Goal: Task Accomplishment & Management: Use online tool/utility

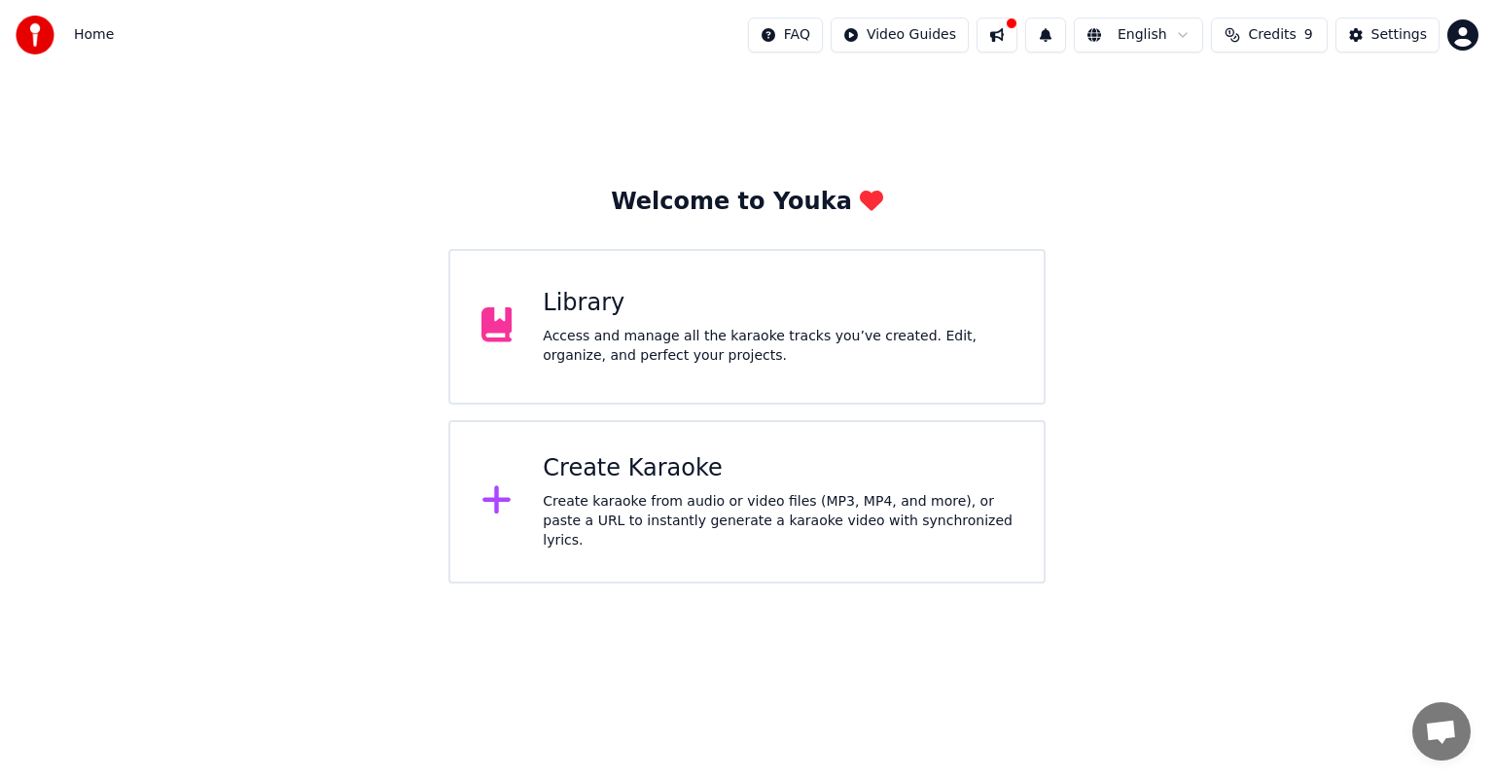
click at [637, 366] on div "Library Access and manage all the karaoke tracks you’ve created. Edit, organize…" at bounding box center [746, 327] width 597 height 156
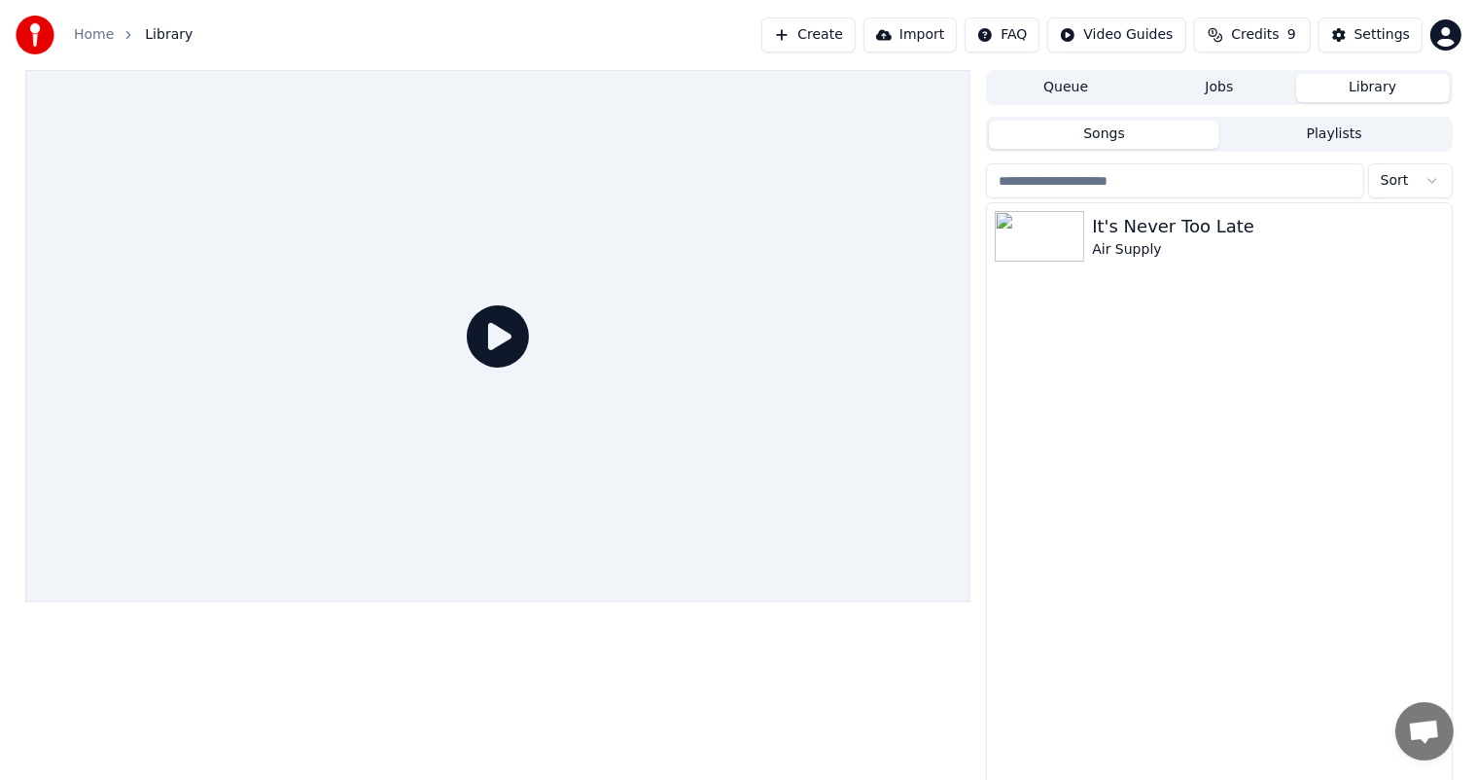
click at [763, 37] on button "Create" at bounding box center [809, 35] width 94 height 35
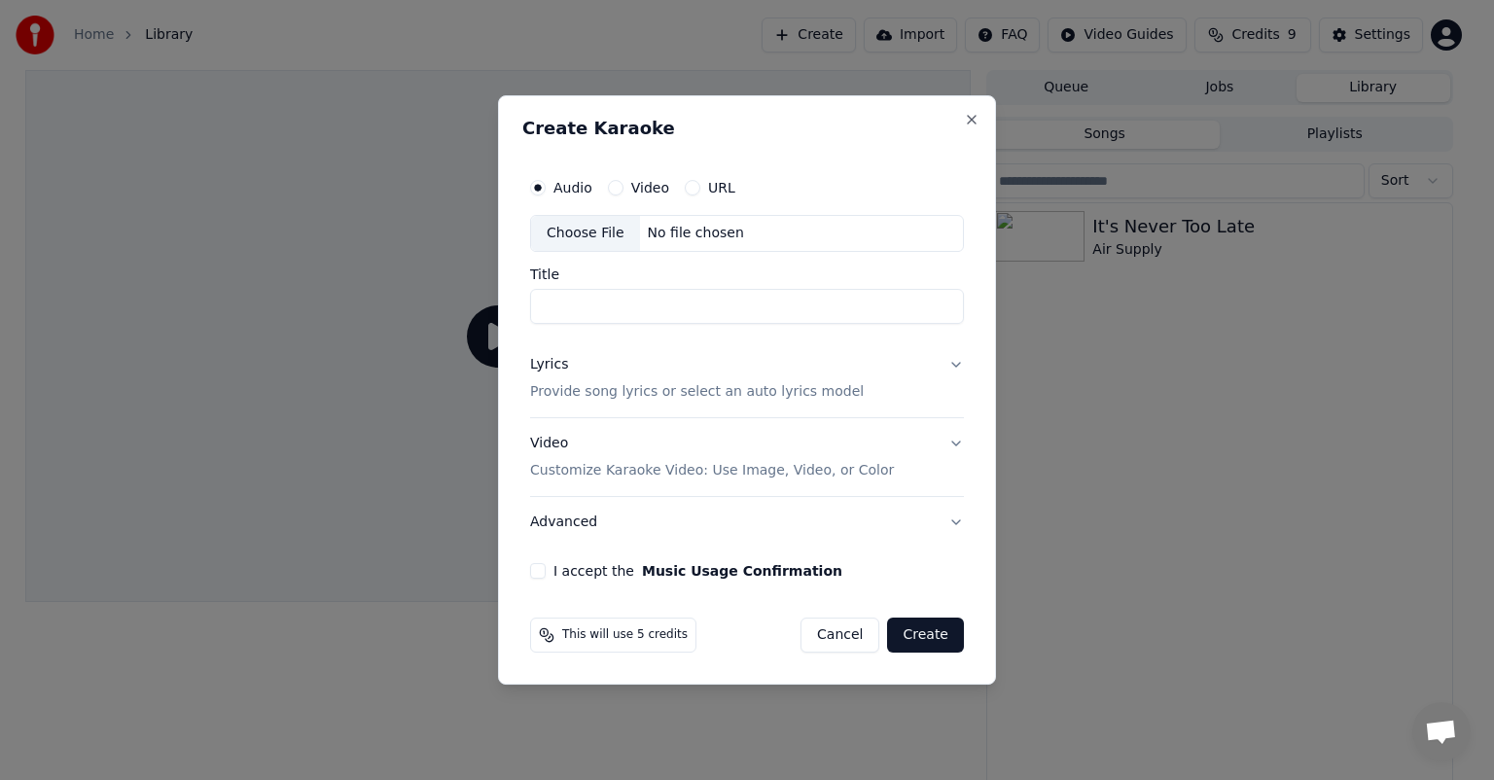
click at [614, 190] on button "Video" at bounding box center [616, 188] width 16 height 16
click at [590, 236] on div "Choose File" at bounding box center [585, 233] width 109 height 35
click at [541, 190] on button "Audio" at bounding box center [538, 188] width 16 height 16
click at [586, 231] on div "Choose File" at bounding box center [585, 233] width 109 height 35
type input "**********"
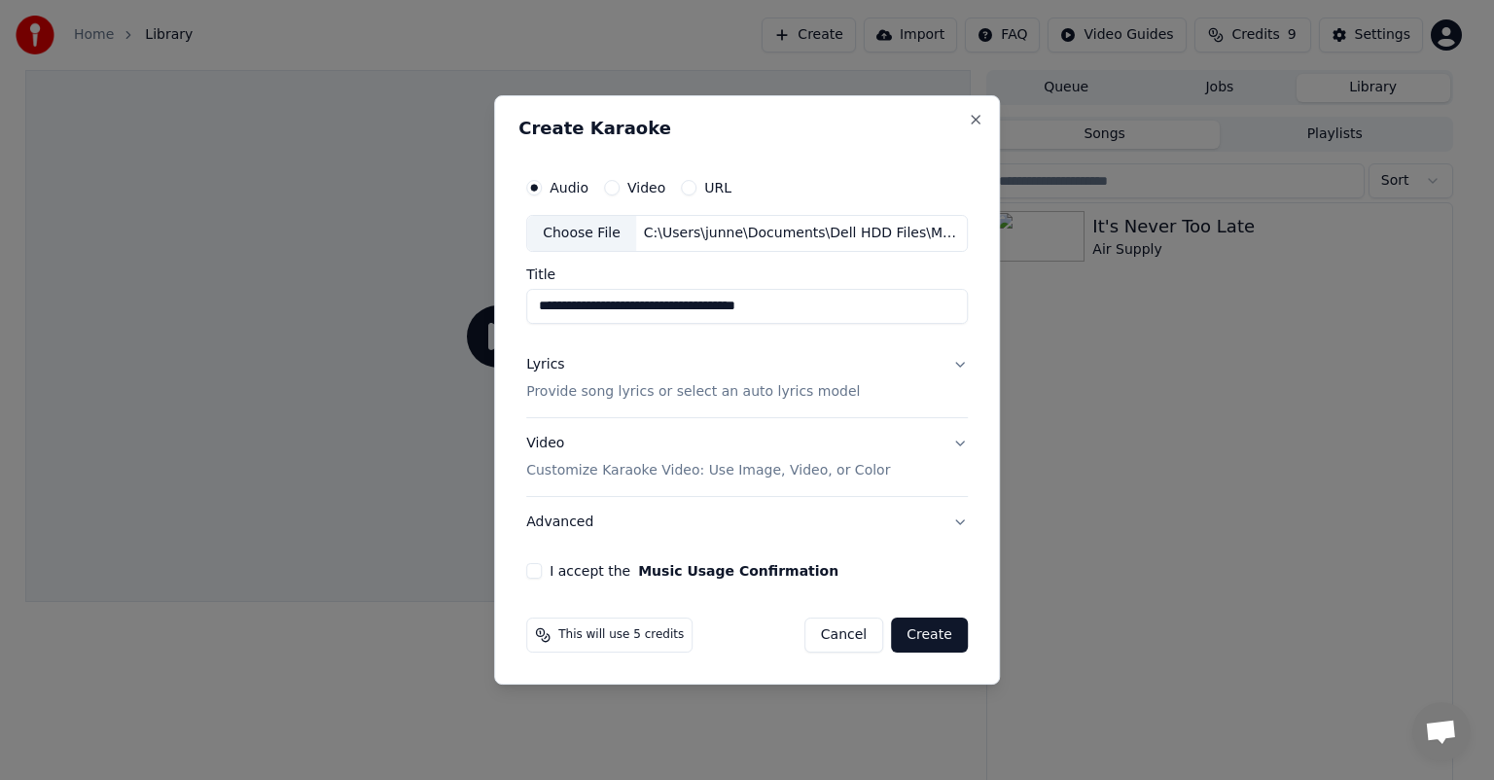
click at [603, 395] on p "Provide song lyrics or select an auto lyrics model" at bounding box center [693, 391] width 334 height 19
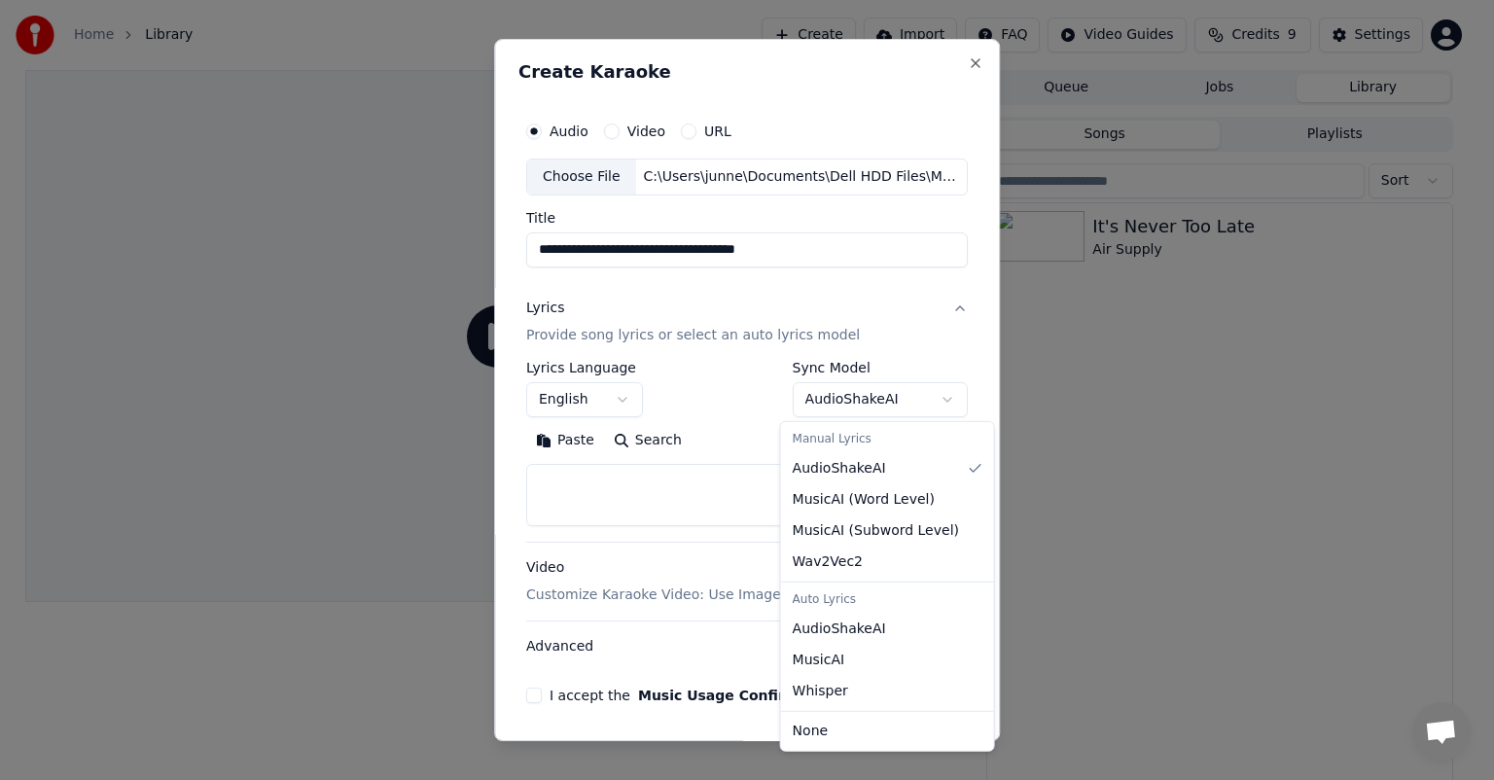
click at [763, 401] on body "**********" at bounding box center [738, 390] width 1477 height 780
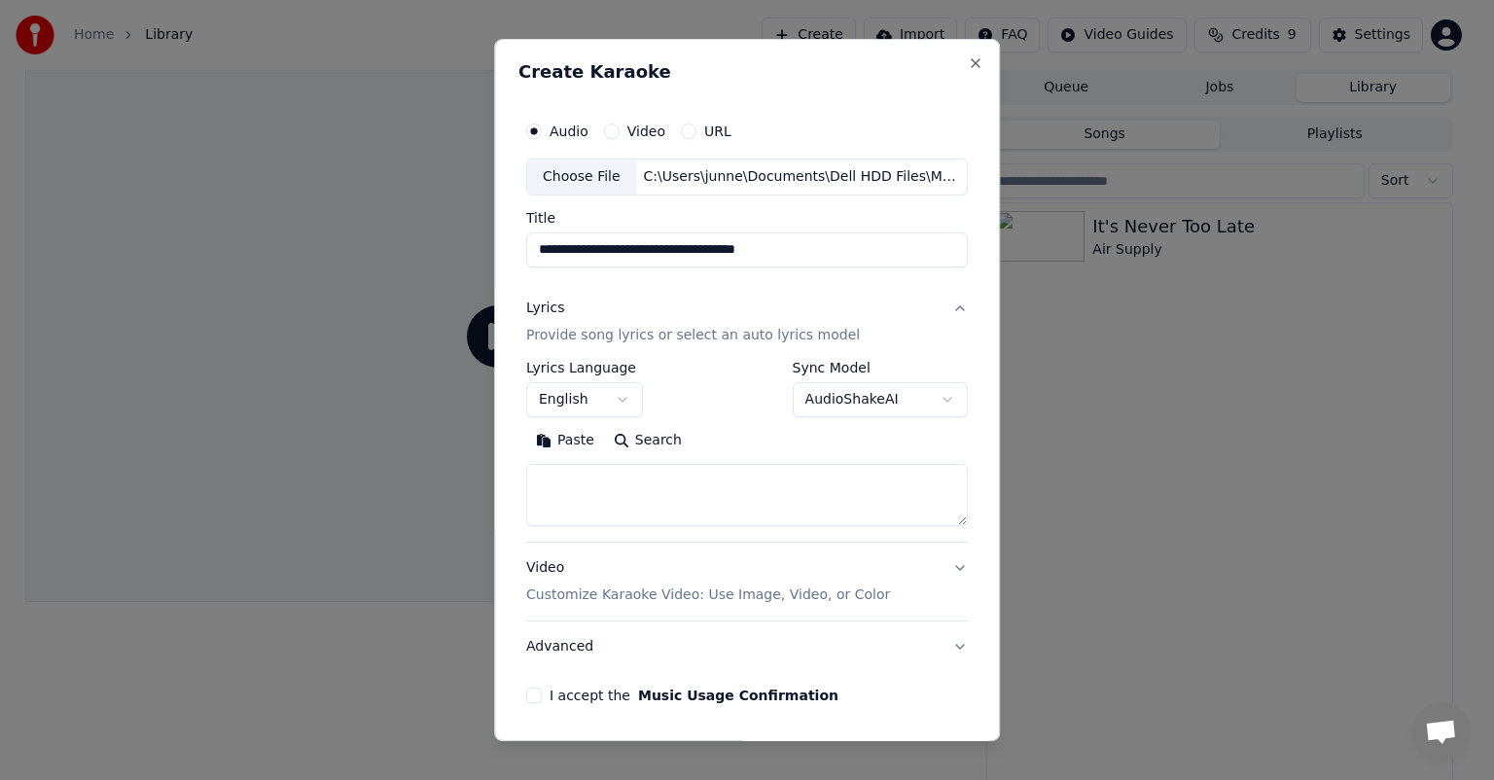
click at [763, 309] on button "Lyrics Provide song lyrics or select an auto lyrics model" at bounding box center [747, 322] width 442 height 78
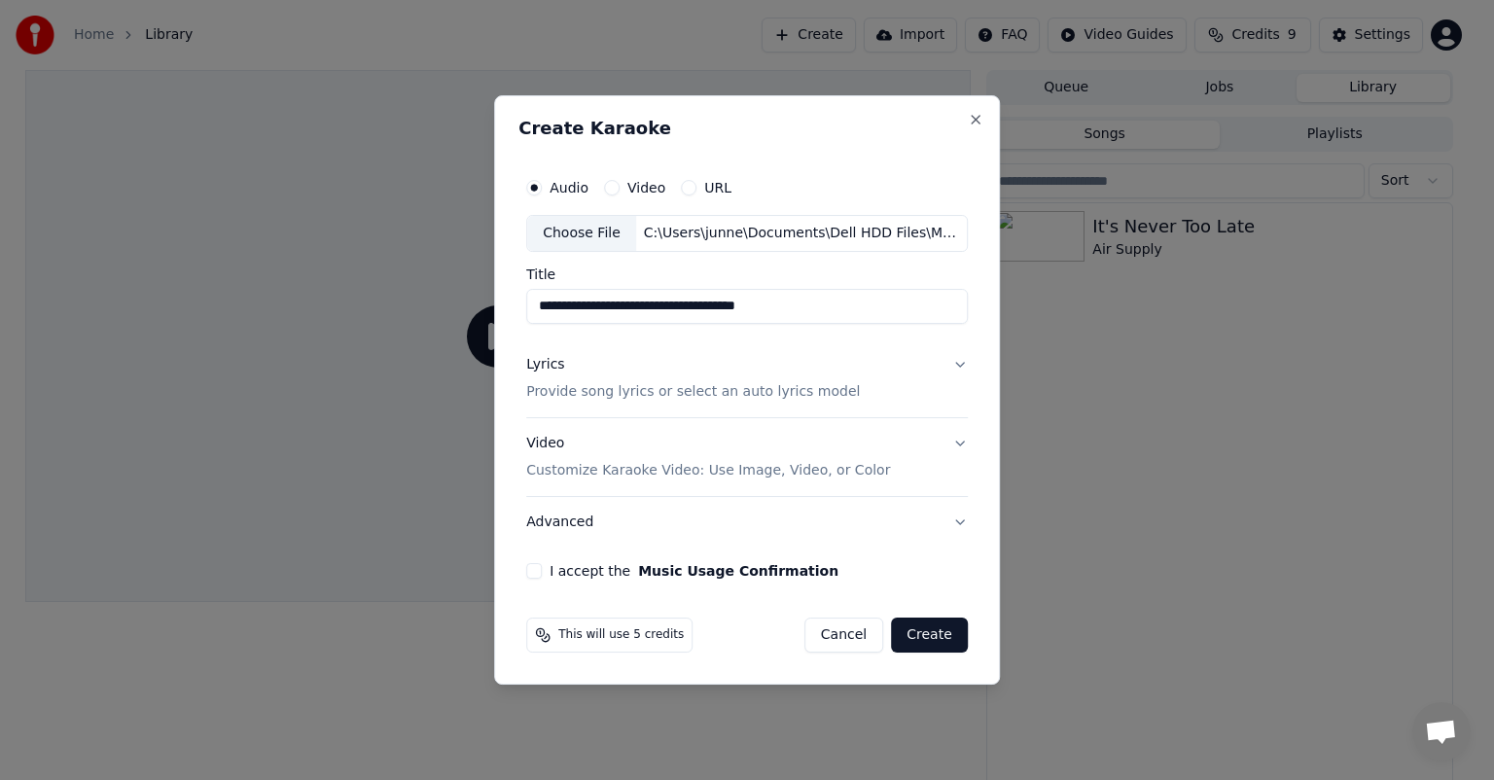
click at [763, 442] on button "Video Customize Karaoke Video: Use Image, Video, or Color" at bounding box center [747, 457] width 442 height 78
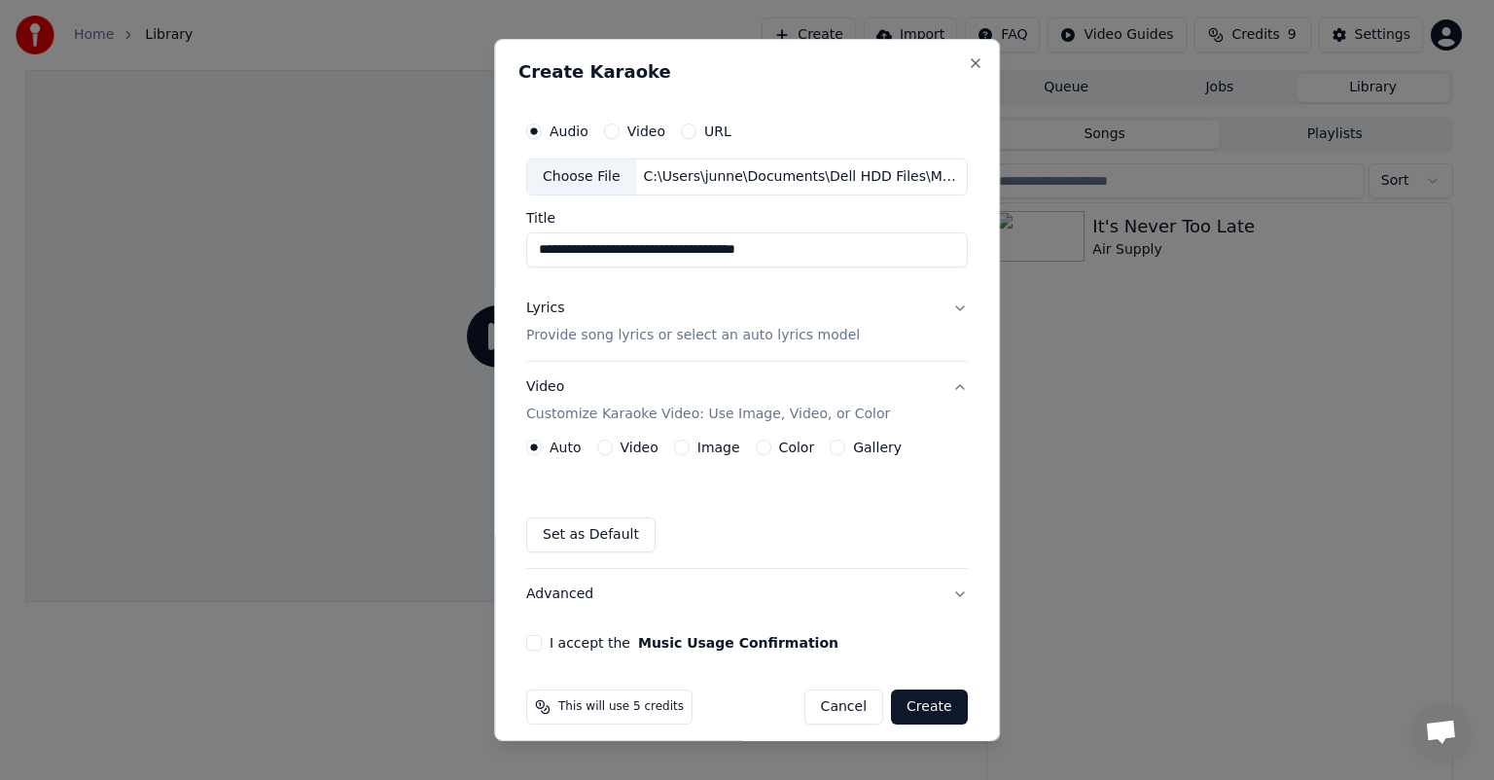
click at [603, 449] on button "Video" at bounding box center [605, 448] width 16 height 16
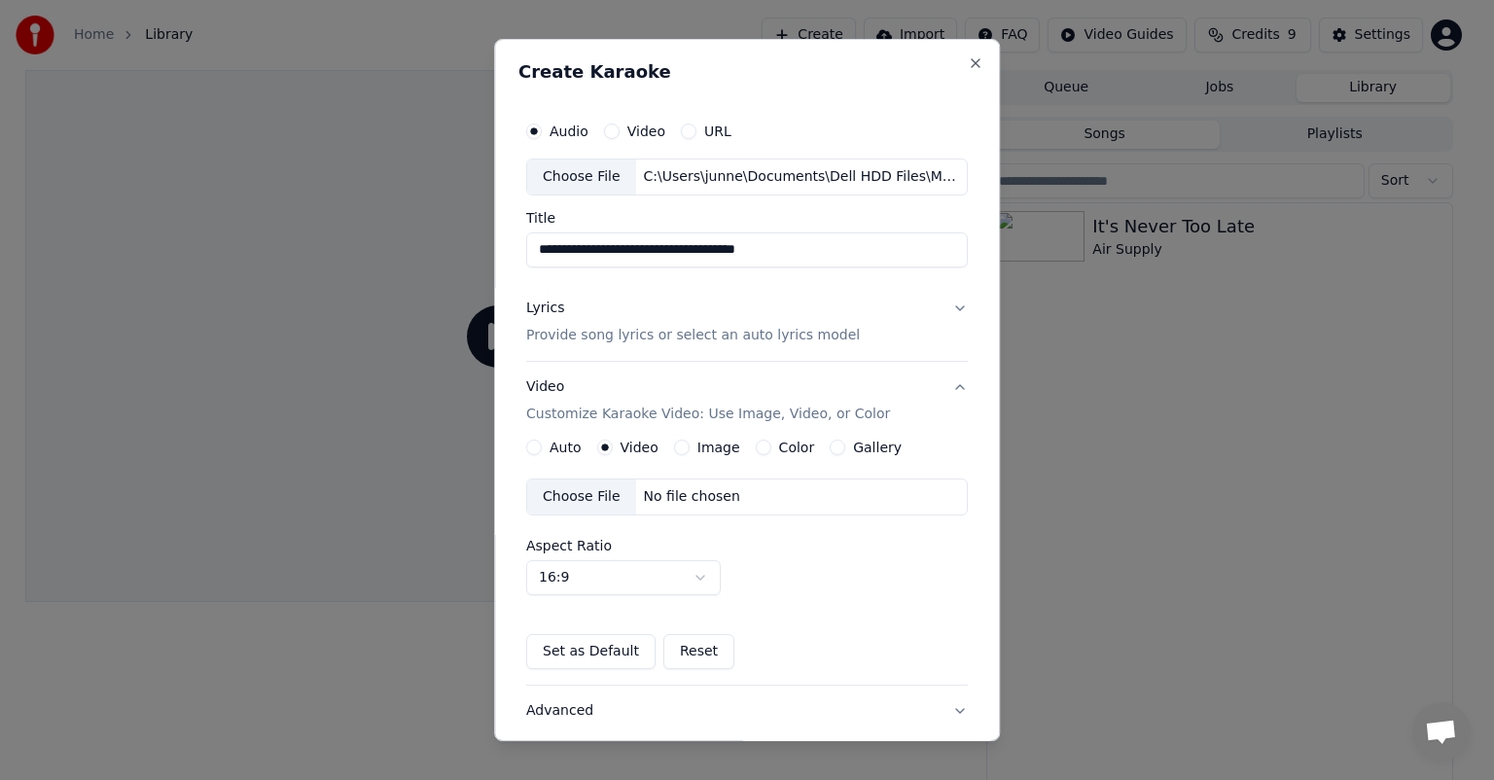
click at [674, 447] on button "Image" at bounding box center [682, 448] width 16 height 16
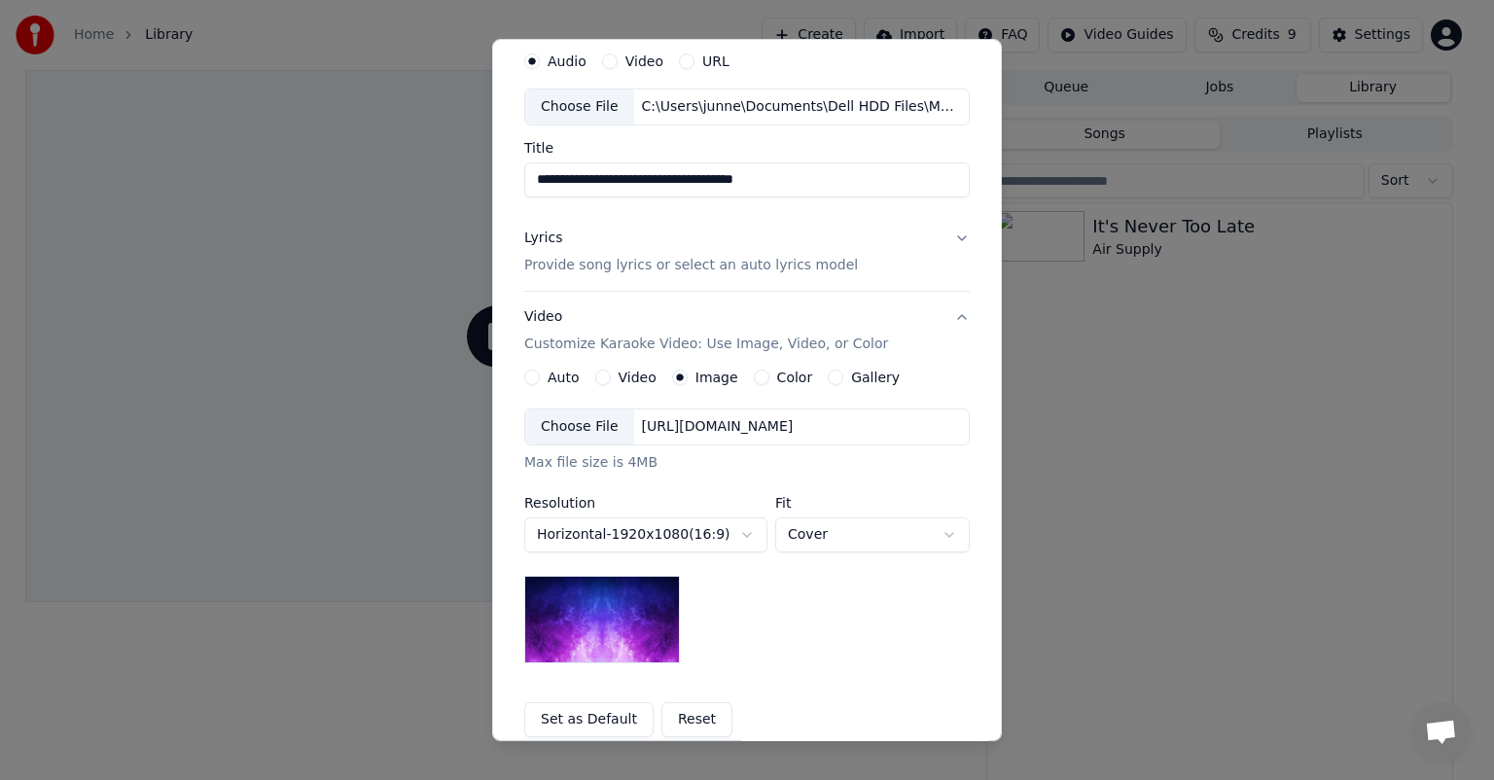
scroll to position [97, 0]
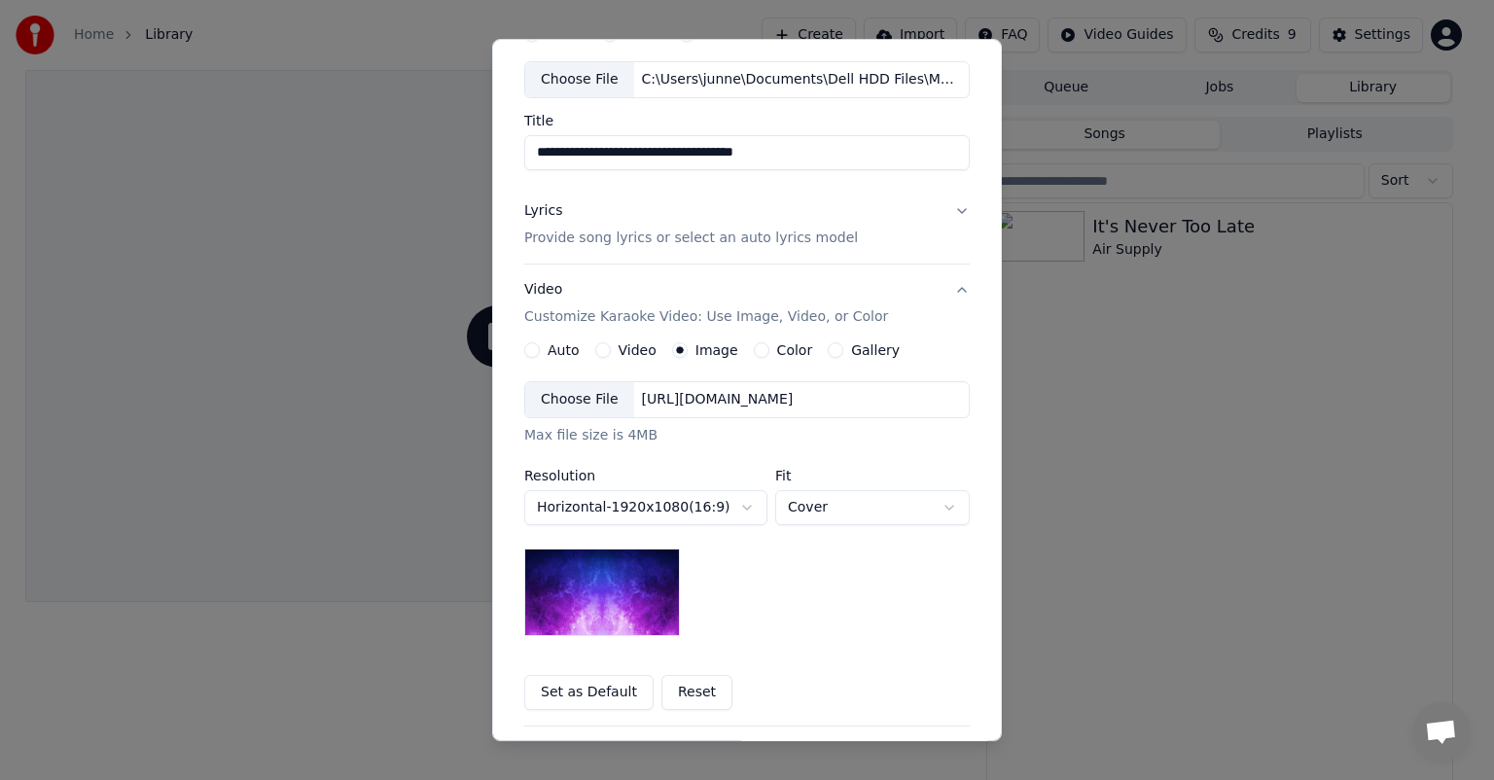
click at [763, 346] on button "Gallery" at bounding box center [836, 350] width 16 height 16
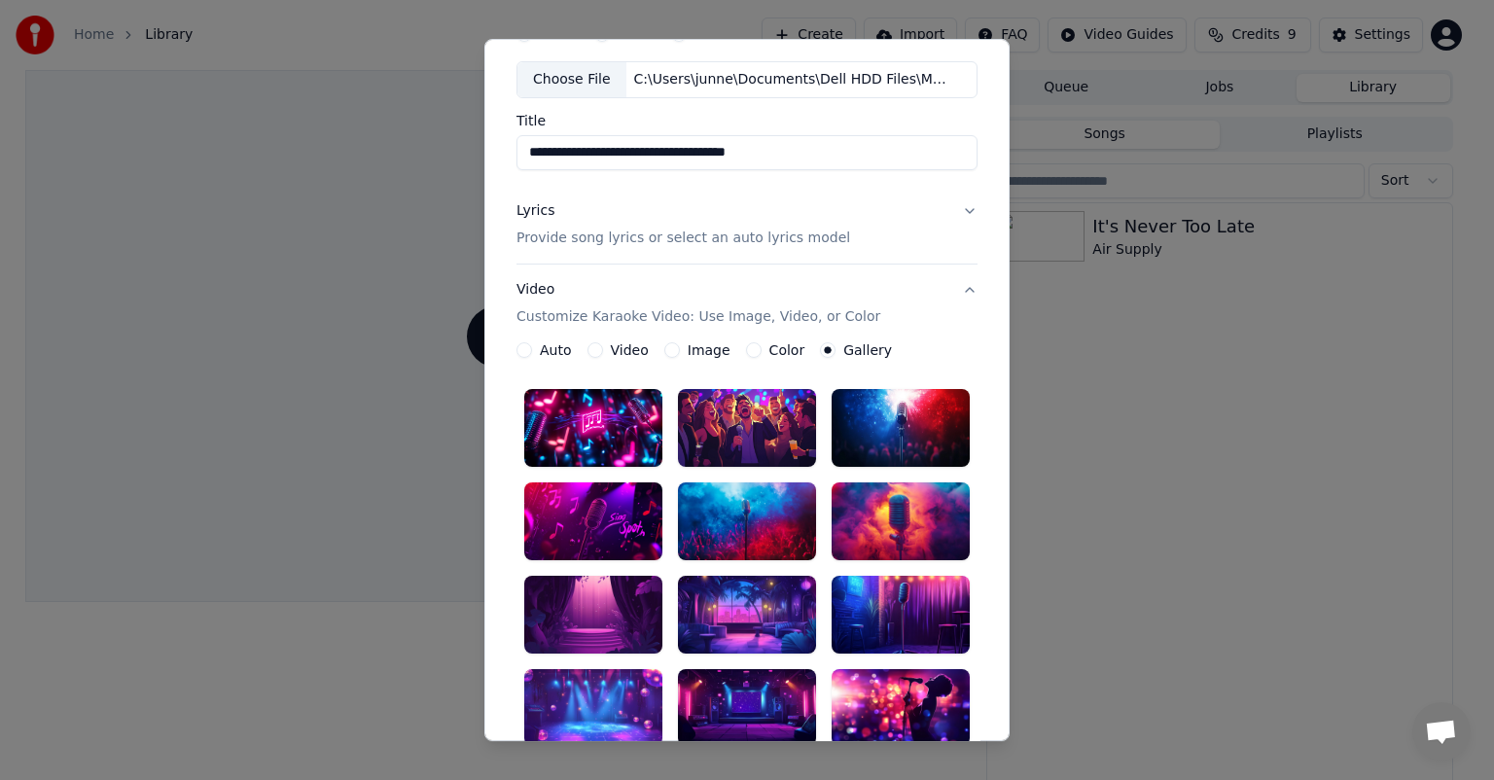
click at [591, 349] on button "Video" at bounding box center [595, 350] width 16 height 16
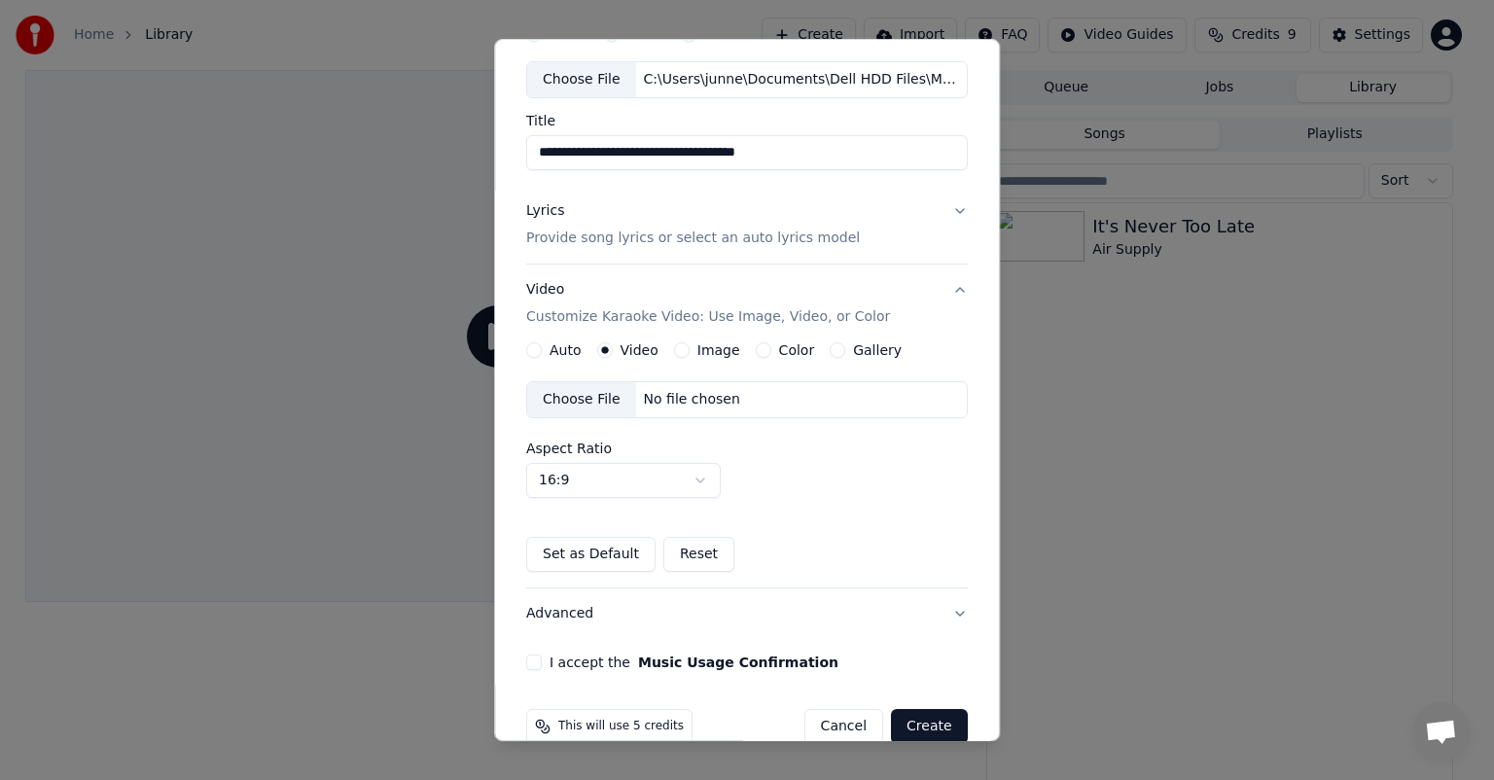
click at [677, 349] on button "Image" at bounding box center [682, 350] width 16 height 16
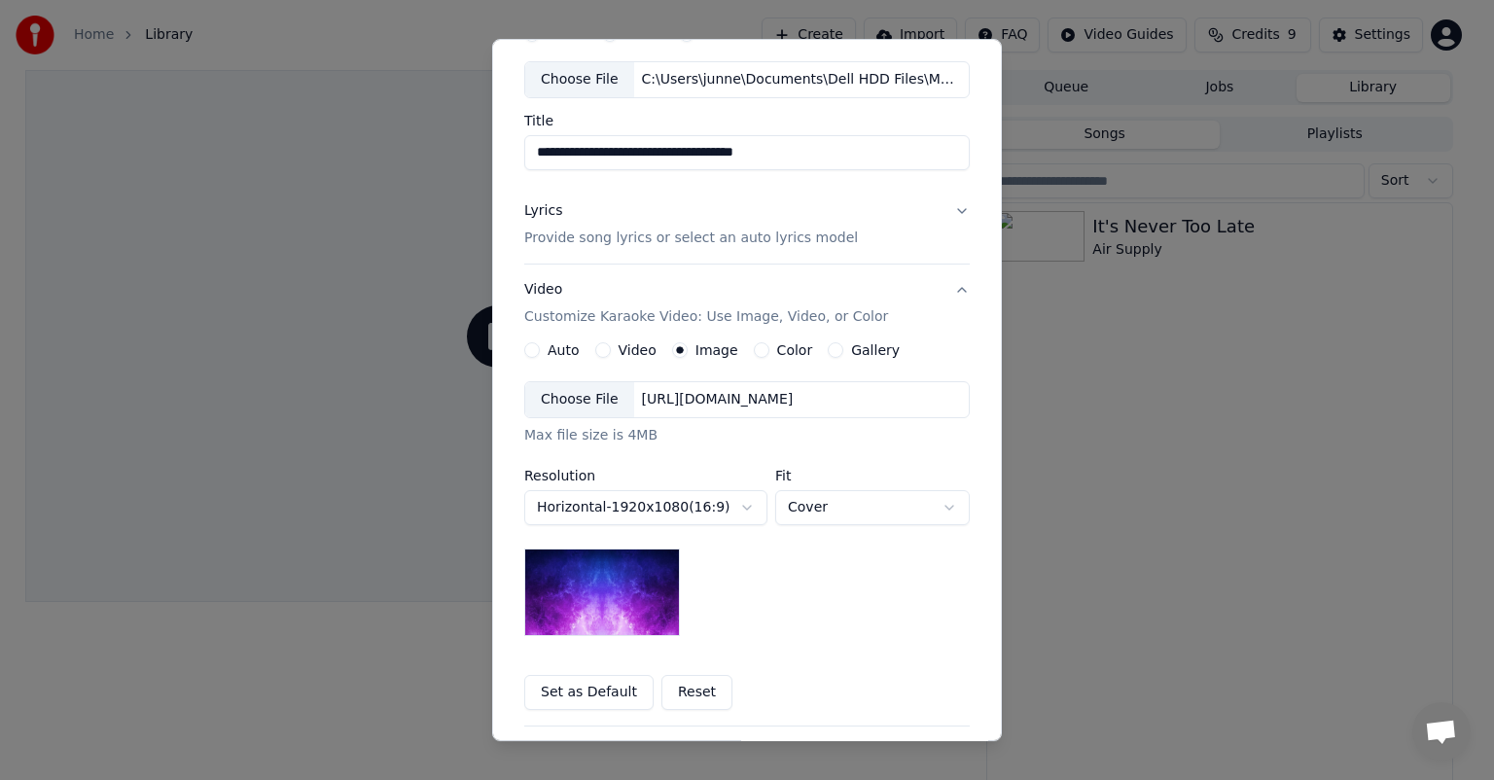
click at [595, 344] on button "Video" at bounding box center [603, 350] width 16 height 16
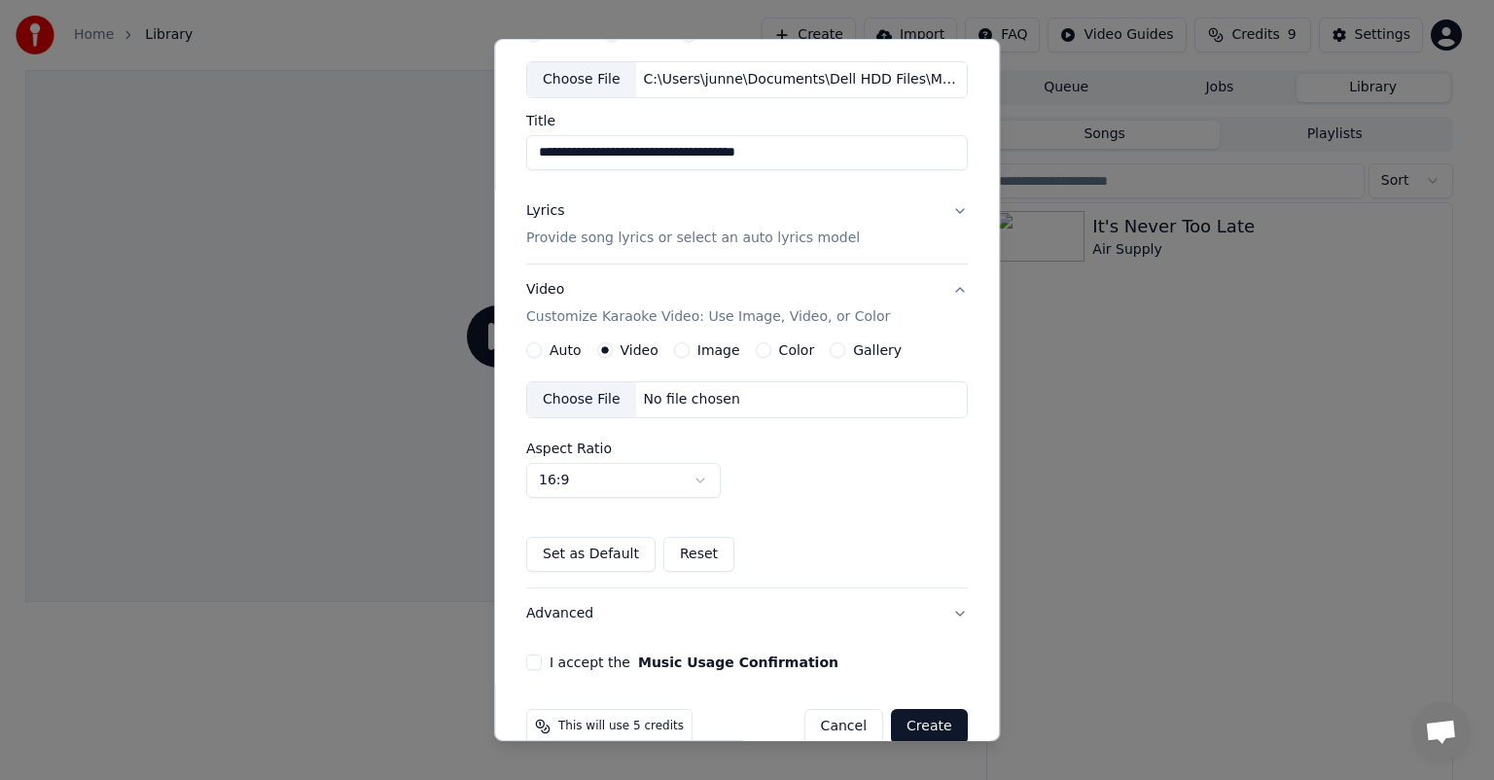
click at [587, 402] on div "Choose File" at bounding box center [581, 399] width 109 height 35
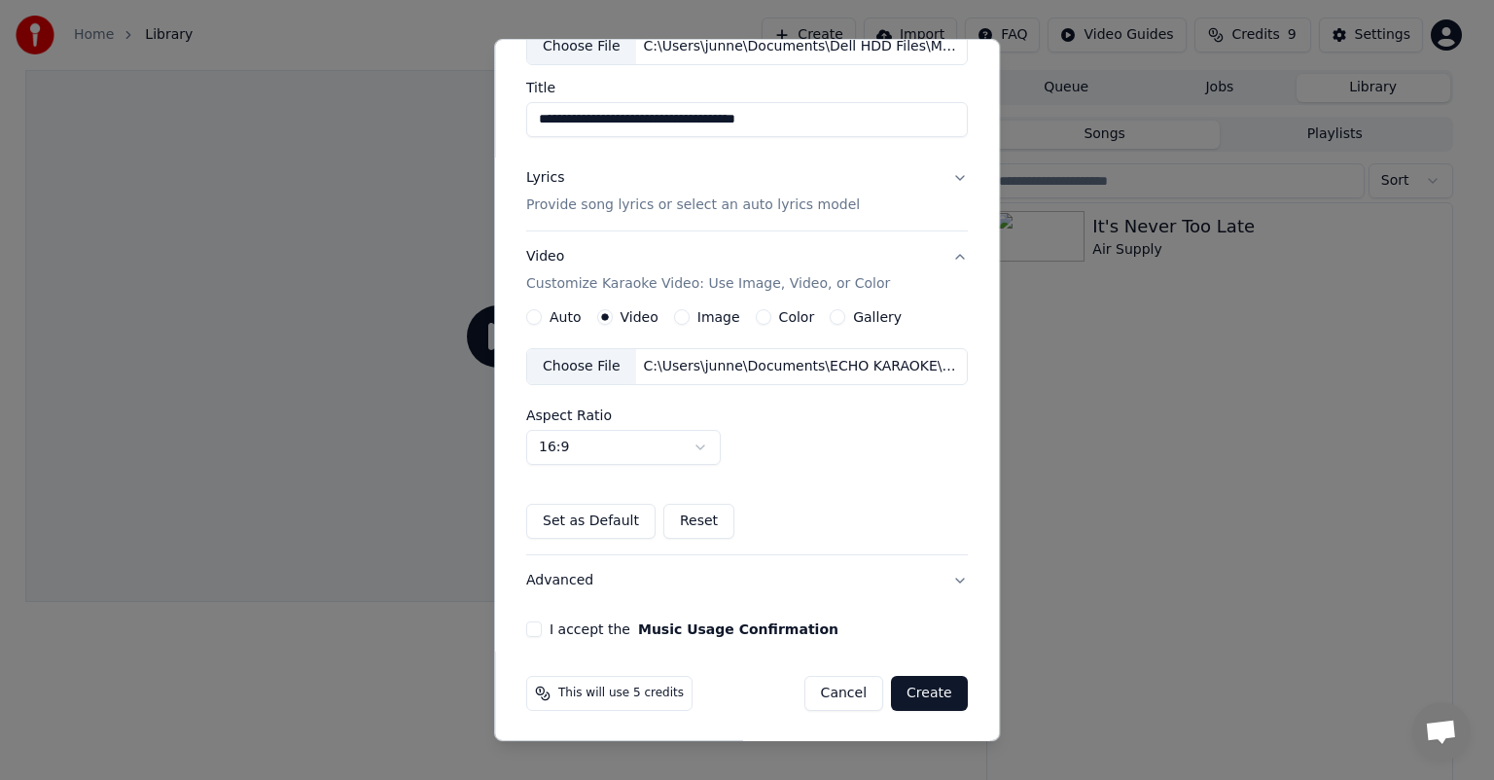
click at [537, 547] on button "I accept the Music Usage Confirmation" at bounding box center [534, 629] width 16 height 16
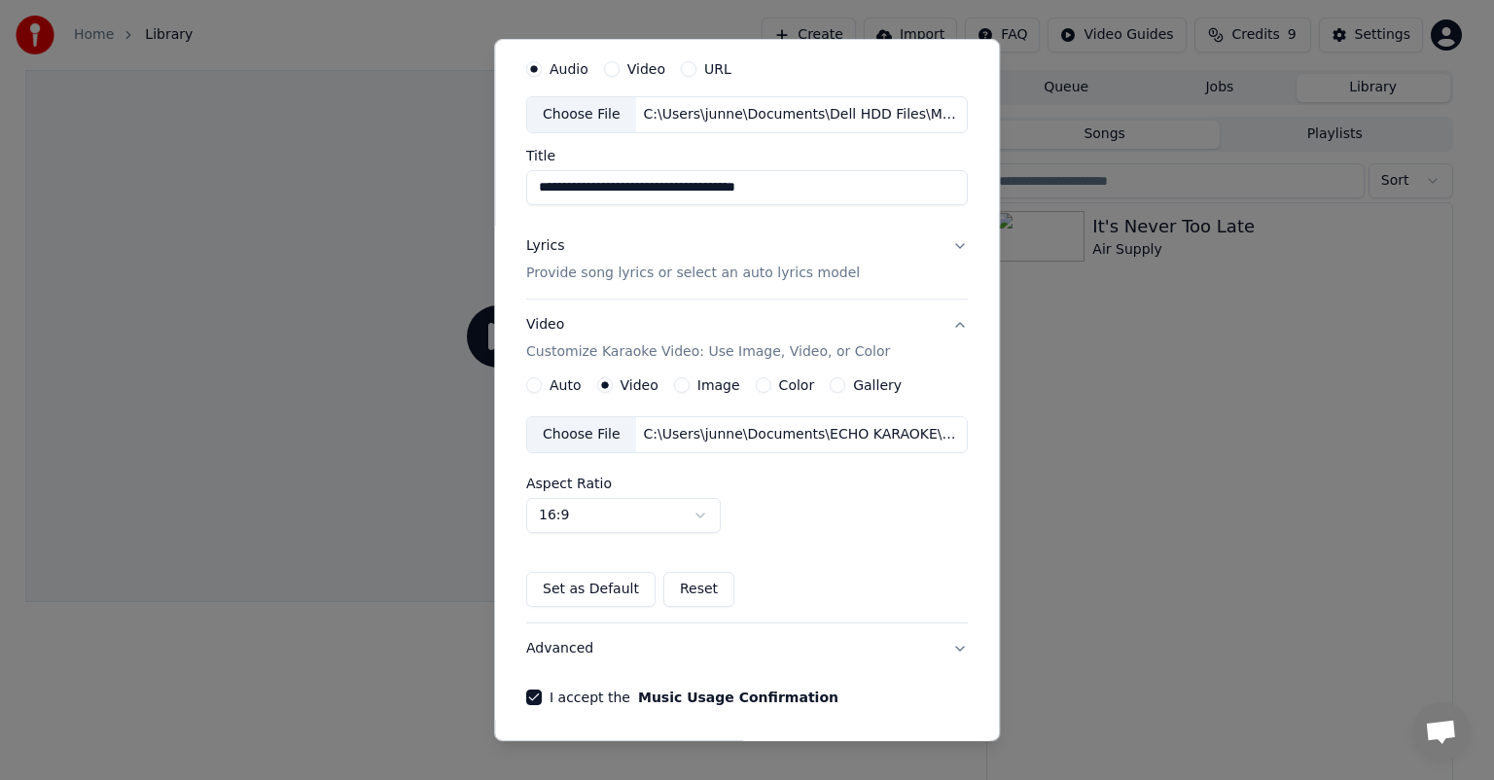
scroll to position [0, 0]
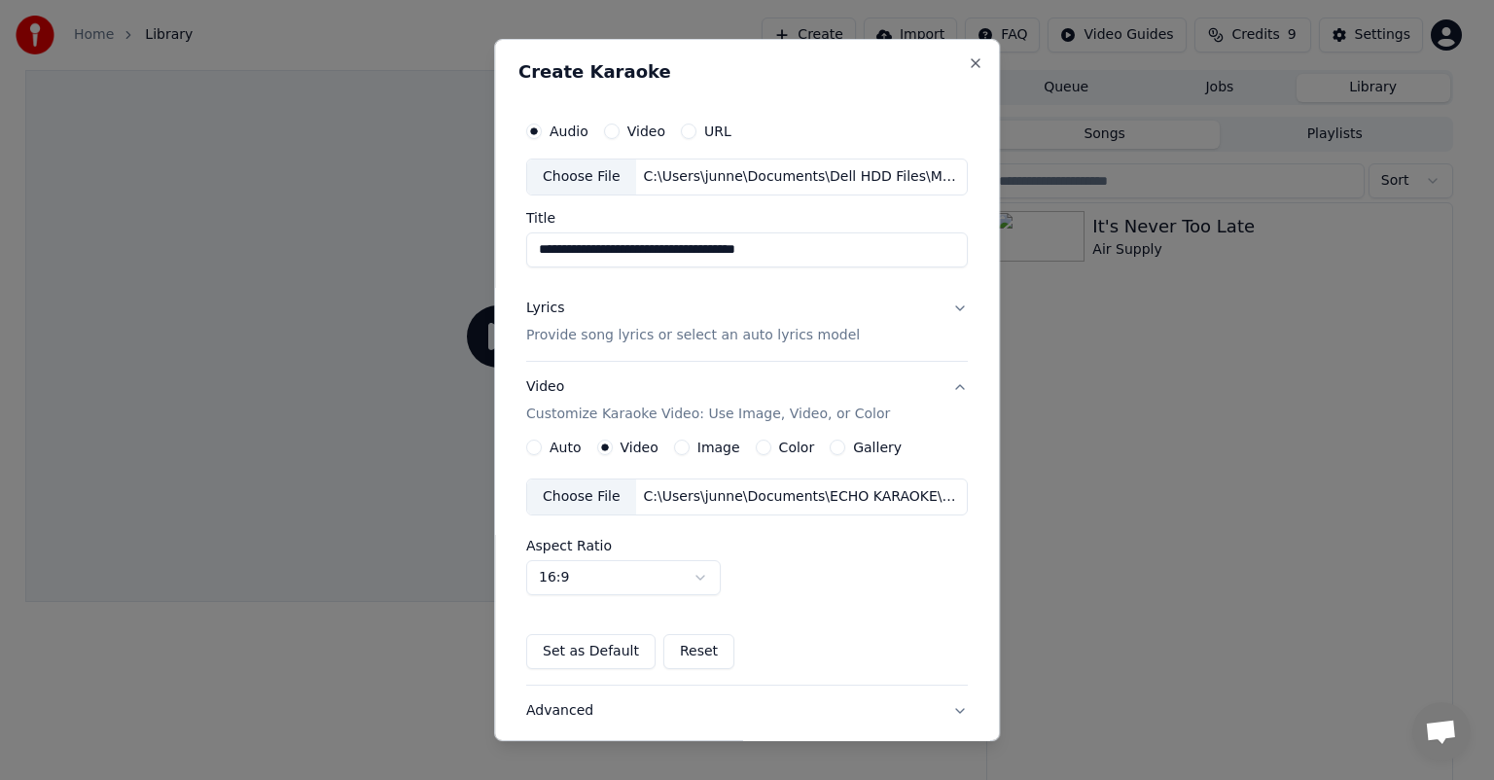
click at [638, 339] on p "Provide song lyrics or select an auto lyrics model" at bounding box center [693, 335] width 334 height 19
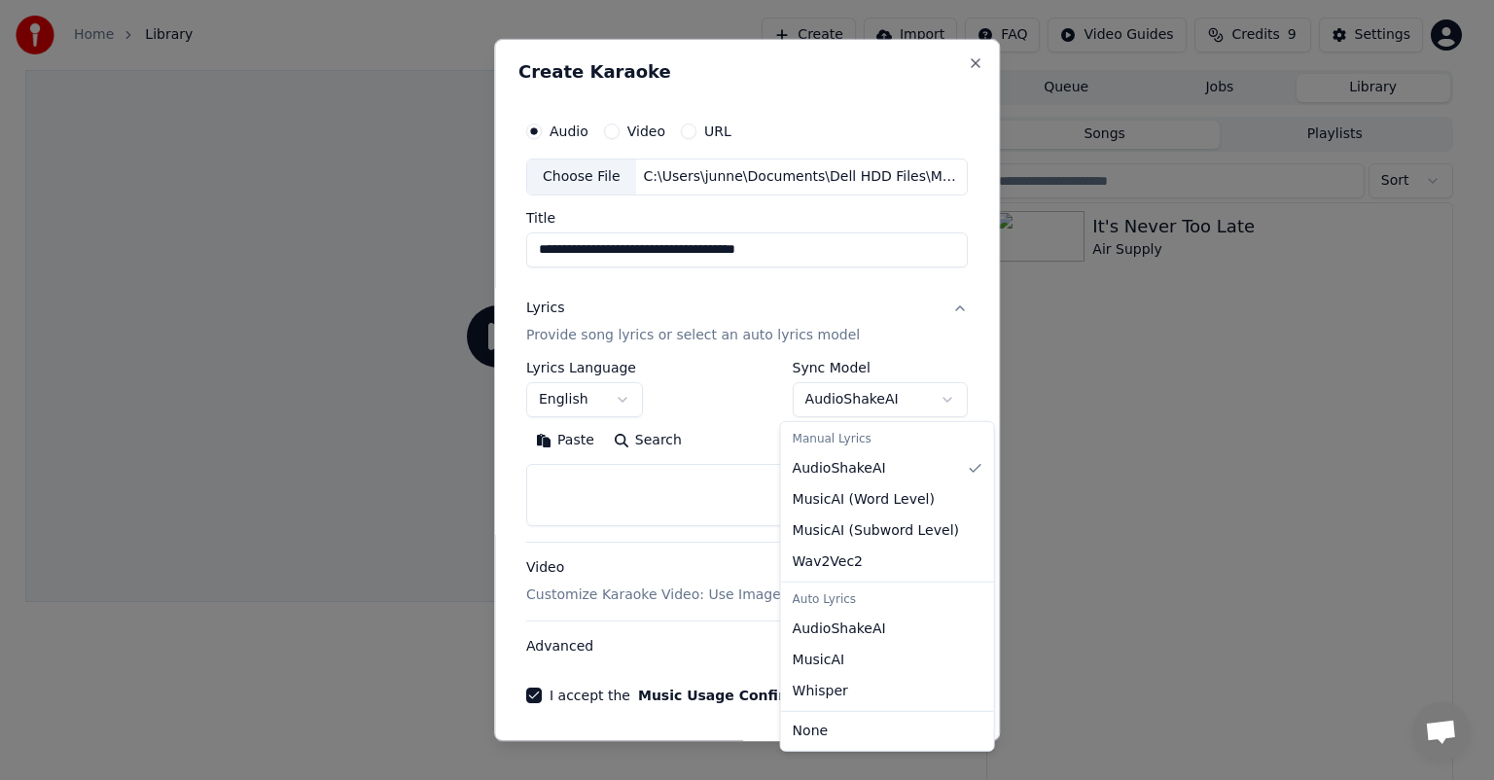
click at [763, 400] on body "**********" at bounding box center [738, 390] width 1477 height 780
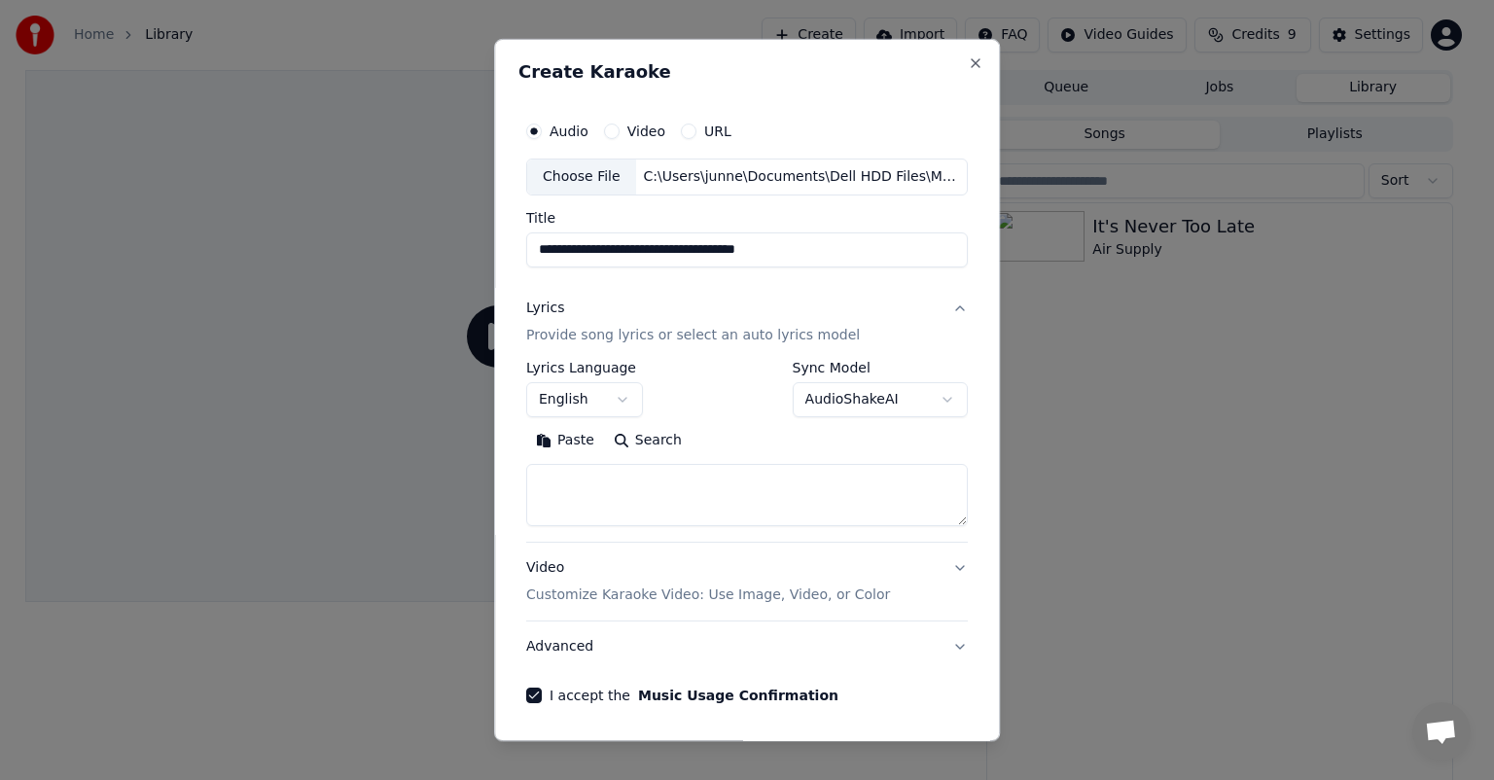
click at [763, 400] on body "**********" at bounding box center [738, 390] width 1477 height 780
click at [706, 331] on p "Provide song lyrics or select an auto lyrics model" at bounding box center [693, 335] width 334 height 19
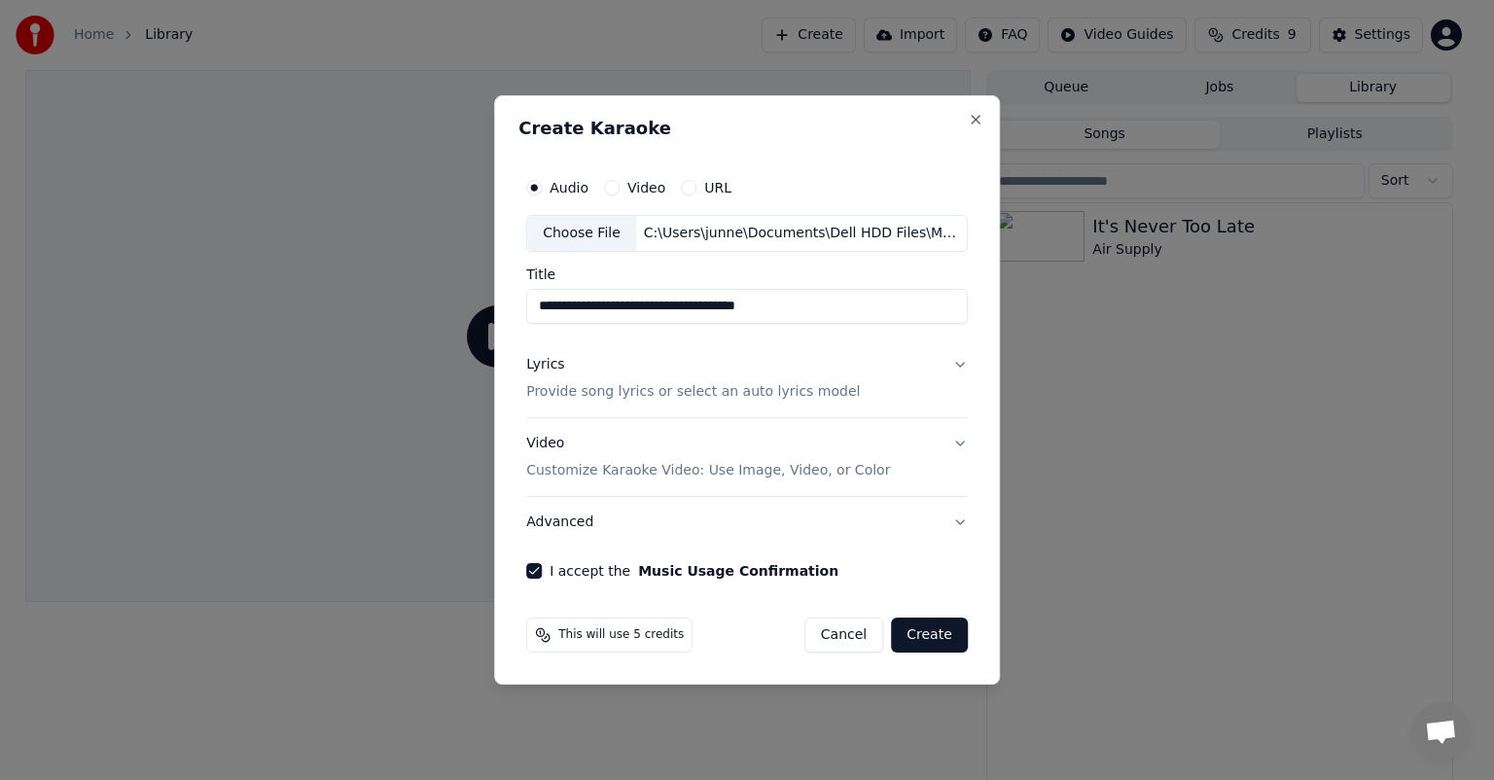
click at [763, 547] on button "Create" at bounding box center [929, 635] width 77 height 35
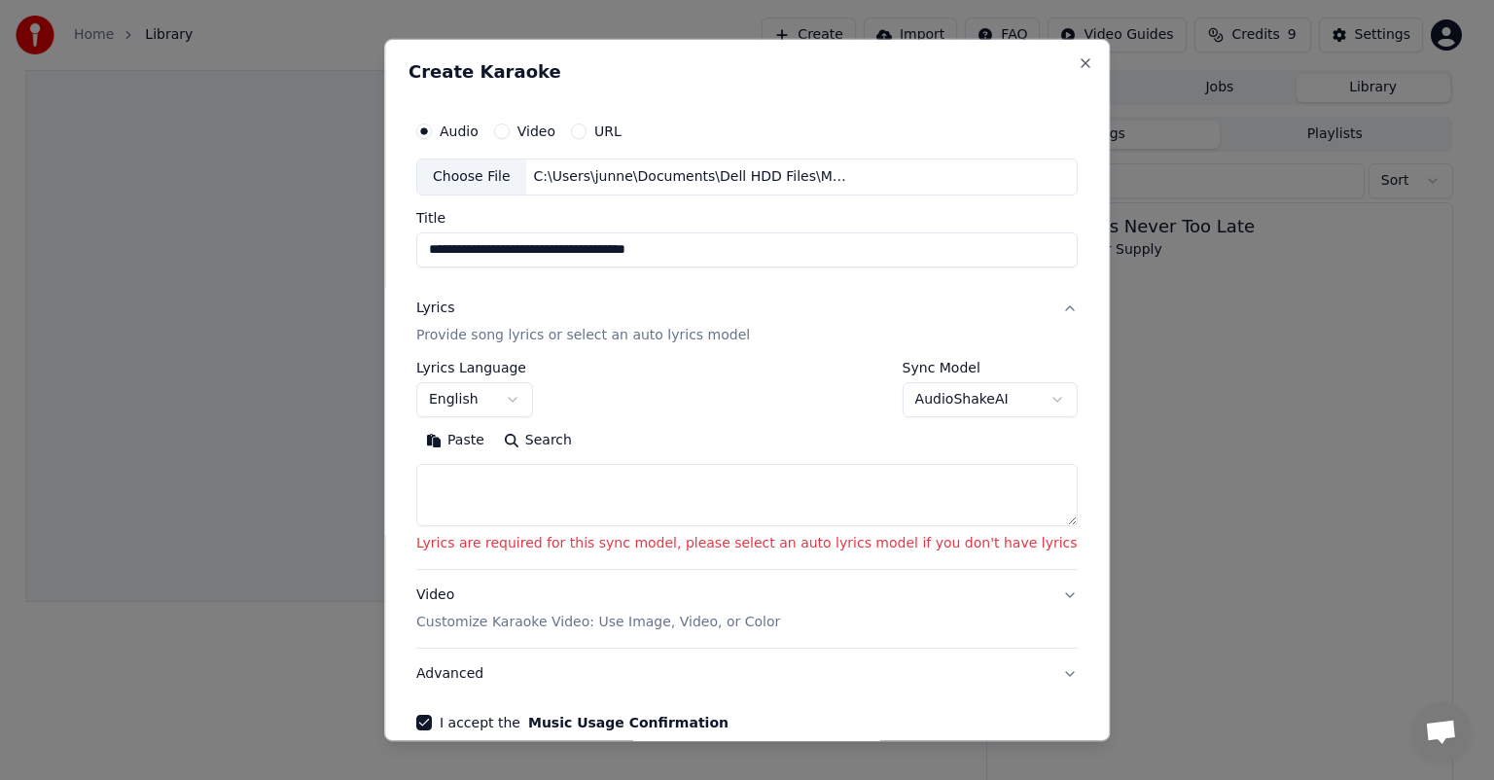
click at [482, 494] on textarea at bounding box center [746, 495] width 661 height 62
paste textarea "**********"
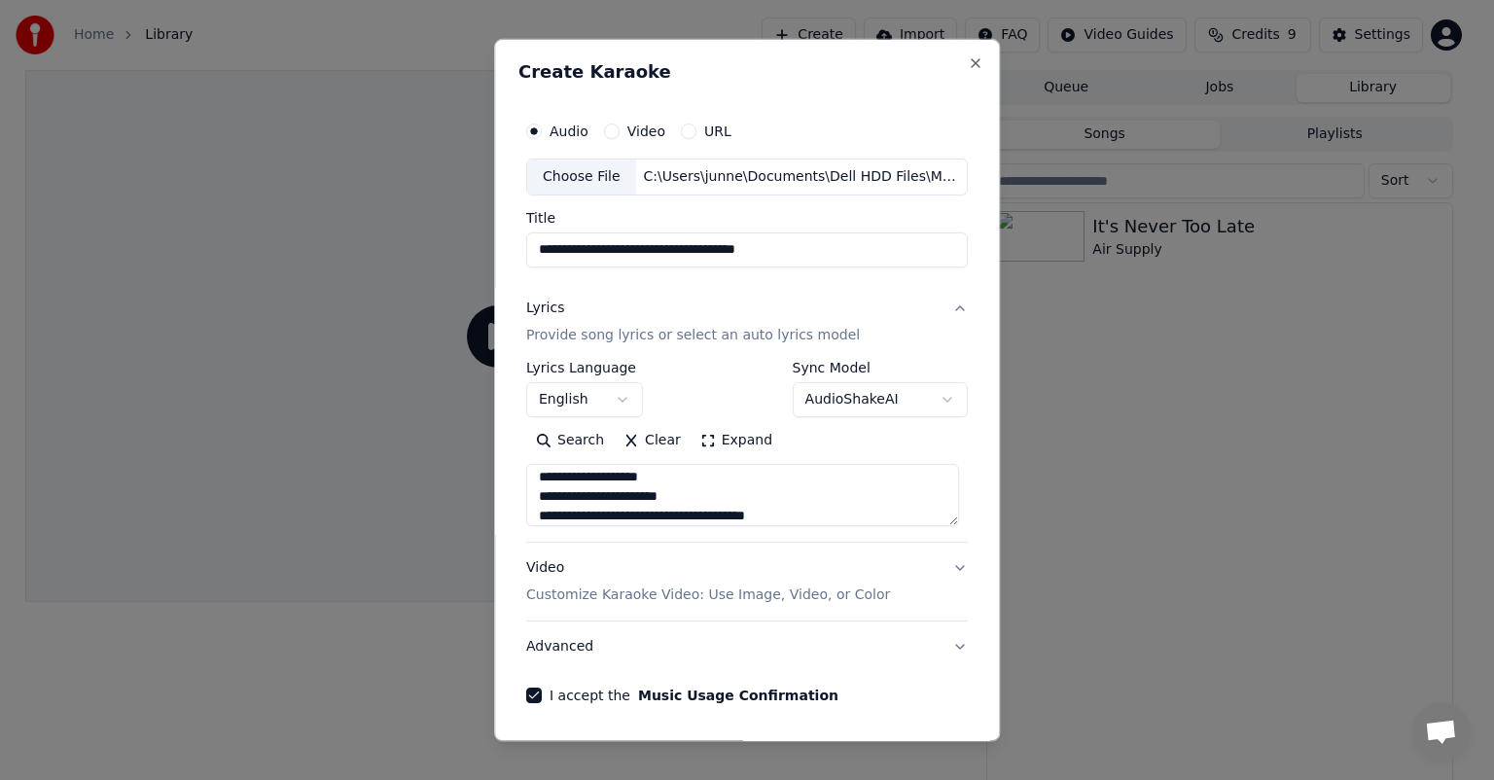
scroll to position [654, 0]
type textarea "**********"
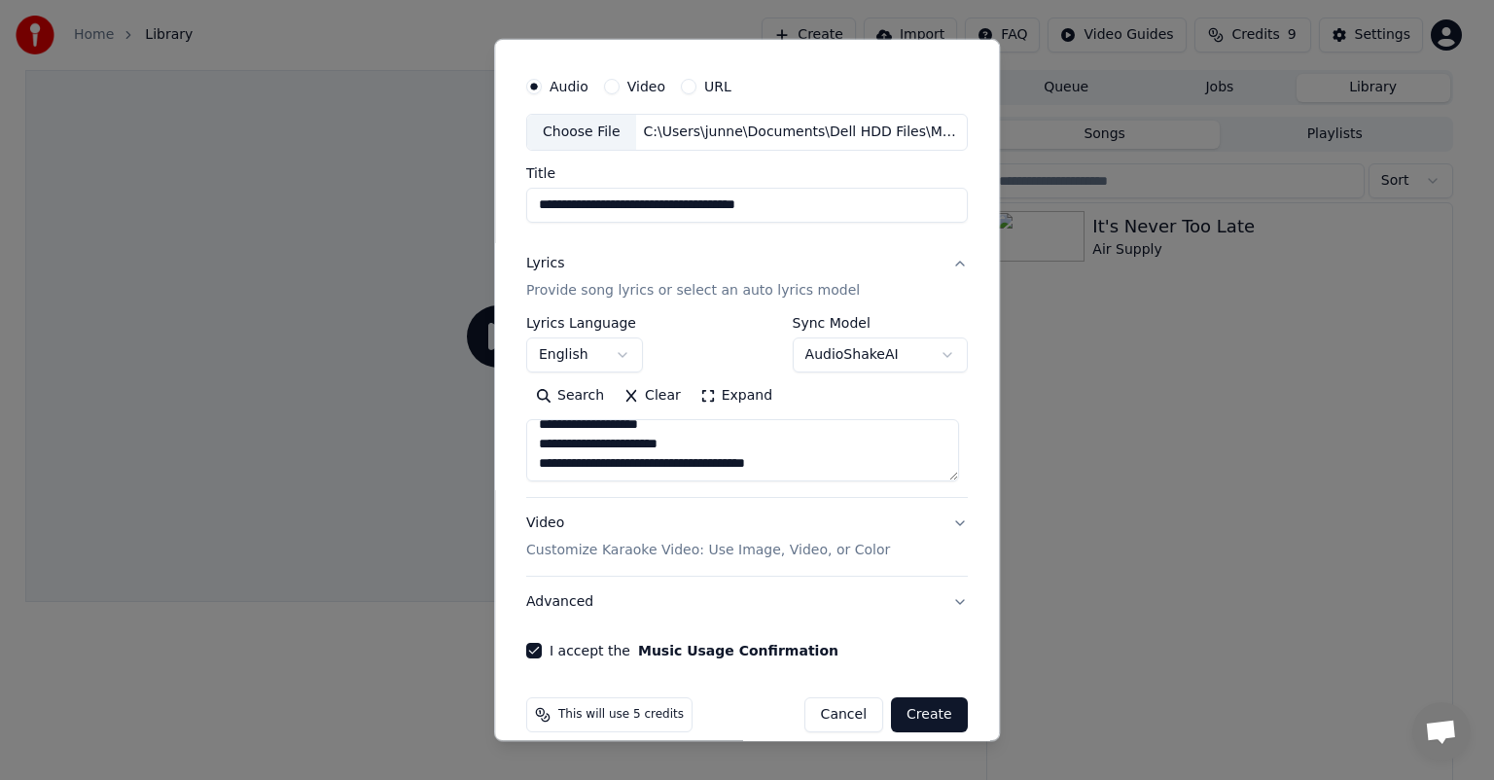
scroll to position [66, 0]
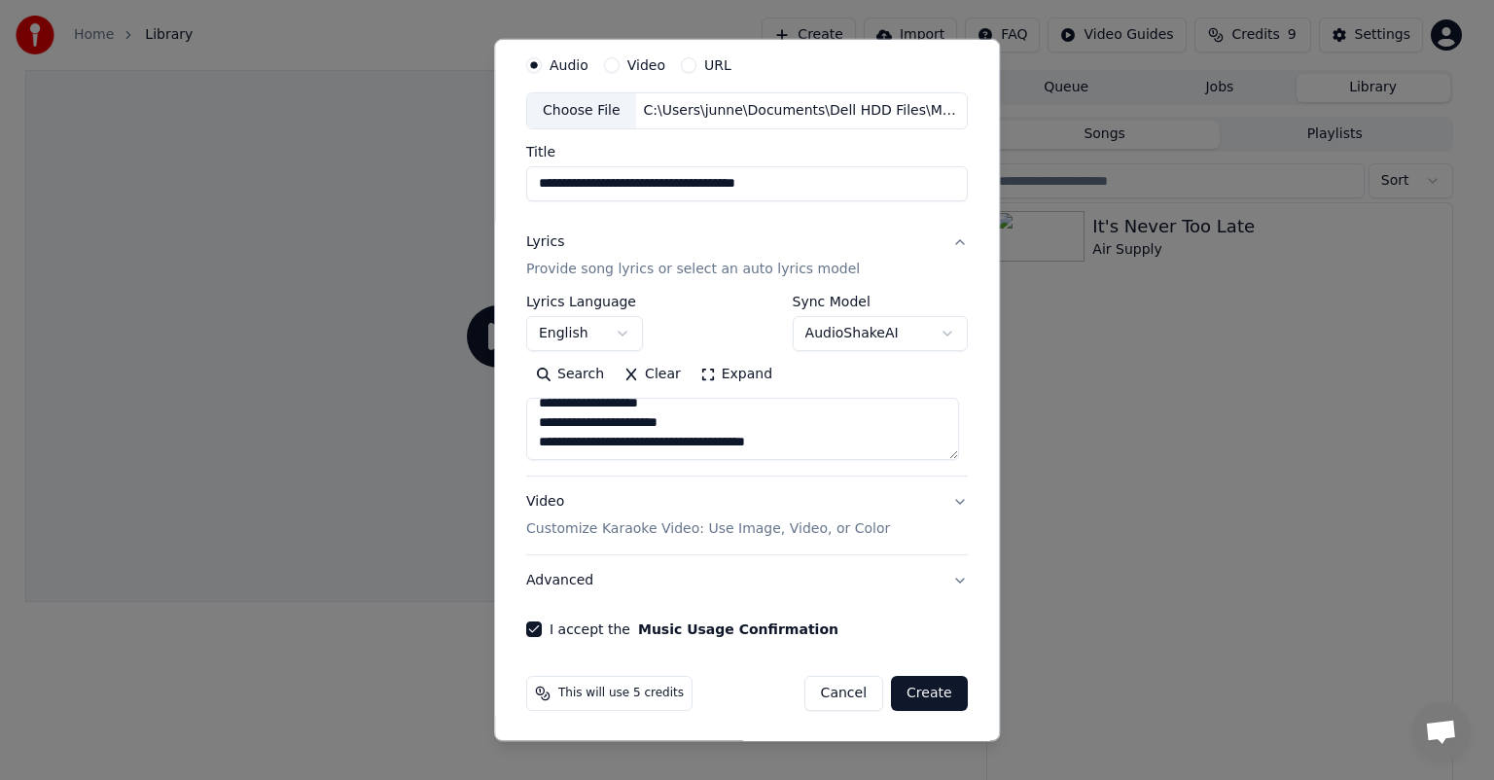
click at [763, 547] on button "Create" at bounding box center [929, 693] width 77 height 35
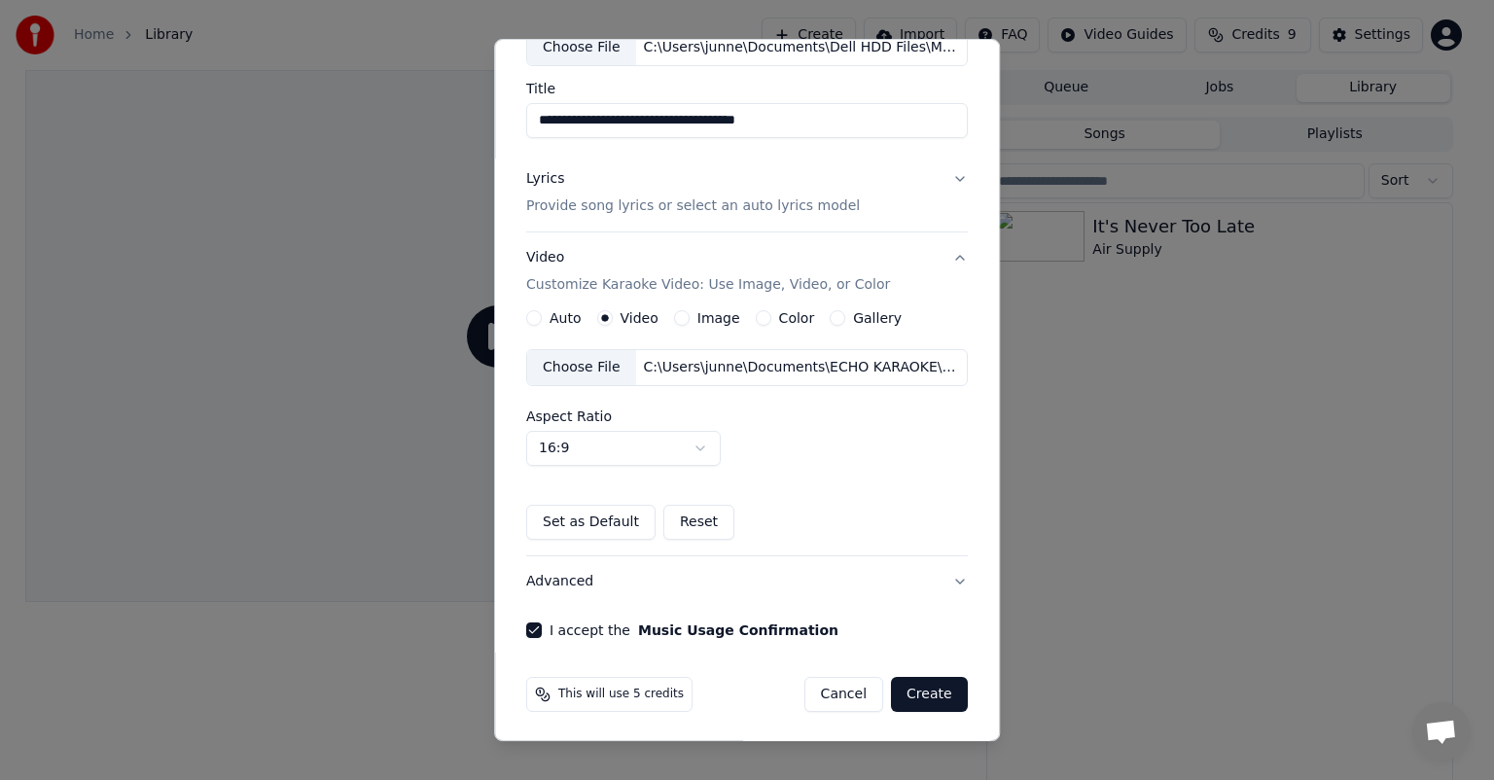
scroll to position [130, 0]
click at [763, 547] on button "Create" at bounding box center [929, 693] width 77 height 35
click at [676, 447] on body "**********" at bounding box center [738, 390] width 1477 height 780
click at [763, 547] on button "Create" at bounding box center [929, 693] width 77 height 35
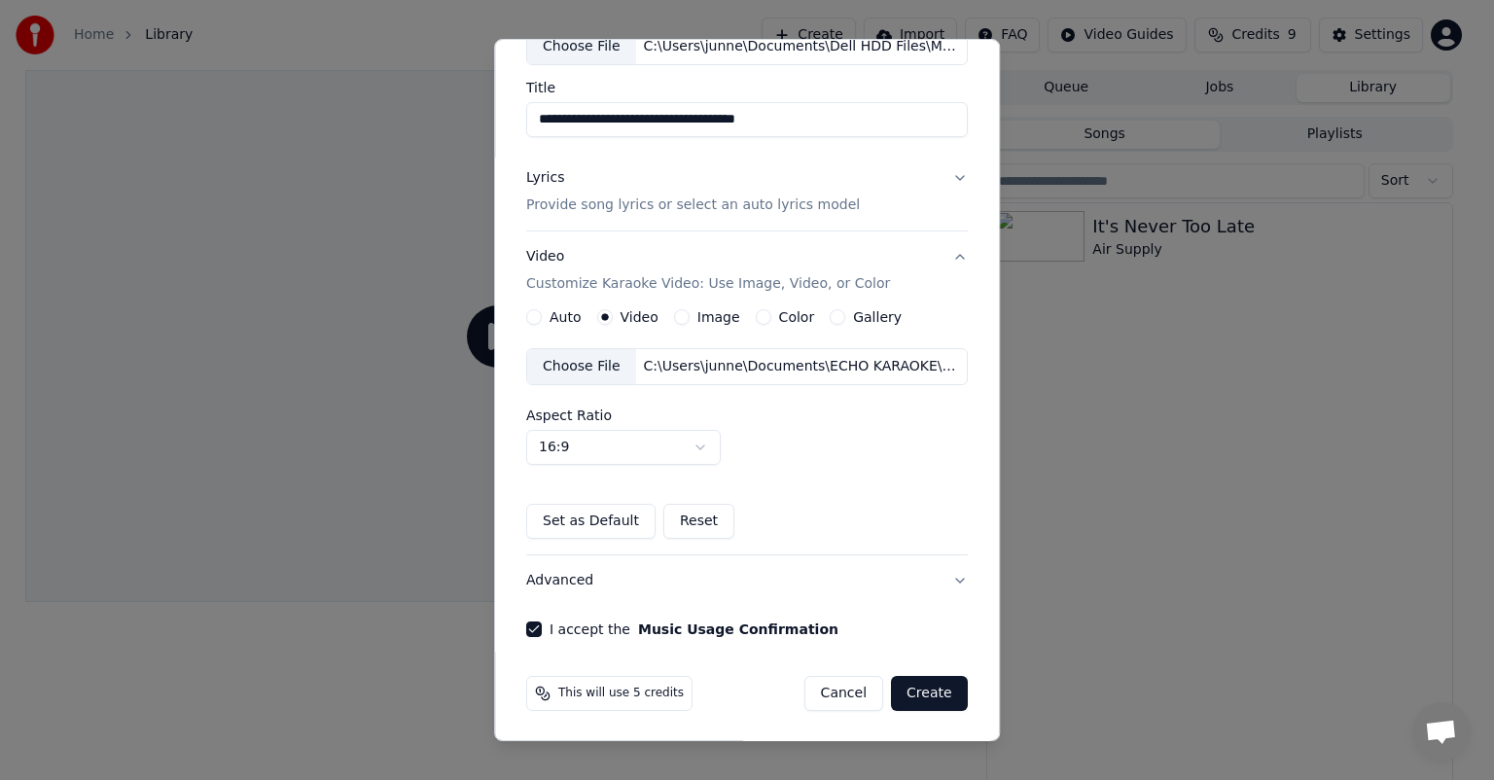
click at [763, 547] on button "Create" at bounding box center [929, 693] width 77 height 35
click at [763, 547] on button "Advanced" at bounding box center [747, 580] width 442 height 51
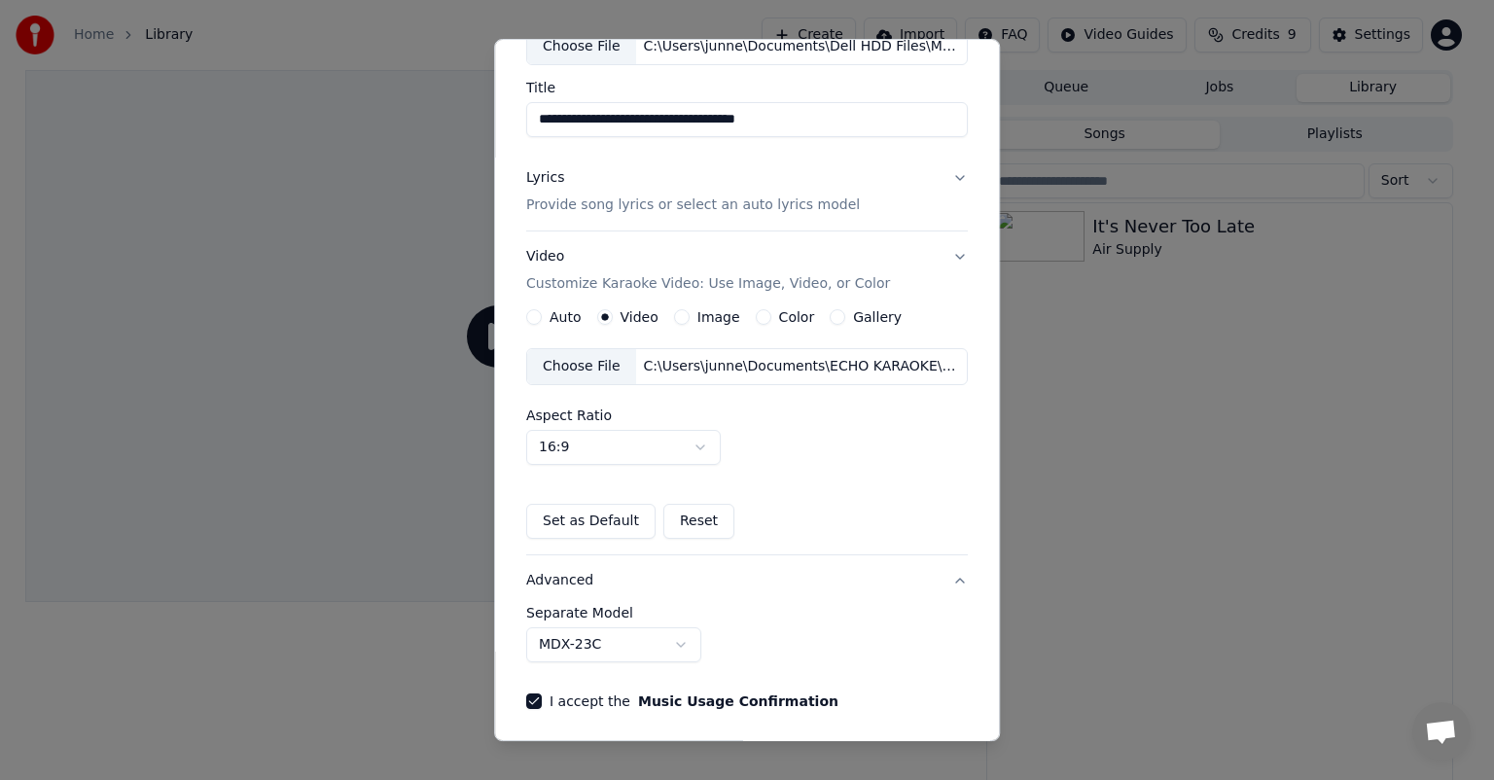
scroll to position [0, 0]
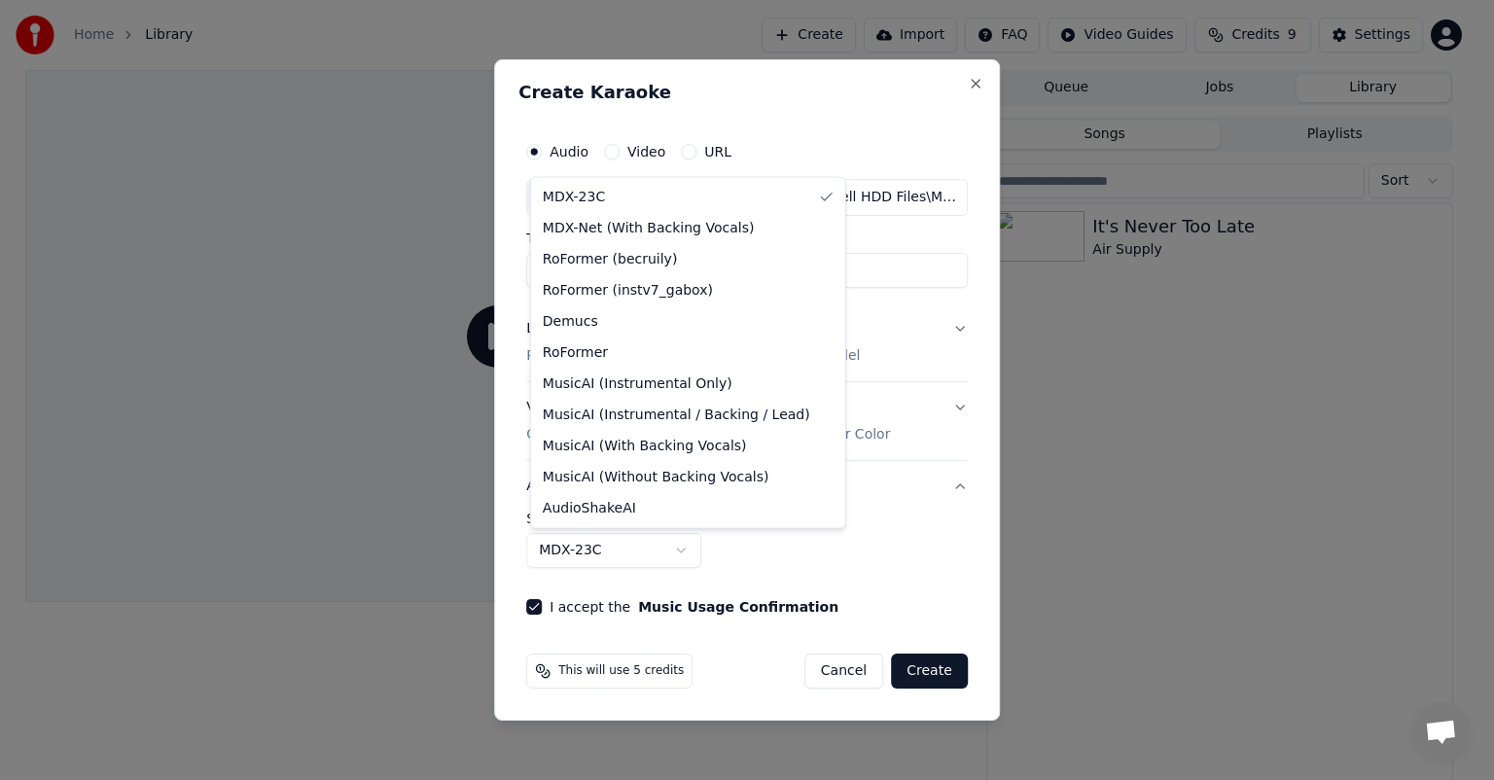
click at [604, 547] on body "**********" at bounding box center [738, 390] width 1477 height 780
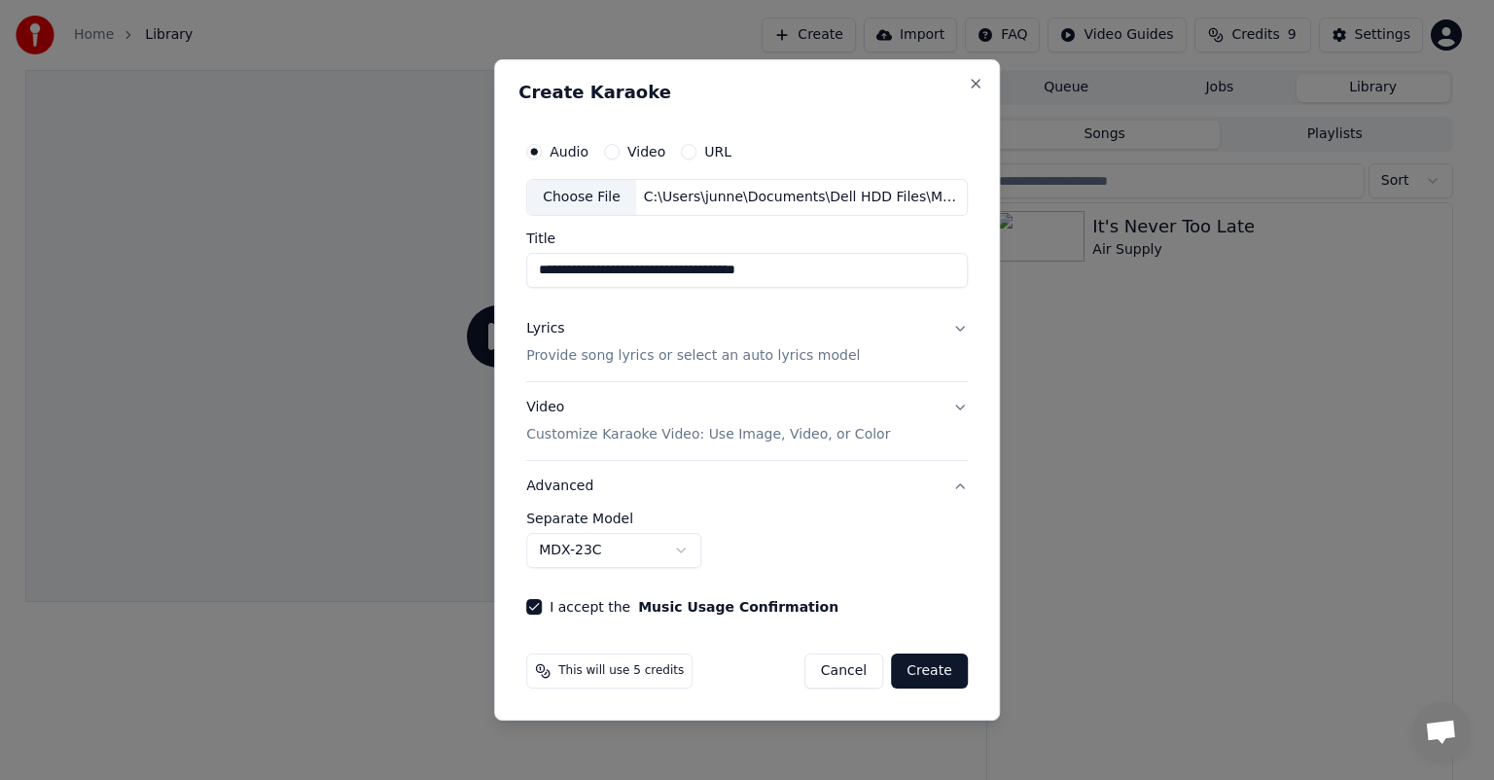
click at [763, 547] on button "Create" at bounding box center [929, 671] width 77 height 35
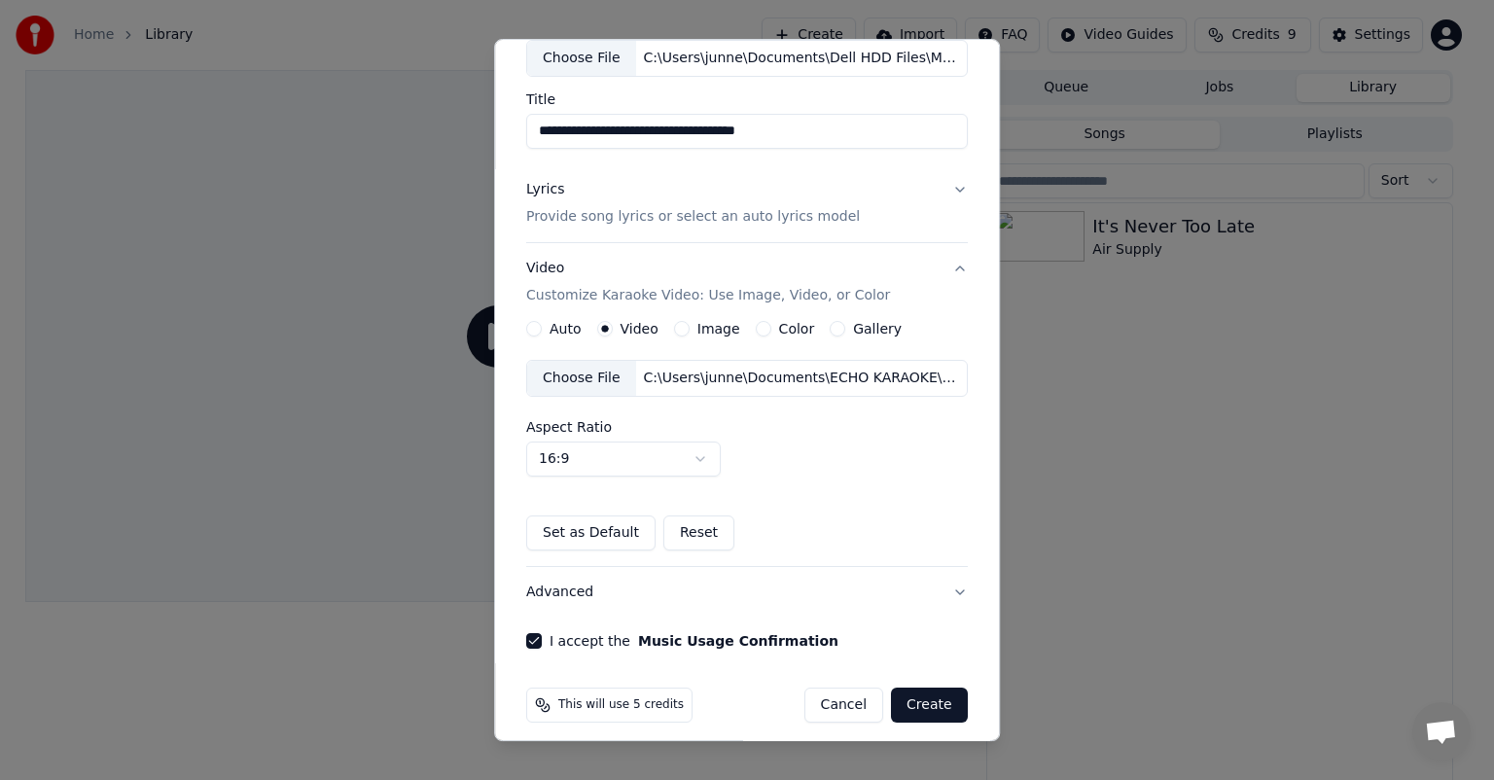
scroll to position [130, 0]
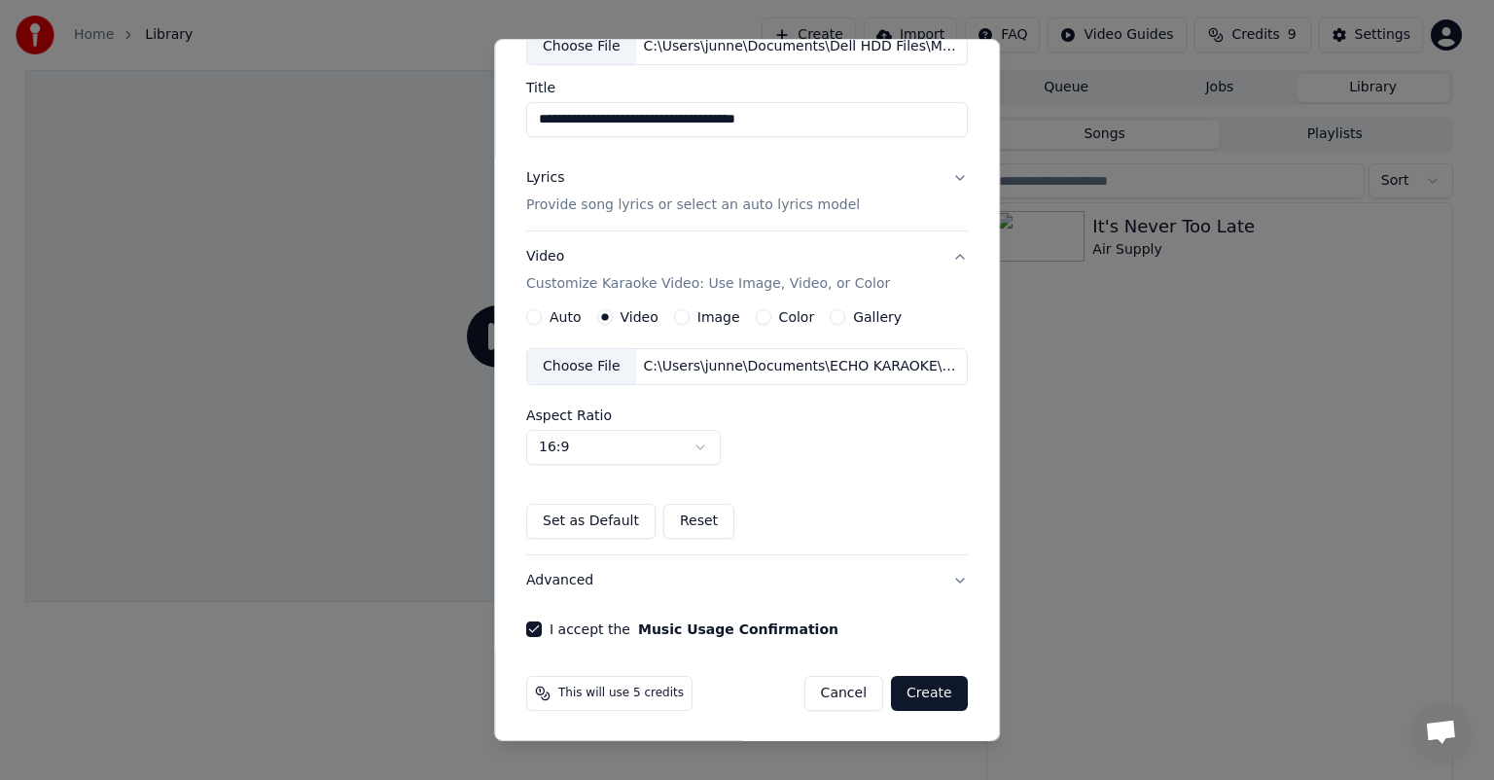
click at [574, 370] on div "Choose File" at bounding box center [581, 366] width 109 height 35
click at [763, 547] on button "Create" at bounding box center [929, 693] width 77 height 35
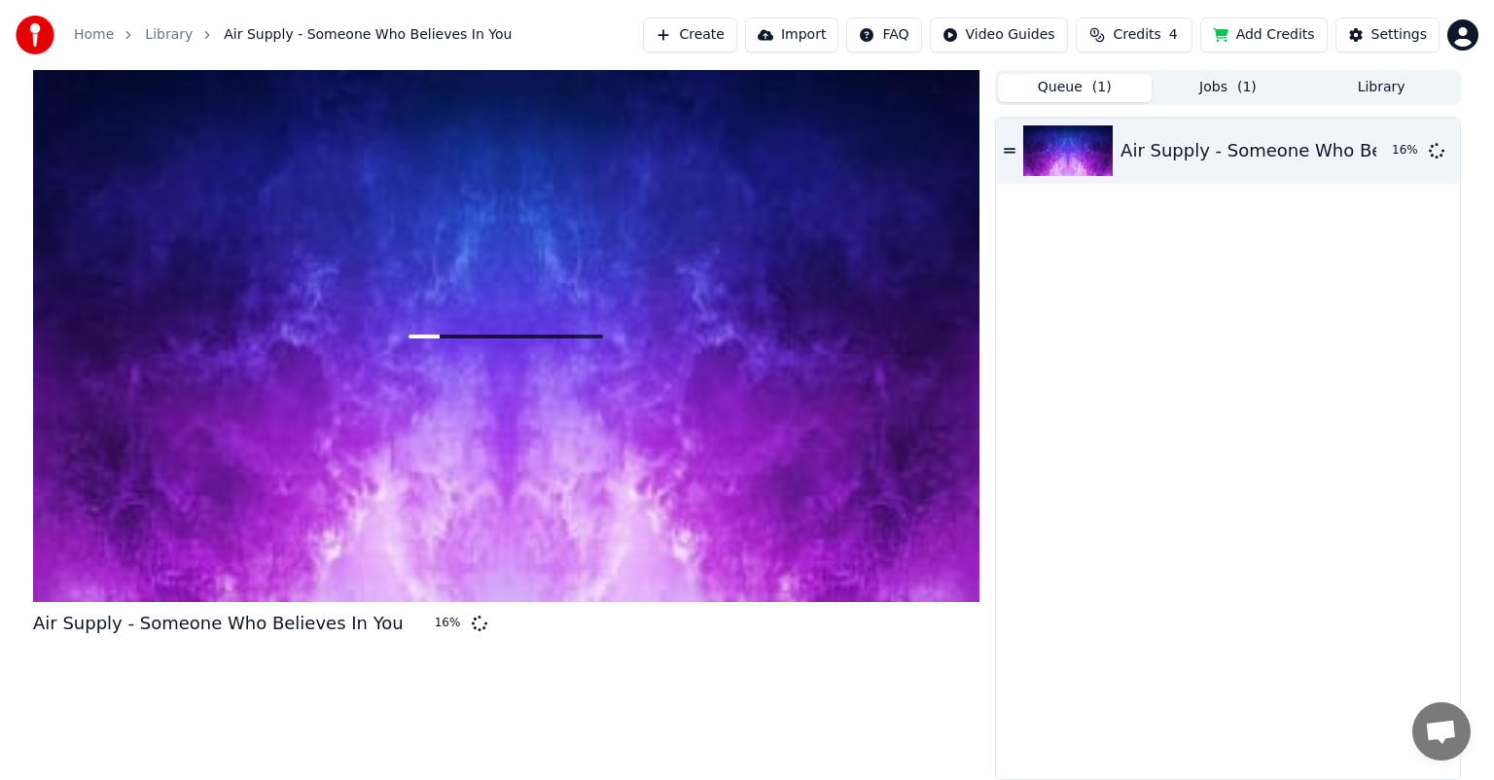
click at [763, 84] on button "Queue ( 1 )" at bounding box center [1075, 88] width 154 height 28
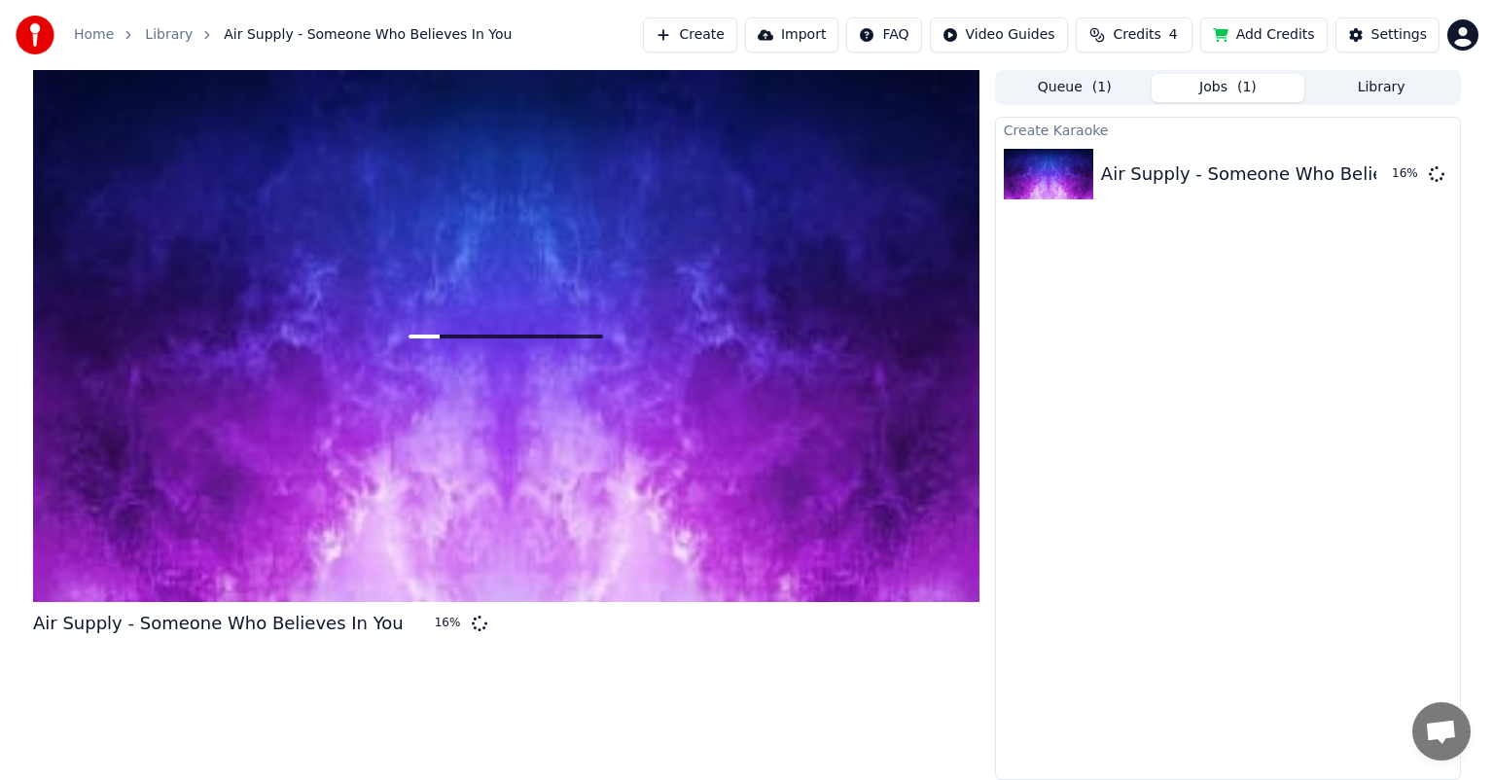
click at [763, 85] on button "Jobs ( 1 )" at bounding box center [1229, 88] width 154 height 28
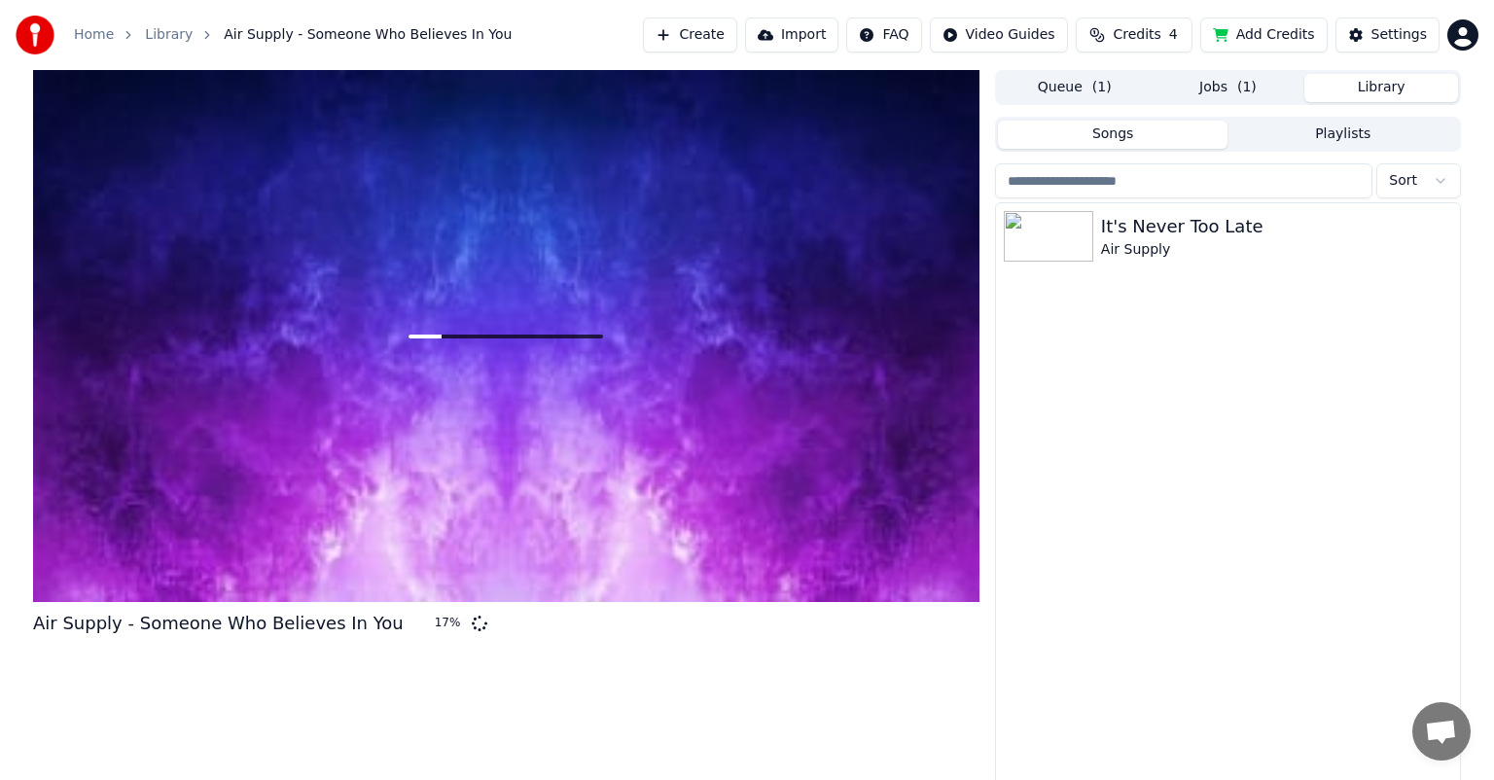
click at [763, 87] on button "Library" at bounding box center [1381, 88] width 154 height 28
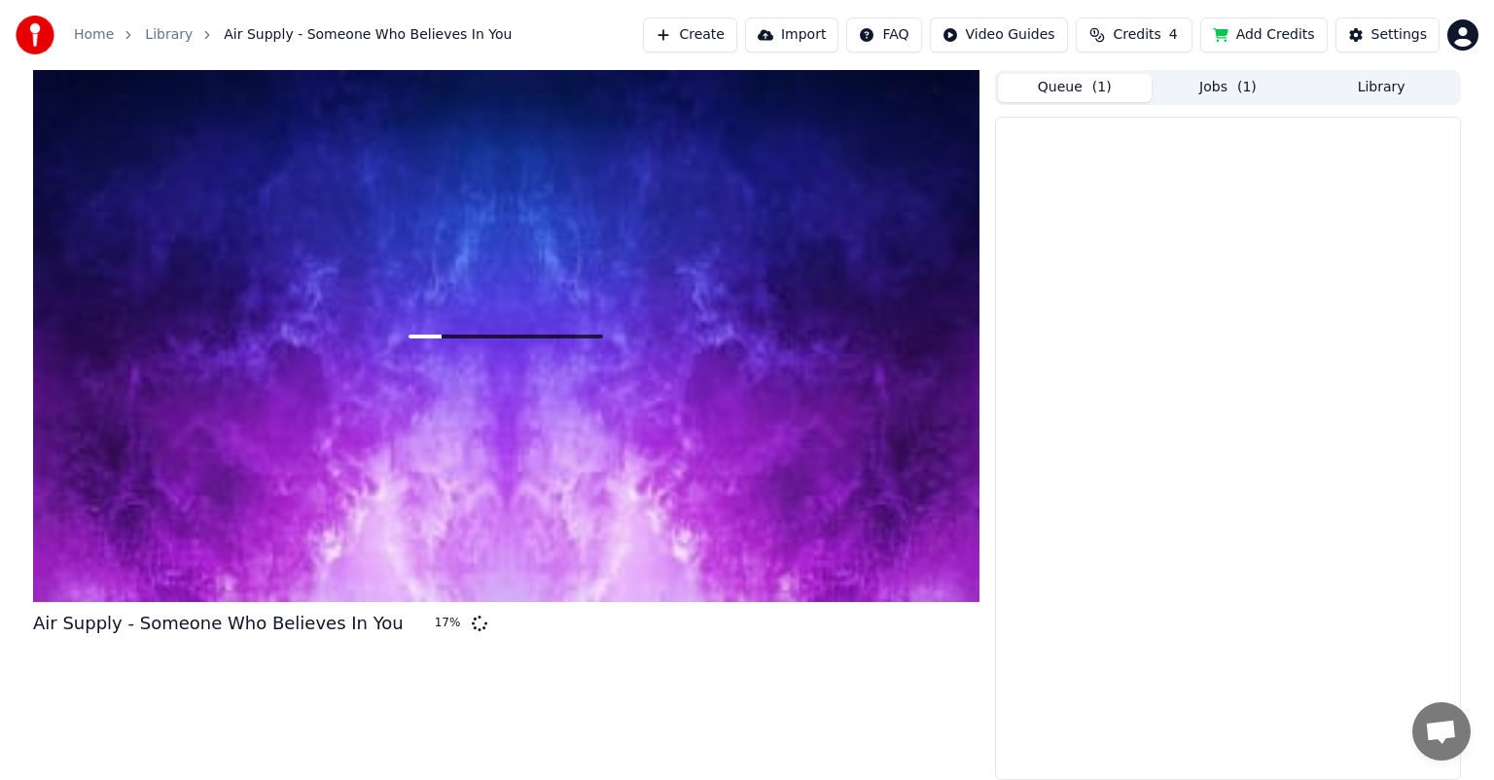
click at [763, 88] on button "Queue ( 1 )" at bounding box center [1075, 88] width 154 height 28
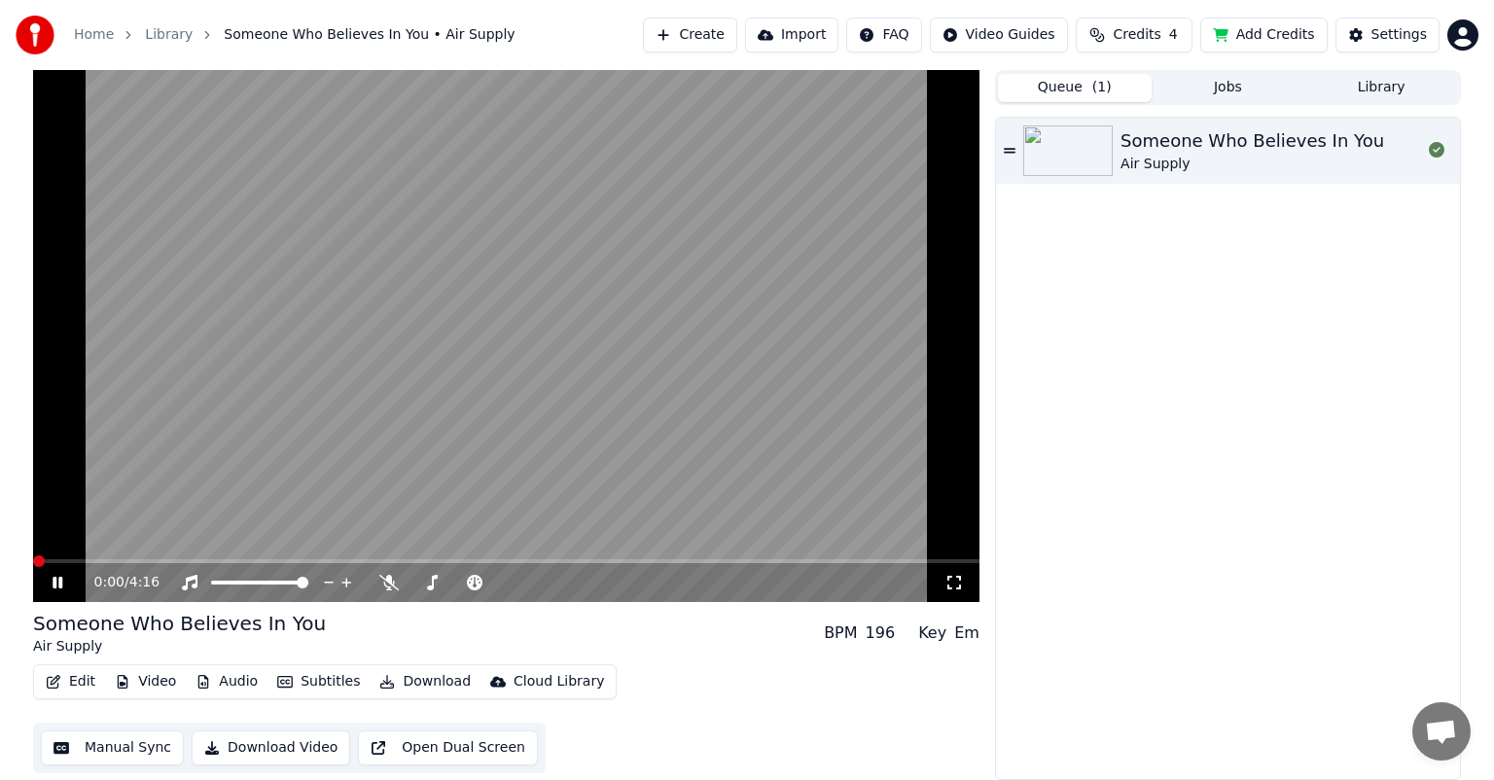
click at [33, 547] on span at bounding box center [39, 561] width 12 height 12
click at [381, 547] on icon at bounding box center [388, 583] width 19 height 16
click at [344, 547] on icon at bounding box center [346, 582] width 18 height 19
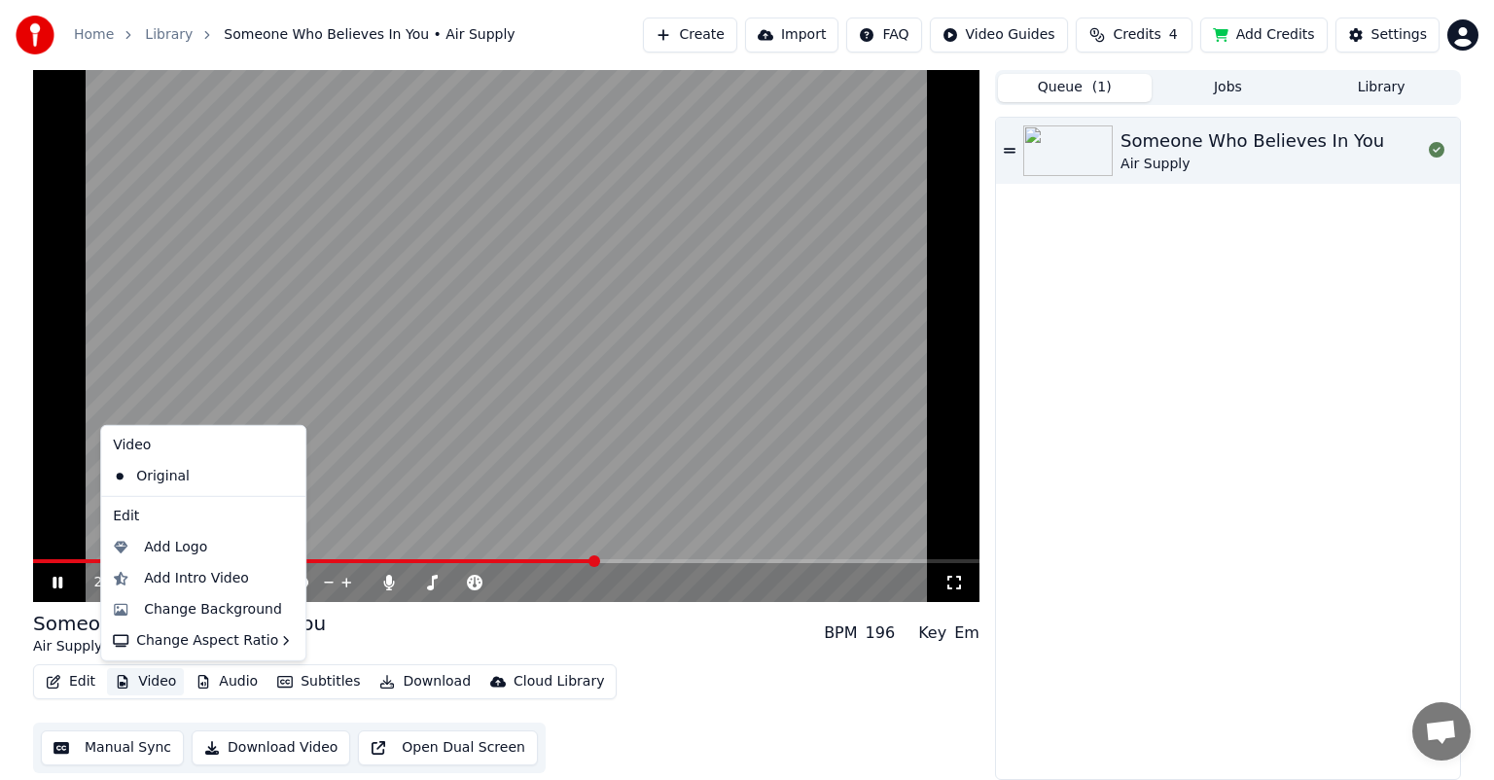
click at [141, 547] on button "Video" at bounding box center [145, 681] width 77 height 27
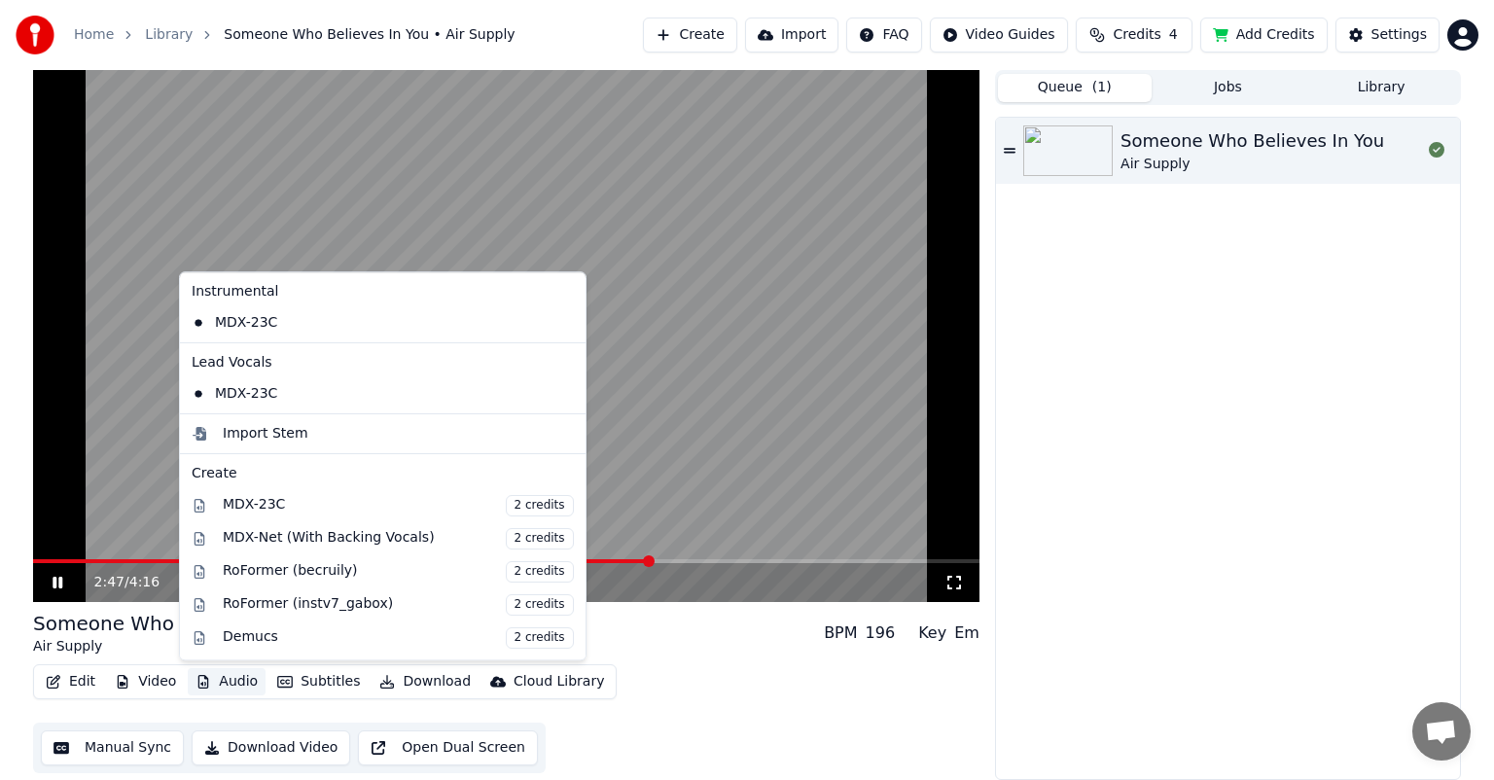
click at [763, 527] on div "Someone Who Believes In You Air Supply" at bounding box center [1228, 448] width 464 height 661
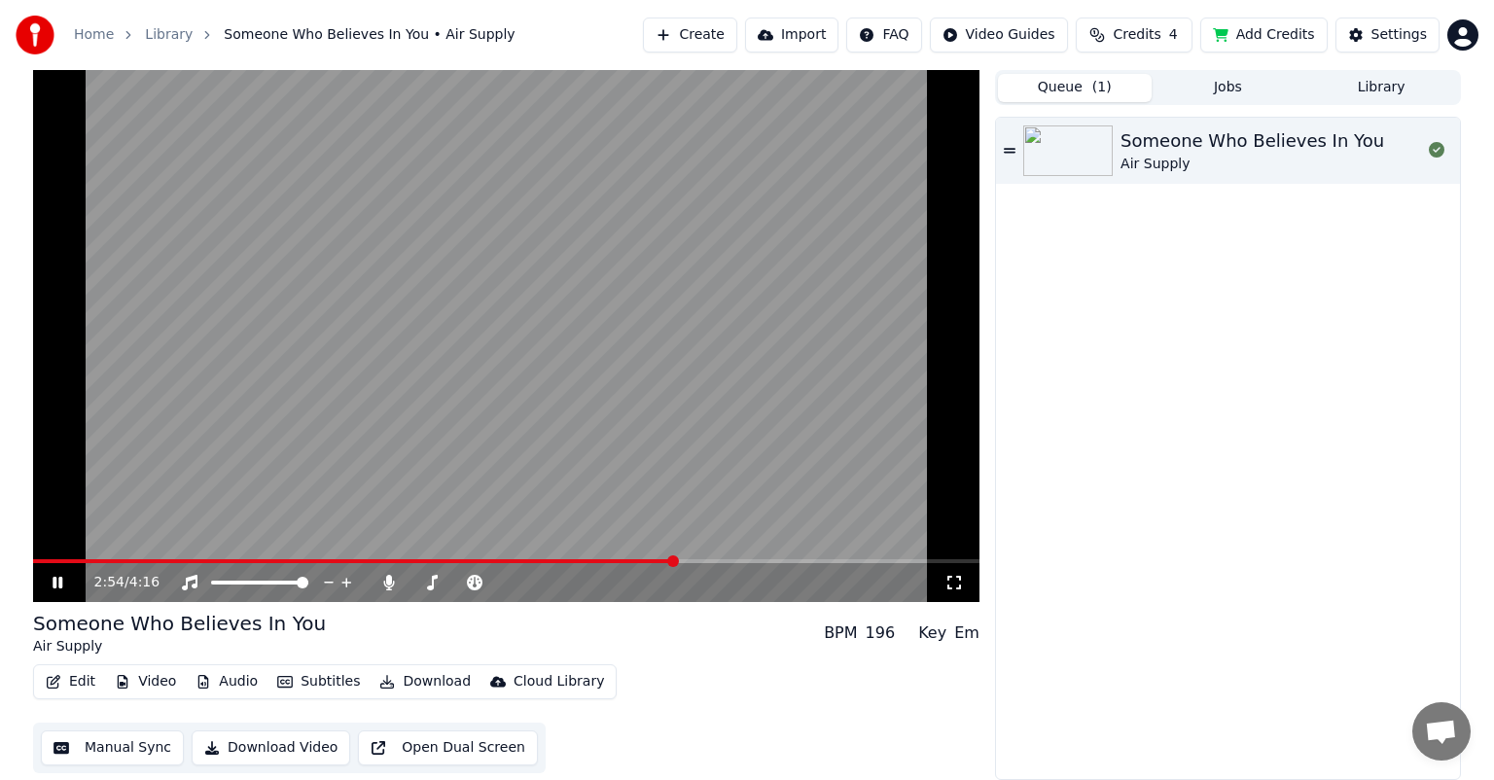
click at [675, 547] on span at bounding box center [354, 561] width 642 height 4
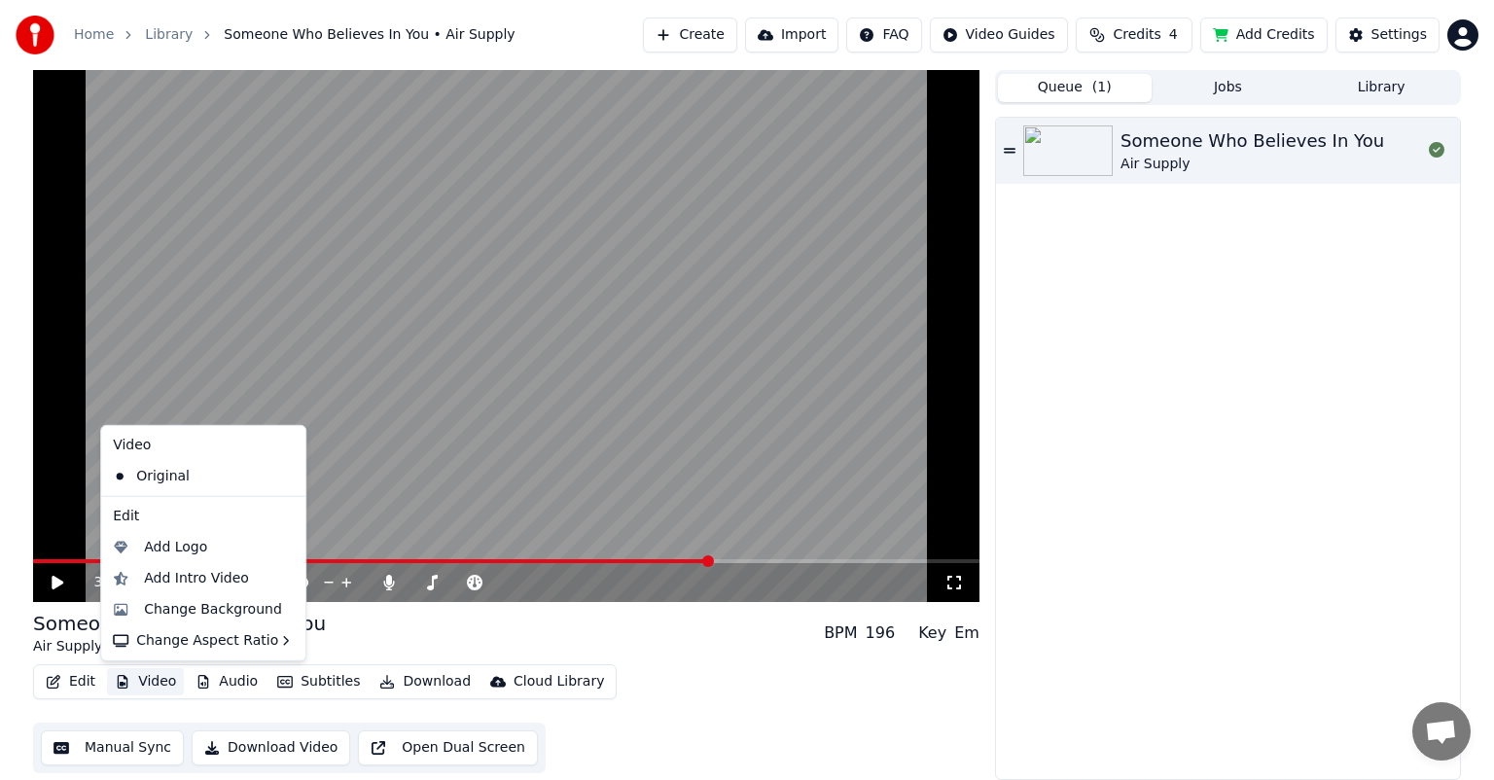
click at [128, 547] on button "Video" at bounding box center [145, 681] width 77 height 27
click at [171, 547] on div "Change Background" at bounding box center [213, 609] width 138 height 19
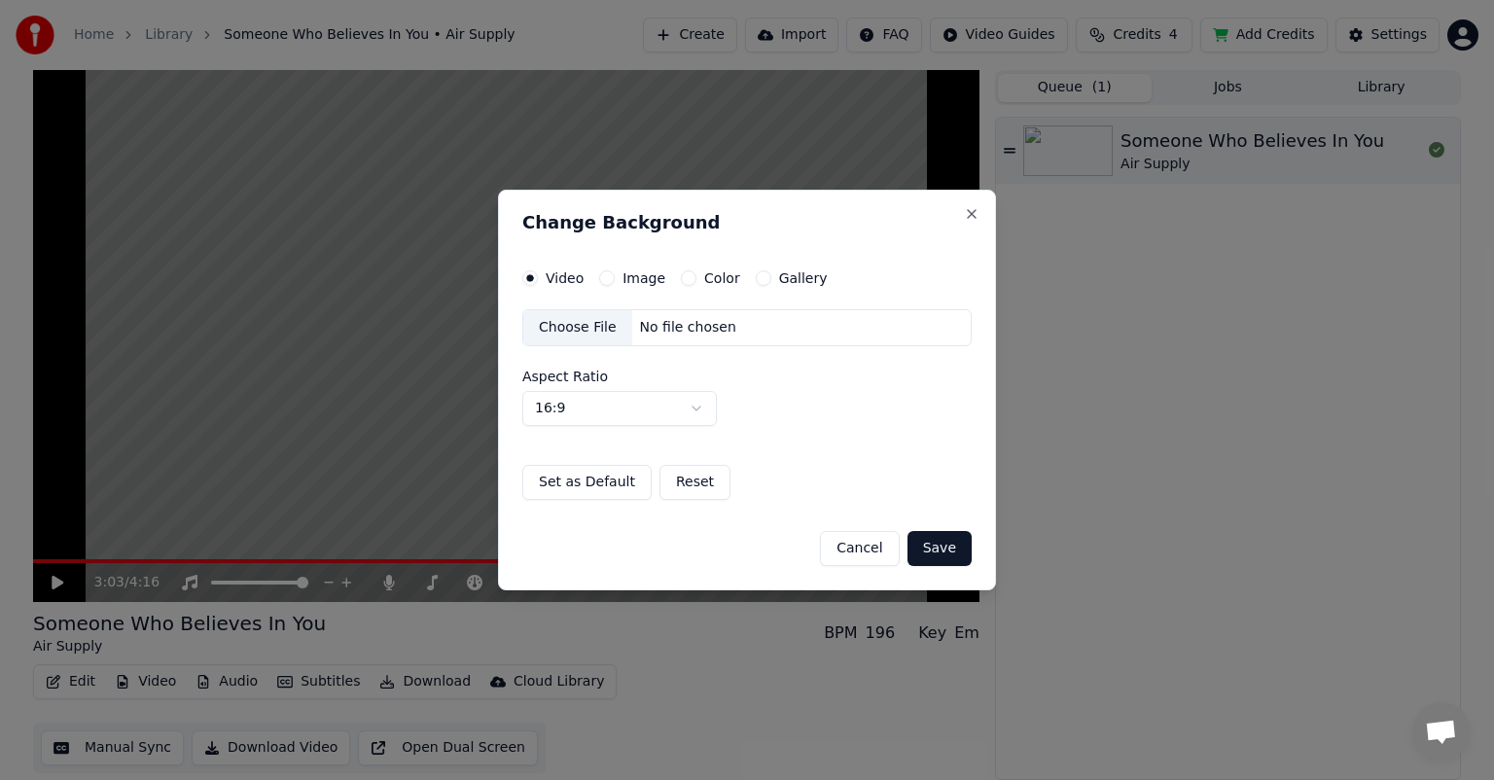
click at [763, 547] on button "Cancel" at bounding box center [859, 548] width 79 height 35
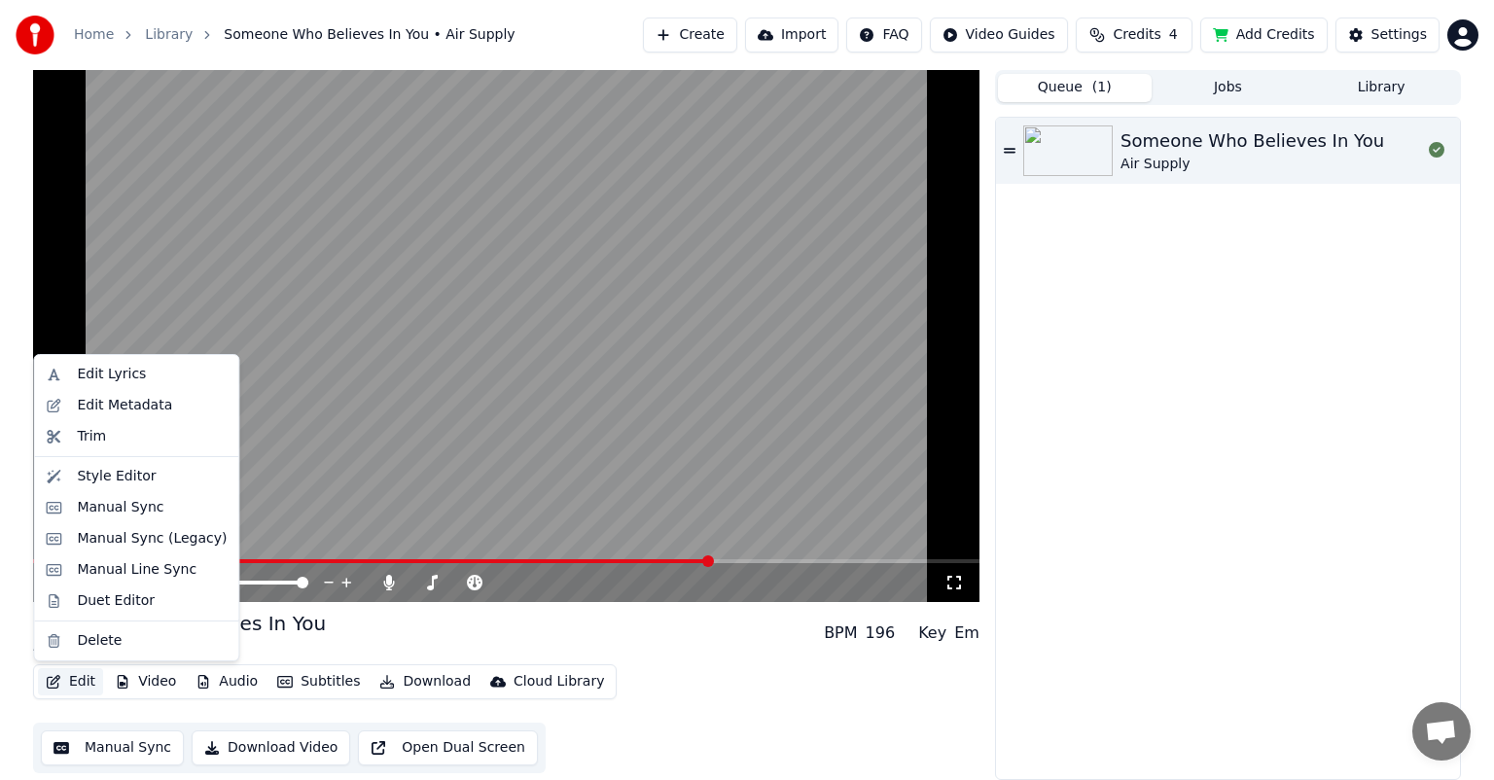
click at [69, 547] on button "Edit" at bounding box center [70, 681] width 65 height 27
click at [140, 544] on div "Manual Sync (Legacy)" at bounding box center [152, 538] width 150 height 19
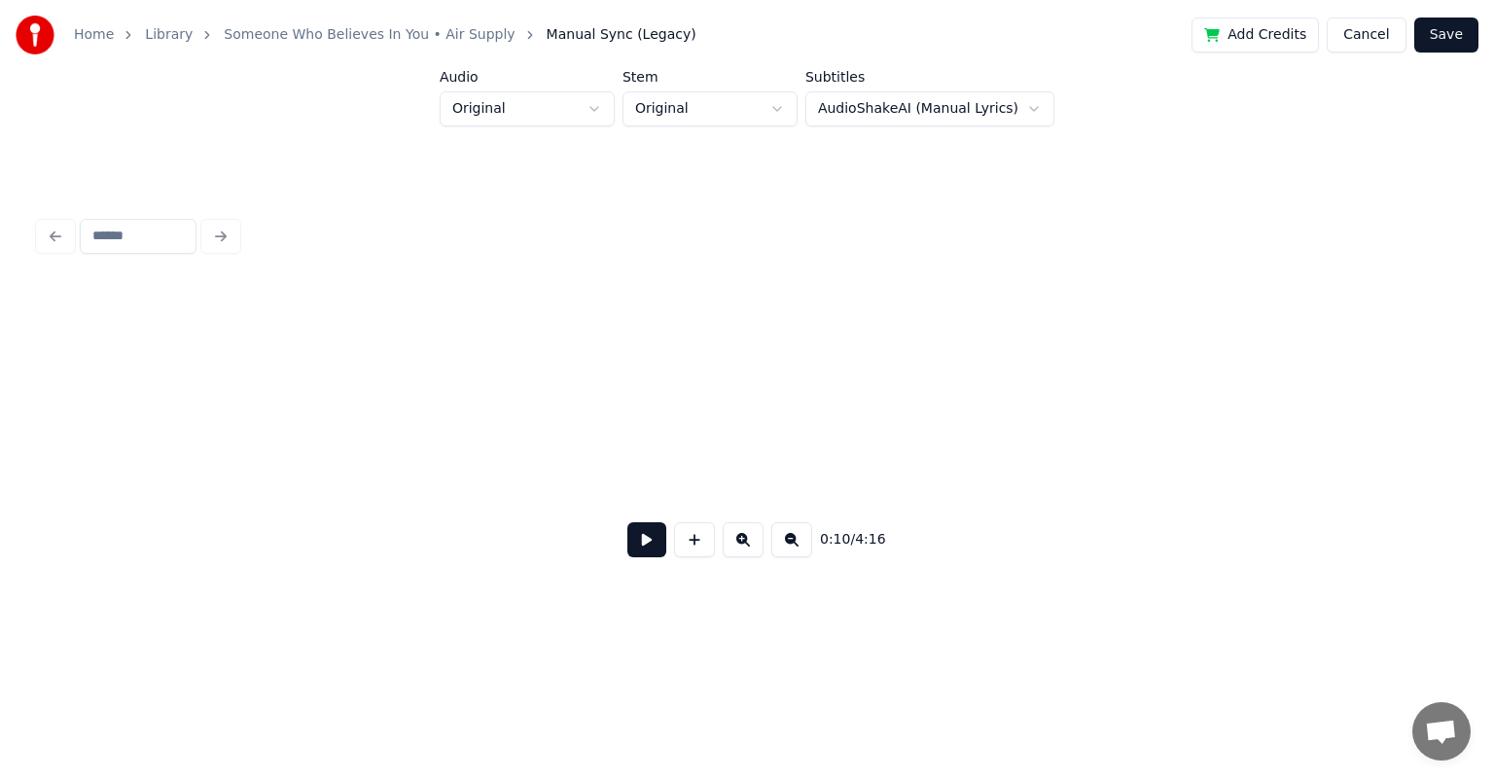
scroll to position [0, 2030]
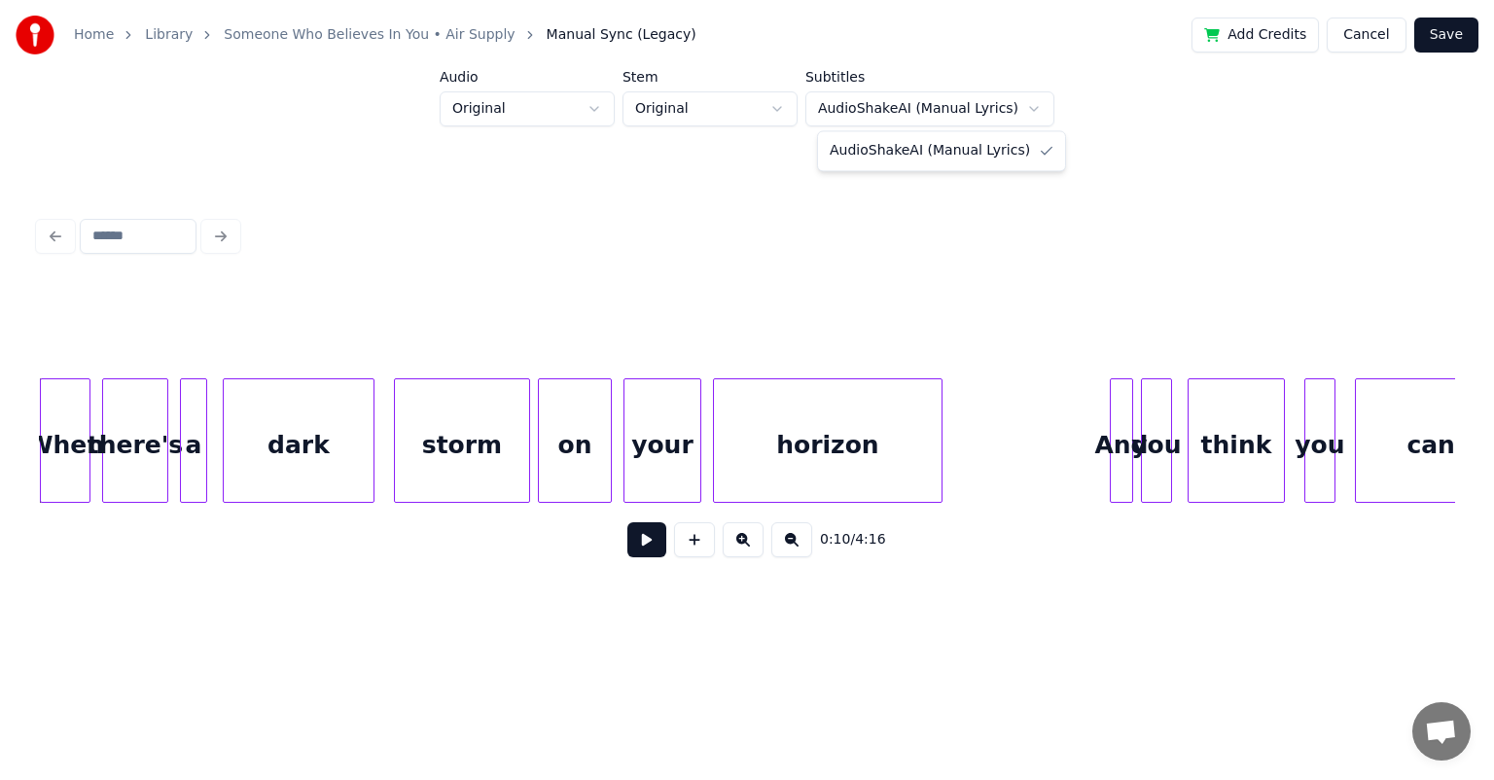
click at [763, 105] on html "Home Library Someone Who Believes In You • Air Supply Manual Sync (Legacy) Add …" at bounding box center [747, 328] width 1494 height 657
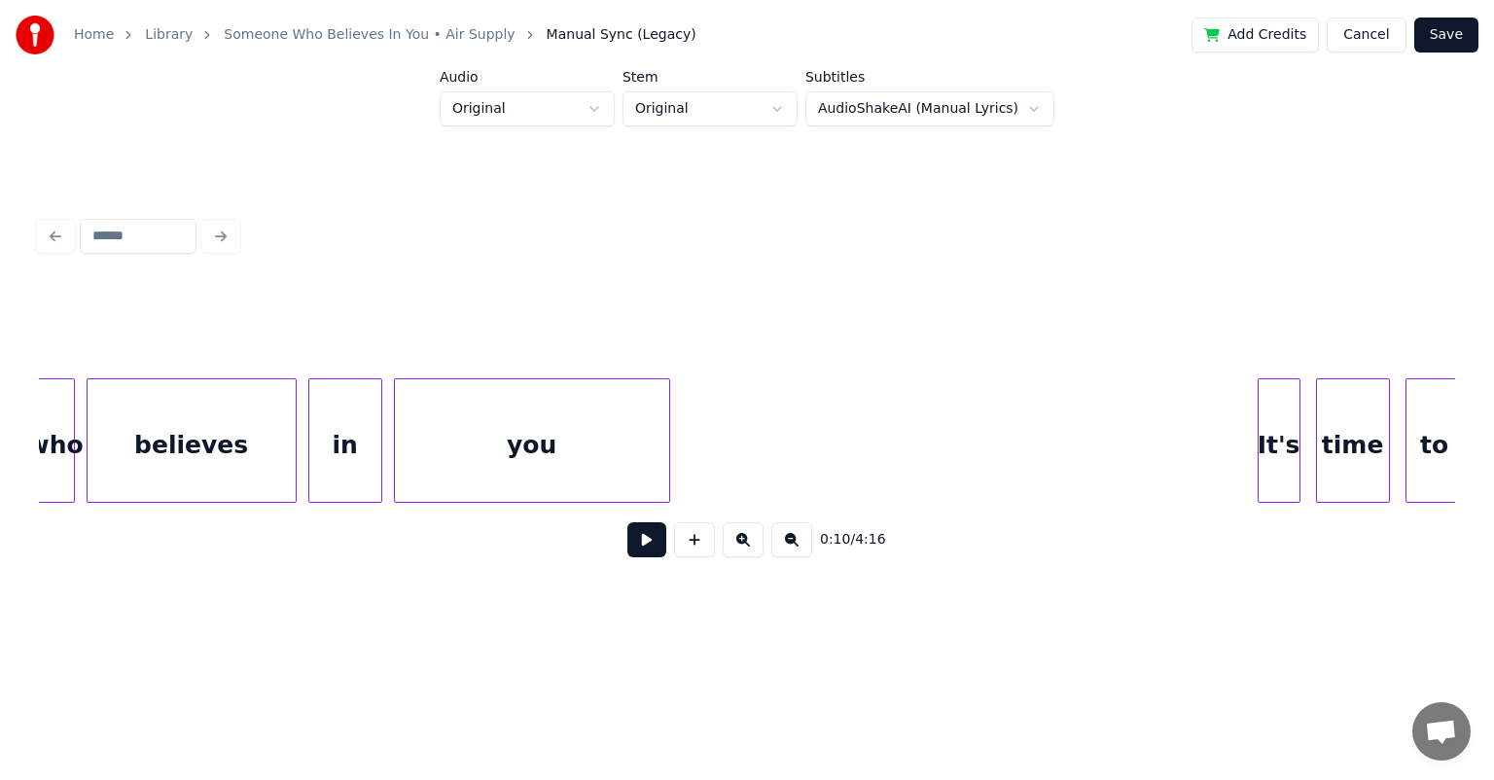
scroll to position [0, 21396]
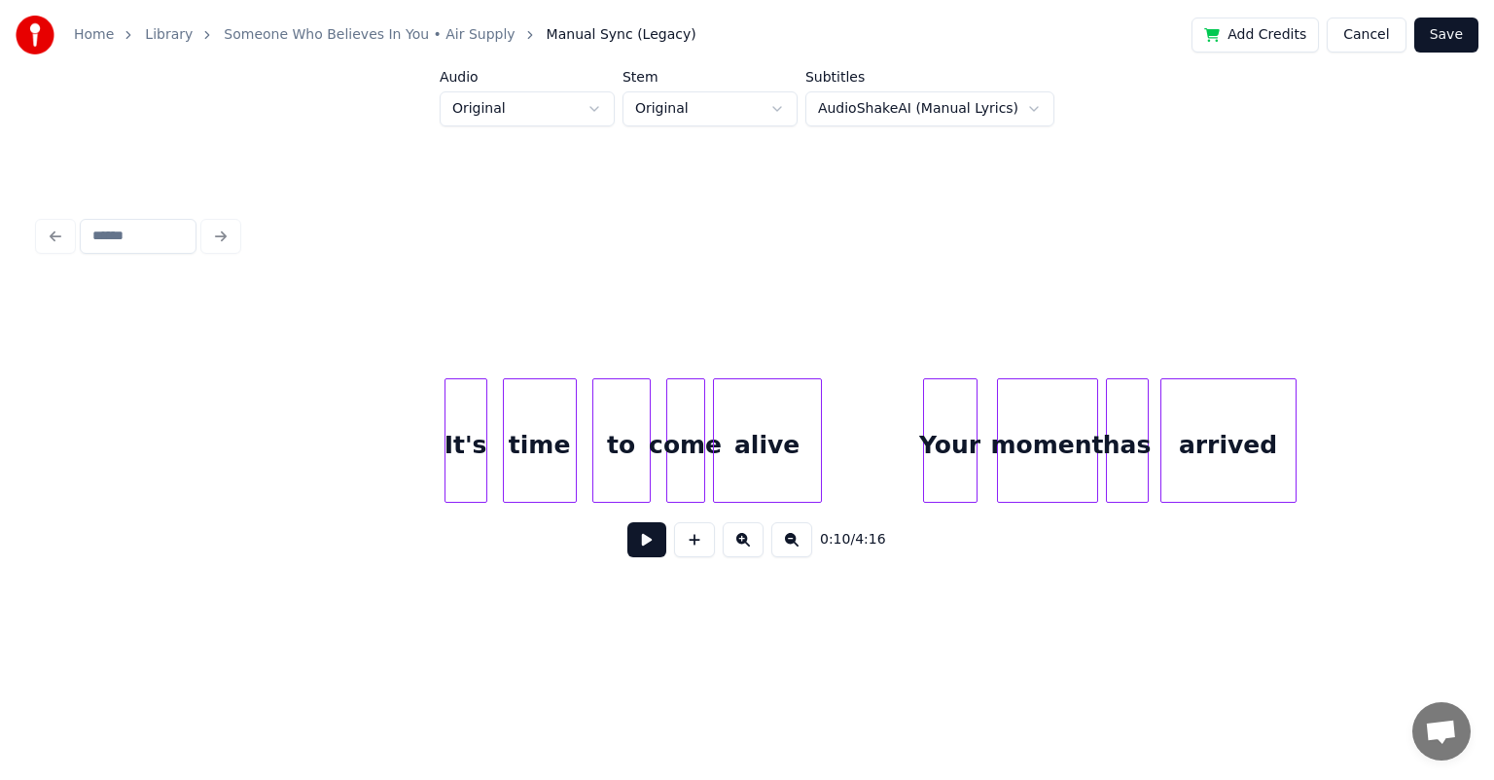
click at [553, 451] on div "time" at bounding box center [540, 445] width 72 height 132
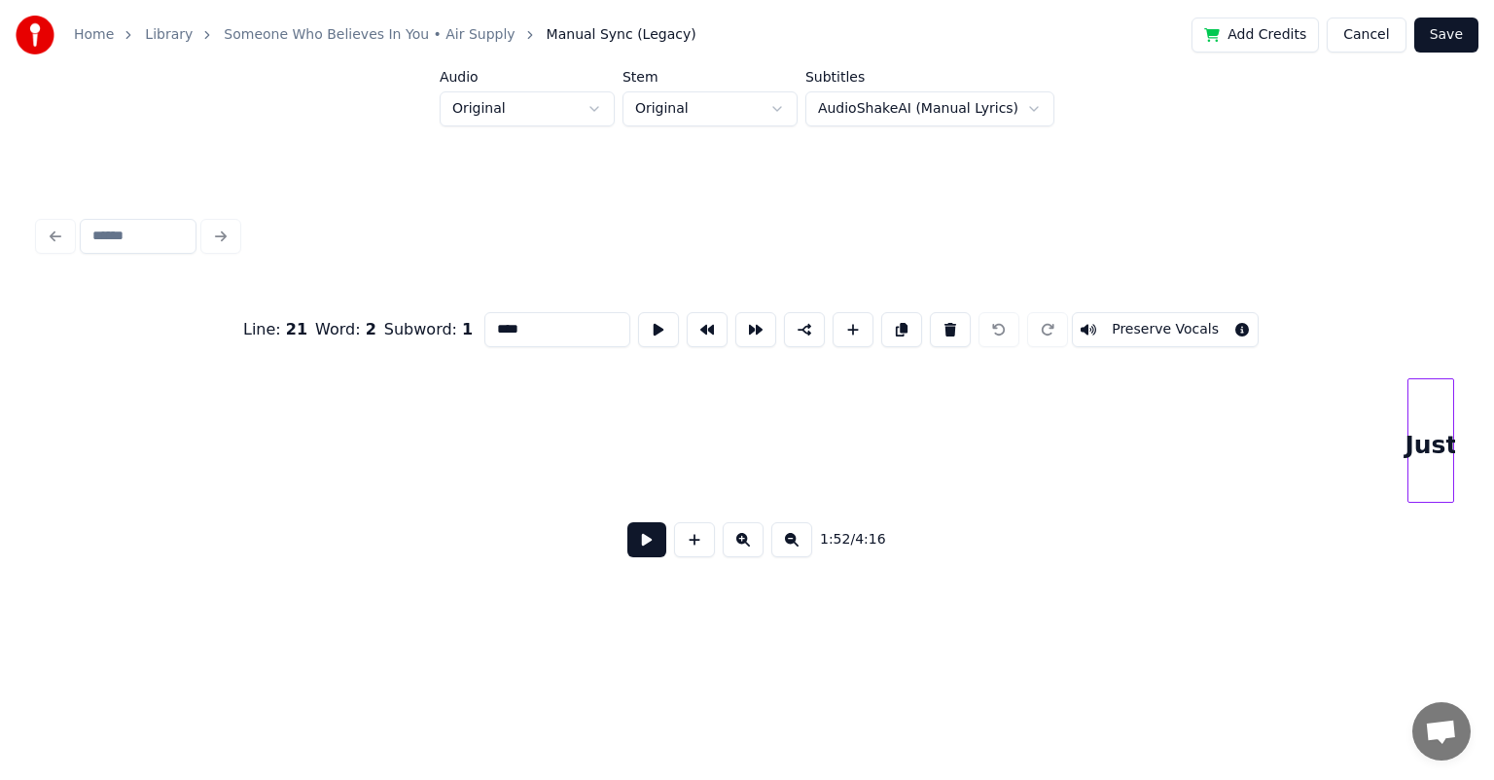
scroll to position [0, 28855]
click at [763, 435] on div "Just" at bounding box center [1403, 445] width 45 height 132
type input "****"
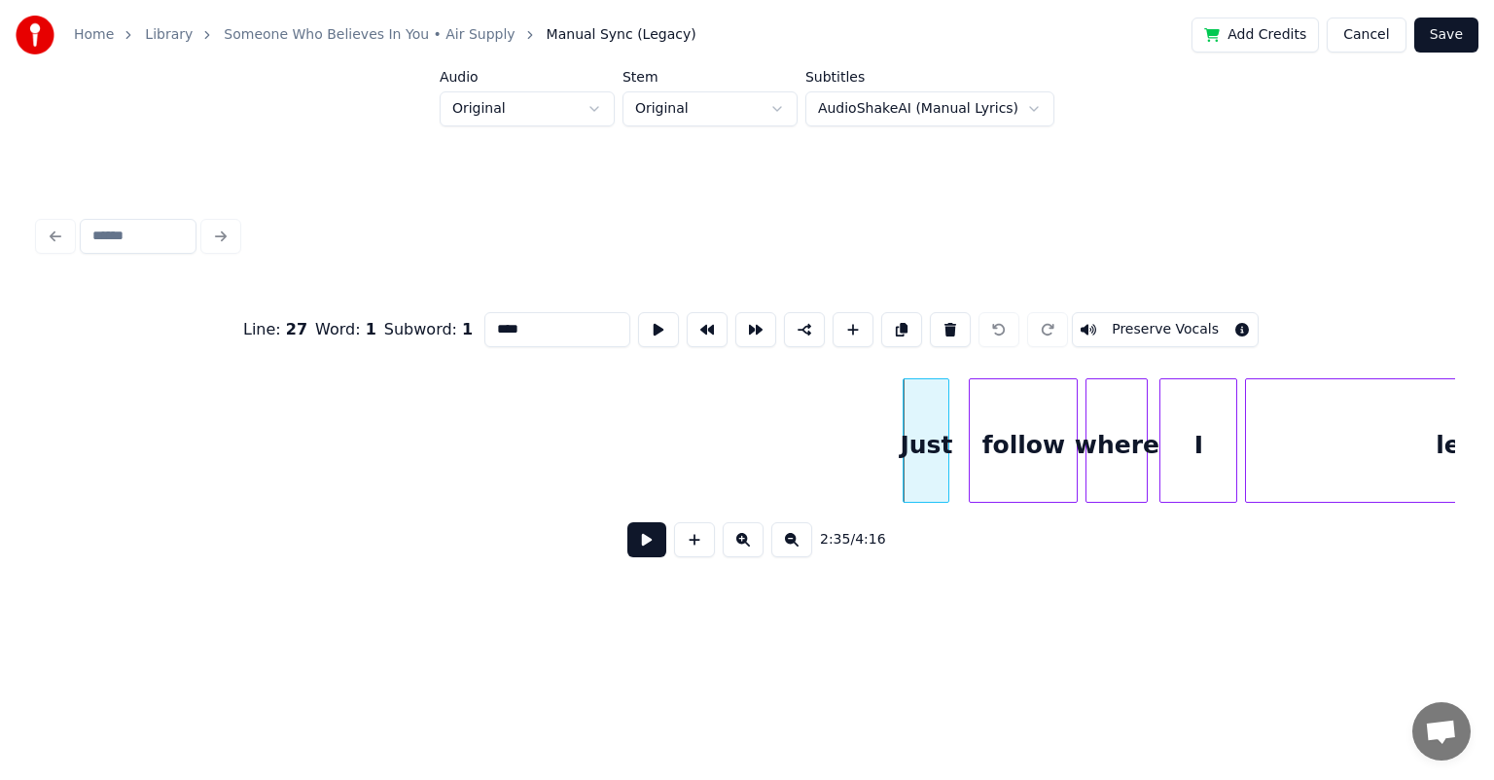
scroll to position [0, 29388]
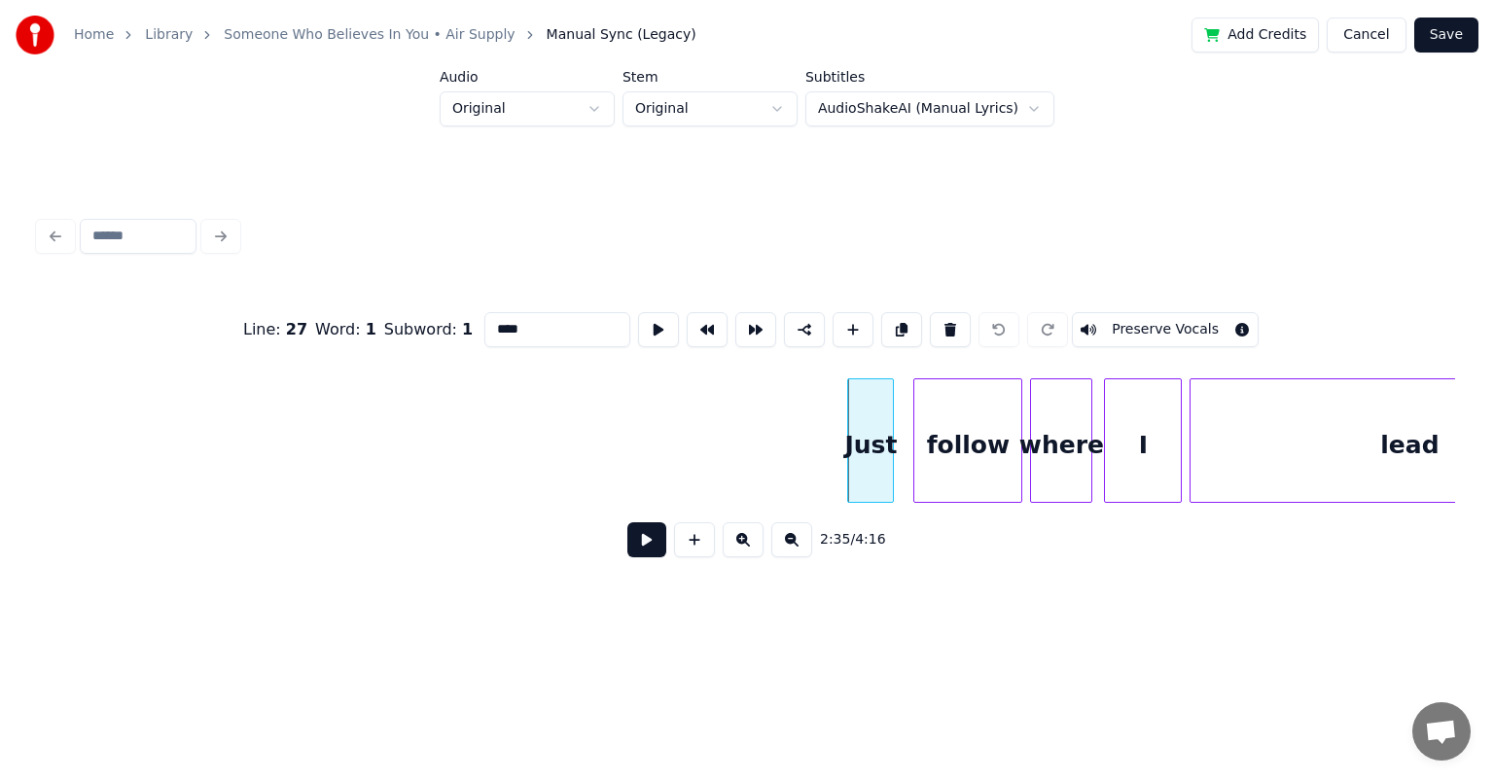
click at [638, 547] on button at bounding box center [646, 539] width 39 height 35
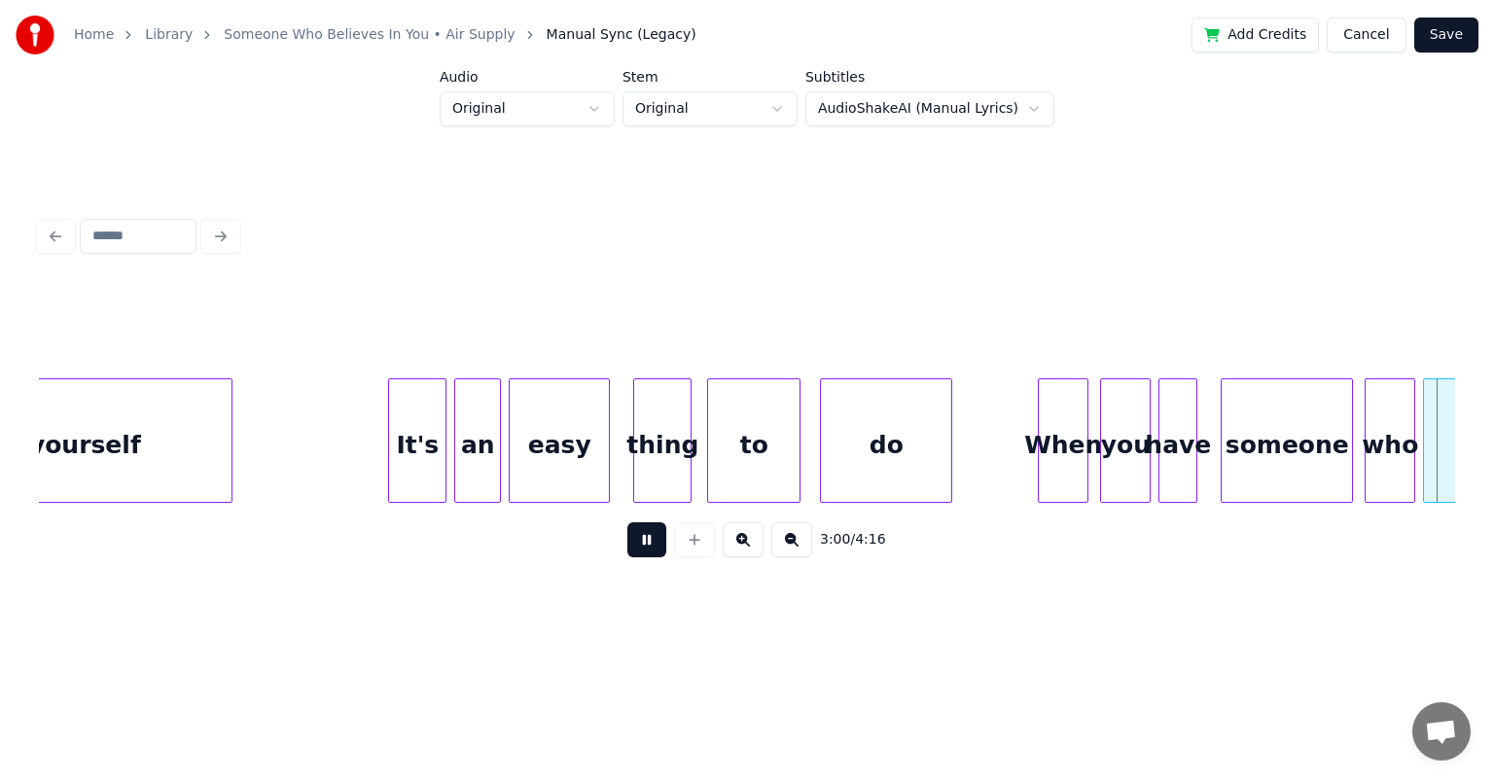
scroll to position [0, 35054]
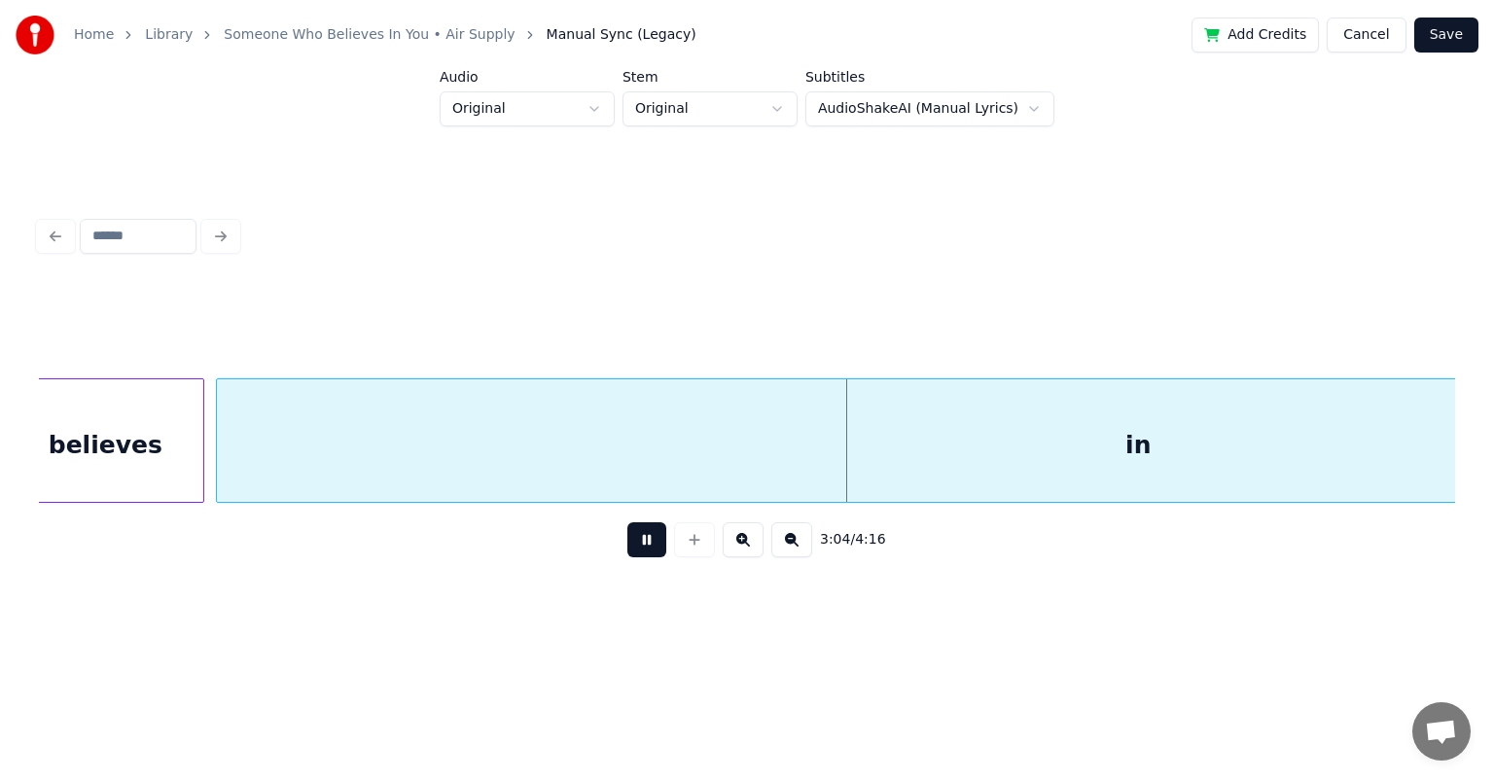
click at [627, 522] on button at bounding box center [646, 539] width 39 height 35
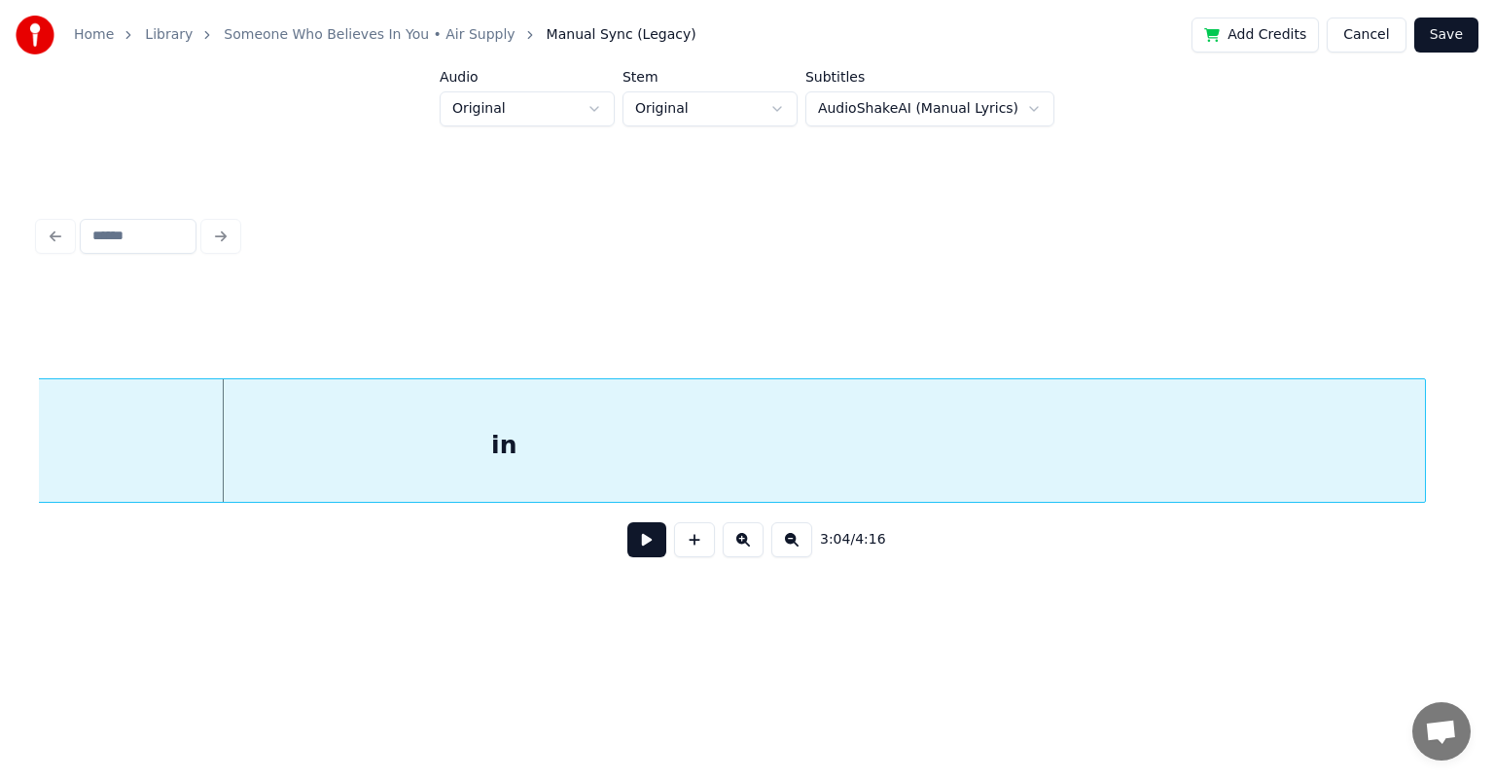
scroll to position [0, 35715]
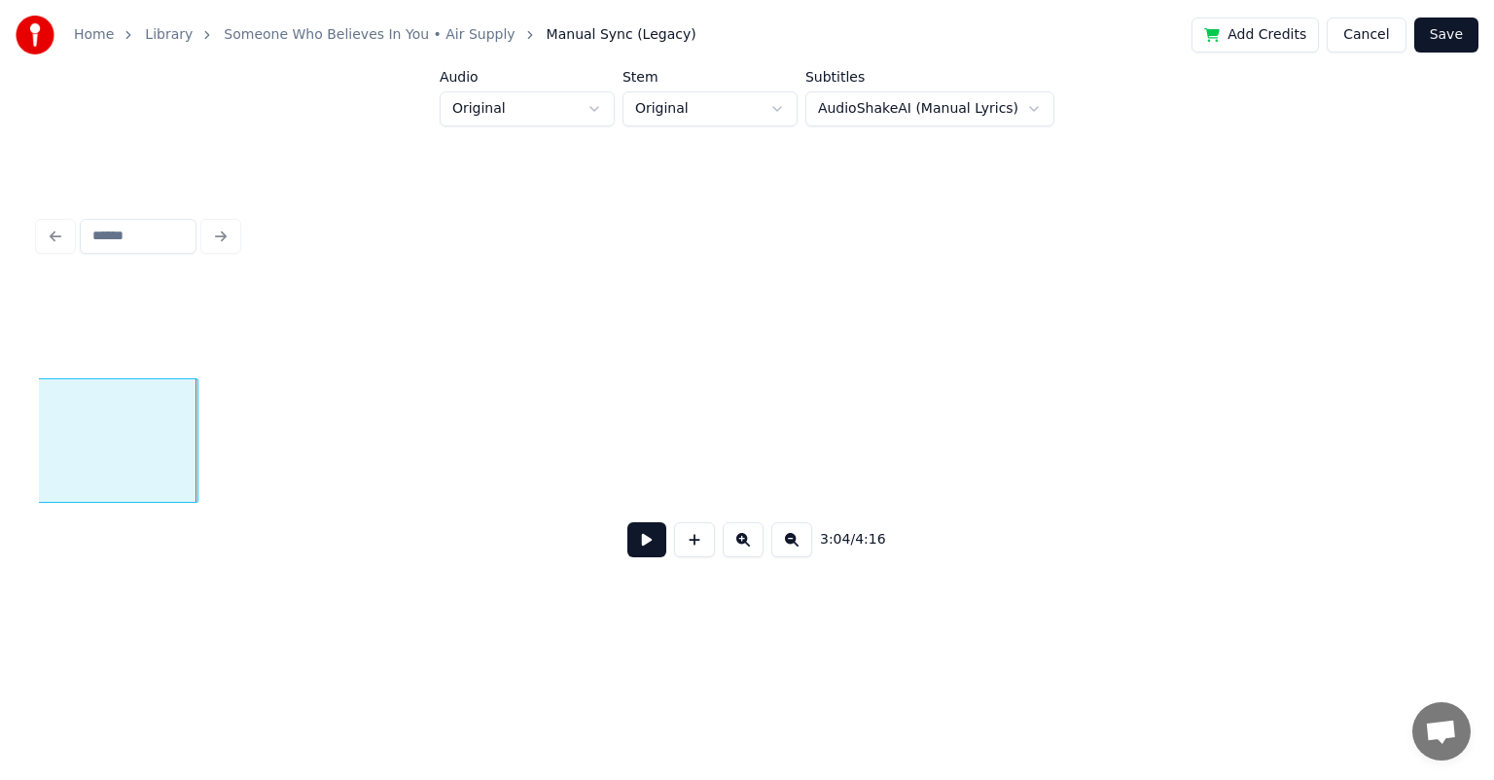
click at [192, 455] on div at bounding box center [195, 440] width 6 height 123
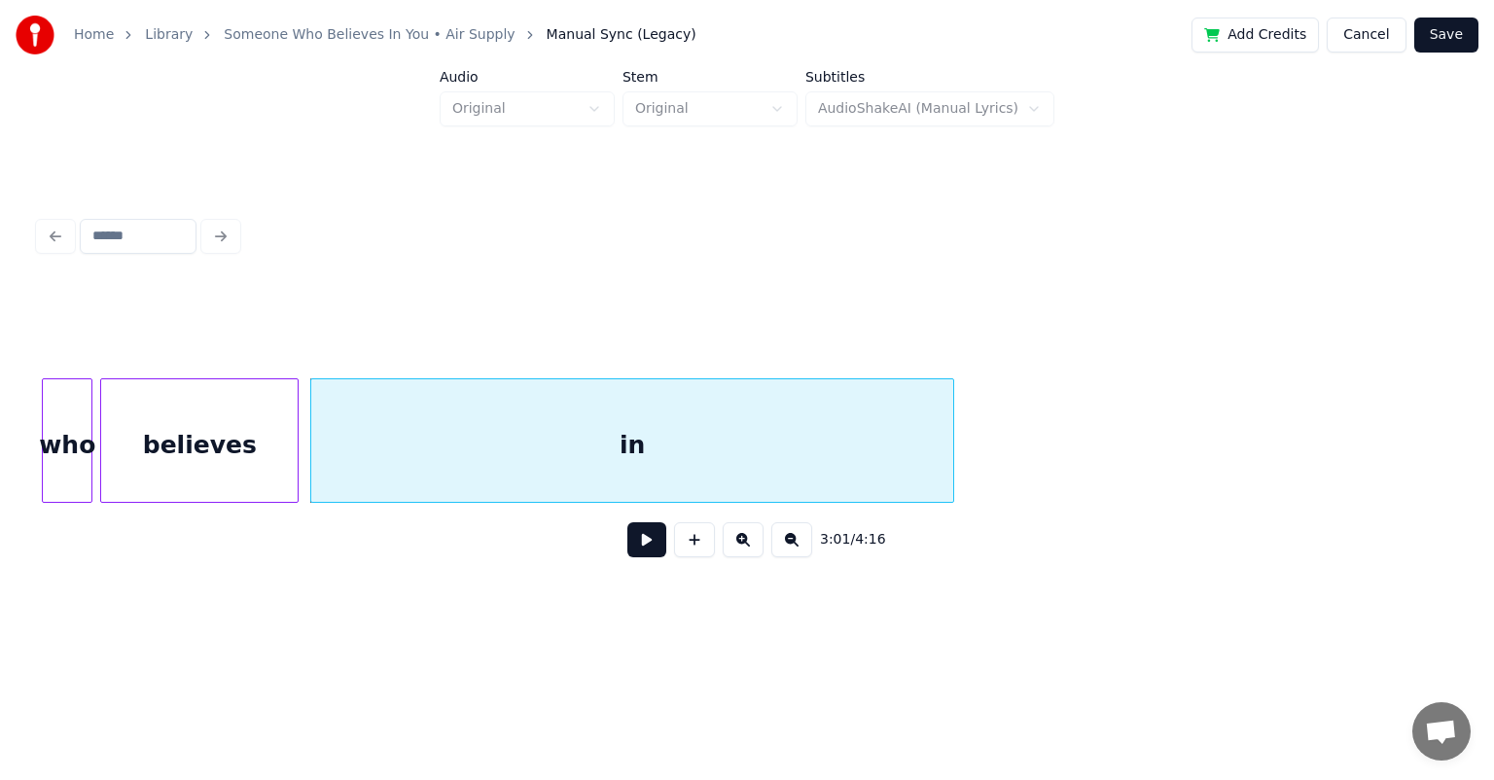
scroll to position [0, 34958]
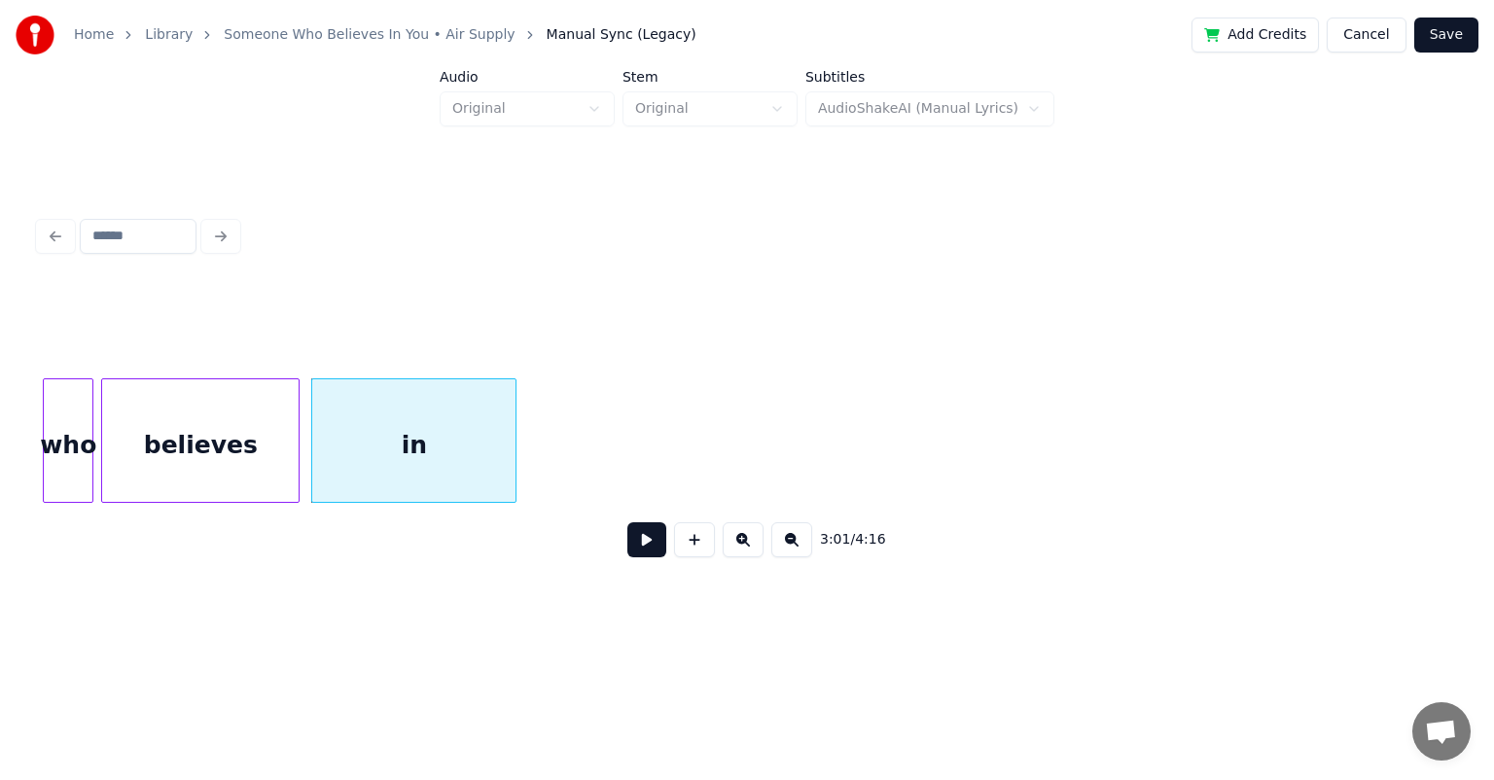
click at [515, 427] on div at bounding box center [513, 440] width 6 height 123
click at [627, 522] on button at bounding box center [646, 539] width 39 height 35
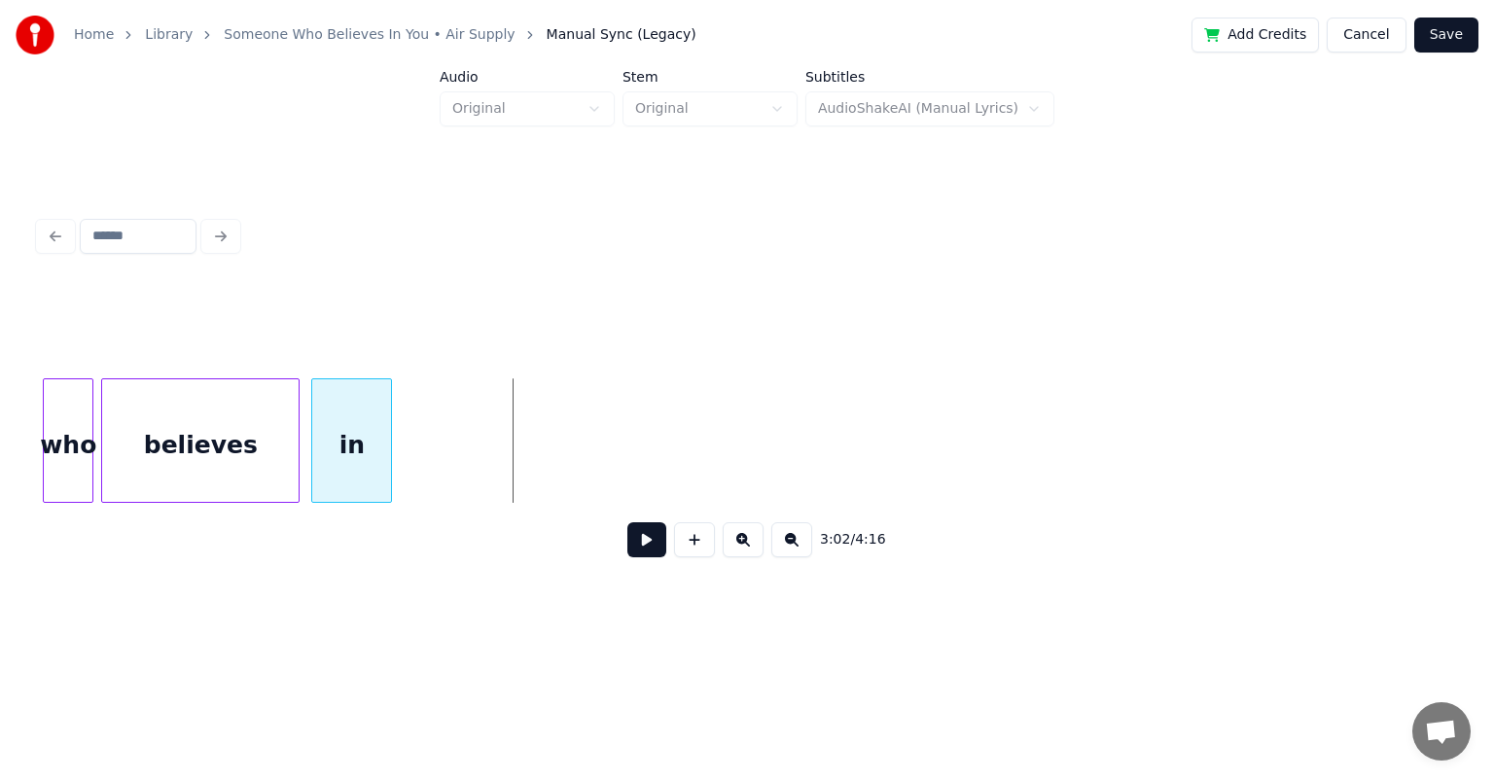
click at [388, 411] on div at bounding box center [388, 440] width 6 height 123
click at [627, 522] on button at bounding box center [646, 539] width 39 height 35
click at [400, 416] on div at bounding box center [401, 440] width 6 height 123
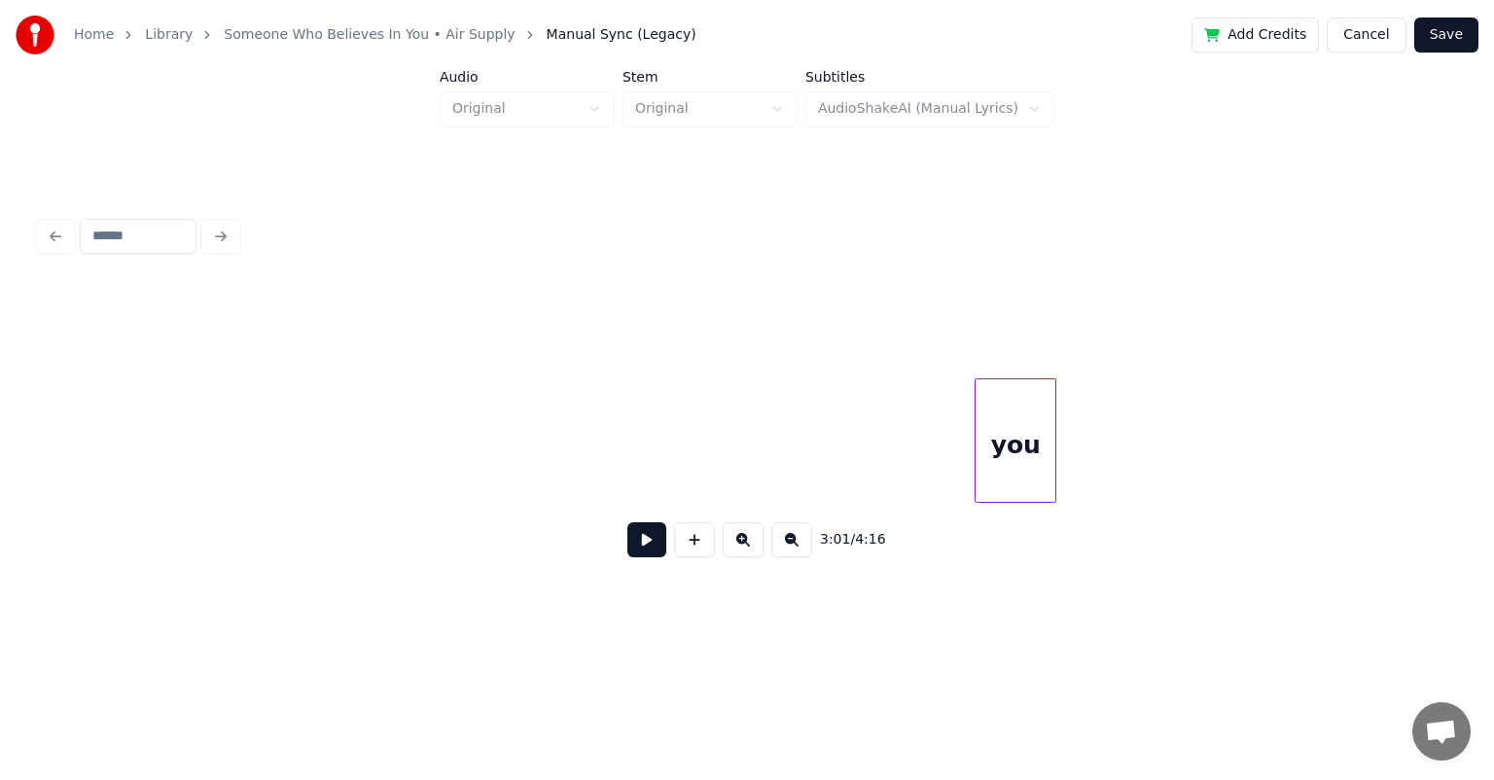
scroll to position [0, 36242]
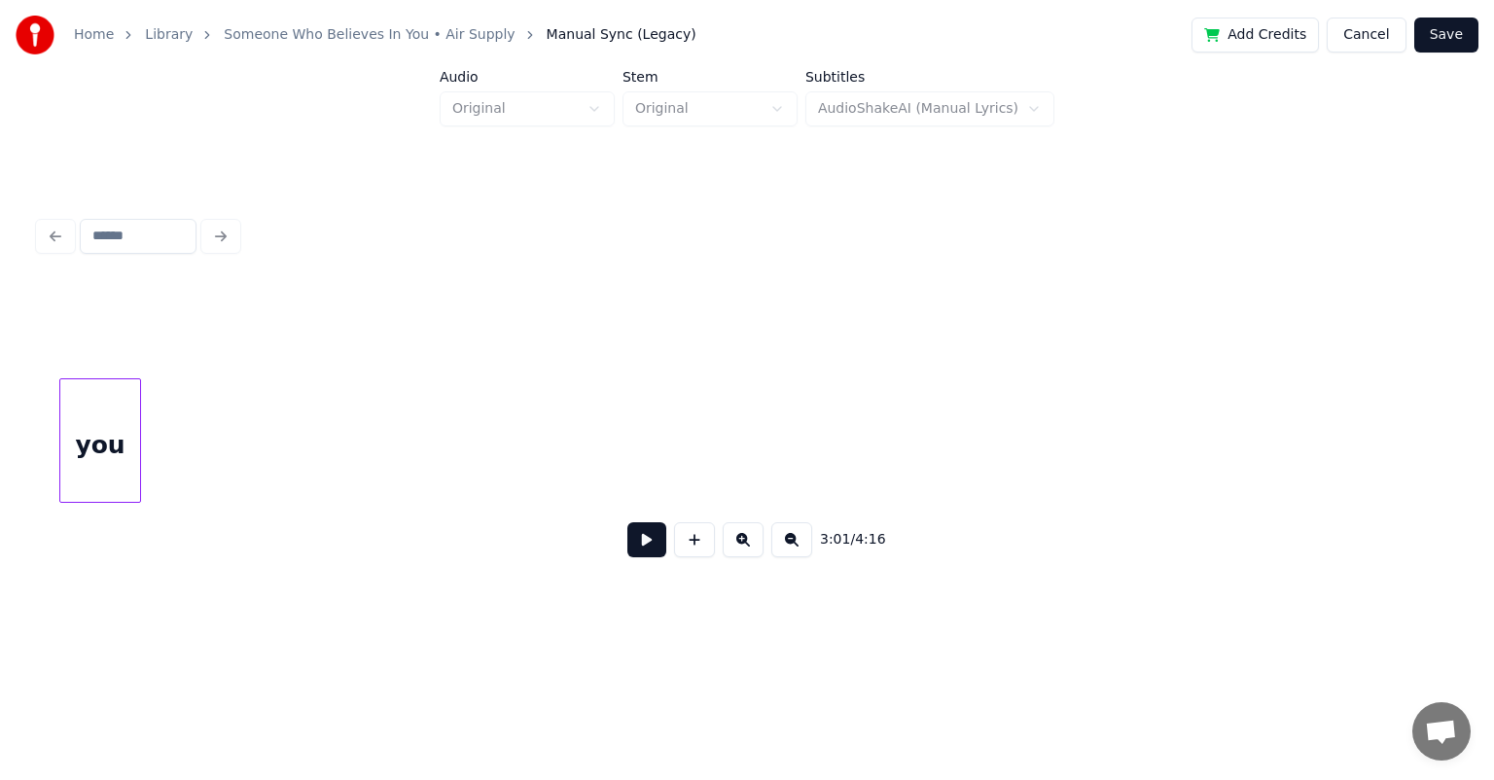
click at [74, 405] on div "you" at bounding box center [100, 445] width 80 height 132
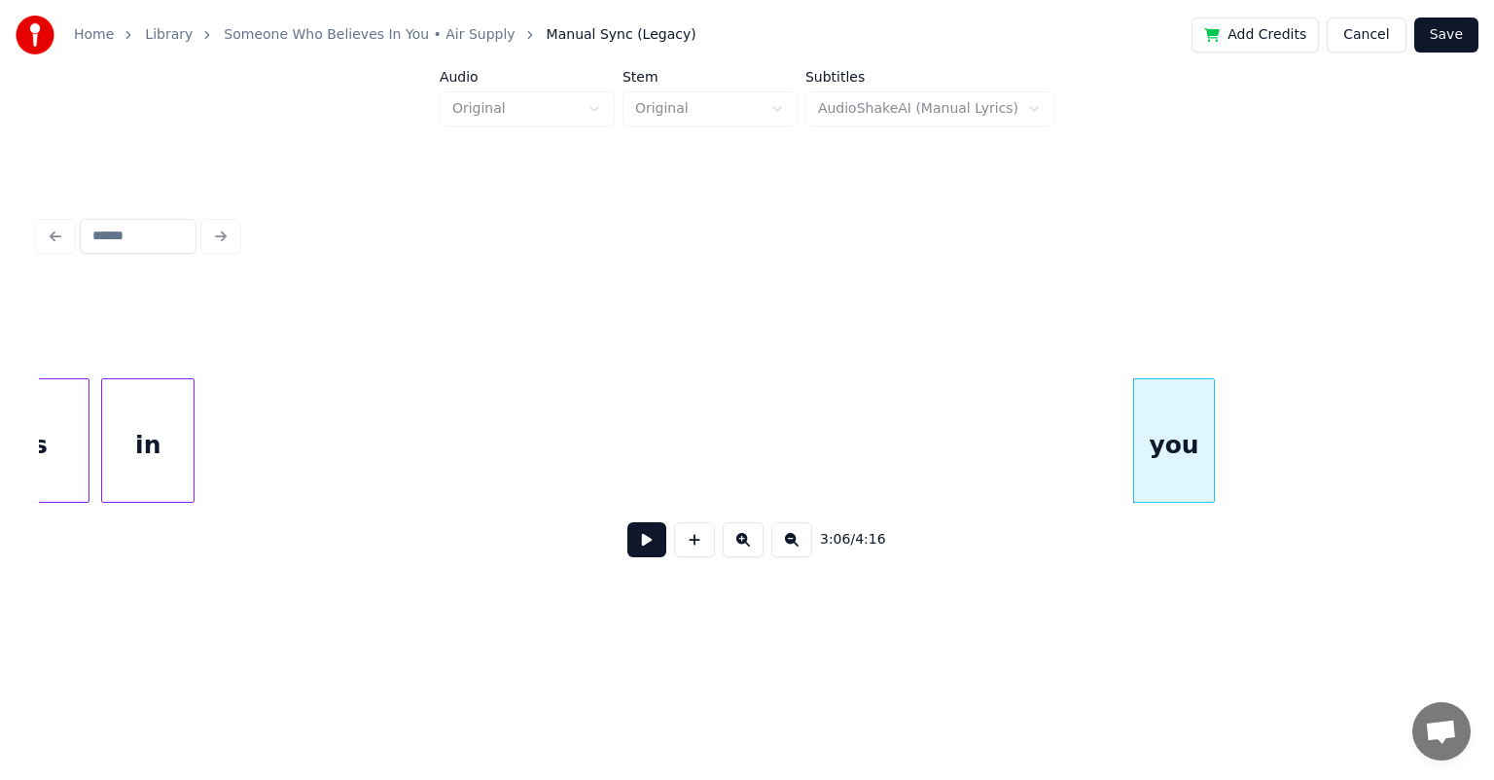
scroll to position [0, 35153]
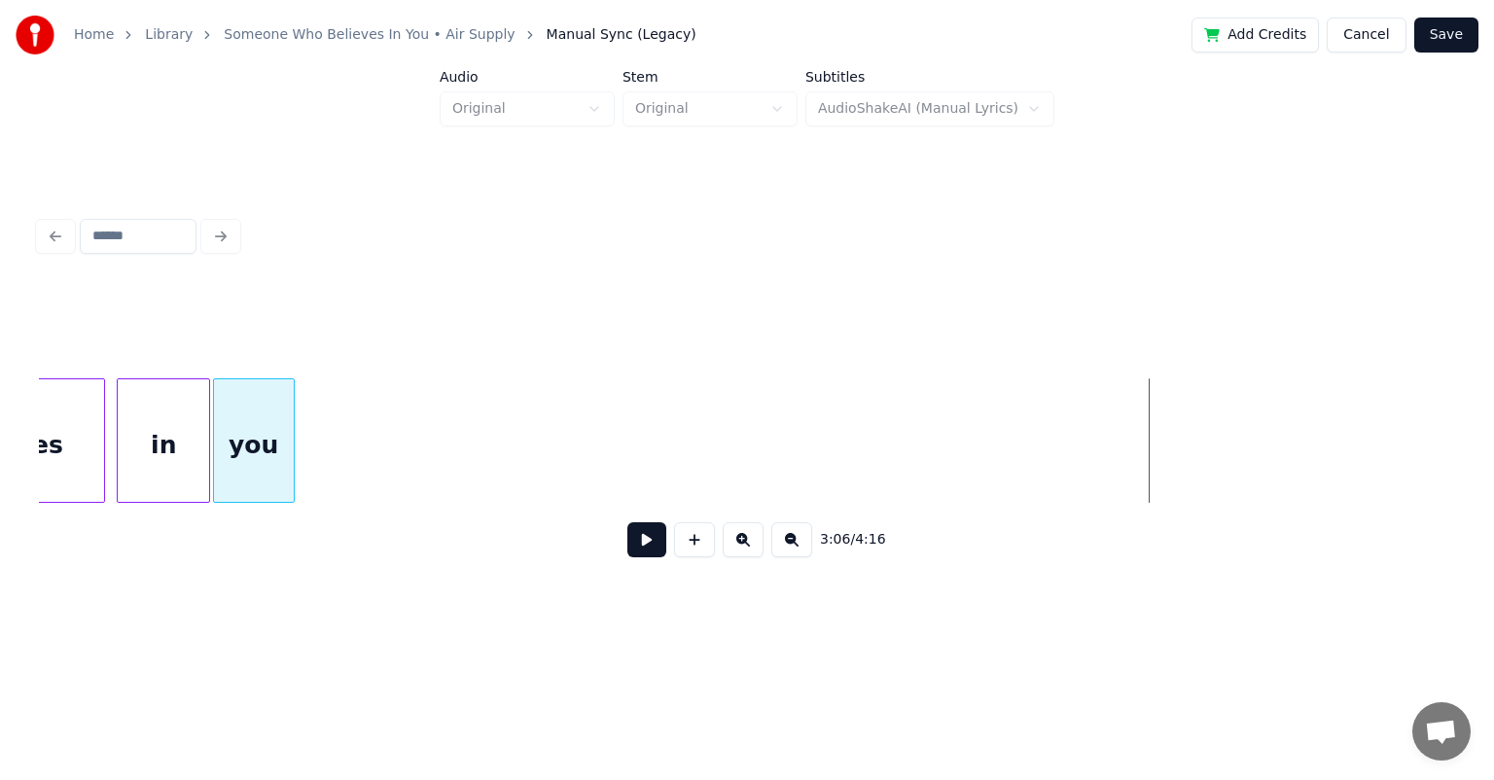
click at [247, 416] on div "you" at bounding box center [254, 445] width 80 height 132
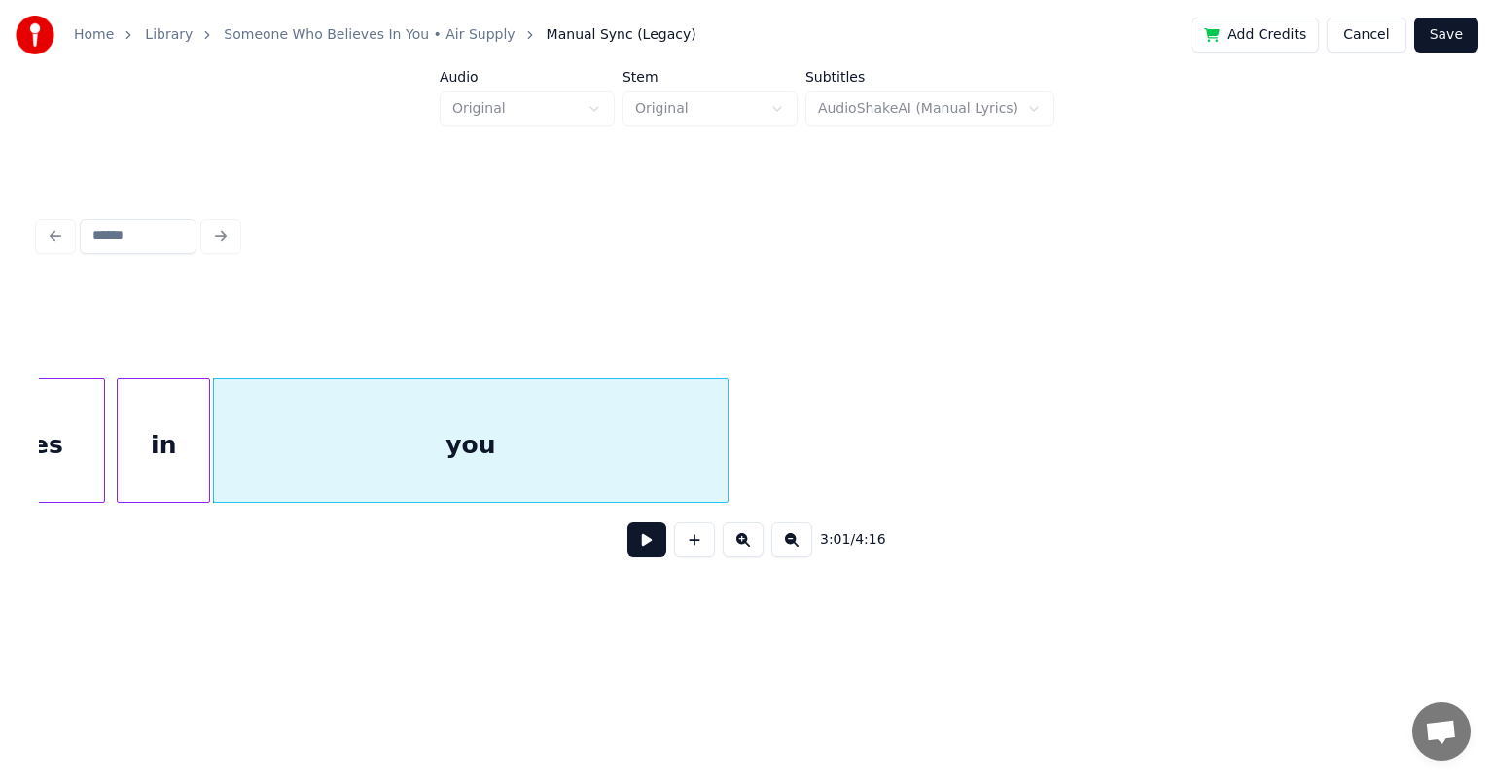
click at [727, 449] on div at bounding box center [725, 440] width 6 height 123
click at [168, 414] on div "in" at bounding box center [163, 445] width 91 height 132
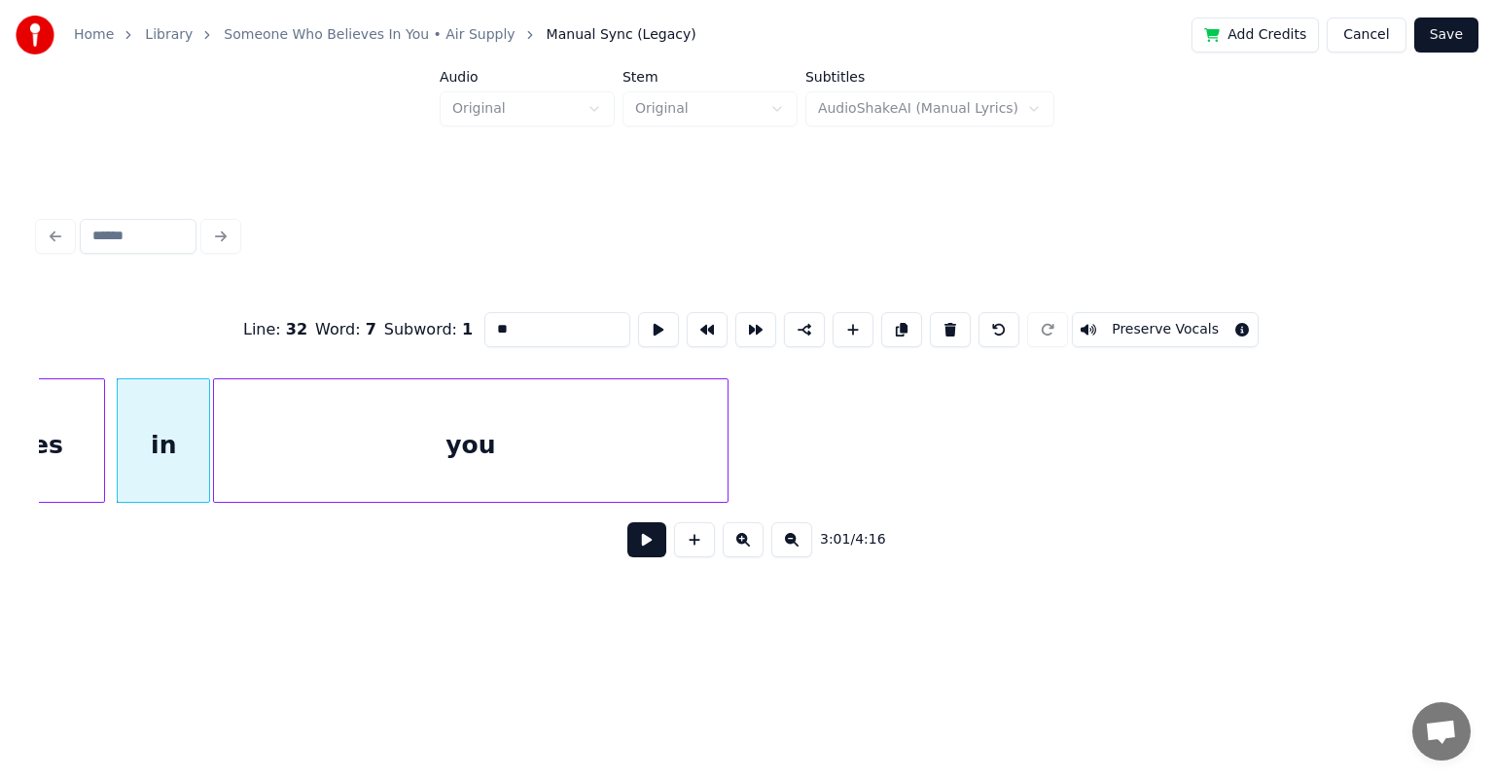
click at [627, 522] on button at bounding box center [646, 539] width 39 height 35
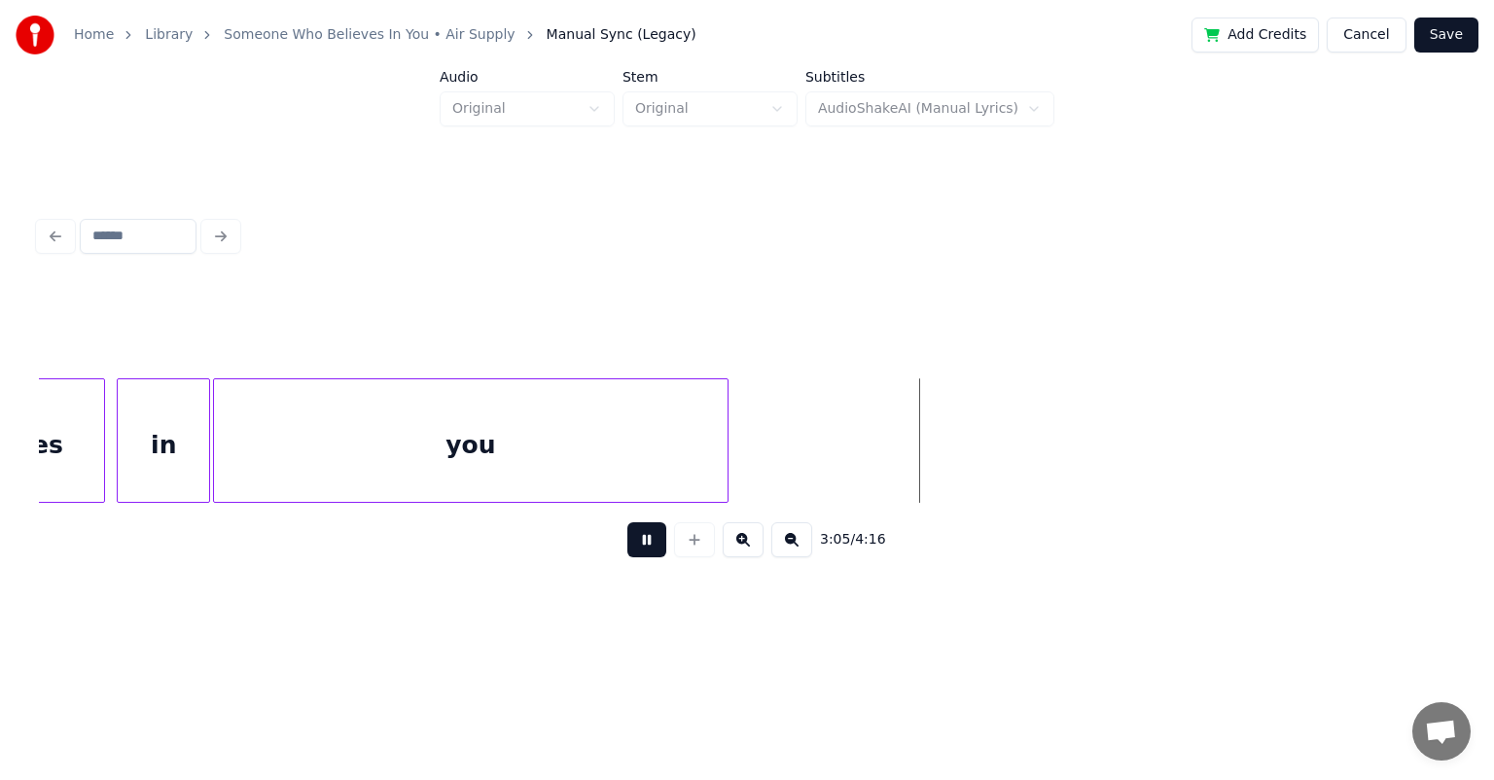
click at [627, 522] on button at bounding box center [646, 539] width 39 height 35
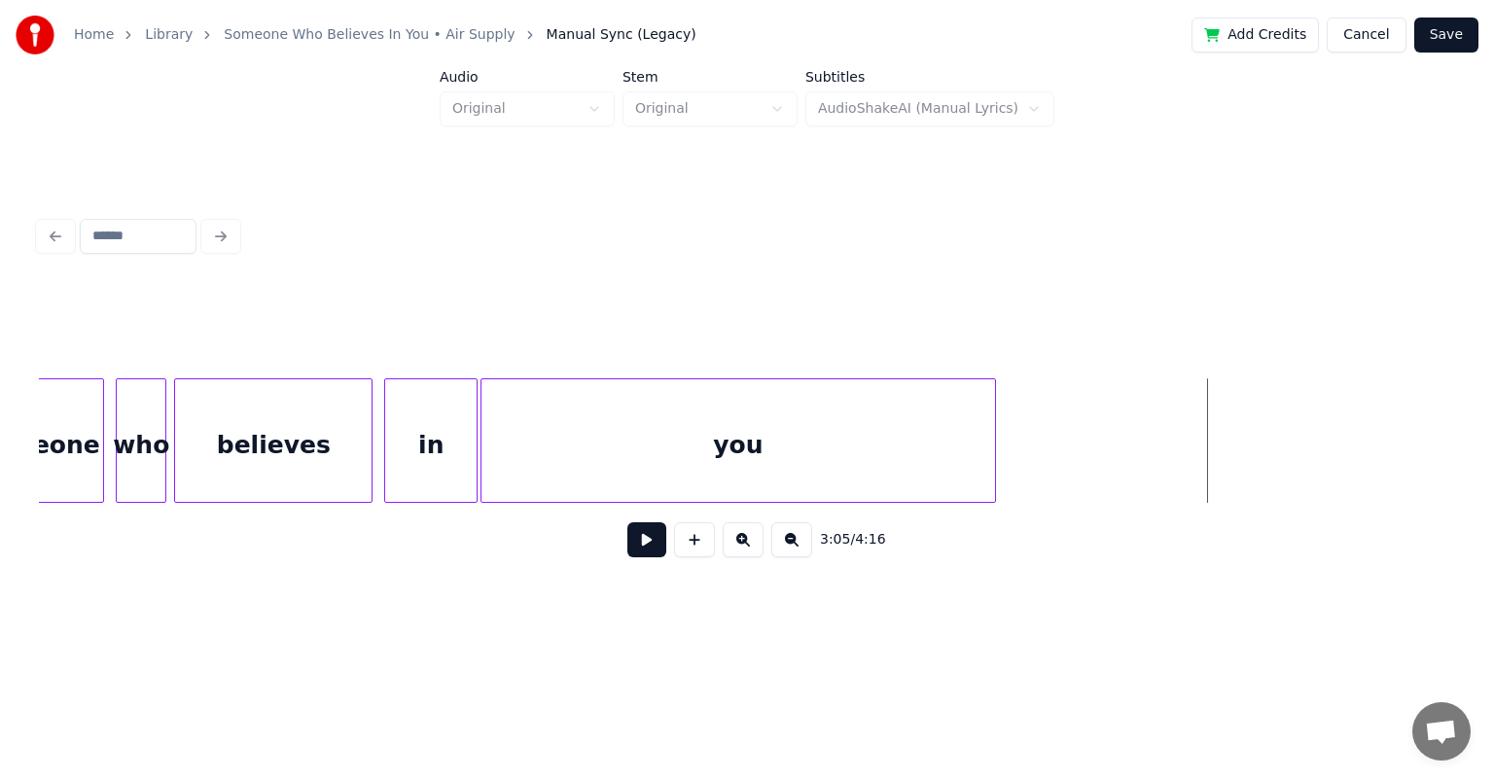
scroll to position [0, 34913]
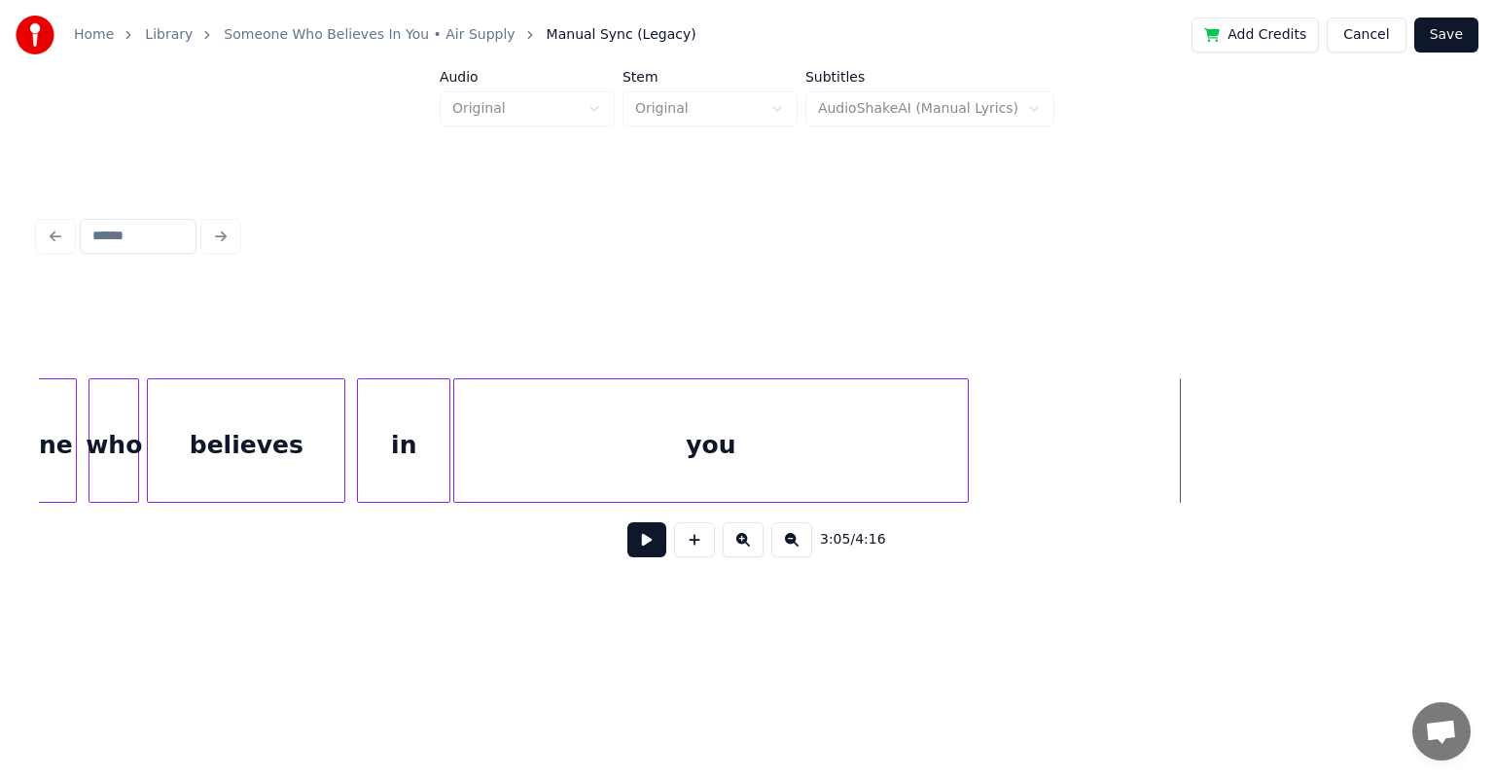
click at [414, 427] on div "in" at bounding box center [403, 445] width 91 height 132
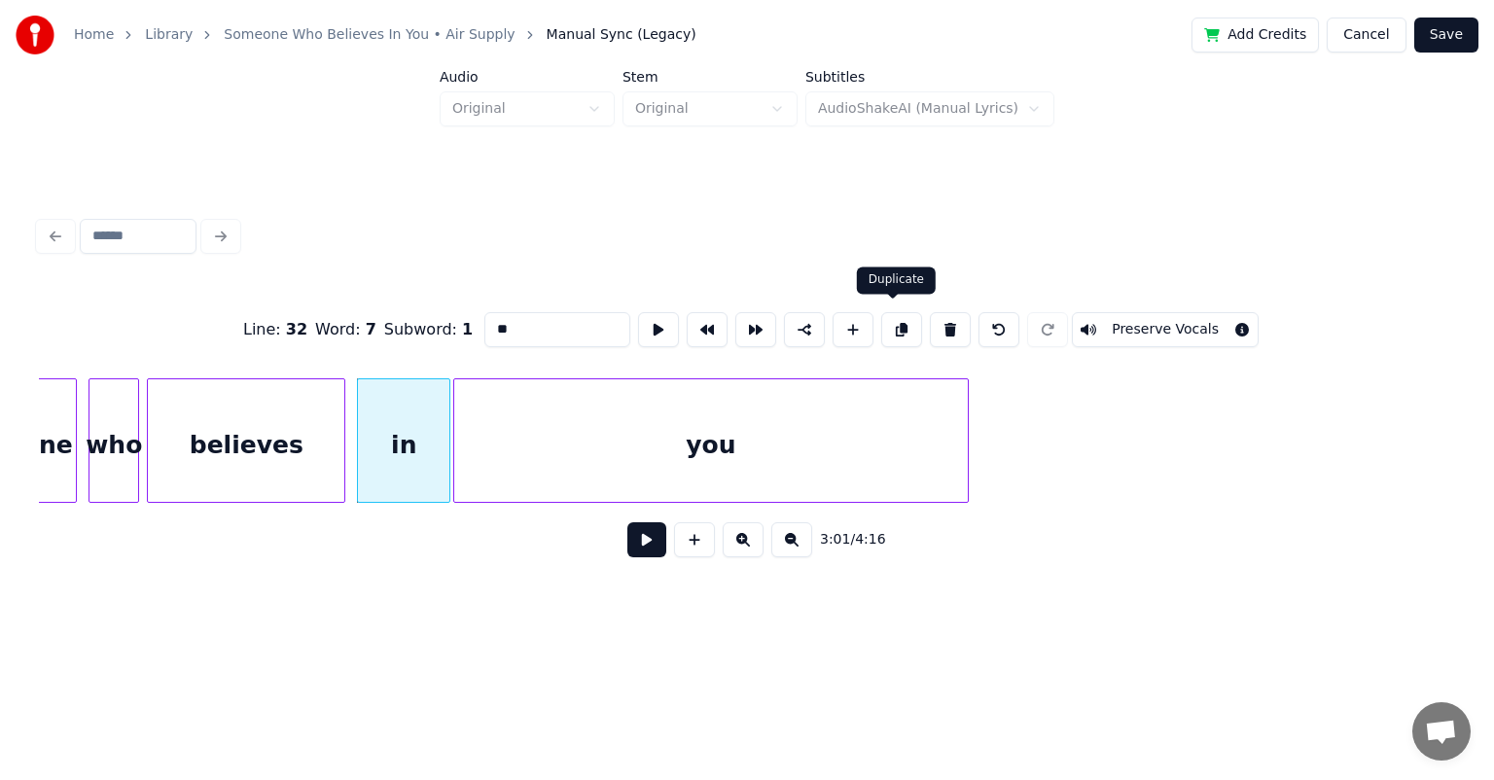
click at [763, 320] on button at bounding box center [901, 329] width 41 height 35
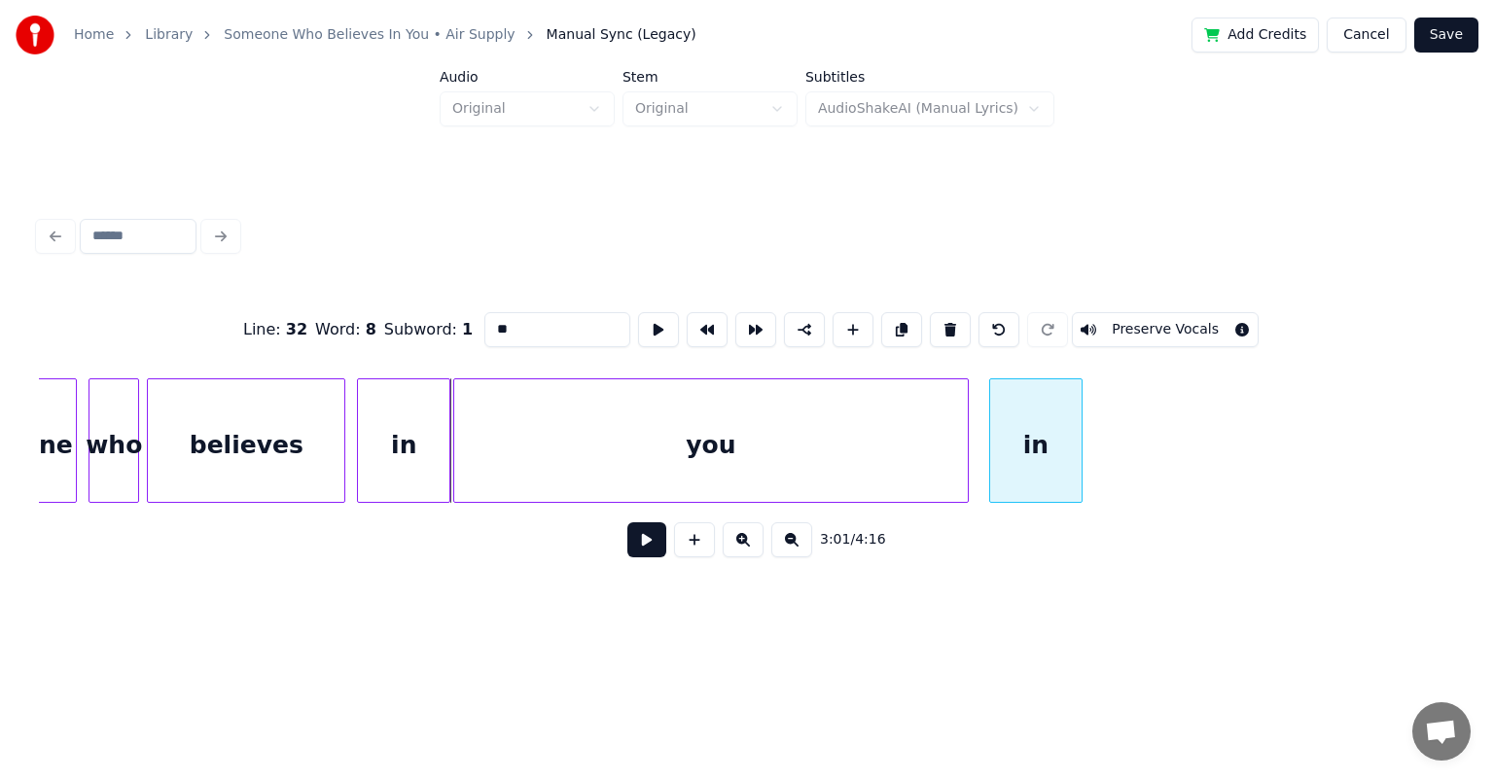
click at [763, 440] on div "in" at bounding box center [1035, 445] width 91 height 132
click at [513, 325] on input "**" at bounding box center [557, 329] width 146 height 35
click at [763, 327] on button at bounding box center [950, 329] width 41 height 35
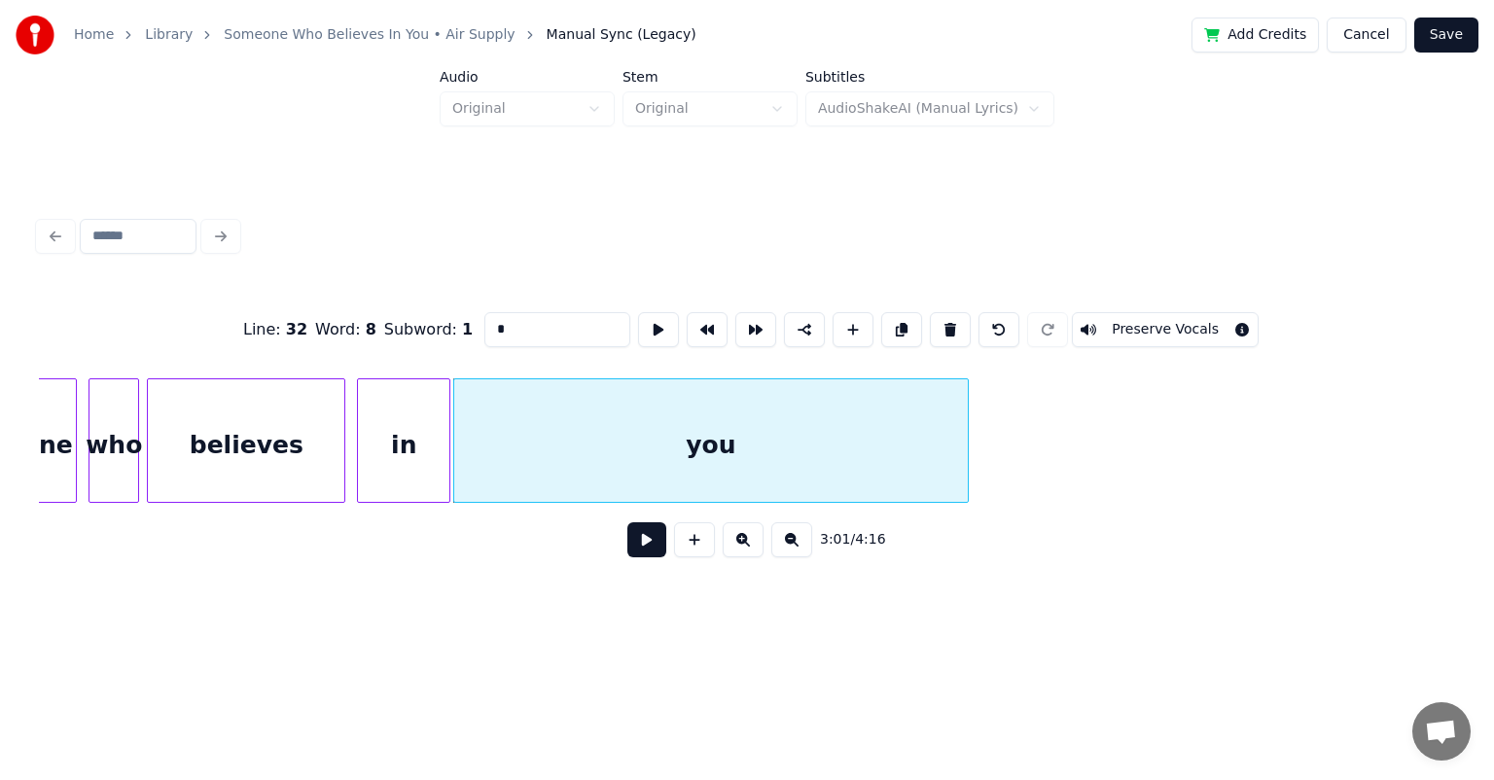
click at [522, 325] on input "*" at bounding box center [557, 329] width 146 height 35
click at [389, 430] on div "in" at bounding box center [403, 445] width 91 height 132
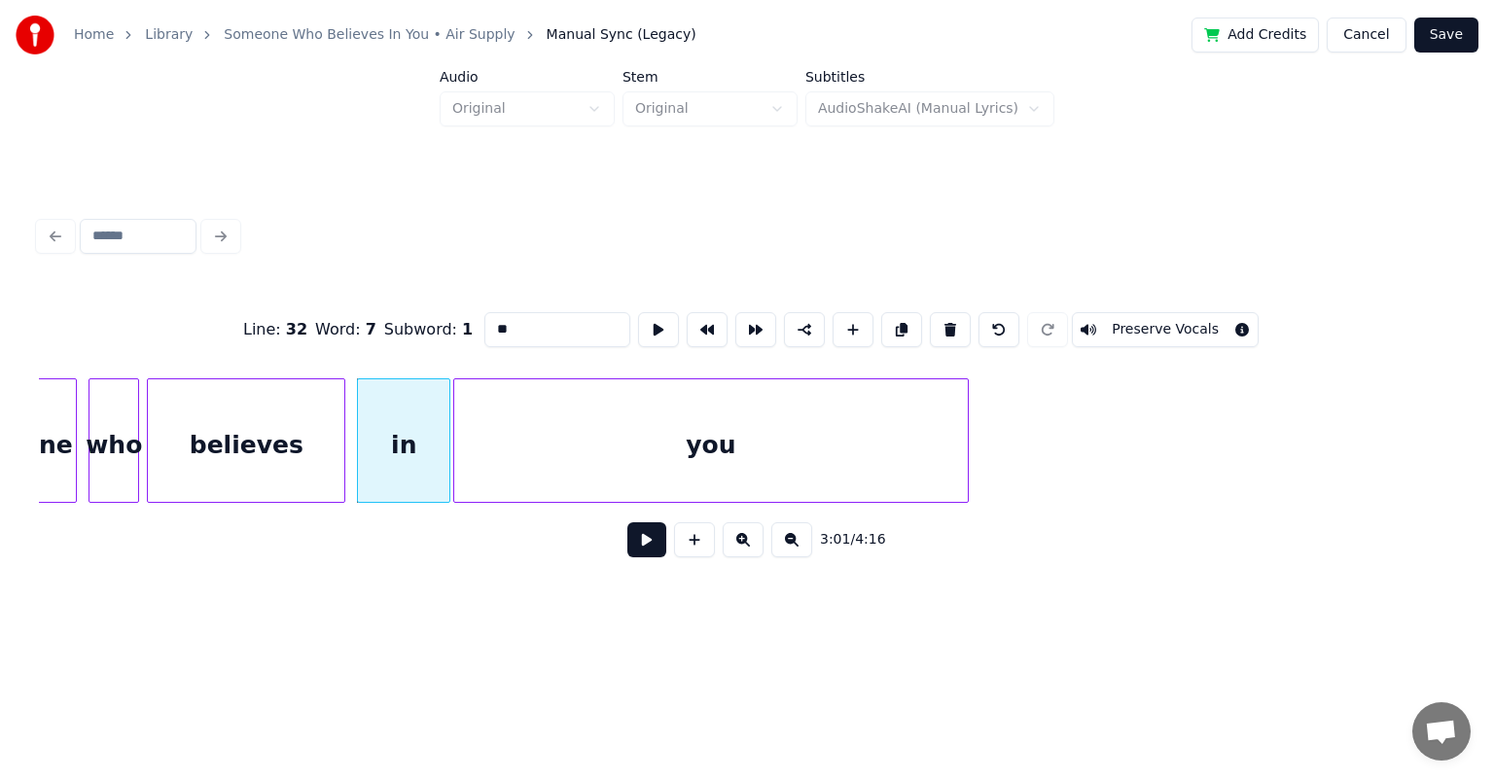
click at [543, 395] on div "you" at bounding box center [711, 445] width 514 height 132
type input "*"
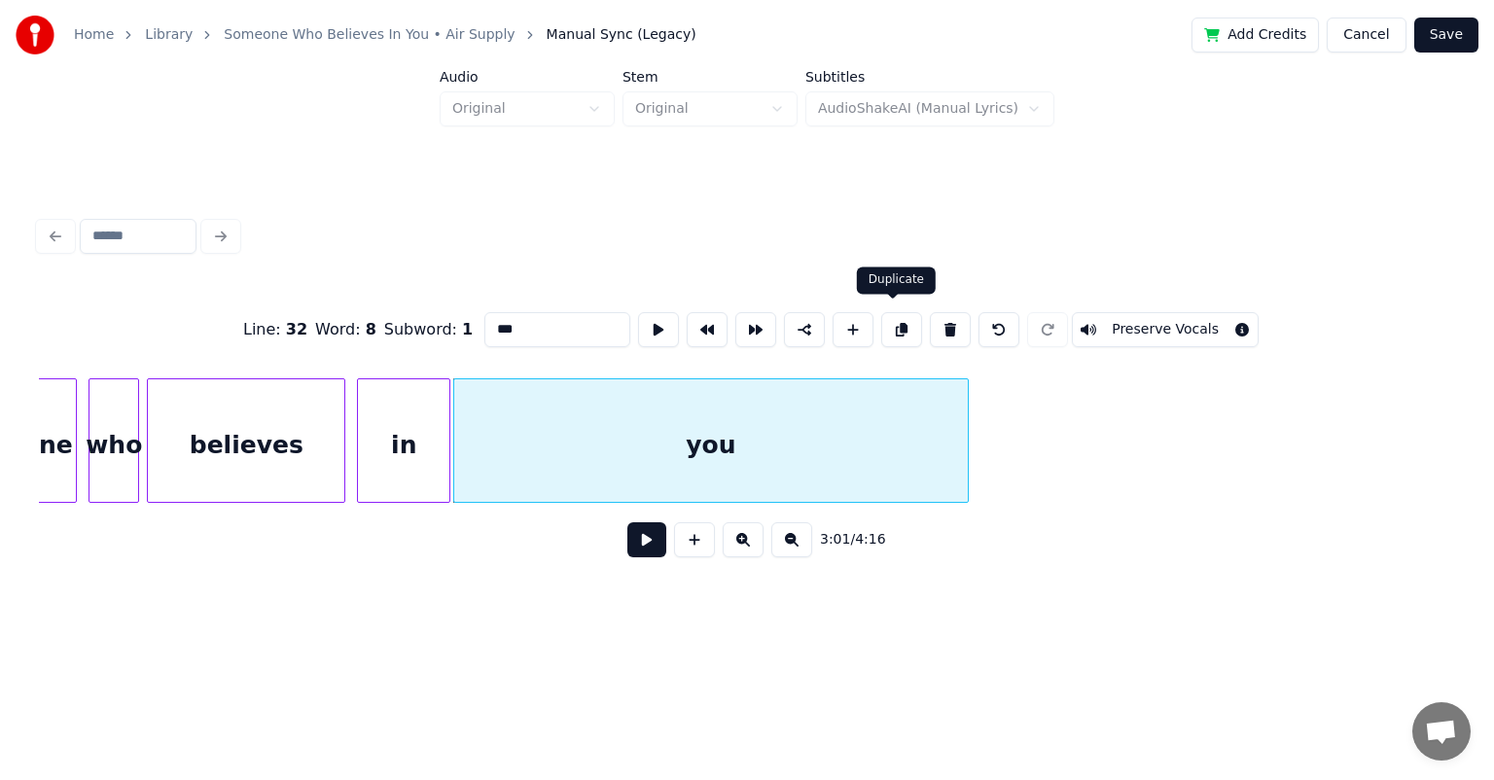
click at [763, 312] on button at bounding box center [901, 329] width 41 height 35
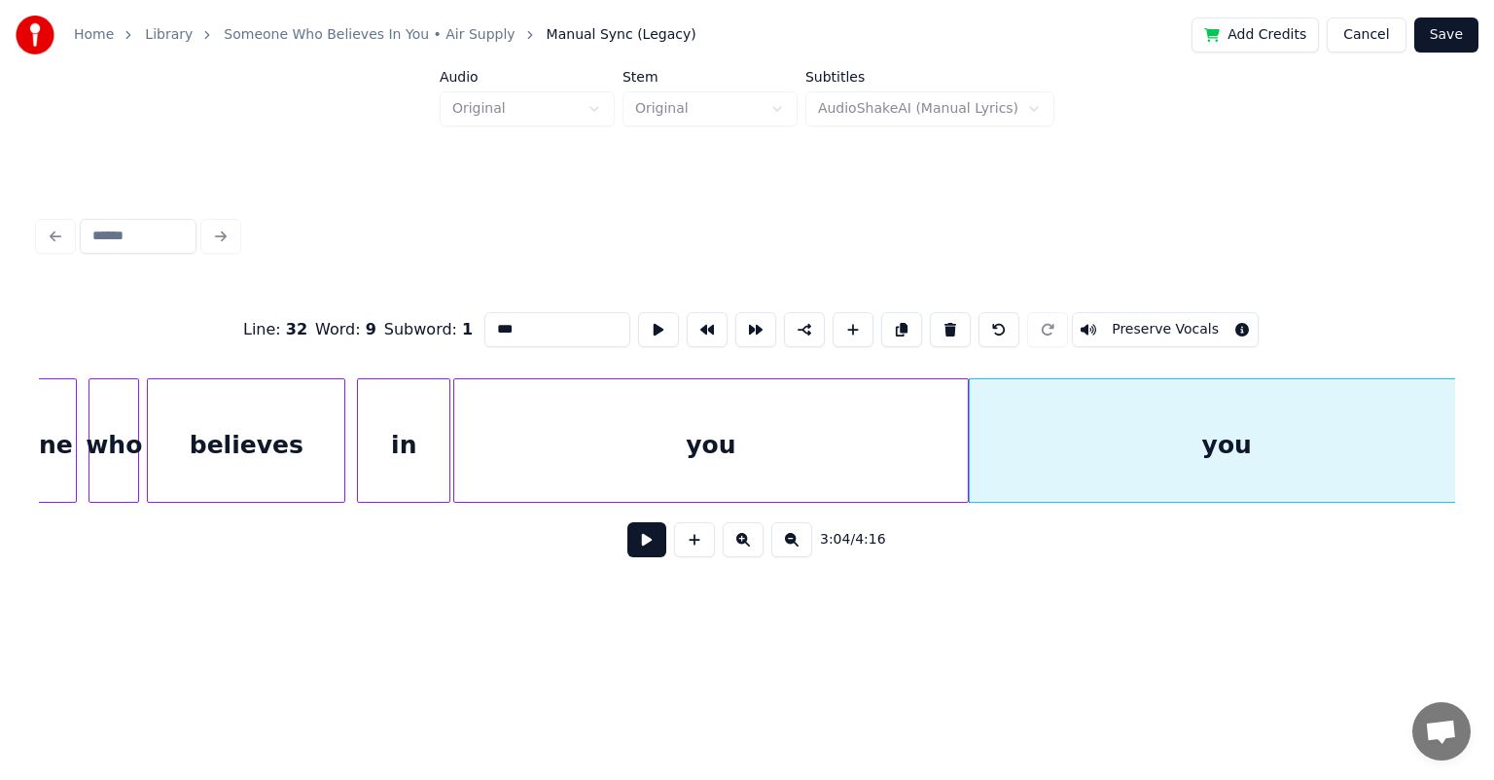
scroll to position [0, 35278]
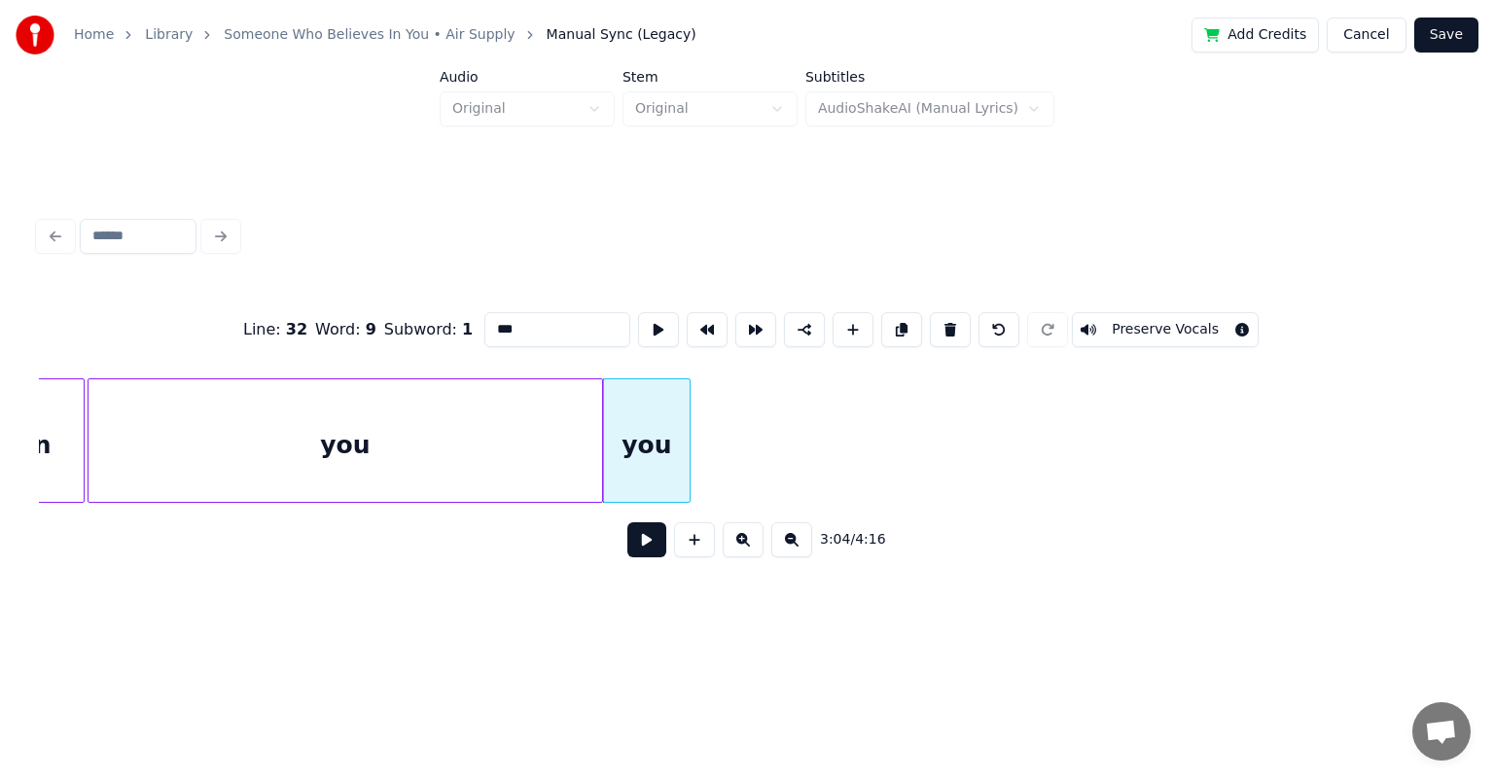
click at [689, 428] on div at bounding box center [687, 440] width 6 height 123
drag, startPoint x: 537, startPoint y: 327, endPoint x: 420, endPoint y: 334, distance: 116.9
click at [404, 327] on div "Line : 32 Word : 9 Subword : 1 *** Preserve Vocals" at bounding box center [747, 329] width 1416 height 97
click at [763, 318] on button at bounding box center [901, 329] width 41 height 35
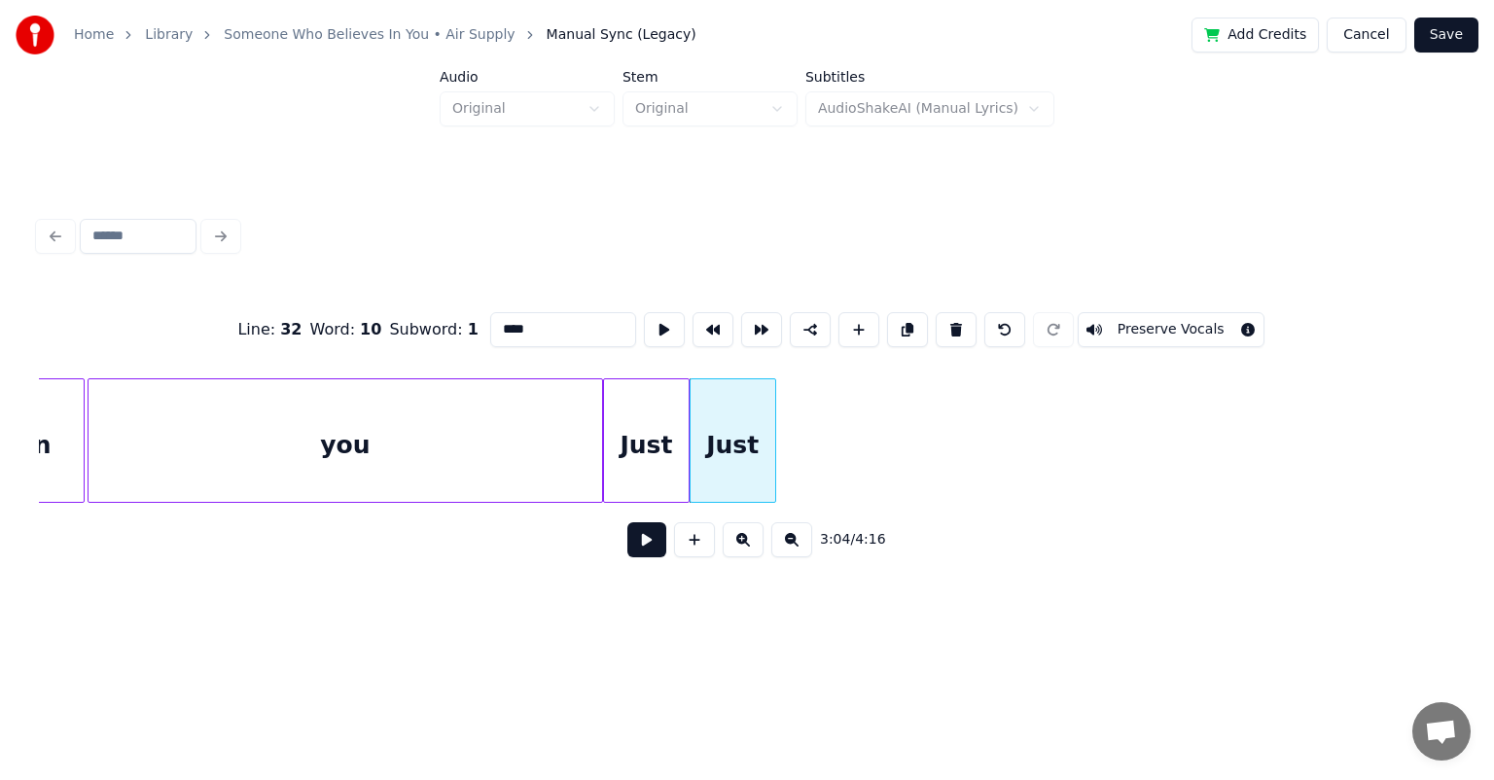
drag, startPoint x: 561, startPoint y: 325, endPoint x: 432, endPoint y: 330, distance: 129.4
click at [432, 330] on div "Line : 32 Word : 10 Subword : 1 **** Preserve Vocals" at bounding box center [747, 329] width 1416 height 97
click at [763, 323] on button at bounding box center [907, 329] width 41 height 35
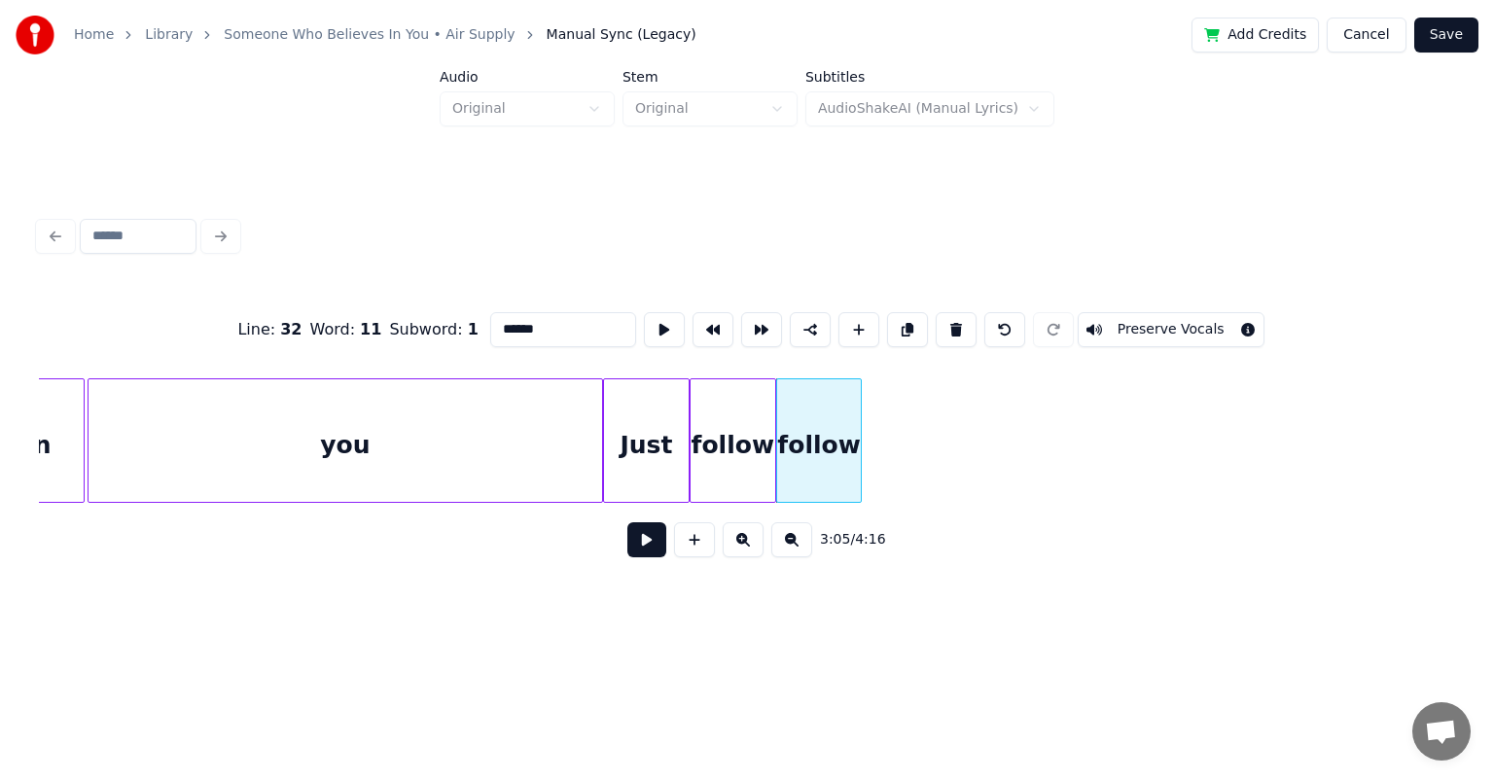
drag, startPoint x: 546, startPoint y: 328, endPoint x: 468, endPoint y: 336, distance: 78.2
click at [468, 336] on div "Line : 32 Word : 11 Subword : 1 ****** Preserve Vocals" at bounding box center [747, 329] width 1416 height 97
click at [763, 320] on button at bounding box center [907, 329] width 41 height 35
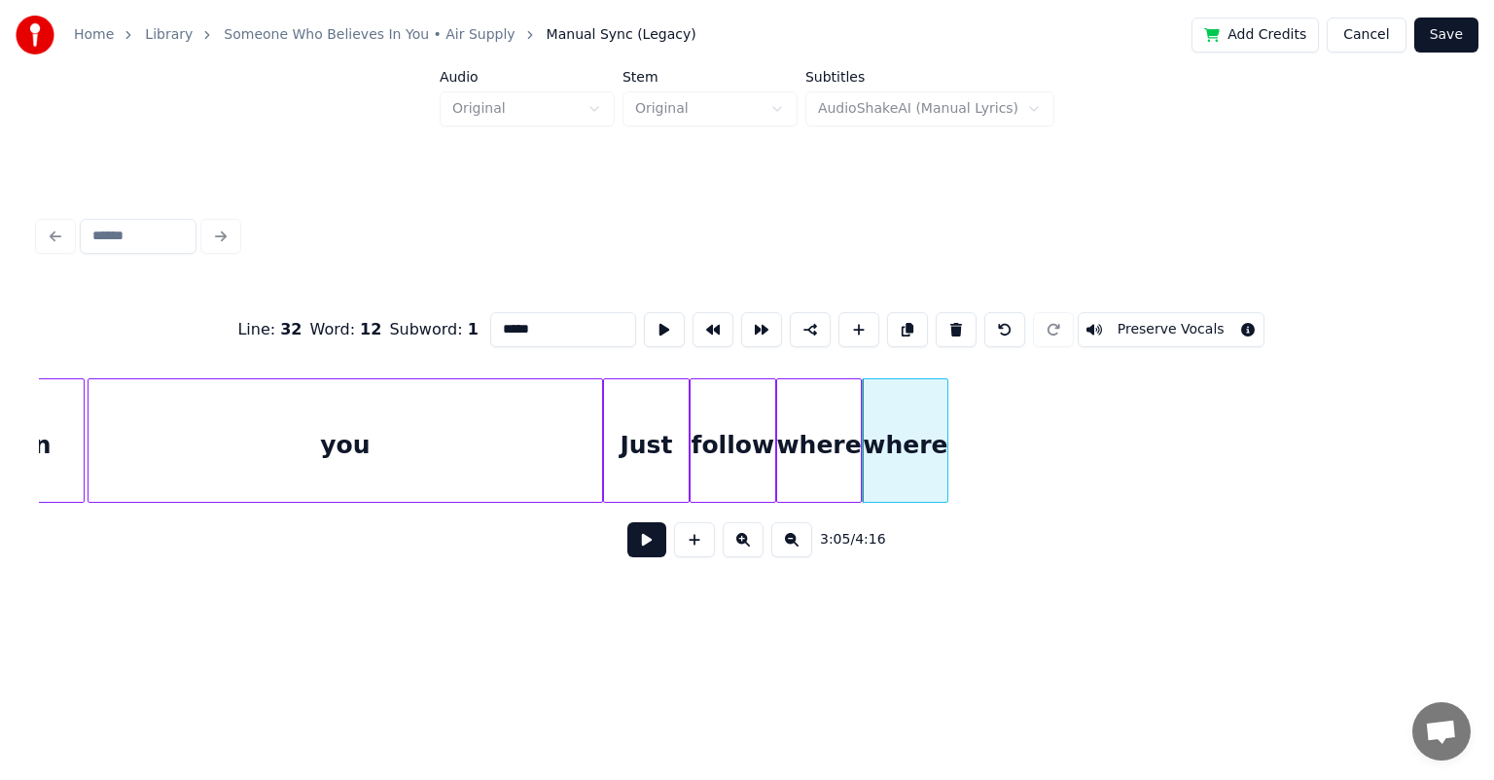
drag, startPoint x: 571, startPoint y: 321, endPoint x: 467, endPoint y: 335, distance: 105.0
click at [467, 335] on div "Line : 32 Word : 12 Subword : 1 ***** Preserve Vocals" at bounding box center [747, 329] width 1416 height 97
click at [763, 326] on button at bounding box center [907, 329] width 41 height 35
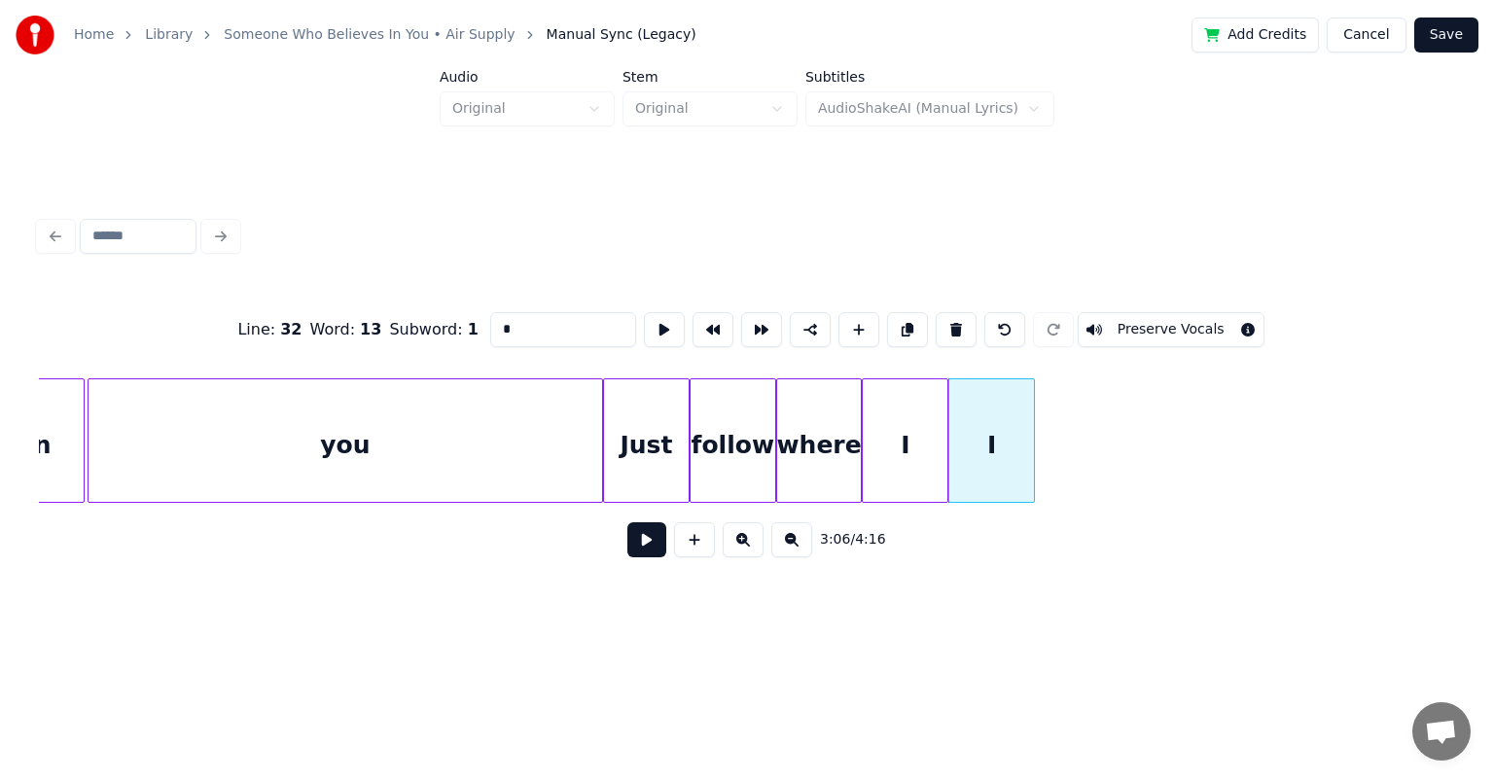
drag, startPoint x: 513, startPoint y: 327, endPoint x: 471, endPoint y: 331, distance: 42.0
click at [471, 331] on div "Line : 32 Word : 13 Subword : 1 * Preserve Vocals" at bounding box center [747, 329] width 1416 height 97
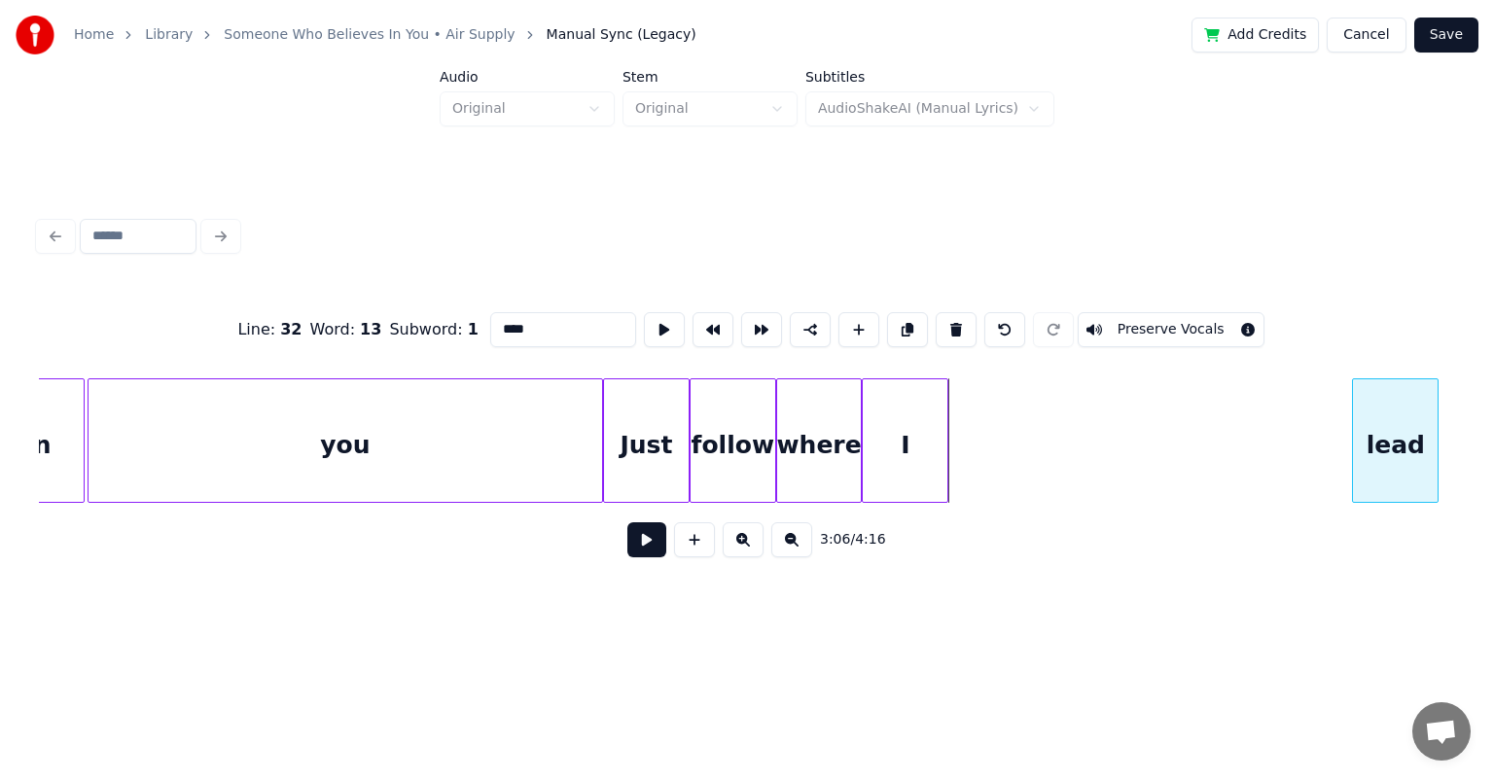
click at [763, 415] on div "lead" at bounding box center [1395, 445] width 85 height 132
click at [763, 401] on div "I" at bounding box center [1279, 445] width 85 height 132
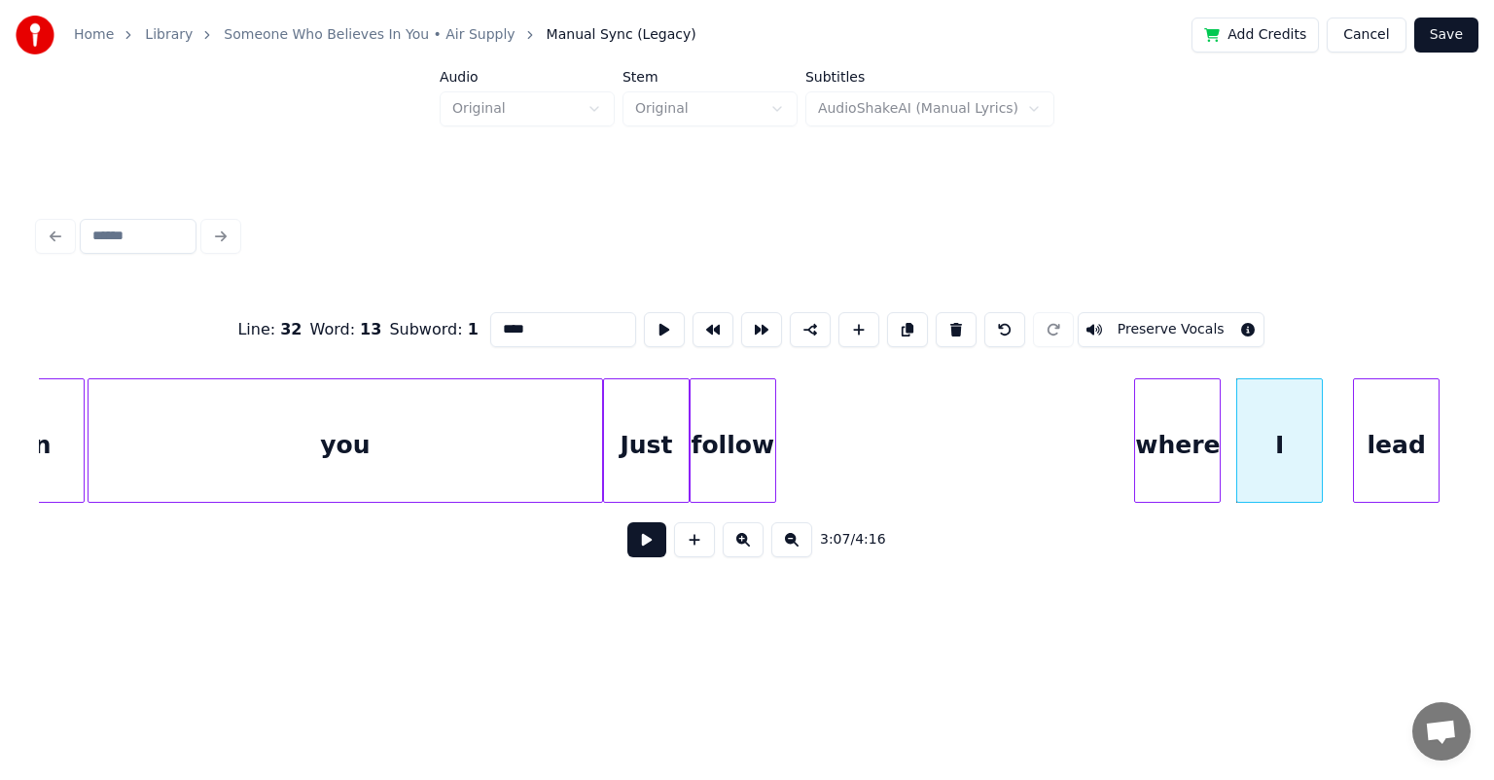
click at [763, 408] on div "where" at bounding box center [1177, 445] width 85 height 132
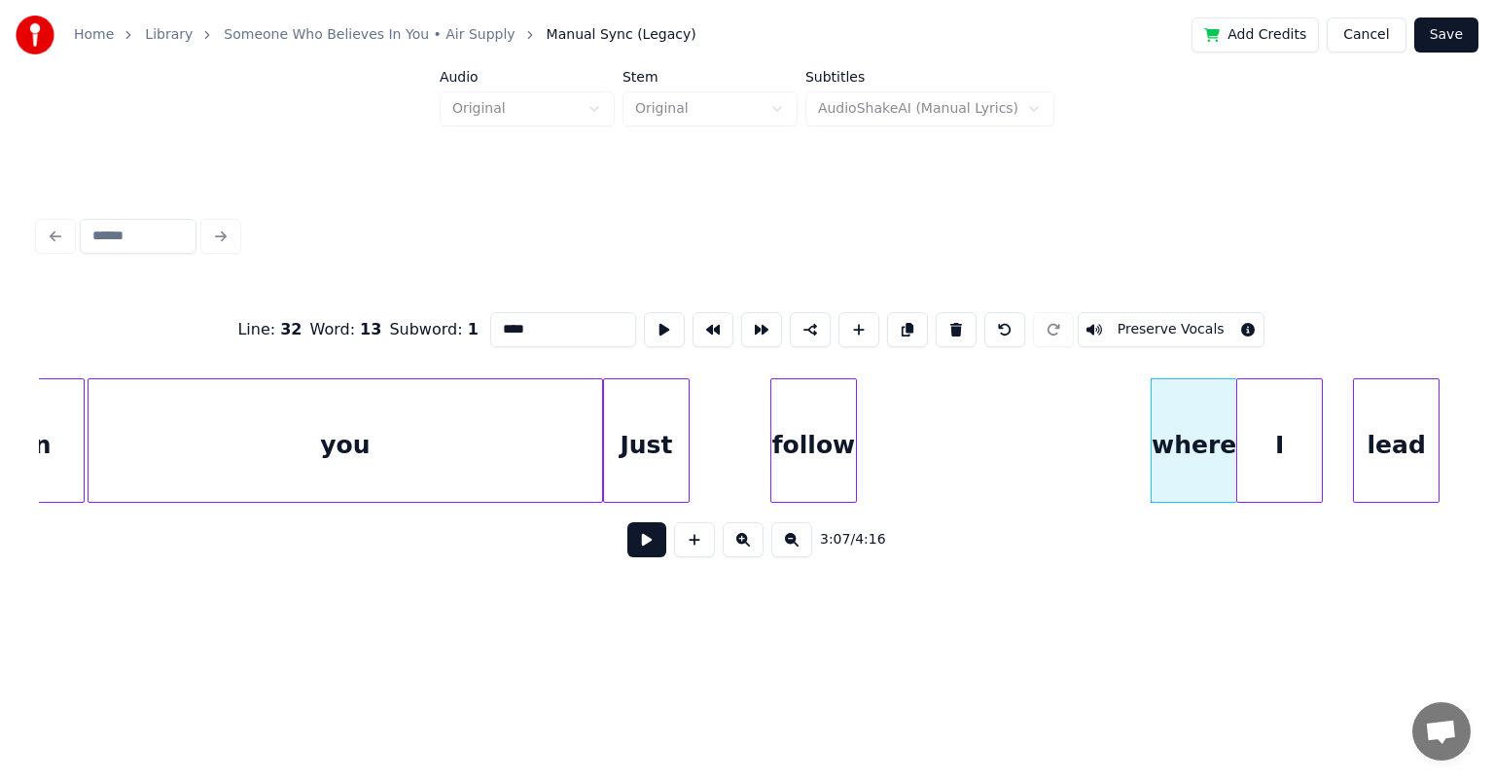
click at [763, 408] on div "follow" at bounding box center [813, 445] width 85 height 132
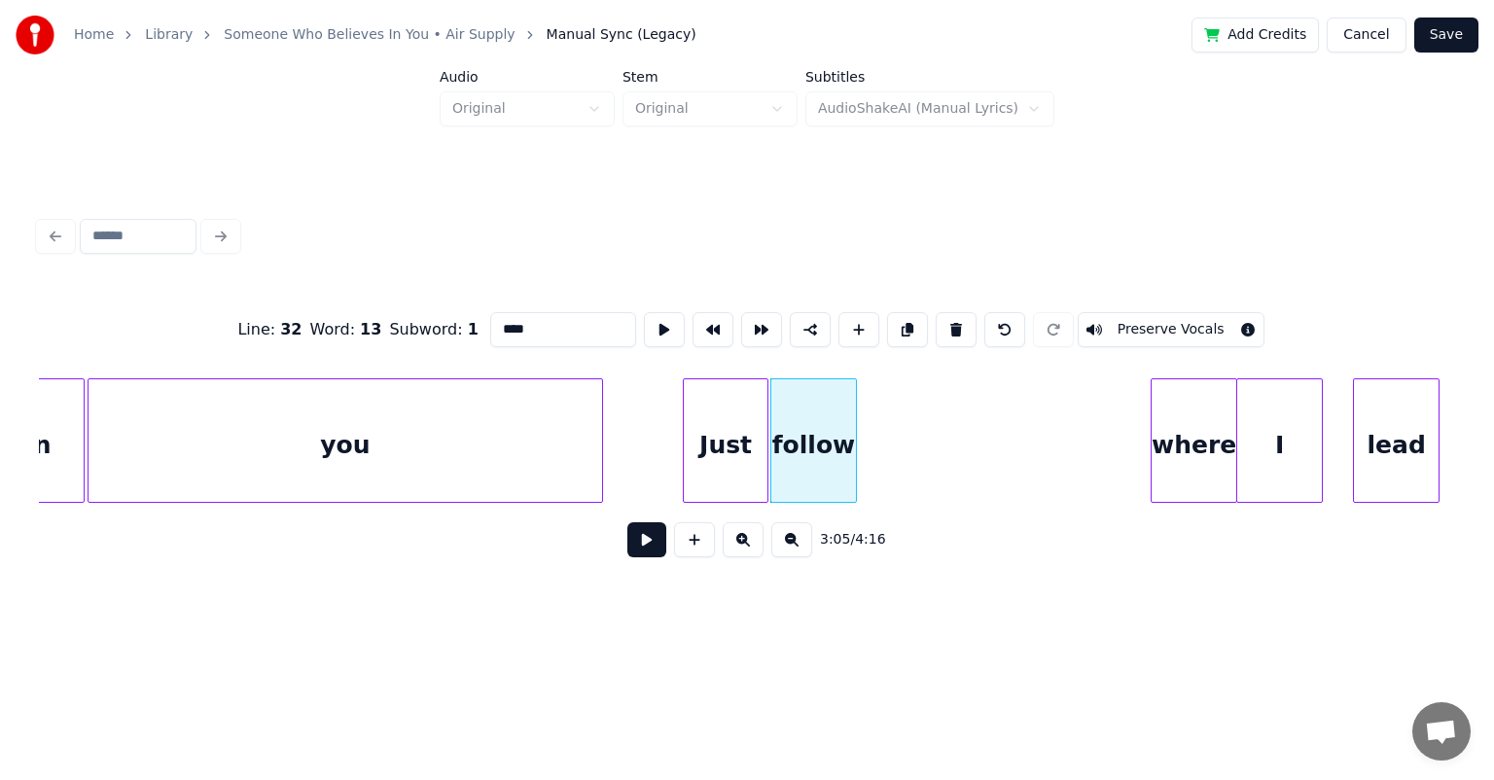
click at [749, 414] on div "Just" at bounding box center [726, 445] width 85 height 132
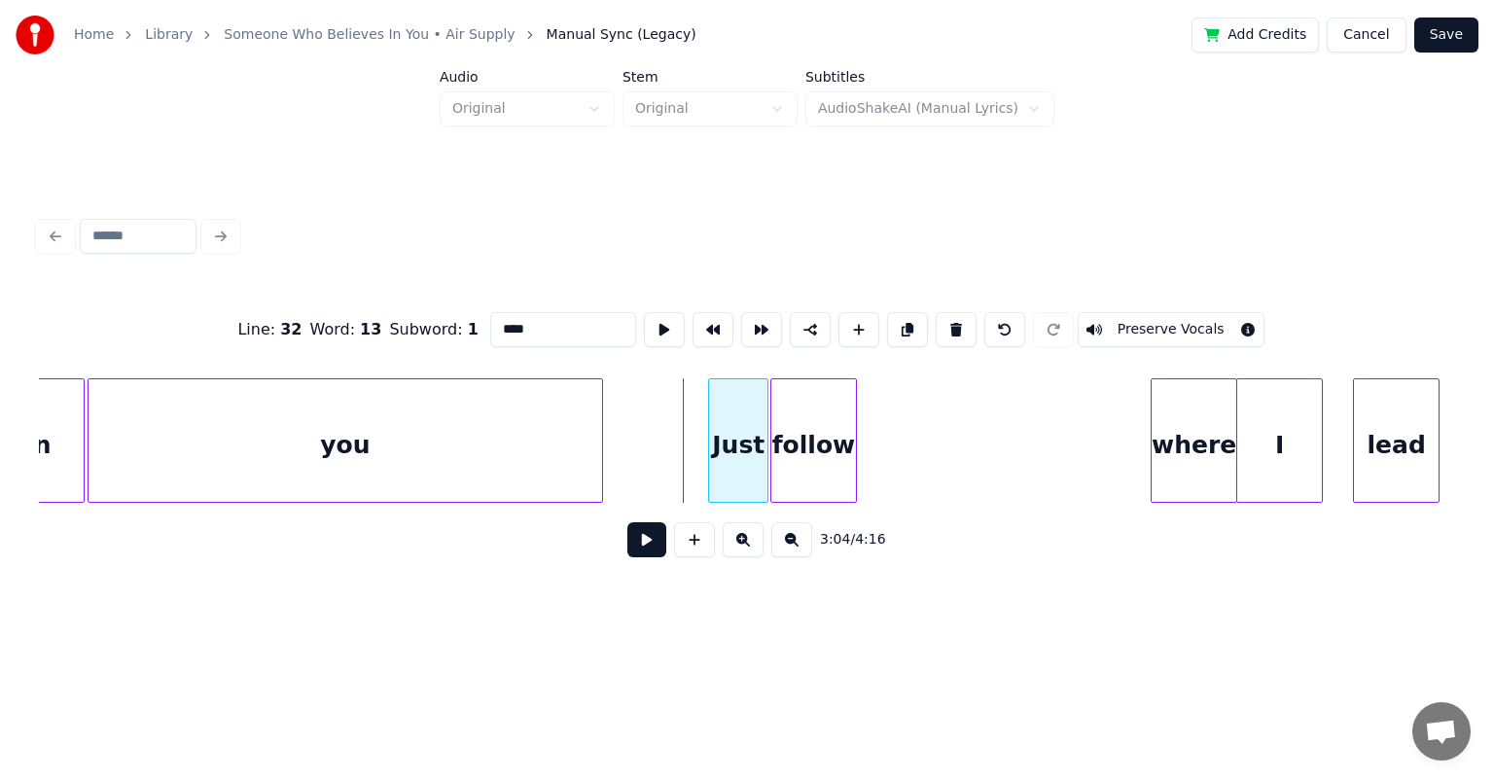
click at [709, 423] on div at bounding box center [712, 440] width 6 height 123
type input "****"
click at [643, 547] on button at bounding box center [646, 539] width 39 height 35
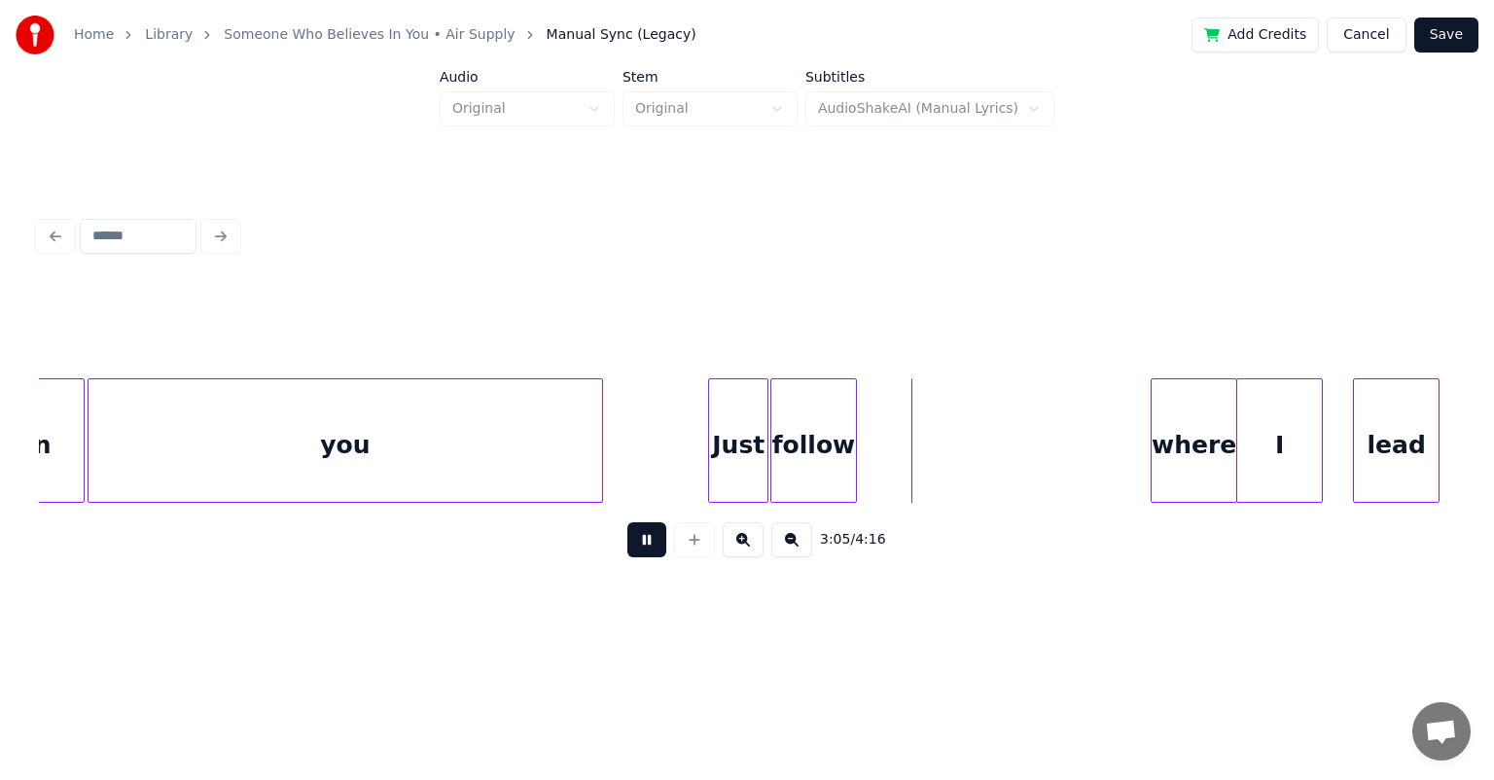
click at [627, 522] on button at bounding box center [646, 539] width 39 height 35
click at [763, 389] on div "where" at bounding box center [931, 445] width 85 height 132
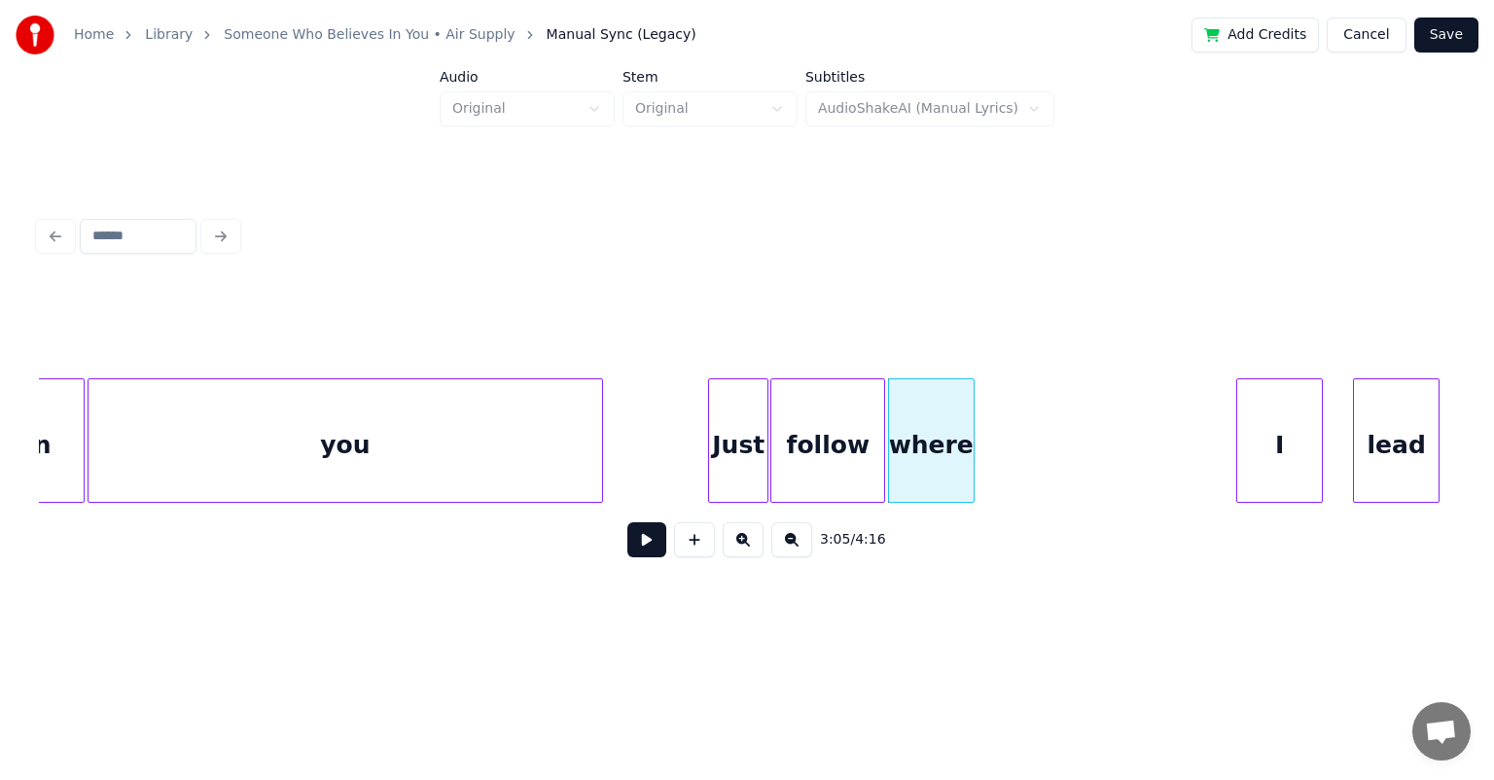
click at [763, 419] on div at bounding box center [881, 440] width 6 height 123
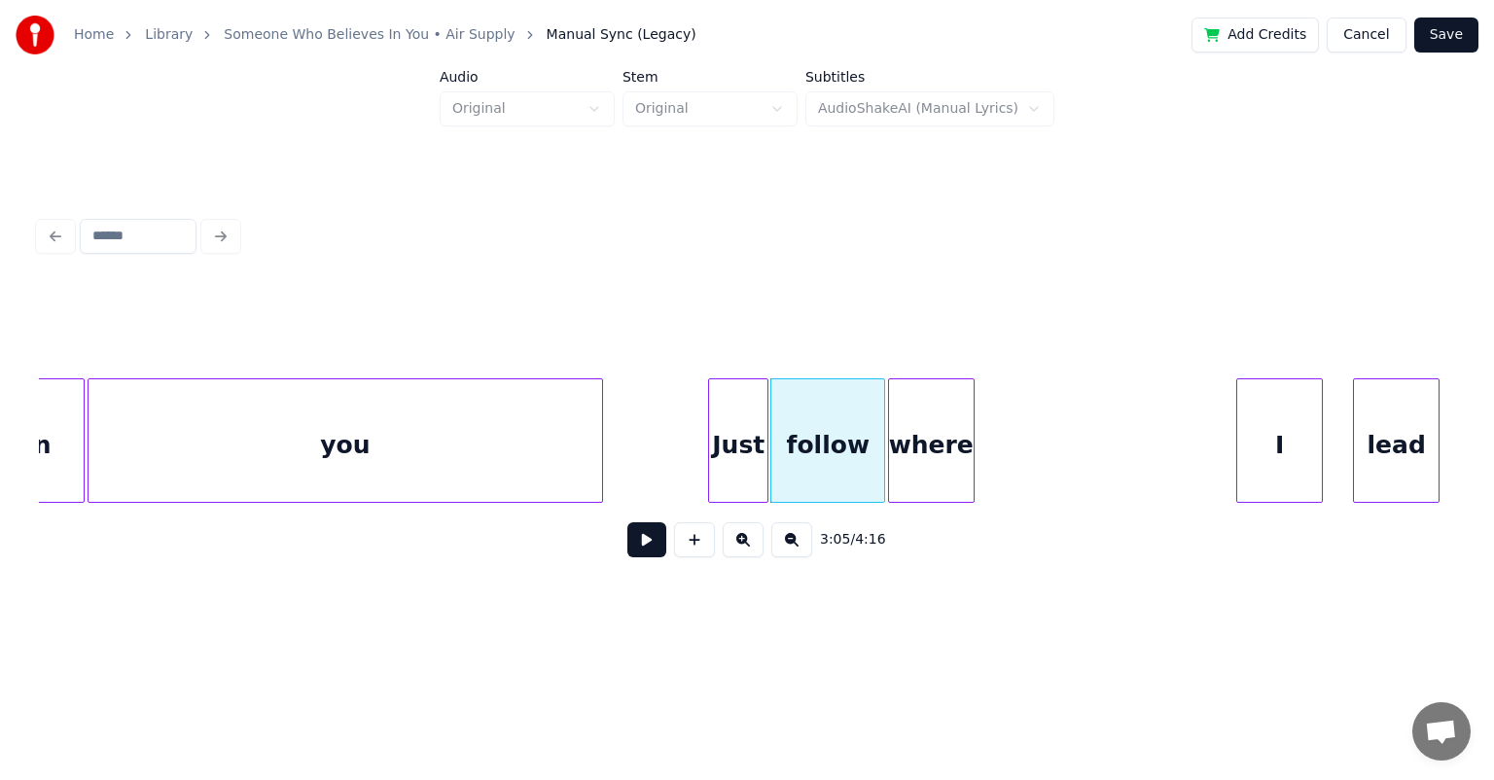
click at [728, 418] on div "Just" at bounding box center [738, 445] width 58 height 132
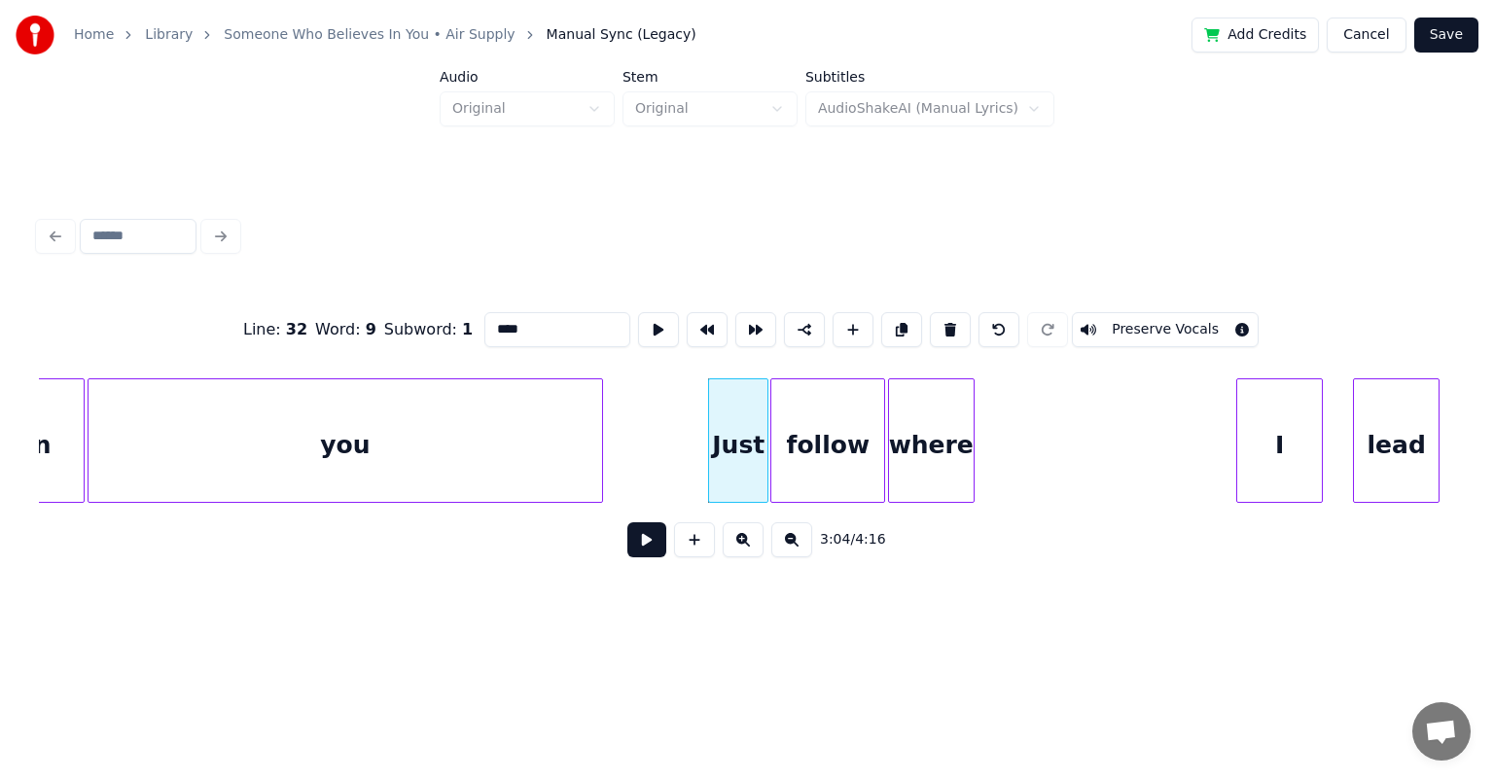
click at [627, 522] on button at bounding box center [646, 539] width 39 height 35
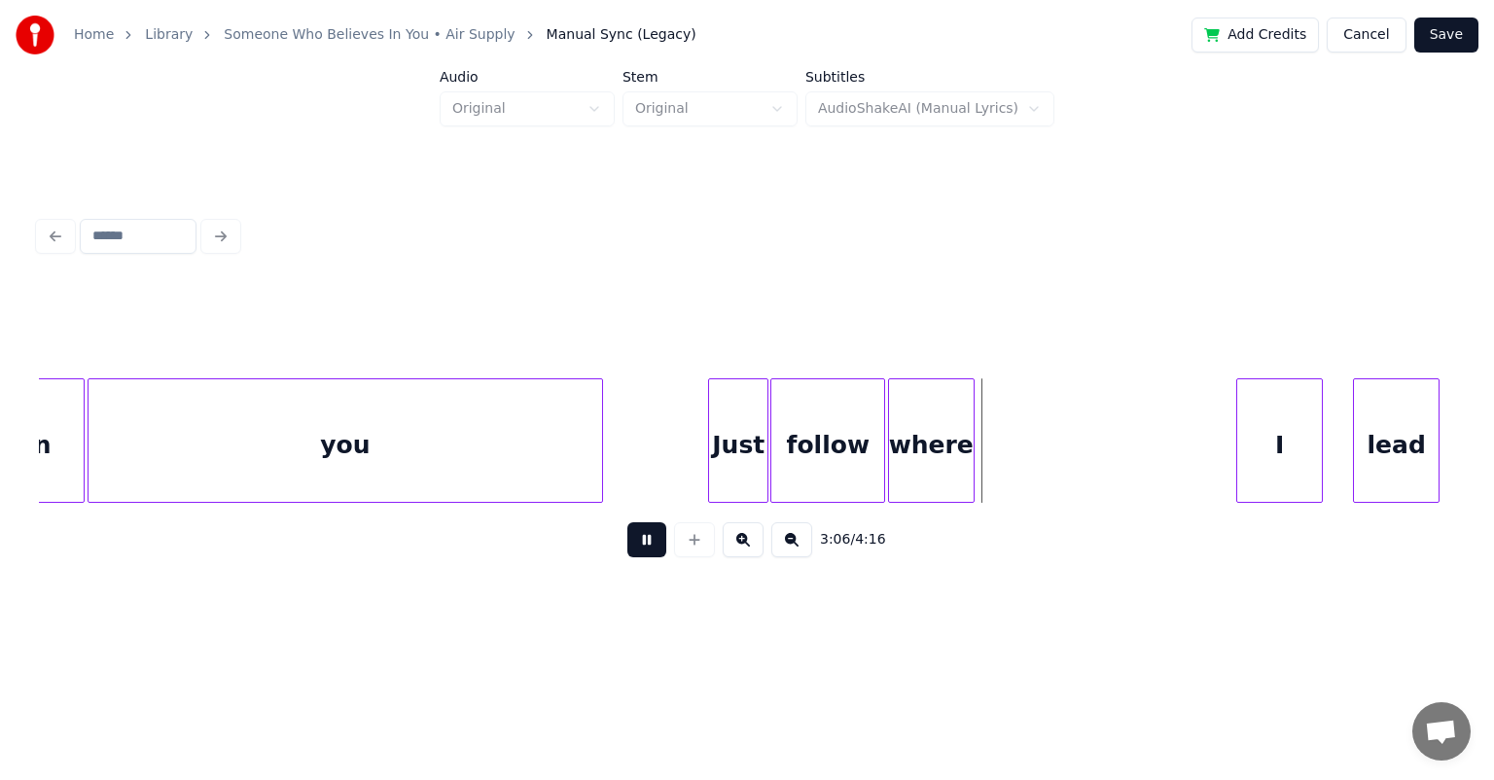
click at [627, 522] on button at bounding box center [646, 539] width 39 height 35
click at [763, 397] on div at bounding box center [947, 440] width 6 height 123
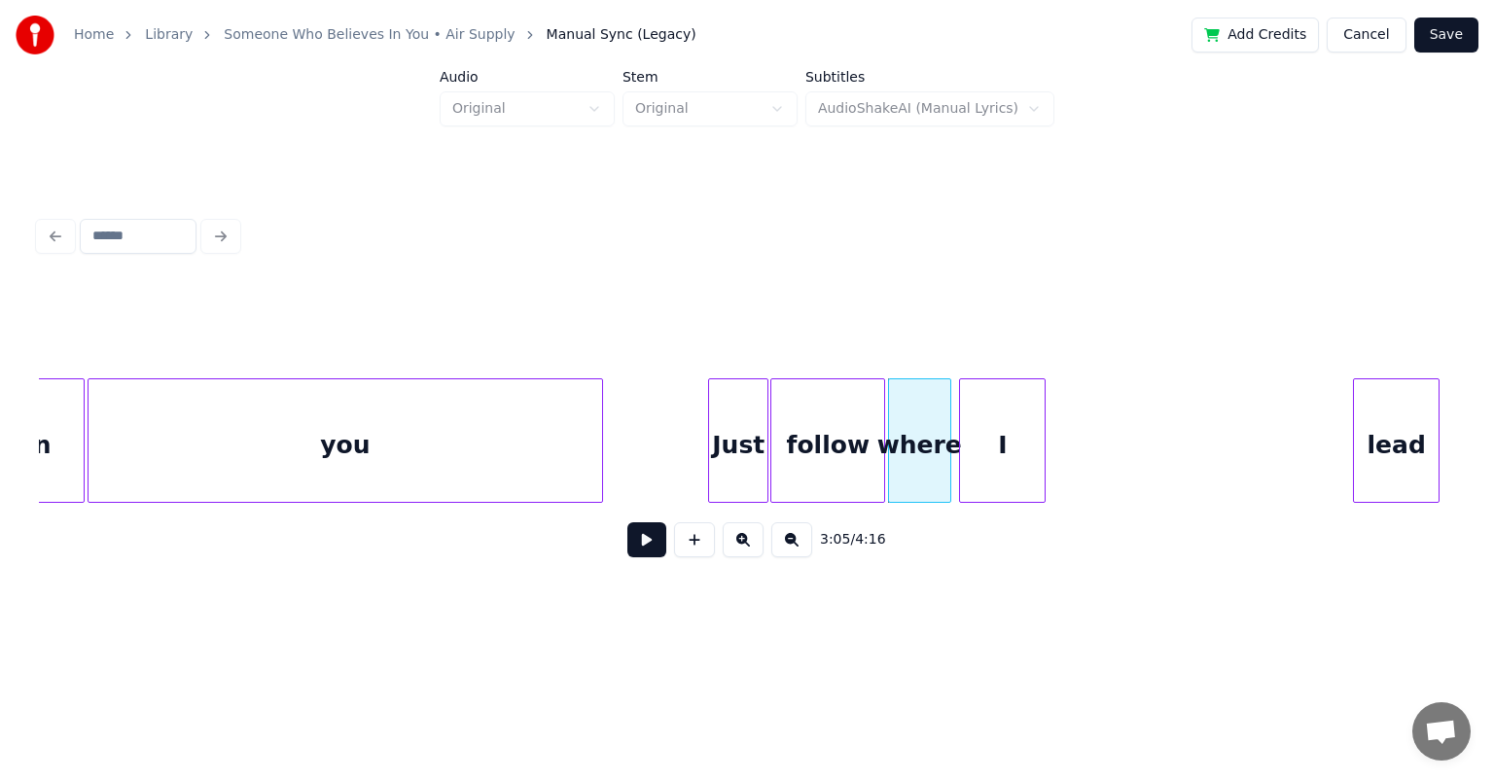
click at [763, 404] on div "I" at bounding box center [1002, 445] width 85 height 132
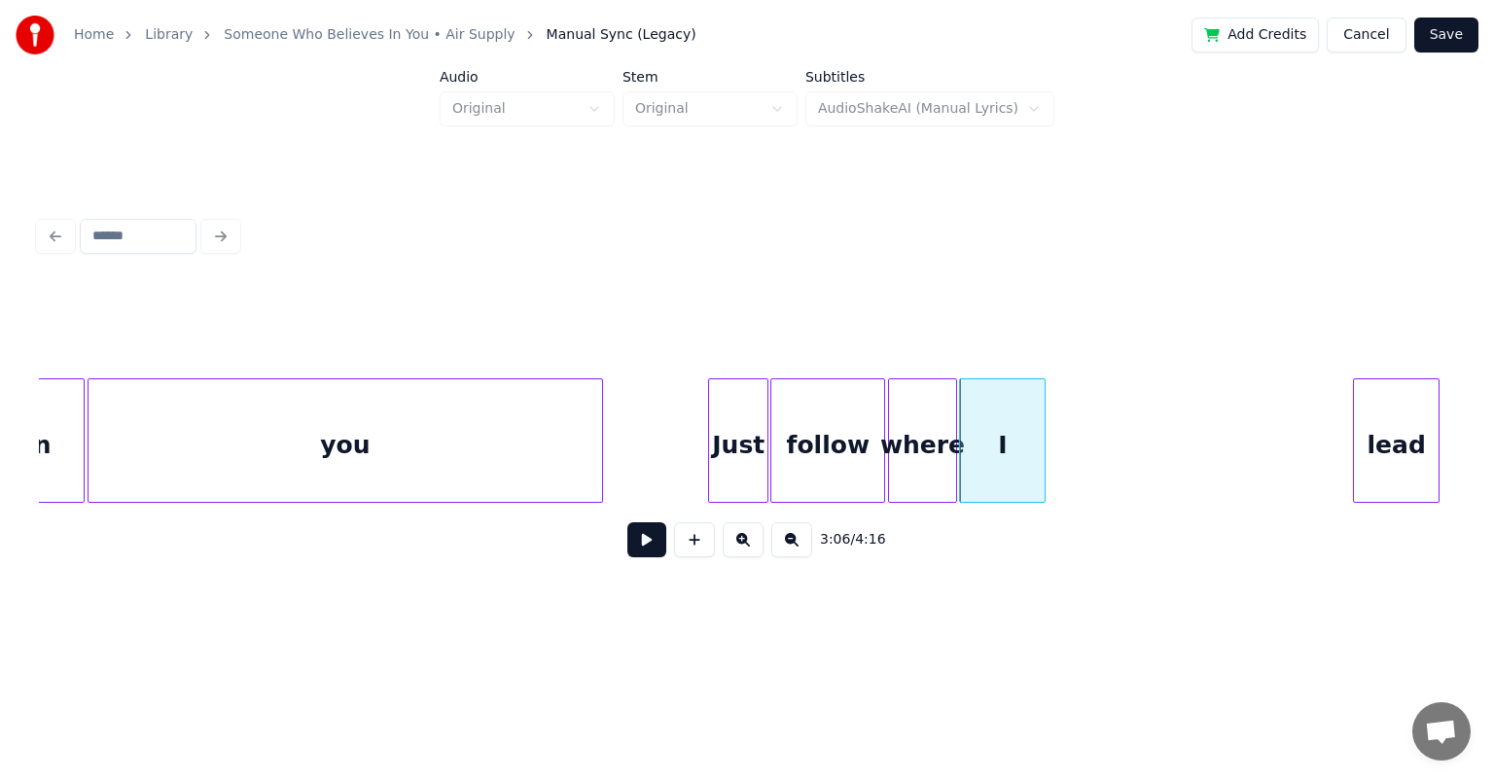
click at [763, 419] on div at bounding box center [953, 440] width 6 height 123
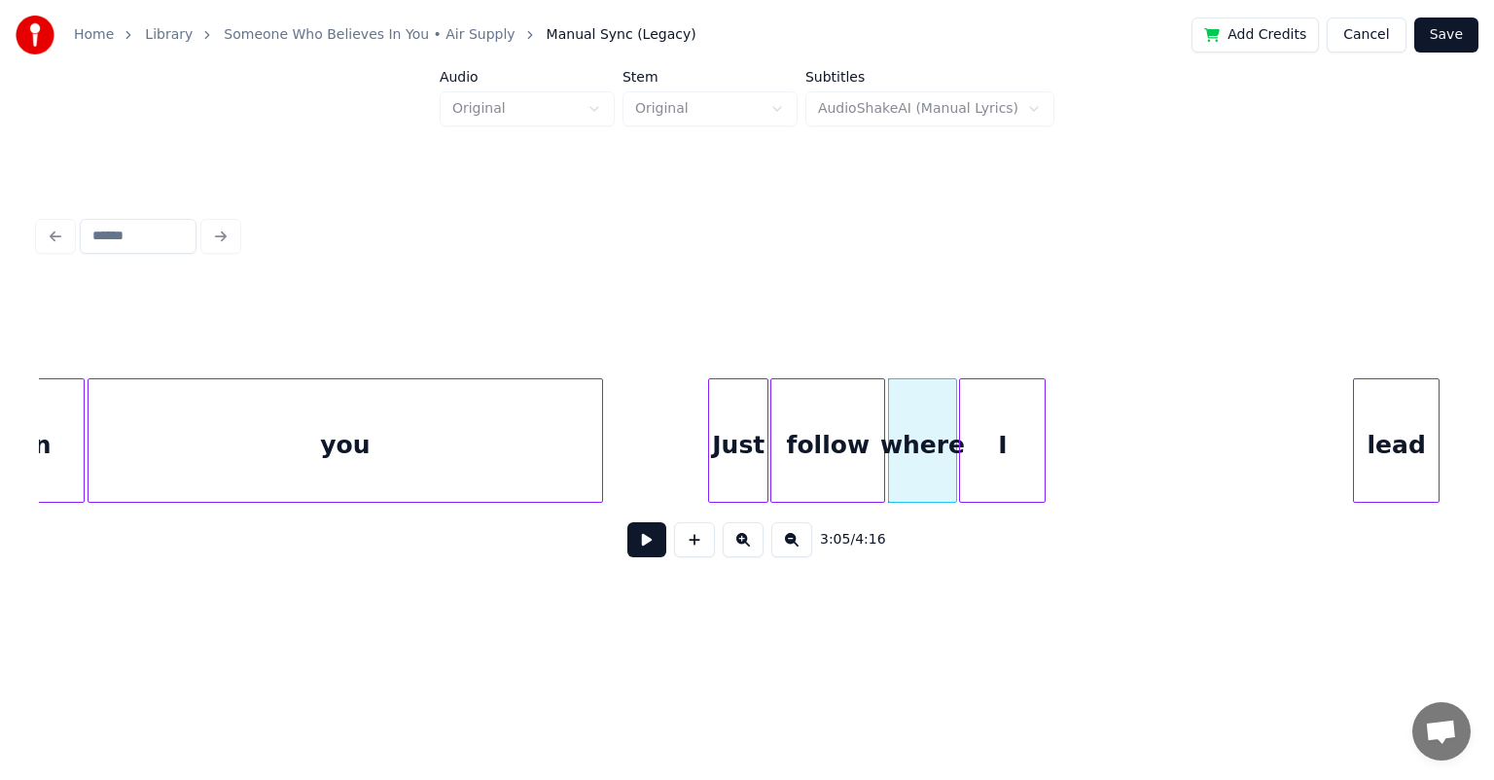
click at [730, 419] on div "Just" at bounding box center [738, 445] width 58 height 132
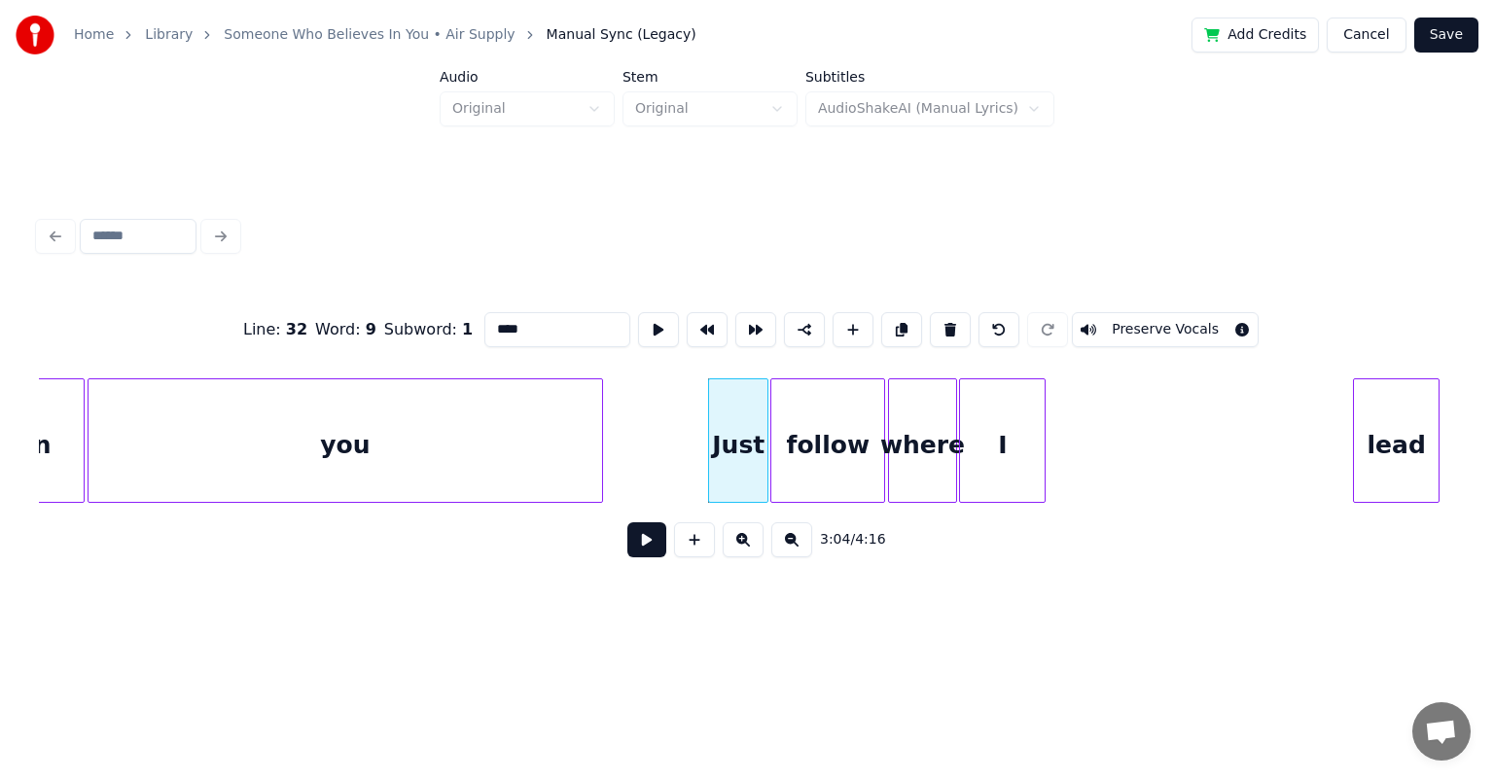
click at [627, 522] on button at bounding box center [646, 539] width 39 height 35
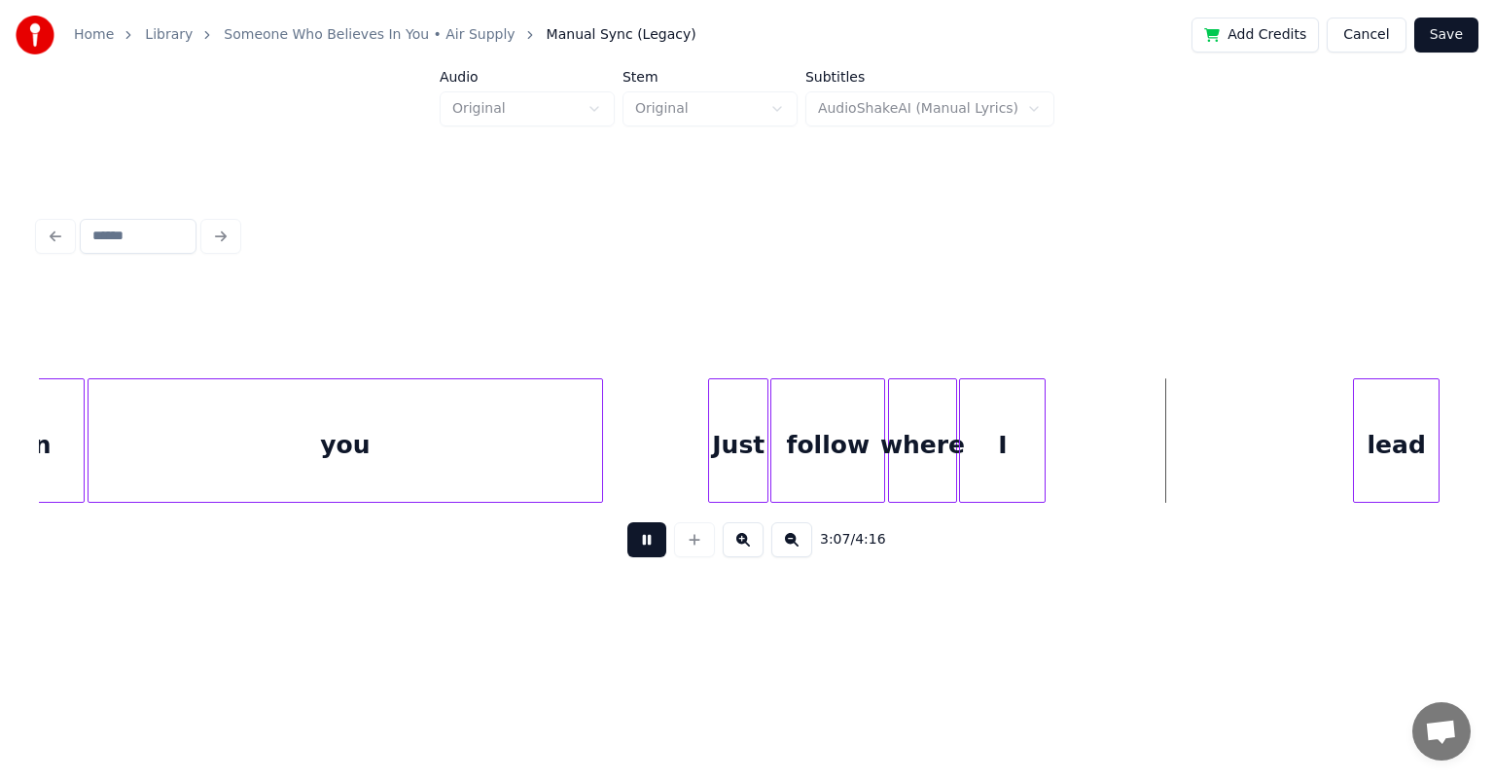
click at [627, 522] on button at bounding box center [646, 539] width 39 height 35
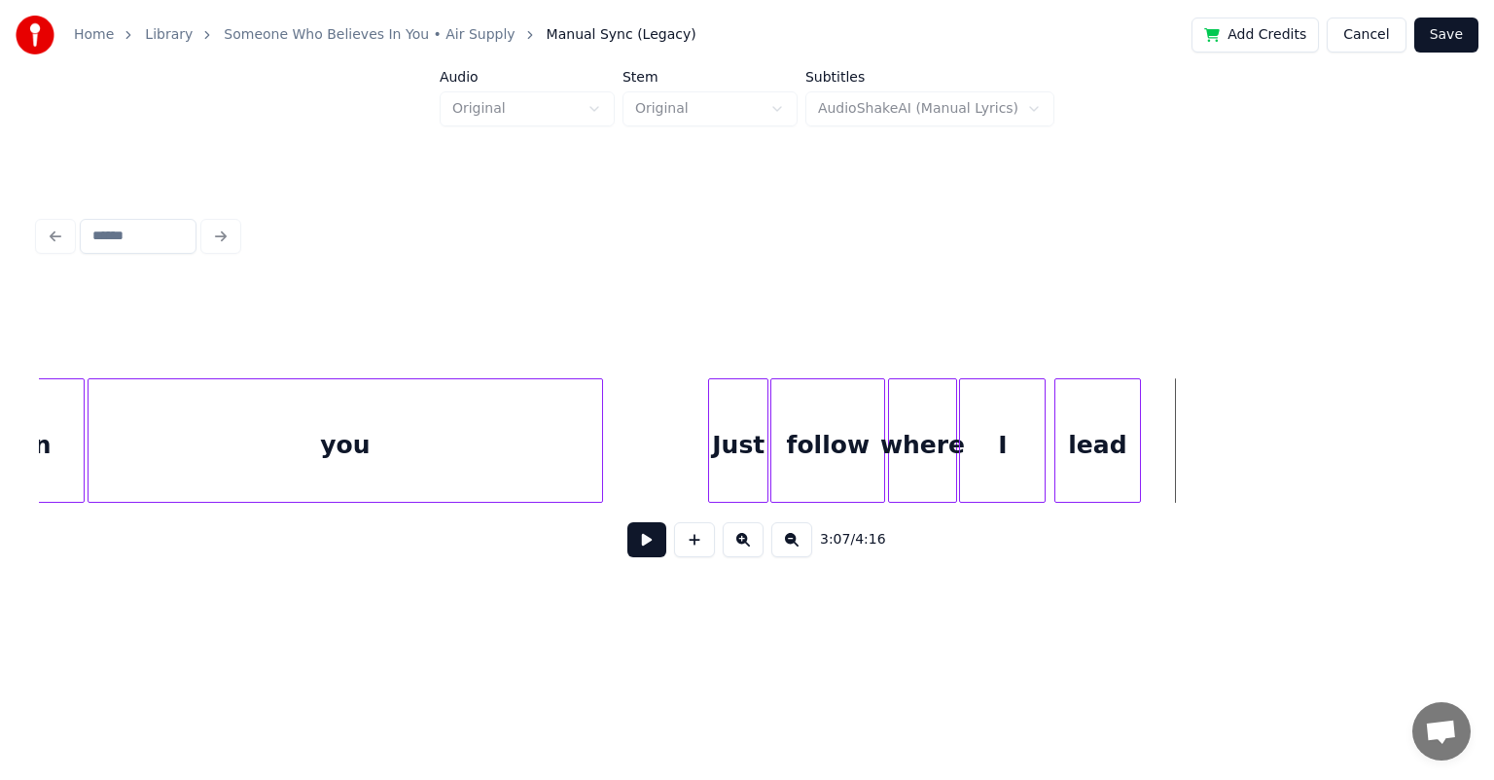
click at [763, 385] on div "lead" at bounding box center [1097, 445] width 85 height 132
click at [763, 424] on div at bounding box center [1055, 440] width 6 height 123
click at [763, 423] on div "lead" at bounding box center [1095, 440] width 90 height 124
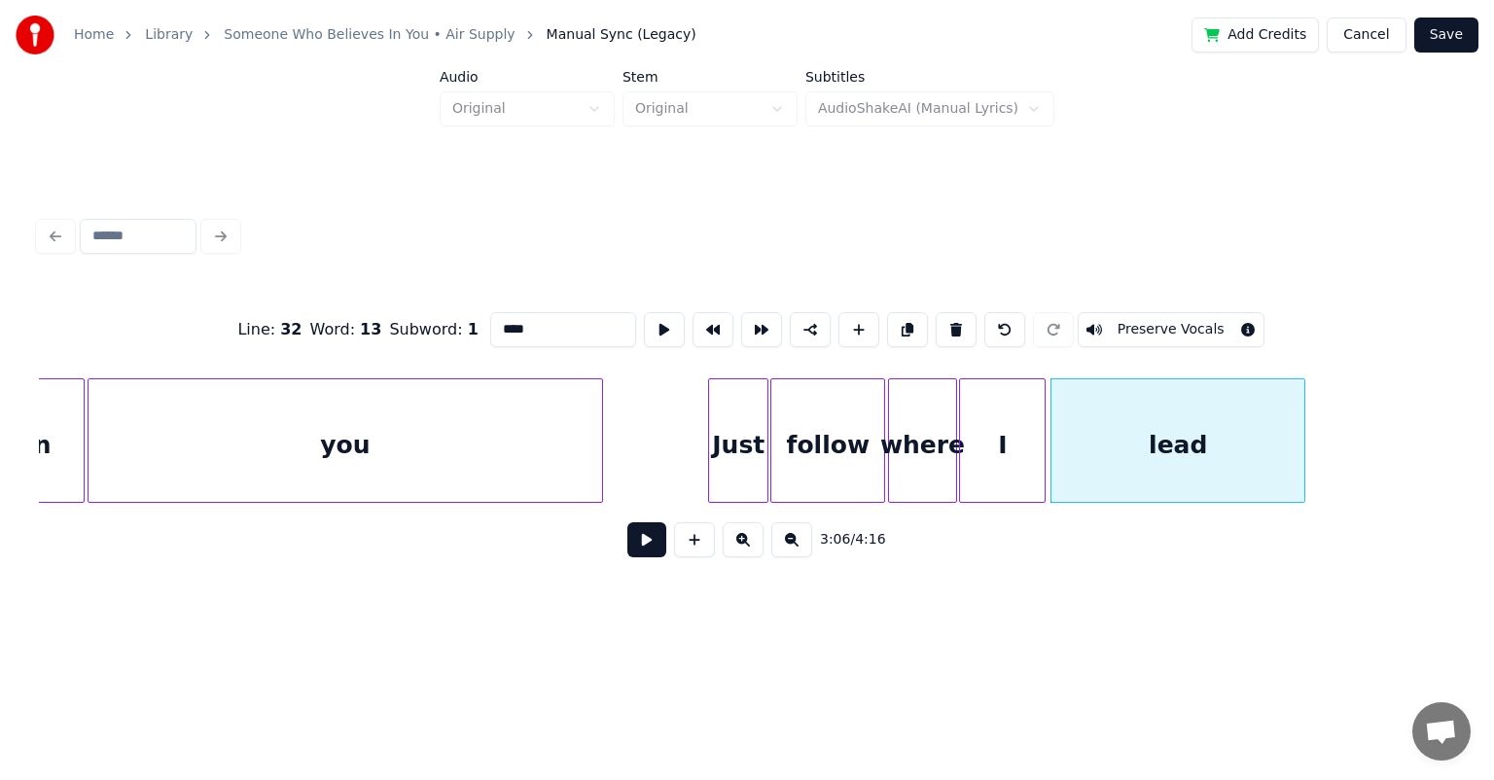
click at [763, 427] on div at bounding box center [1301, 440] width 6 height 123
click at [726, 405] on div "Just" at bounding box center [738, 445] width 58 height 132
type input "****"
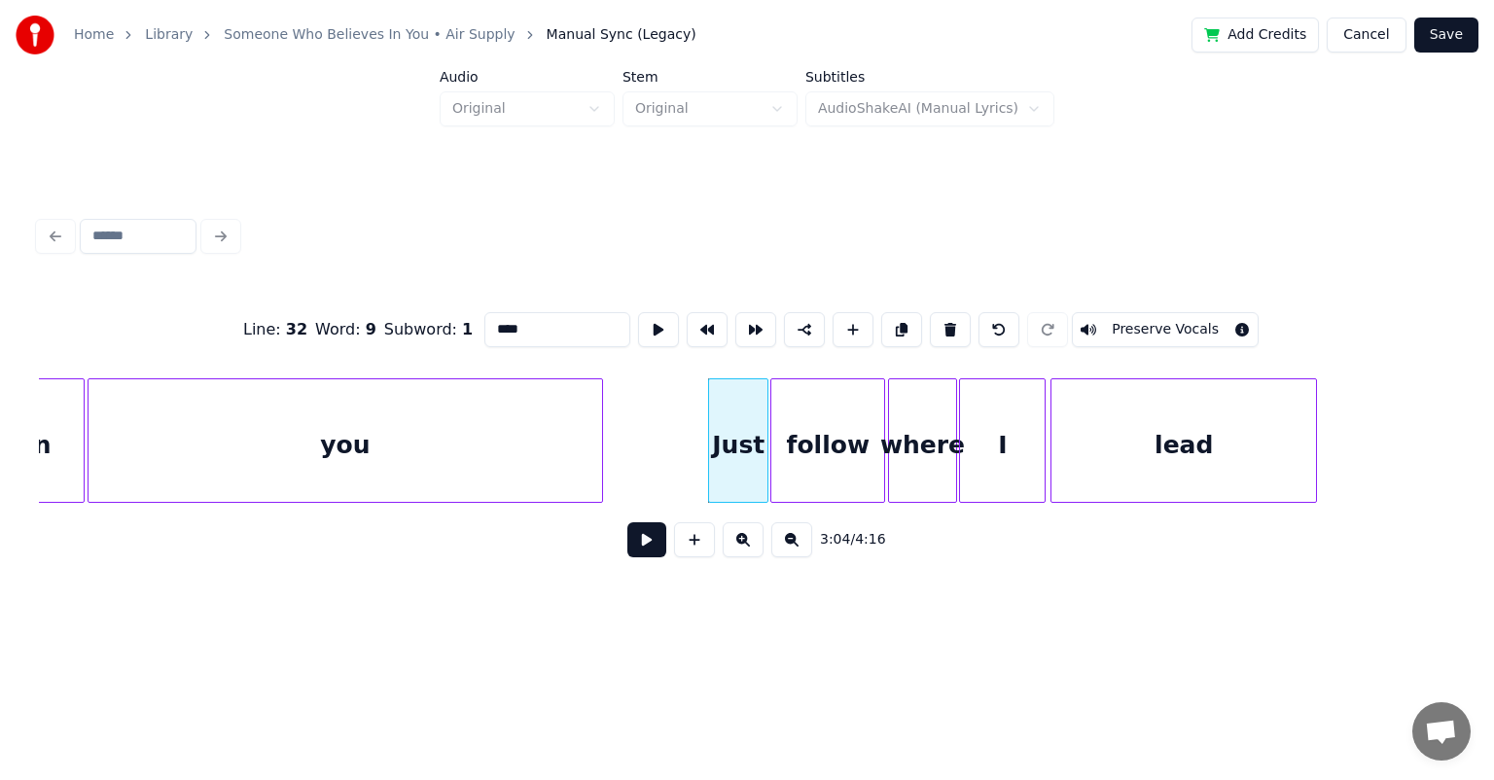
click at [627, 522] on button at bounding box center [646, 539] width 39 height 35
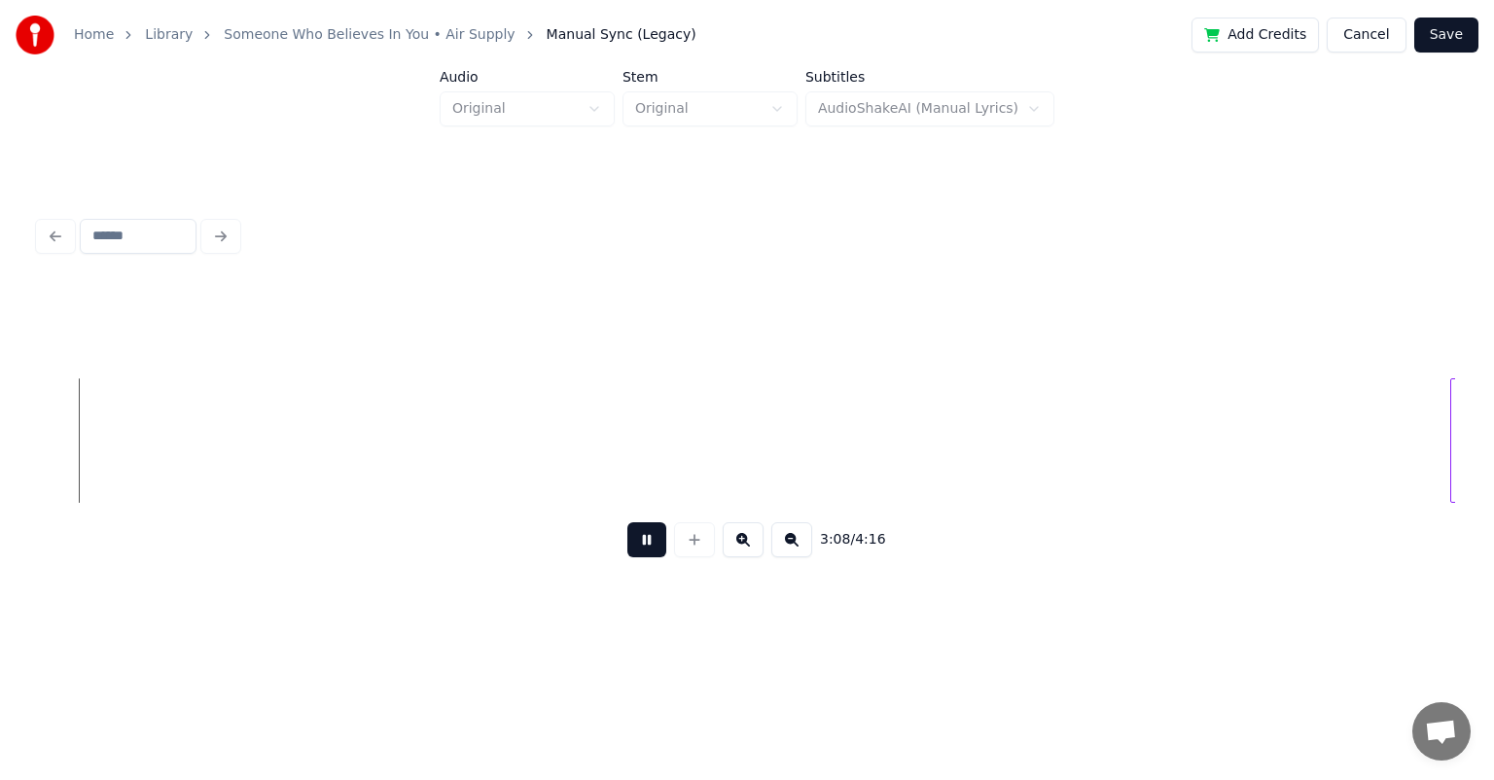
scroll to position [0, 36733]
click at [627, 522] on button at bounding box center [646, 539] width 39 height 35
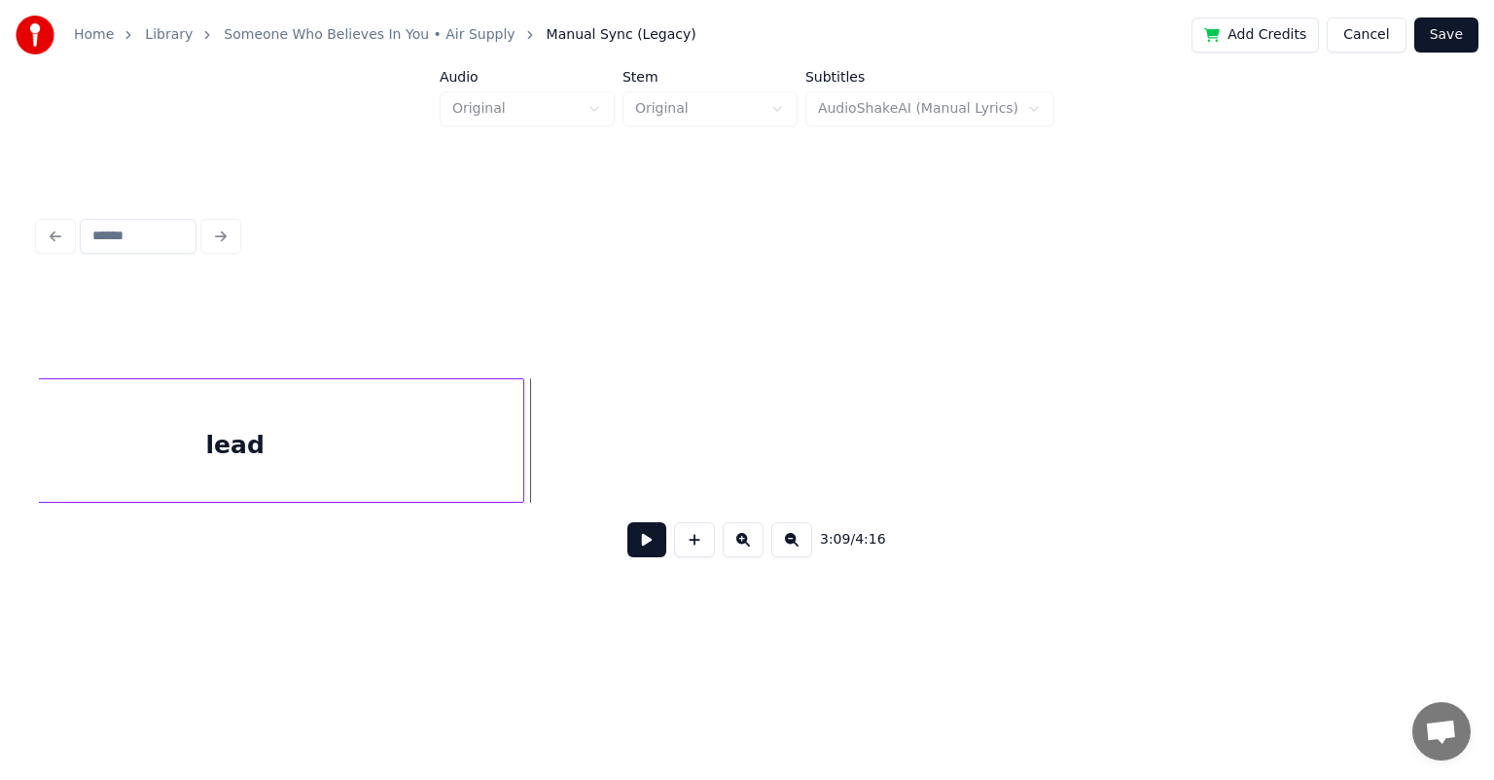
click at [517, 436] on div at bounding box center [520, 440] width 6 height 123
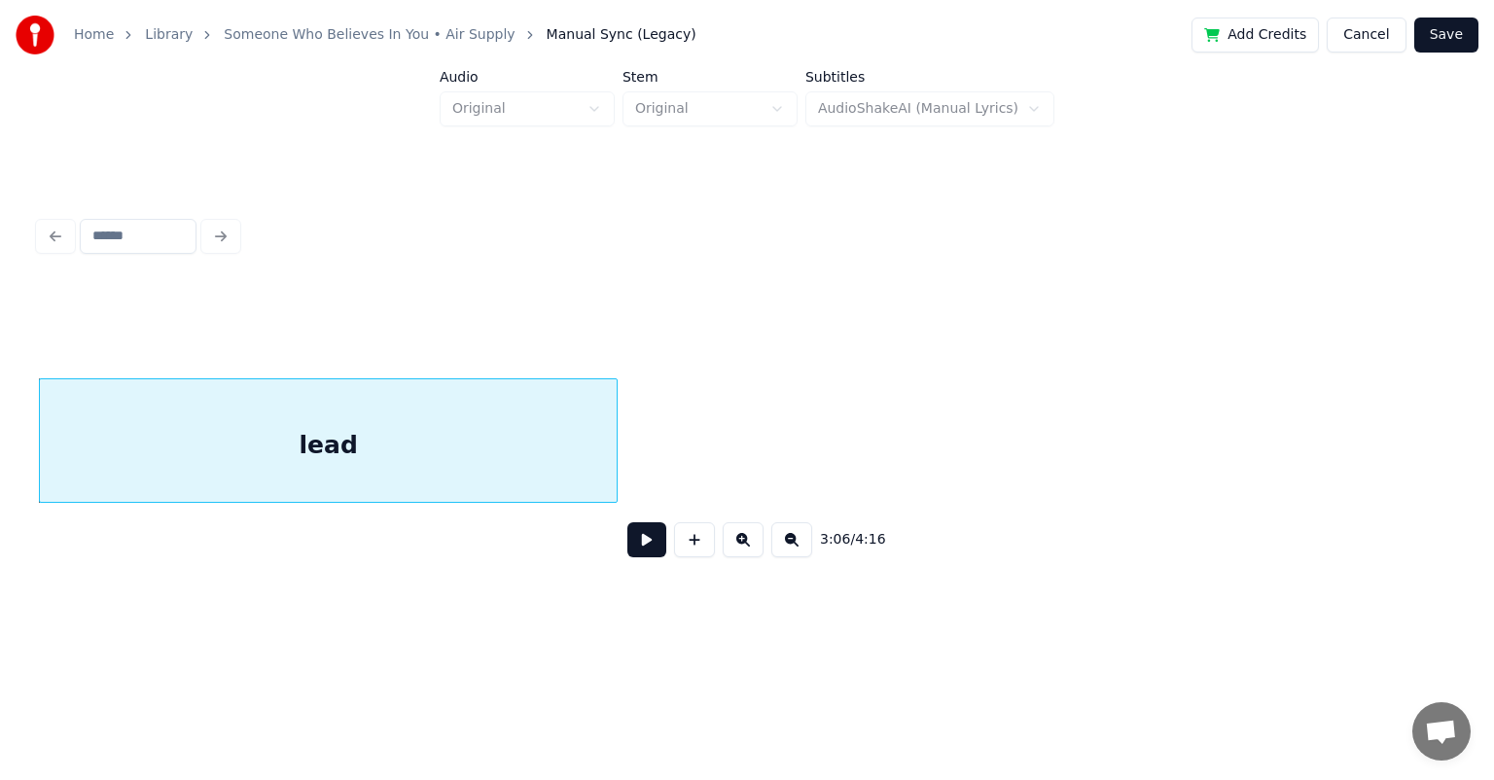
click at [426, 444] on div "lead" at bounding box center [328, 445] width 577 height 132
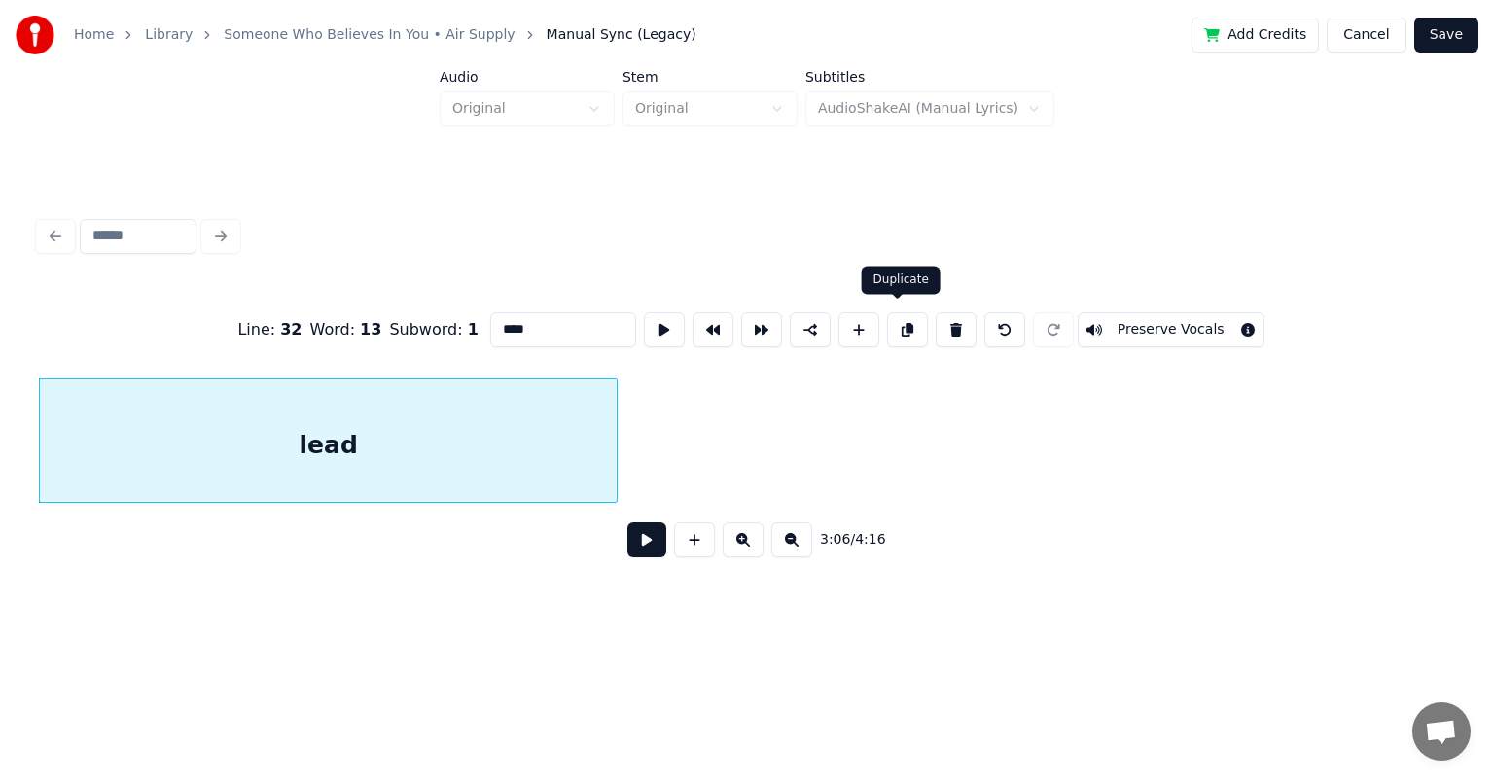
click at [763, 319] on button at bounding box center [907, 329] width 41 height 35
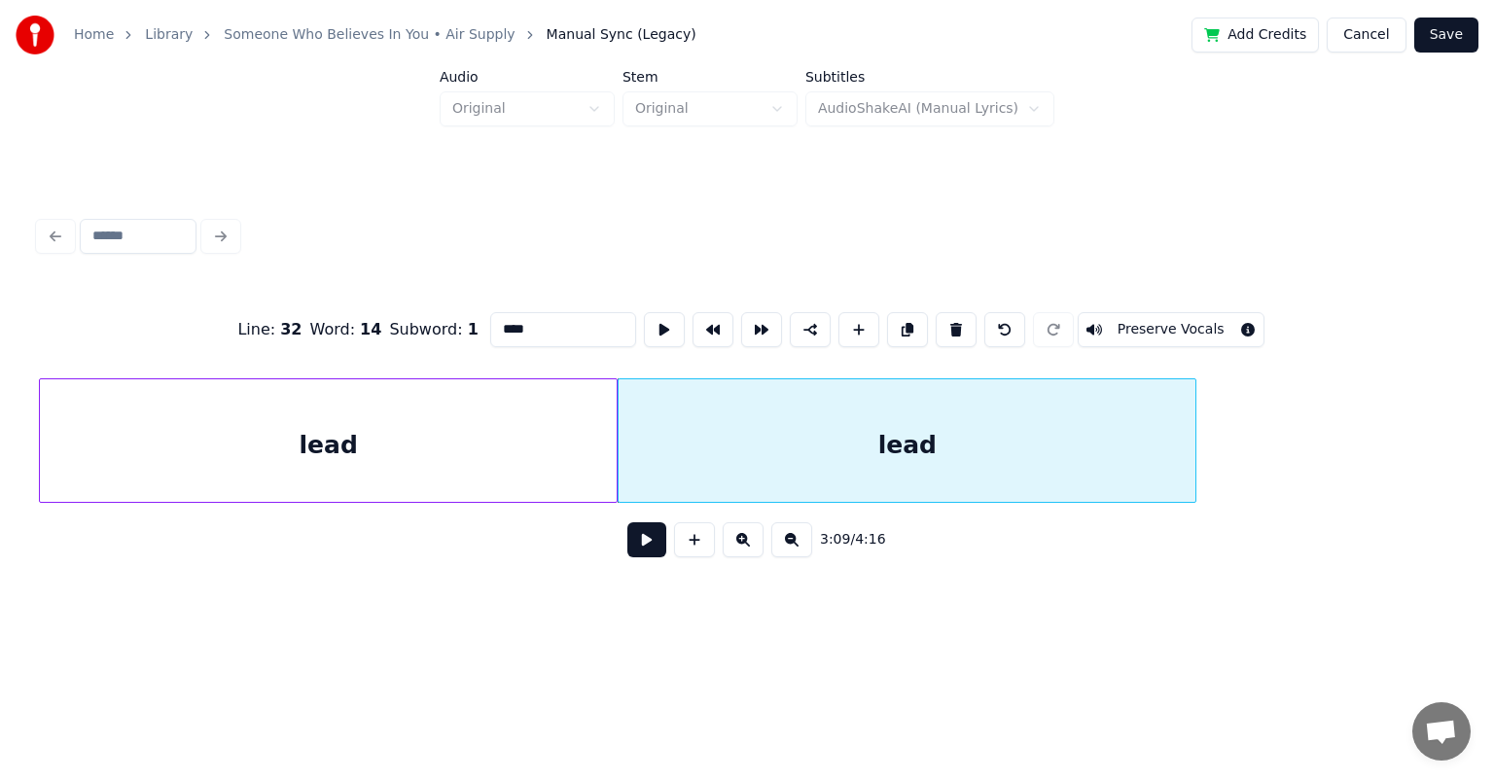
drag, startPoint x: 529, startPoint y: 324, endPoint x: 472, endPoint y: 325, distance: 57.4
click at [472, 325] on div "Line : 32 Word : 14 Subword : 1 **** Preserve Vocals" at bounding box center [747, 329] width 1416 height 97
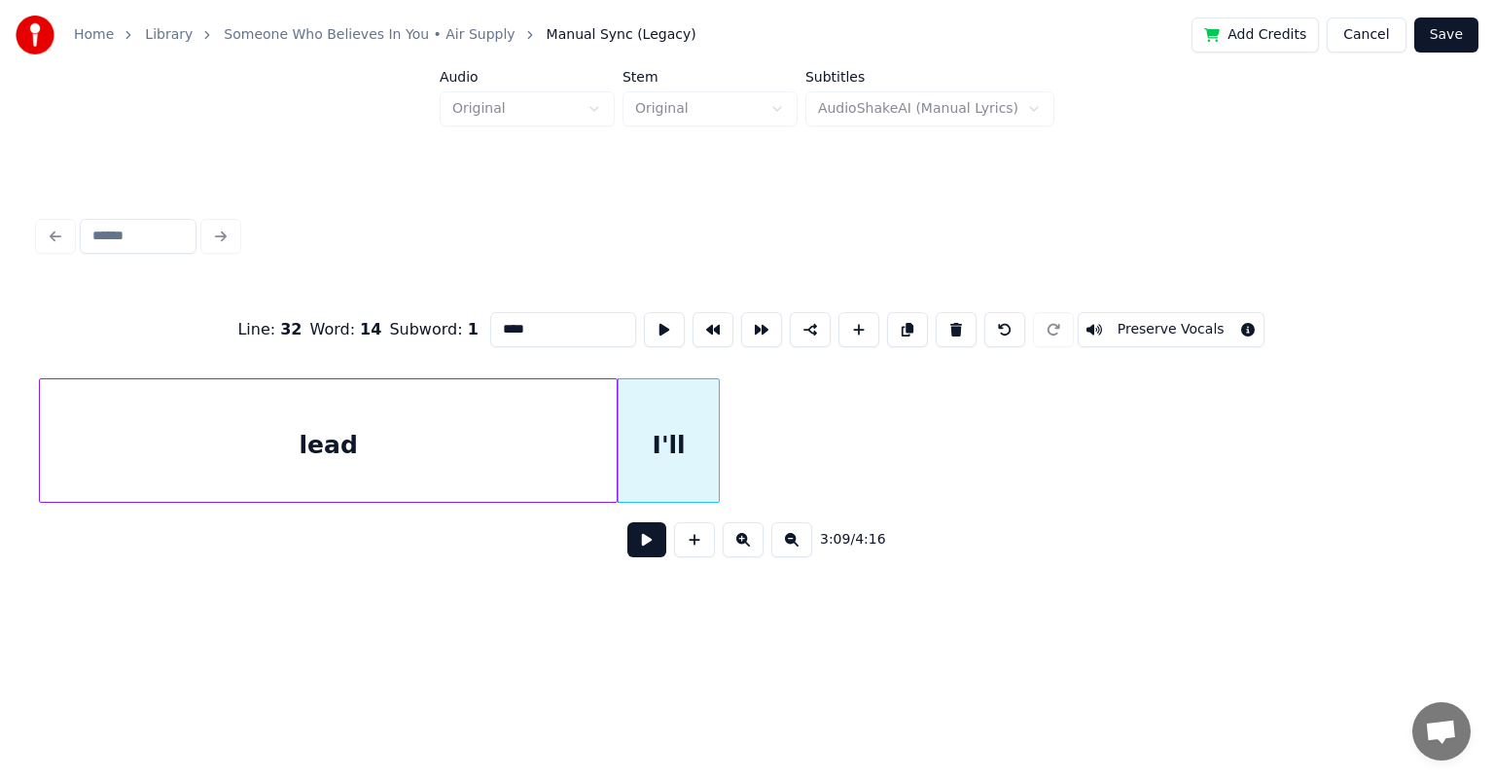
click at [715, 433] on div at bounding box center [716, 440] width 6 height 123
click at [763, 323] on button at bounding box center [907, 329] width 41 height 35
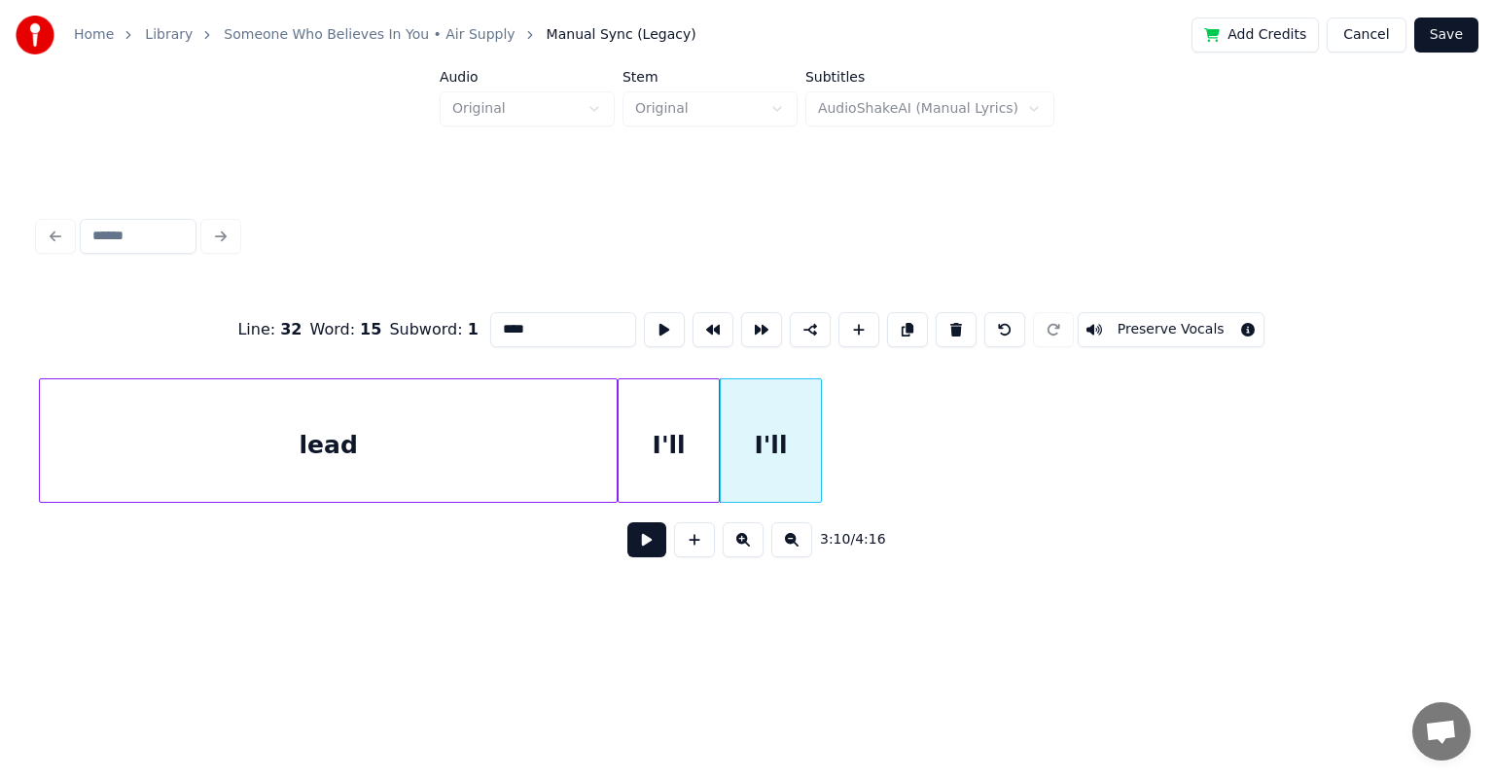
drag, startPoint x: 545, startPoint y: 318, endPoint x: 460, endPoint y: 333, distance: 85.9
click at [460, 333] on div "Line : 32 Word : 15 Subword : 1 **** Preserve Vocals" at bounding box center [747, 329] width 1416 height 97
click at [763, 320] on button at bounding box center [907, 329] width 41 height 35
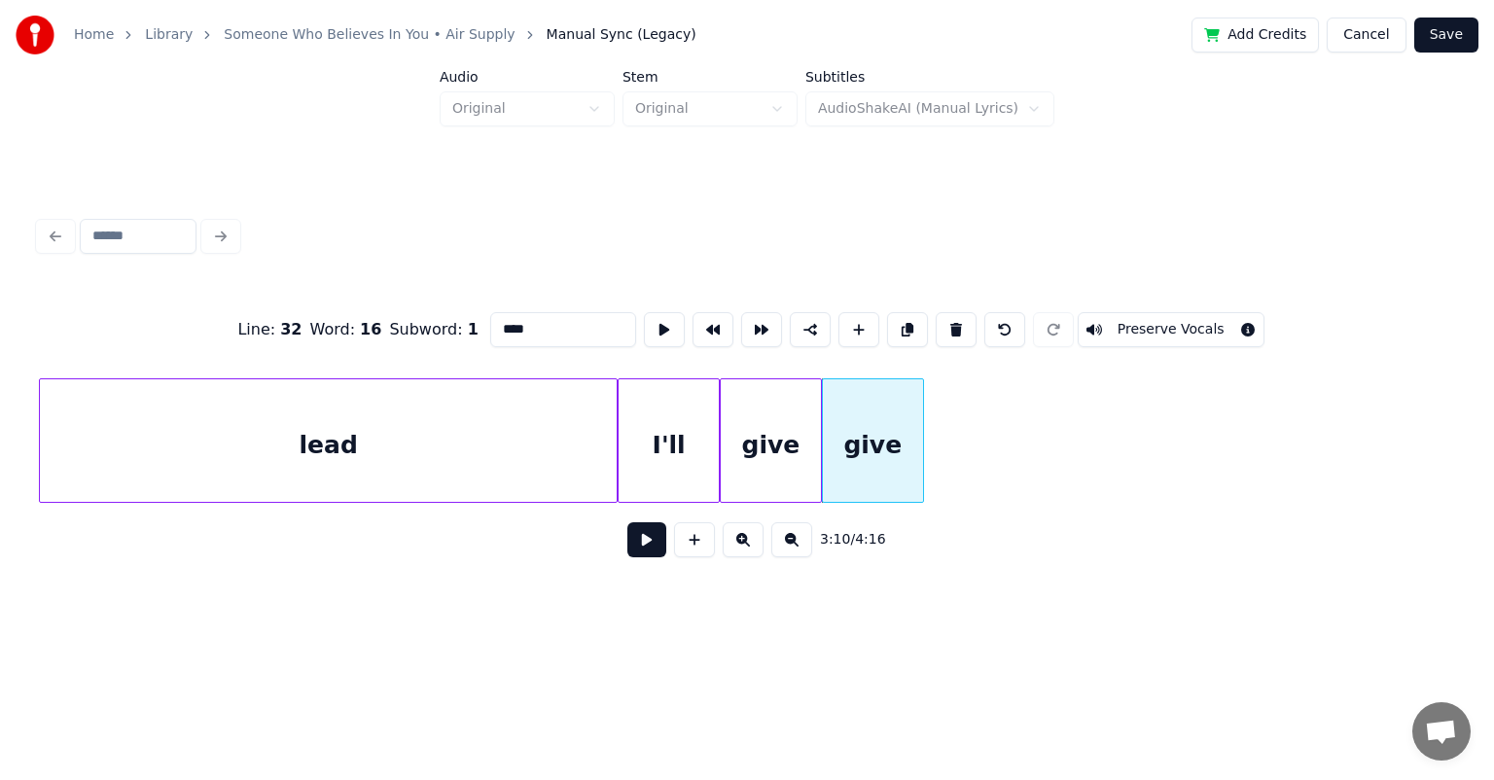
drag, startPoint x: 557, startPoint y: 327, endPoint x: 481, endPoint y: 319, distance: 76.3
click at [490, 319] on input "****" at bounding box center [563, 329] width 146 height 35
click at [763, 319] on button at bounding box center [907, 329] width 41 height 35
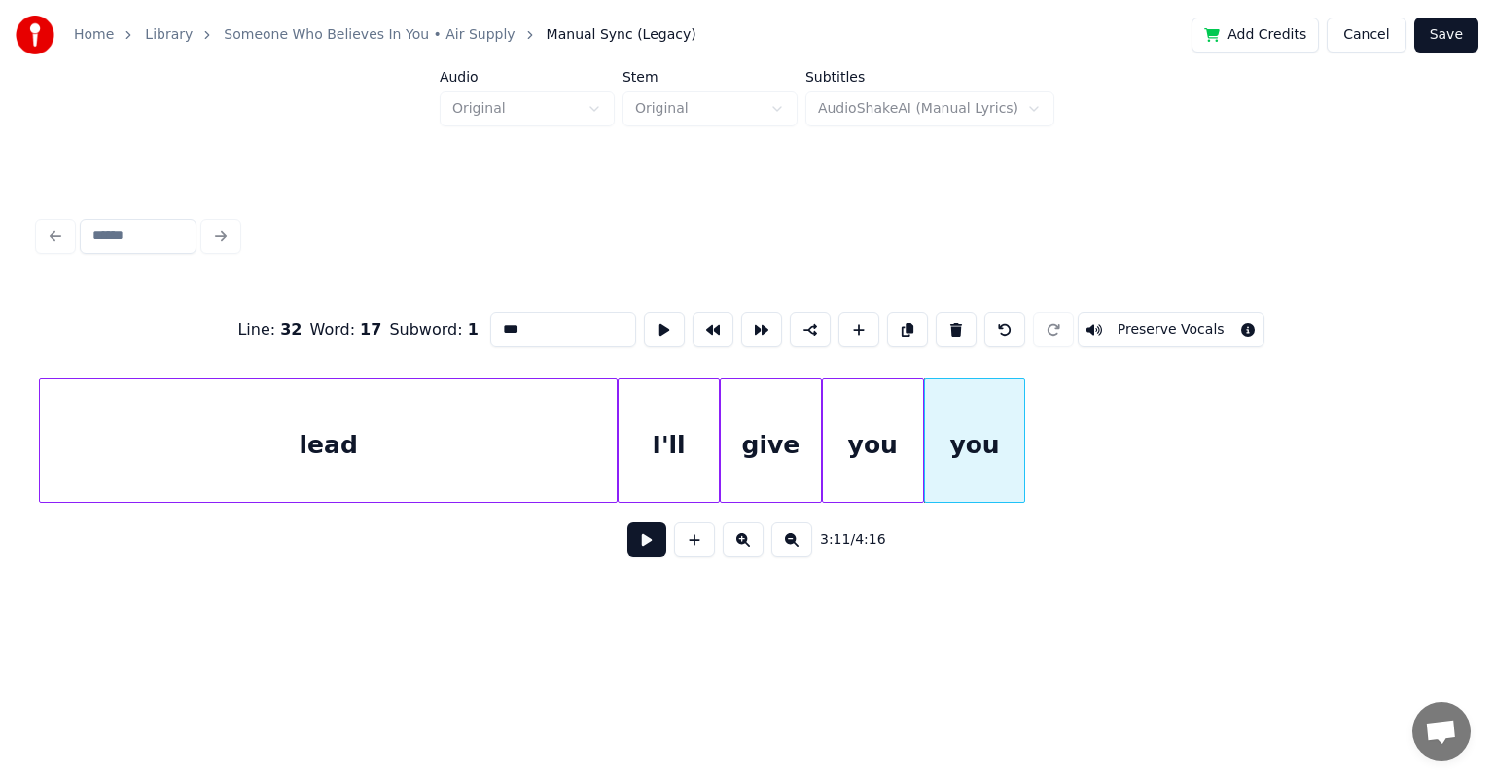
drag, startPoint x: 533, startPoint y: 329, endPoint x: 480, endPoint y: 337, distance: 53.2
click at [480, 337] on div "Line : 32 Word : 17 Subword : 1 *** Preserve Vocals" at bounding box center [747, 329] width 1416 height 97
click at [763, 319] on button at bounding box center [907, 329] width 41 height 35
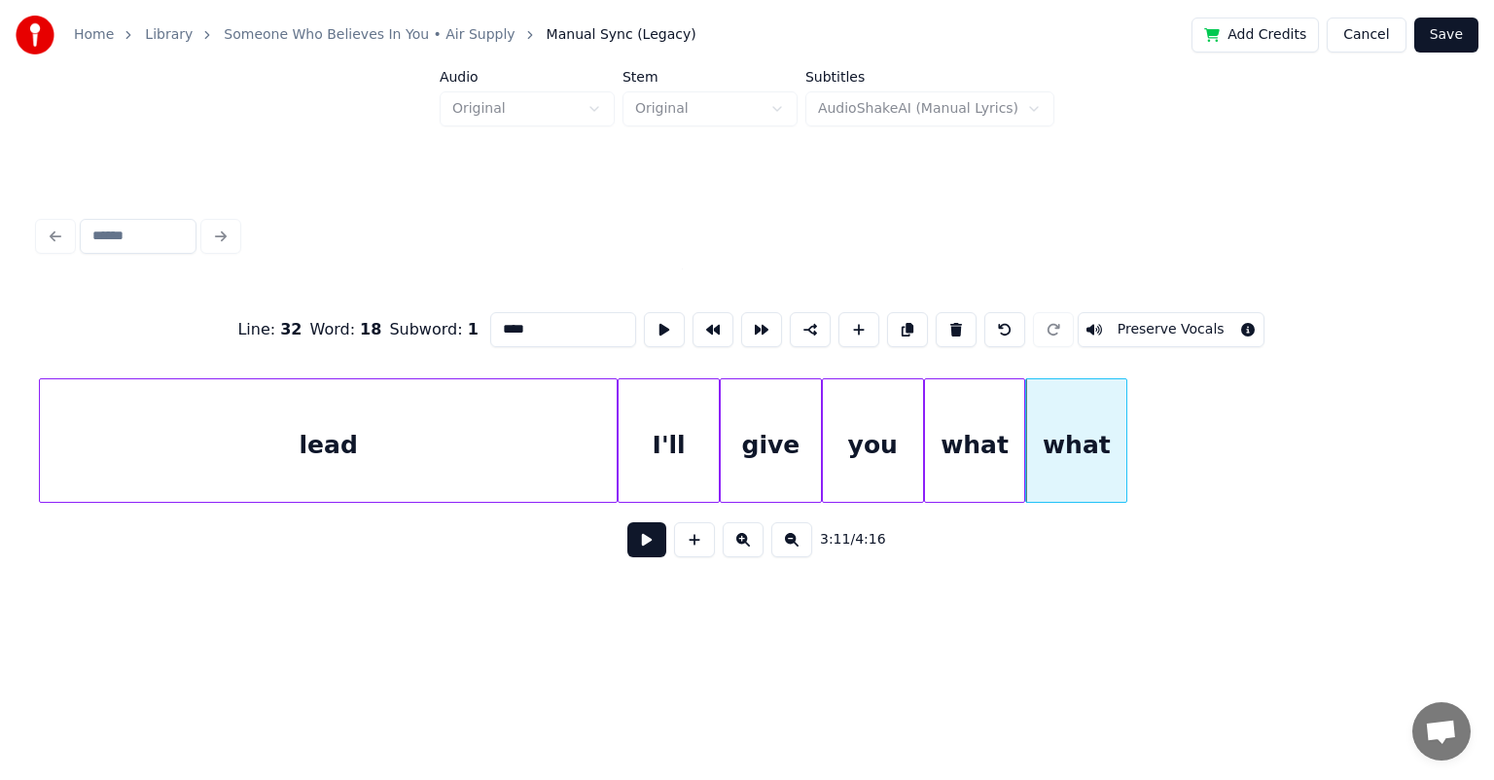
drag, startPoint x: 575, startPoint y: 328, endPoint x: 474, endPoint y: 324, distance: 101.2
click at [475, 323] on div "Line : 32 Word : 18 Subword : 1 **** Preserve Vocals" at bounding box center [747, 329] width 1416 height 97
click at [763, 315] on button at bounding box center [907, 329] width 41 height 35
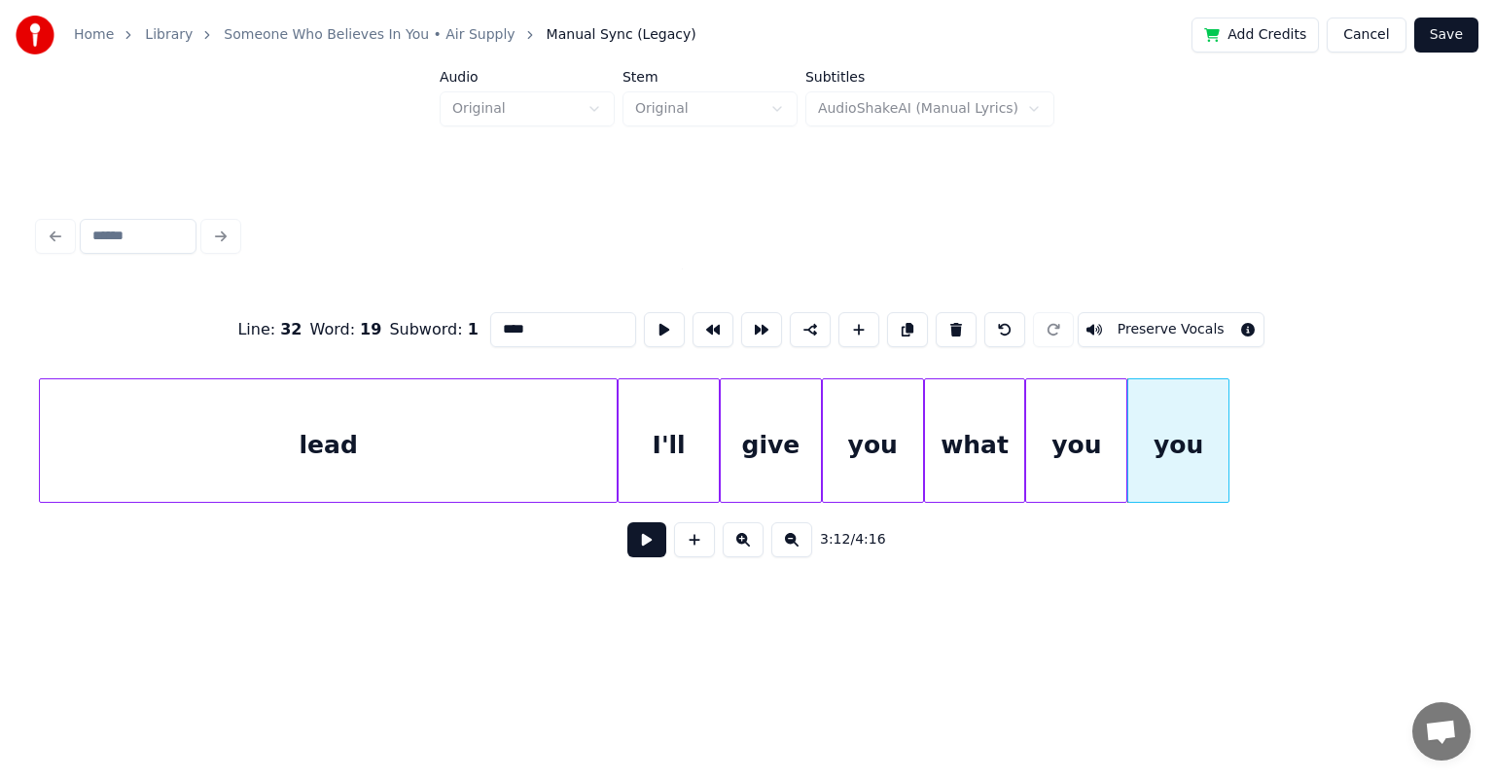
drag, startPoint x: 580, startPoint y: 328, endPoint x: 423, endPoint y: 321, distance: 156.7
click at [423, 321] on div "Line : 32 Word : 19 Subword : 1 *** Preserve Vocals" at bounding box center [747, 329] width 1416 height 97
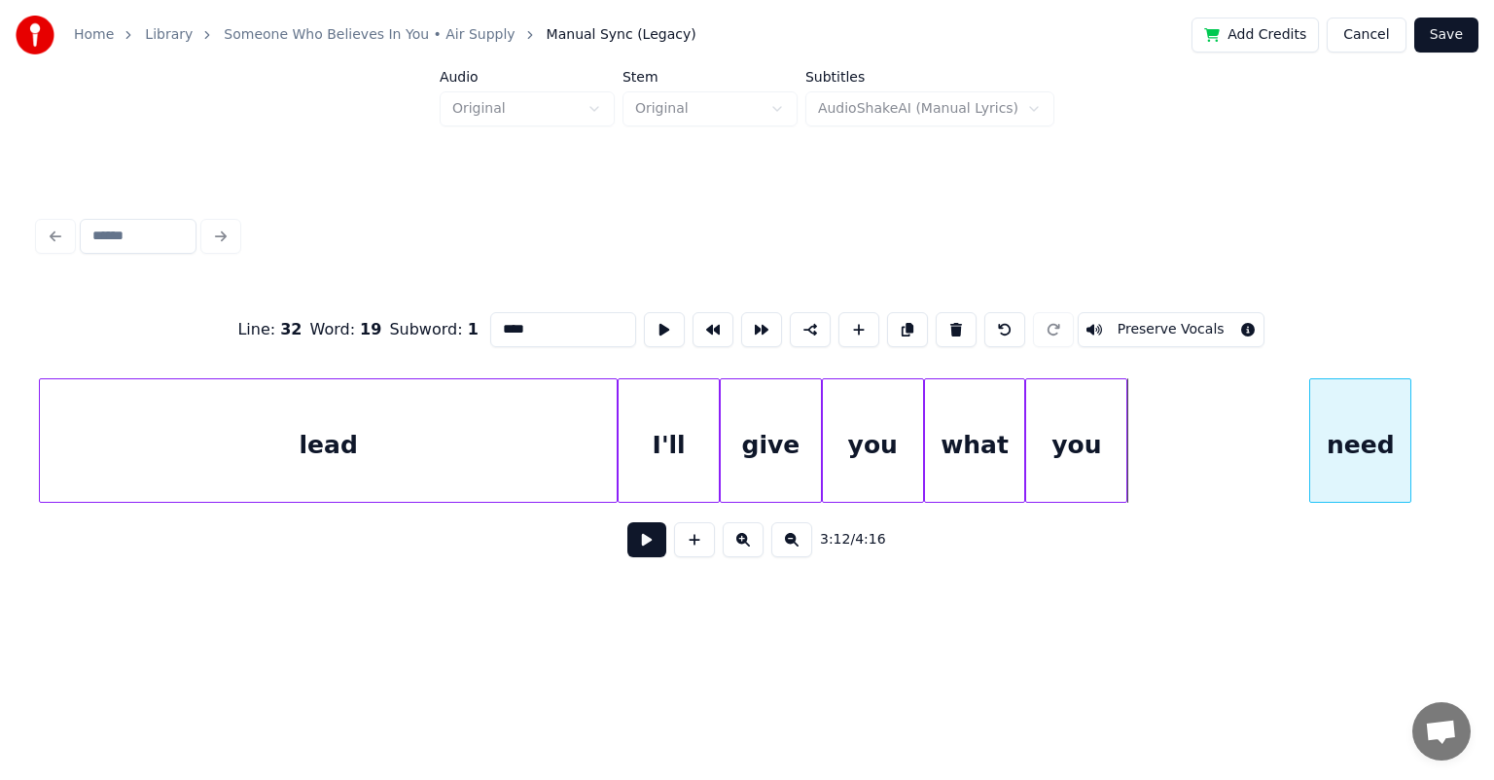
click at [763, 416] on div "need" at bounding box center [1360, 445] width 100 height 132
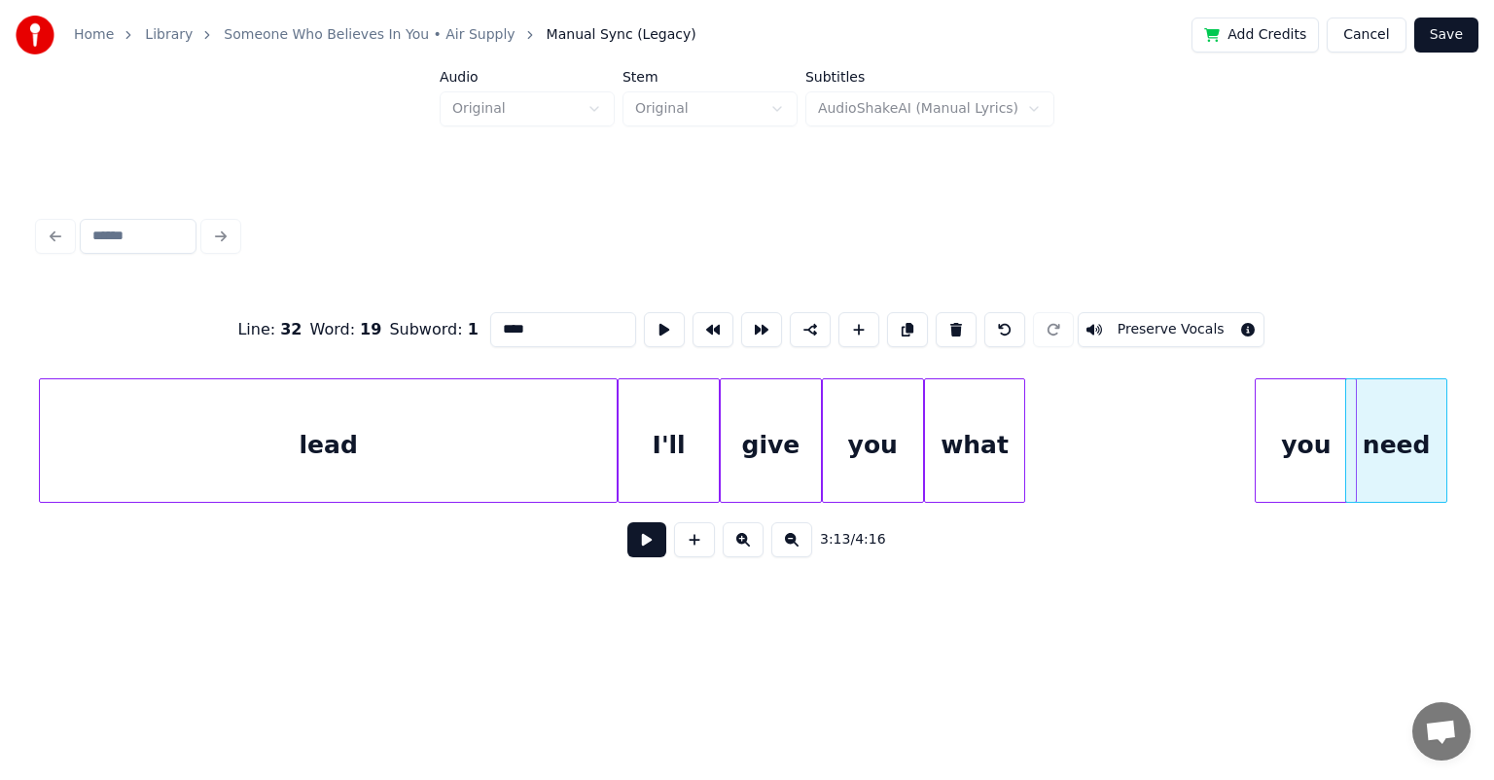
click at [763, 402] on div "you" at bounding box center [1306, 445] width 100 height 132
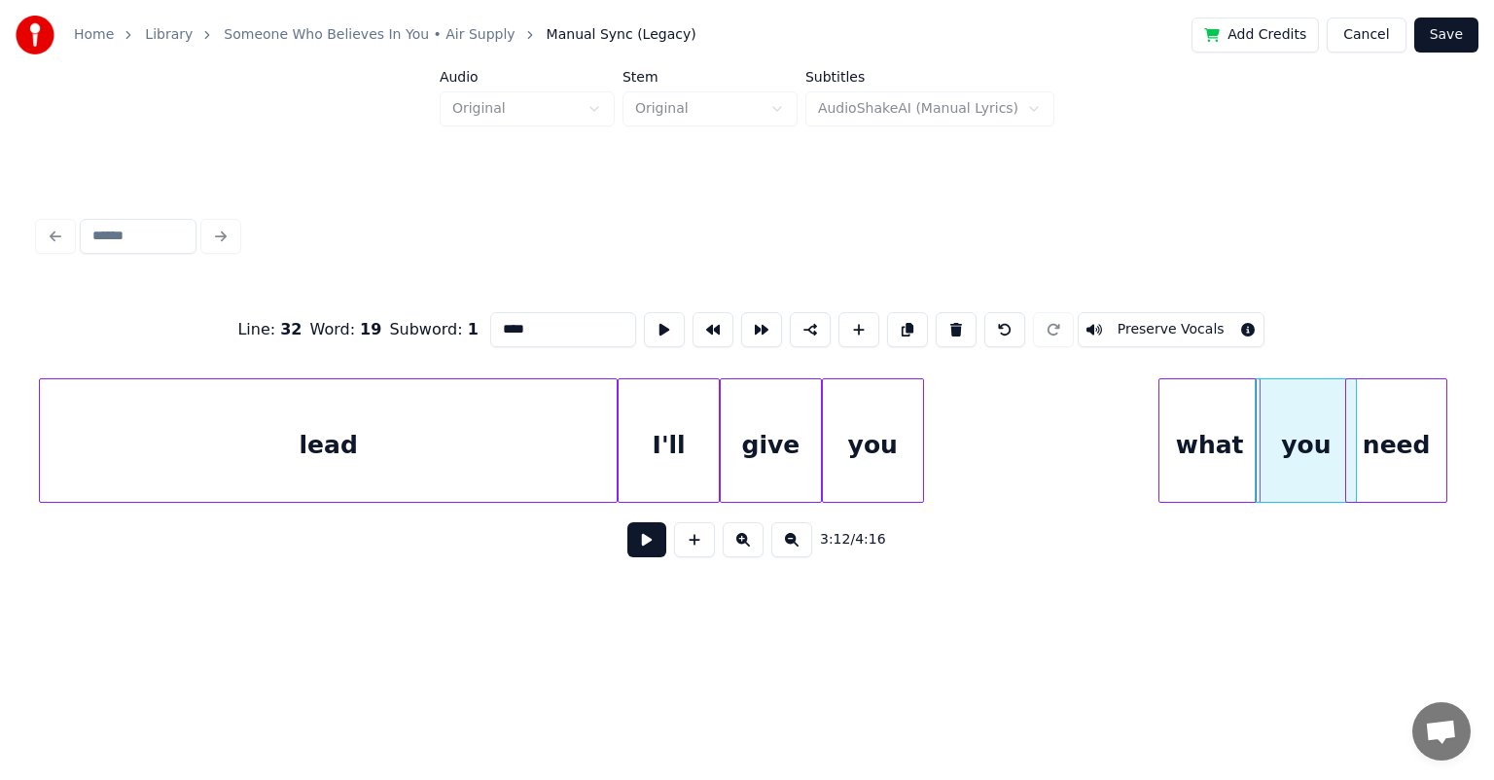
click at [763, 419] on div "what" at bounding box center [1209, 445] width 100 height 132
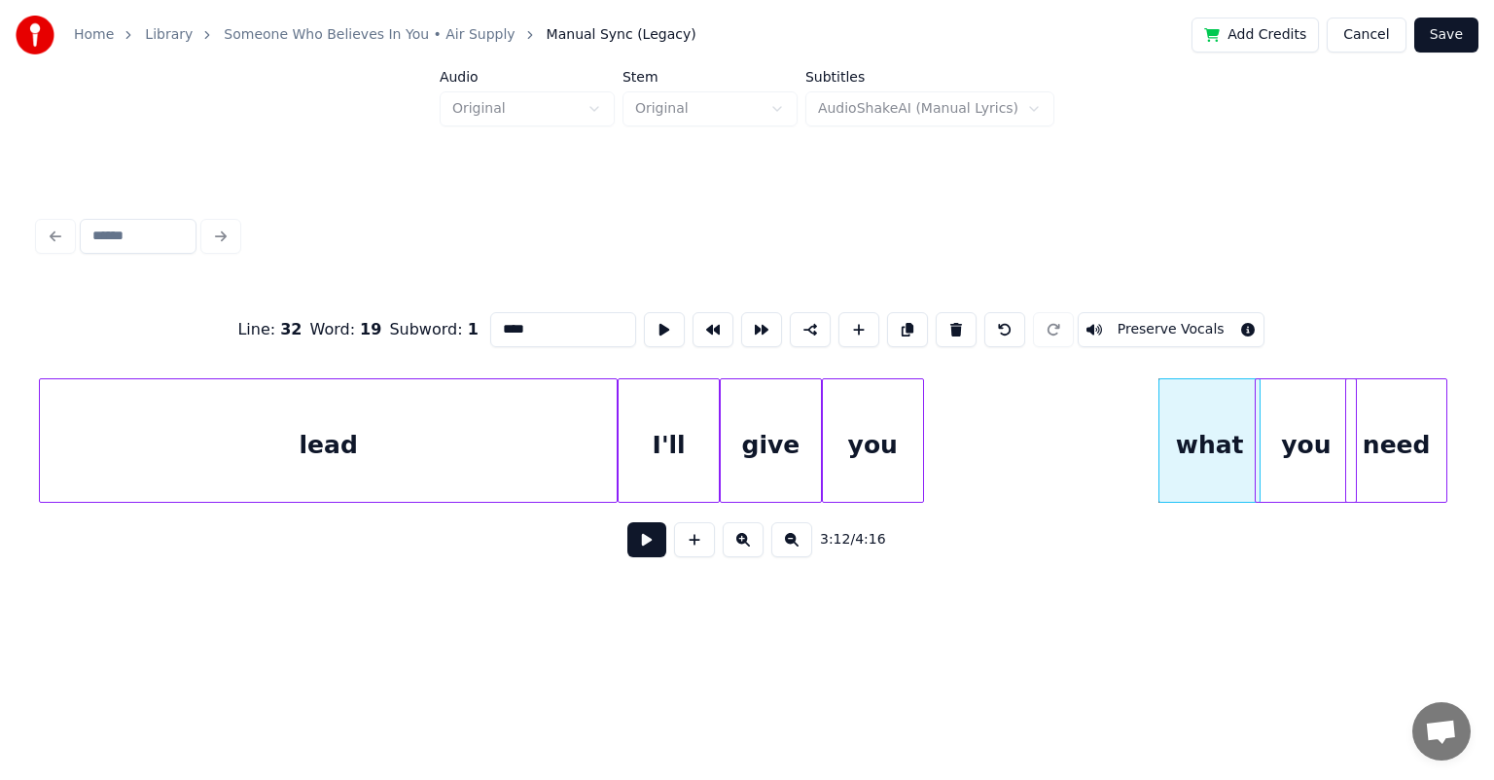
type input "****"
drag, startPoint x: 925, startPoint y: 397, endPoint x: 985, endPoint y: 397, distance: 60.3
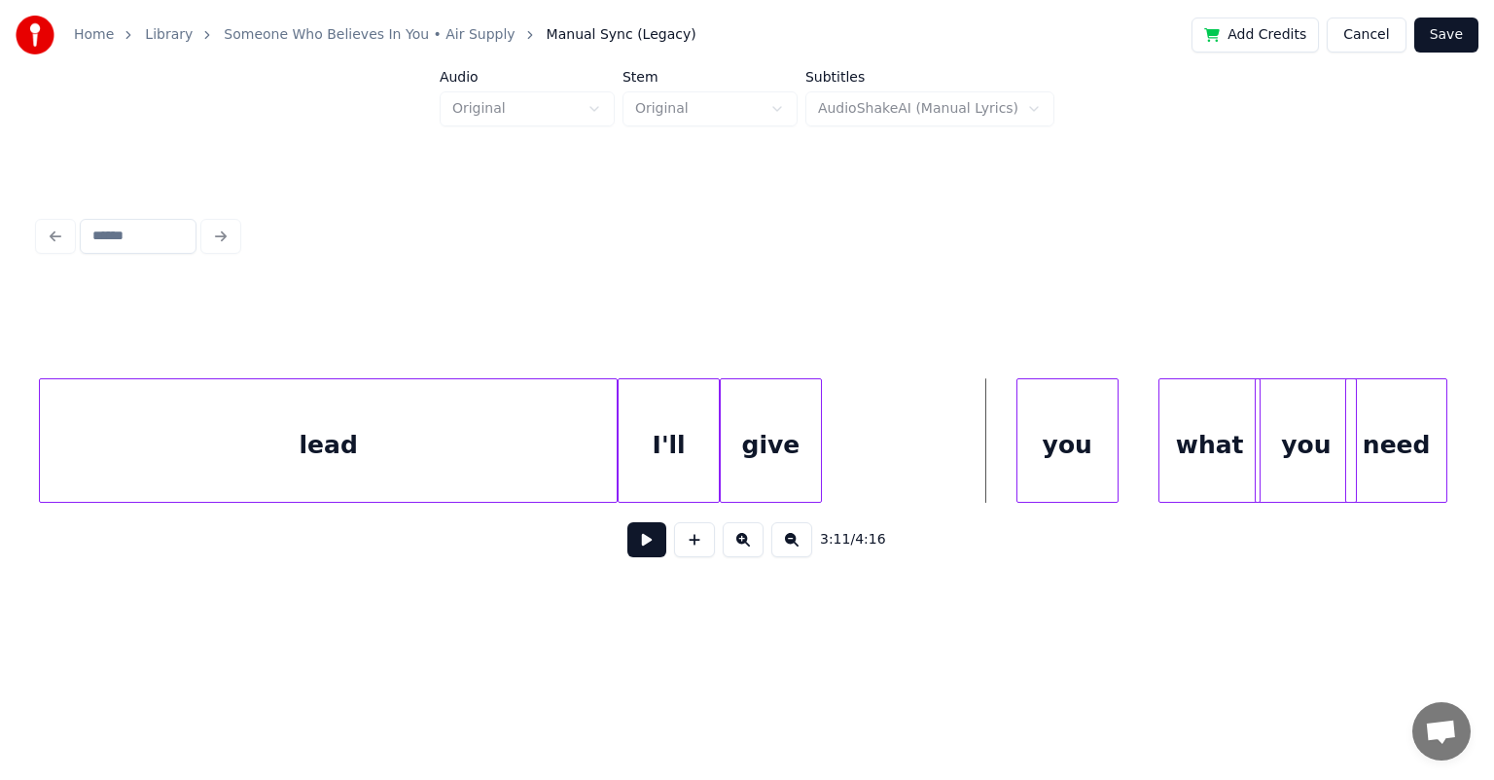
click at [763, 412] on div "you" at bounding box center [1067, 445] width 100 height 132
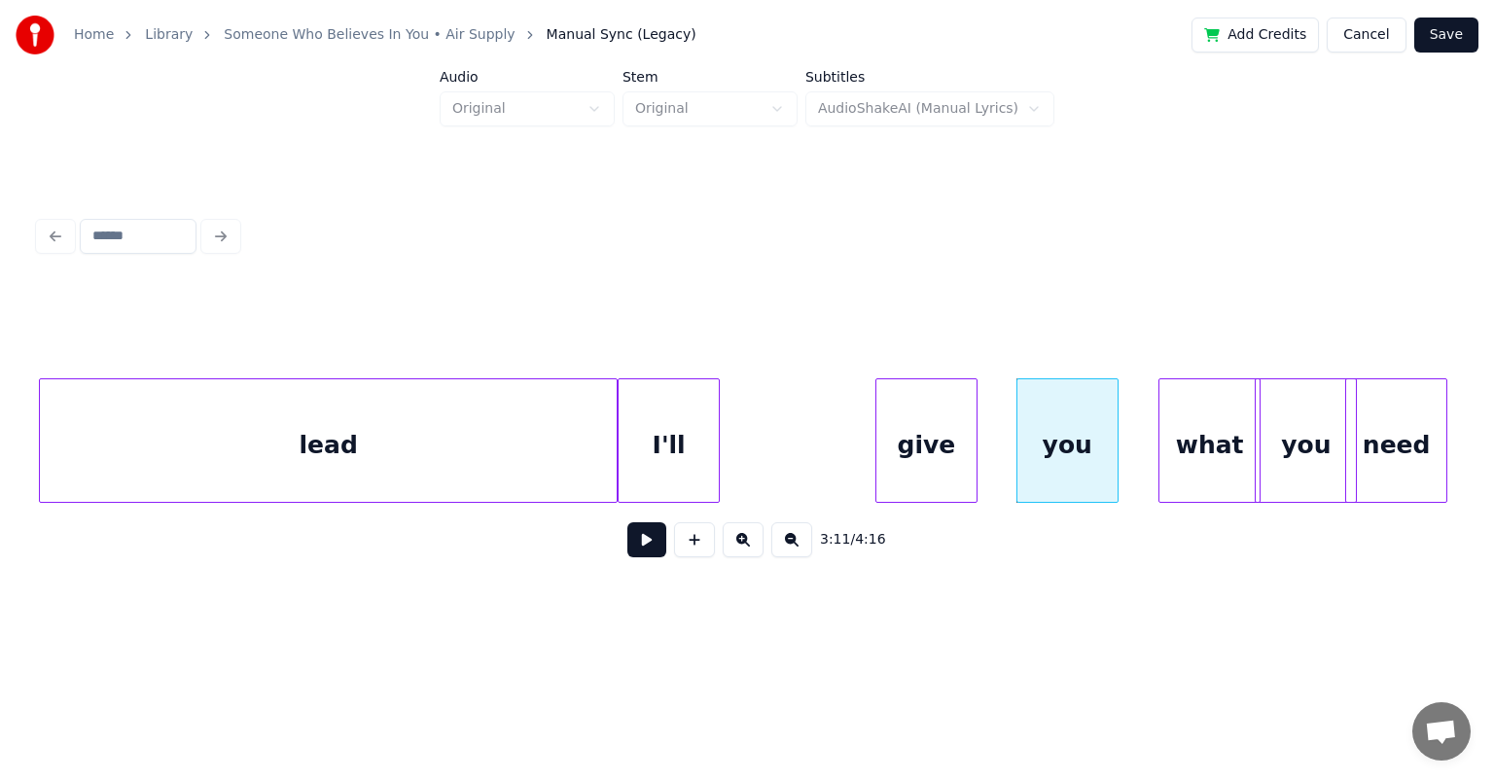
click at [763, 402] on div "give" at bounding box center [926, 445] width 100 height 132
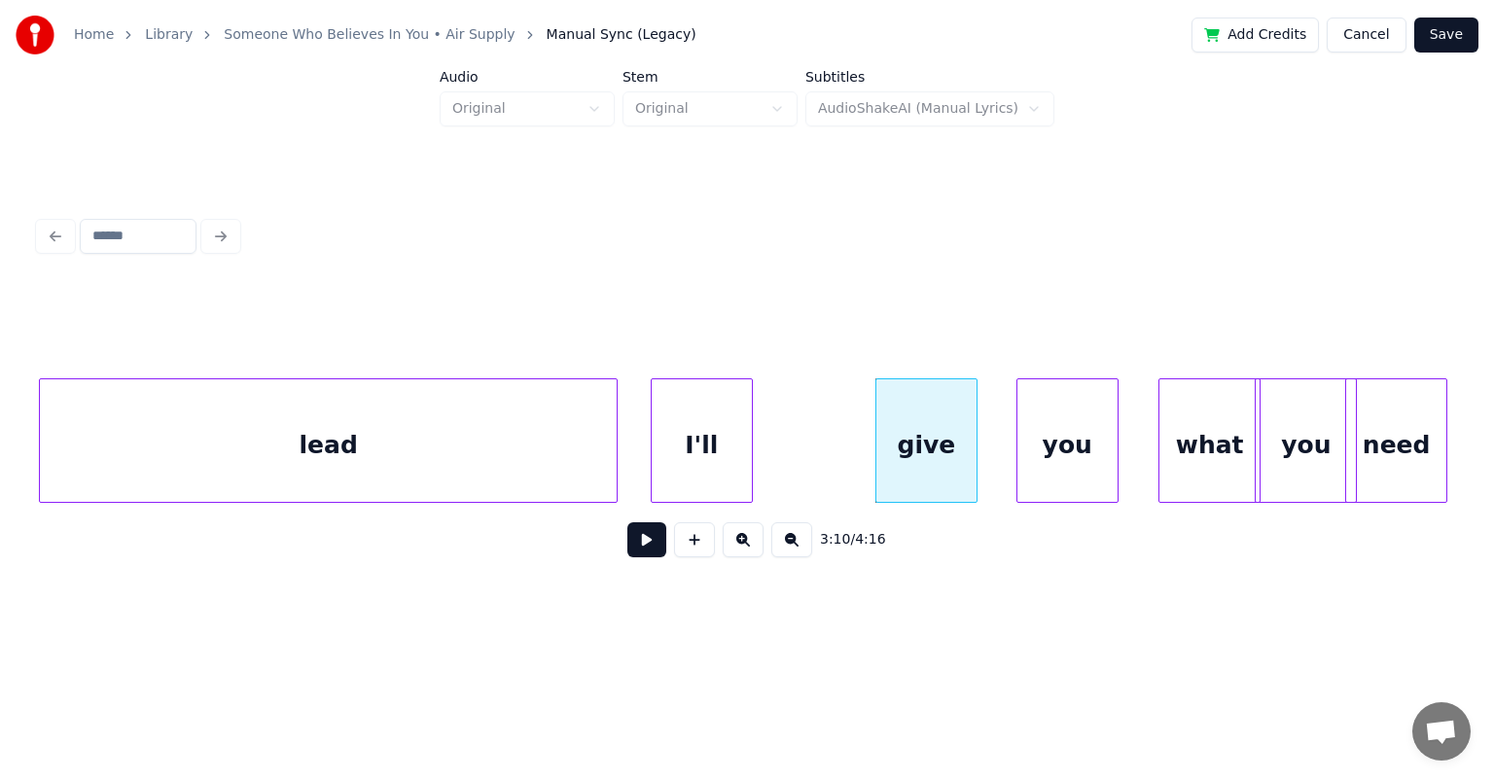
click at [697, 410] on div "I'll" at bounding box center [702, 445] width 100 height 132
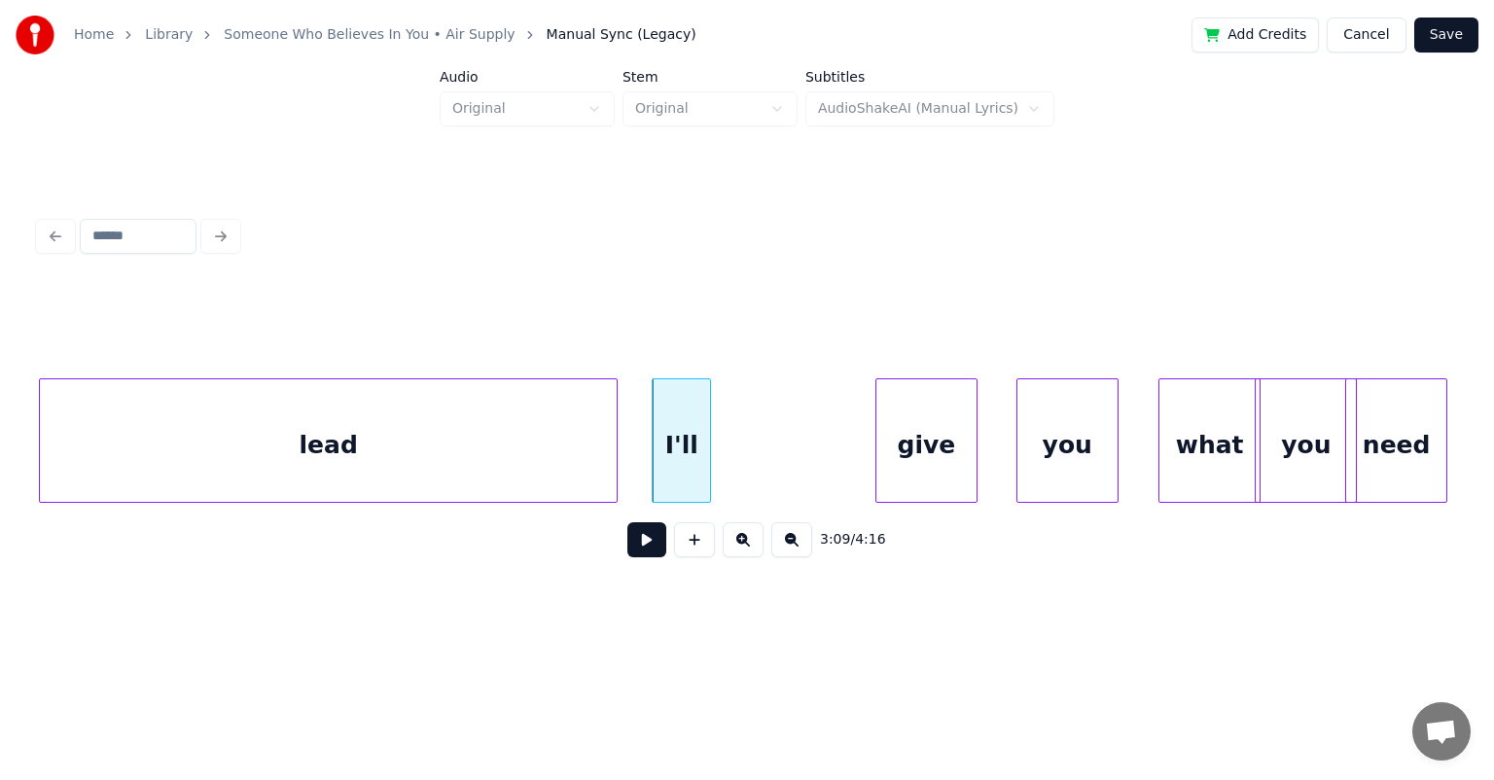
click at [706, 408] on div at bounding box center [707, 440] width 6 height 123
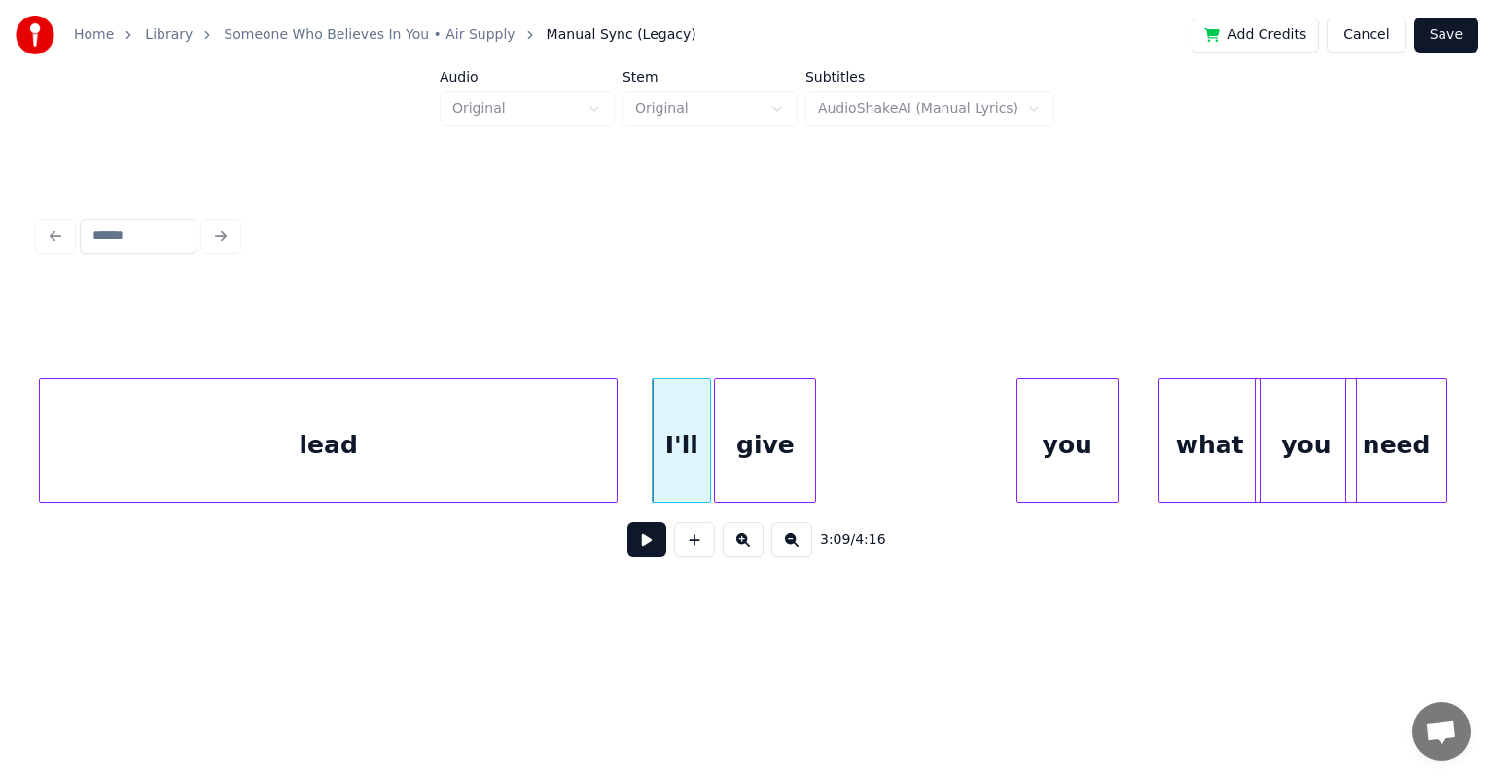
click at [758, 397] on div "give" at bounding box center [765, 445] width 100 height 132
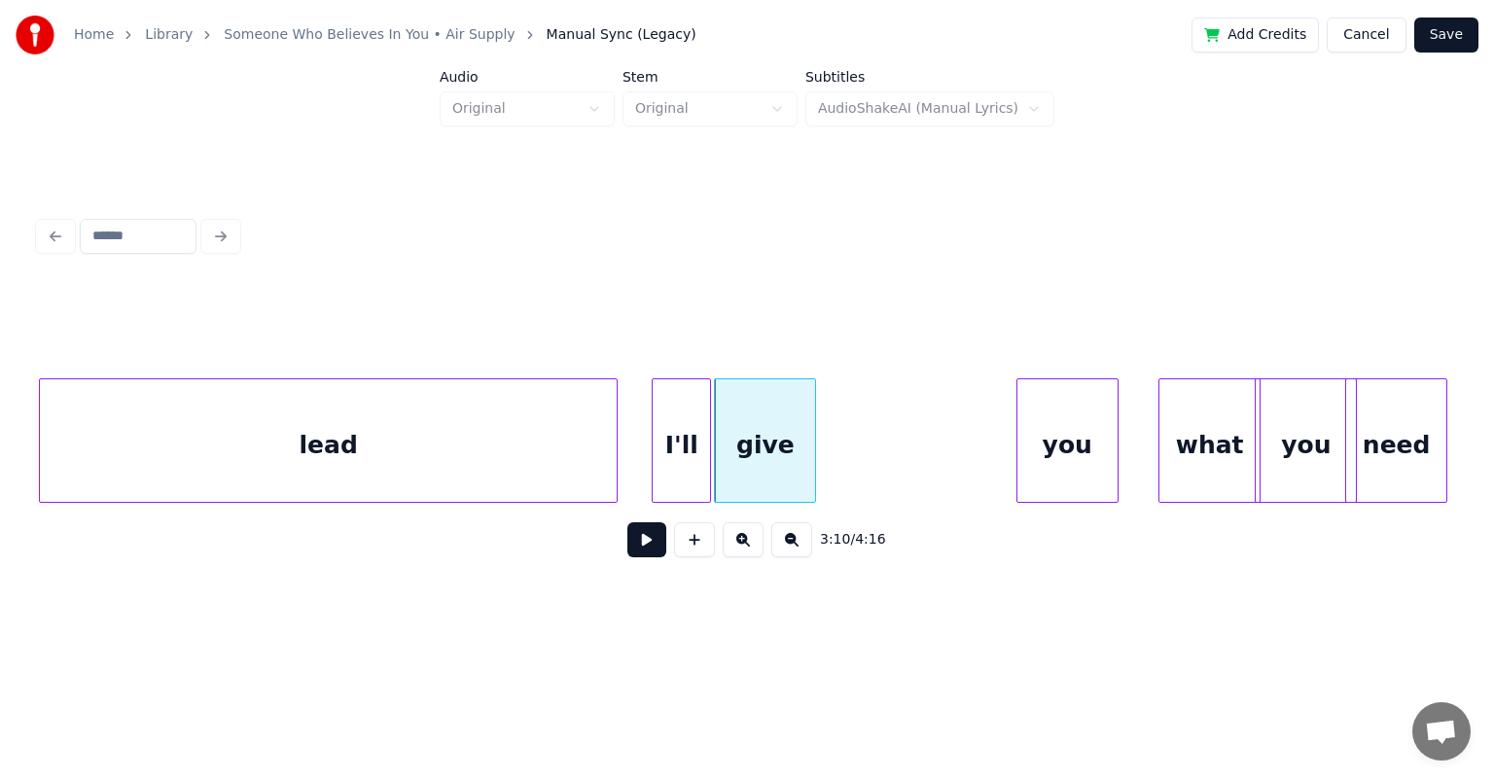
click at [682, 409] on div "I'll" at bounding box center [681, 445] width 57 height 132
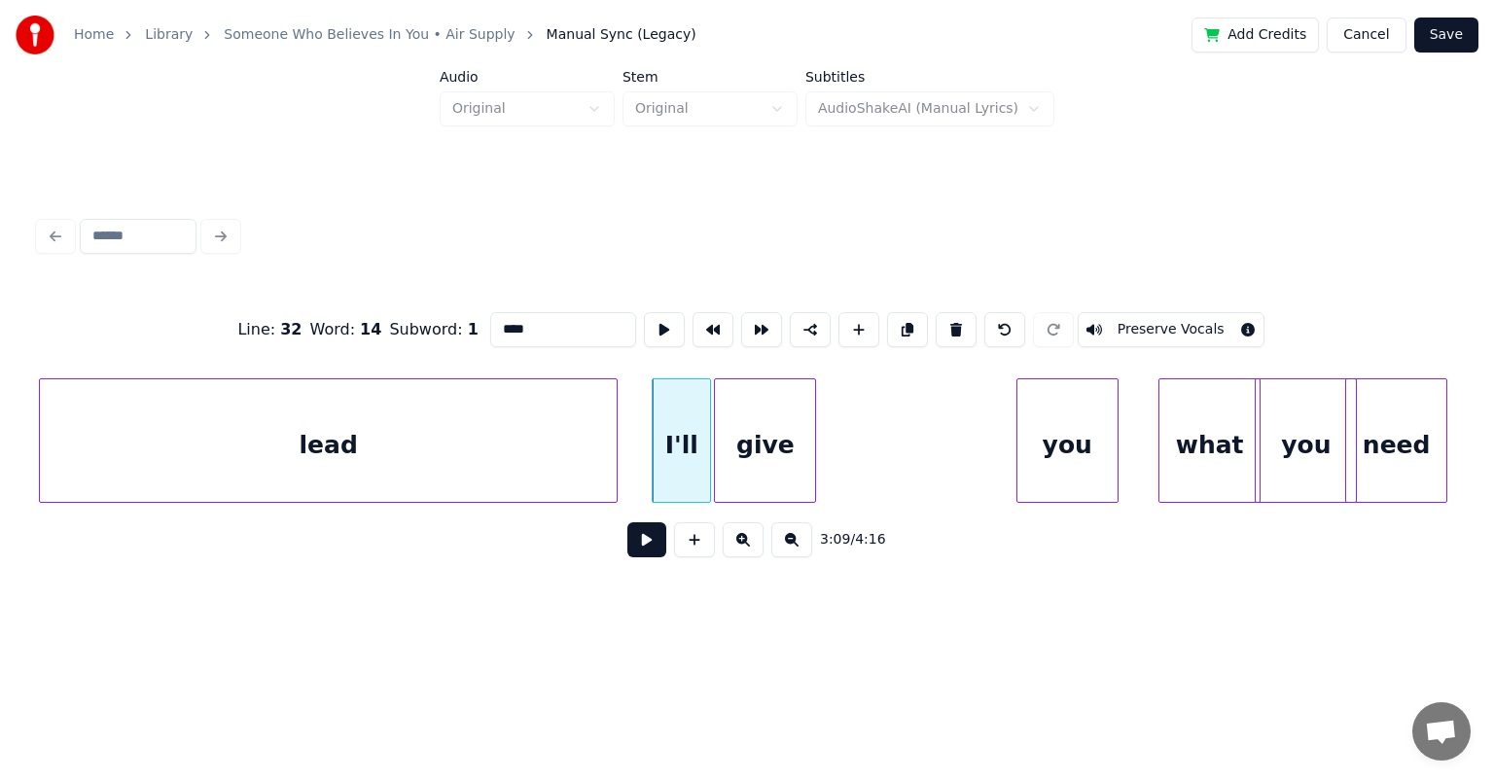
click at [649, 547] on button at bounding box center [646, 539] width 39 height 35
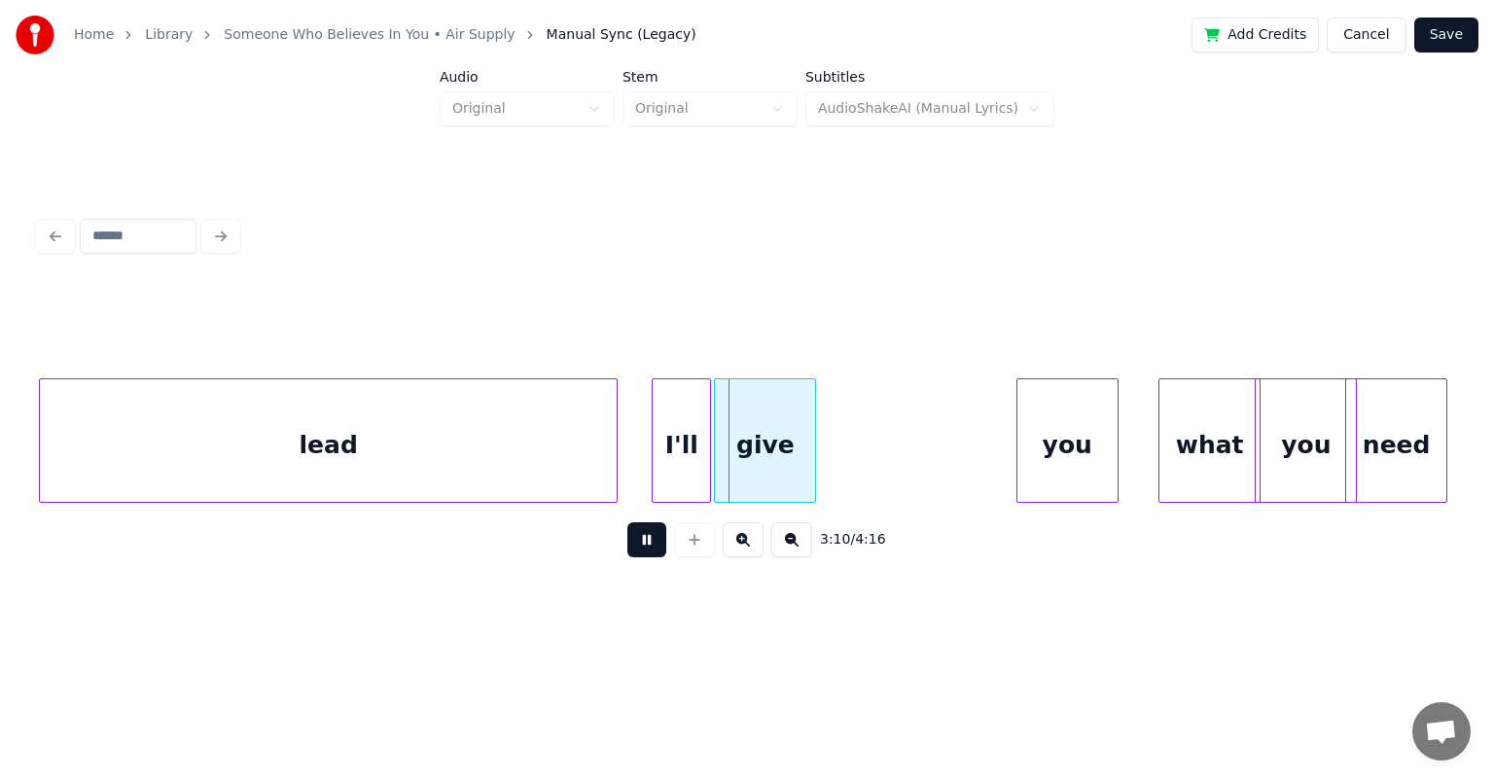
click at [649, 547] on button at bounding box center [646, 539] width 39 height 35
click at [695, 424] on div at bounding box center [697, 440] width 6 height 123
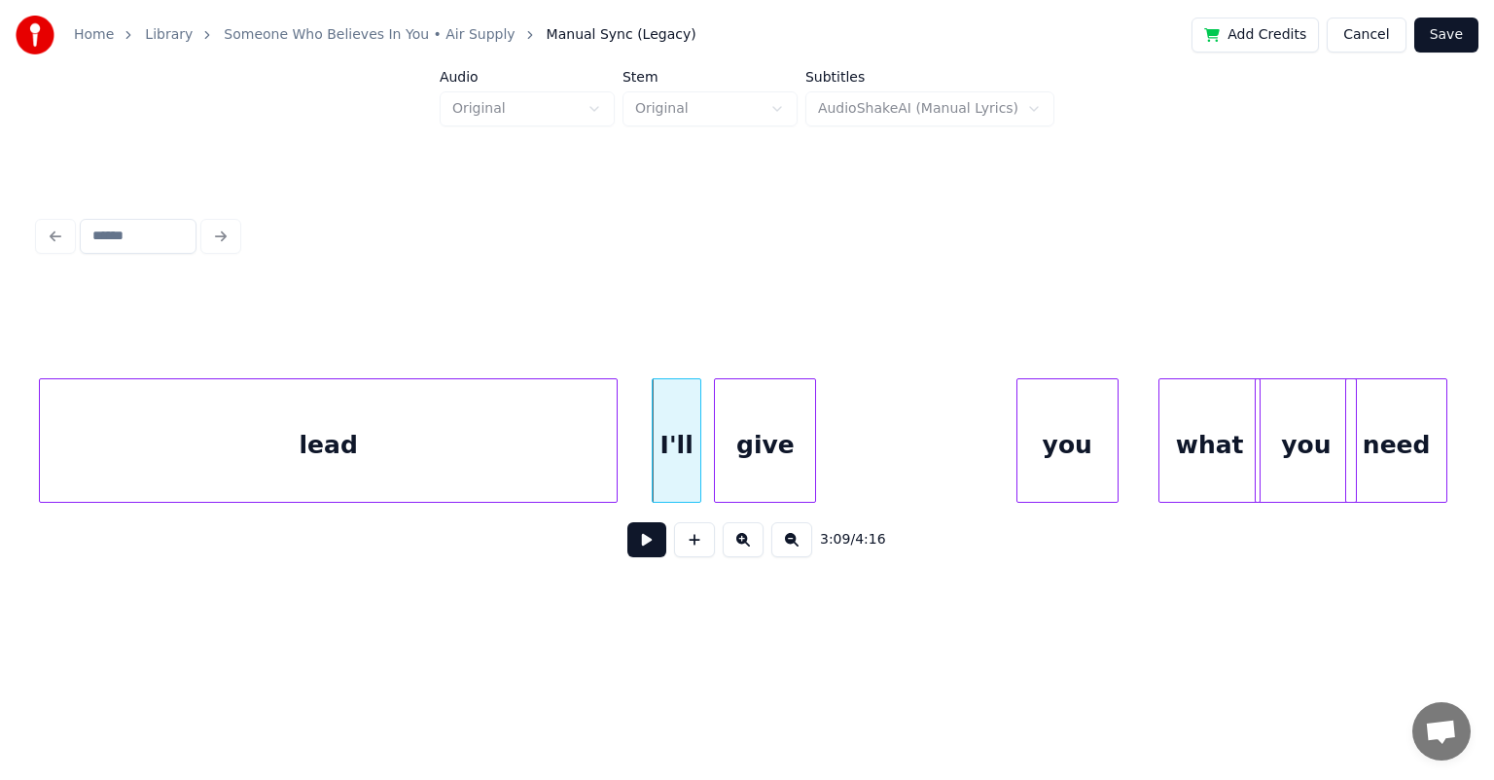
click at [627, 522] on button at bounding box center [646, 539] width 39 height 35
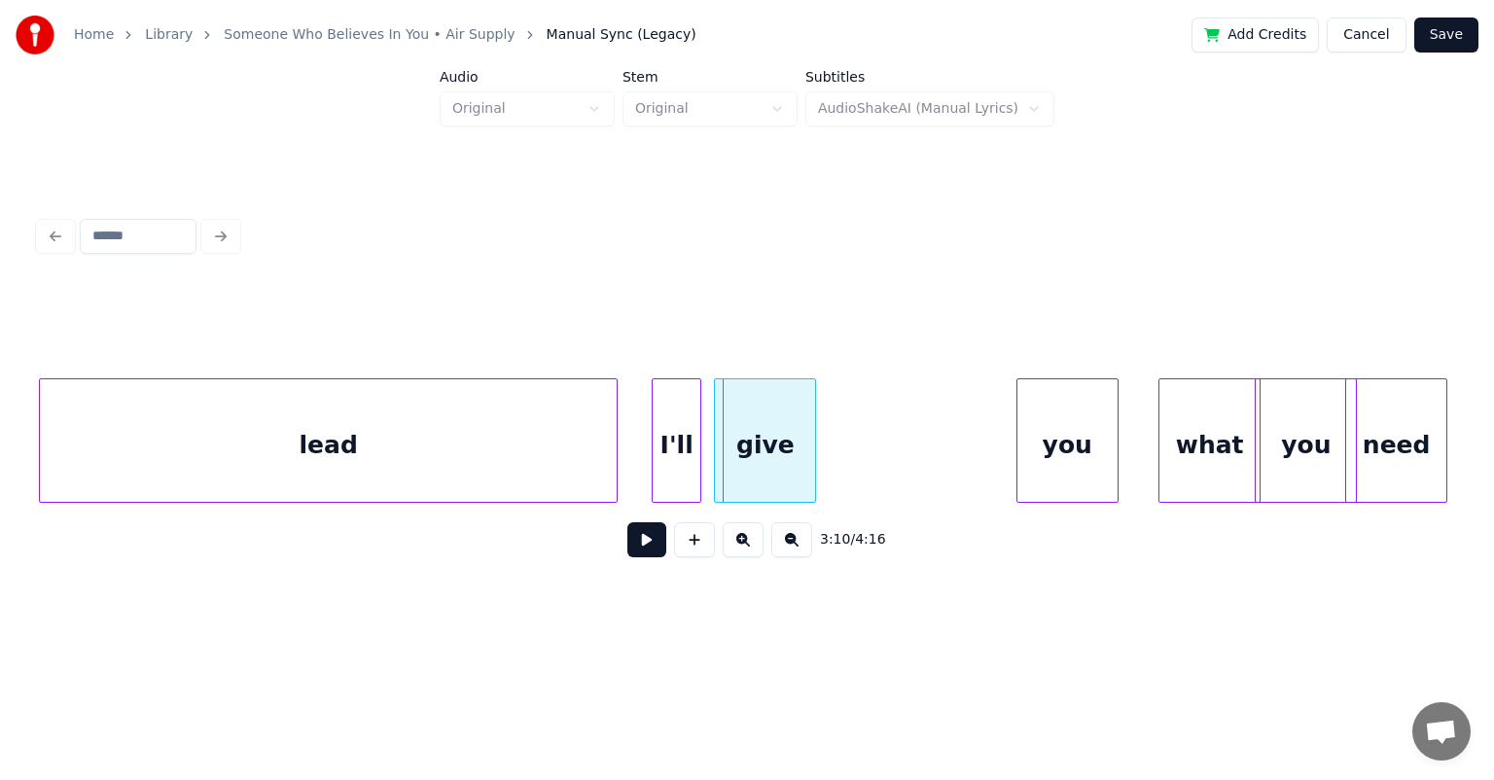
click at [659, 419] on div "I'll" at bounding box center [676, 445] width 47 height 132
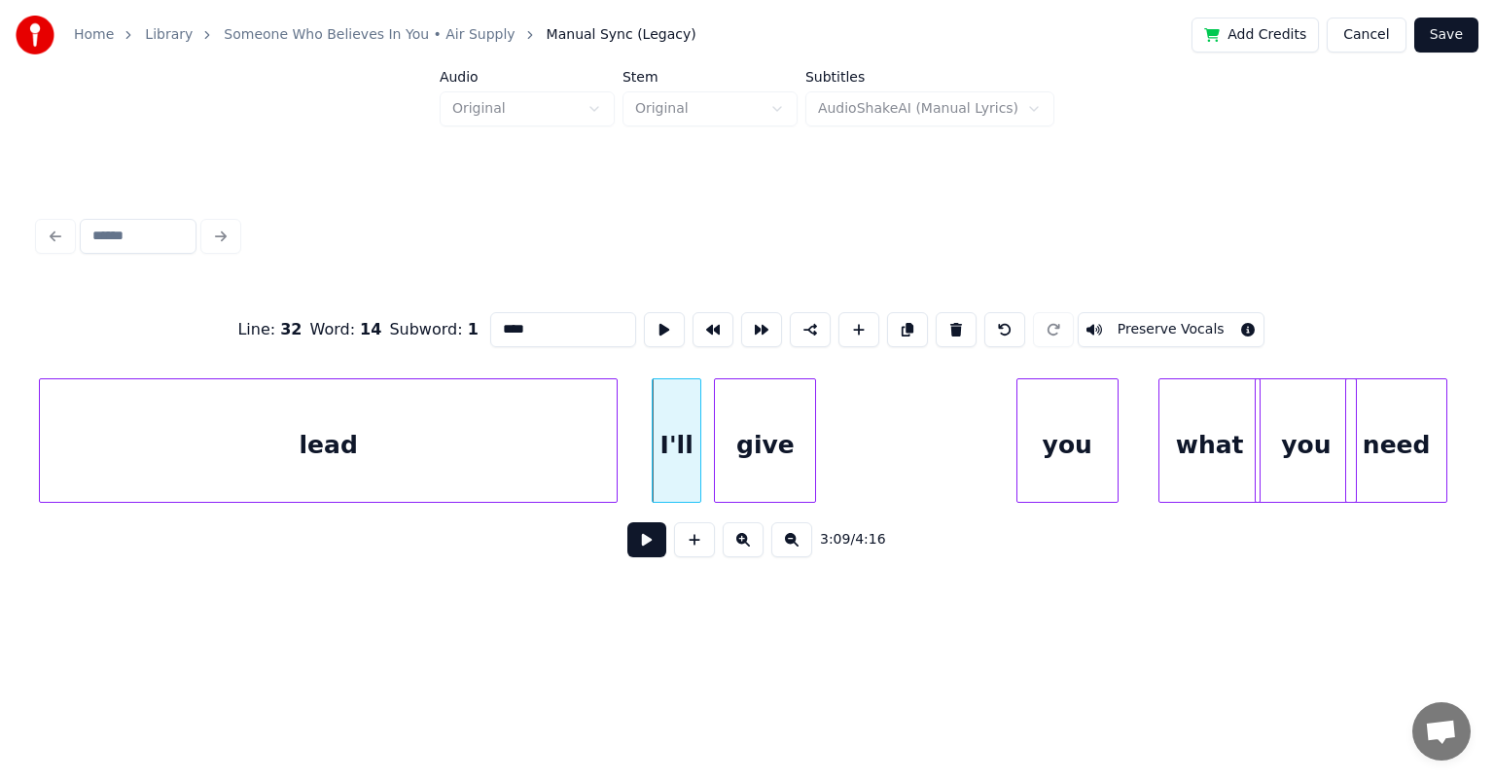
click at [627, 522] on button at bounding box center [646, 539] width 39 height 35
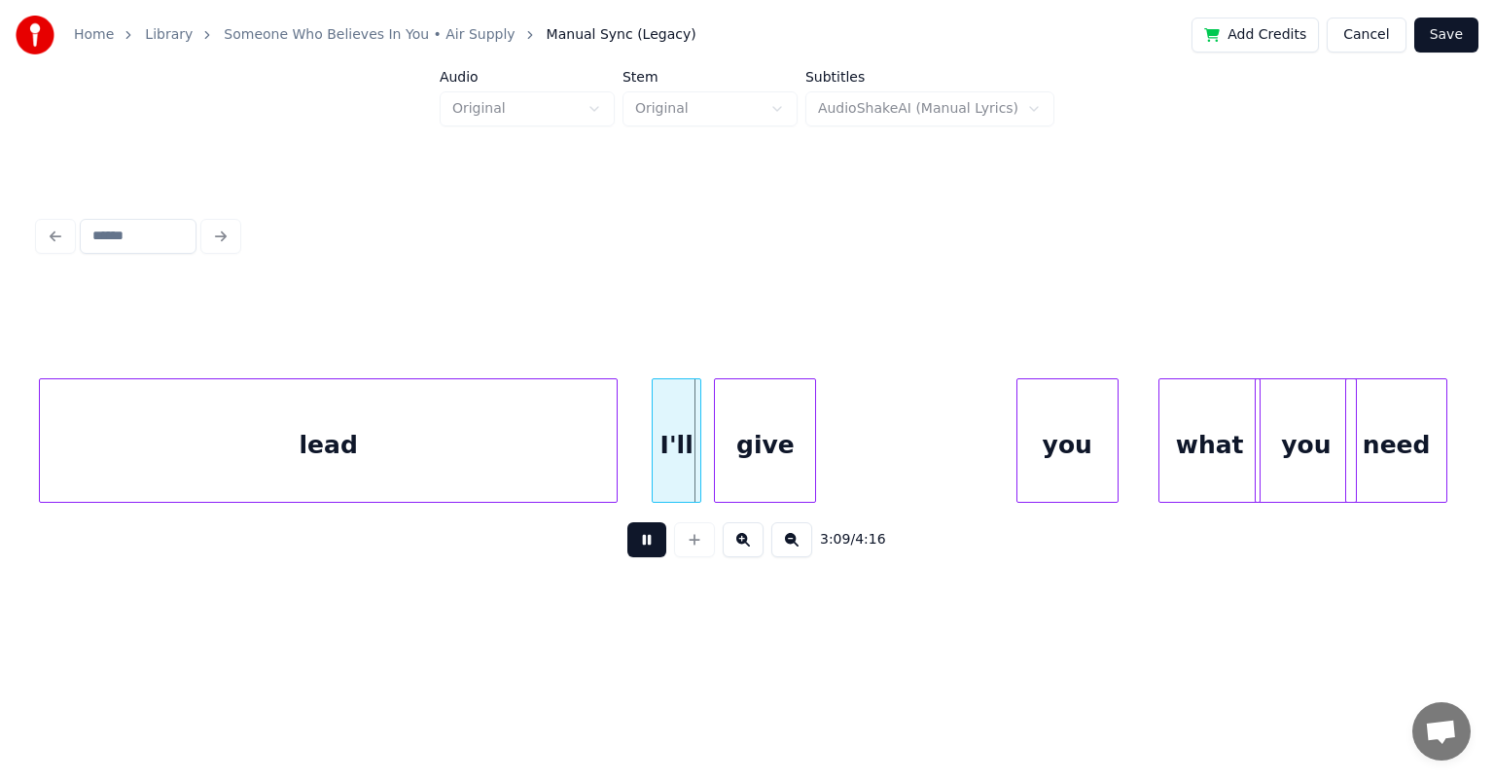
click at [627, 522] on button at bounding box center [646, 539] width 39 height 35
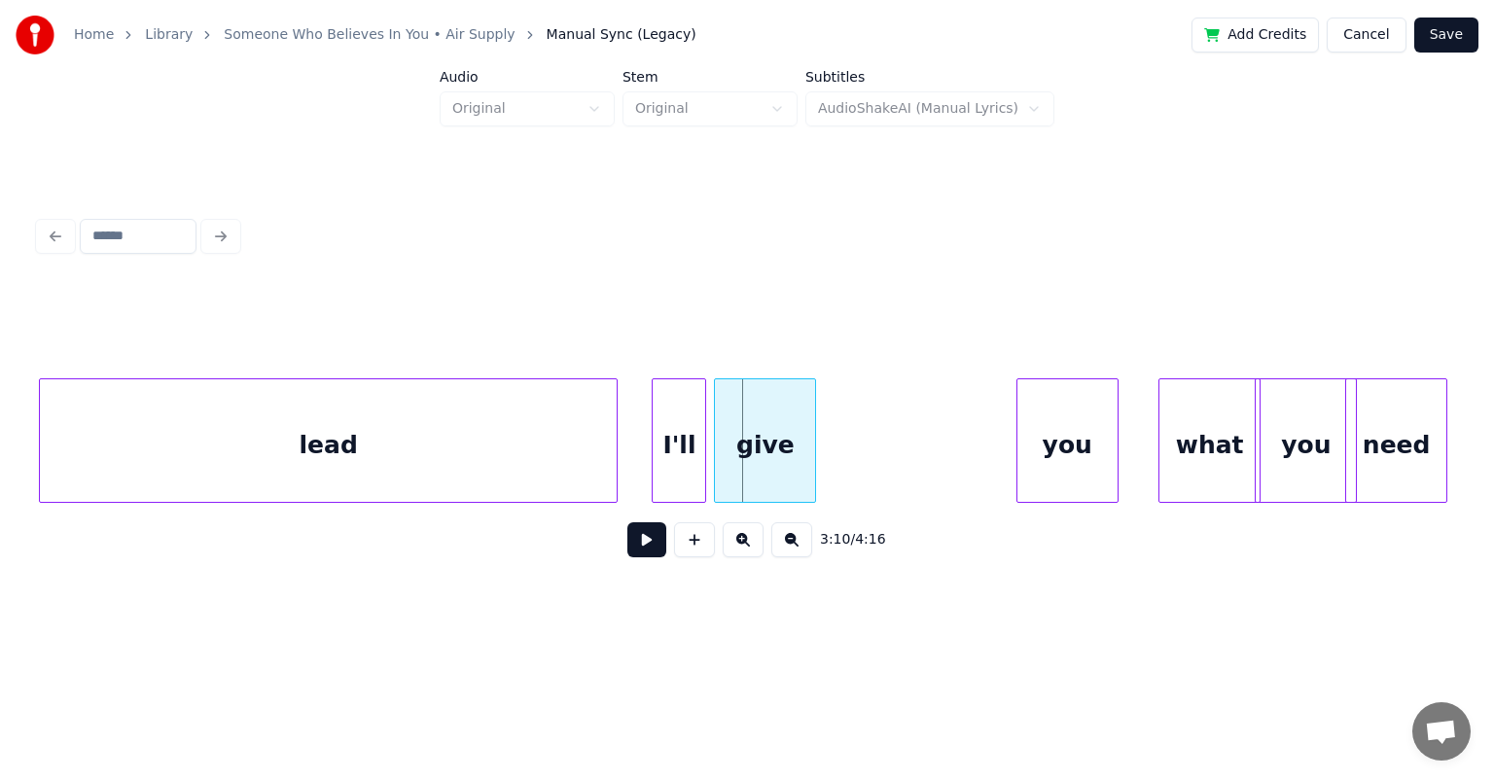
click at [701, 428] on div at bounding box center [702, 440] width 6 height 123
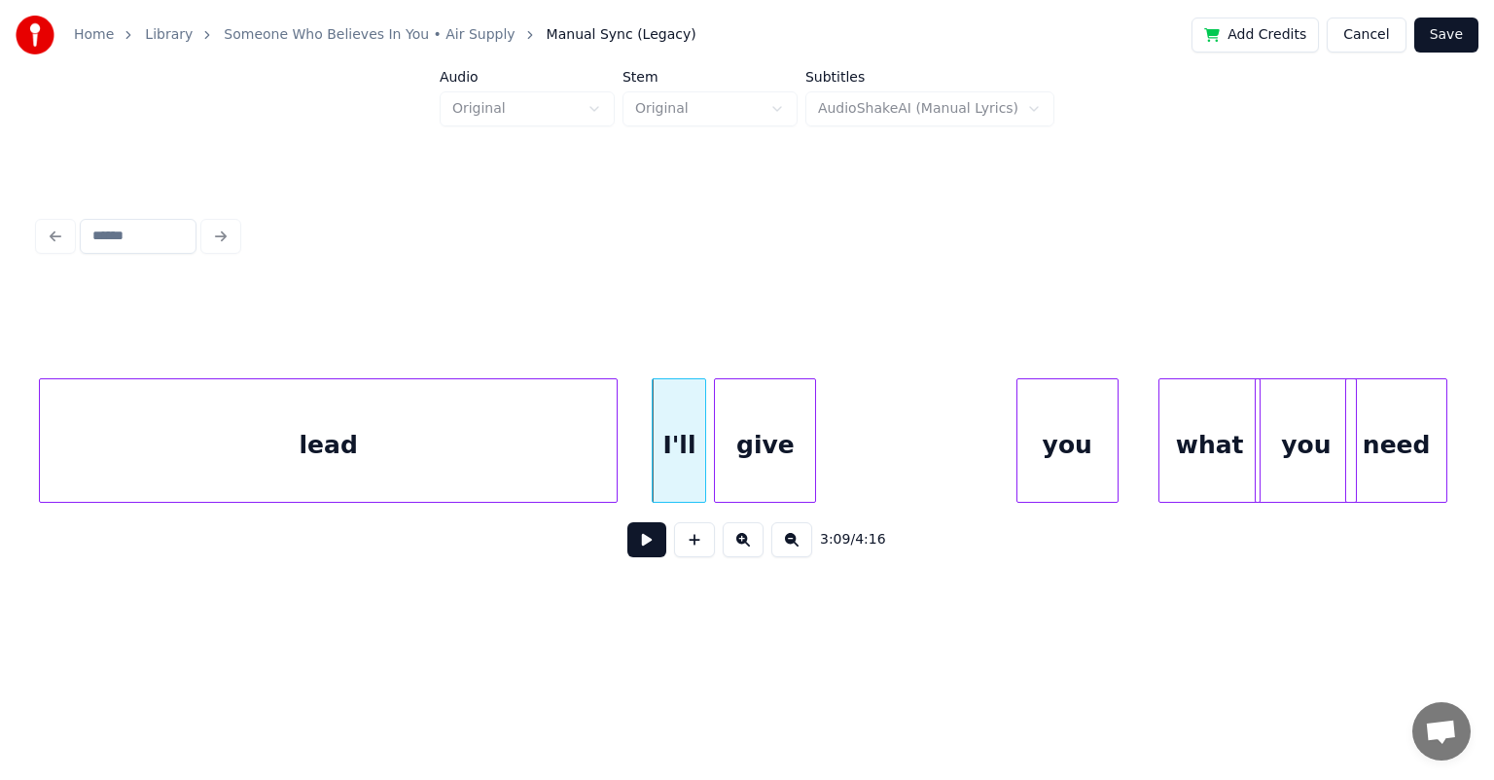
click at [627, 522] on button at bounding box center [646, 539] width 39 height 35
click at [763, 436] on div "you" at bounding box center [1067, 445] width 100 height 132
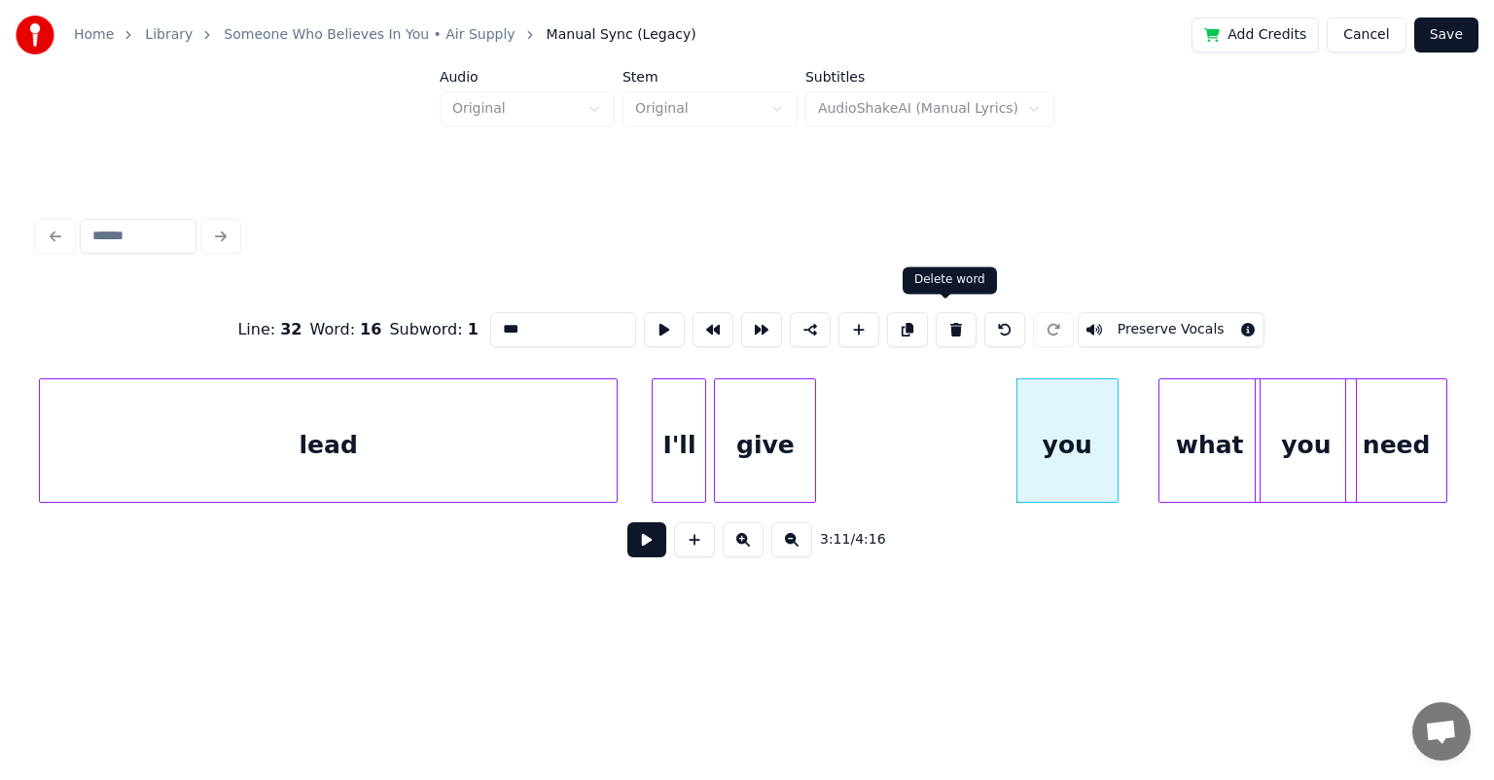
click at [763, 323] on button at bounding box center [956, 329] width 41 height 35
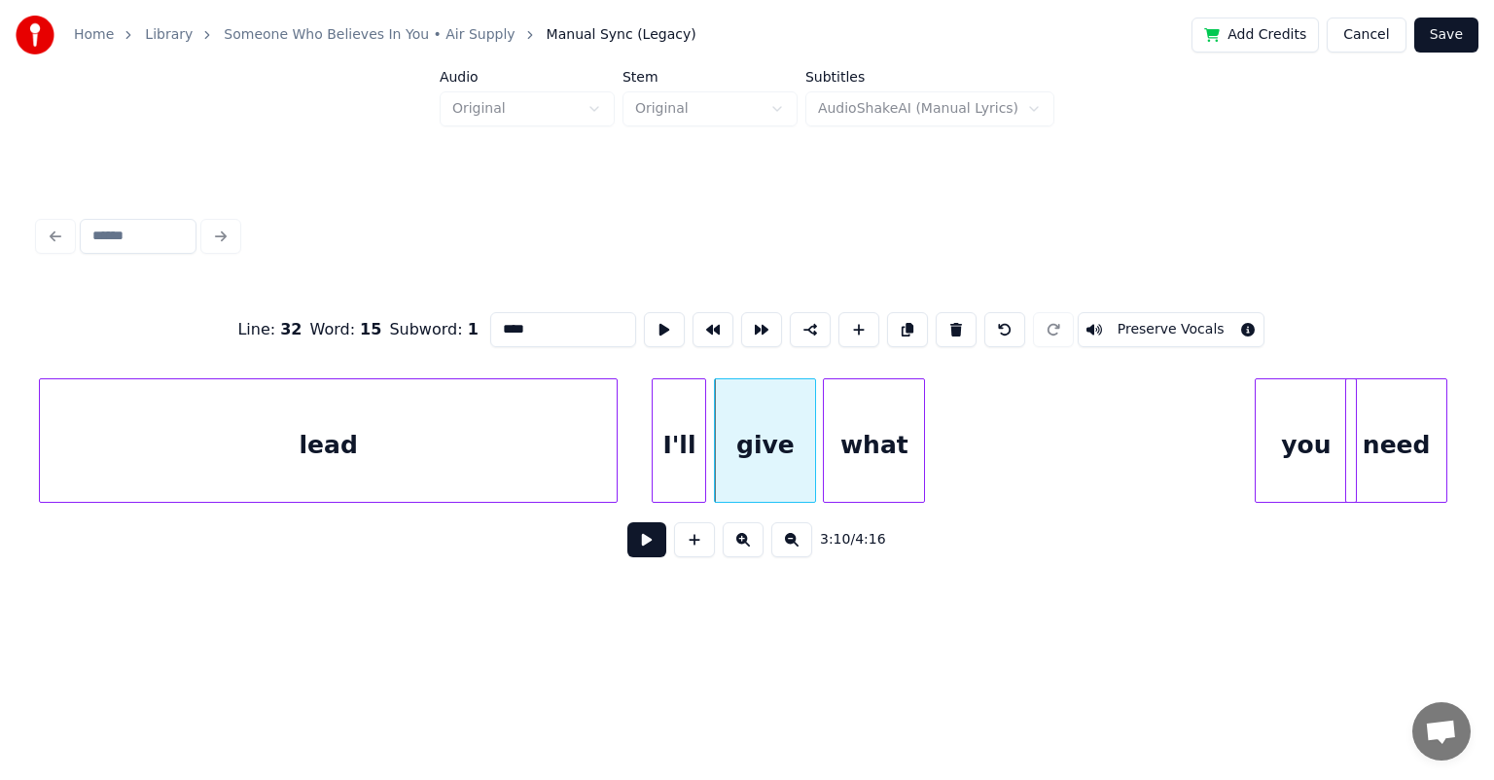
click at [763, 420] on div "what" at bounding box center [874, 445] width 100 height 132
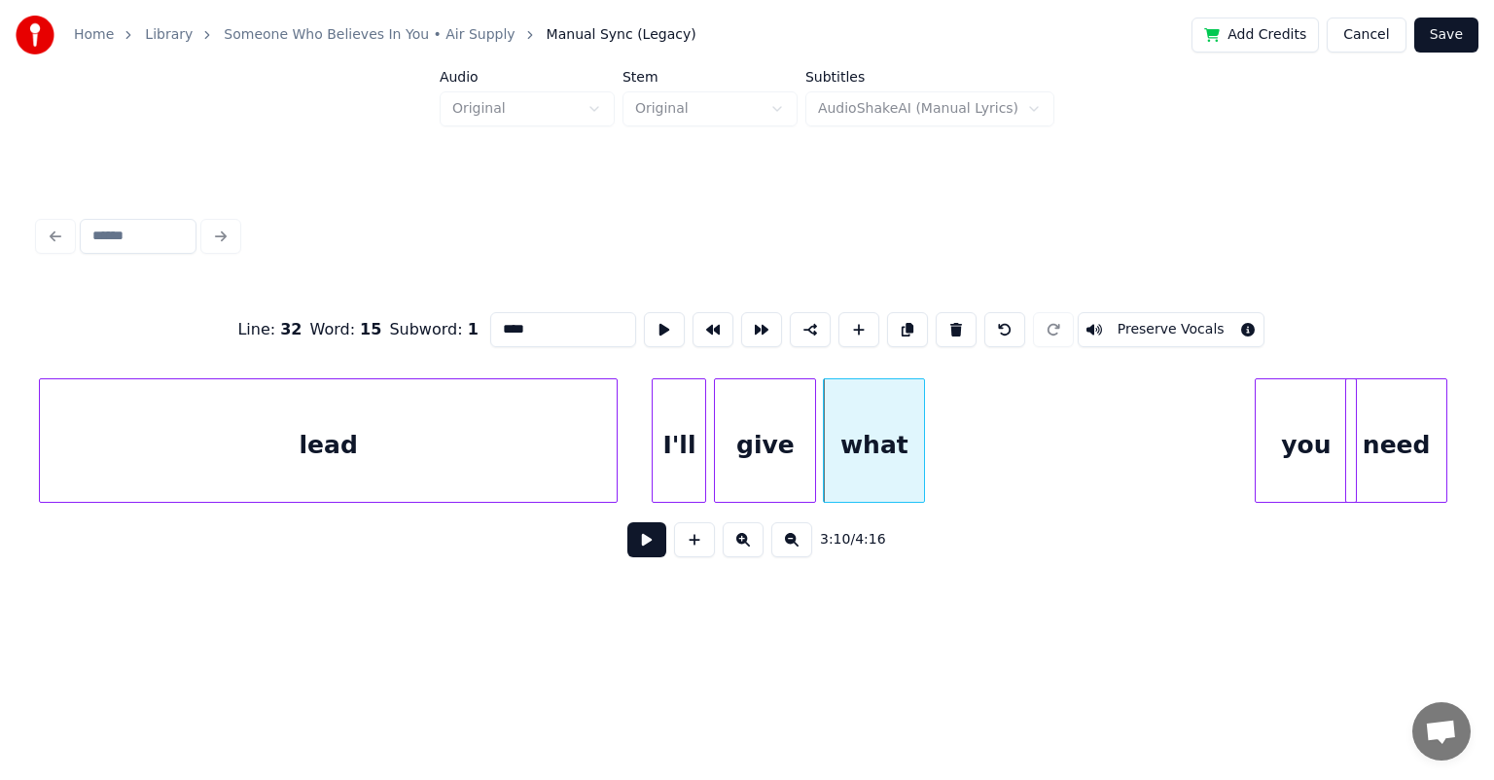
click at [670, 423] on div "I'll" at bounding box center [679, 445] width 53 height 132
type input "****"
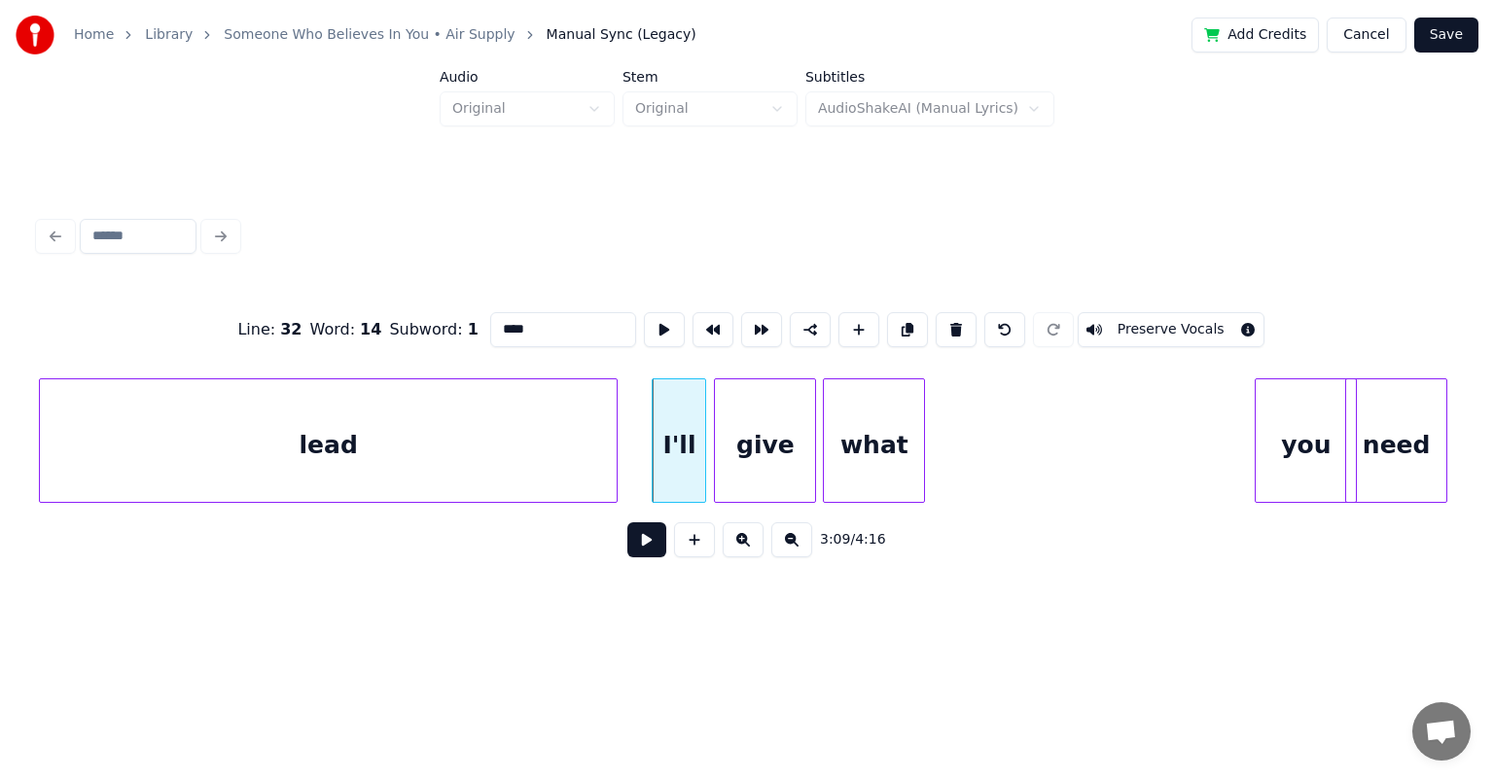
click at [763, 312] on button at bounding box center [956, 329] width 41 height 35
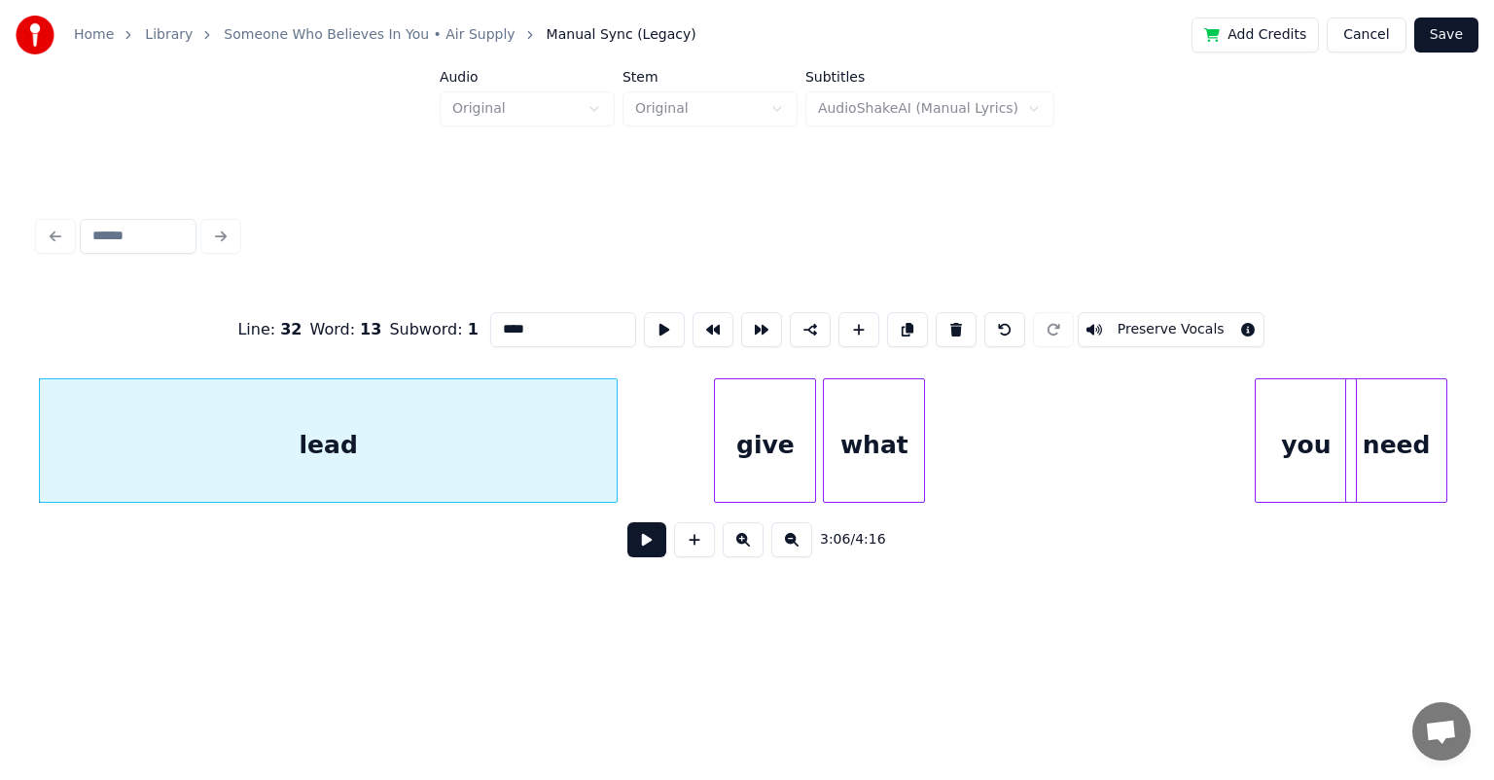
click at [763, 547] on div "3:06 / 4:16" at bounding box center [746, 539] width 1385 height 43
click at [763, 427] on div "give" at bounding box center [765, 445] width 100 height 132
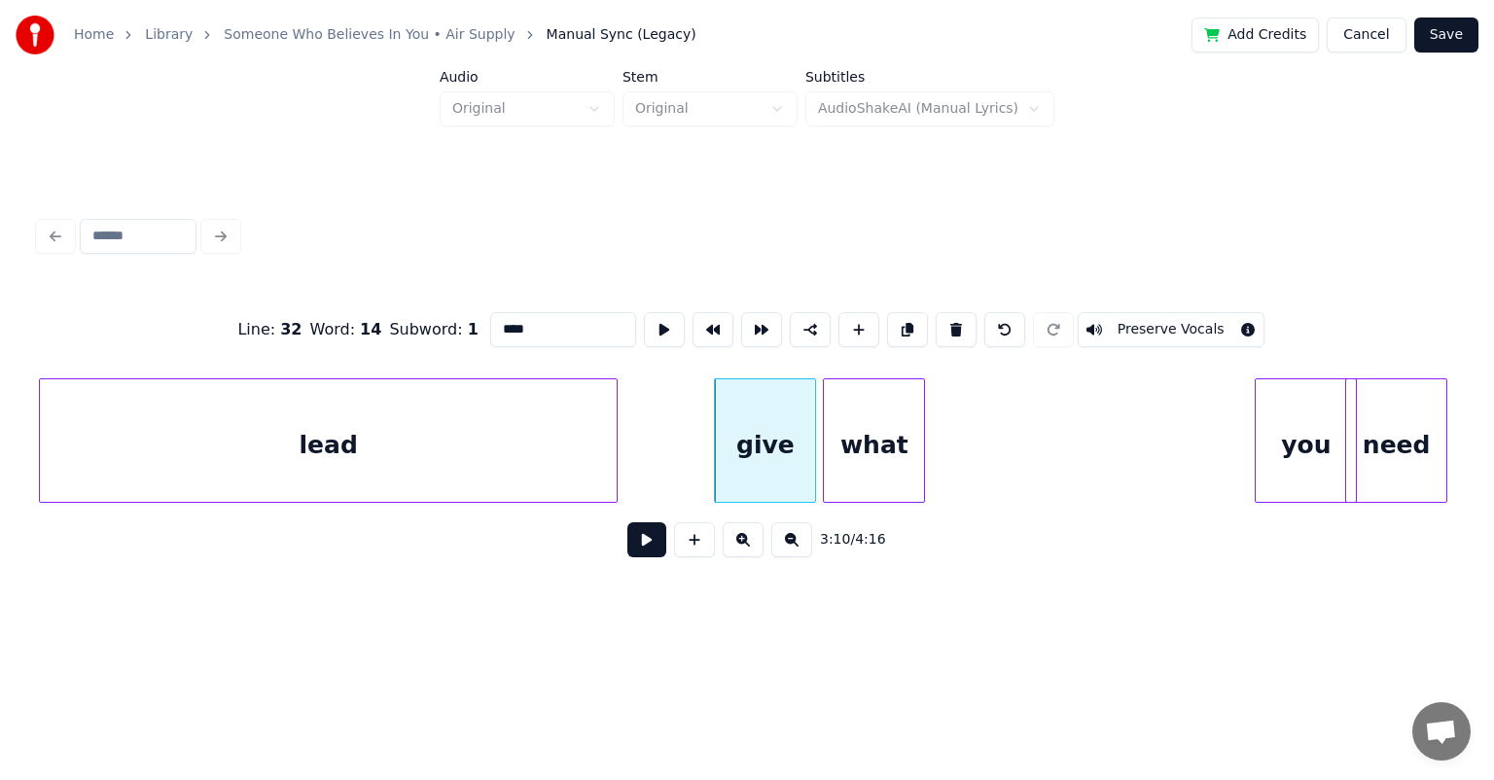
click at [763, 416] on div "what" at bounding box center [874, 445] width 100 height 132
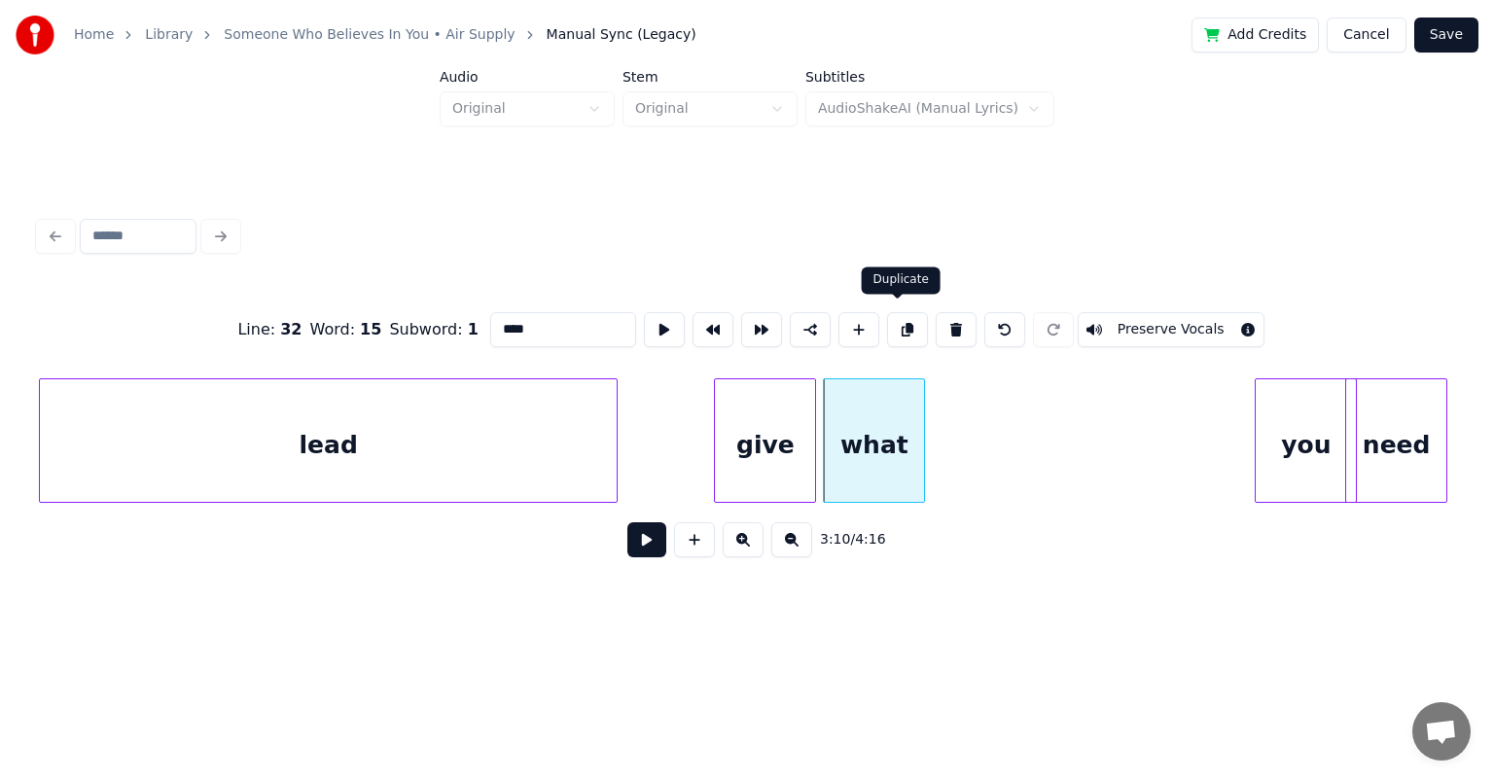
click at [763, 320] on button at bounding box center [907, 329] width 41 height 35
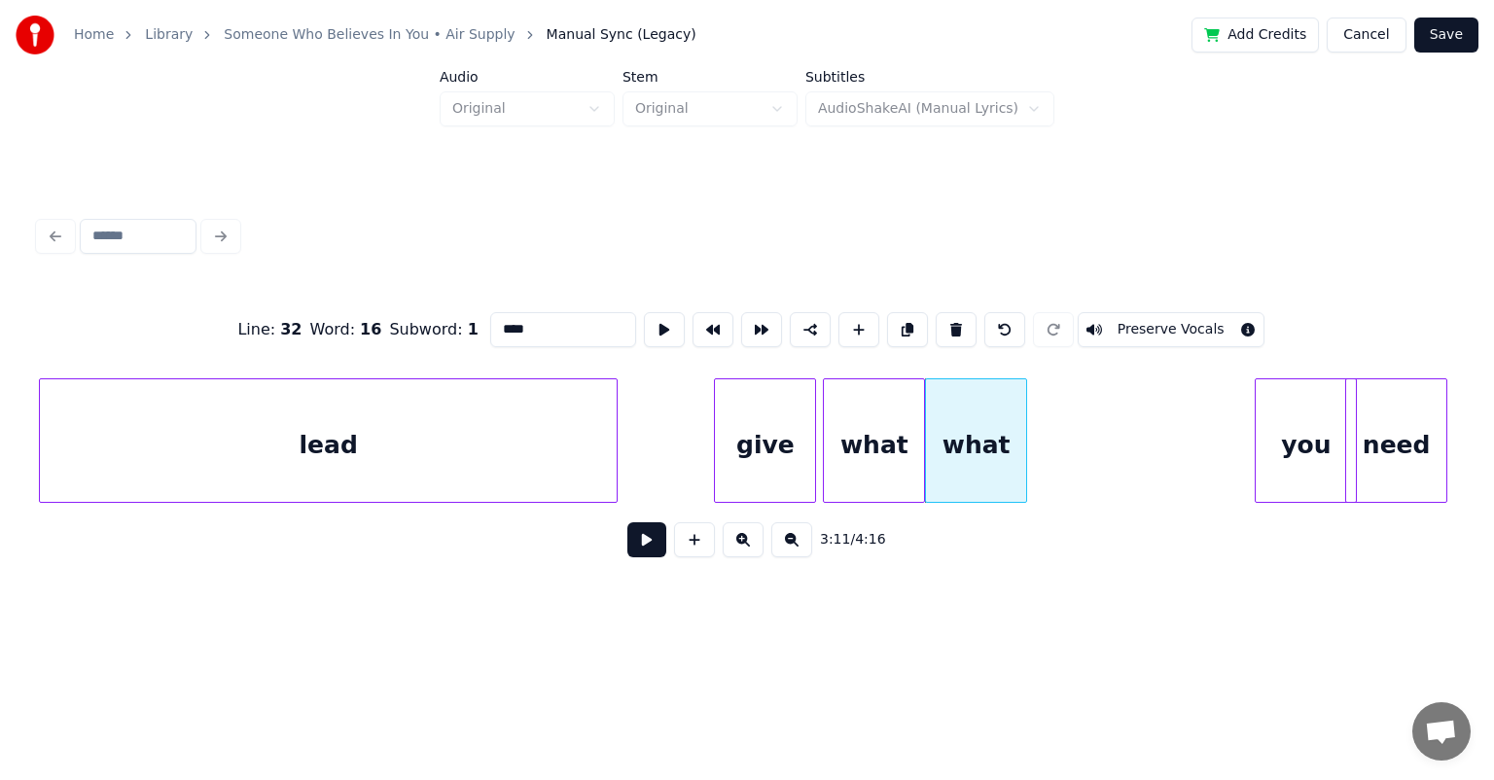
drag, startPoint x: 546, startPoint y: 320, endPoint x: 460, endPoint y: 335, distance: 86.8
click at [460, 335] on div "Line : 32 Word : 16 Subword : 1 **** Preserve Vocals" at bounding box center [747, 329] width 1416 height 97
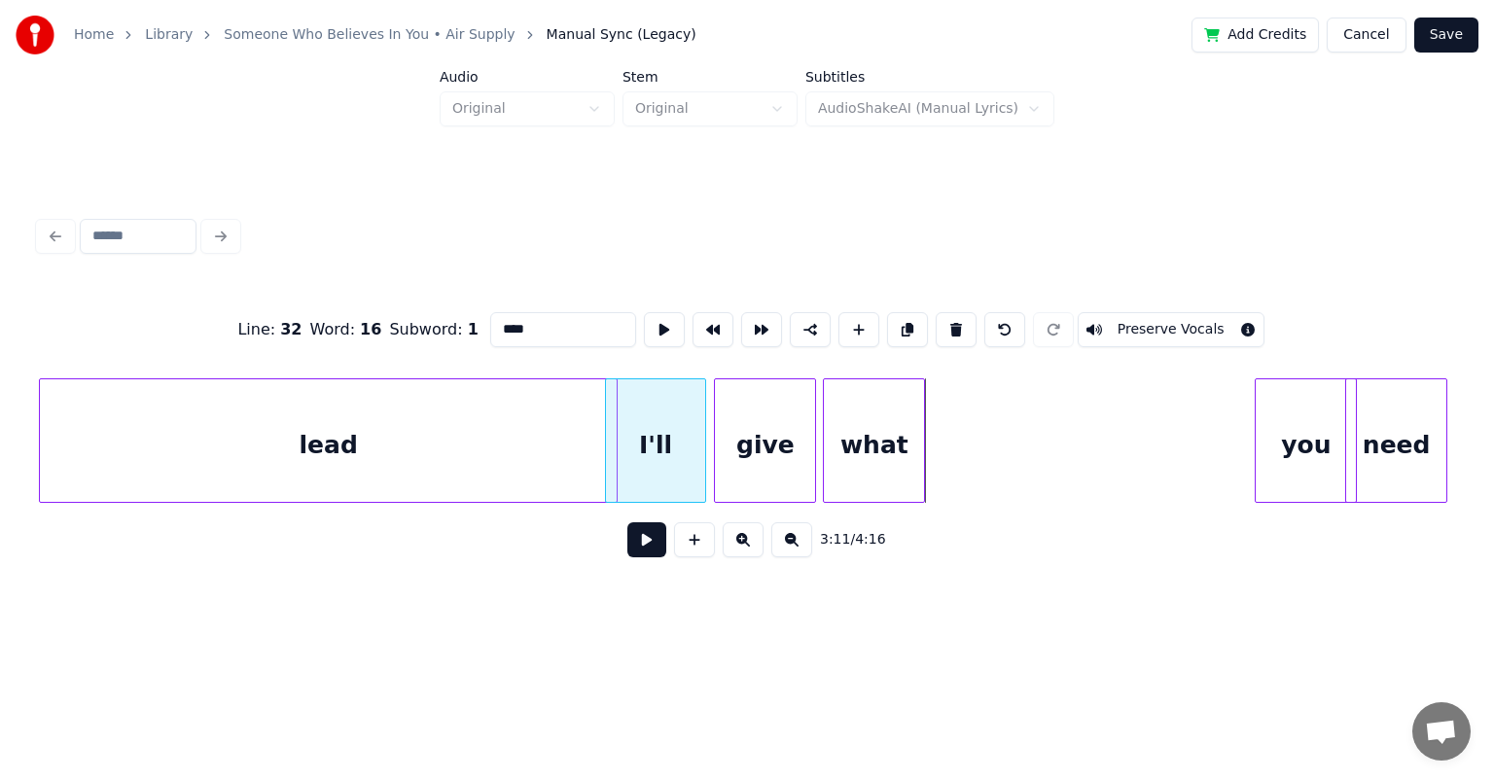
click at [646, 408] on div "I'll" at bounding box center [656, 445] width 100 height 132
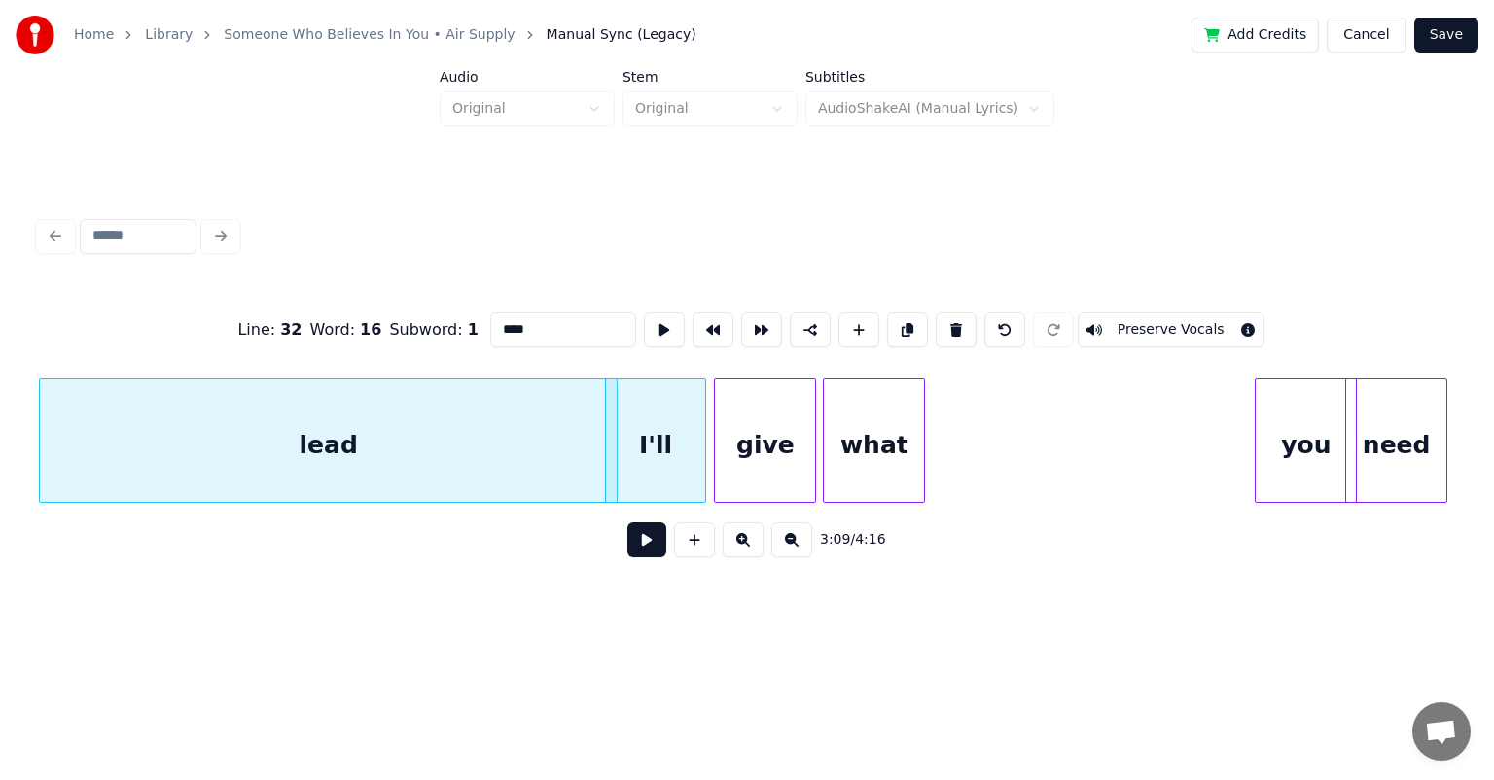
click at [706, 430] on div "I'll" at bounding box center [656, 440] width 102 height 124
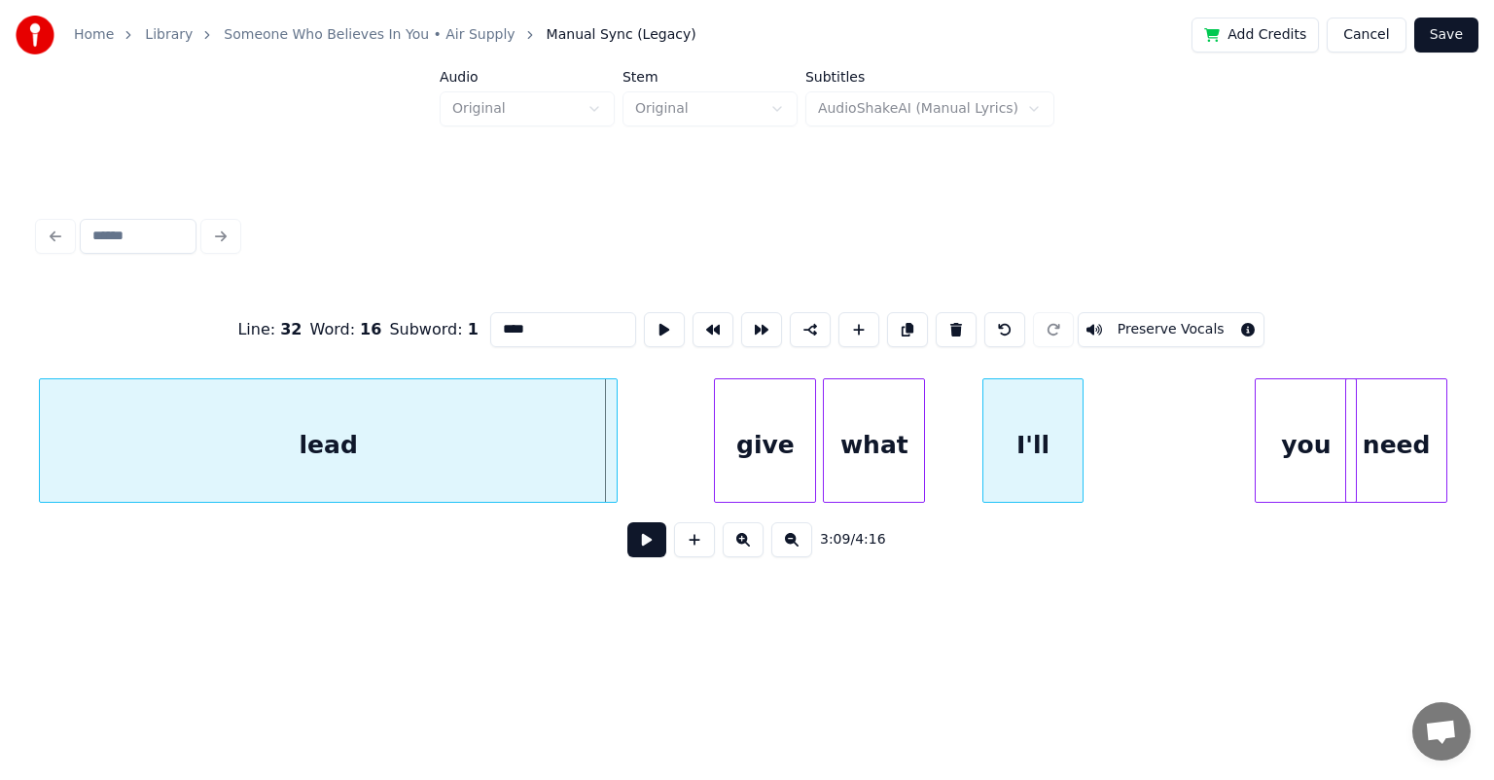
click at [763, 470] on div "I'll" at bounding box center [1033, 445] width 100 height 132
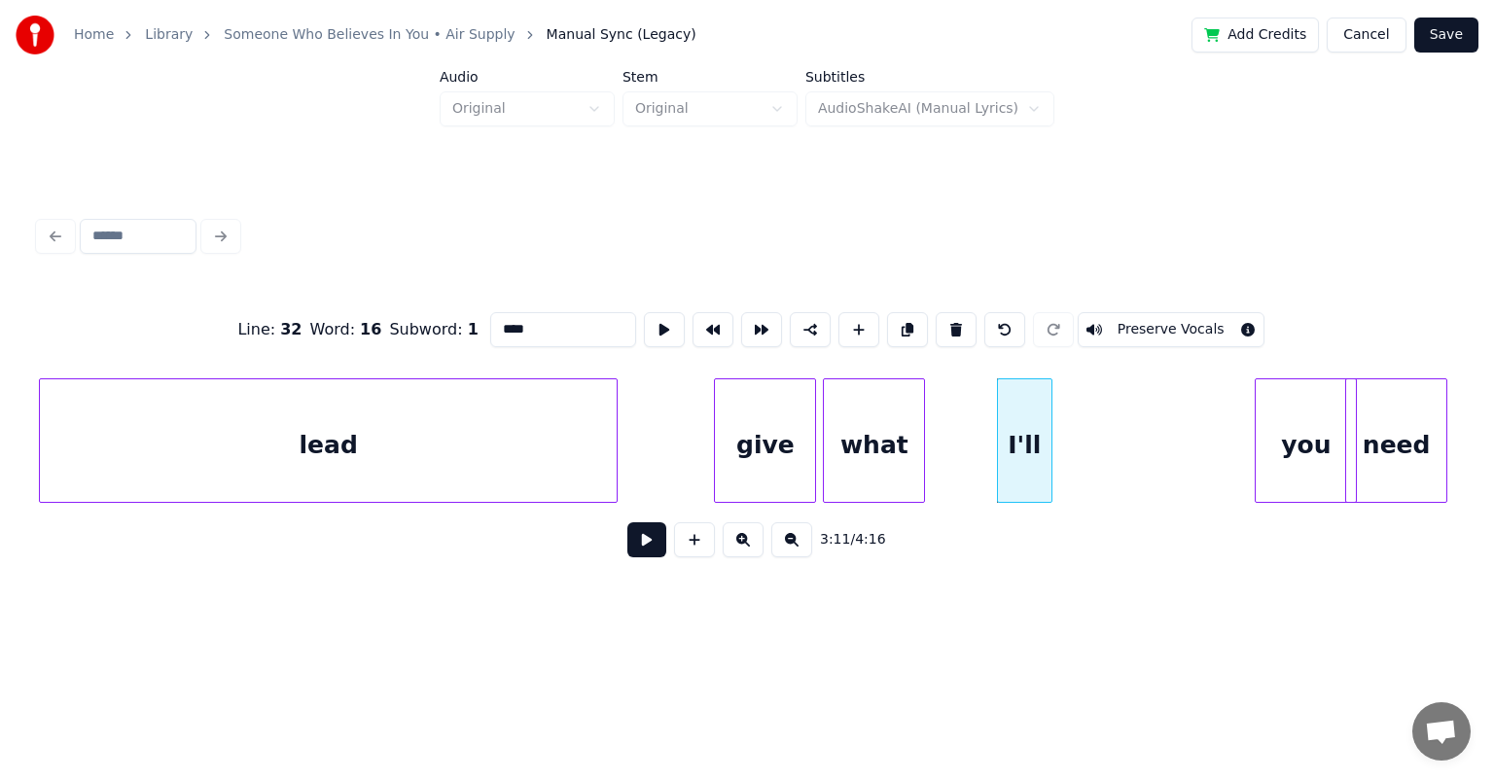
click at [763, 451] on div at bounding box center [1049, 440] width 6 height 123
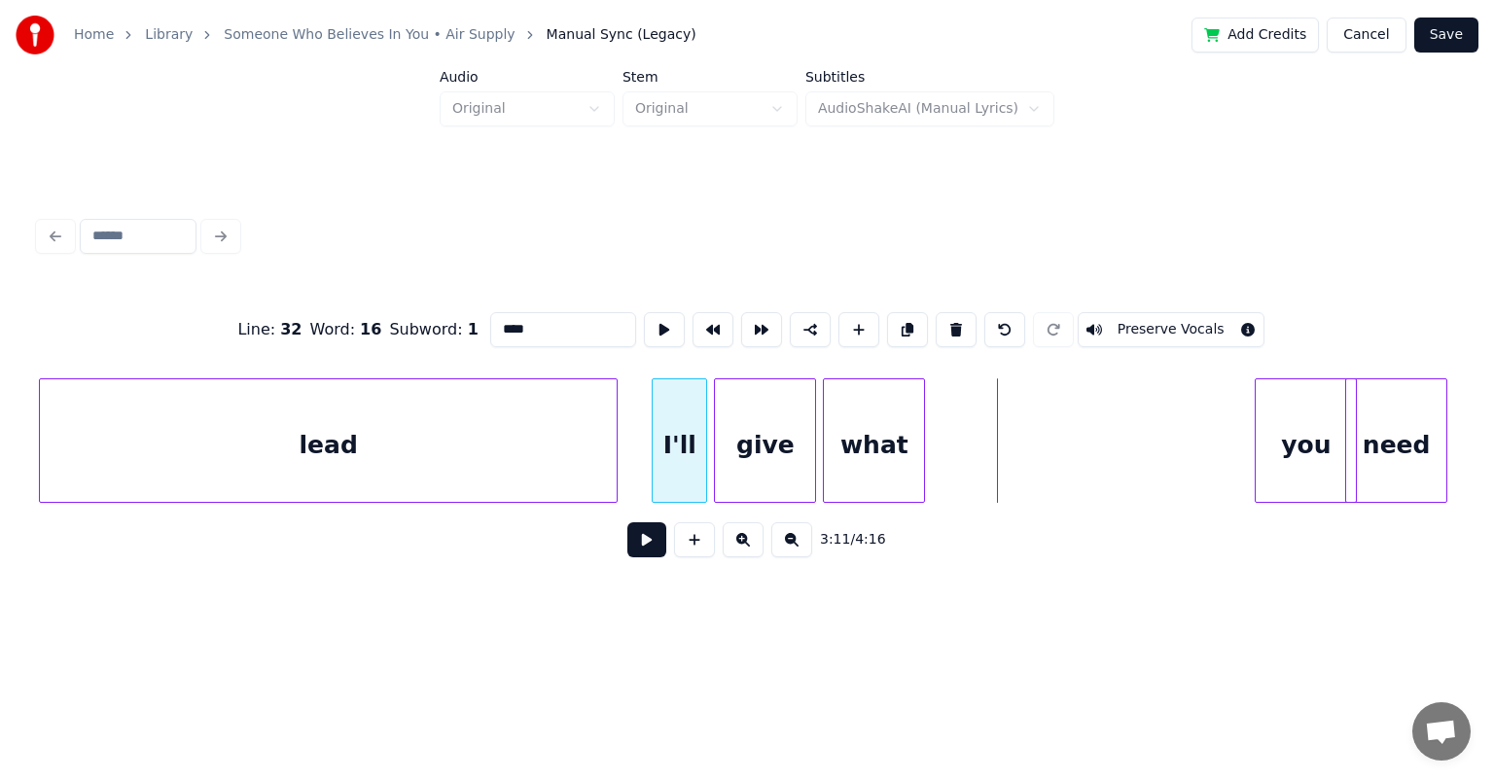
click at [687, 382] on div "I'll" at bounding box center [679, 445] width 53 height 132
click at [709, 420] on div at bounding box center [706, 440] width 6 height 123
type input "****"
click at [650, 547] on button at bounding box center [646, 539] width 39 height 35
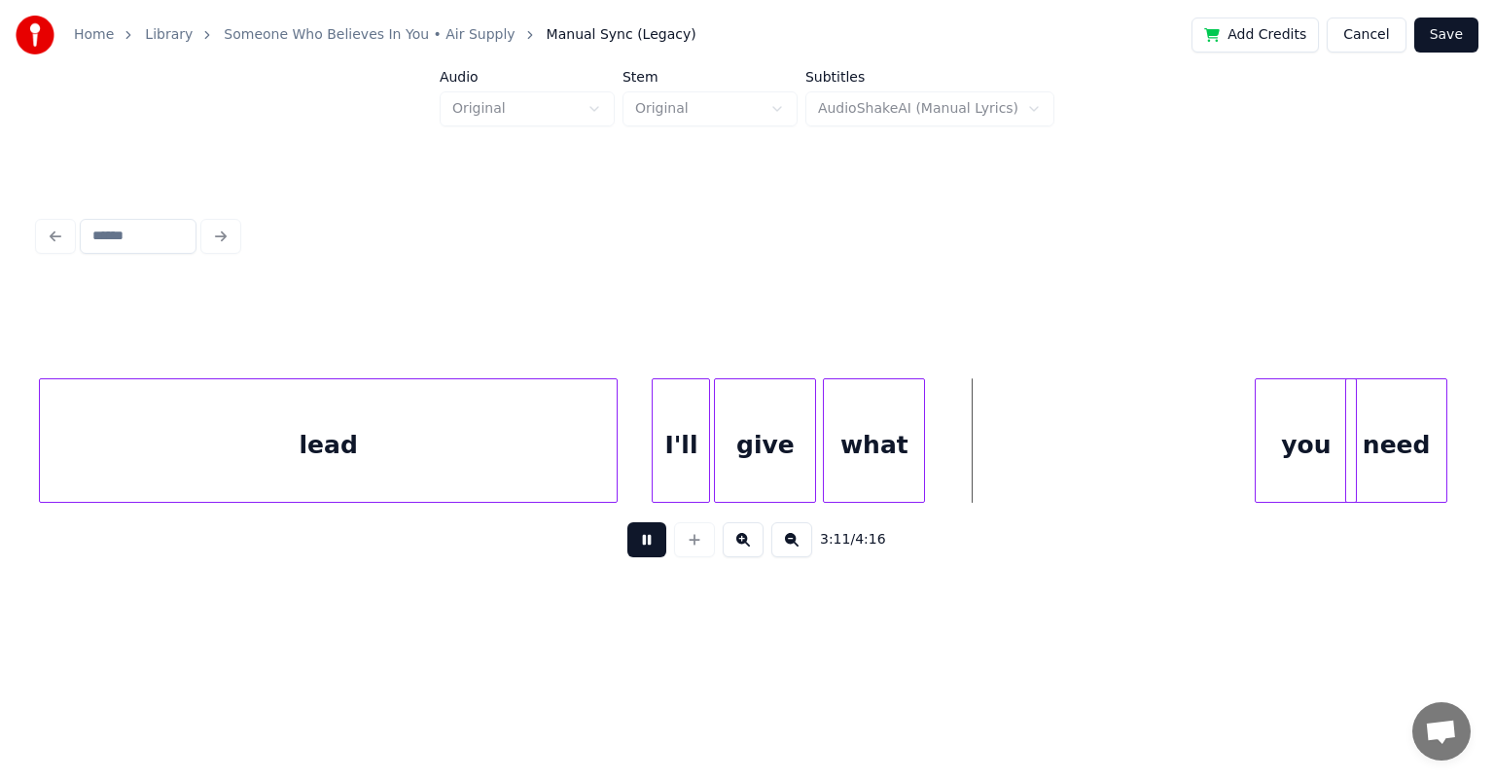
click at [627, 522] on button at bounding box center [646, 539] width 39 height 35
click at [763, 438] on div at bounding box center [913, 440] width 6 height 123
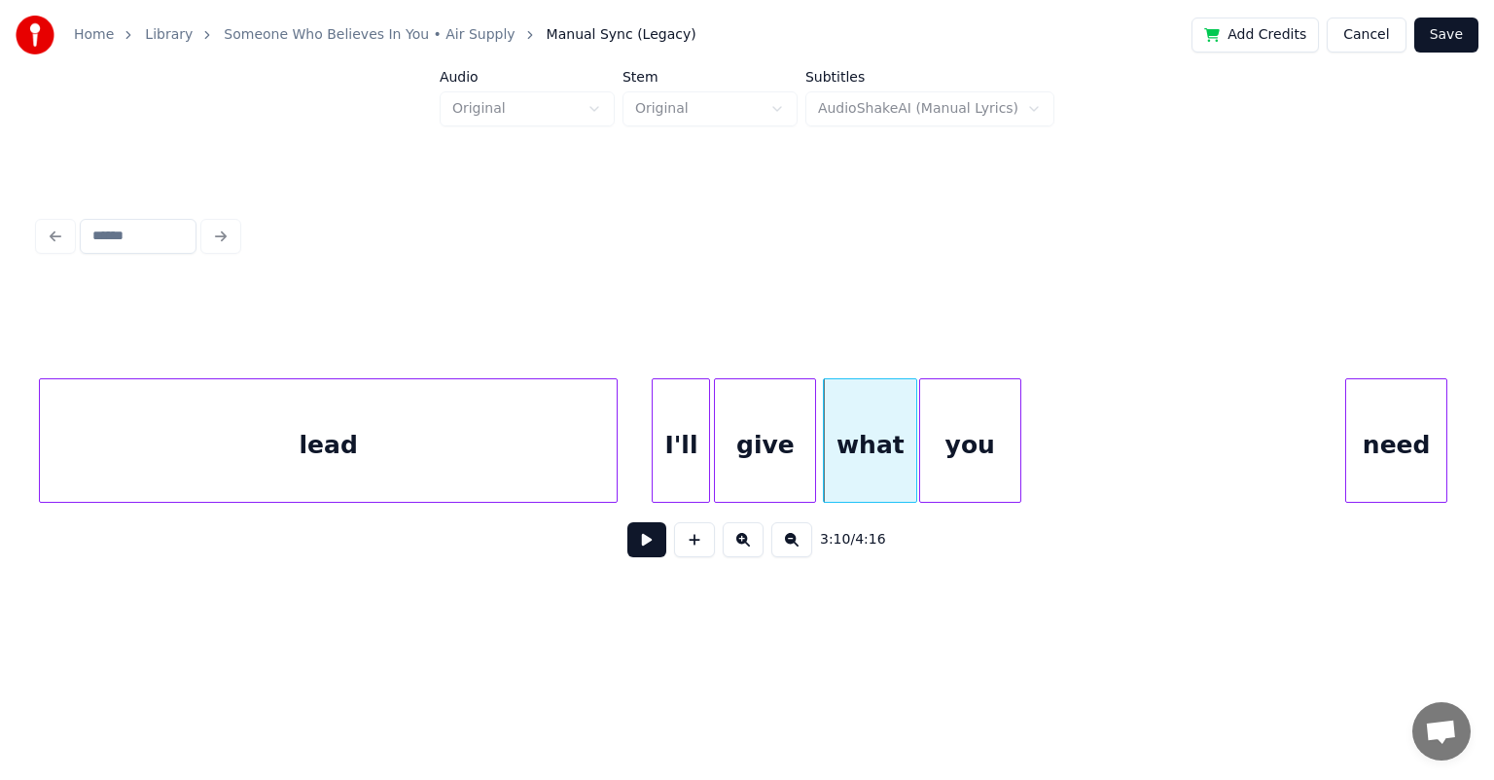
click at [763, 412] on div "you" at bounding box center [970, 445] width 100 height 132
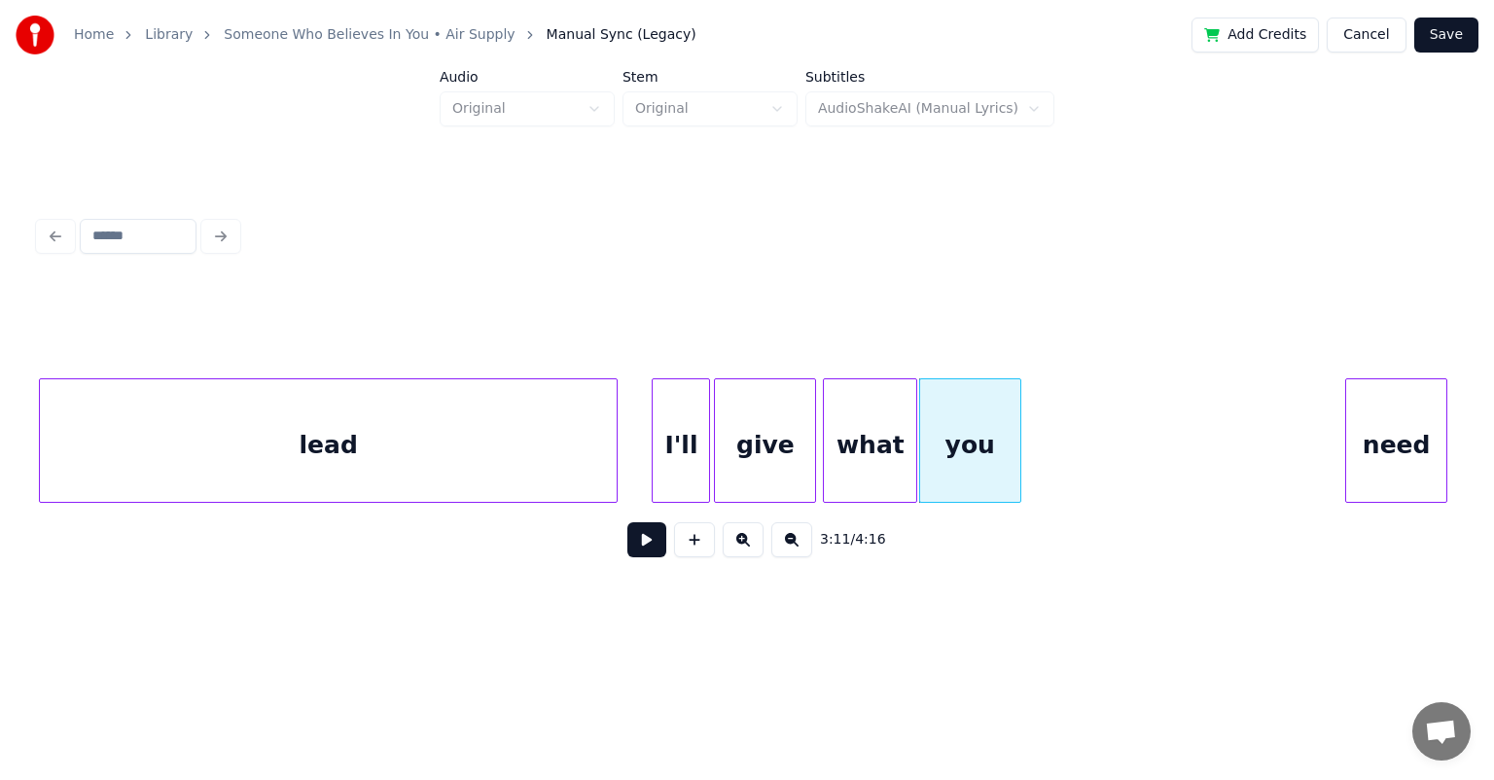
click at [681, 416] on div "I'll" at bounding box center [681, 445] width 56 height 132
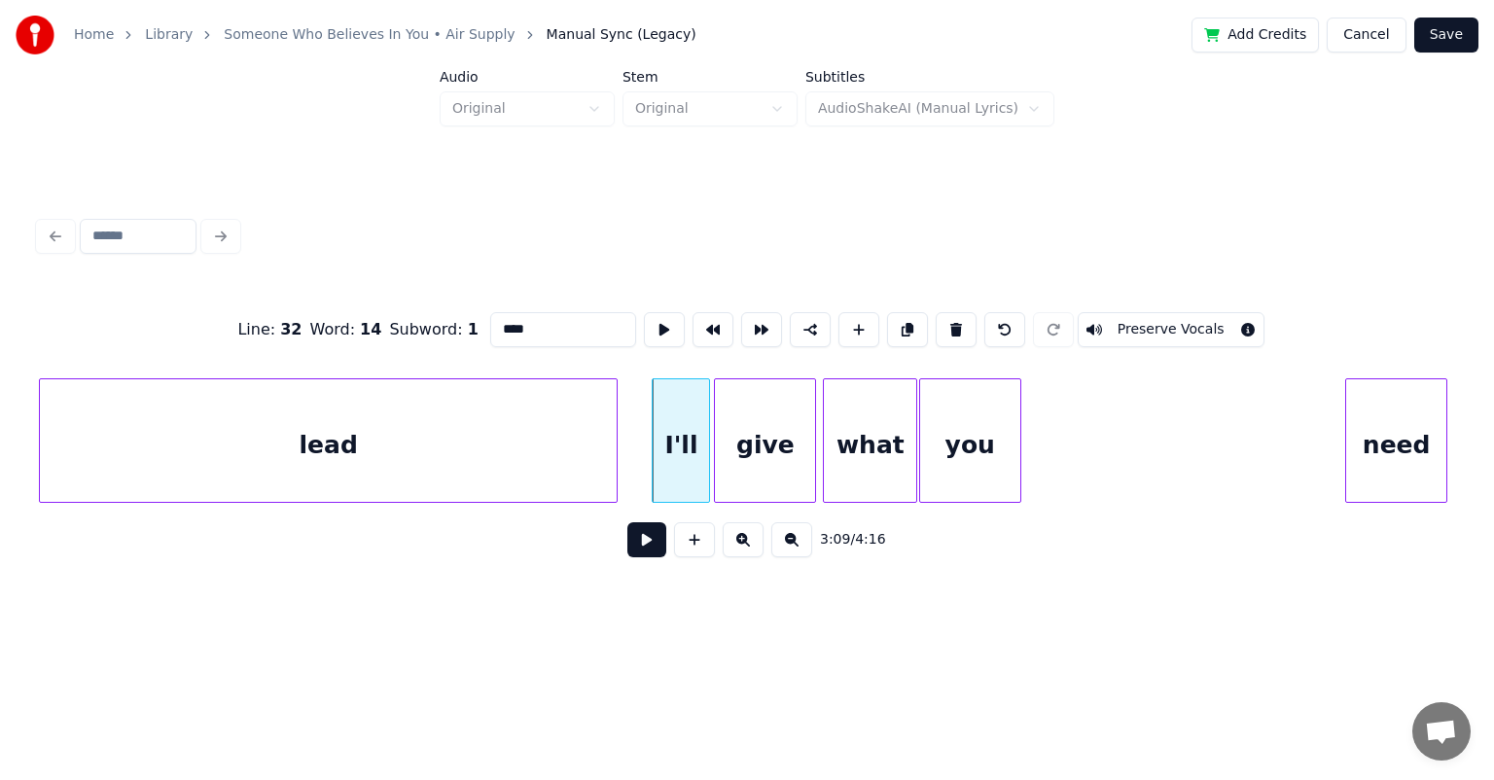
click at [627, 522] on button at bounding box center [646, 539] width 39 height 35
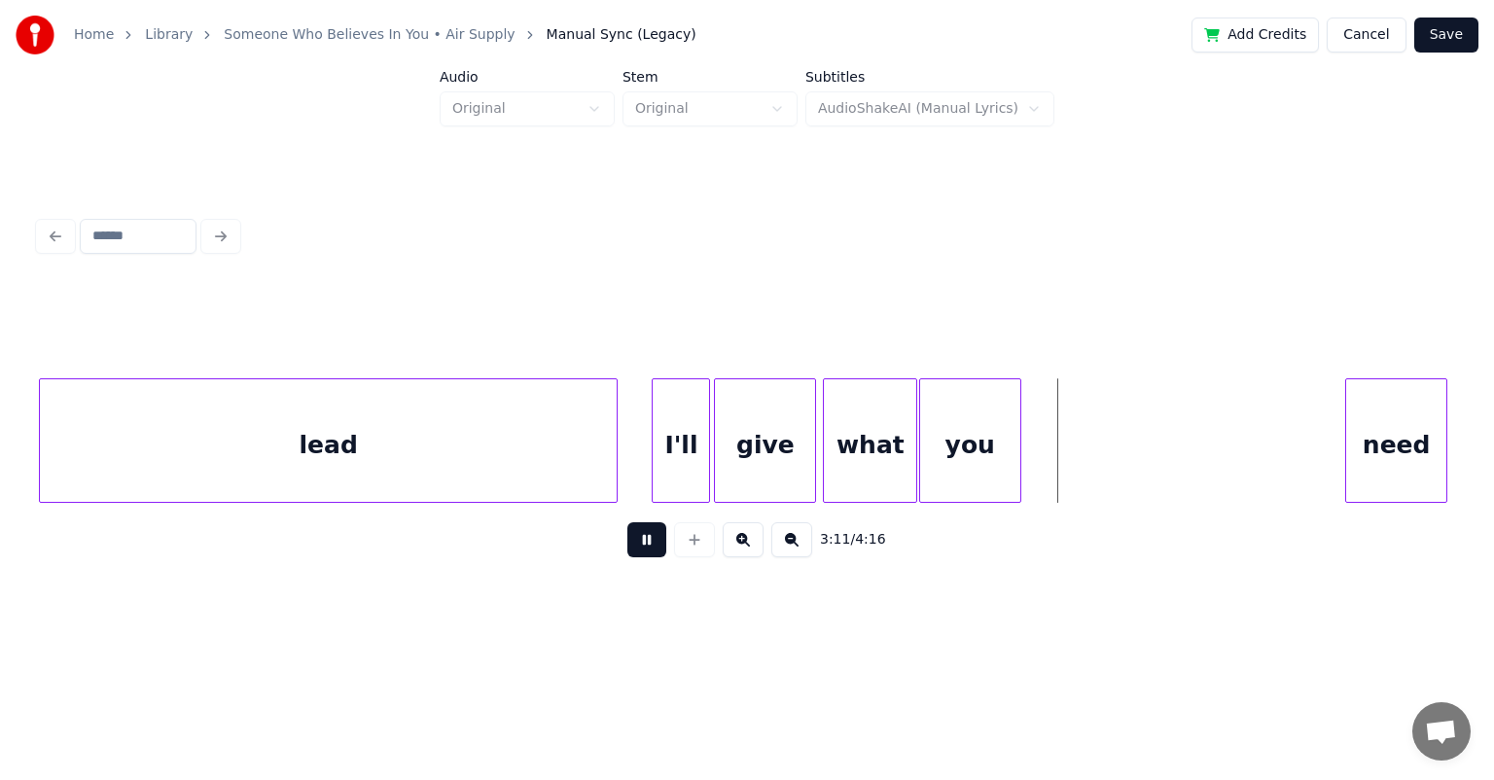
click at [627, 522] on button at bounding box center [646, 539] width 39 height 35
click at [763, 404] on div at bounding box center [1002, 440] width 6 height 123
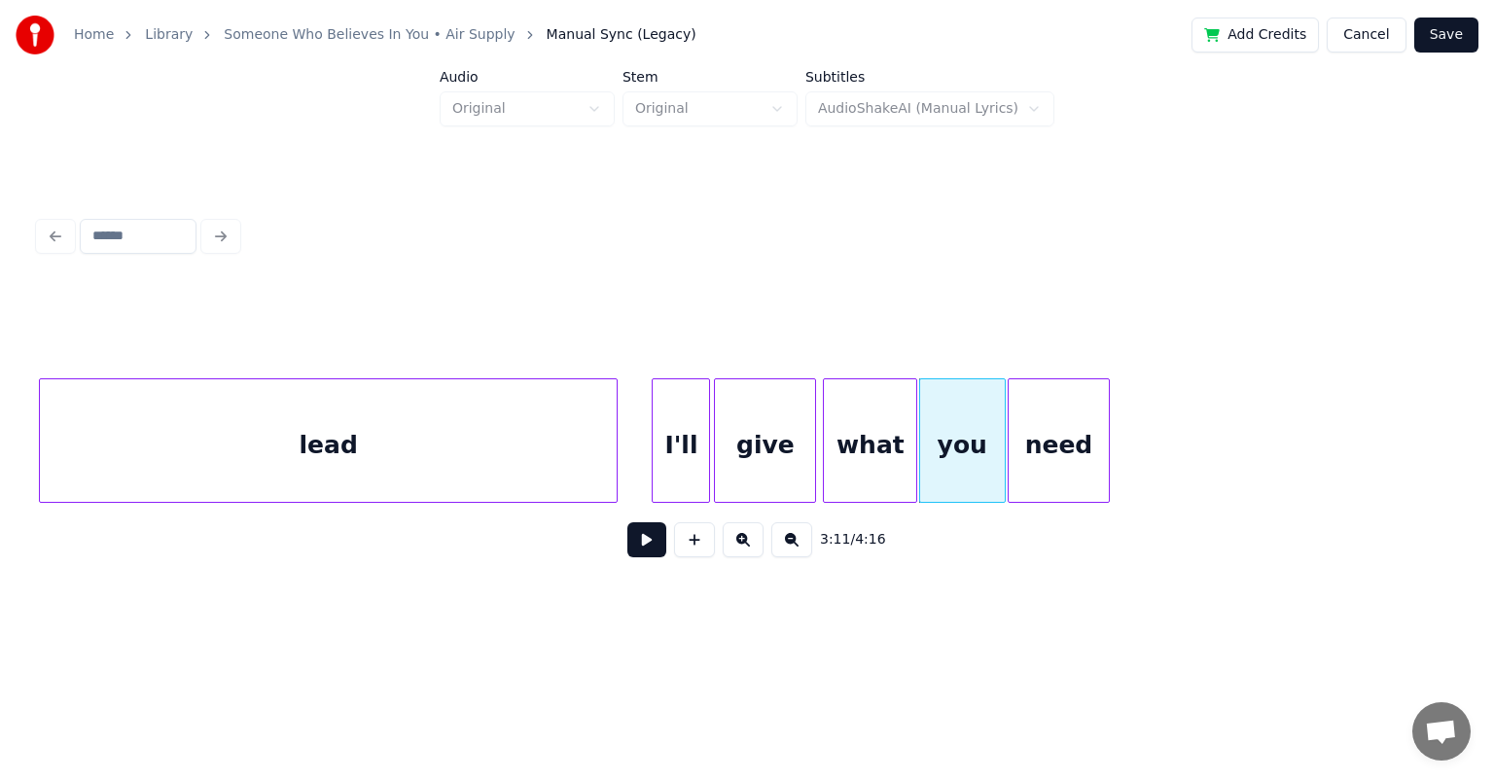
click at [763, 397] on div "need" at bounding box center [1059, 445] width 100 height 132
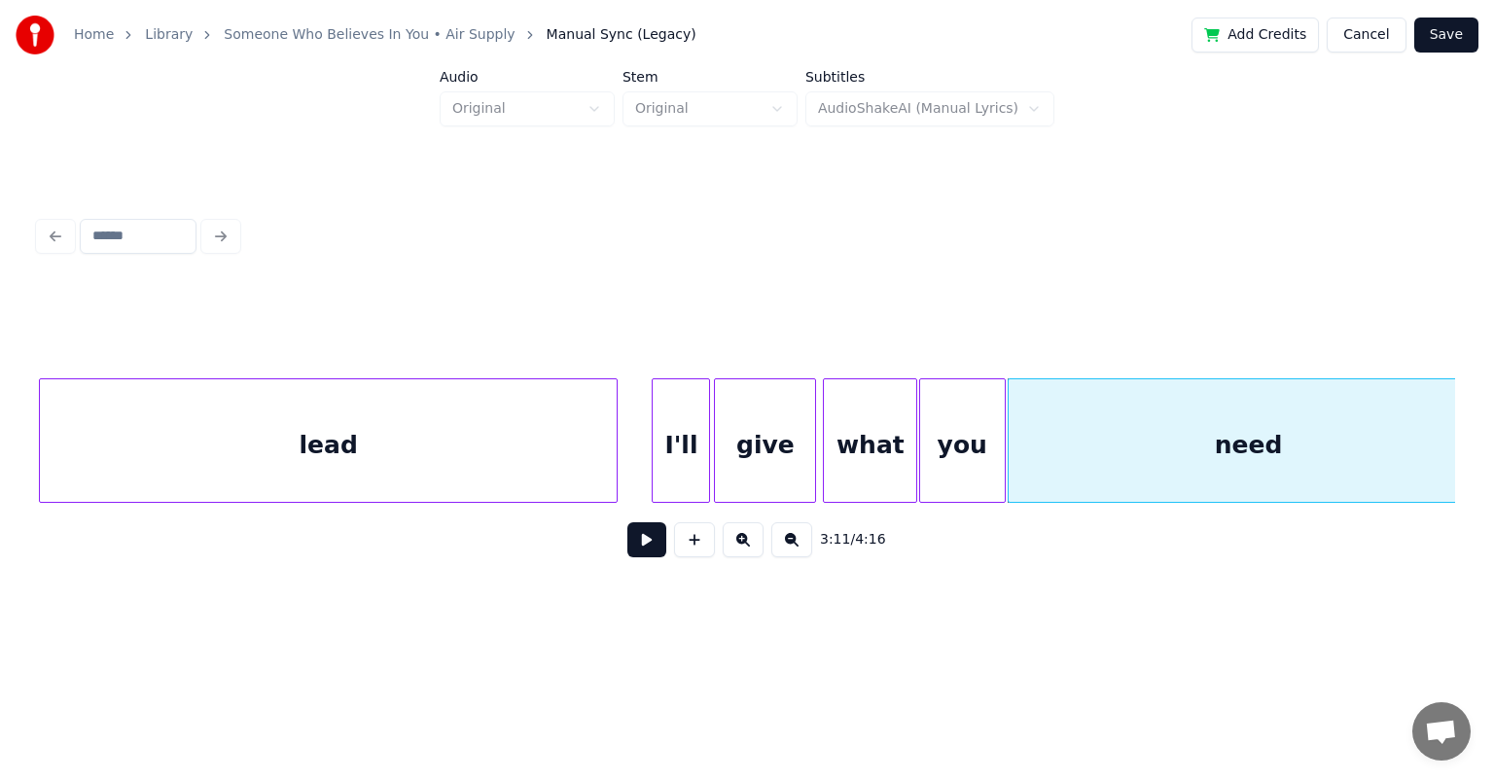
click at [763, 418] on div "Home Library Someone Who Believes In You • Air Supply Manual Sync (Legacy) Add …" at bounding box center [747, 312] width 1494 height 625
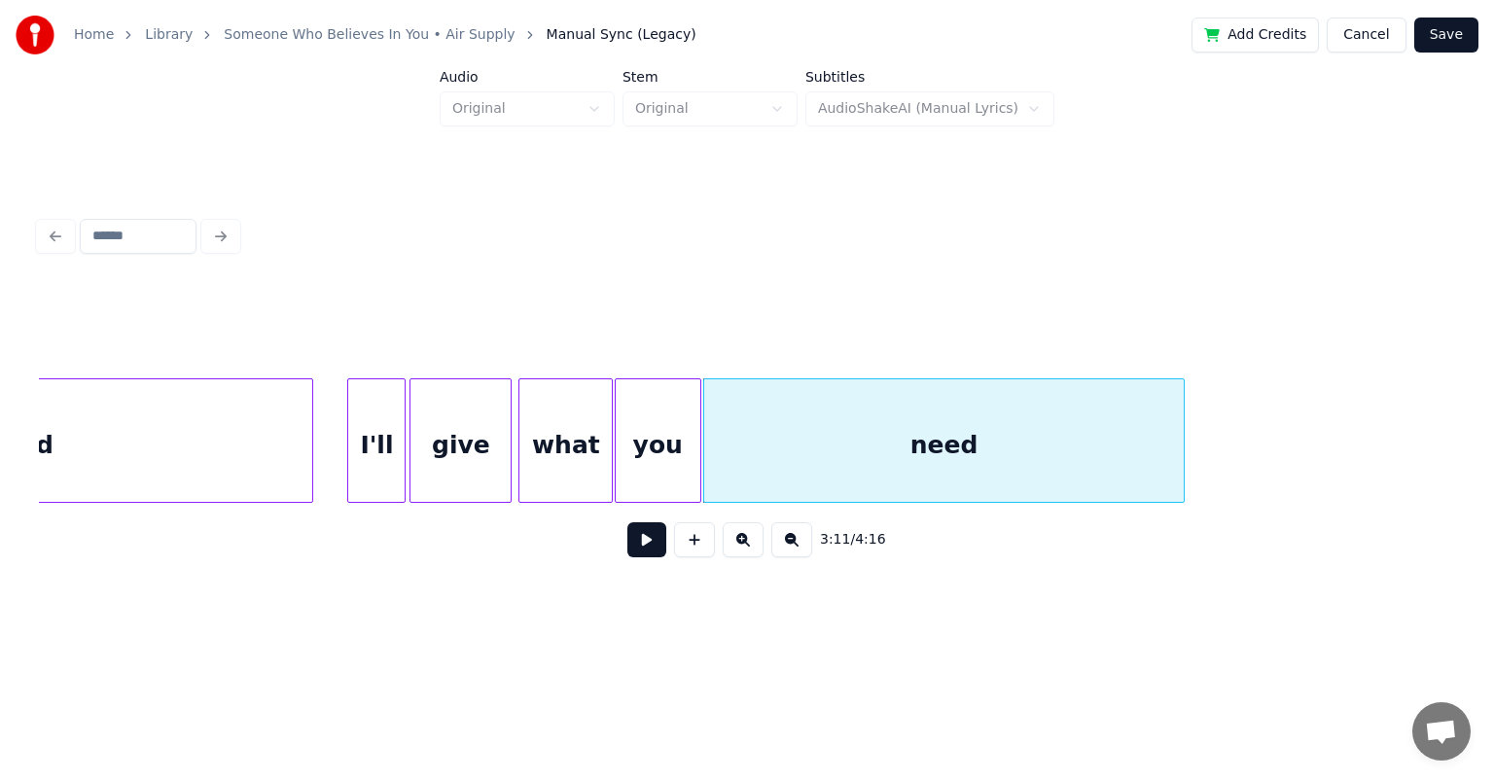
scroll to position [0, 36679]
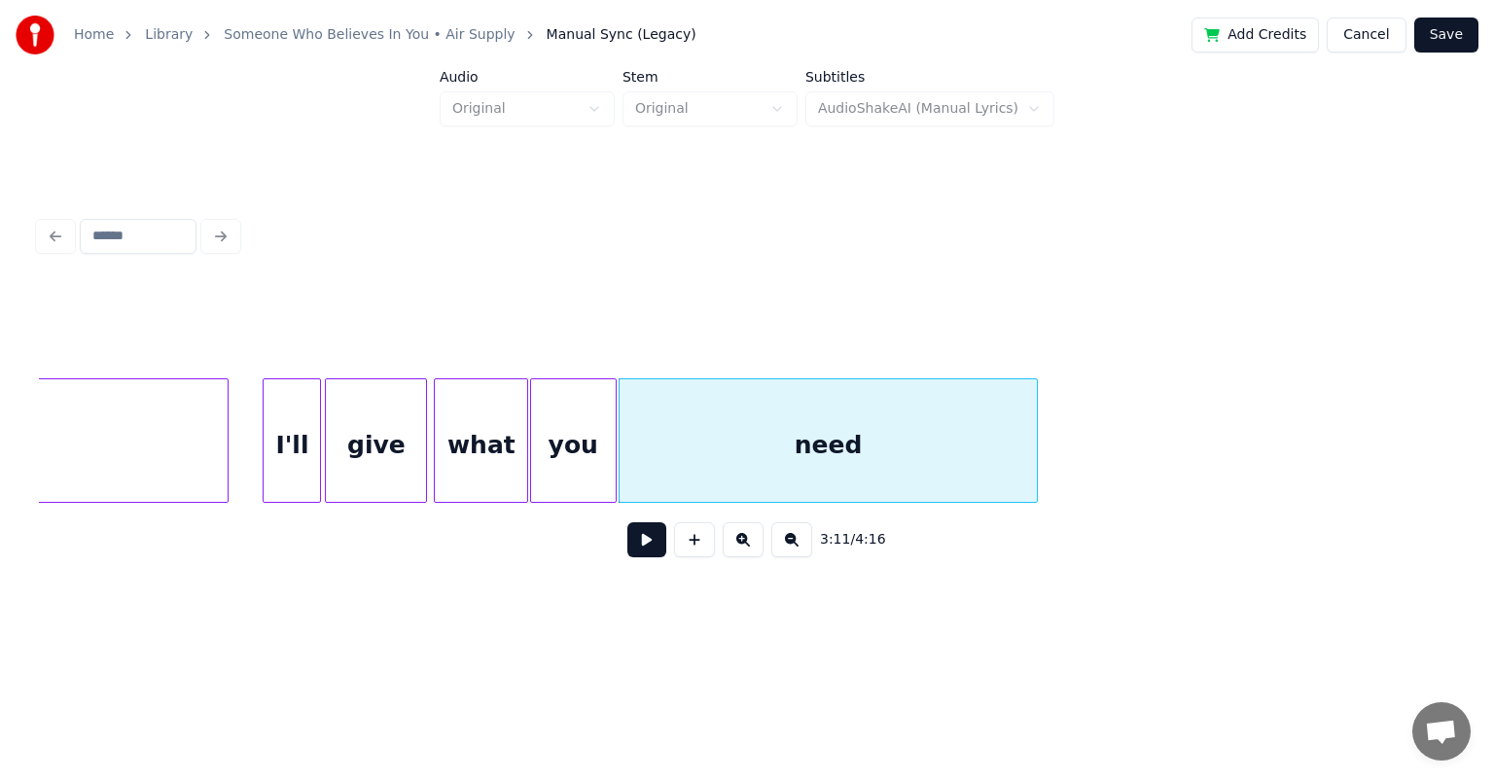
click at [763, 439] on div at bounding box center [1034, 440] width 6 height 123
click at [285, 420] on div "I'll" at bounding box center [292, 445] width 56 height 132
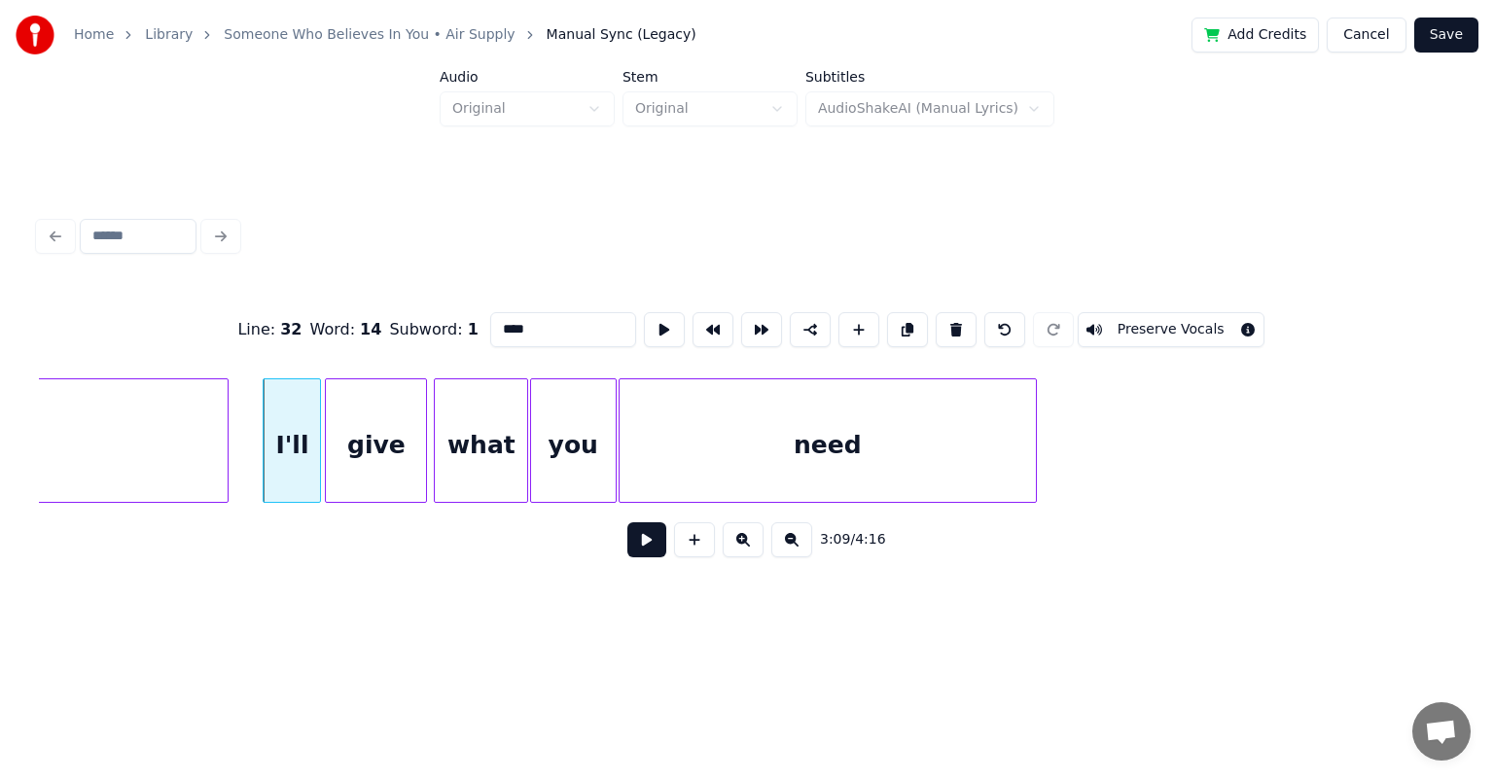
click at [627, 522] on button at bounding box center [646, 539] width 39 height 35
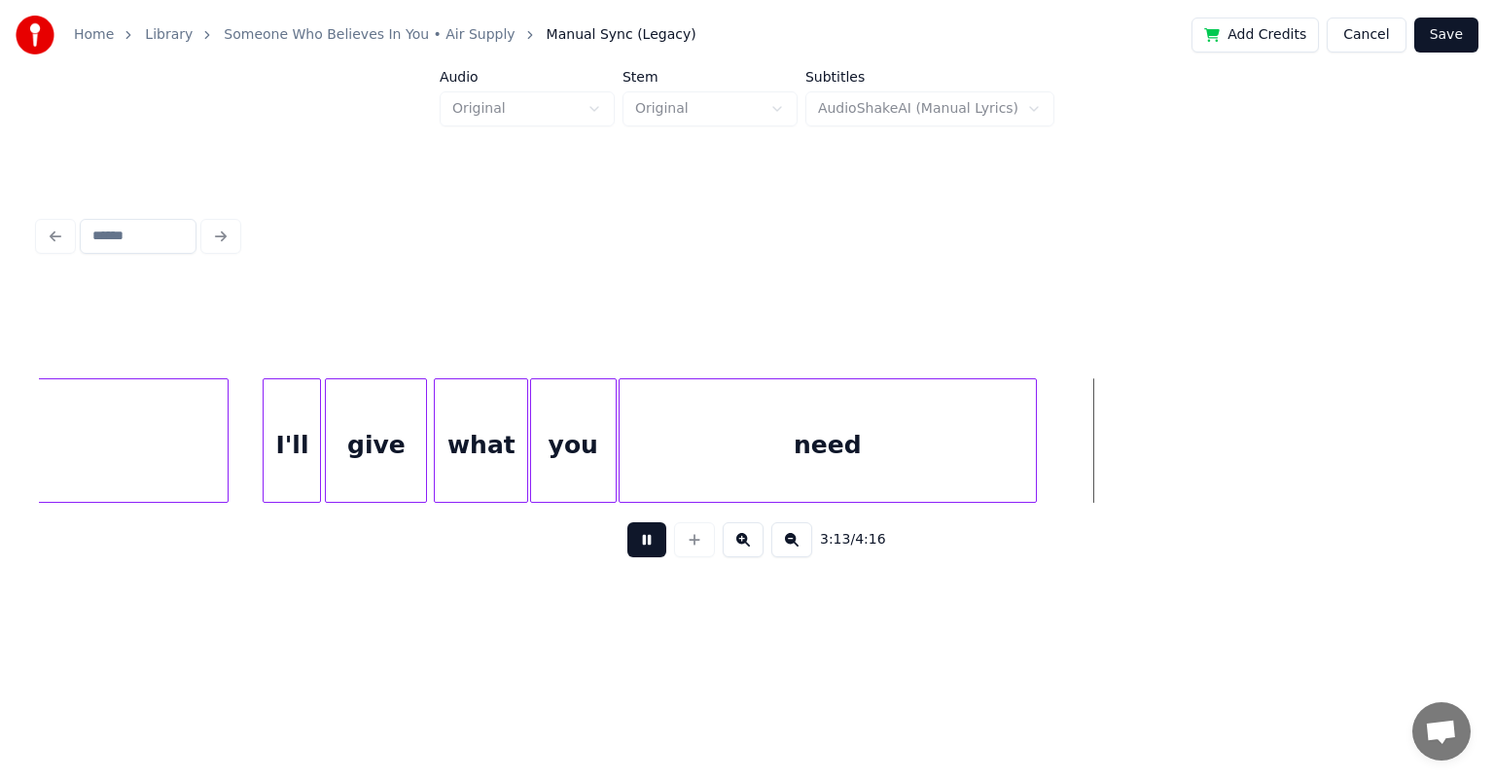
click at [627, 522] on button at bounding box center [646, 539] width 39 height 35
click at [763, 421] on div "need" at bounding box center [828, 445] width 416 height 132
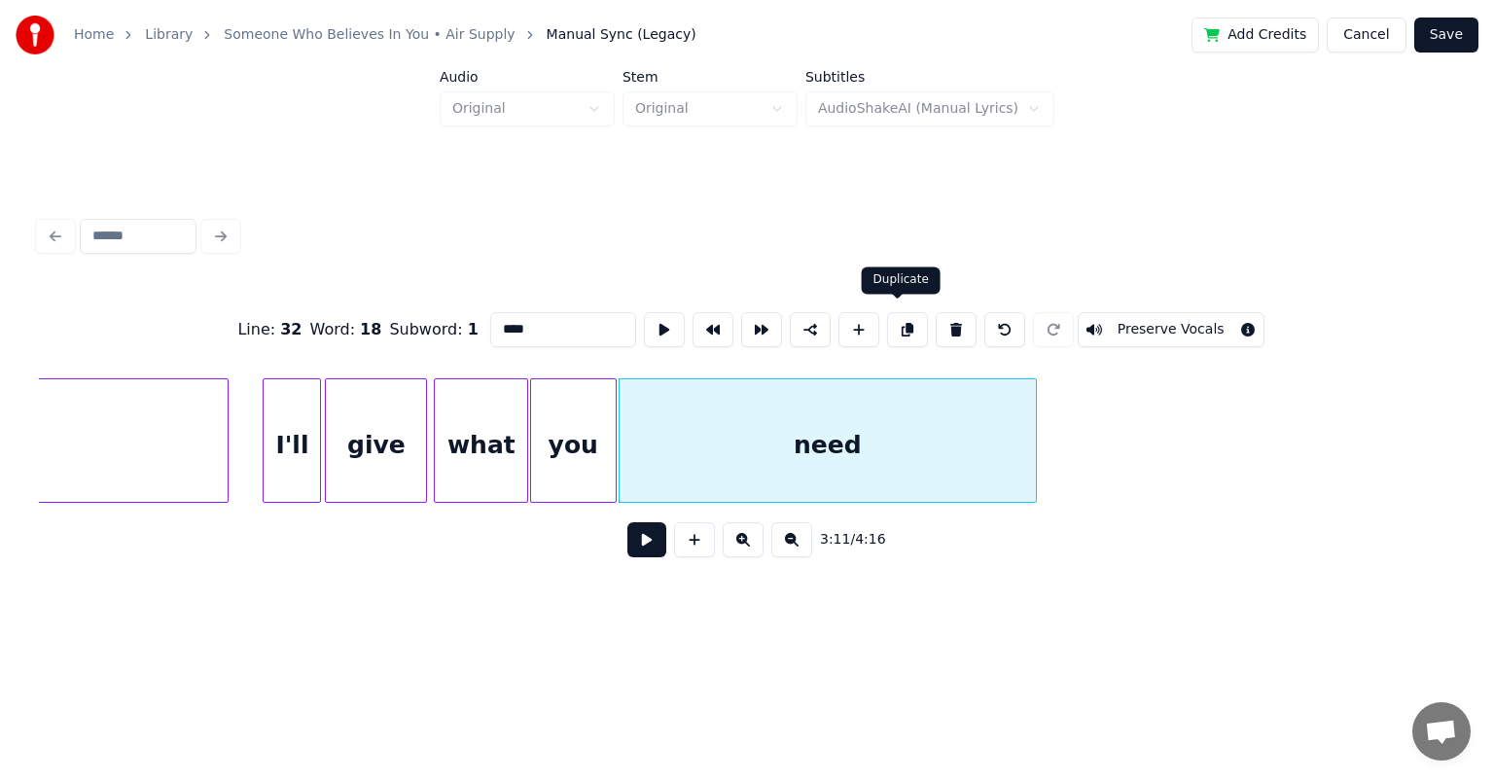
click at [763, 322] on button at bounding box center [907, 329] width 41 height 35
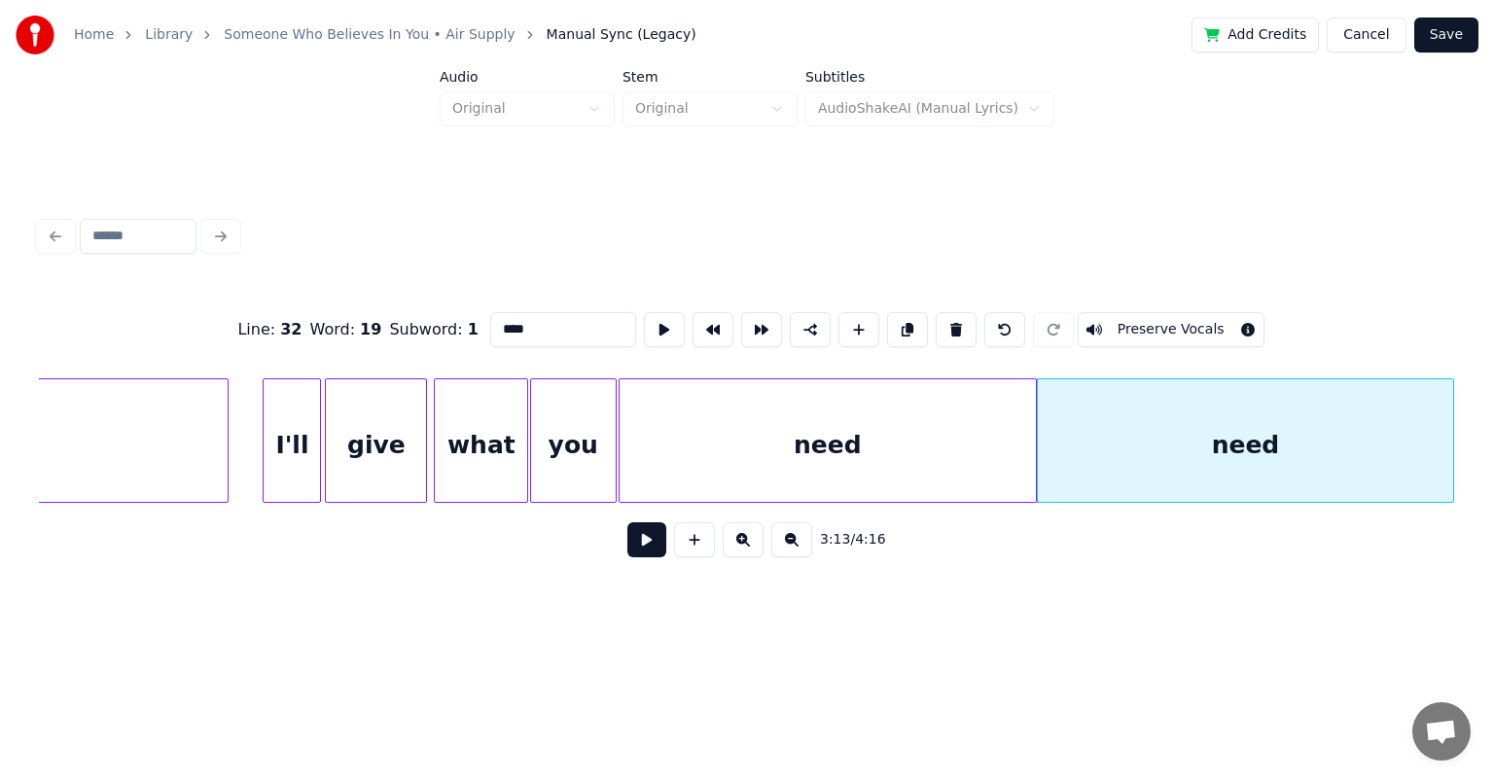
drag, startPoint x: 523, startPoint y: 323, endPoint x: 401, endPoint y: 326, distance: 122.6
click at [401, 326] on div "Line : 32 Word : 19 Subword : 1 **** Preserve Vocals" at bounding box center [747, 329] width 1416 height 97
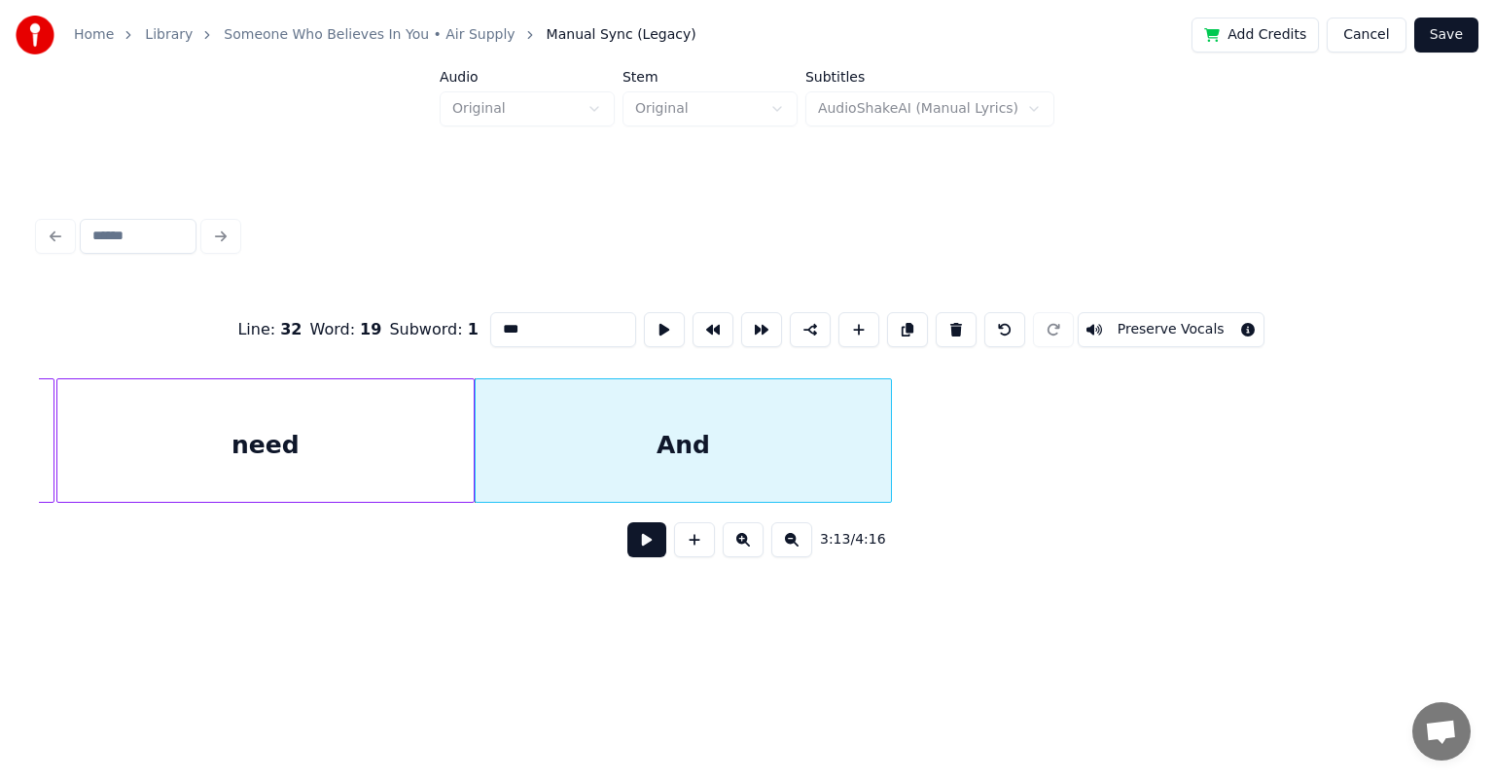
scroll to position [0, 37325]
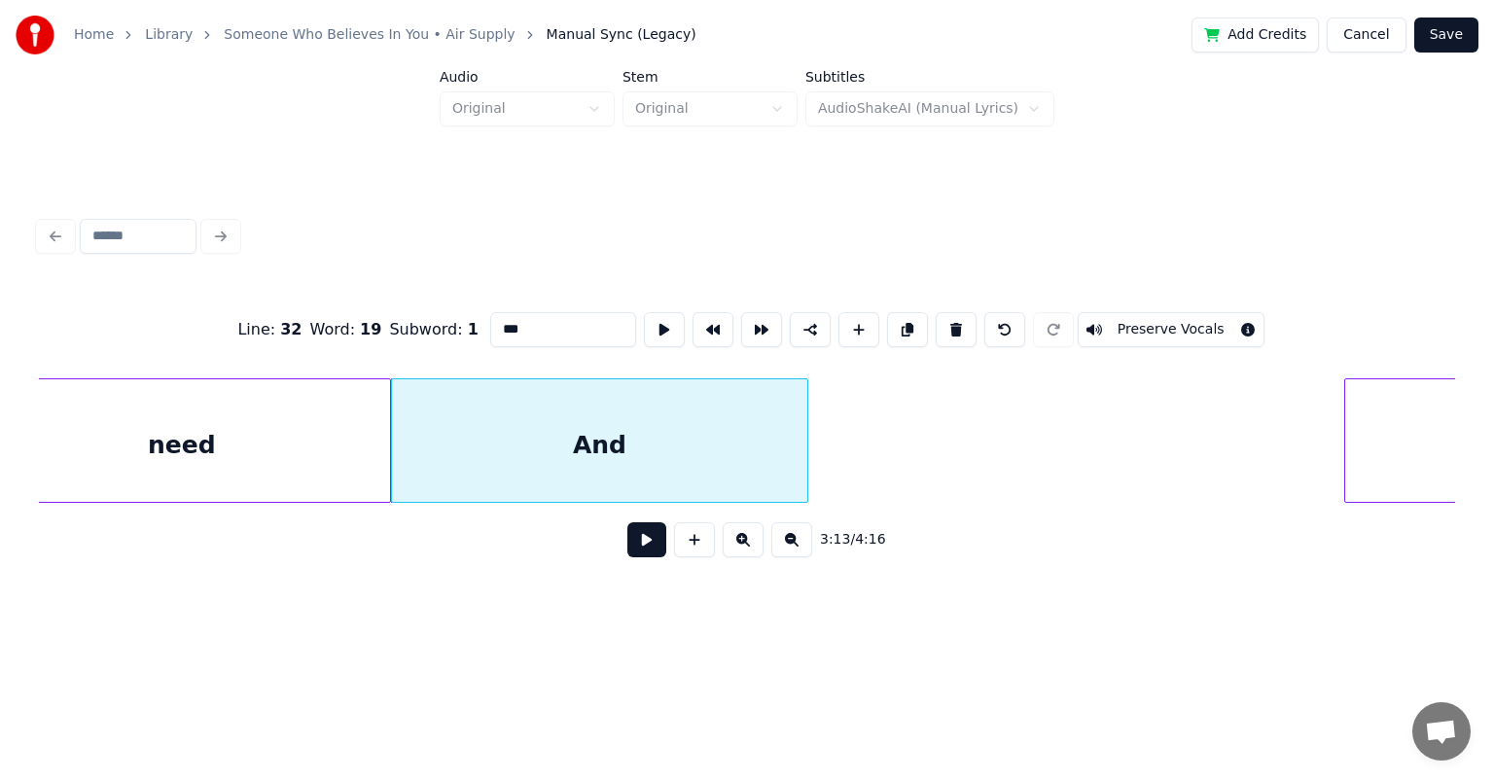
click at [763, 444] on div at bounding box center [1348, 440] width 6 height 123
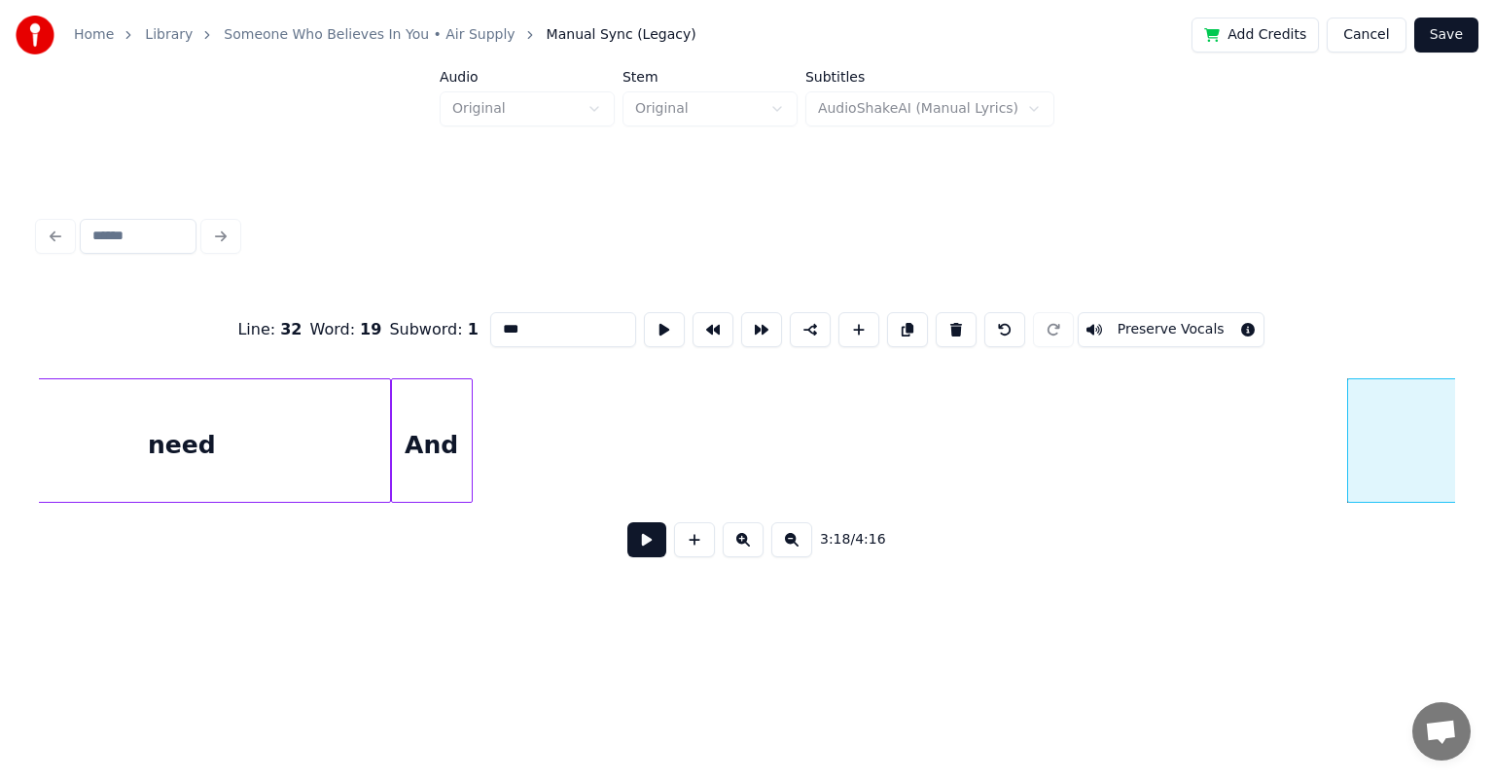
click at [467, 422] on div at bounding box center [469, 440] width 6 height 123
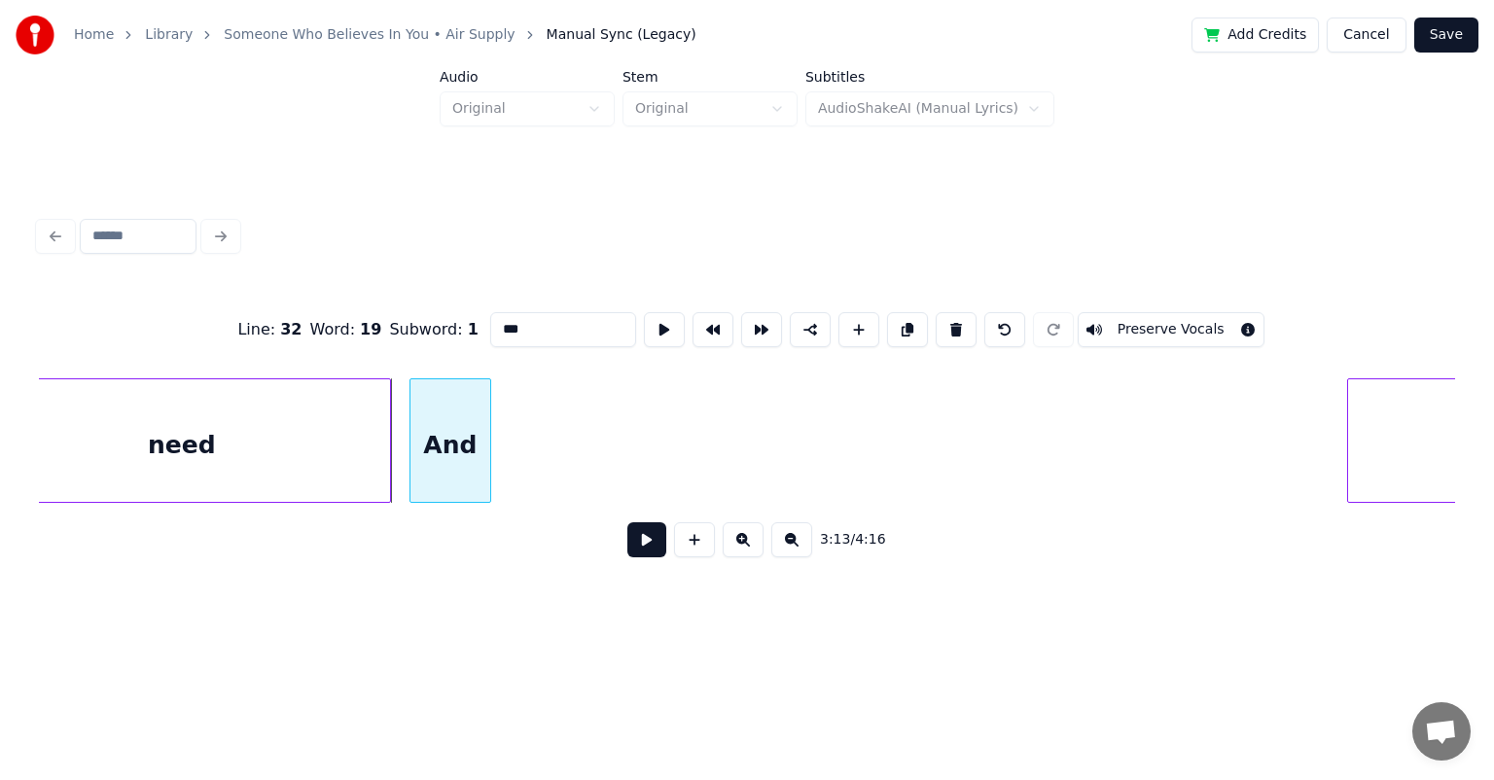
click at [418, 422] on div "And" at bounding box center [450, 445] width 80 height 132
click at [448, 422] on div at bounding box center [451, 440] width 6 height 123
click at [458, 410] on div "And" at bounding box center [449, 445] width 44 height 132
click at [448, 426] on div at bounding box center [450, 440] width 6 height 123
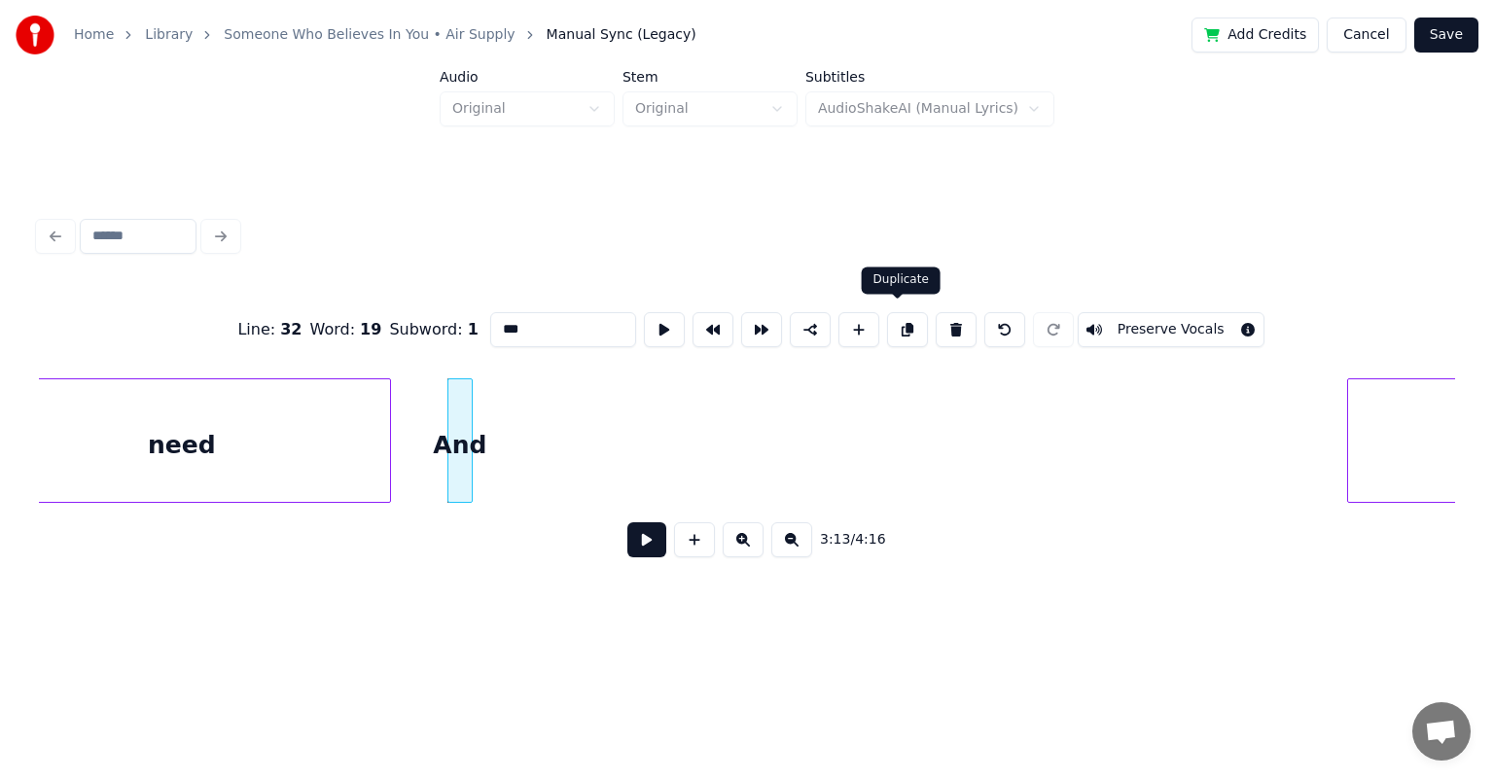
click at [763, 321] on button at bounding box center [907, 329] width 41 height 35
drag, startPoint x: 534, startPoint y: 323, endPoint x: 444, endPoint y: 341, distance: 91.4
click at [445, 335] on div "Line : 32 Word : 20 Subword : 1 *** Preserve Vocals" at bounding box center [747, 329] width 1416 height 97
click at [763, 324] on button at bounding box center [907, 329] width 41 height 35
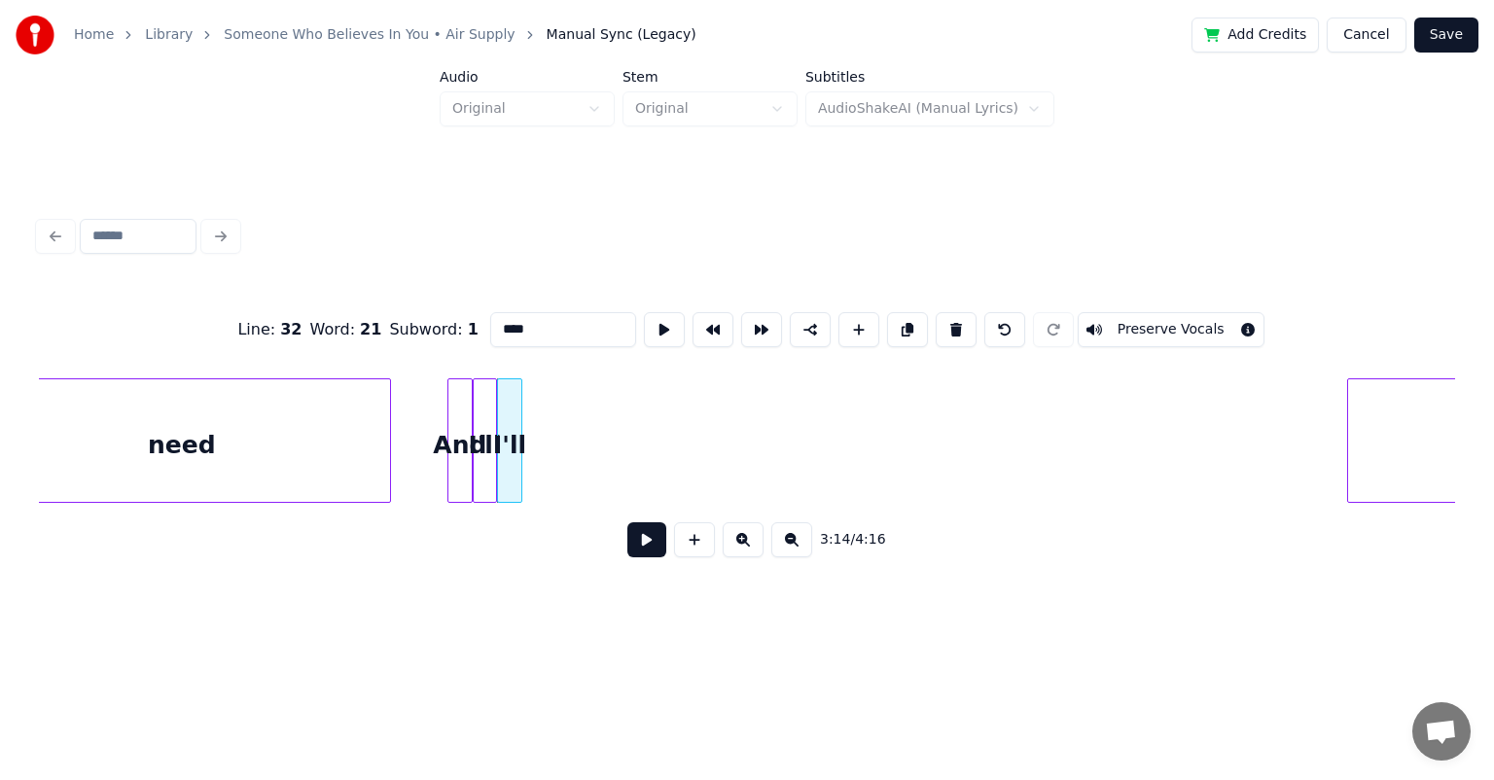
drag, startPoint x: 534, startPoint y: 322, endPoint x: 428, endPoint y: 331, distance: 106.4
click at [428, 331] on div "Line : 32 Word : 21 Subword : 1 **** Preserve Vocals" at bounding box center [747, 329] width 1416 height 97
click at [763, 323] on button at bounding box center [907, 329] width 41 height 35
drag, startPoint x: 525, startPoint y: 325, endPoint x: 470, endPoint y: 337, distance: 56.7
click at [470, 337] on div "Line : 32 Word : 22 Subword : 1 **** Preserve Vocals" at bounding box center [747, 329] width 1416 height 97
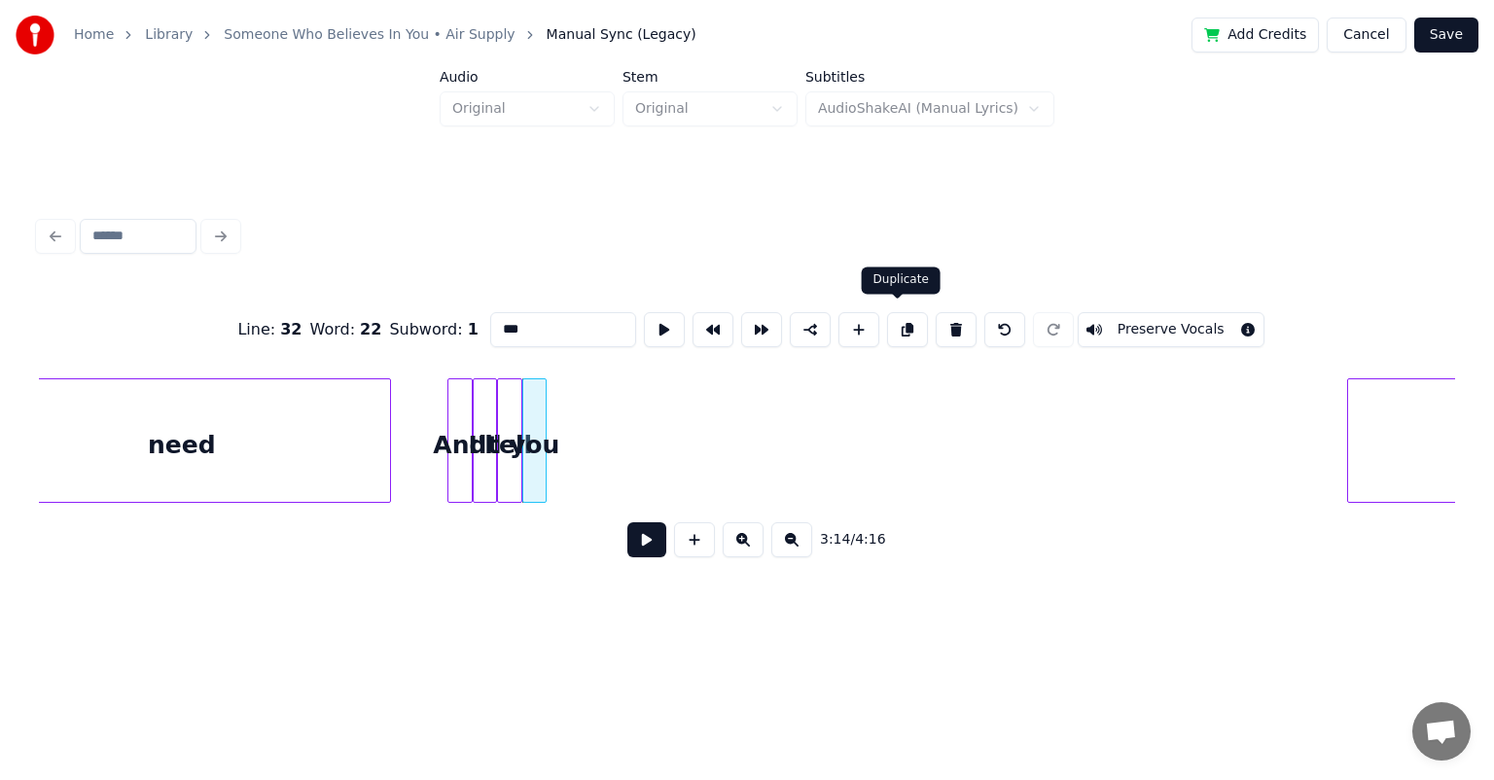
click at [763, 329] on button at bounding box center [907, 329] width 41 height 35
drag, startPoint x: 531, startPoint y: 329, endPoint x: 457, endPoint y: 329, distance: 73.9
click at [457, 329] on div "Line : 32 Word : 23 Subword : 1 *** Preserve Vocals" at bounding box center [747, 329] width 1416 height 97
type input "*********"
click at [763, 323] on button at bounding box center [907, 329] width 41 height 35
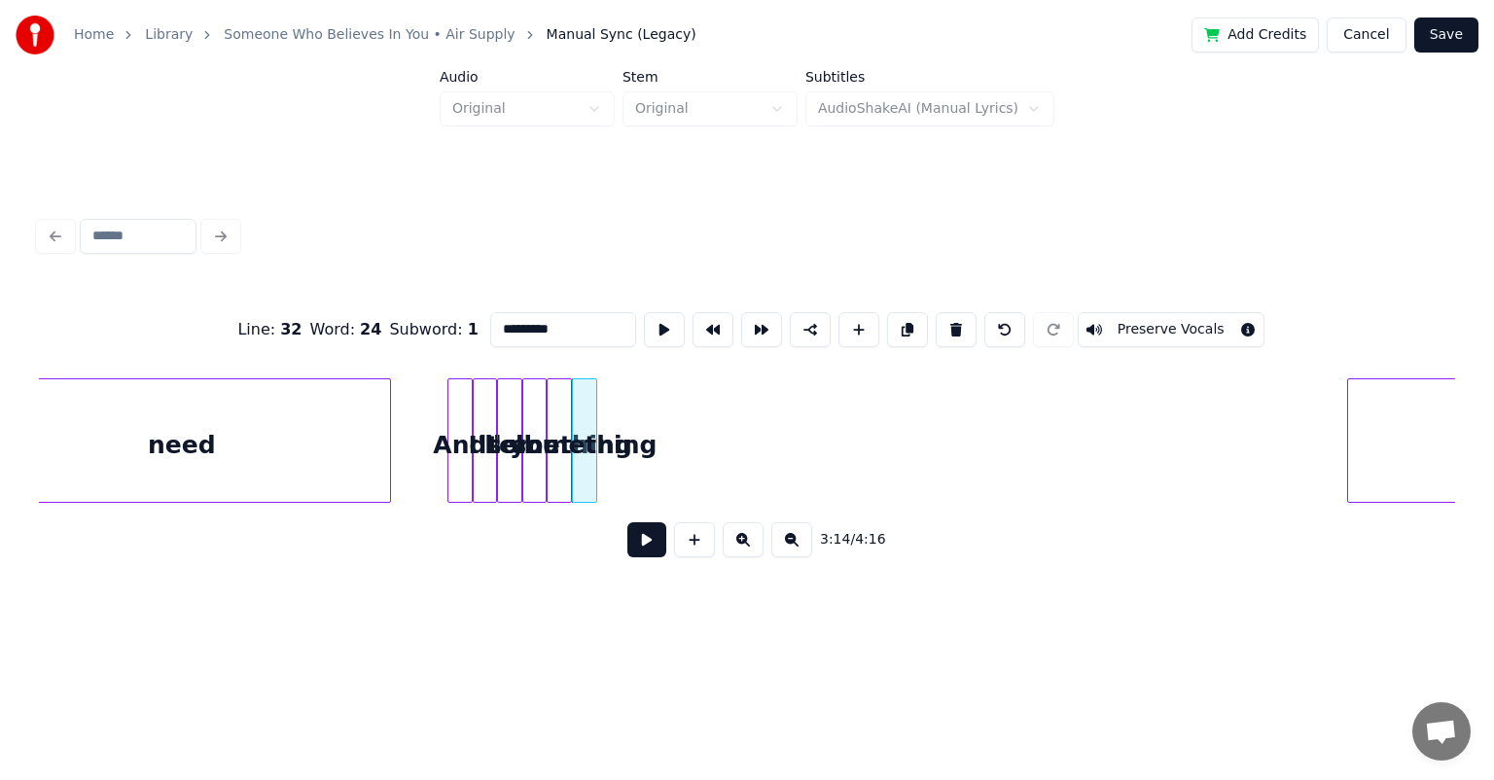
drag, startPoint x: 570, startPoint y: 326, endPoint x: 446, endPoint y: 349, distance: 125.7
click at [447, 349] on div "Line : 32 Word : 24 Subword : 1 ********* Preserve Vocals" at bounding box center [747, 329] width 1416 height 97
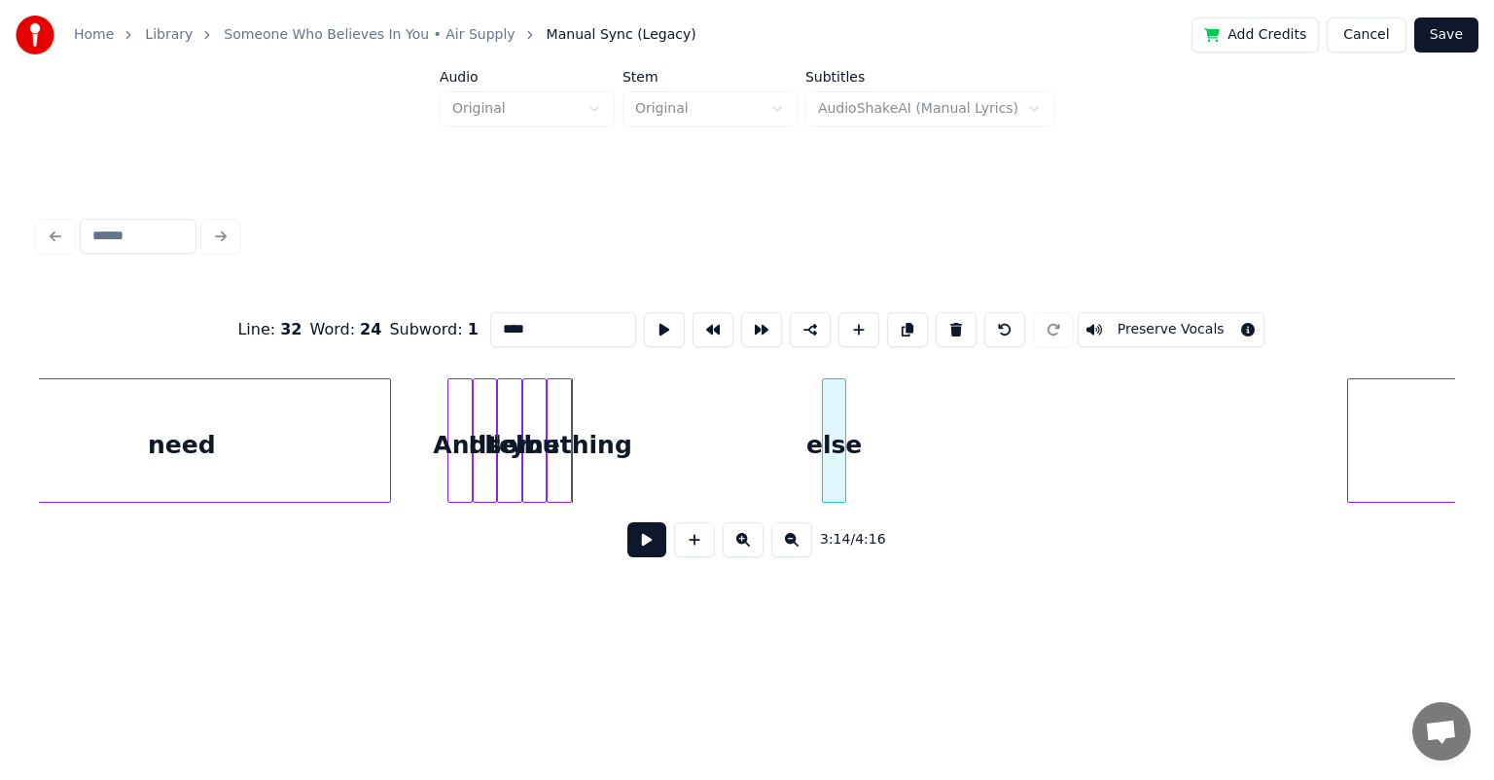
click at [763, 416] on div "else" at bounding box center [834, 445] width 23 height 132
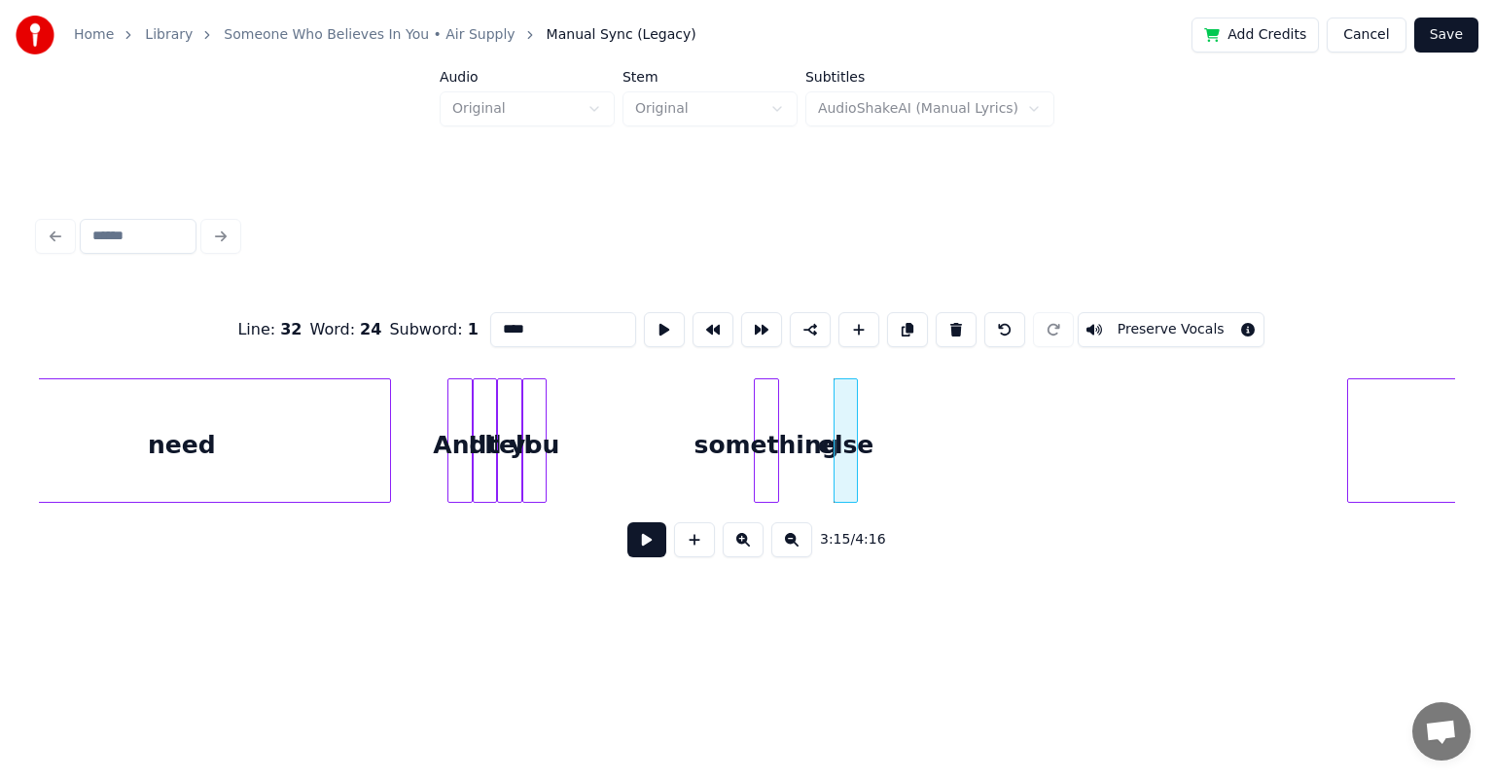
click at [763, 396] on div "something" at bounding box center [766, 445] width 23 height 132
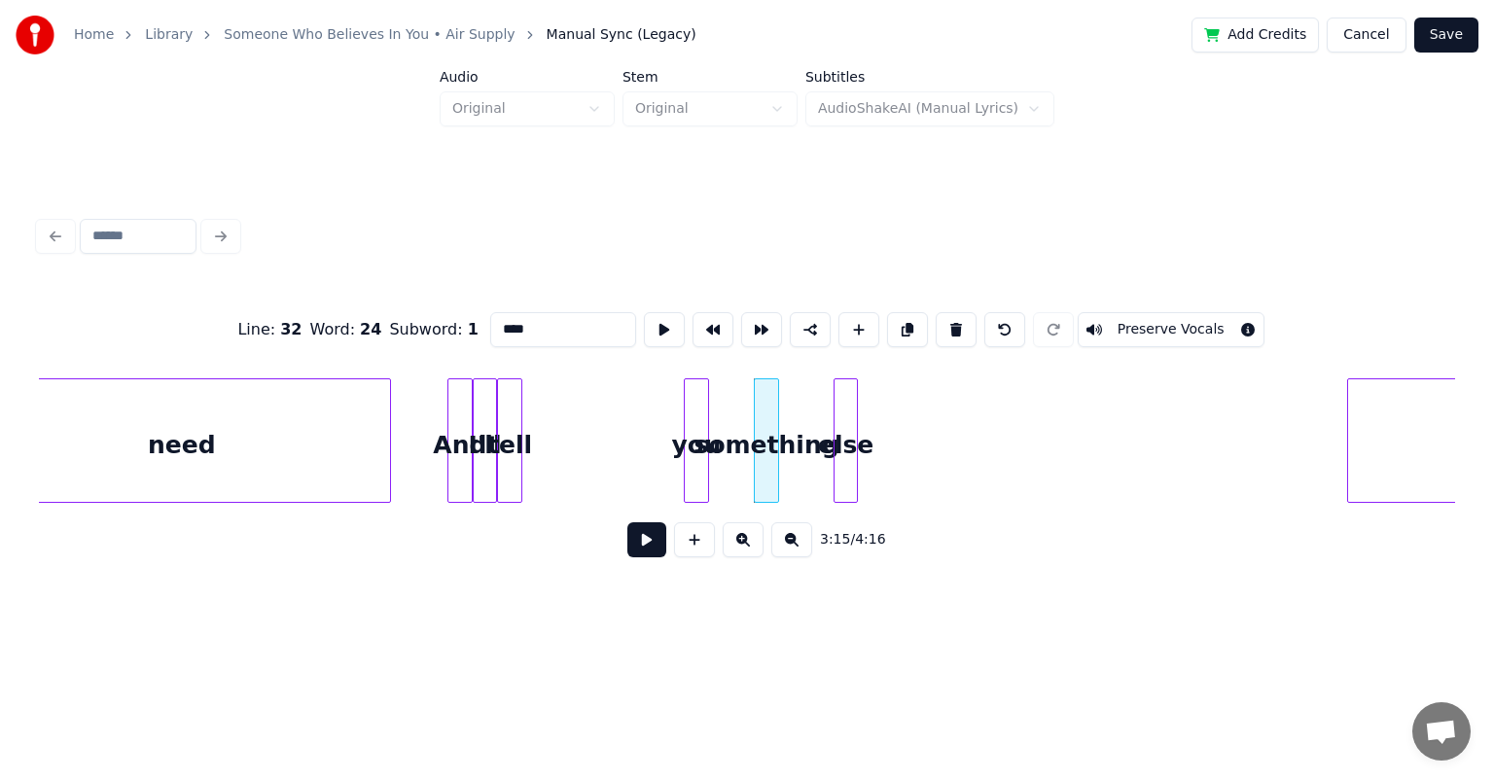
click at [696, 390] on div "you" at bounding box center [696, 445] width 23 height 132
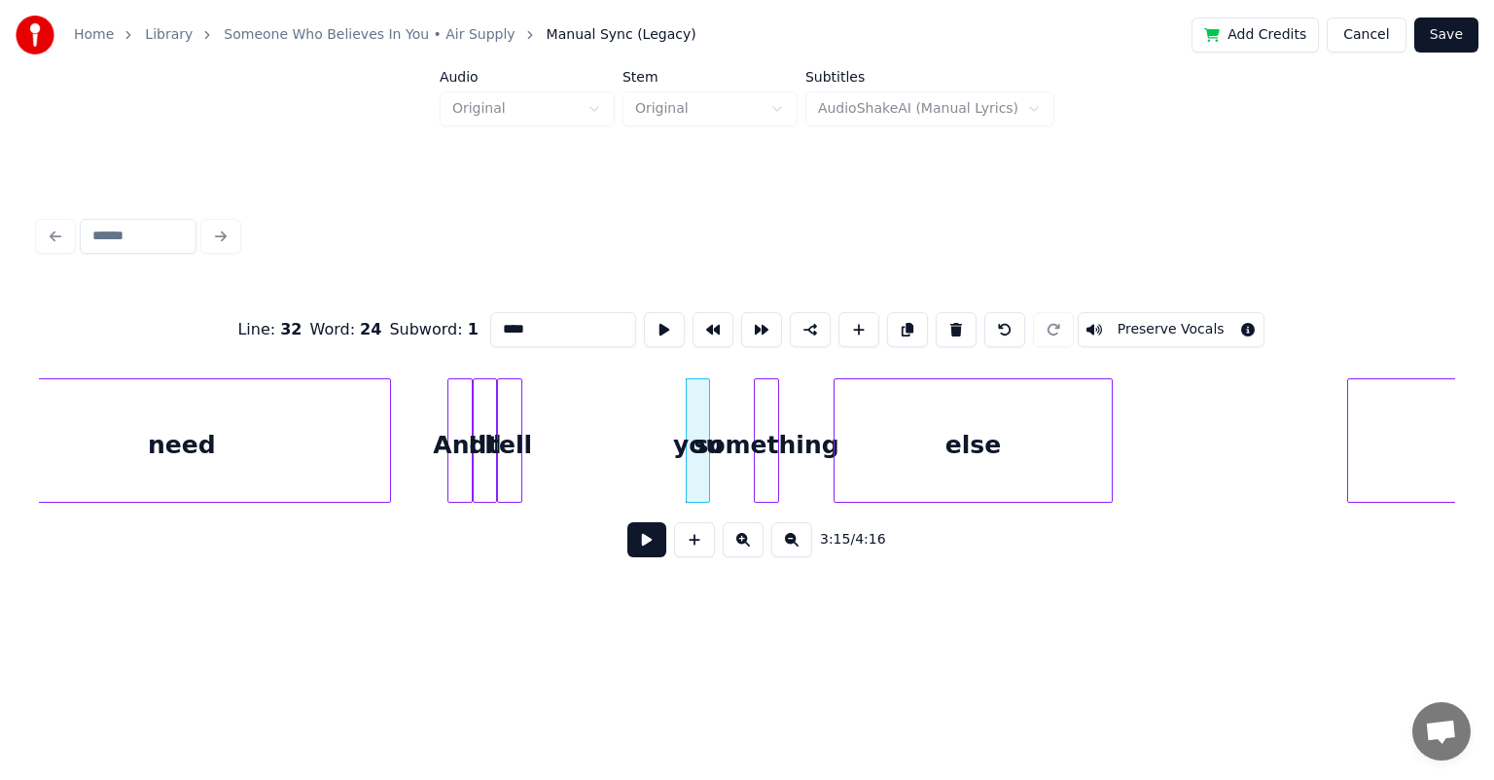
click at [763, 427] on div at bounding box center [1109, 440] width 6 height 123
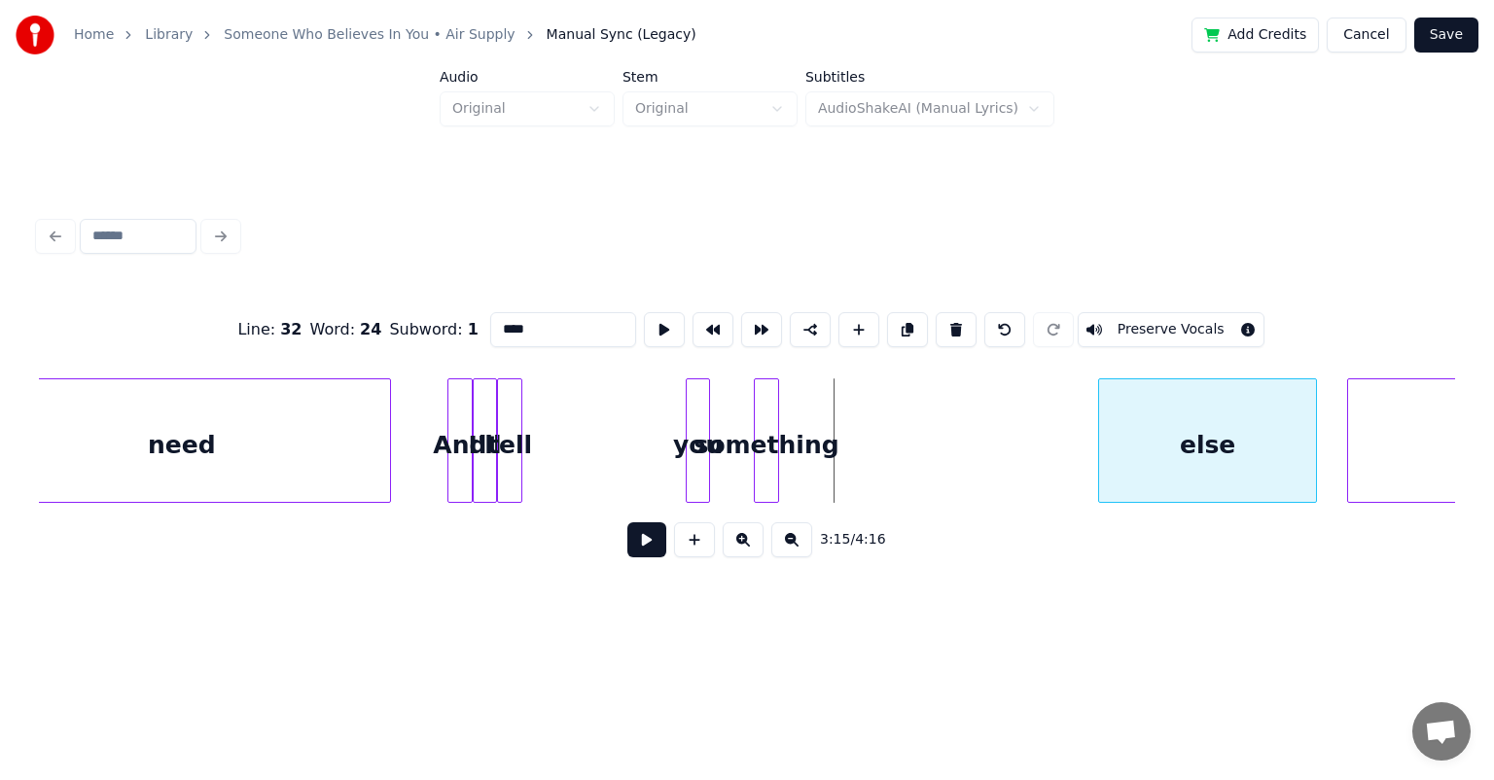
click at [763, 426] on div "else" at bounding box center [1208, 445] width 218 height 132
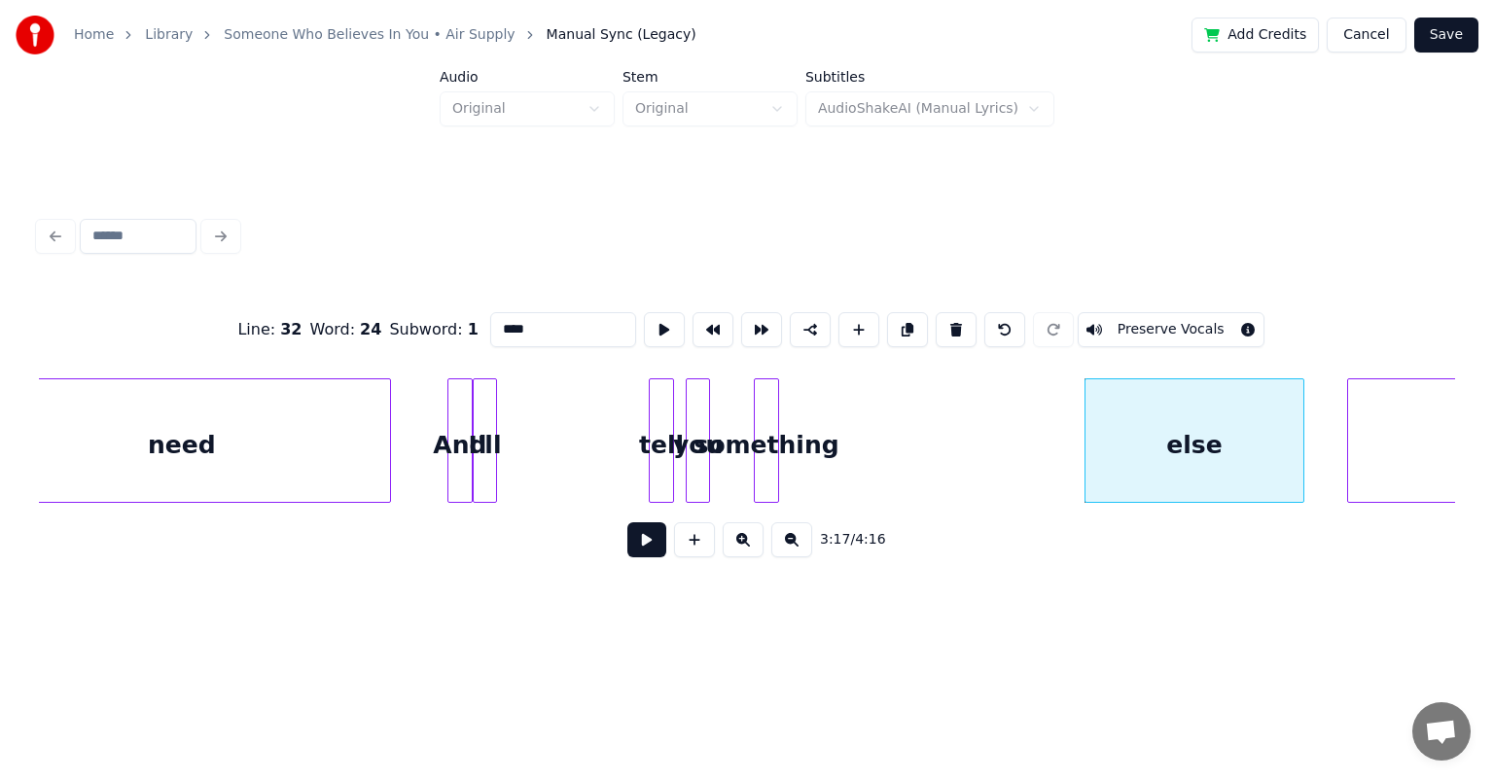
click at [657, 404] on div "tell" at bounding box center [661, 445] width 23 height 132
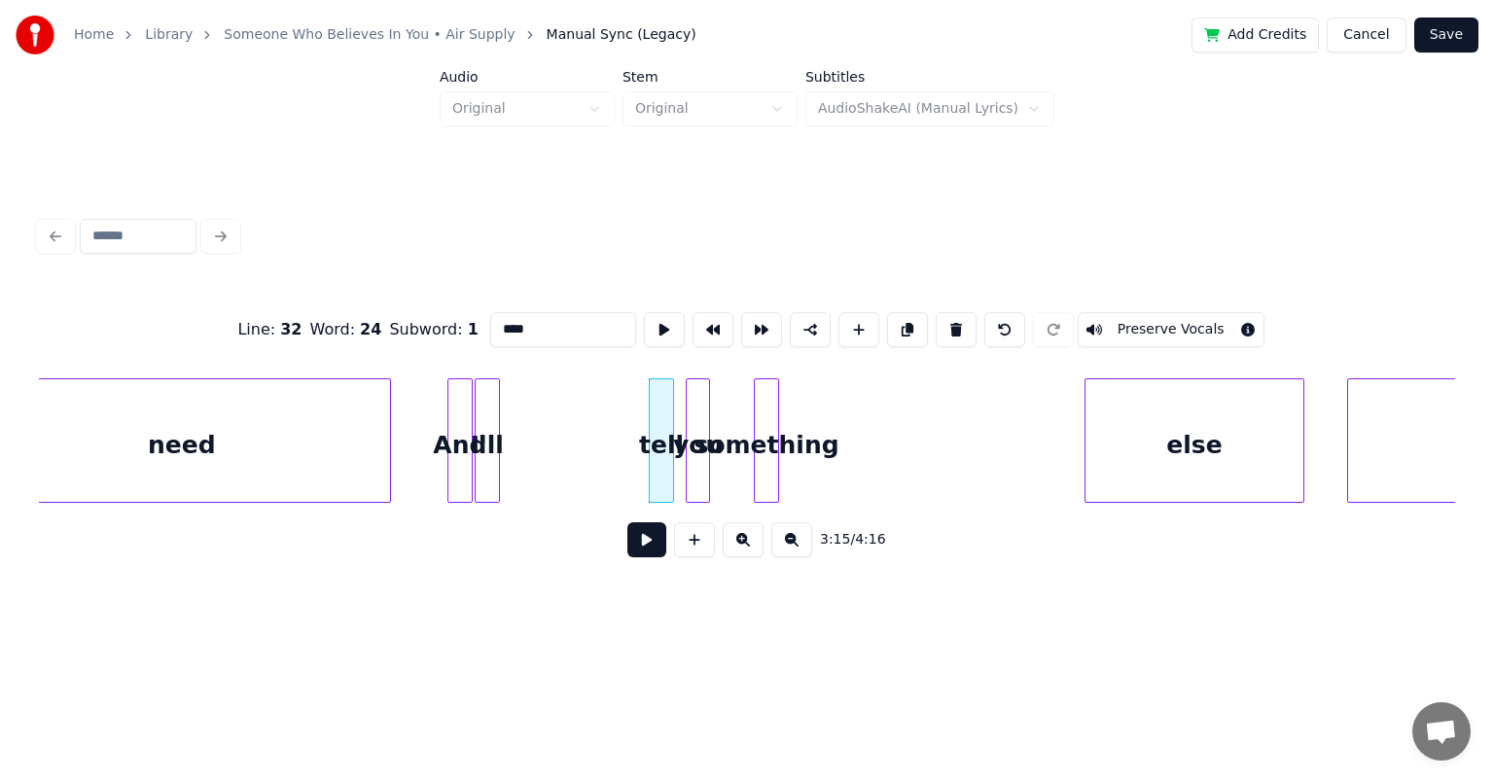
click at [484, 408] on div "I'll" at bounding box center [487, 445] width 23 height 132
click at [501, 416] on div at bounding box center [503, 440] width 6 height 123
click at [457, 412] on div "And" at bounding box center [459, 445] width 23 height 132
type input "***"
click at [641, 547] on button at bounding box center [646, 539] width 39 height 35
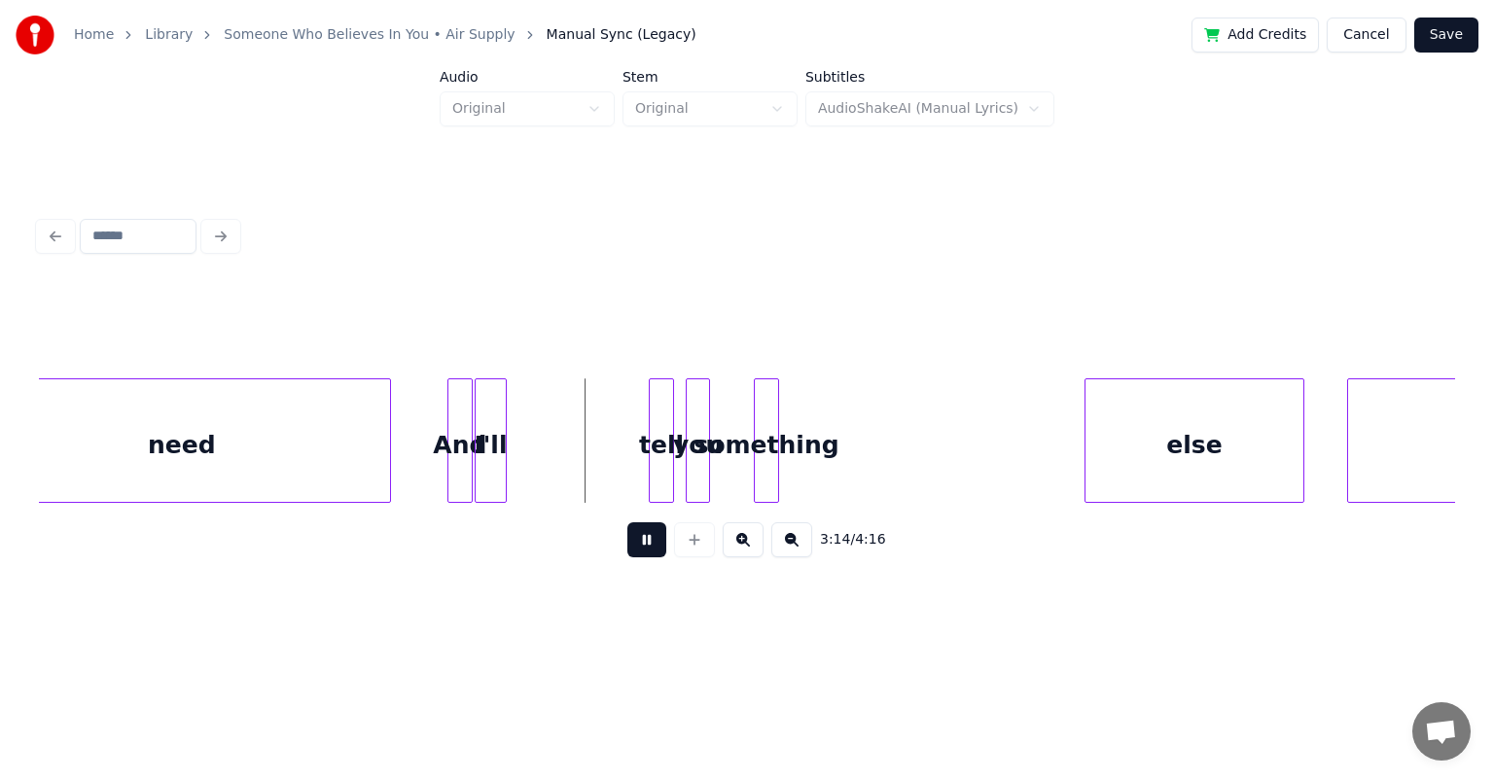
click at [627, 522] on button at bounding box center [646, 539] width 39 height 35
click at [537, 420] on div "I'll" at bounding box center [534, 445] width 30 height 132
click at [457, 416] on div "And" at bounding box center [459, 445] width 23 height 132
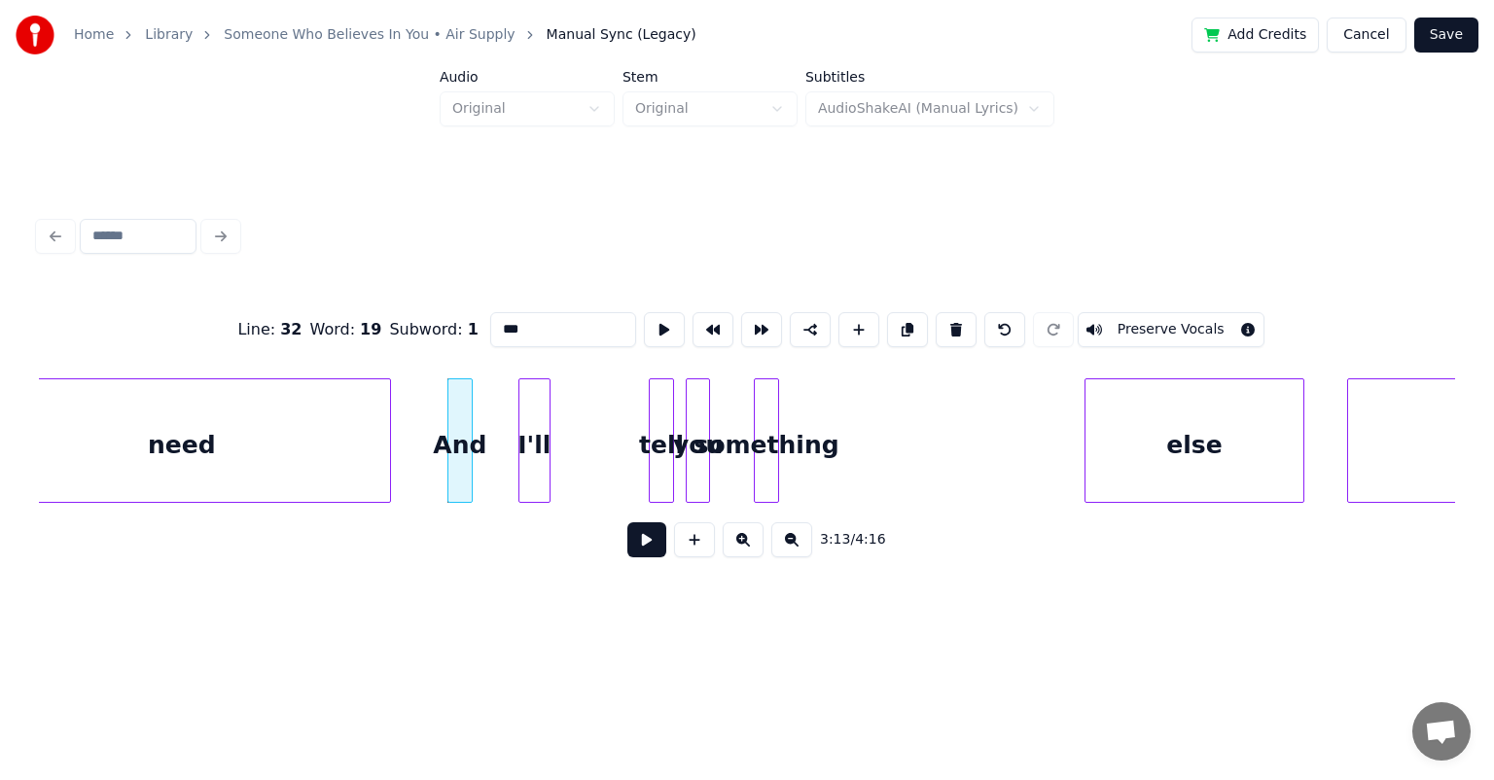
click at [627, 522] on button at bounding box center [646, 539] width 39 height 35
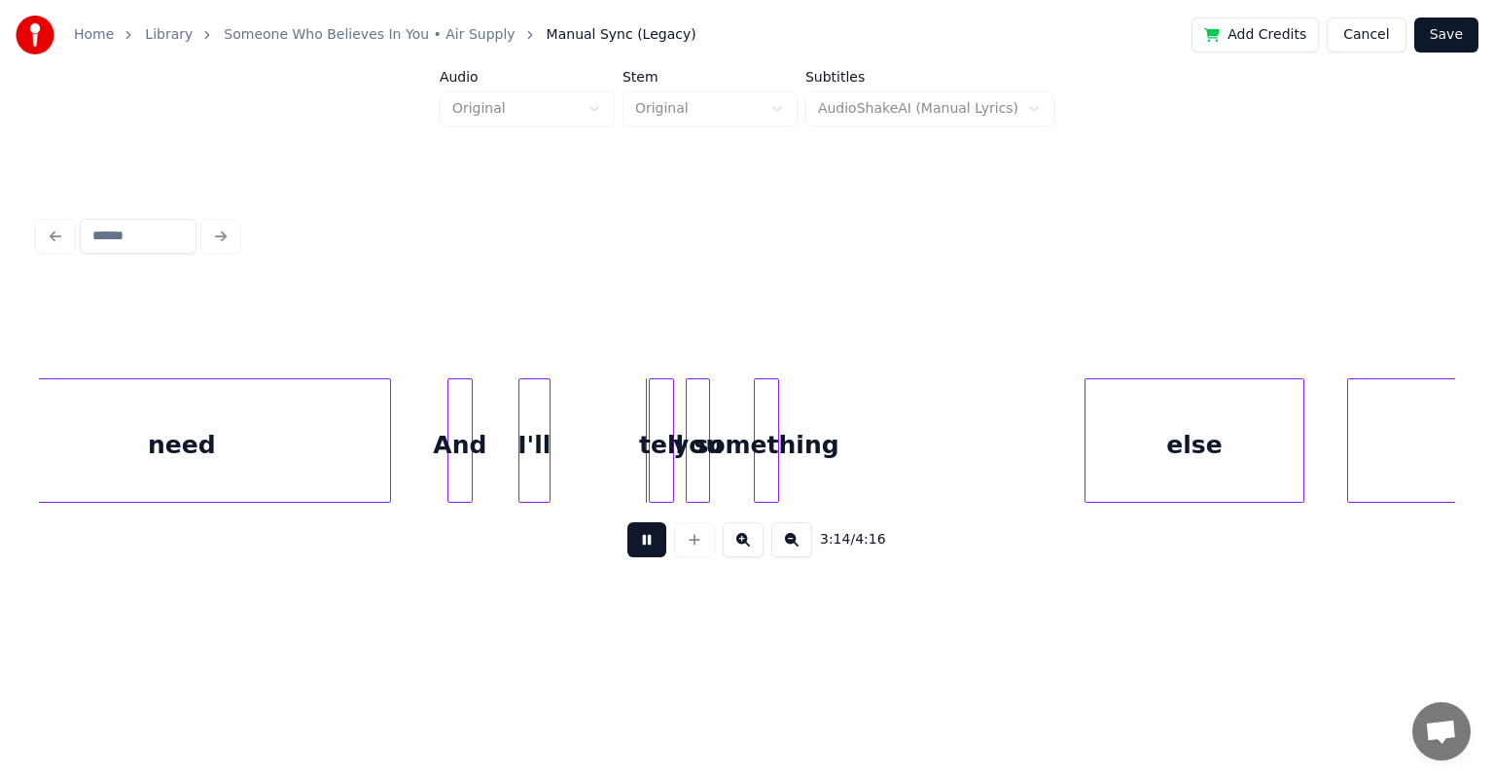
click at [627, 522] on button at bounding box center [646, 539] width 39 height 35
click at [485, 415] on div "I'll" at bounding box center [492, 445] width 30 height 132
click at [573, 433] on div "I'll" at bounding box center [559, 440] width 32 height 124
click at [615, 410] on div at bounding box center [614, 440] width 6 height 123
click at [505, 423] on div "I'll" at bounding box center [513, 445] width 74 height 132
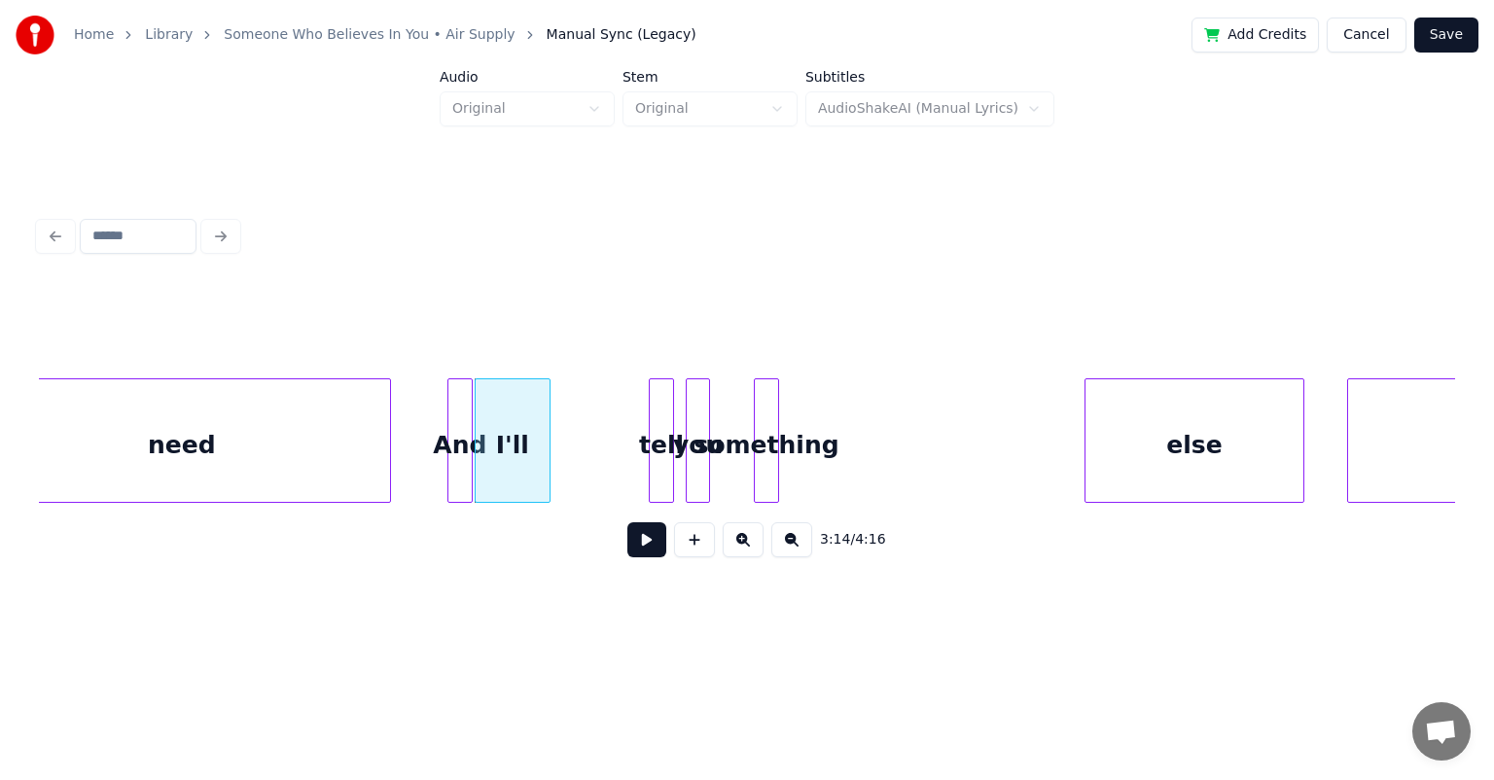
click at [451, 416] on div at bounding box center [451, 440] width 6 height 123
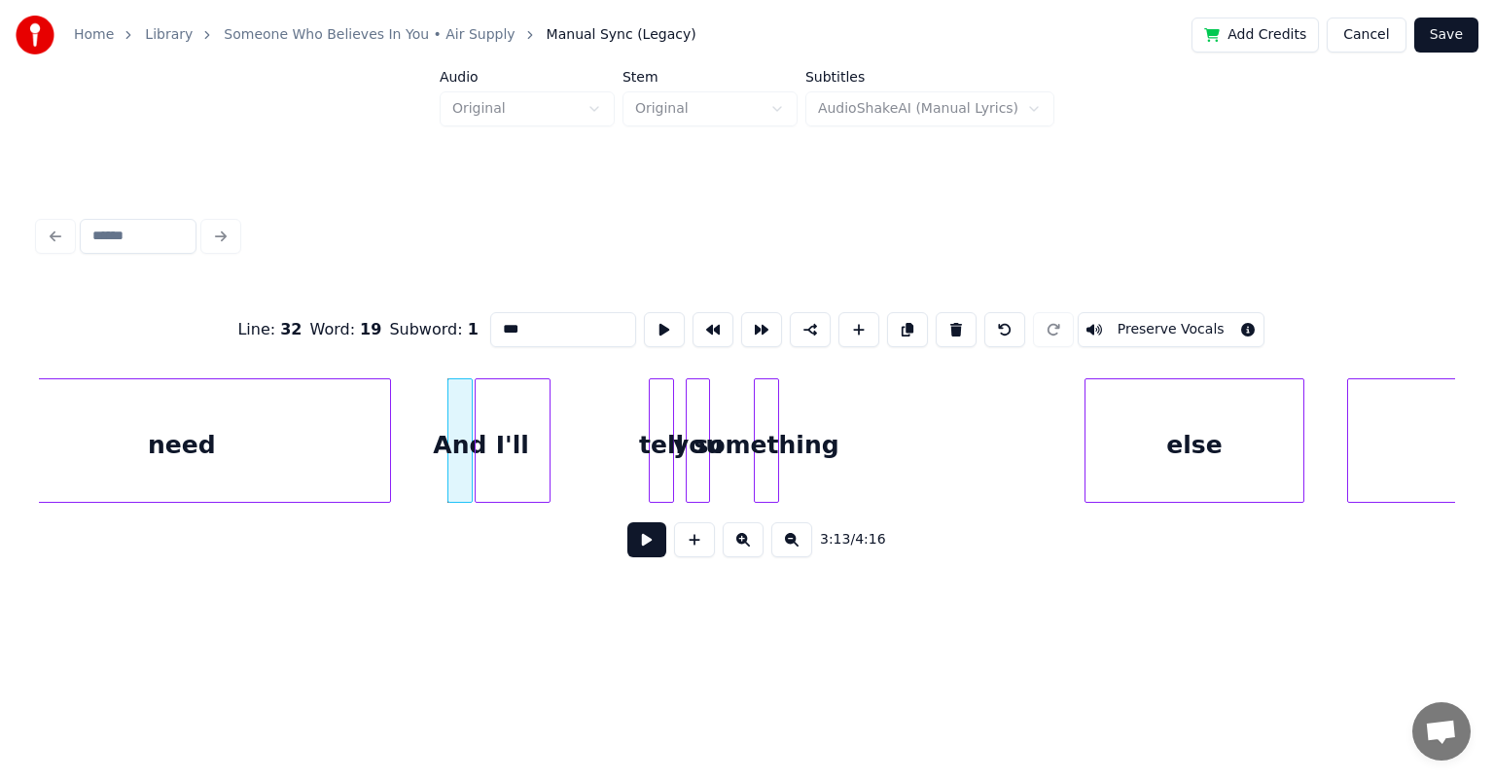
click at [627, 522] on button at bounding box center [646, 539] width 39 height 35
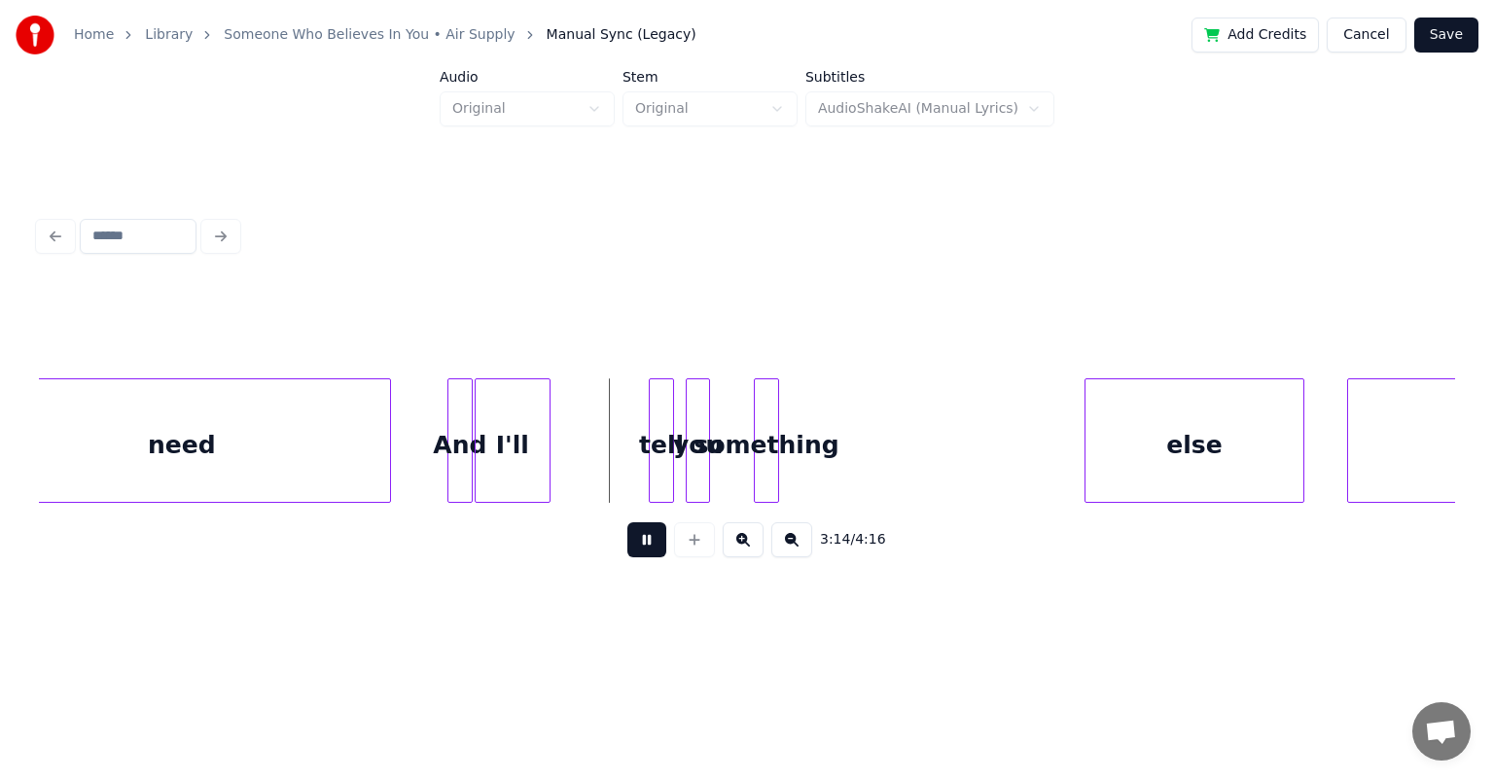
click at [627, 522] on button at bounding box center [646, 539] width 39 height 35
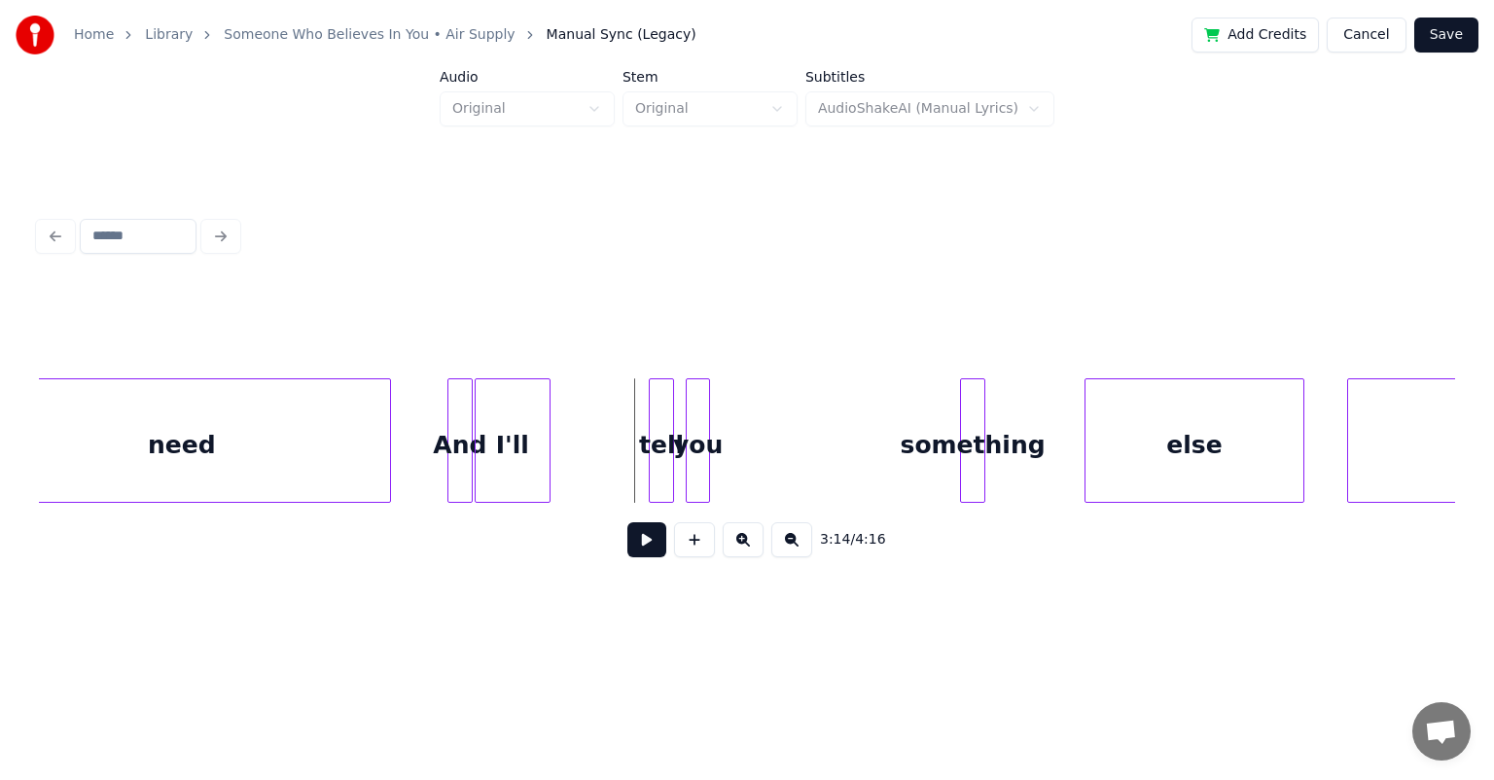
click at [763, 402] on div "something" at bounding box center [972, 445] width 23 height 132
click at [763, 402] on div "you" at bounding box center [862, 445] width 23 height 132
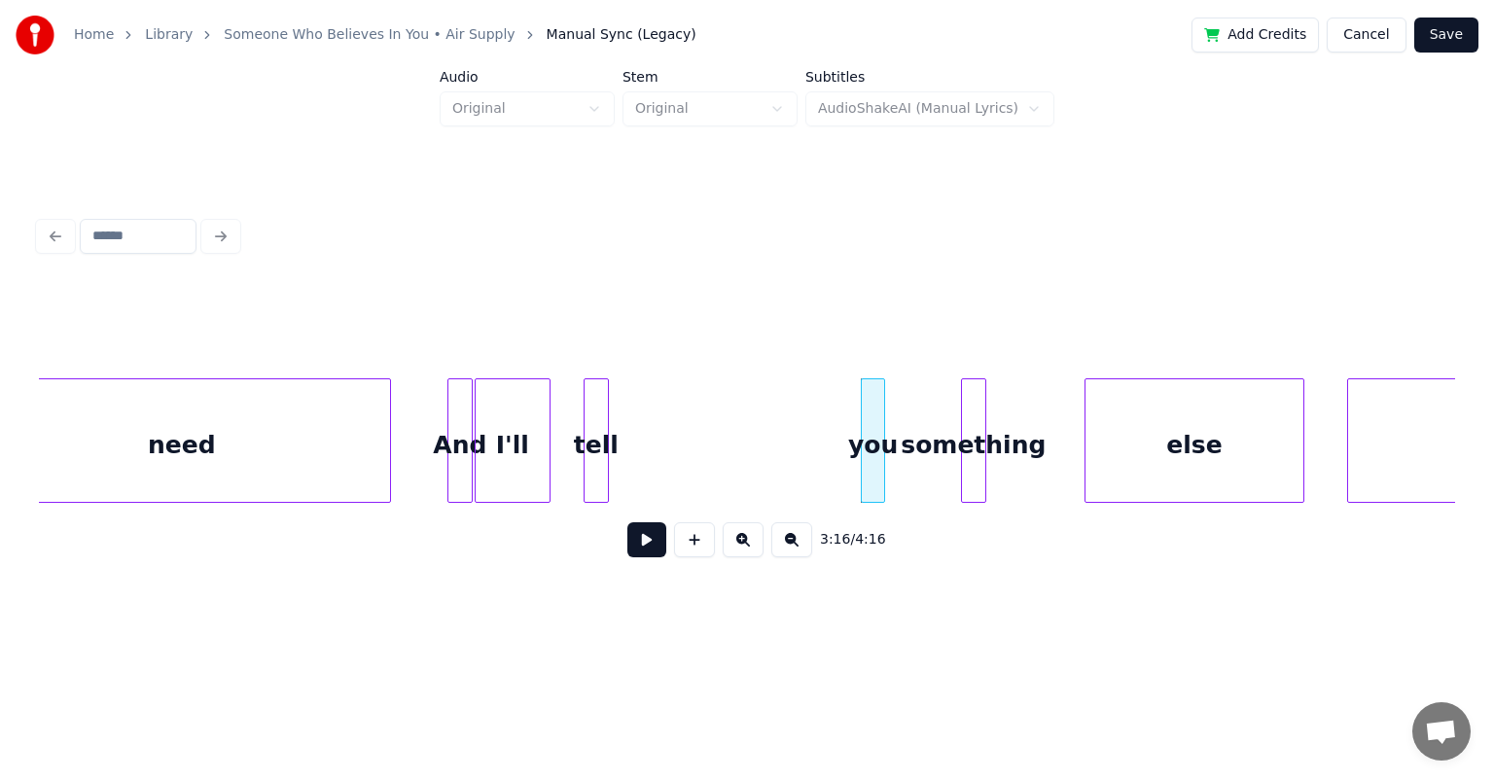
click at [598, 406] on div "tell" at bounding box center [596, 445] width 23 height 132
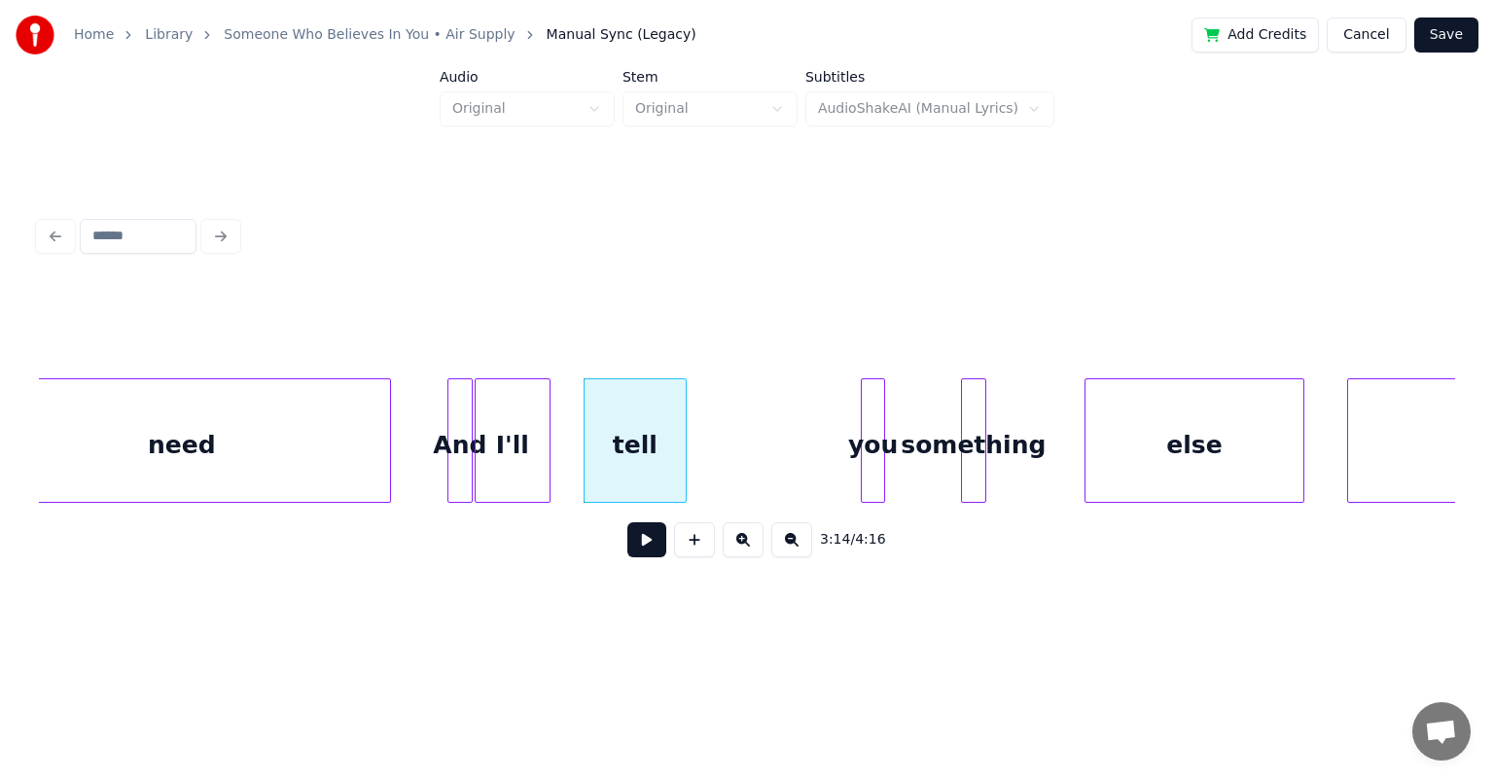
click at [686, 428] on div at bounding box center [683, 440] width 6 height 123
click at [578, 432] on div at bounding box center [578, 440] width 6 height 123
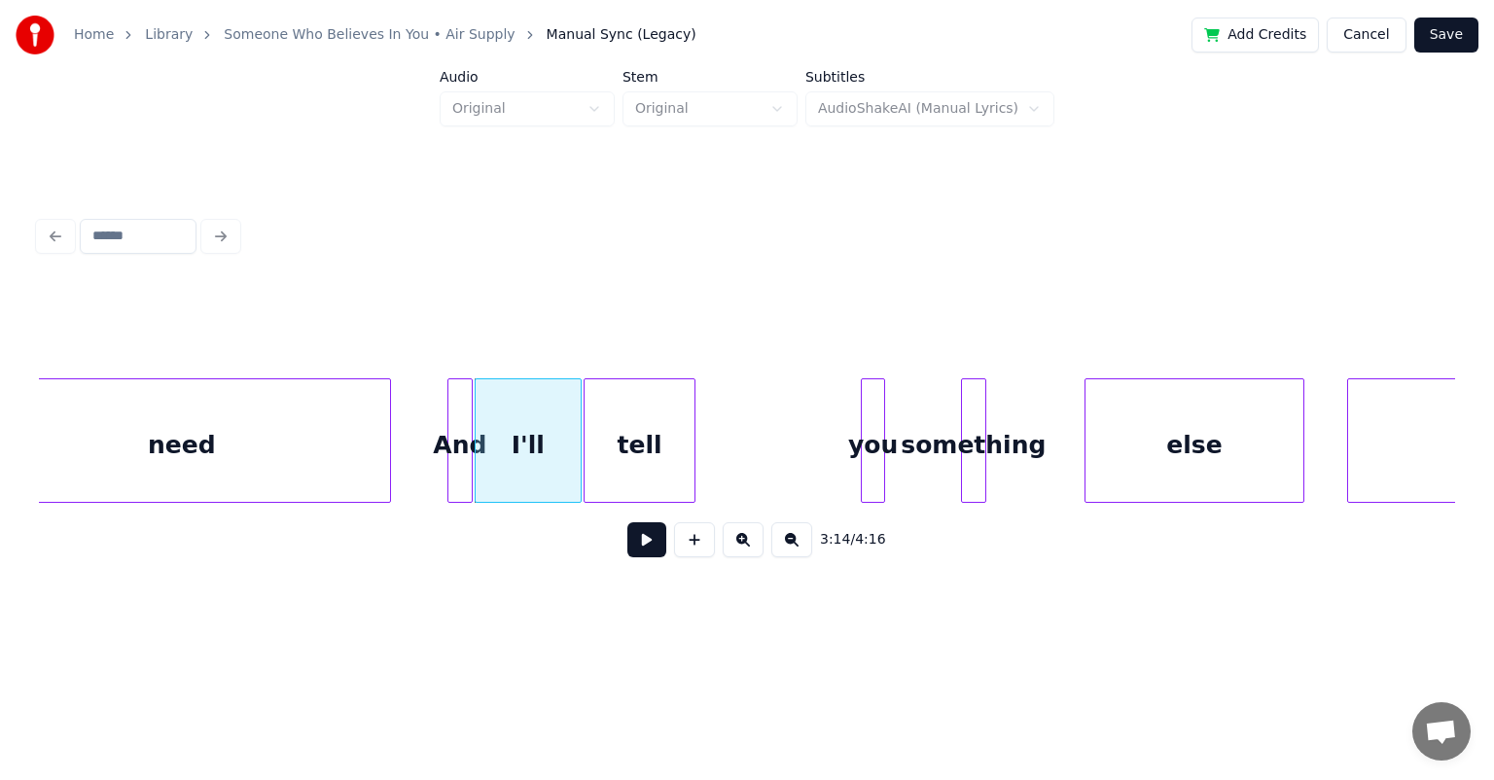
click at [457, 422] on div "And" at bounding box center [459, 445] width 23 height 132
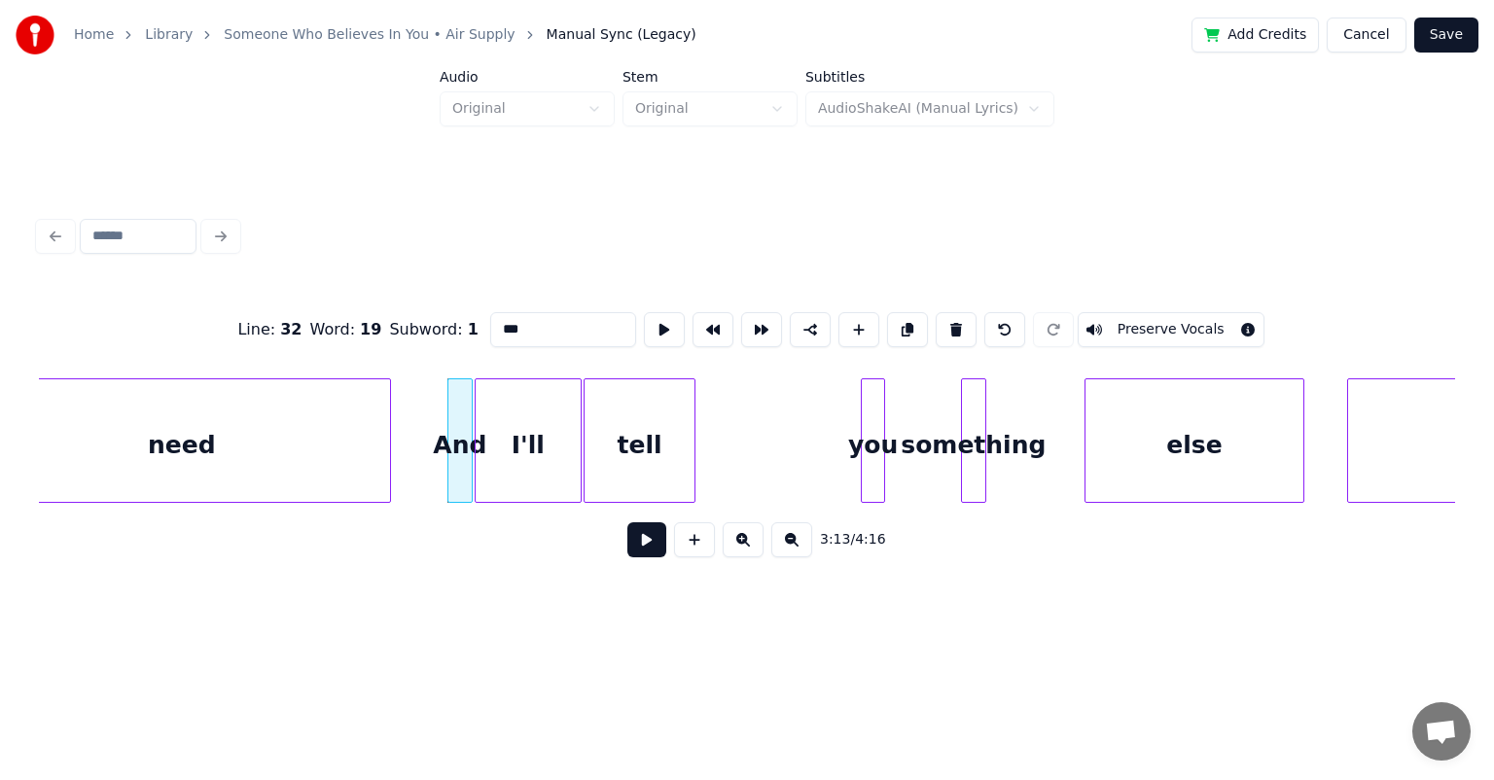
click at [627, 522] on button at bounding box center [646, 539] width 39 height 35
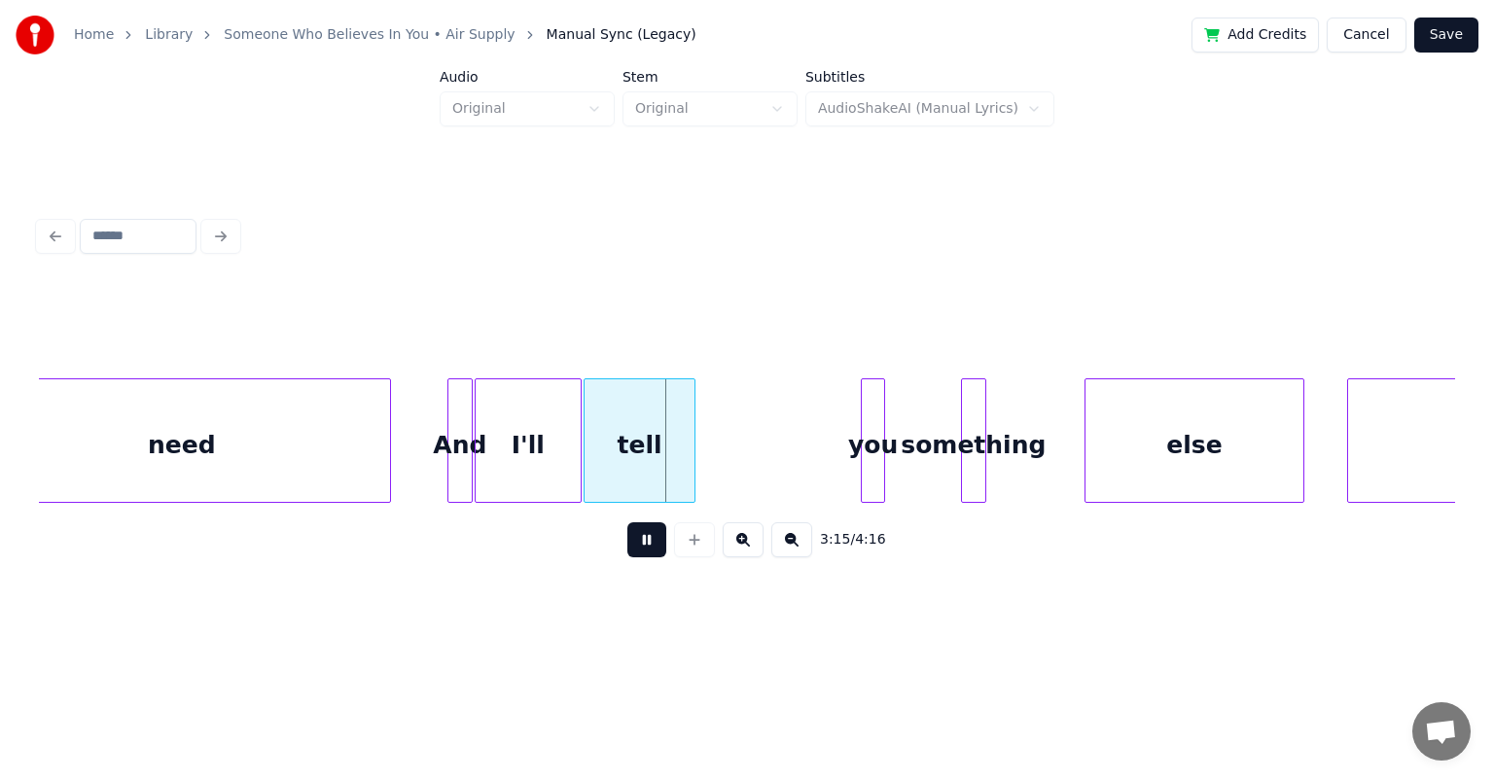
click at [627, 522] on button at bounding box center [646, 539] width 39 height 35
click at [458, 412] on div "And" at bounding box center [459, 445] width 23 height 132
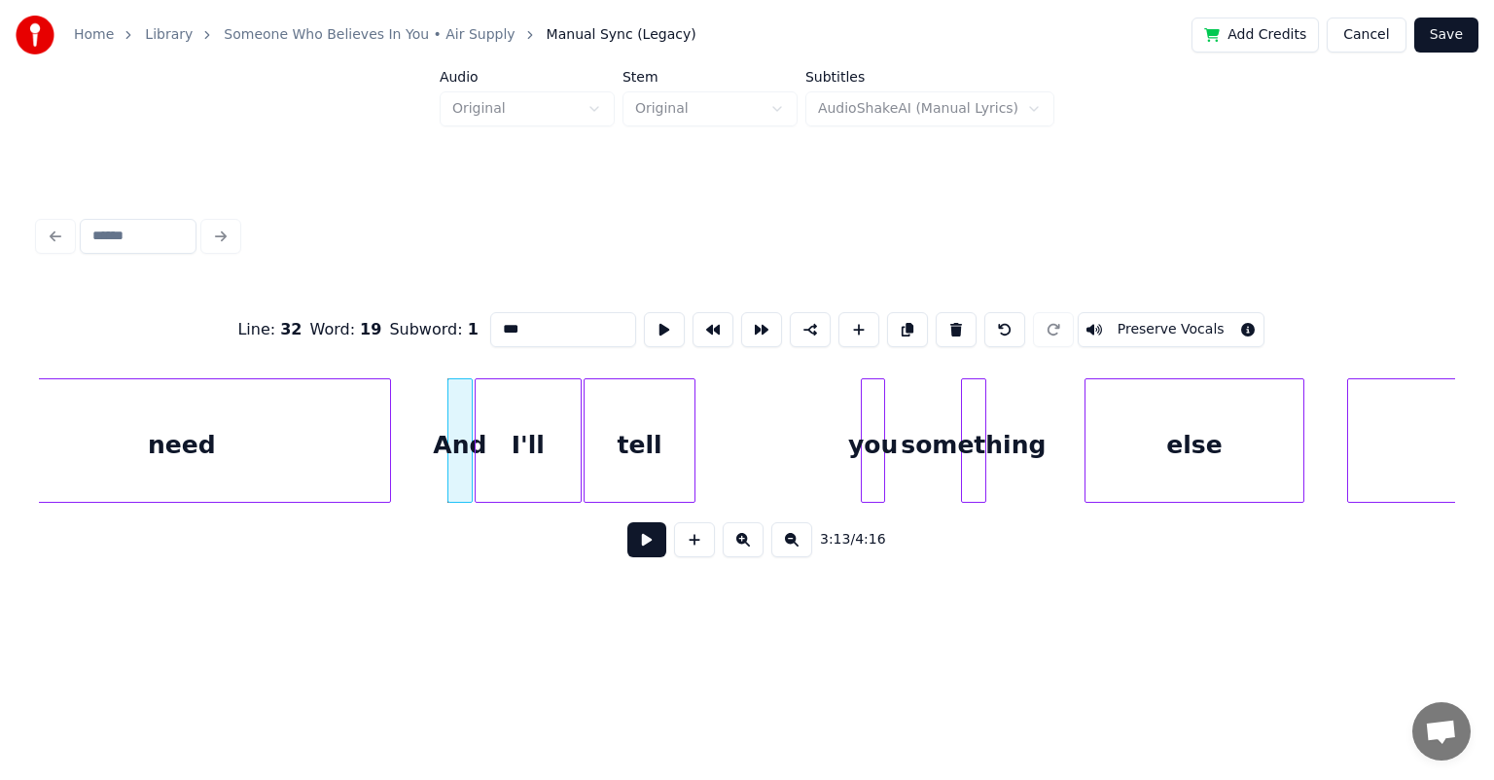
click at [627, 522] on button at bounding box center [646, 539] width 39 height 35
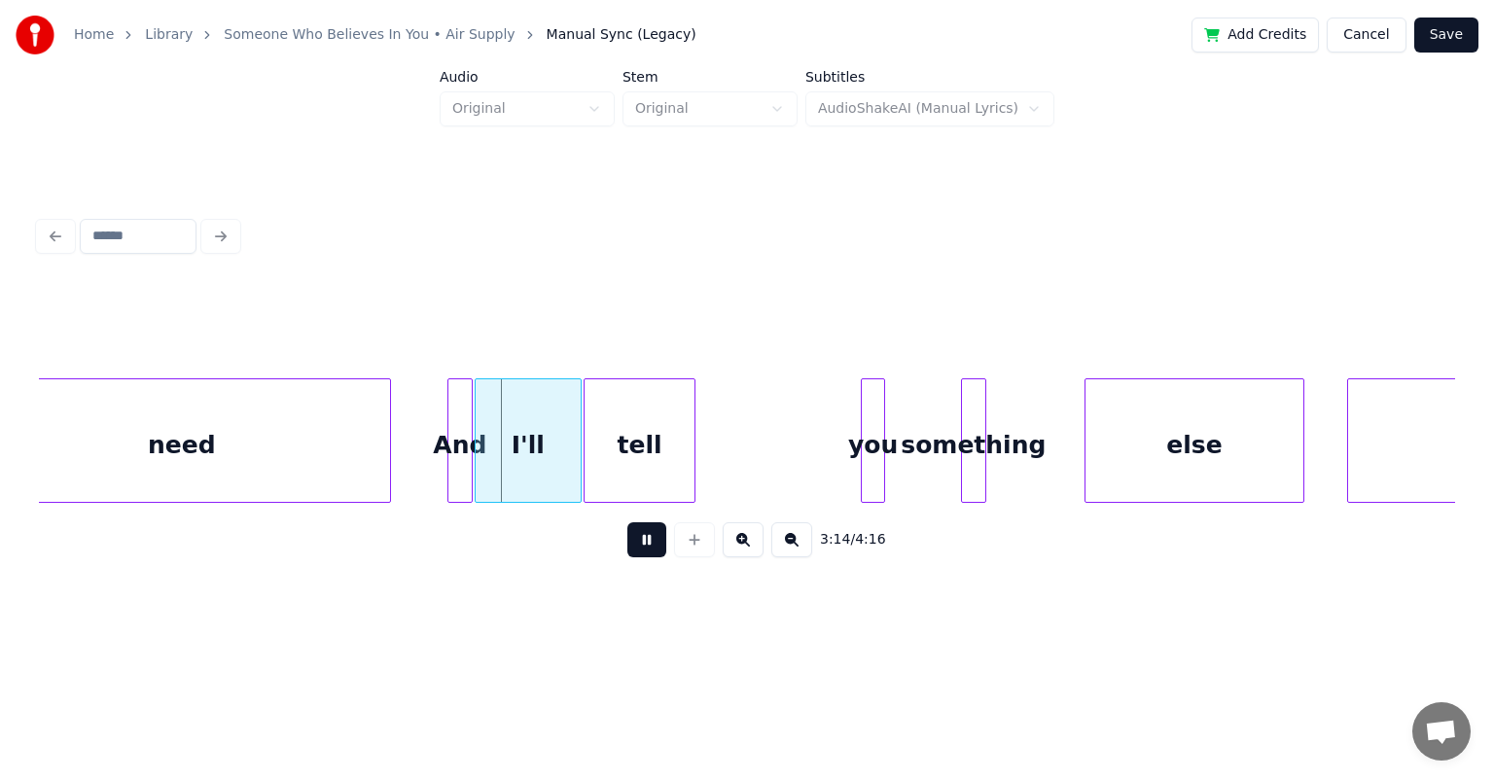
click at [627, 522] on button at bounding box center [646, 539] width 39 height 35
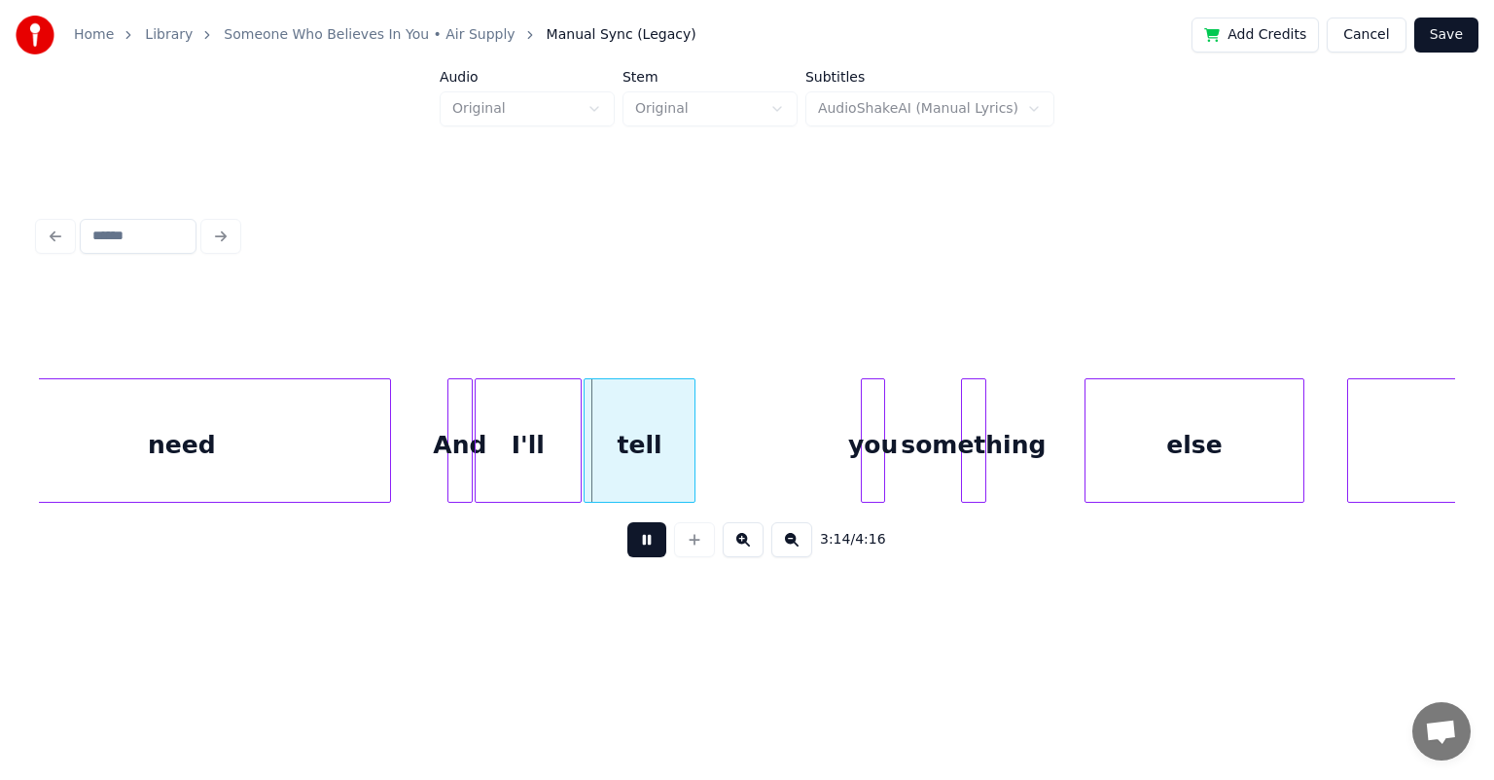
click at [627, 522] on button at bounding box center [646, 539] width 39 height 35
click at [453, 409] on div "And" at bounding box center [459, 445] width 23 height 132
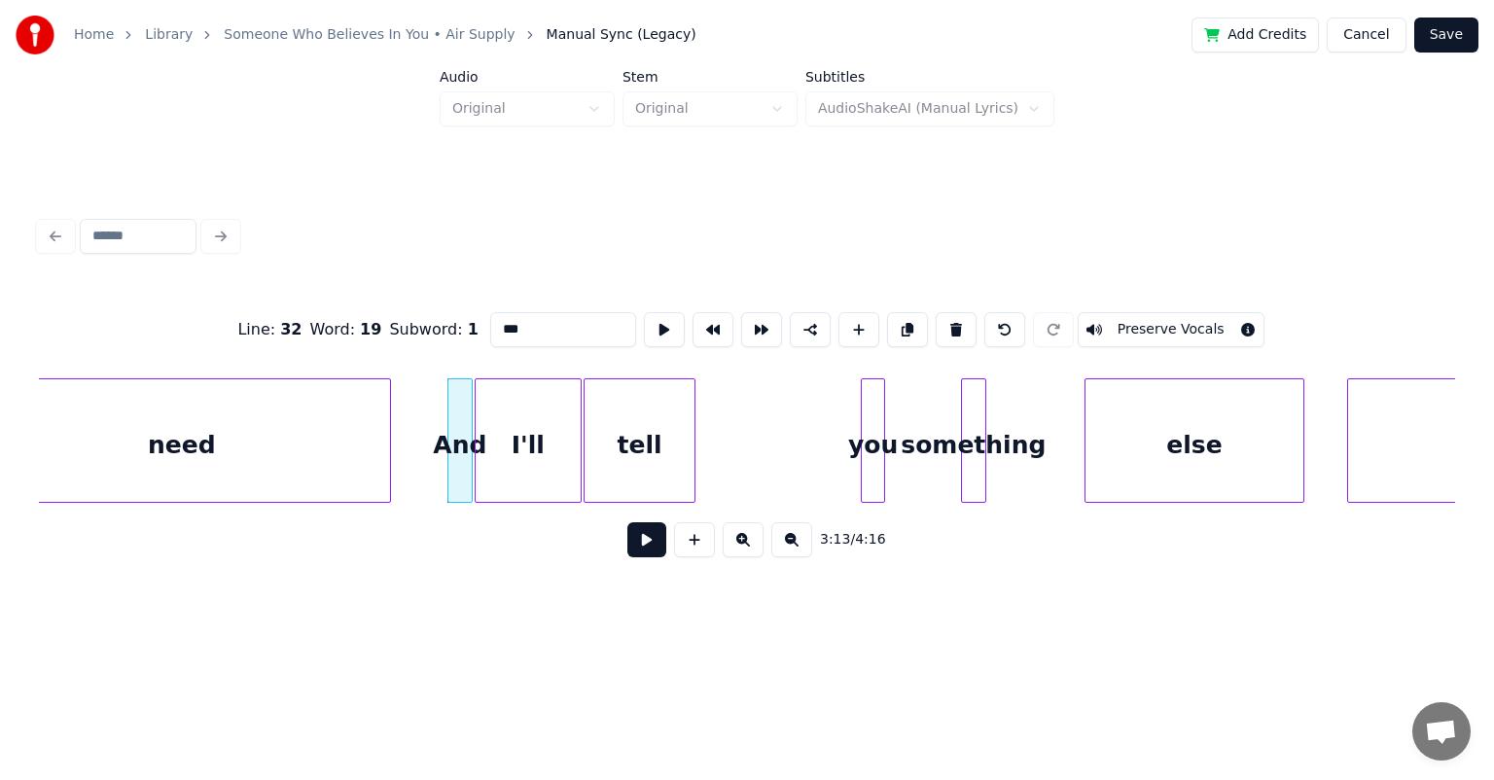
click at [627, 522] on button at bounding box center [646, 539] width 39 height 35
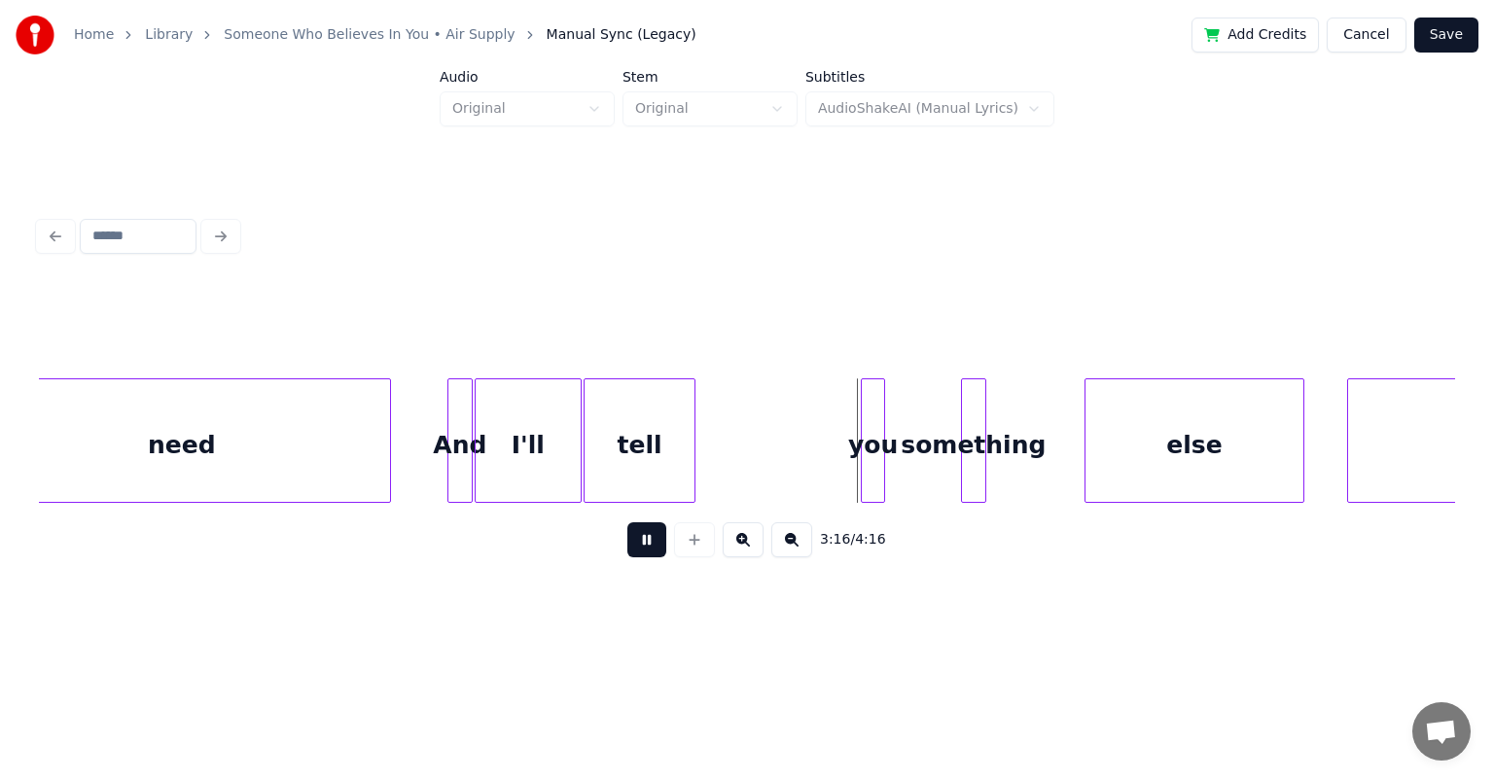
click at [627, 522] on button at bounding box center [646, 539] width 39 height 35
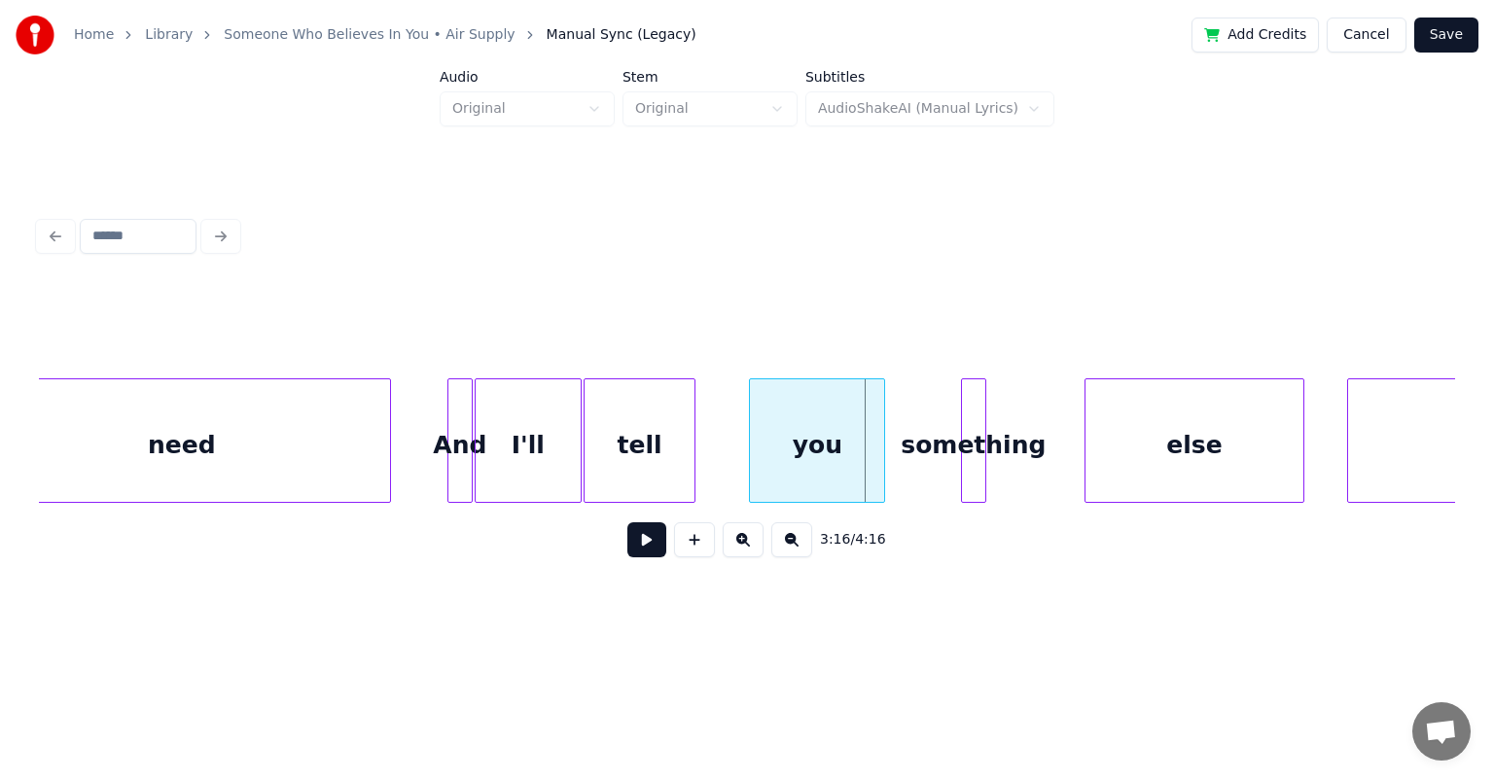
click at [750, 417] on div at bounding box center [753, 440] width 6 height 123
click at [763, 428] on div at bounding box center [780, 440] width 6 height 123
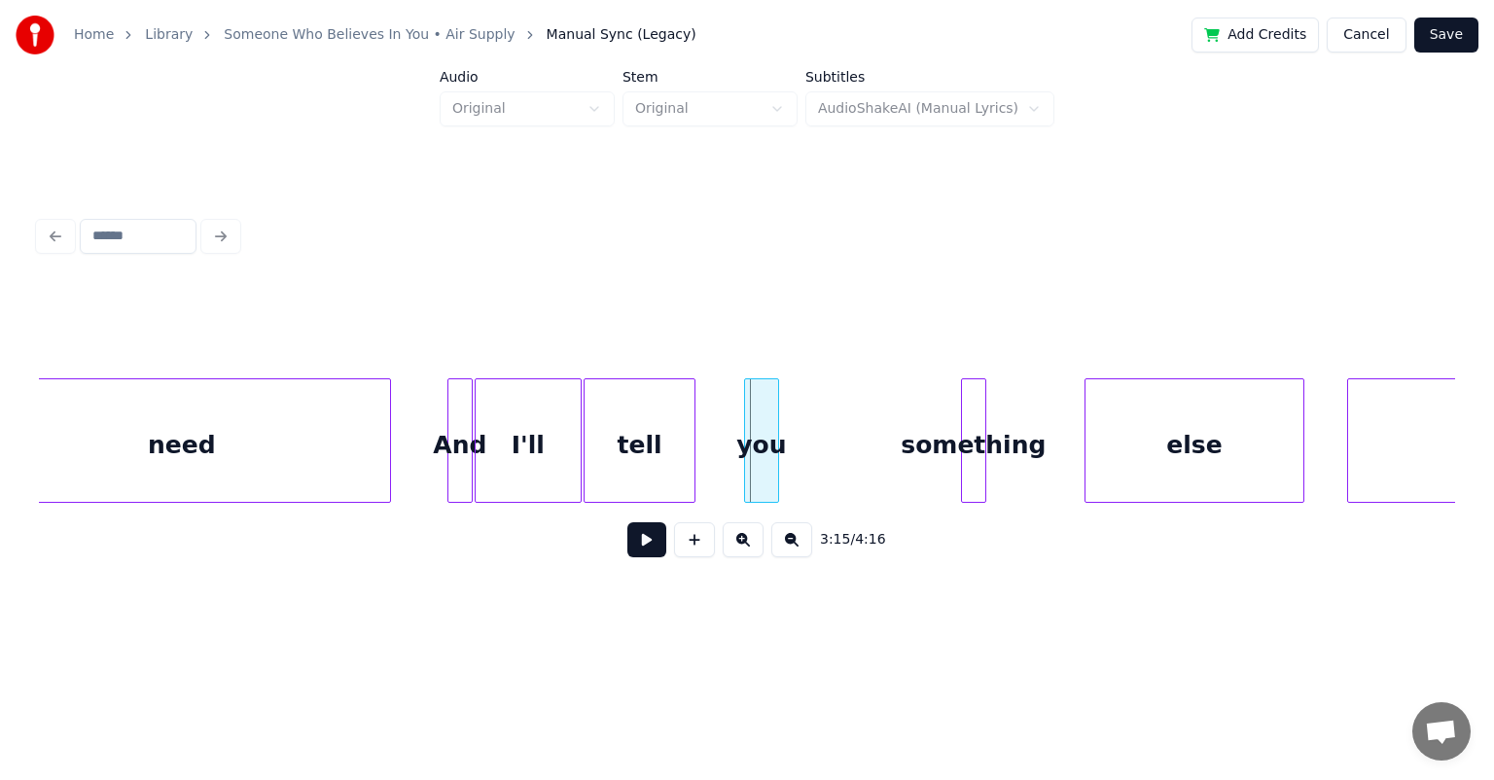
click at [757, 417] on div "you" at bounding box center [761, 445] width 33 height 132
click at [733, 428] on div at bounding box center [736, 440] width 6 height 123
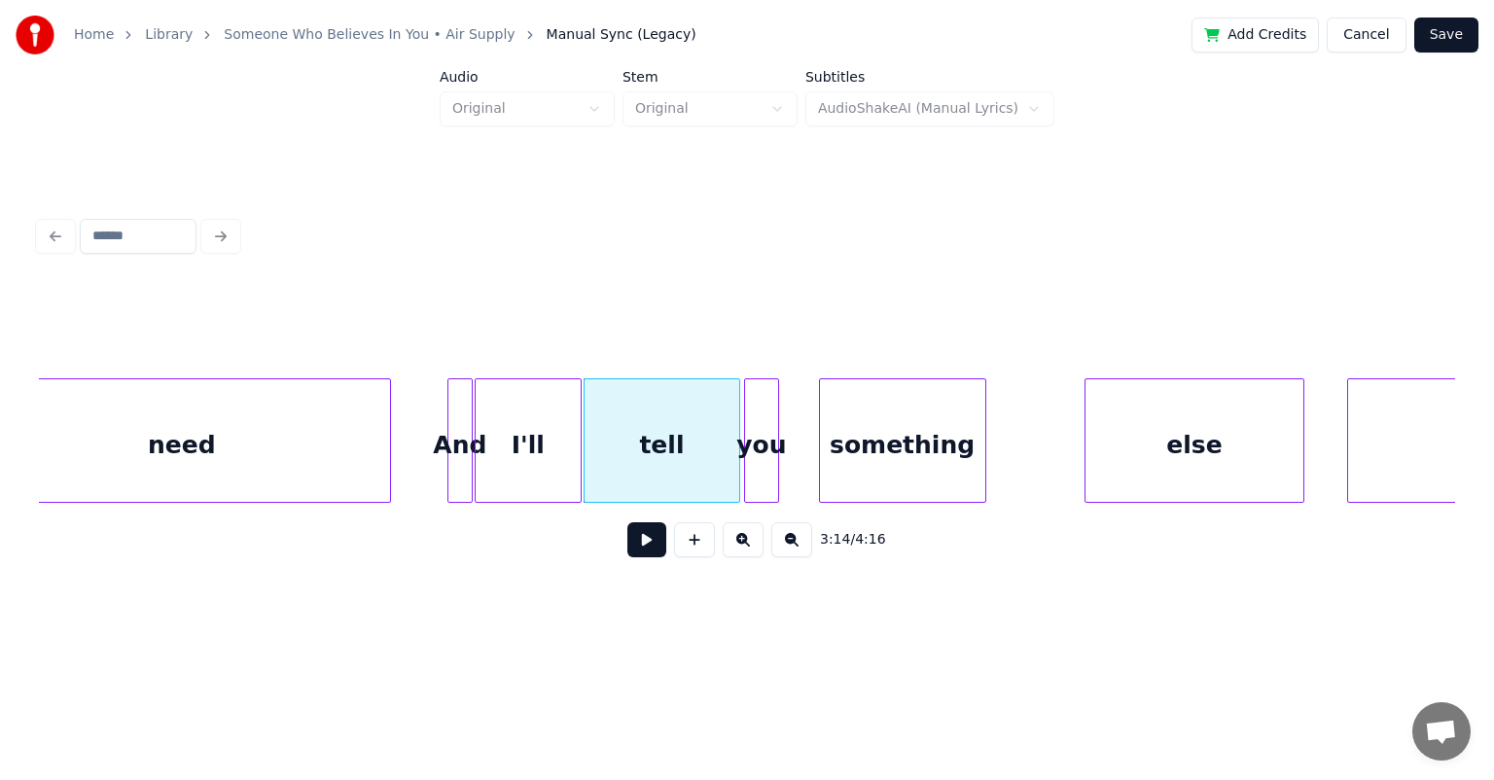
click at [763, 424] on div at bounding box center [823, 440] width 6 height 123
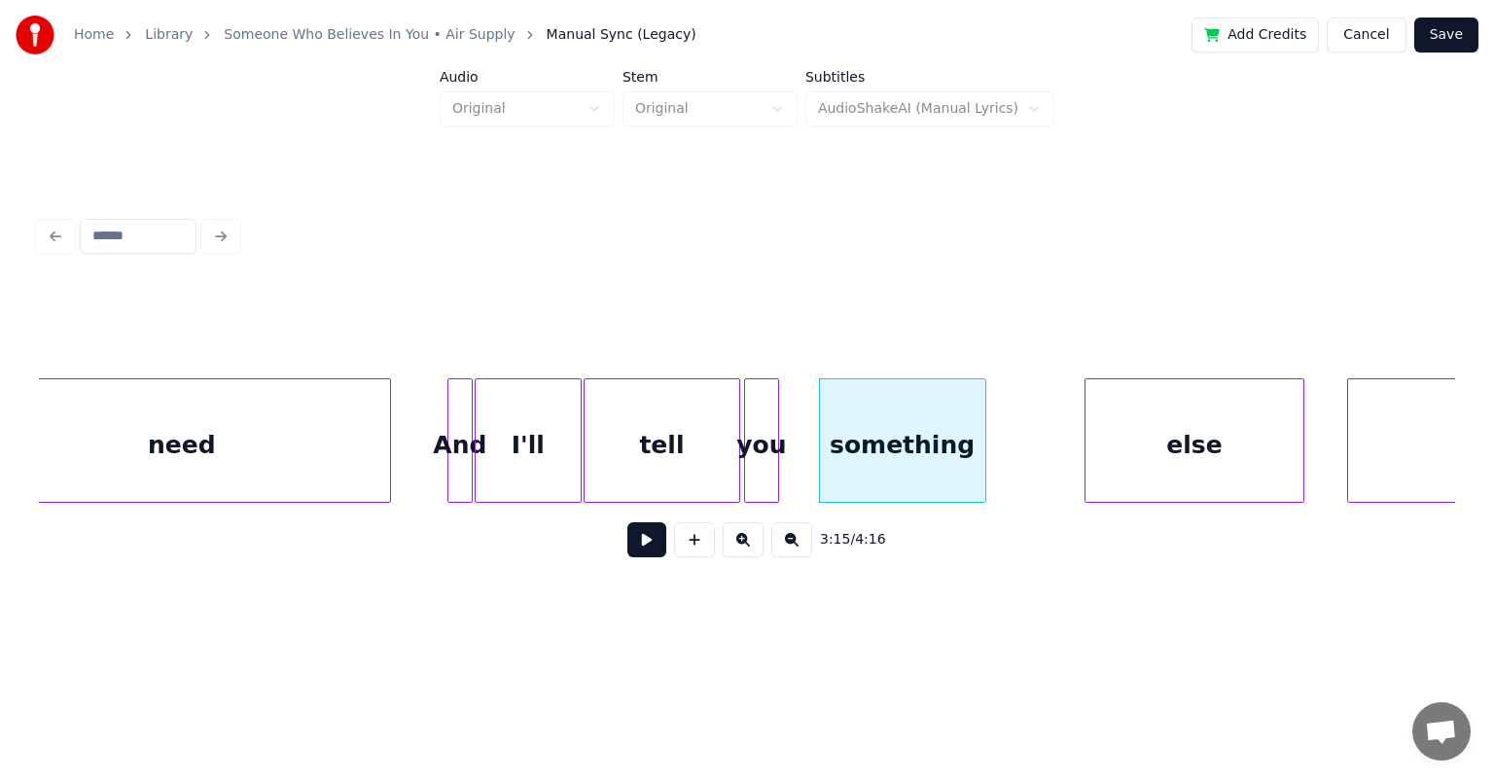
click at [763, 420] on div "you" at bounding box center [761, 445] width 33 height 132
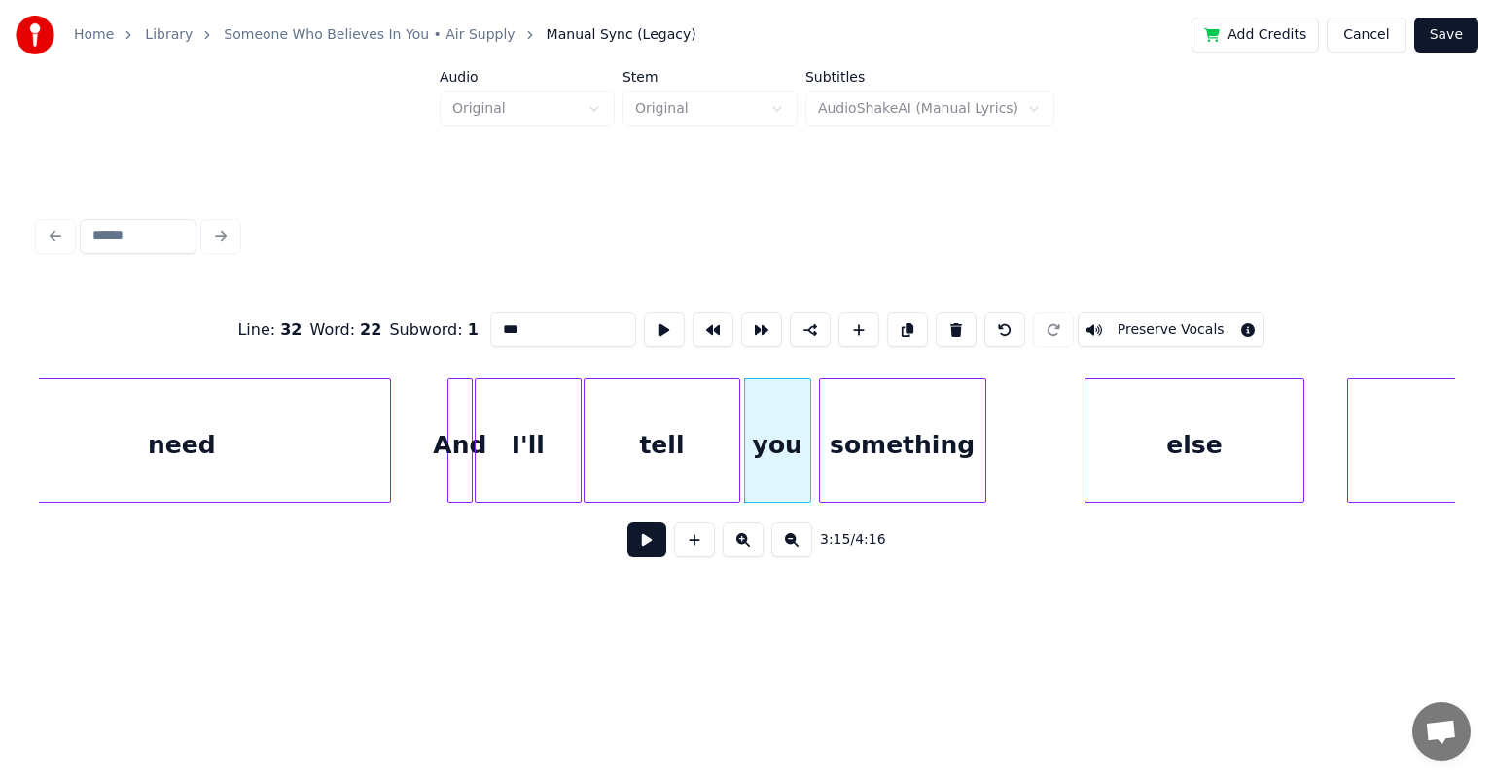
click at [763, 423] on div at bounding box center [807, 440] width 6 height 123
click at [763, 426] on div at bounding box center [943, 440] width 6 height 123
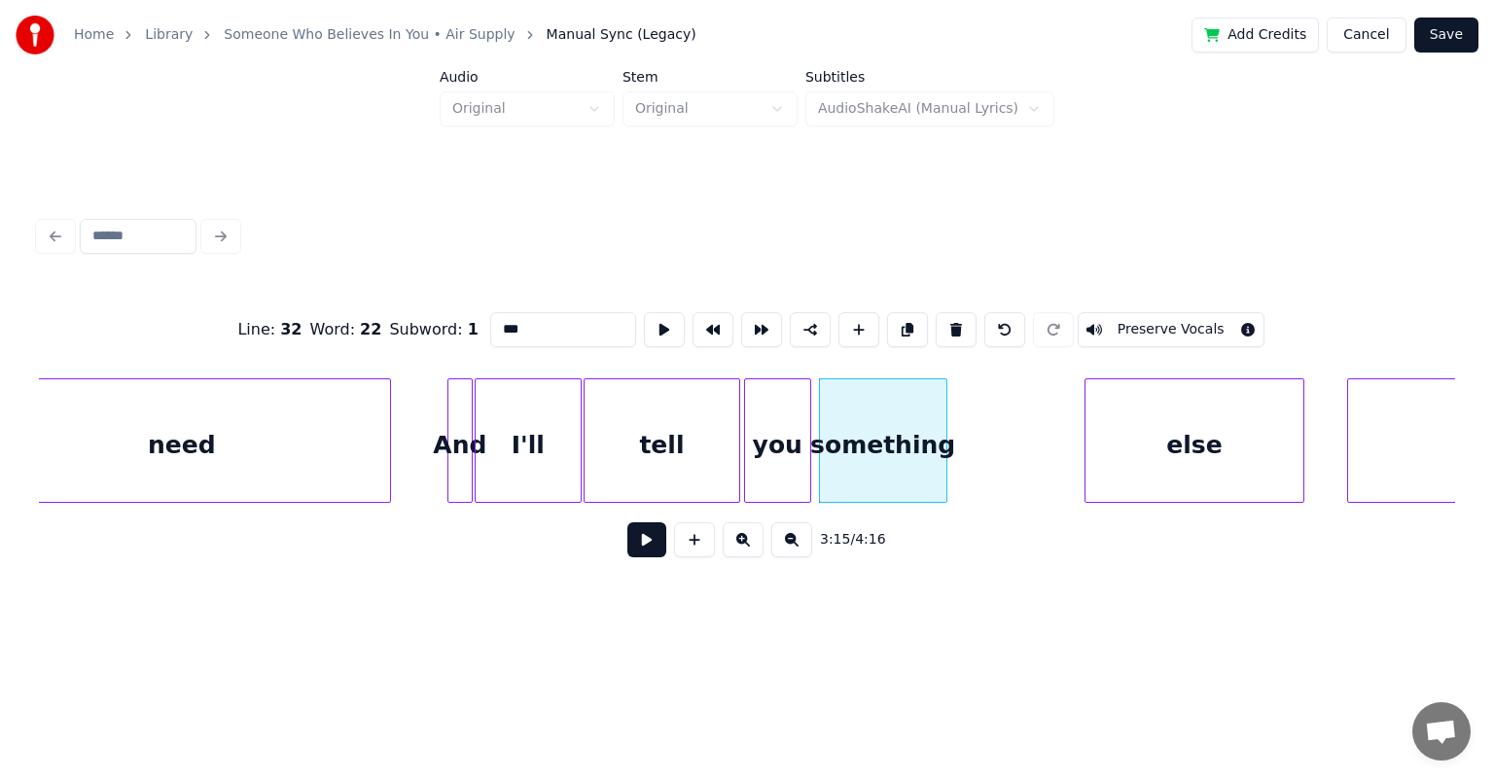
click at [461, 419] on div "And" at bounding box center [459, 445] width 23 height 132
type input "***"
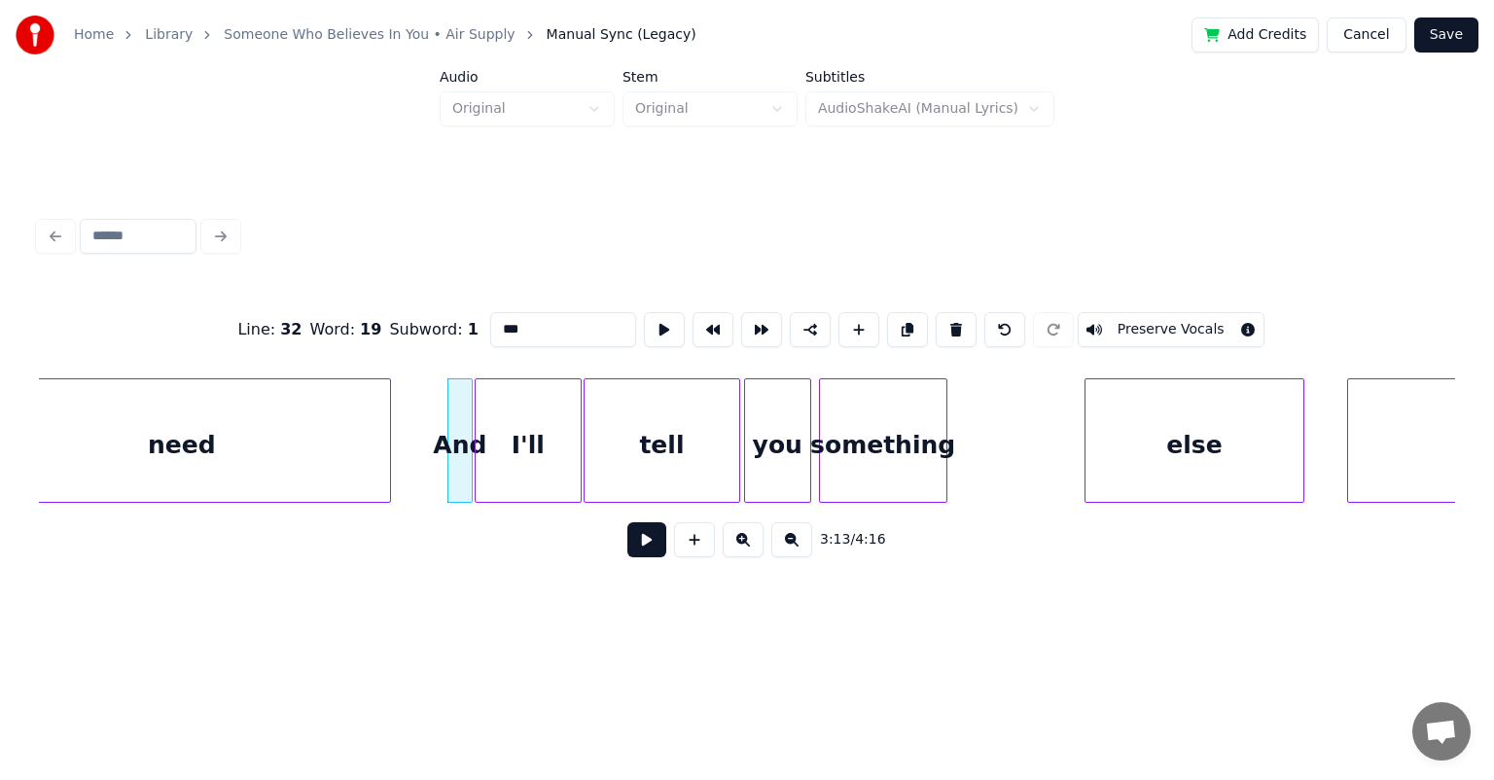
click at [627, 522] on button at bounding box center [646, 539] width 39 height 35
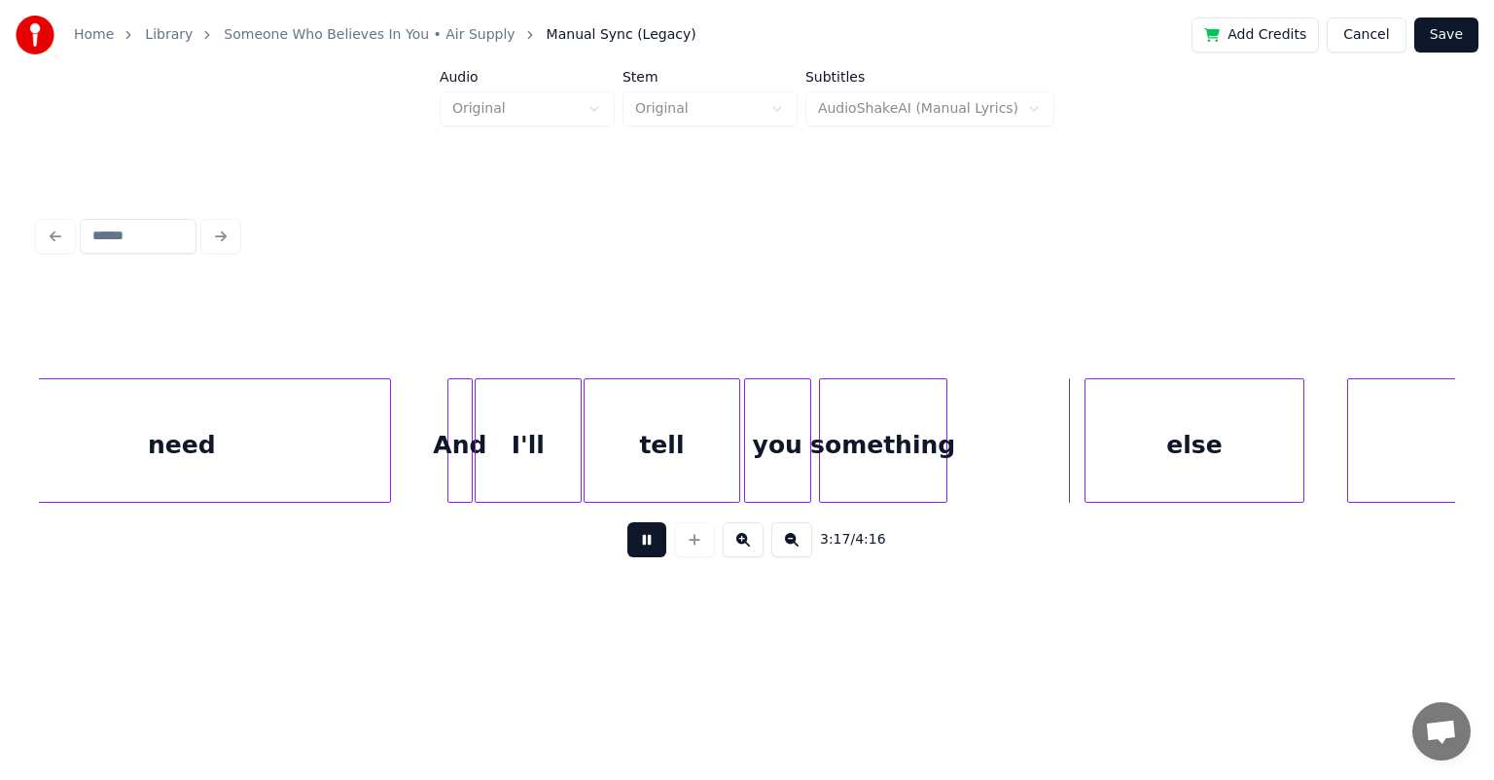
click at [627, 522] on button at bounding box center [646, 539] width 39 height 35
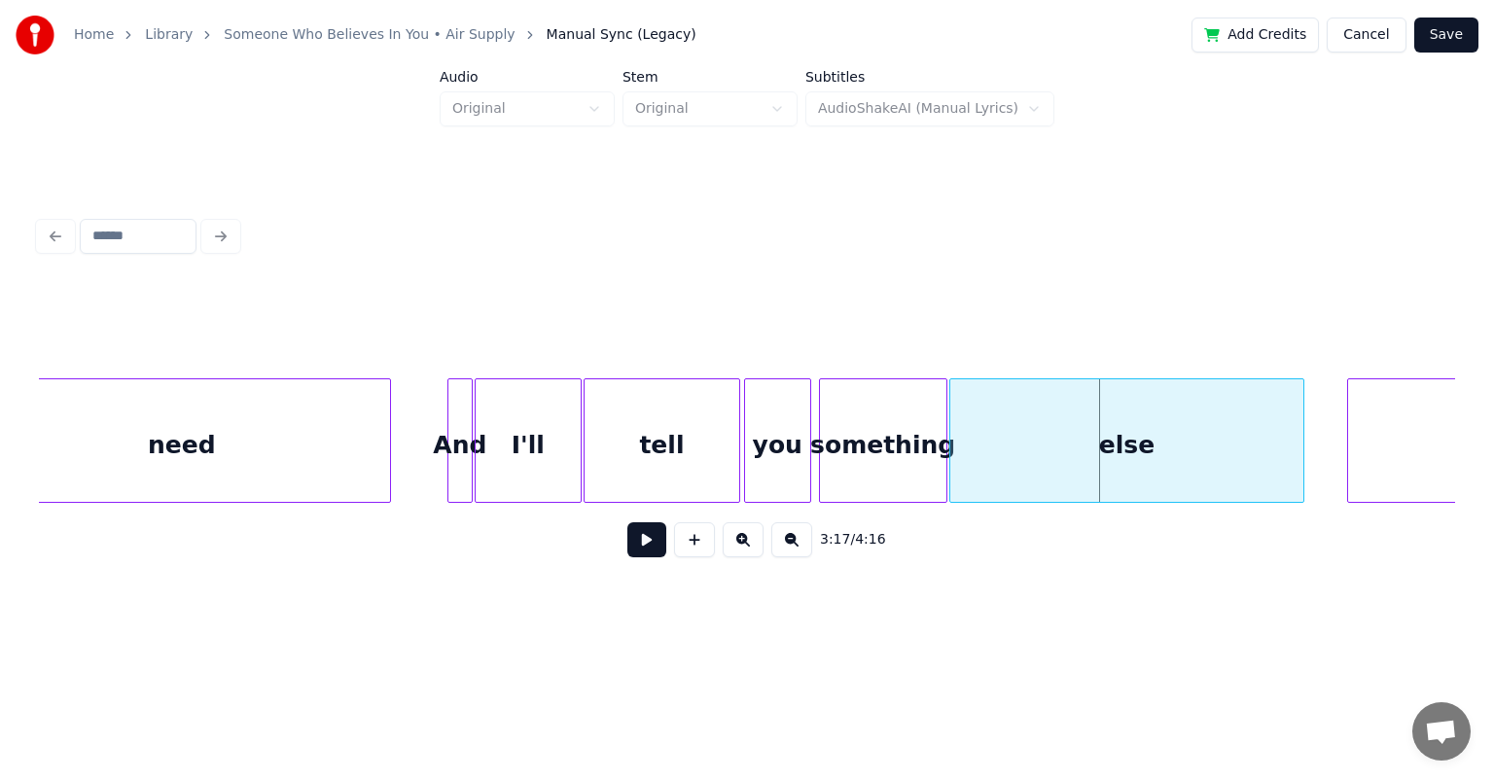
click at [763, 417] on div at bounding box center [953, 440] width 6 height 123
click at [763, 416] on div at bounding box center [826, 440] width 6 height 123
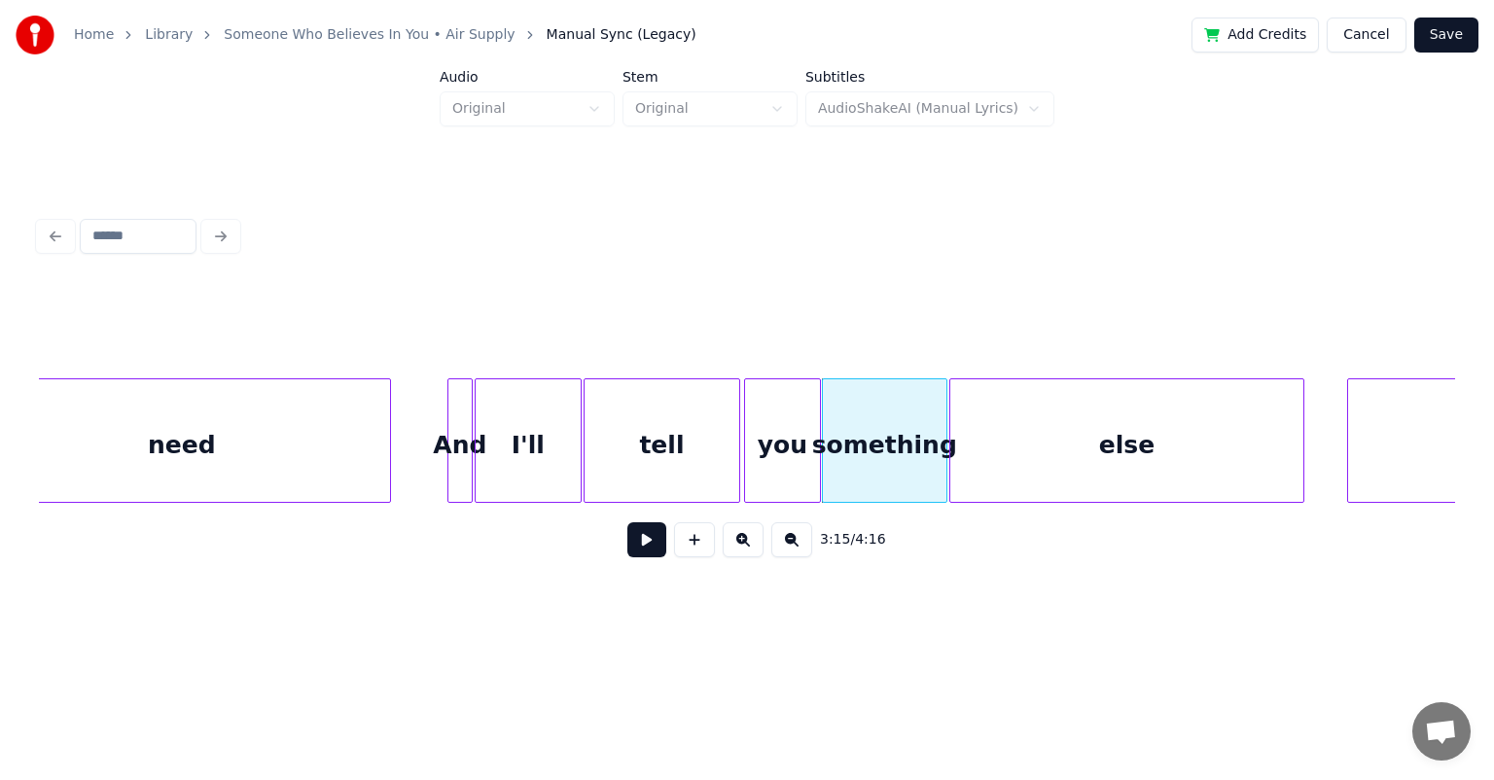
click at [763, 424] on div at bounding box center [817, 440] width 6 height 123
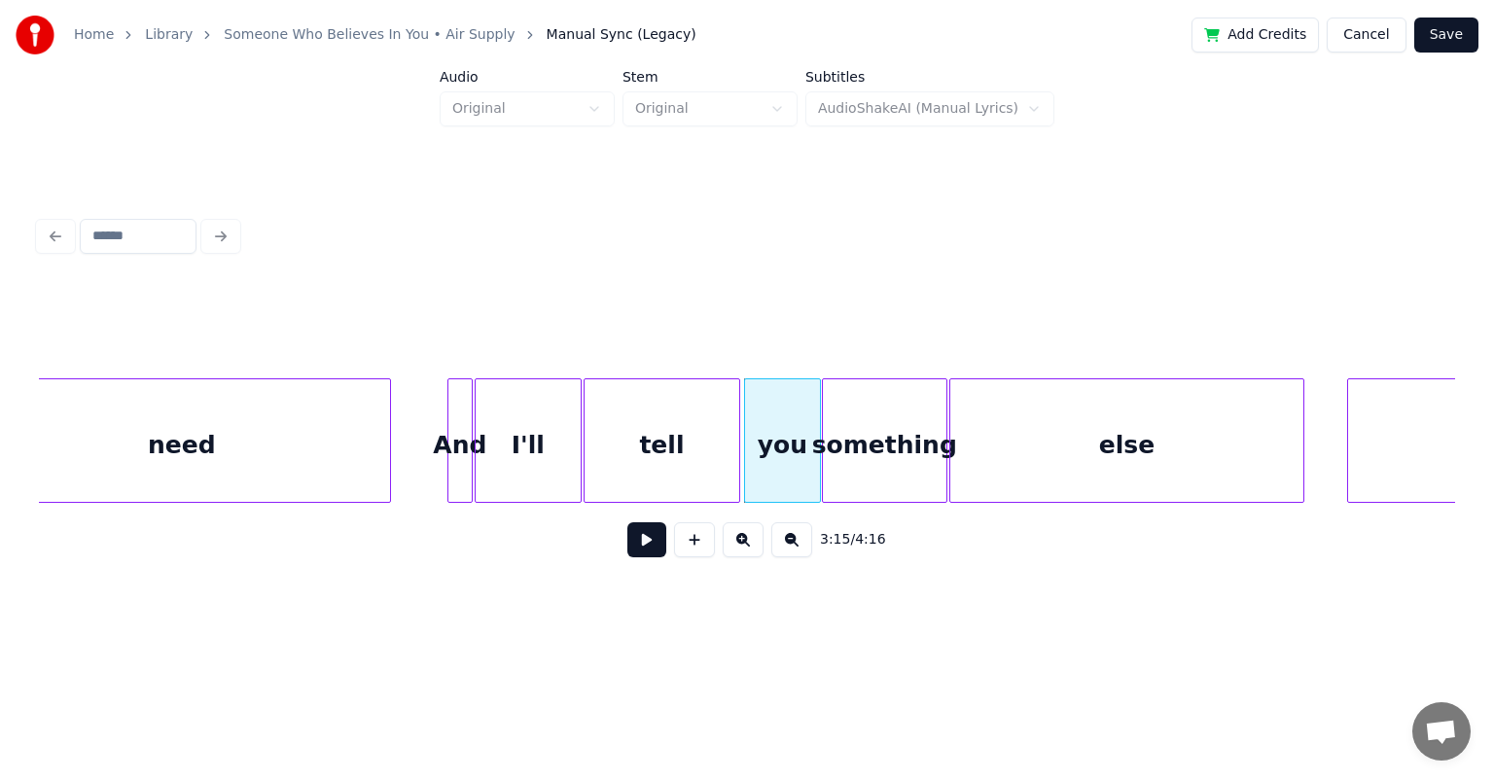
click at [460, 421] on div "And" at bounding box center [459, 445] width 23 height 132
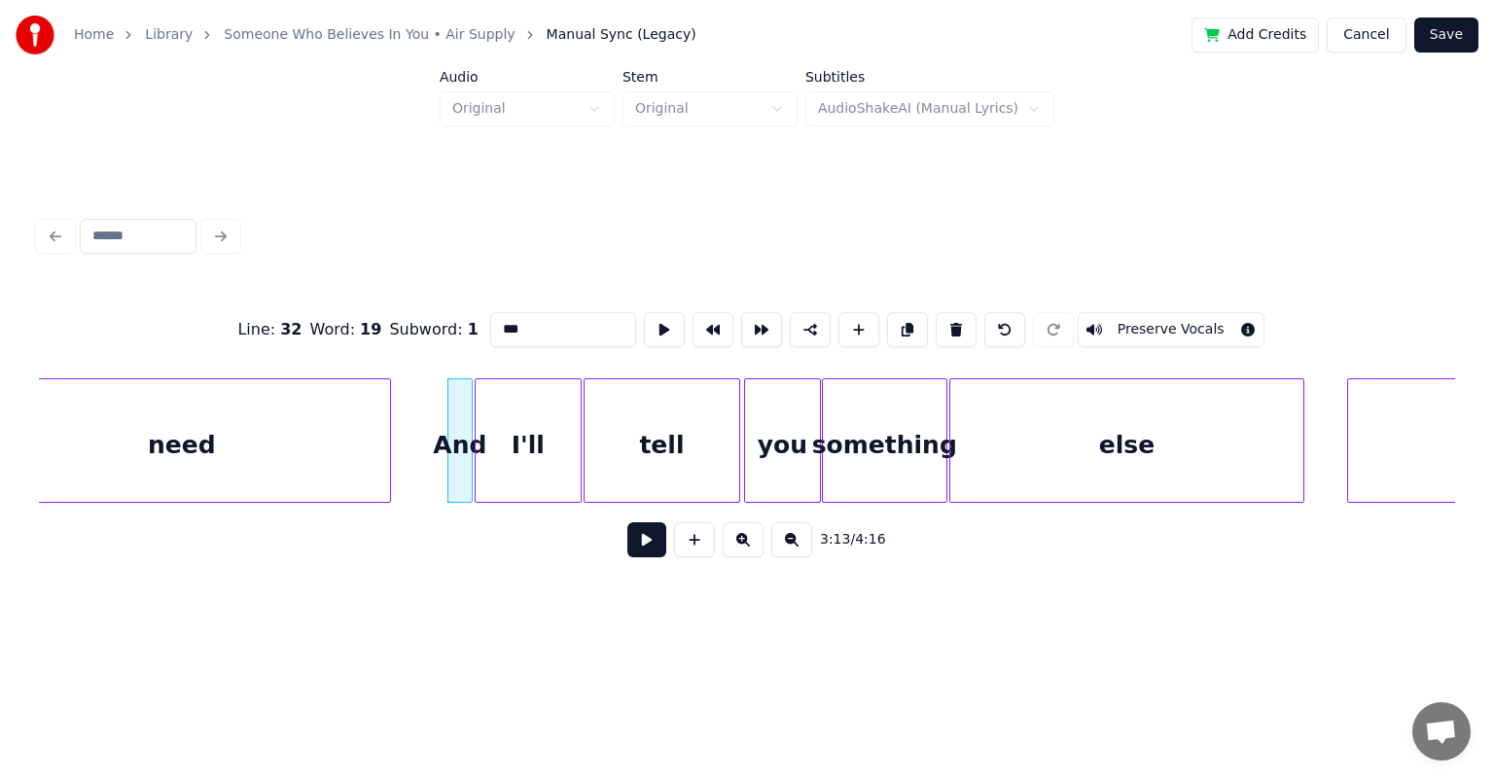
click at [627, 522] on button at bounding box center [646, 539] width 39 height 35
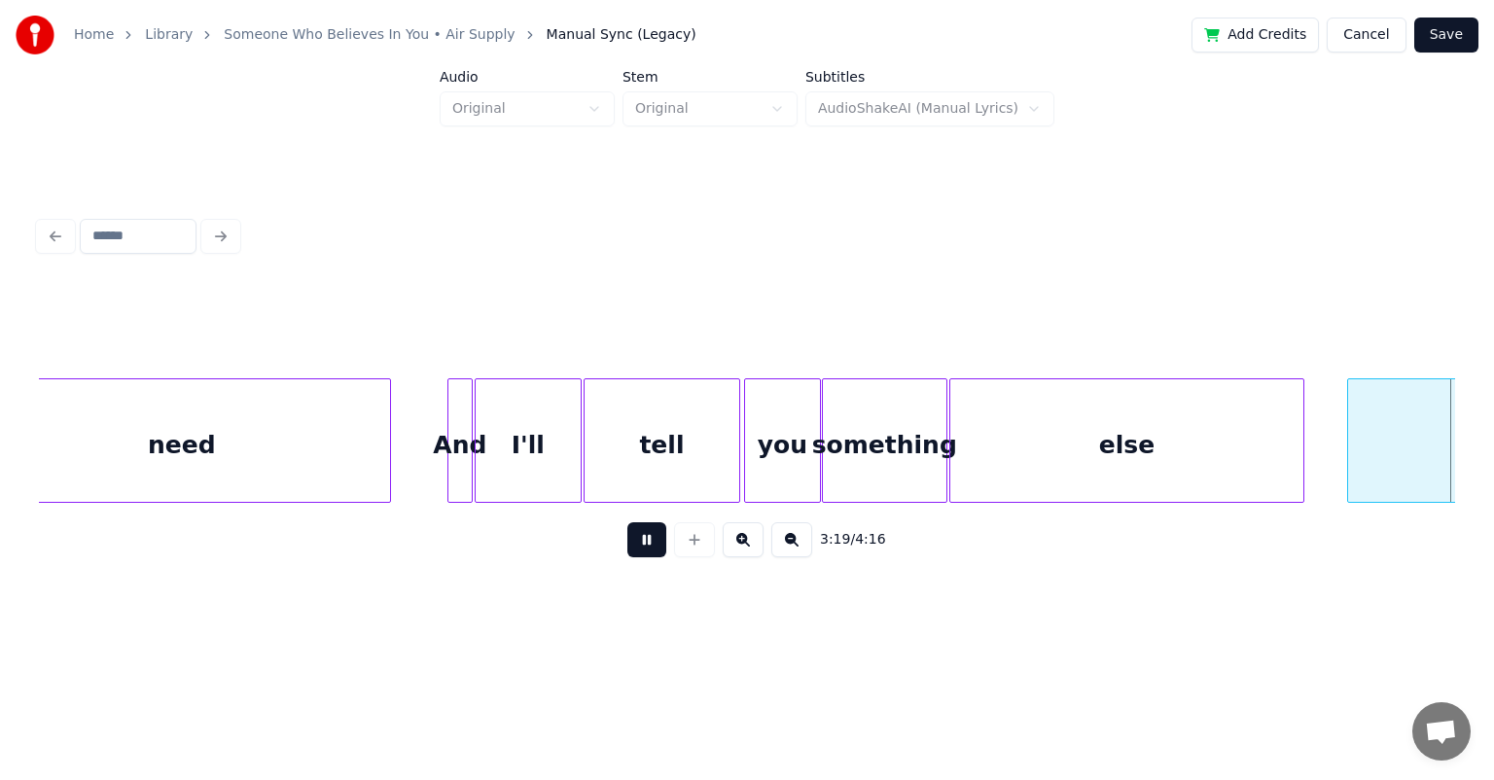
click at [627, 522] on button at bounding box center [646, 539] width 39 height 35
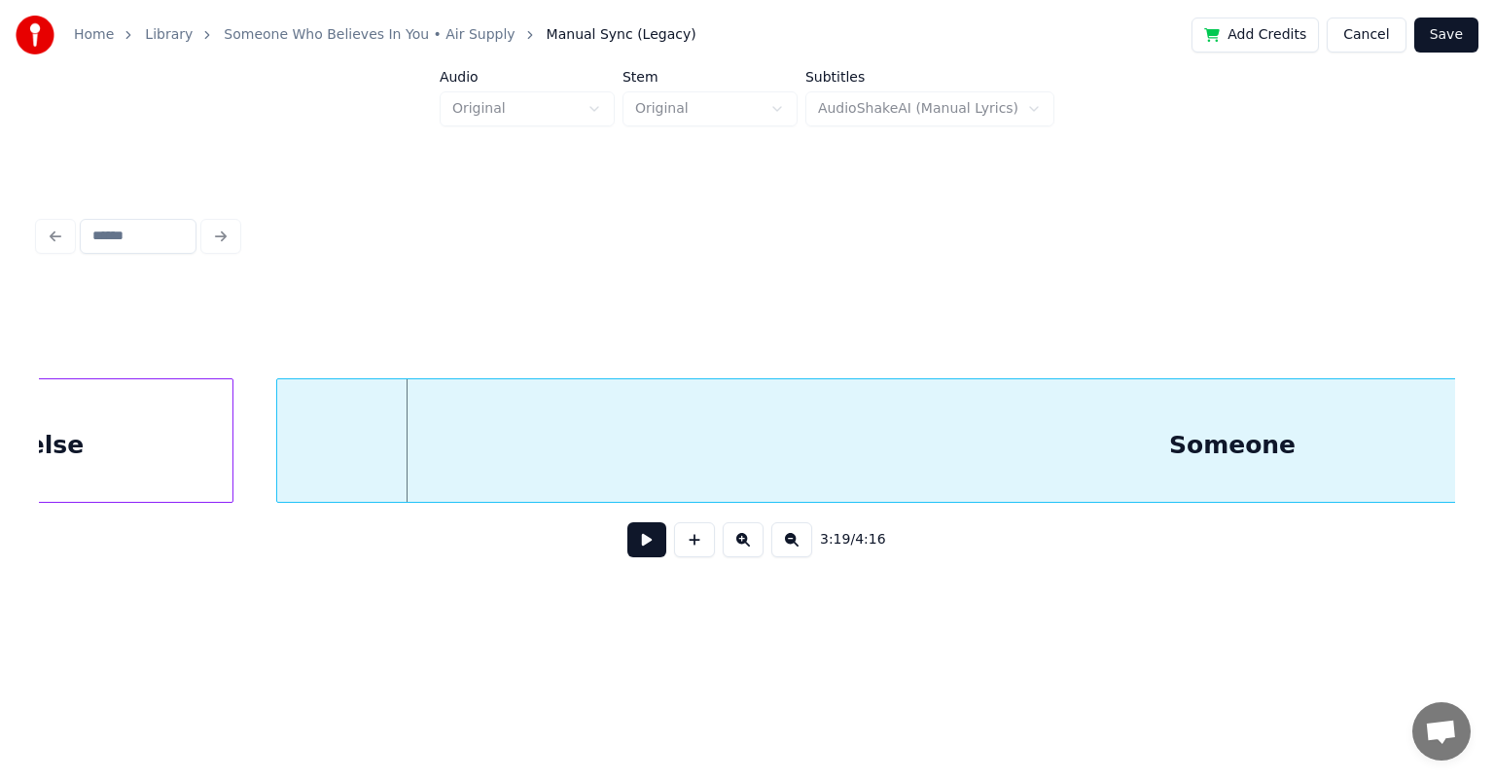
scroll to position [0, 38393]
click at [279, 444] on div "Someone" at bounding box center [1235, 440] width 1912 height 124
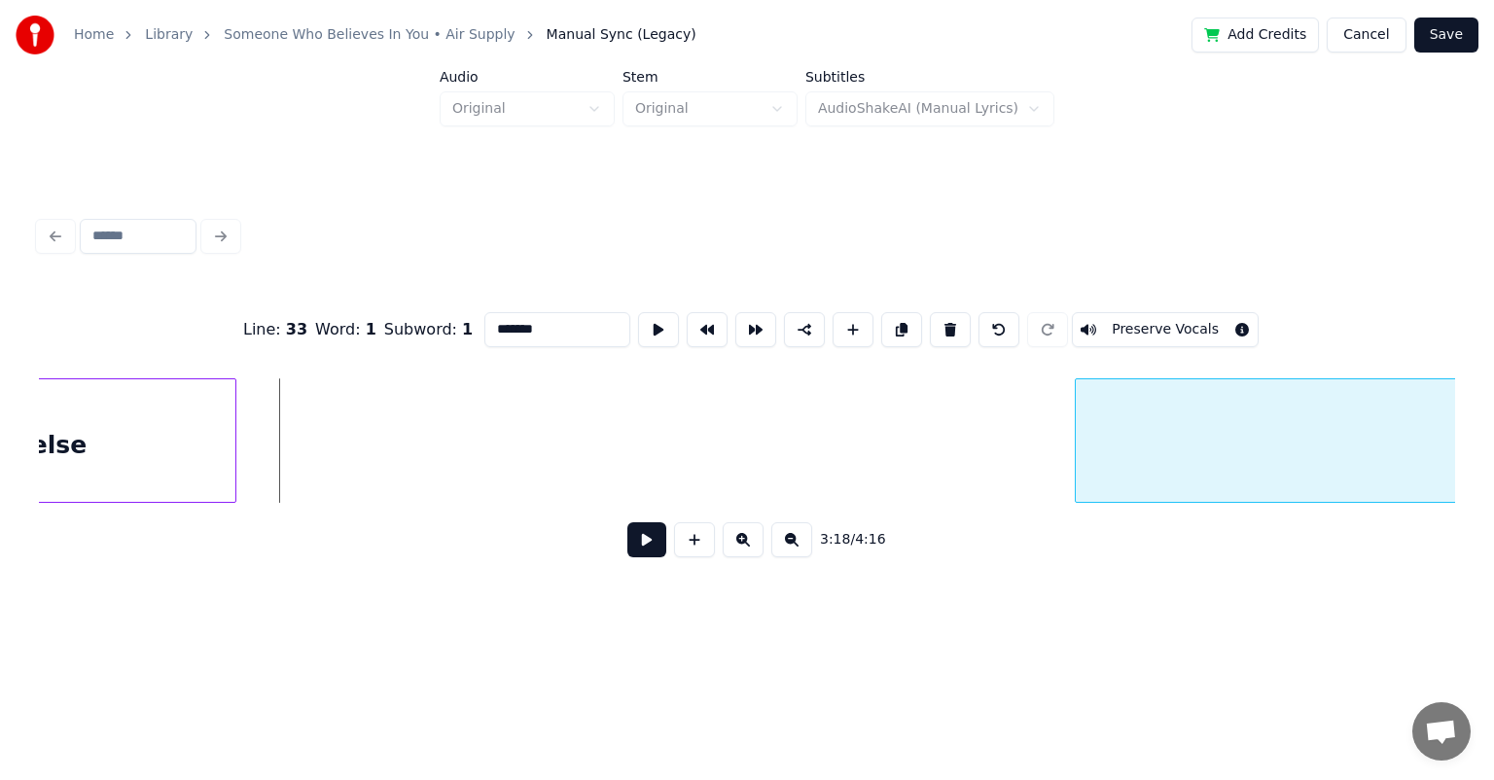
click at [763, 452] on div at bounding box center [1079, 440] width 6 height 123
click at [317, 462] on div at bounding box center [315, 440] width 6 height 123
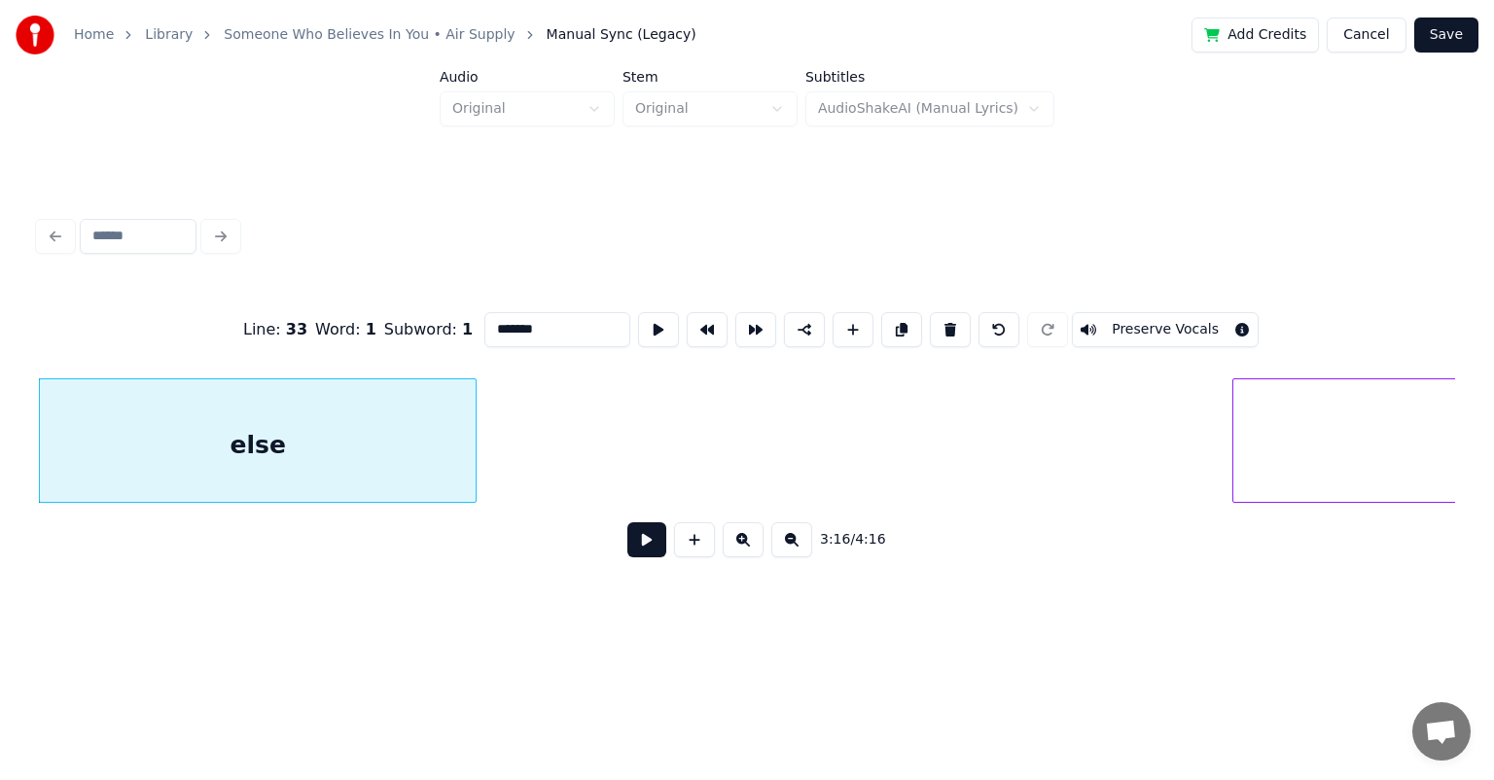
click at [627, 522] on button at bounding box center [646, 539] width 39 height 35
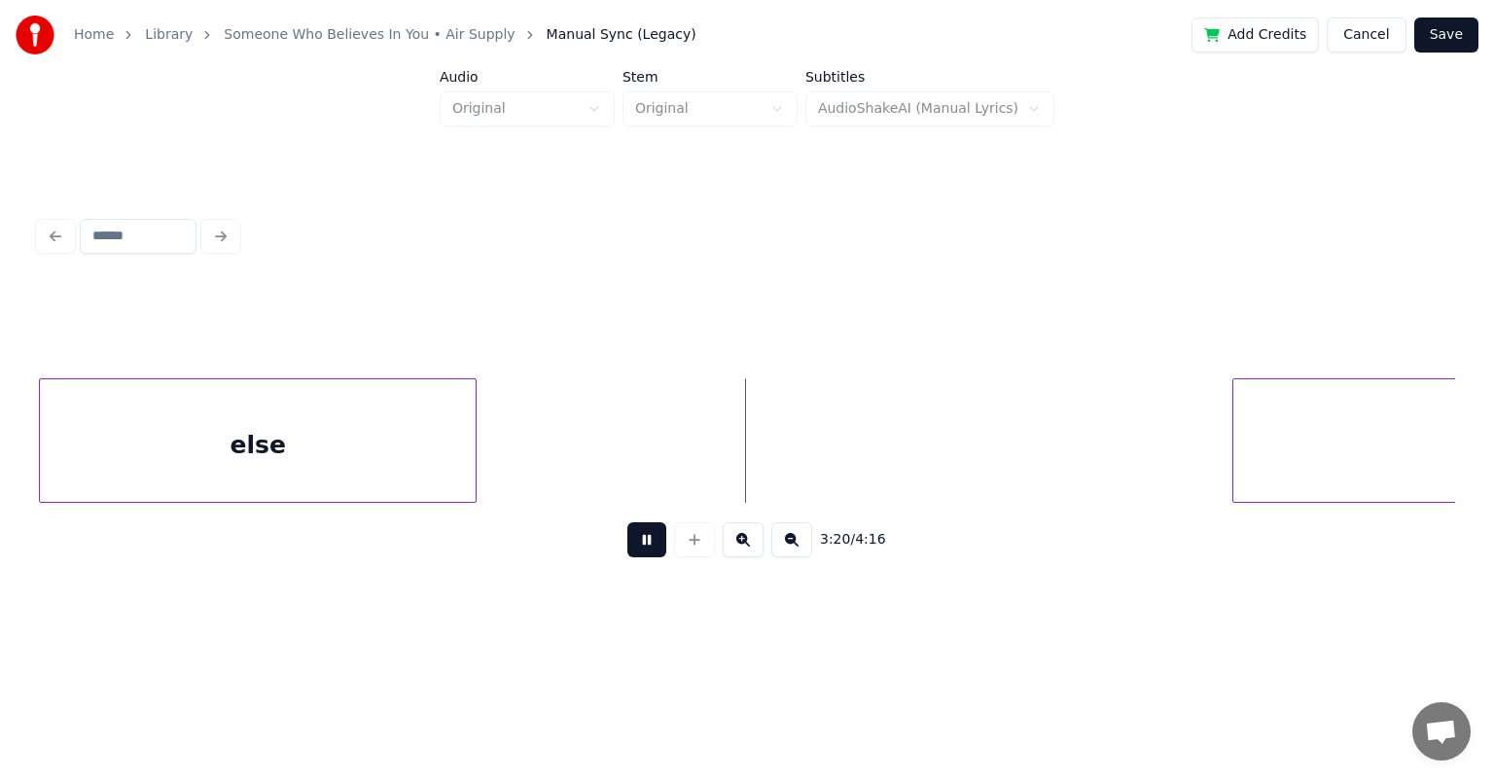
click at [627, 522] on button at bounding box center [646, 539] width 39 height 35
click at [376, 420] on div "else" at bounding box center [258, 445] width 436 height 132
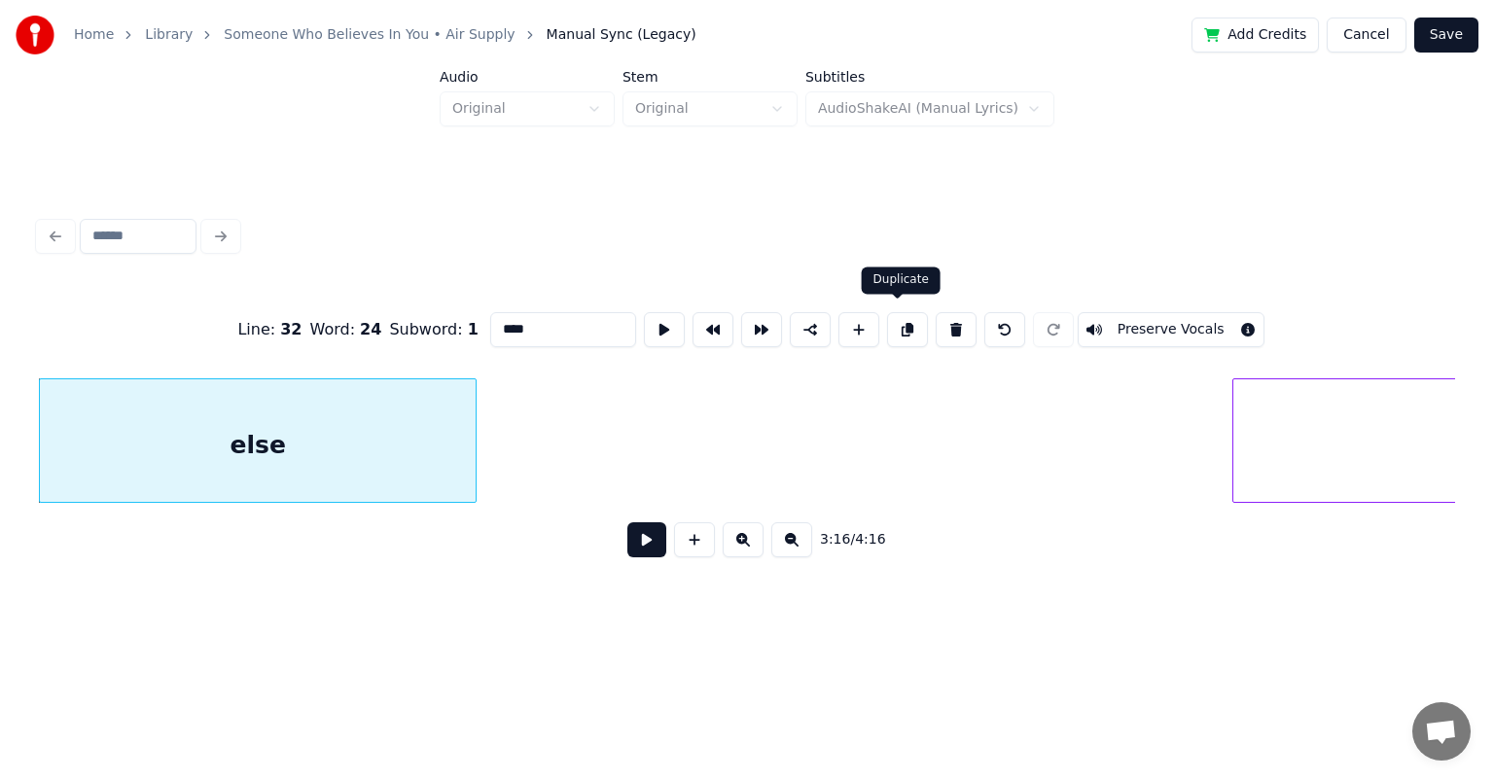
click at [763, 324] on button at bounding box center [907, 329] width 41 height 35
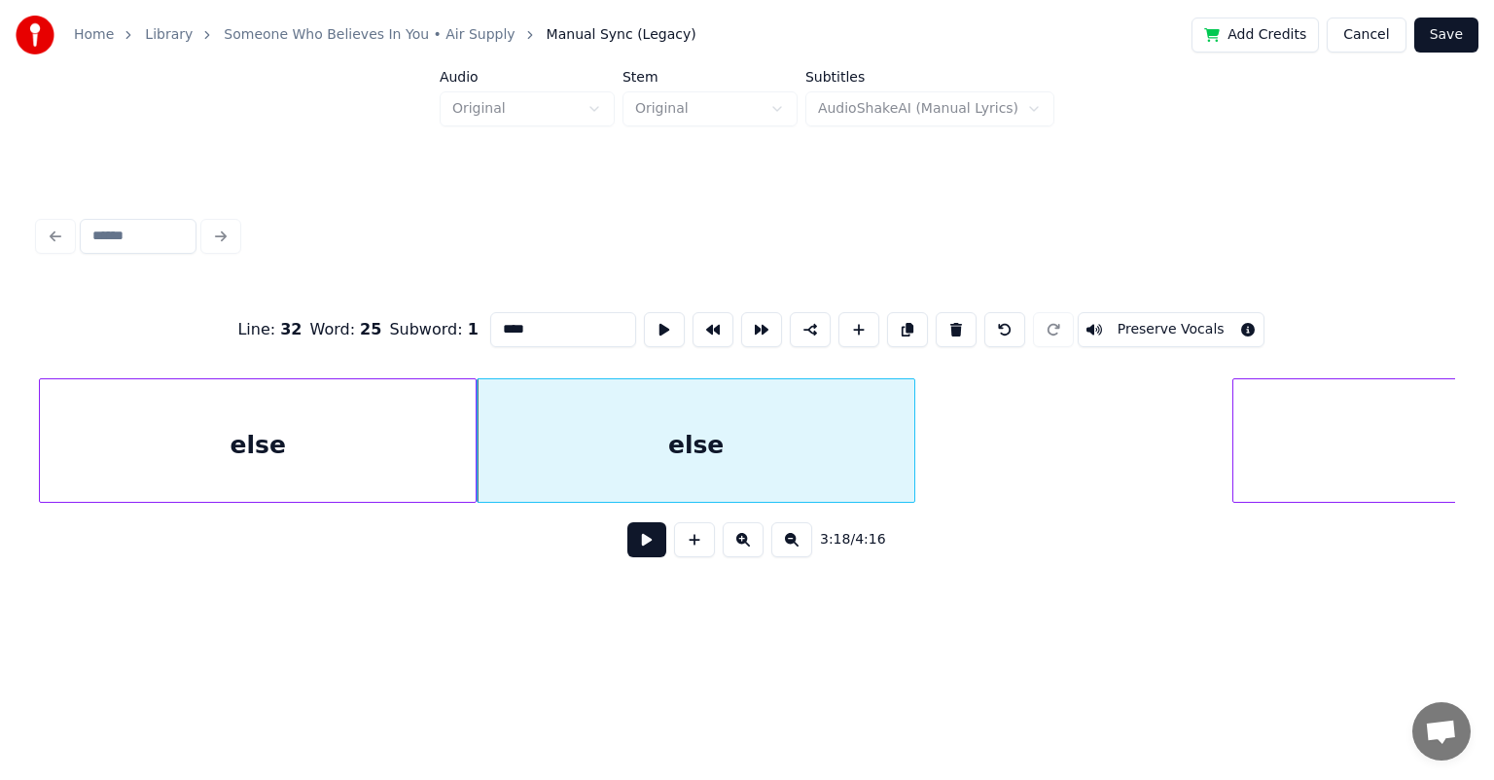
drag, startPoint x: 548, startPoint y: 333, endPoint x: 443, endPoint y: 356, distance: 107.6
click at [416, 337] on div "Line : 32 Word : 25 Subword : 1 **** Preserve Vocals" at bounding box center [747, 329] width 1416 height 97
type input "*"
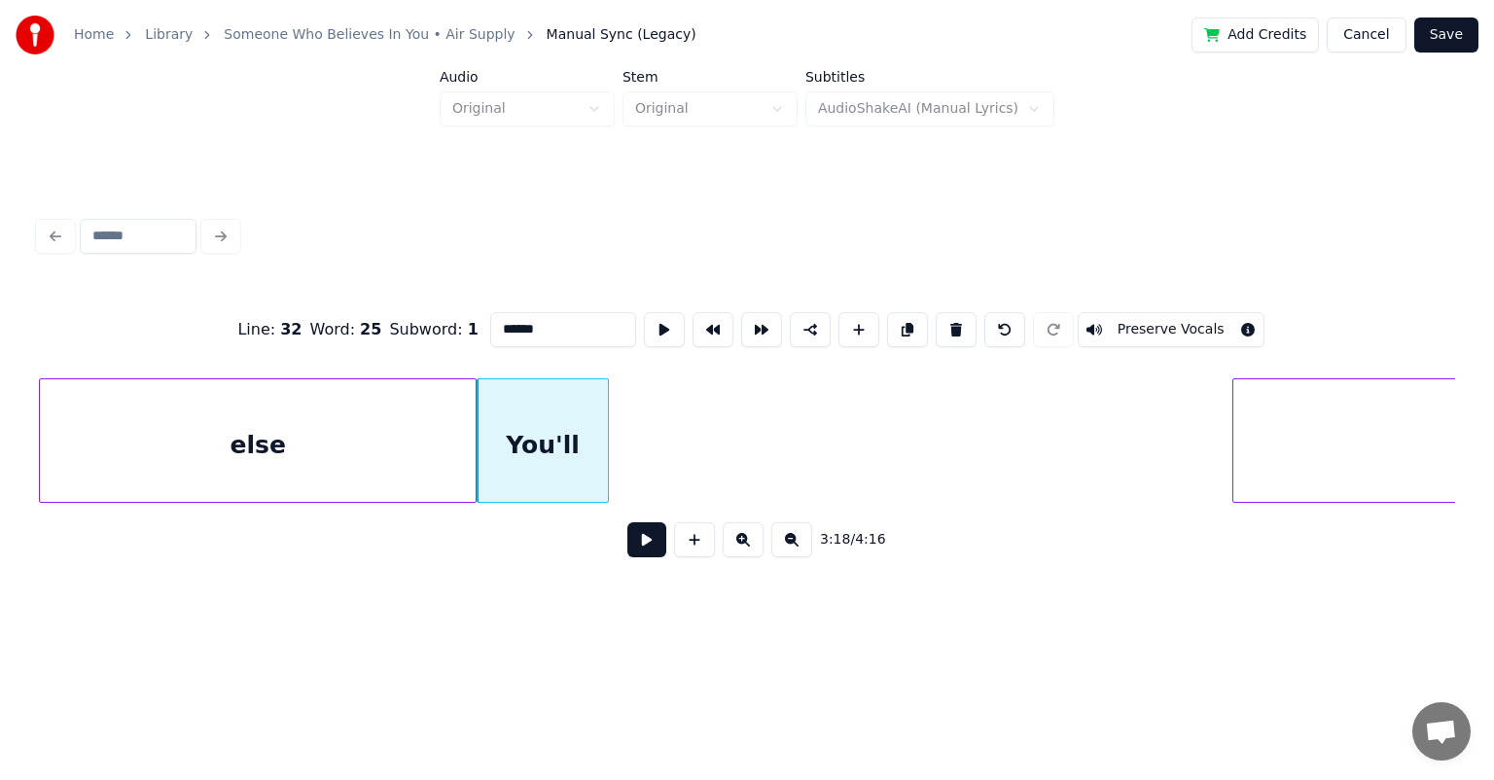
click at [602, 421] on div at bounding box center [605, 440] width 6 height 123
click at [584, 420] on div at bounding box center [586, 440] width 6 height 123
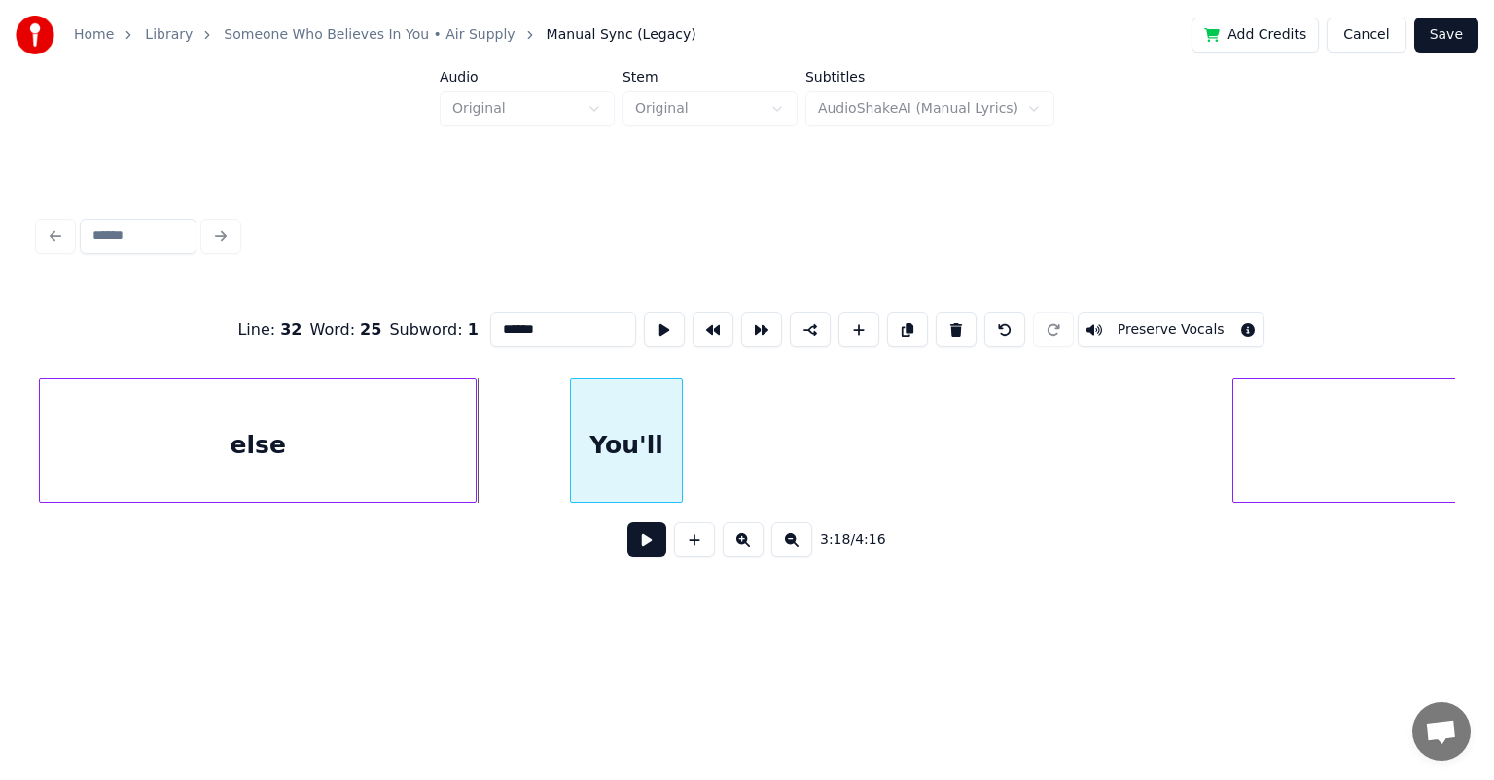
click at [619, 426] on div "You'll" at bounding box center [626, 445] width 110 height 132
click at [621, 421] on div at bounding box center [621, 440] width 6 height 123
click at [763, 327] on button at bounding box center [907, 329] width 41 height 35
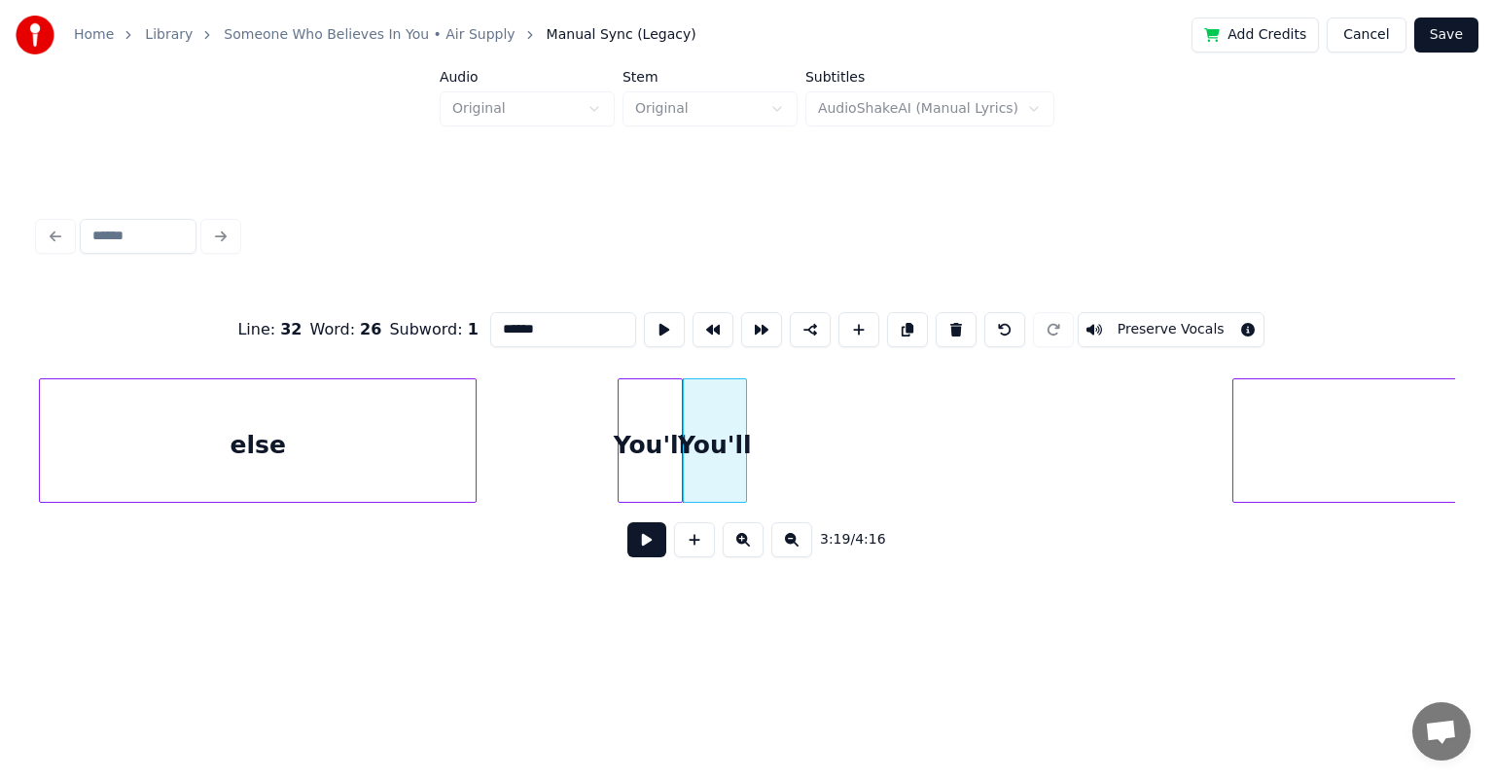
drag, startPoint x: 550, startPoint y: 323, endPoint x: 401, endPoint y: 341, distance: 150.0
click at [404, 338] on div "Line : 32 Word : 26 Subword : 1 ****** Preserve Vocals" at bounding box center [747, 329] width 1416 height 97
click at [763, 331] on button at bounding box center [907, 329] width 41 height 35
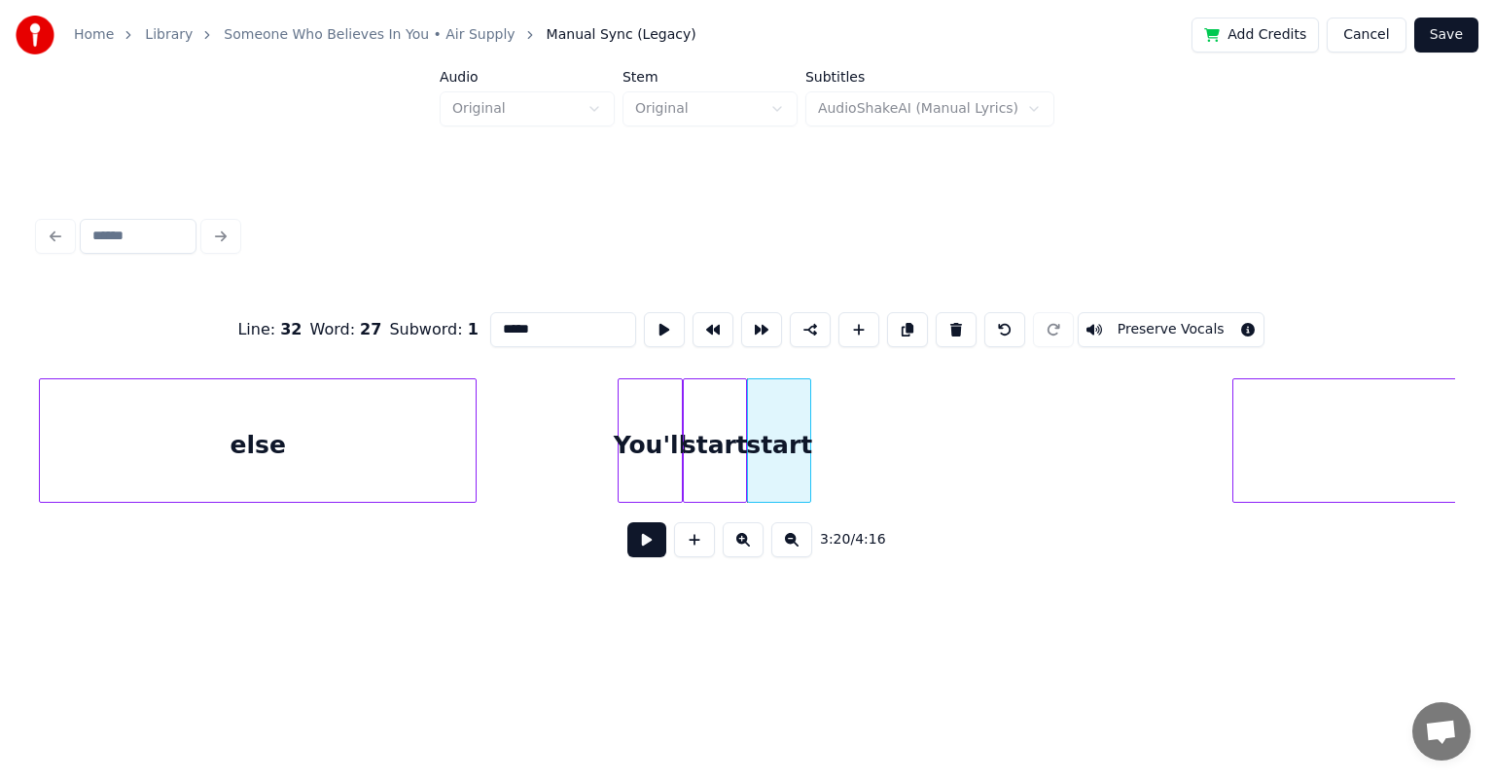
drag, startPoint x: 532, startPoint y: 320, endPoint x: 425, endPoint y: 350, distance: 111.2
click at [425, 350] on div "Line : 32 Word : 27 Subword : 1 ***** Preserve Vocals" at bounding box center [747, 329] width 1416 height 97
click at [763, 404] on div "believing" at bounding box center [806, 445] width 62 height 132
click at [763, 322] on button at bounding box center [907, 329] width 41 height 35
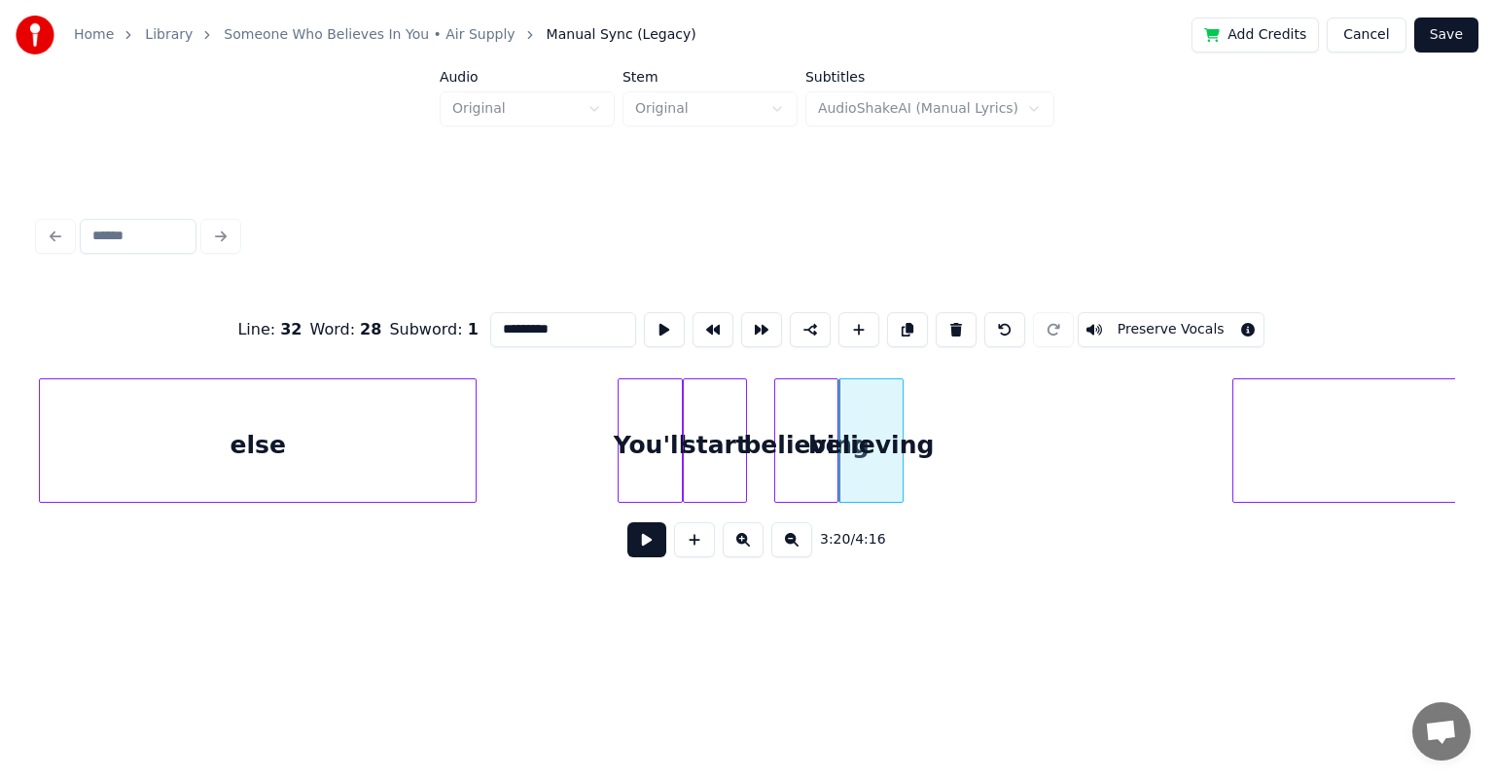
drag, startPoint x: 556, startPoint y: 326, endPoint x: 420, endPoint y: 350, distance: 138.3
click at [420, 350] on div "Line : 32 Word : 28 Subword : 1 ********* Preserve Vocals" at bounding box center [747, 329] width 1416 height 97
click at [763, 319] on button at bounding box center [907, 329] width 41 height 35
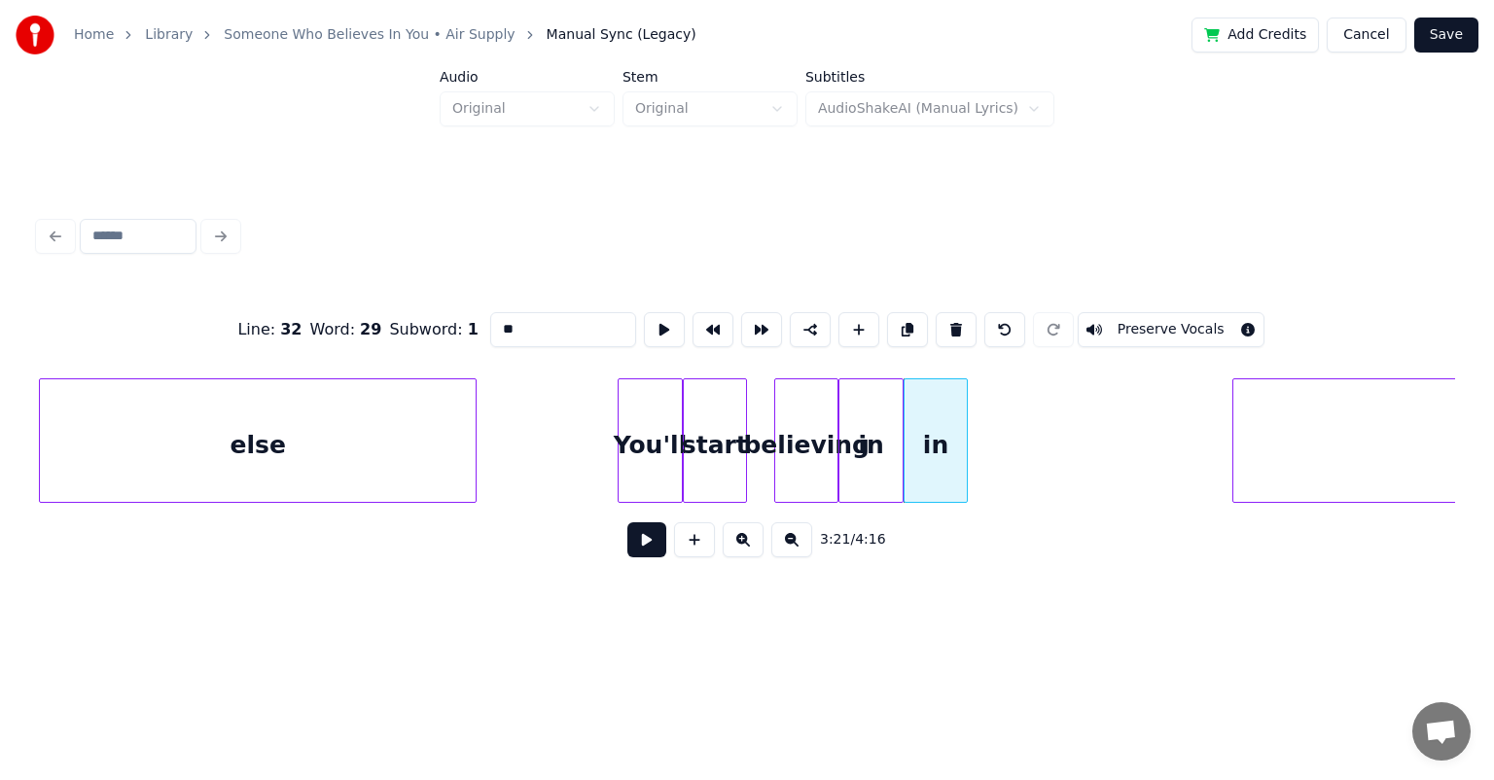
drag, startPoint x: 533, startPoint y: 335, endPoint x: 455, endPoint y: 323, distance: 78.7
click at [455, 323] on div "Line : 32 Word : 29 Subword : 1 ** Preserve Vocals" at bounding box center [747, 329] width 1416 height 97
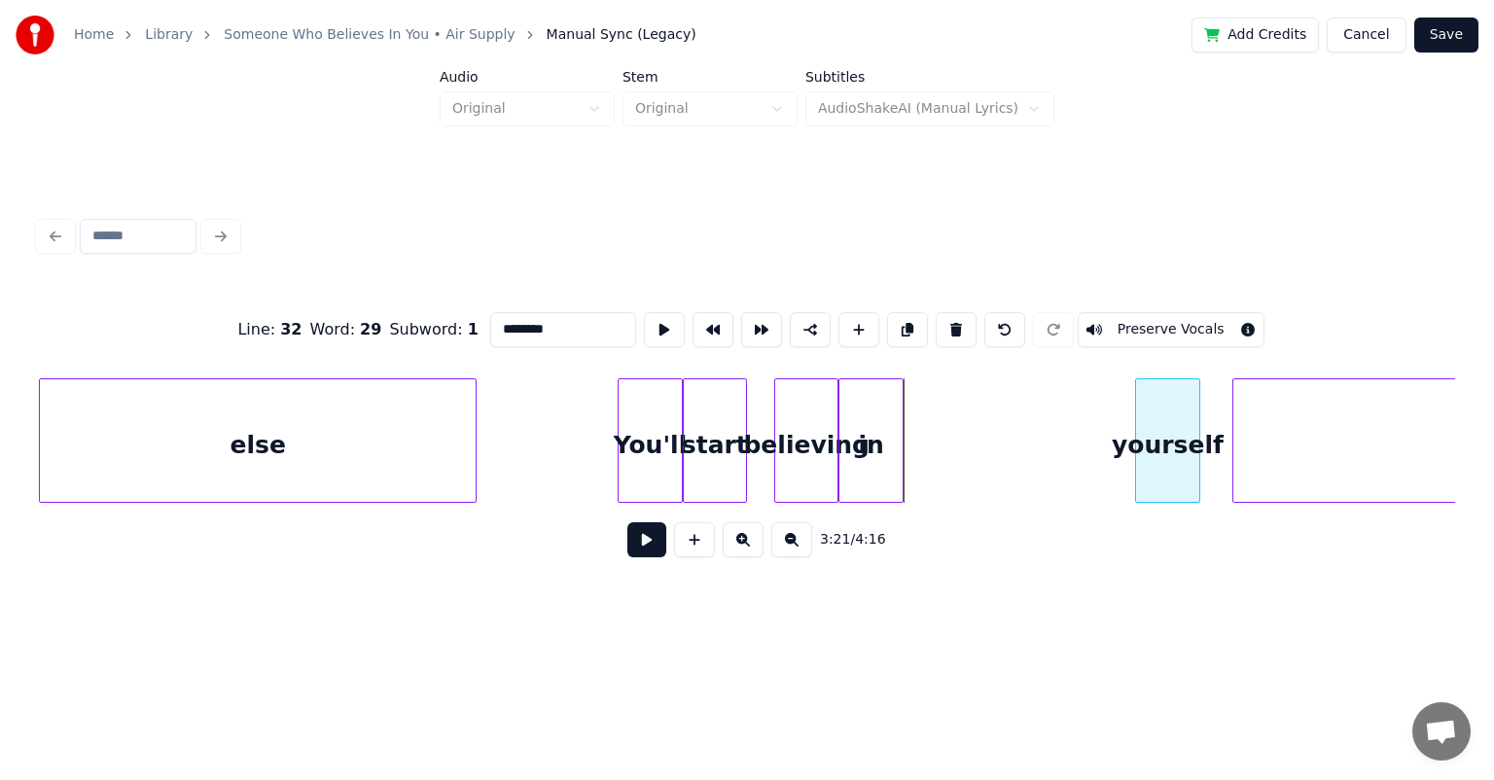
click at [763, 402] on div "yourself" at bounding box center [1167, 445] width 62 height 132
click at [763, 413] on div "in" at bounding box center [1071, 445] width 62 height 132
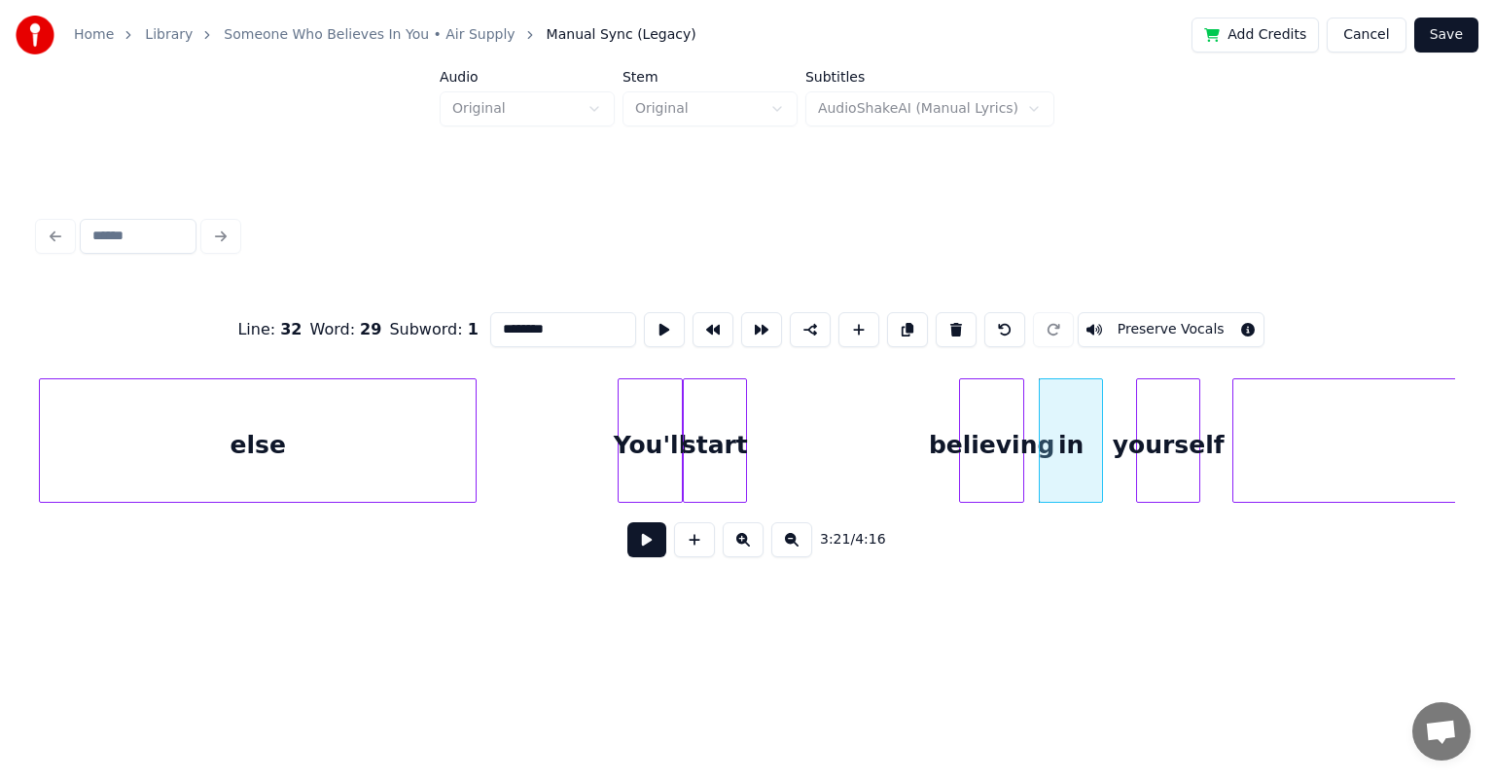
click at [763, 405] on div "believing" at bounding box center [991, 445] width 62 height 132
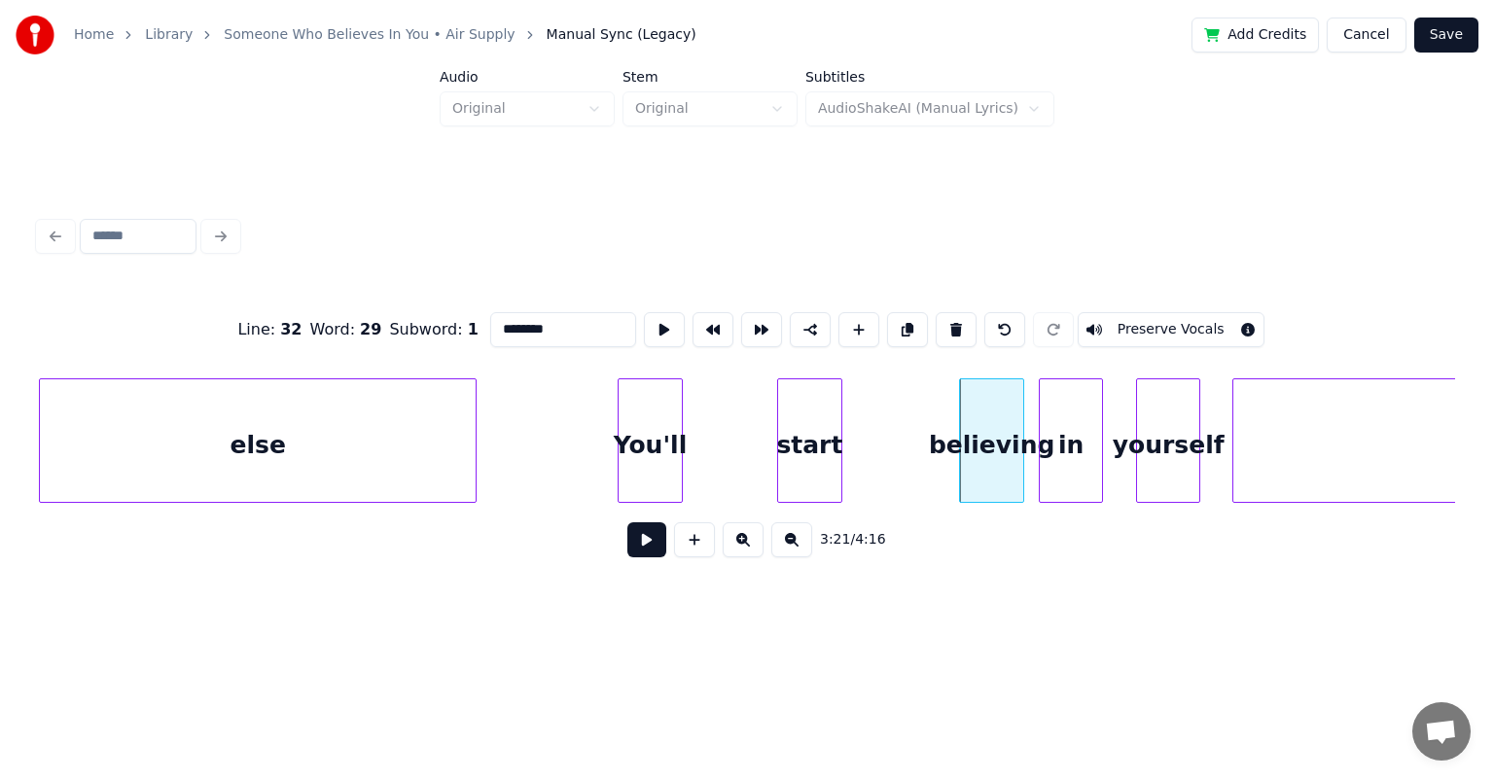
click at [763, 403] on div "start" at bounding box center [809, 445] width 62 height 132
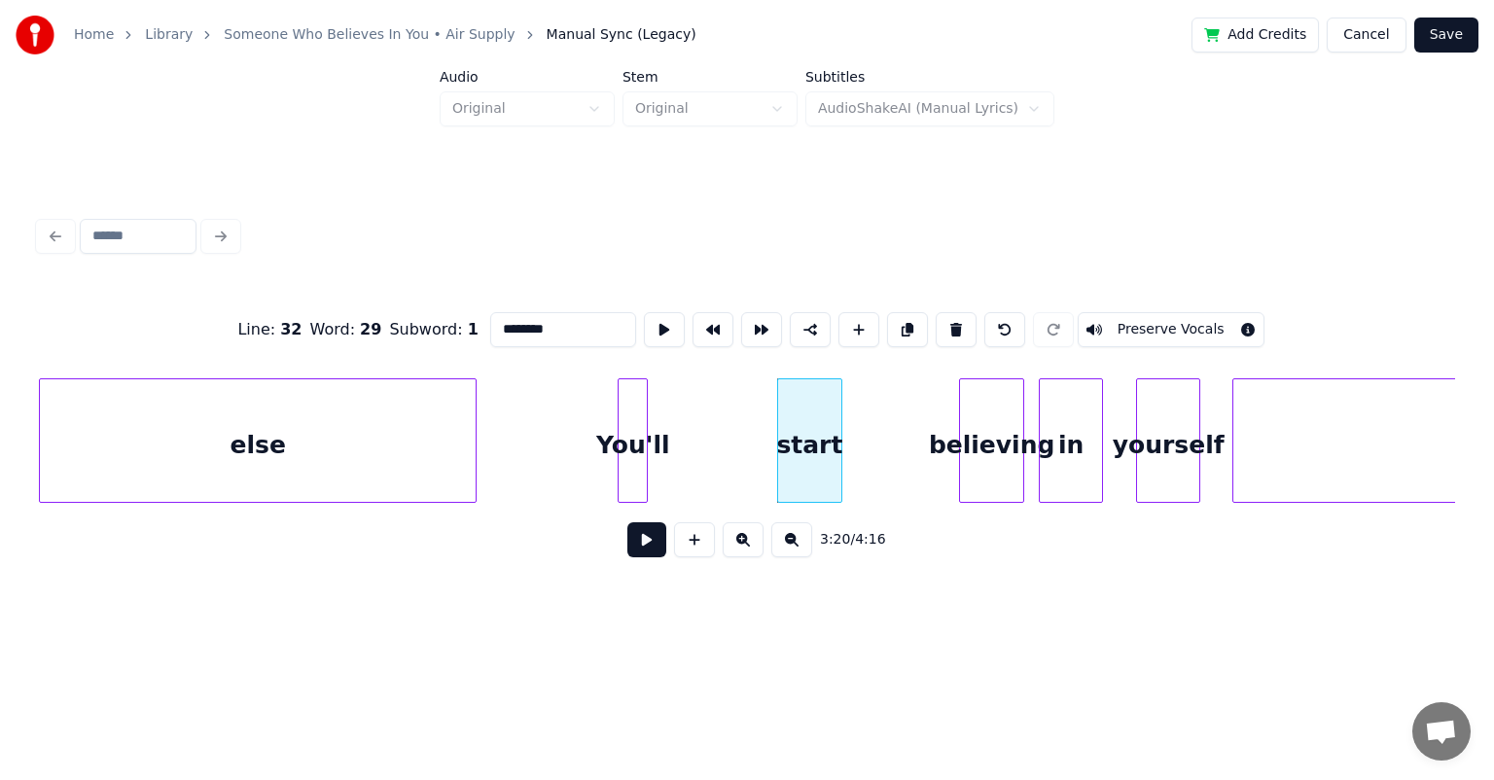
click at [644, 412] on div at bounding box center [644, 440] width 6 height 123
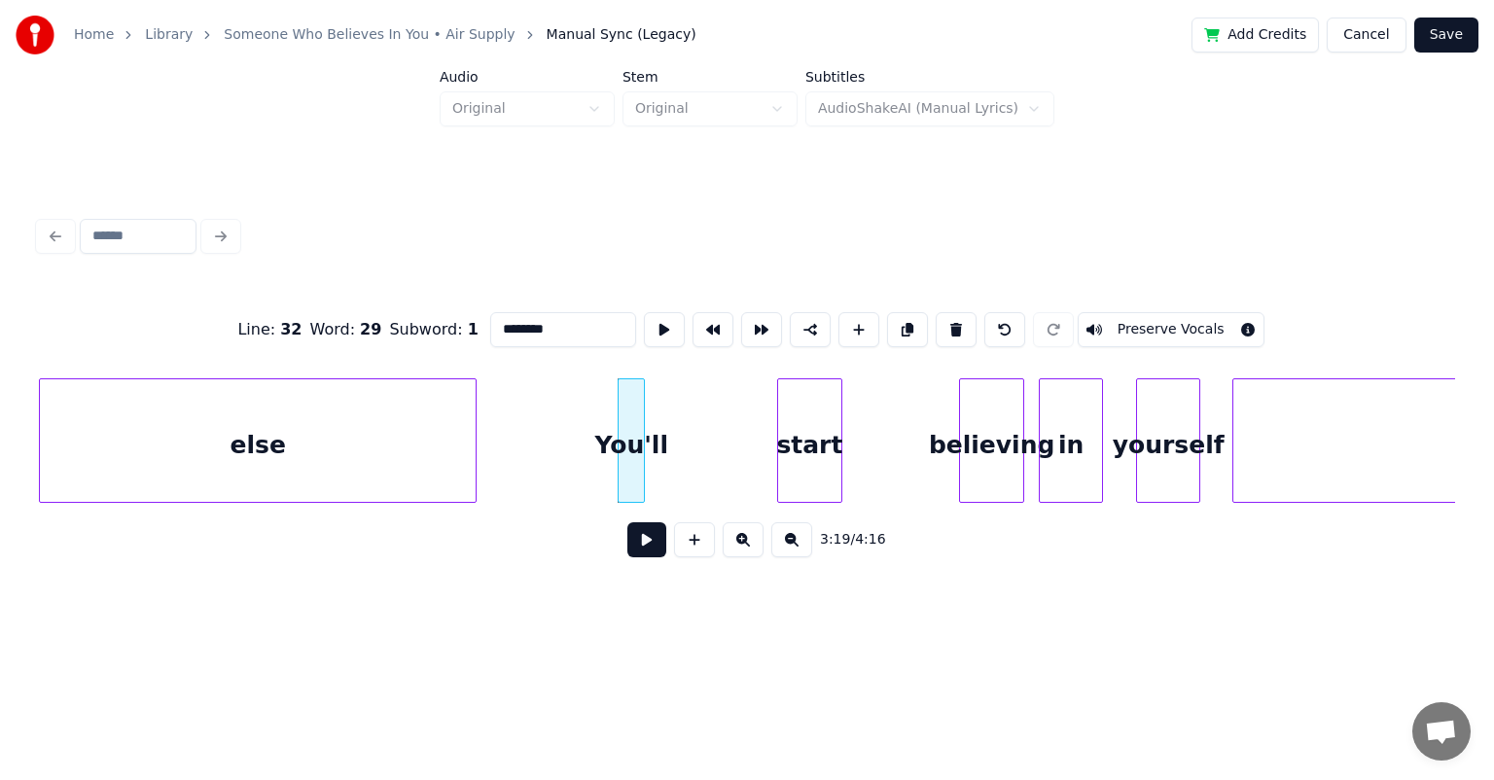
click at [390, 414] on div "else" at bounding box center [258, 445] width 436 height 132
type input "****"
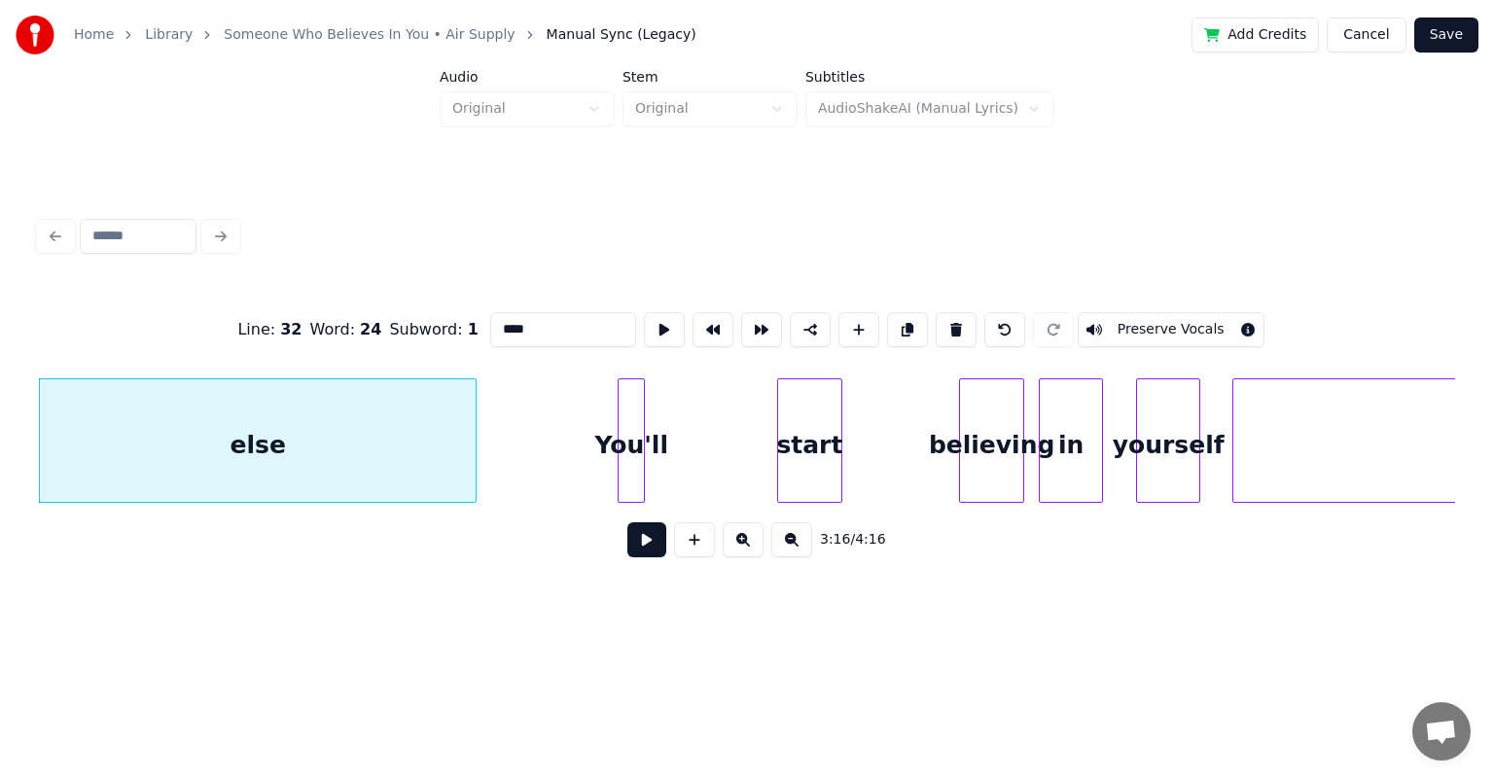
click at [650, 547] on button at bounding box center [646, 539] width 39 height 35
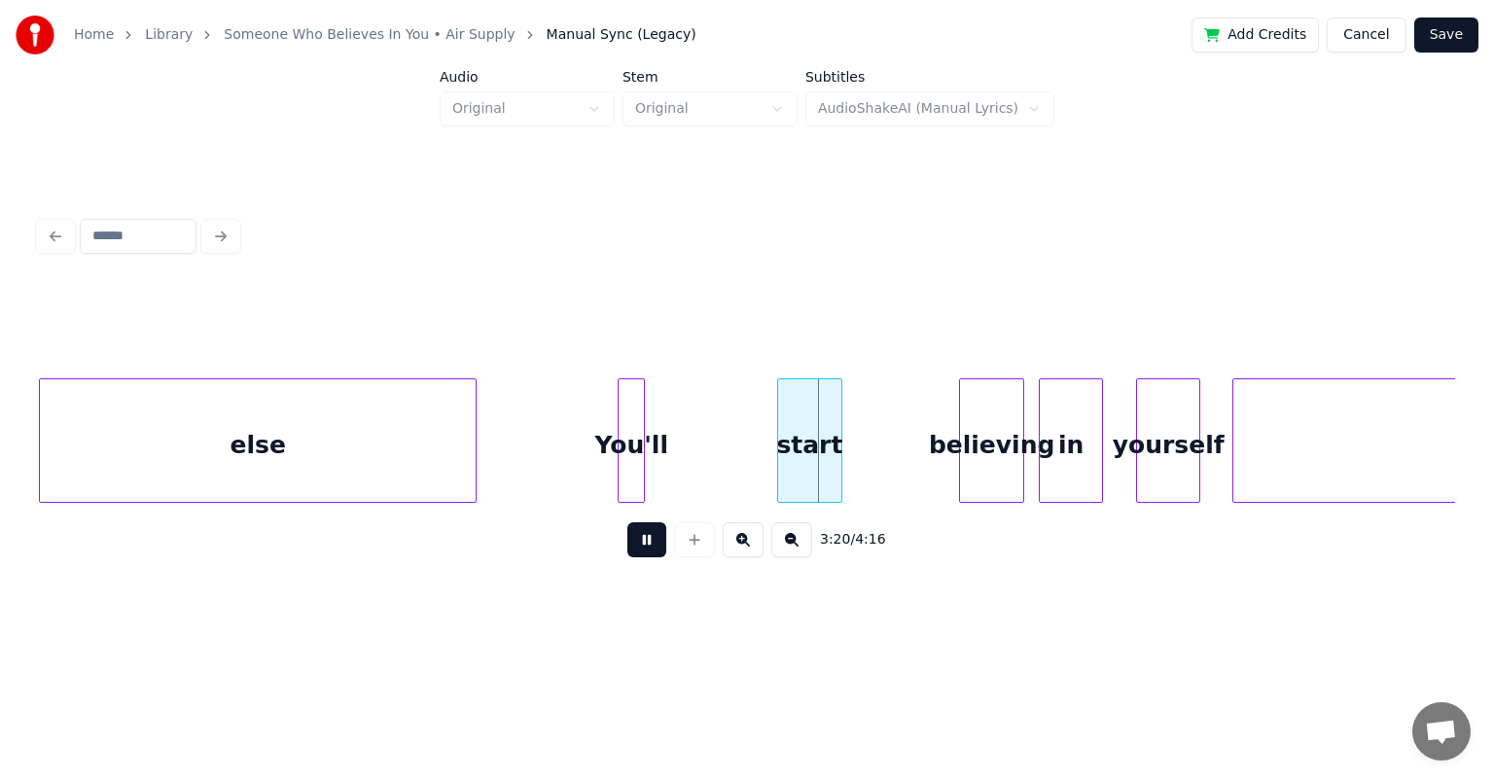
click at [627, 522] on button at bounding box center [646, 539] width 39 height 35
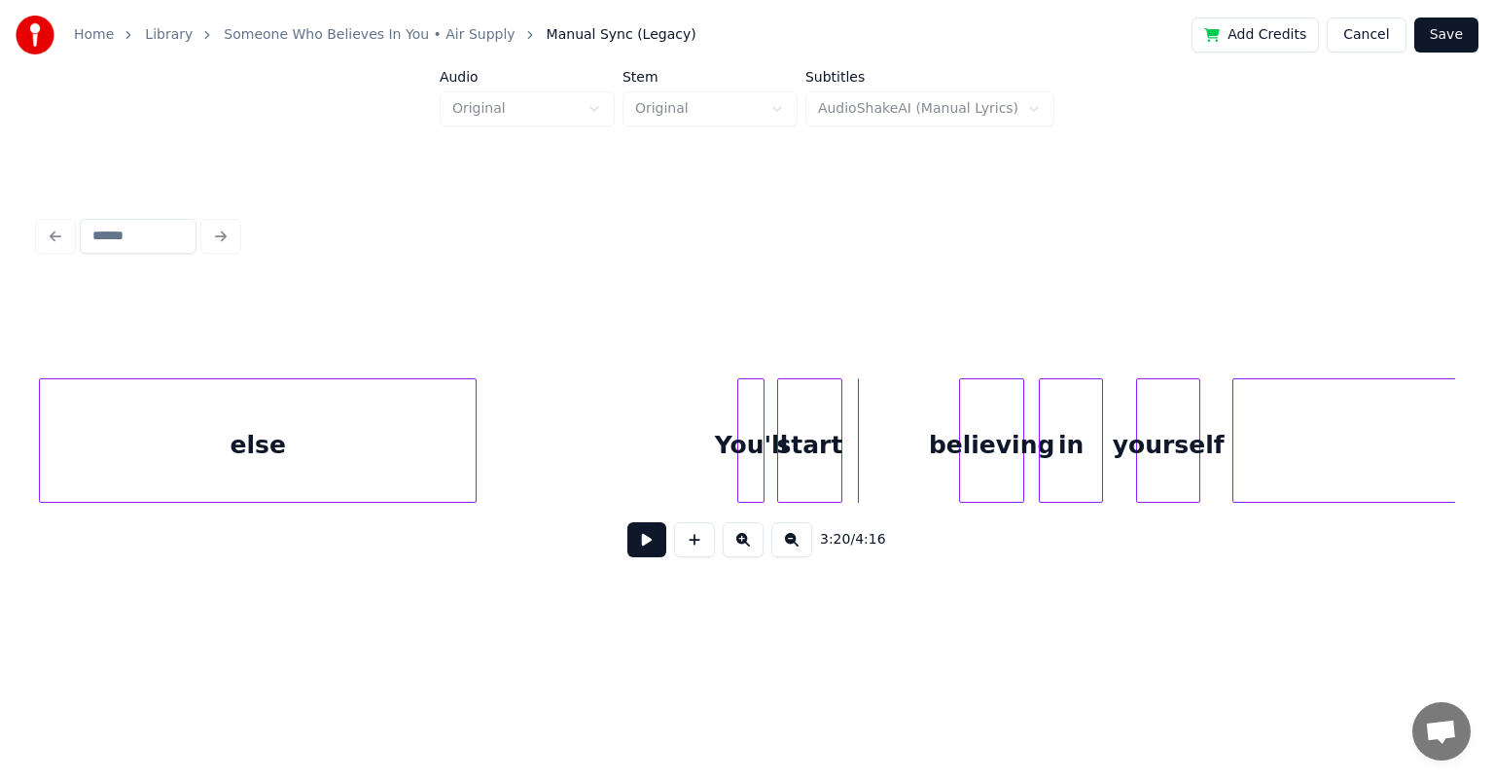
click at [756, 424] on div "You'll" at bounding box center [750, 445] width 25 height 132
click at [763, 426] on div at bounding box center [768, 440] width 6 height 123
click at [763, 424] on div "start" at bounding box center [781, 440] width 64 height 124
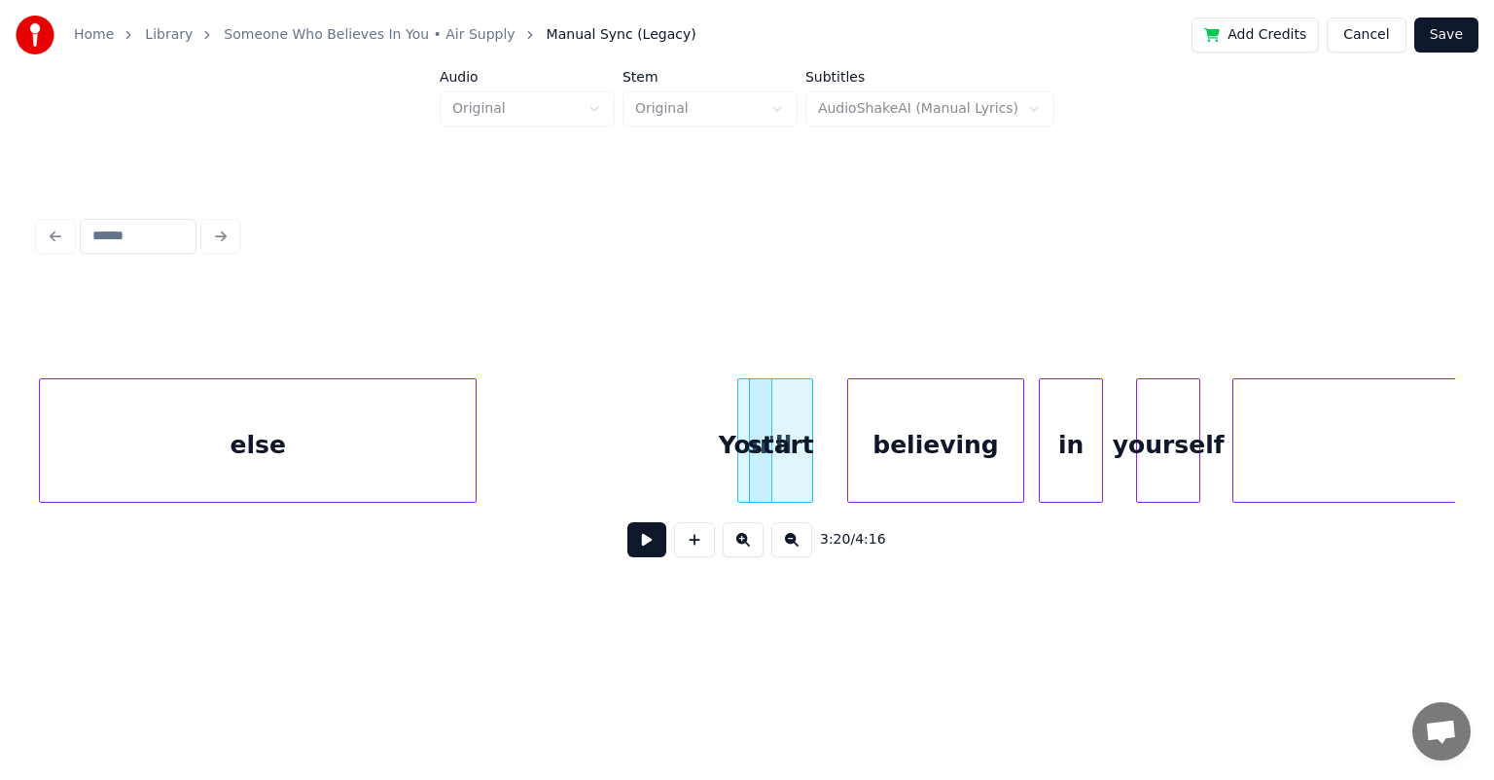
click at [763, 406] on div at bounding box center [851, 440] width 6 height 123
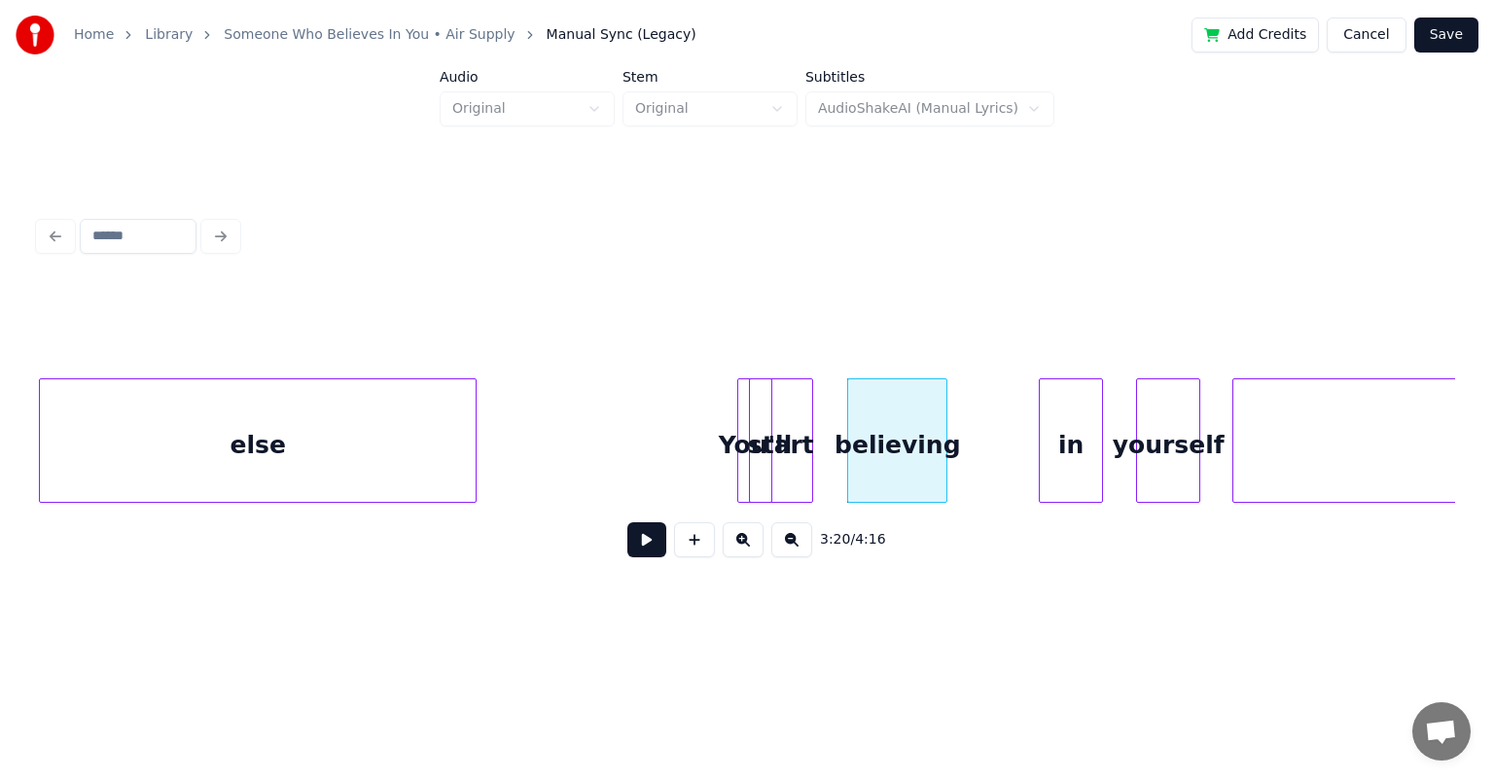
click at [763, 421] on div at bounding box center [944, 440] width 6 height 123
click at [763, 413] on div "believing" at bounding box center [864, 445] width 97 height 132
click at [763, 409] on div "believing" at bounding box center [925, 445] width 97 height 132
click at [763, 410] on div "start" at bounding box center [807, 445] width 62 height 132
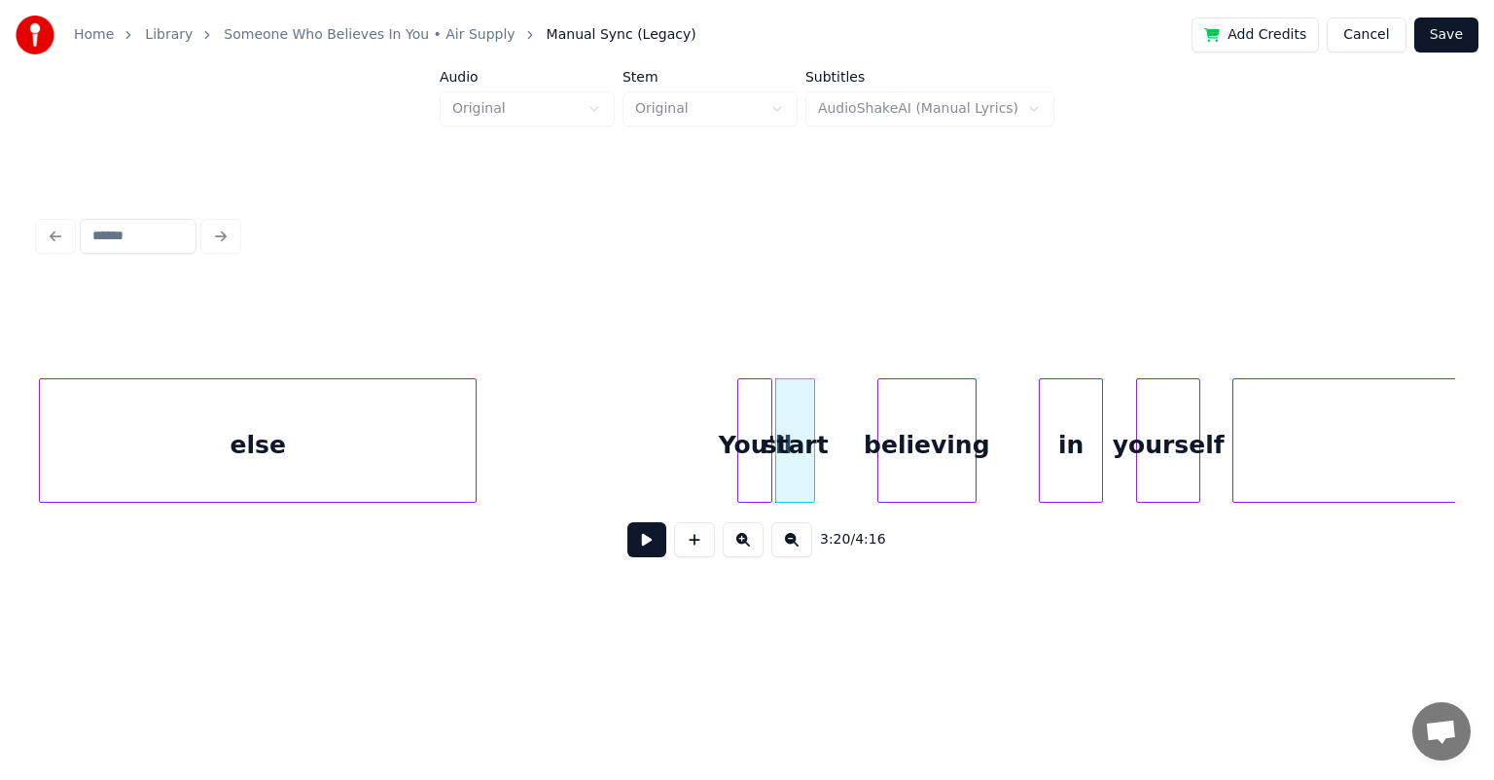
click at [763, 417] on div at bounding box center [811, 440] width 6 height 123
click at [763, 413] on div "believing" at bounding box center [867, 445] width 97 height 132
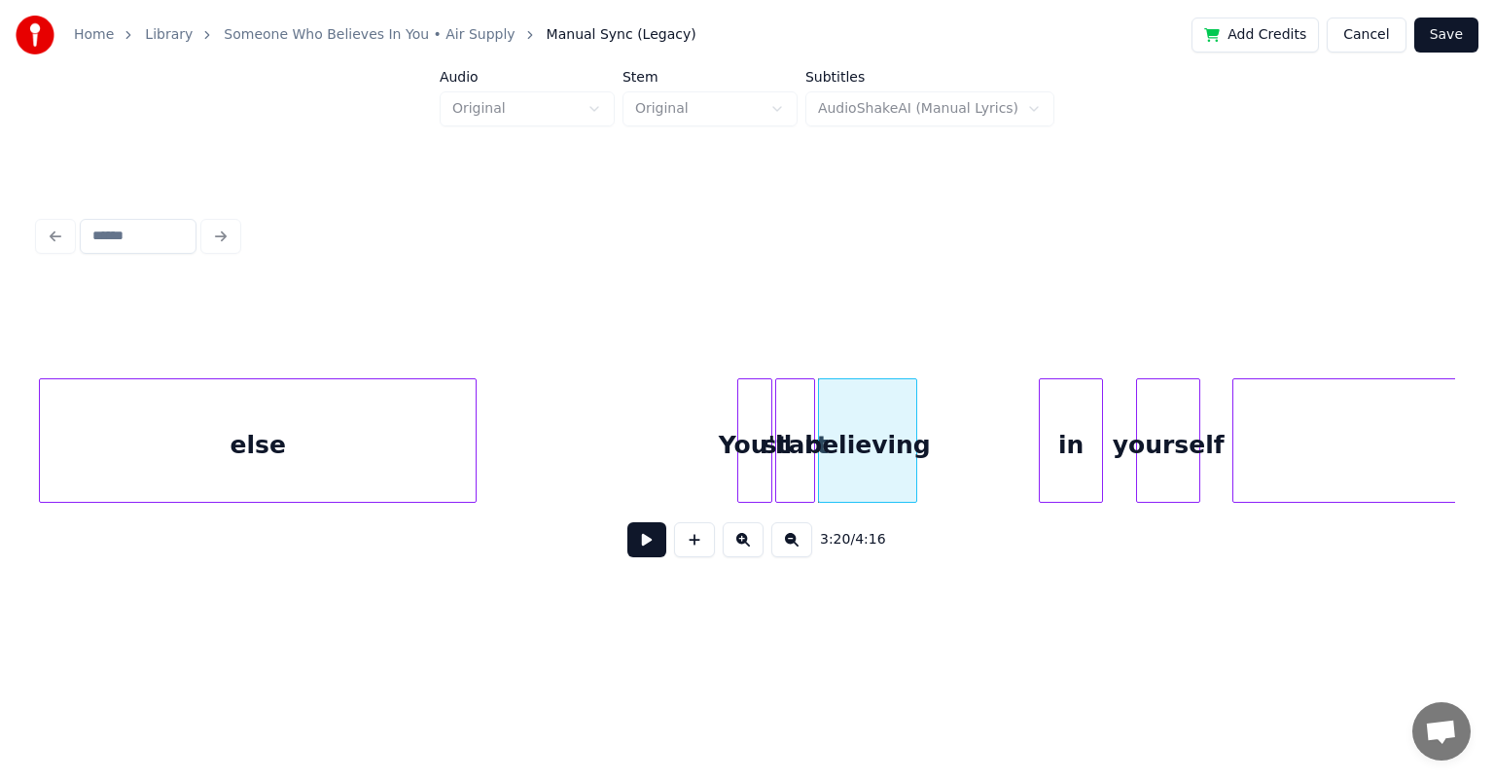
click at [744, 415] on div "You'll" at bounding box center [754, 445] width 33 height 132
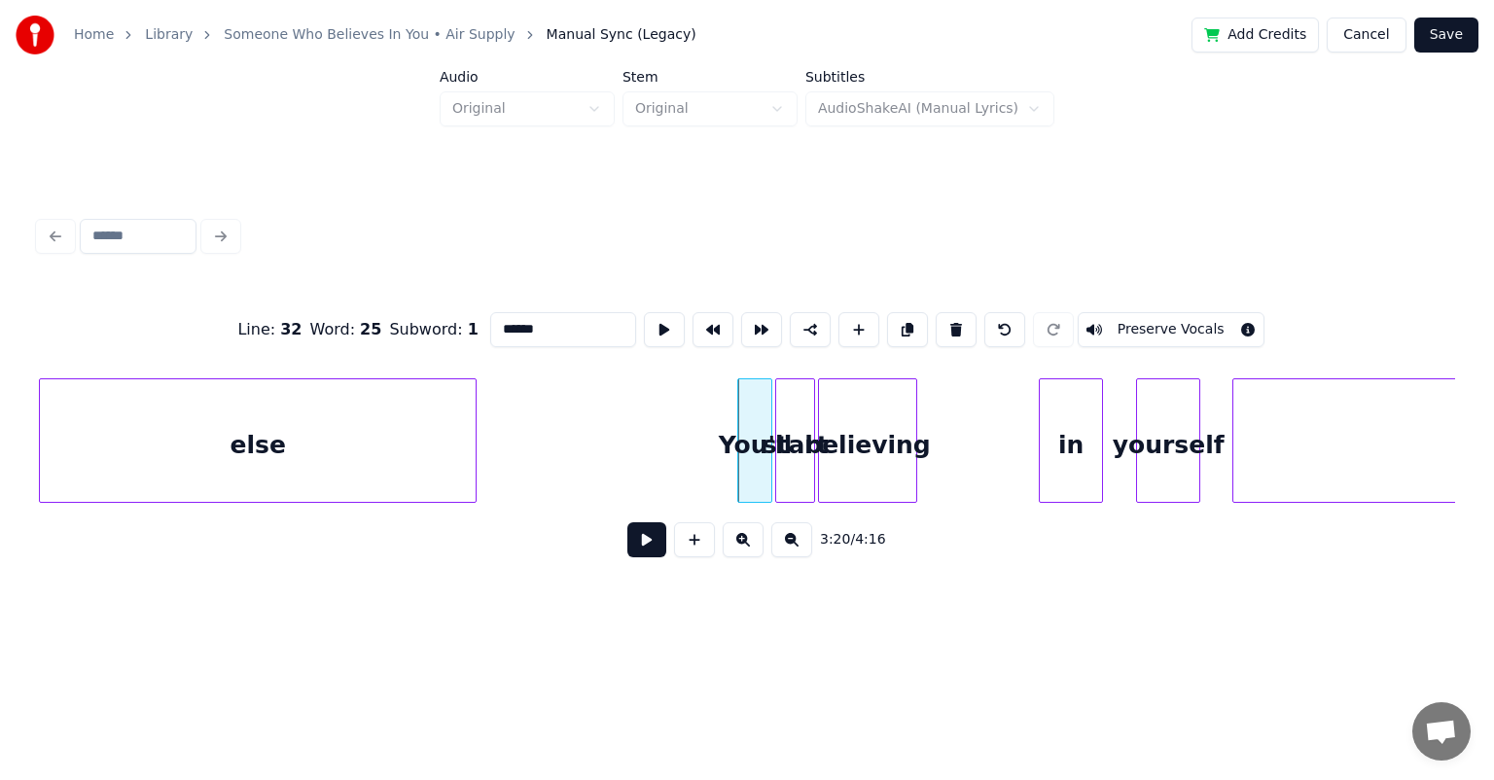
click at [646, 546] on button at bounding box center [646, 539] width 39 height 35
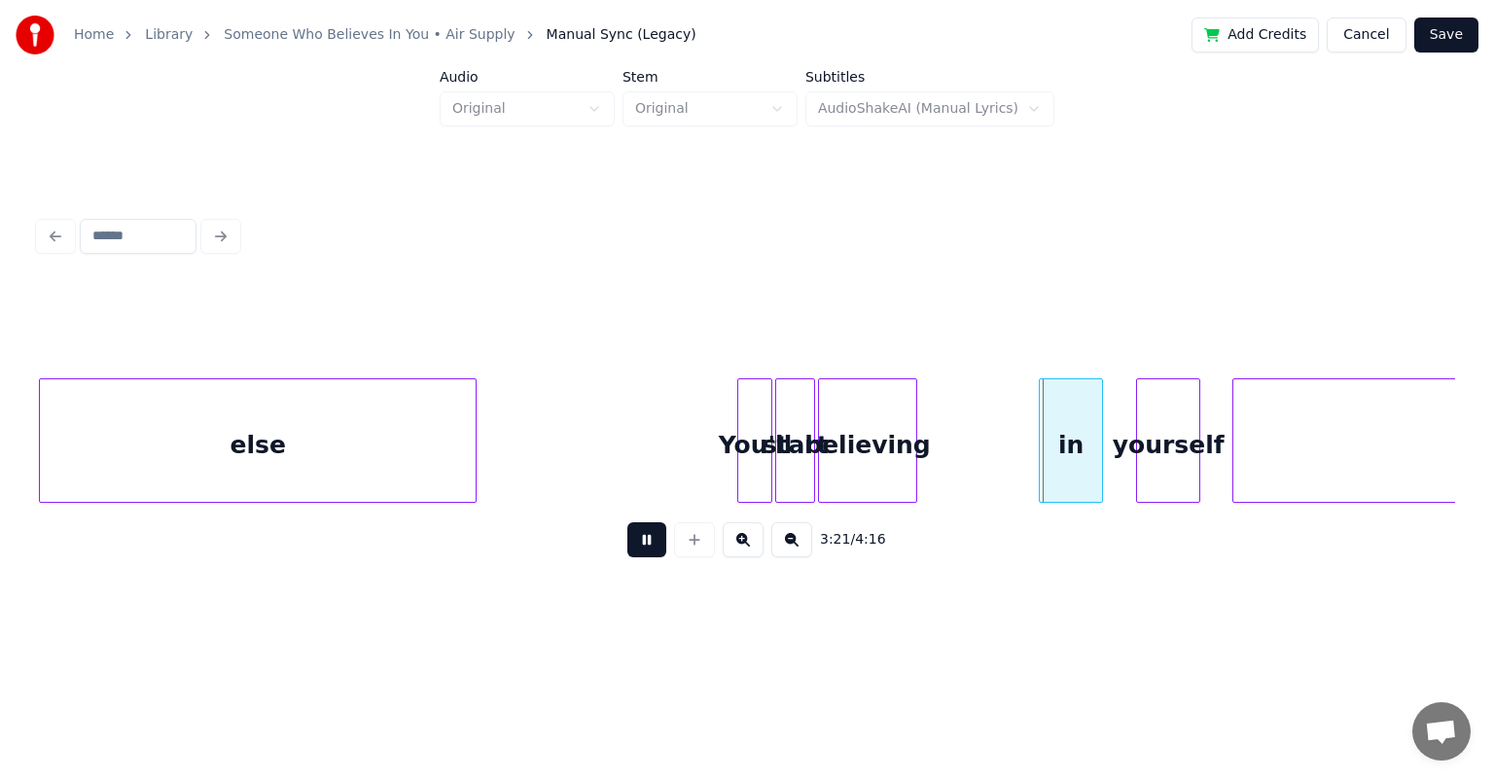
click at [627, 522] on button at bounding box center [646, 539] width 39 height 35
click at [763, 424] on div at bounding box center [984, 440] width 6 height 123
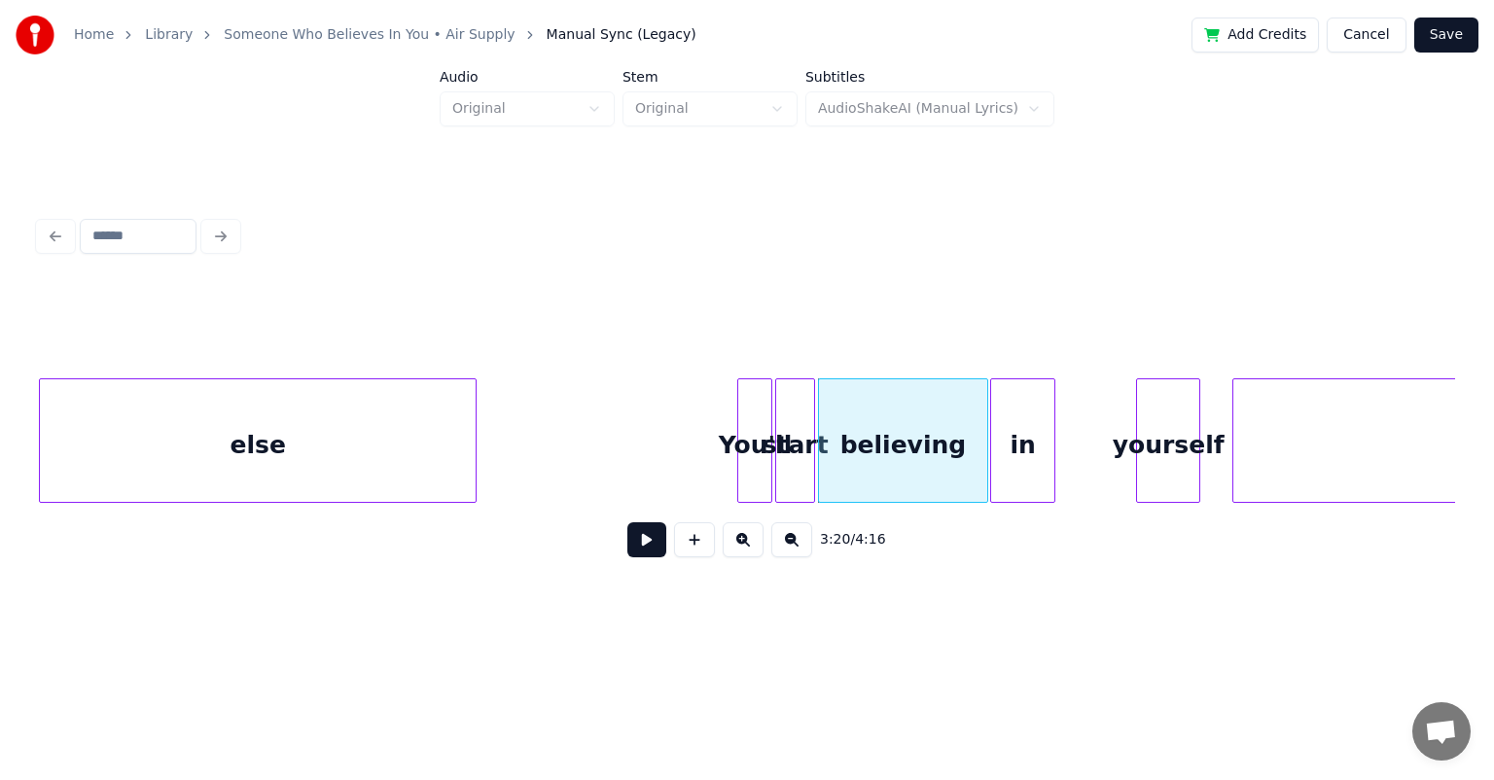
click at [763, 408] on div "in" at bounding box center [1022, 445] width 62 height 132
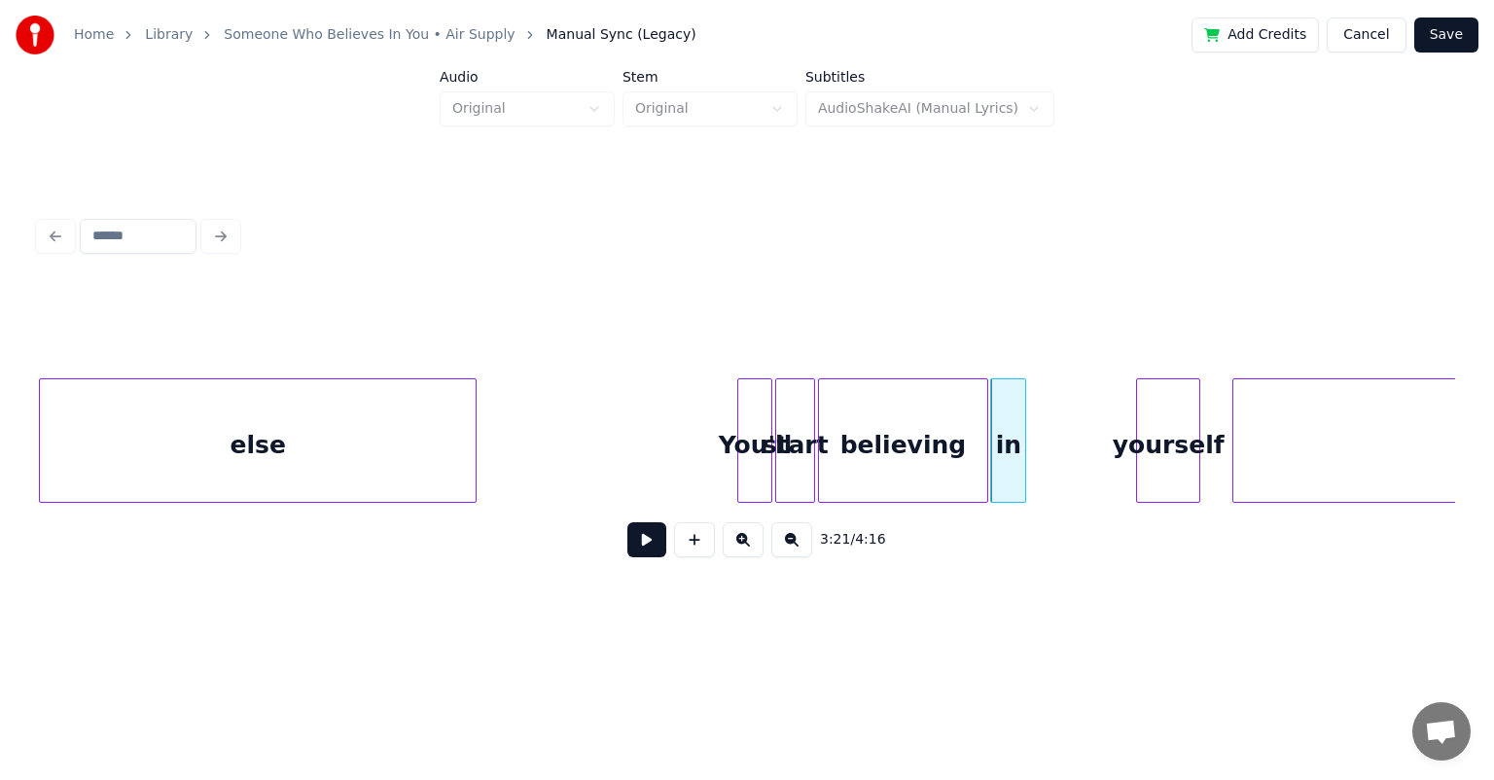
click at [763, 413] on div at bounding box center [1022, 440] width 6 height 123
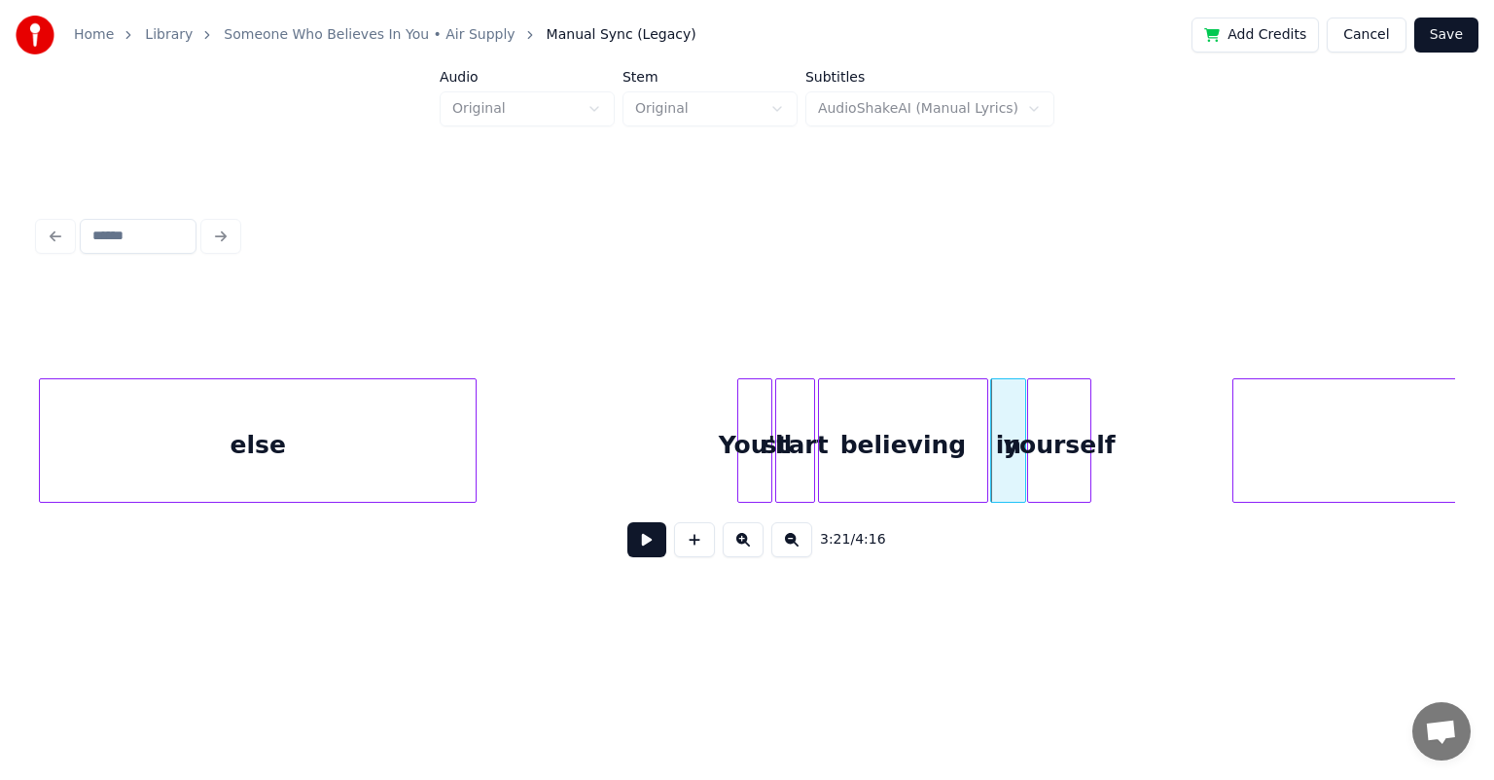
click at [763, 408] on div "yourself" at bounding box center [1059, 445] width 62 height 132
click at [751, 416] on div "You'll" at bounding box center [754, 445] width 33 height 132
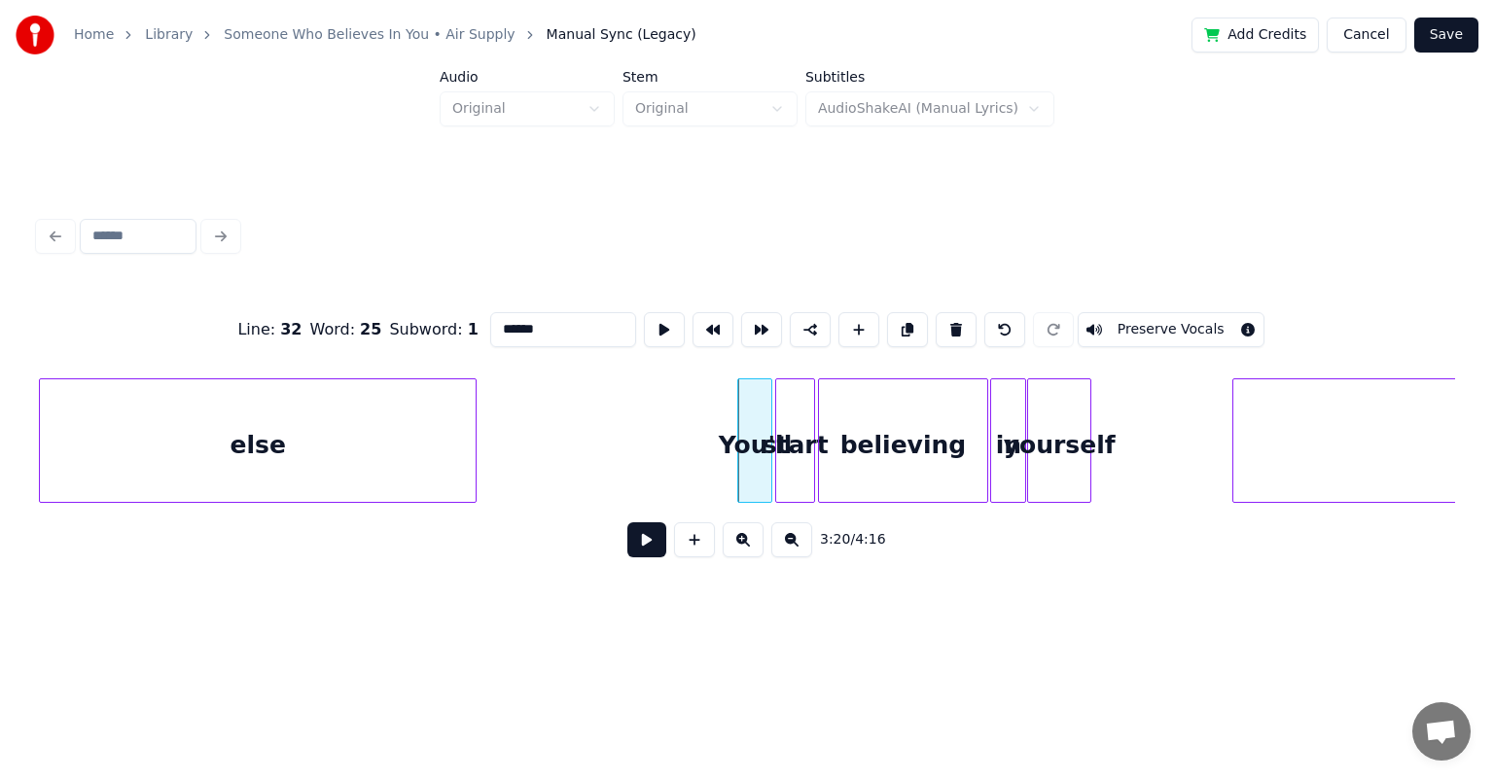
click at [627, 522] on button at bounding box center [646, 539] width 39 height 35
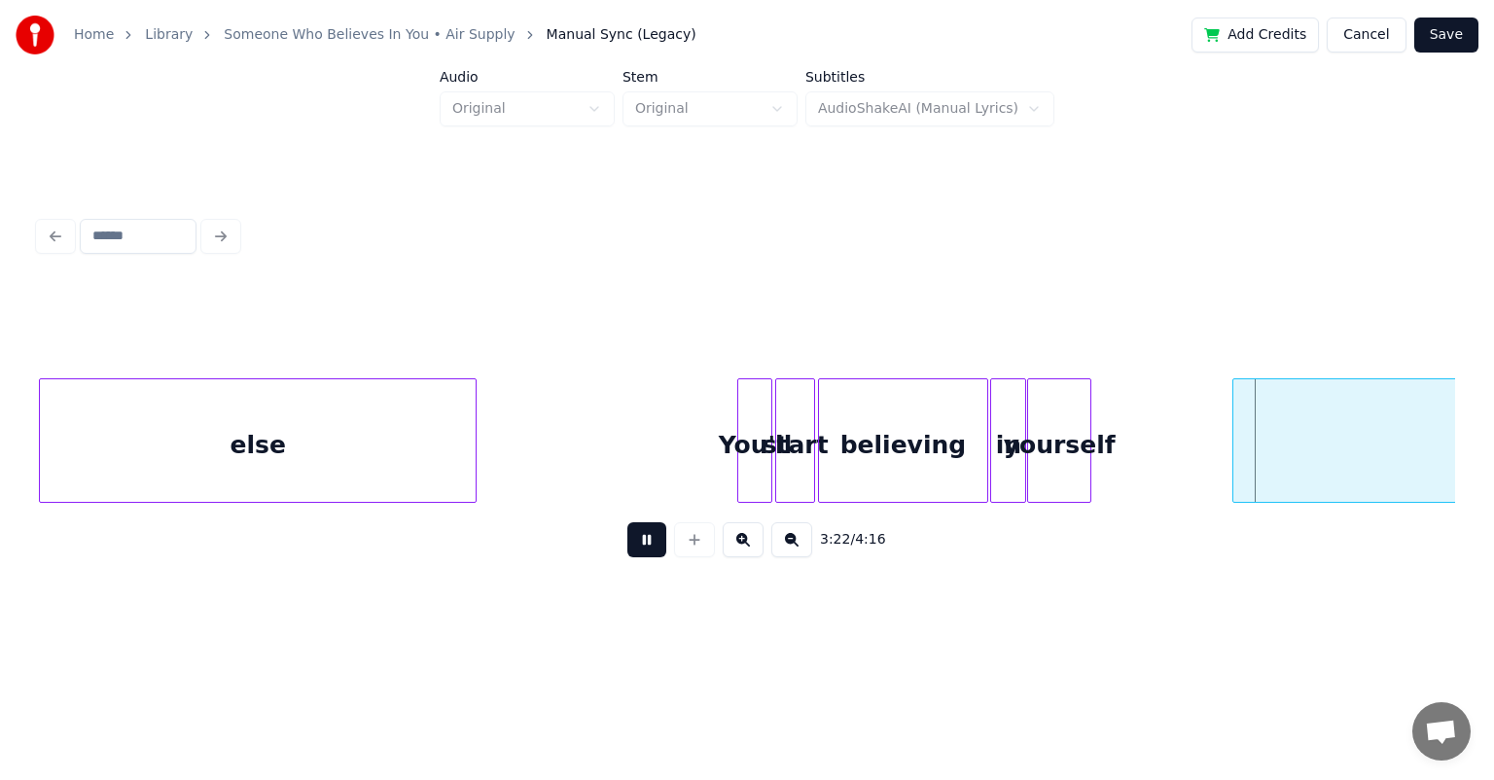
click at [627, 522] on button at bounding box center [646, 539] width 39 height 35
click at [763, 410] on div "yourself" at bounding box center [1115, 445] width 62 height 132
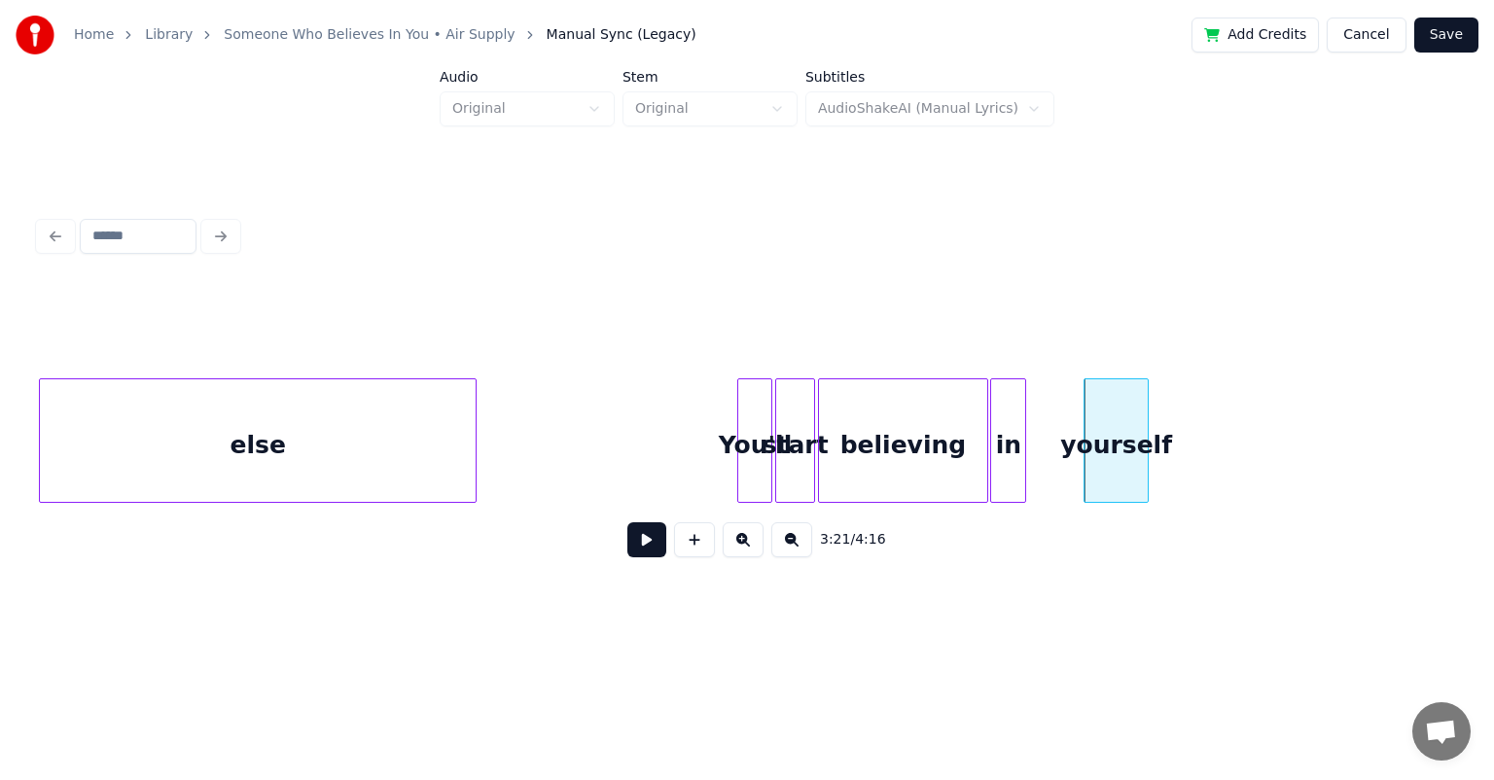
click at [763, 412] on div "3:21 / 4:16" at bounding box center [747, 391] width 1432 height 385
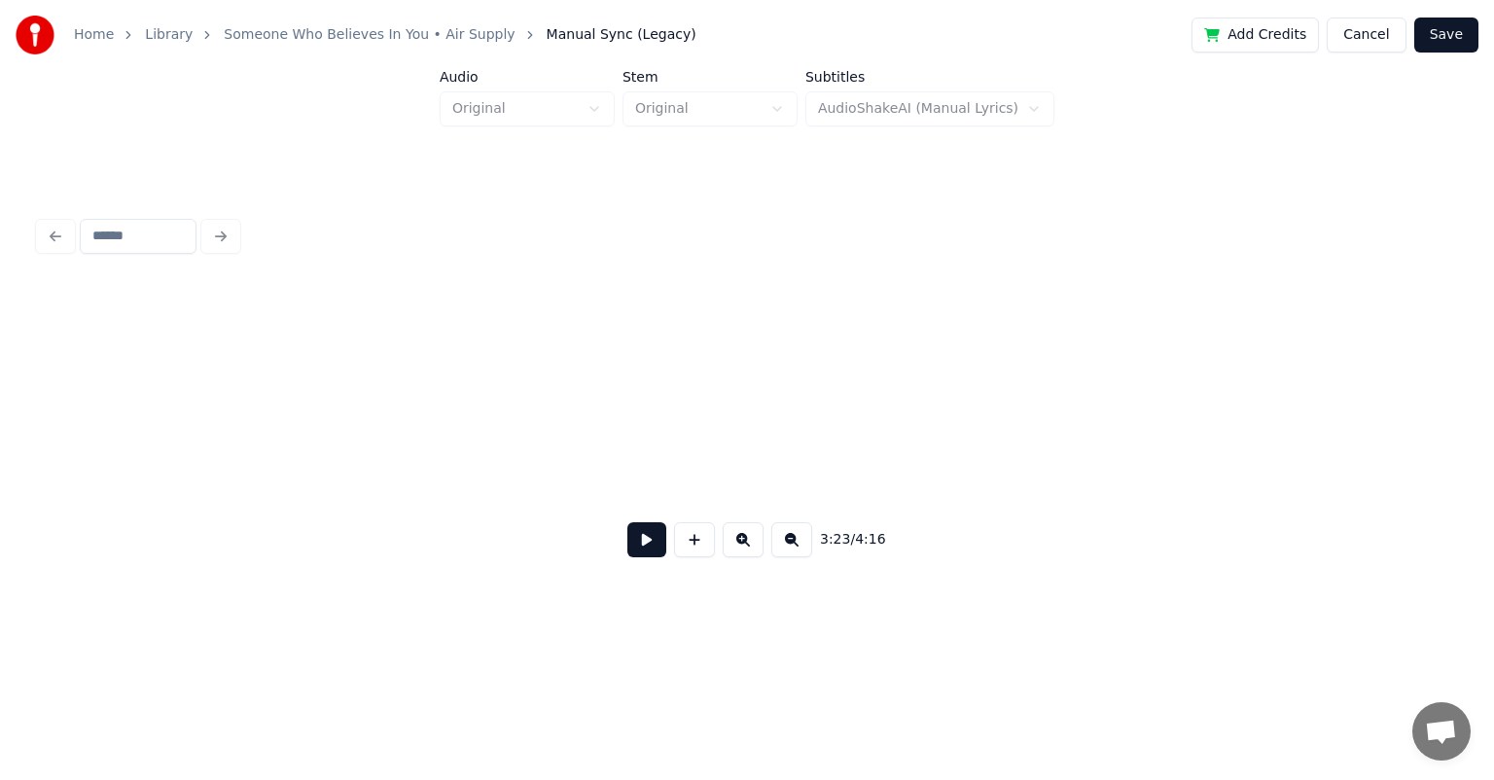
scroll to position [0, 39653]
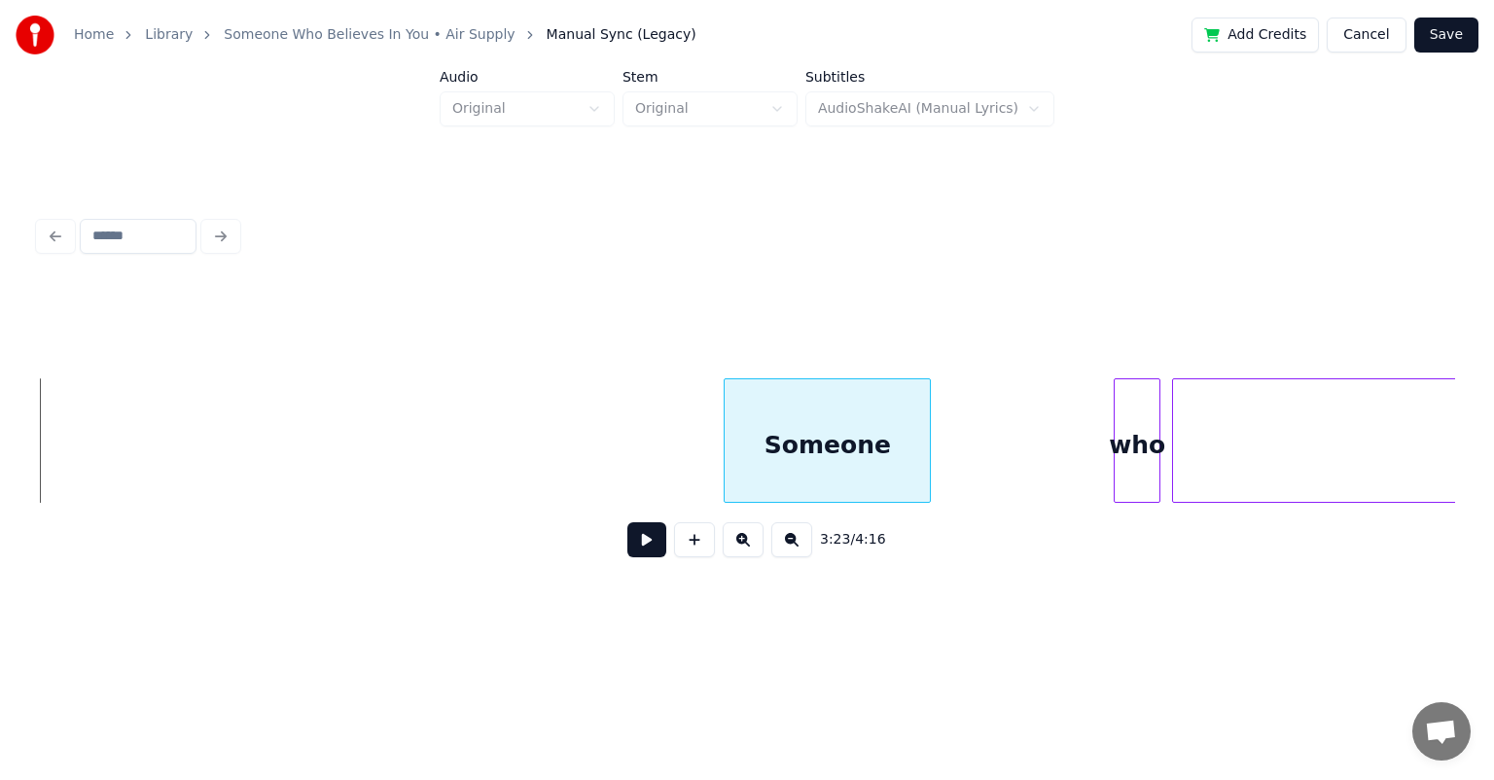
click at [728, 447] on div at bounding box center [728, 440] width 6 height 123
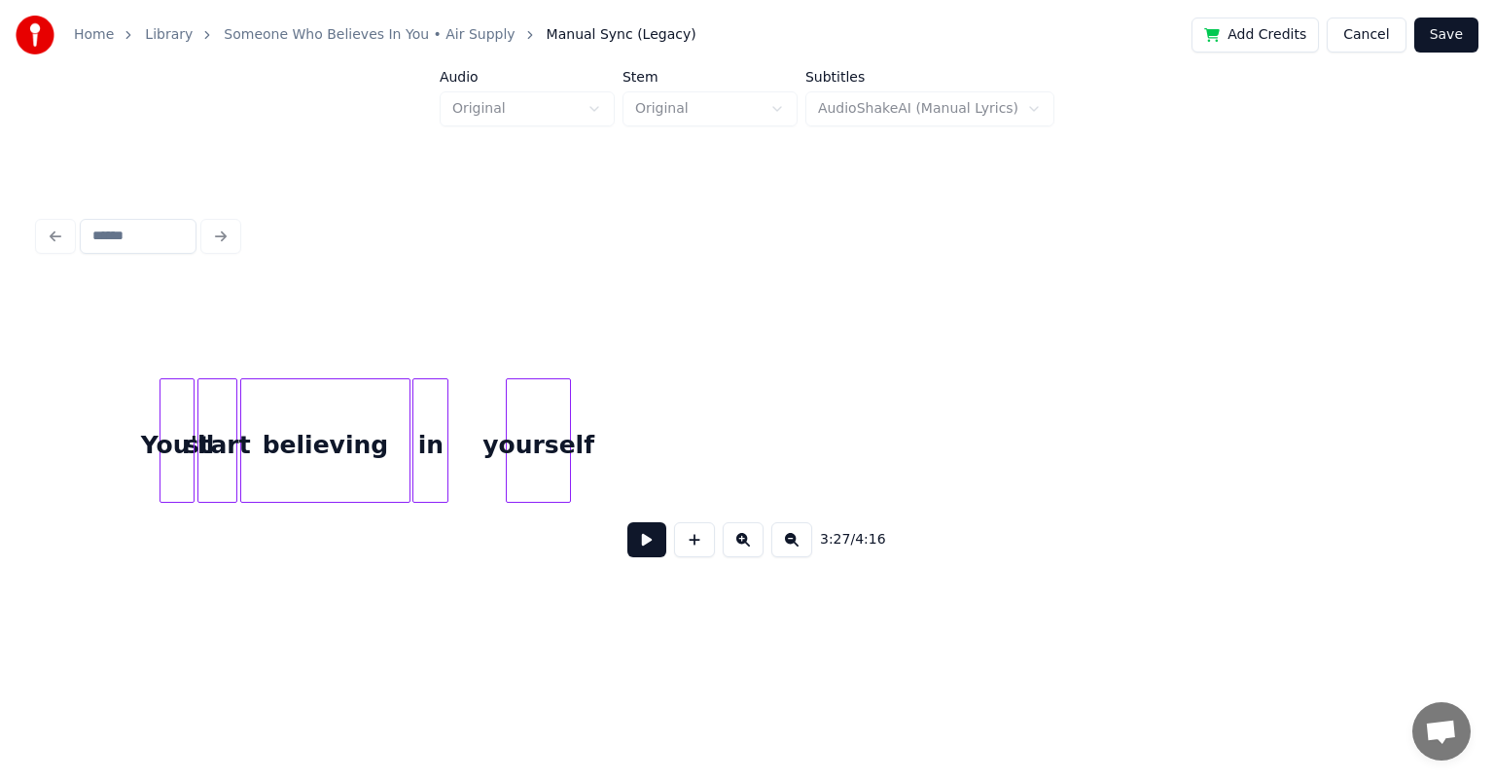
scroll to position [0, 38719]
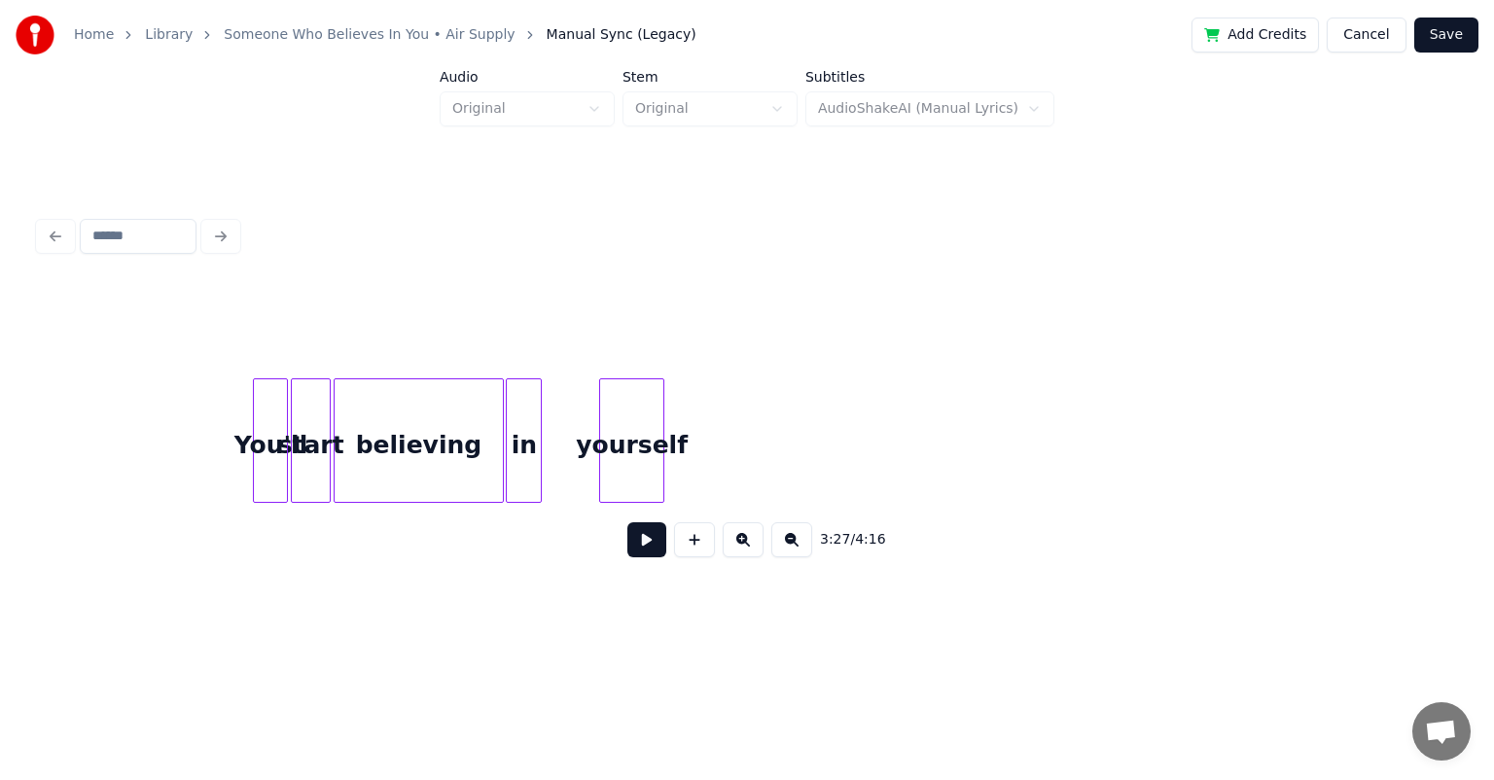
click at [269, 424] on div "You'll" at bounding box center [270, 445] width 33 height 132
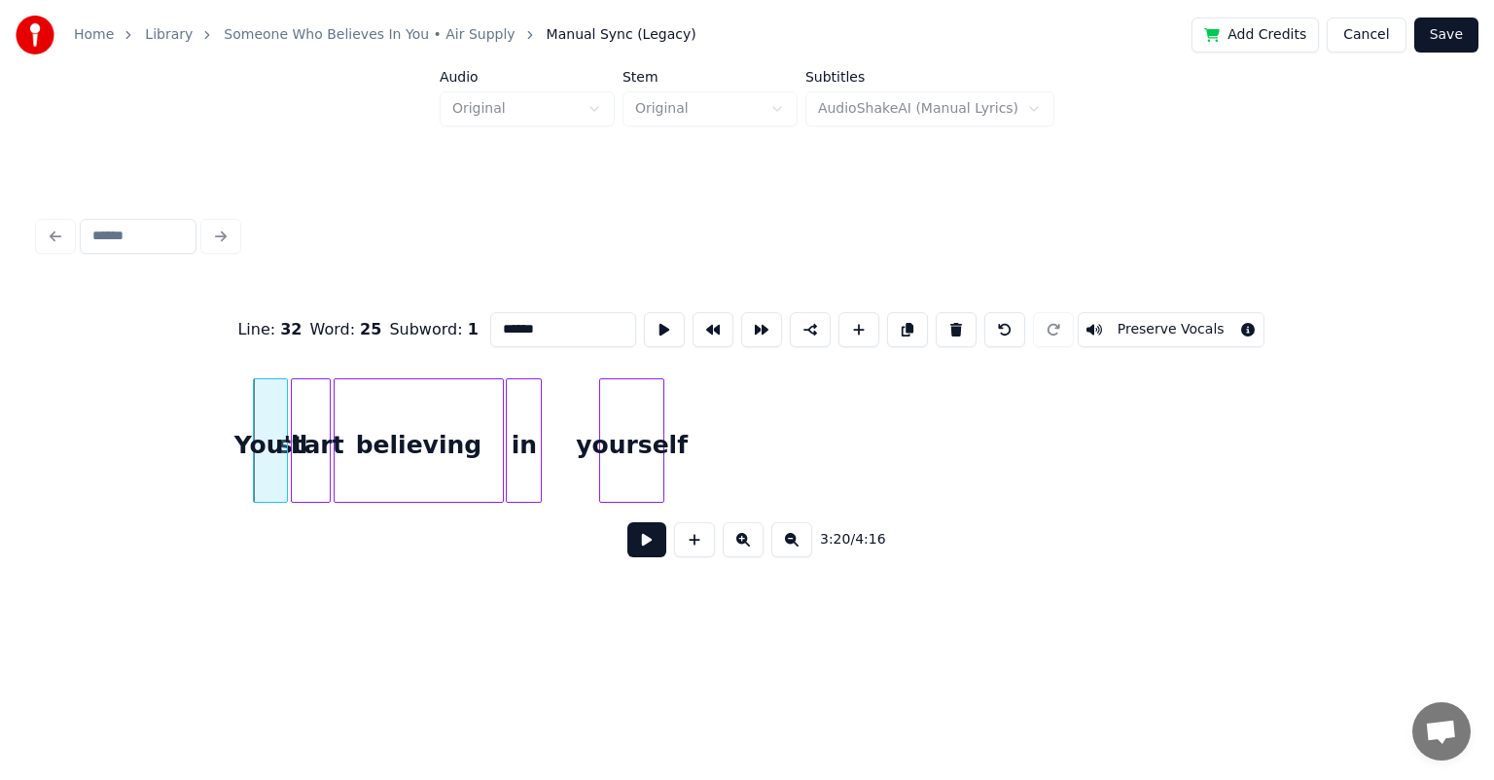
click at [639, 547] on button at bounding box center [646, 539] width 39 height 35
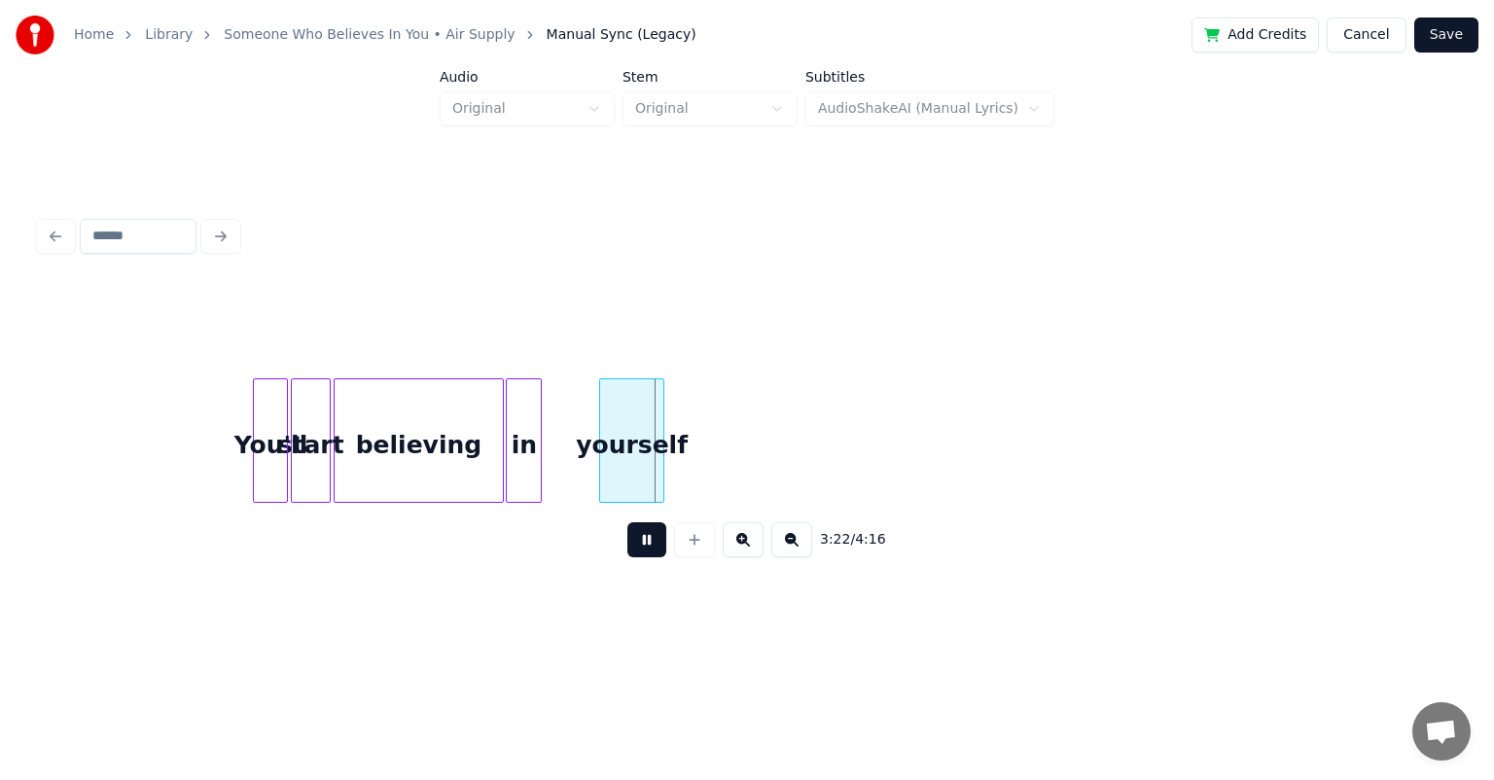
click at [641, 545] on button at bounding box center [646, 539] width 39 height 35
click at [268, 438] on div "You'll" at bounding box center [270, 445] width 33 height 132
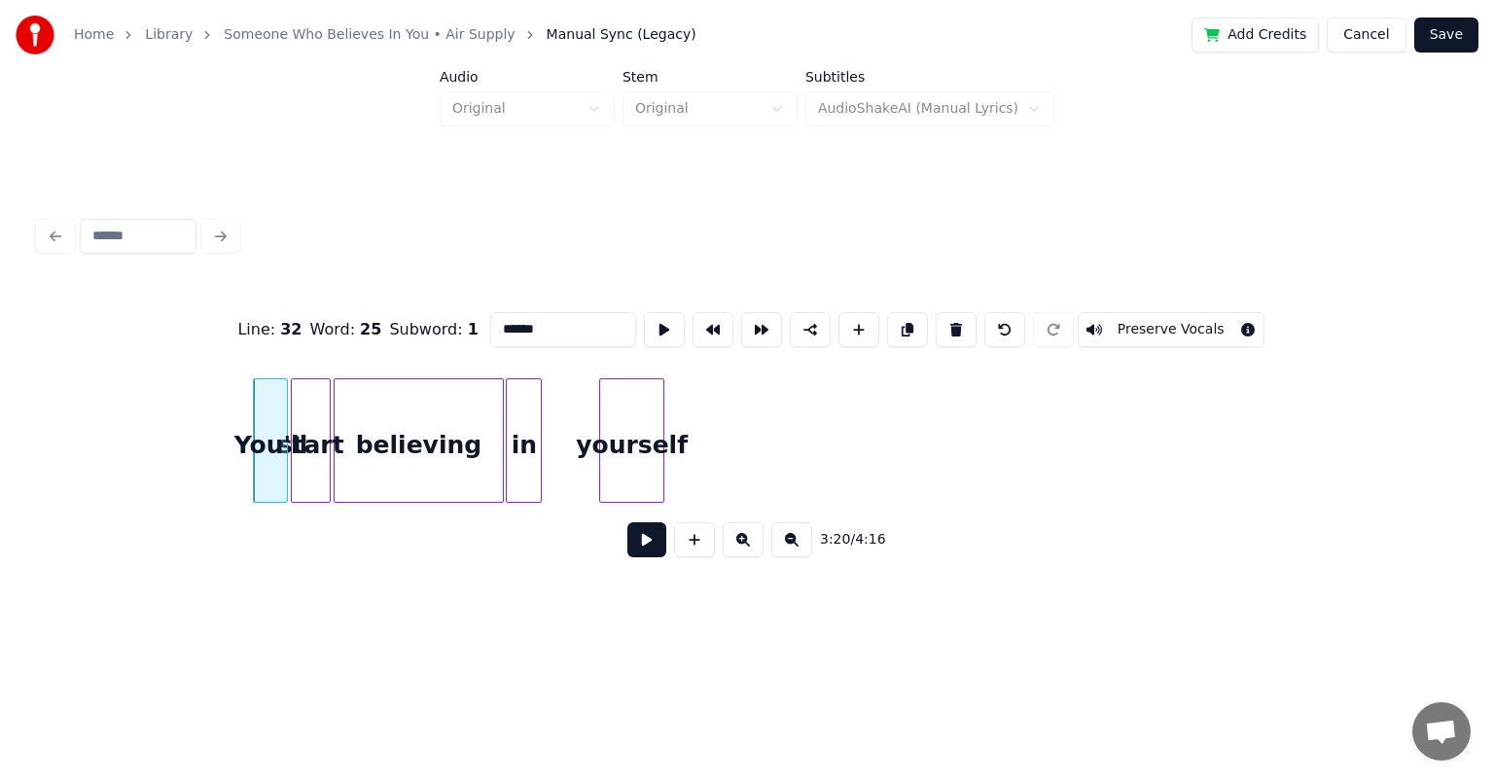
click at [642, 545] on button at bounding box center [646, 539] width 39 height 35
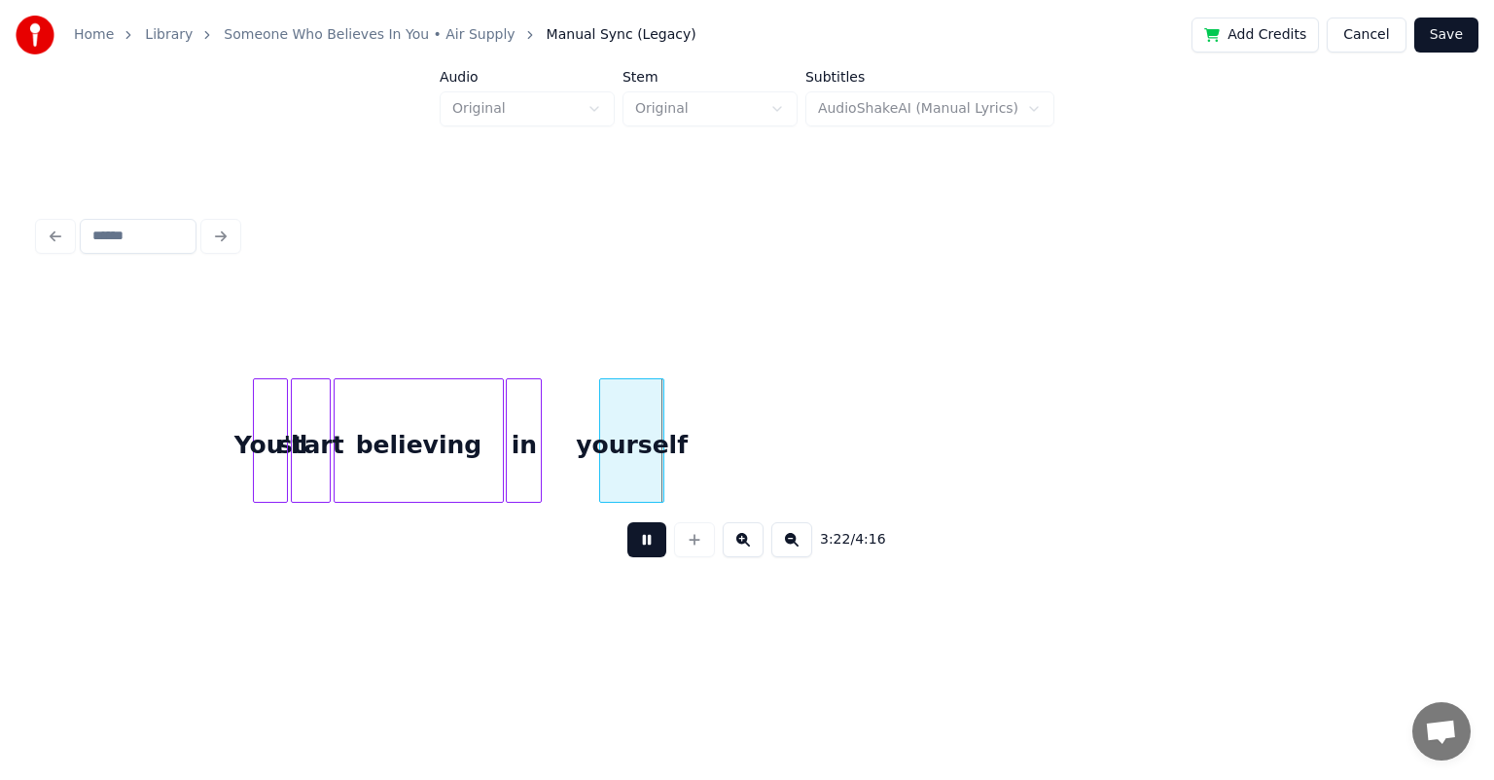
click at [642, 545] on button at bounding box center [646, 539] width 39 height 35
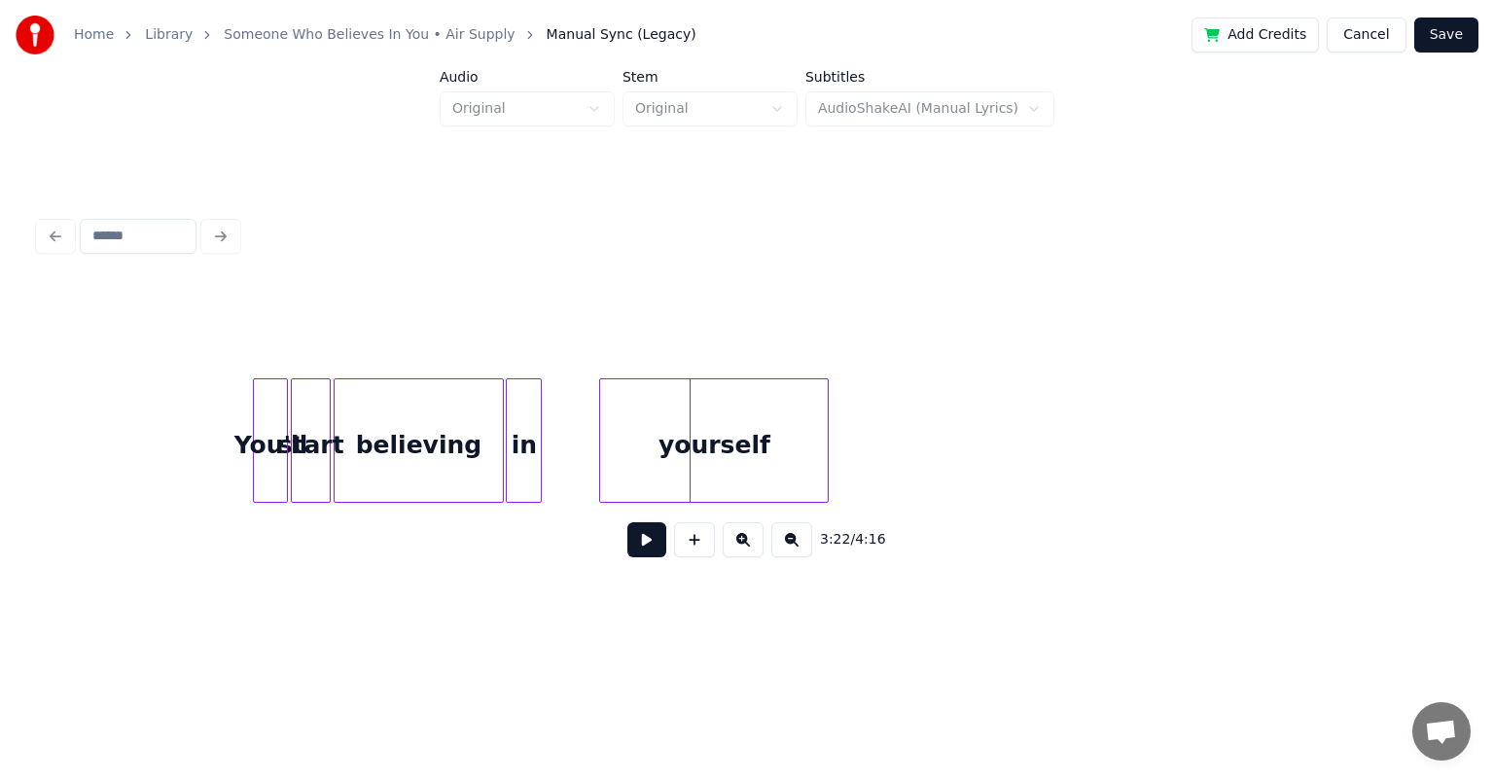
click at [763, 425] on div at bounding box center [825, 440] width 6 height 123
click at [454, 418] on div "believing" at bounding box center [419, 445] width 168 height 132
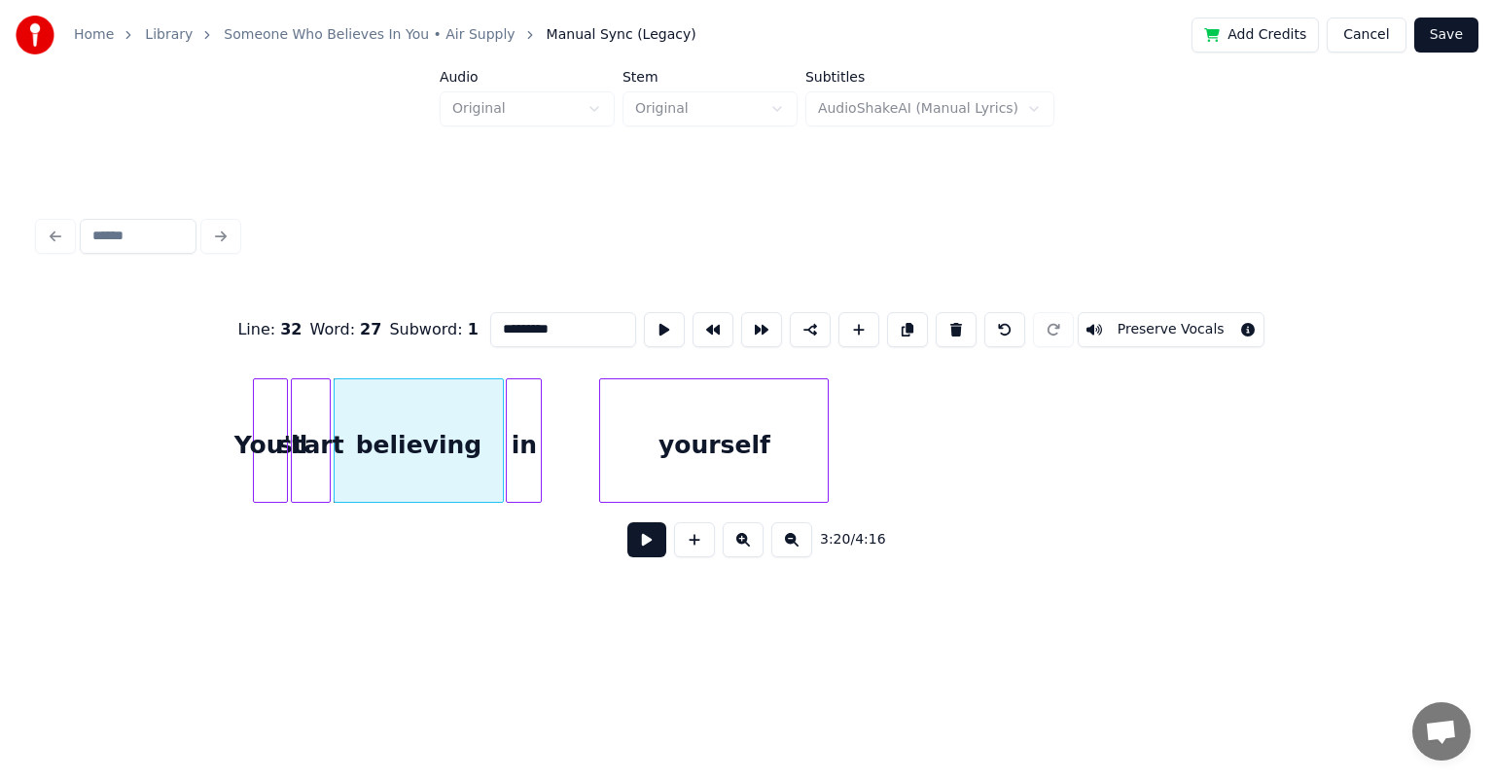
click at [647, 545] on button at bounding box center [646, 539] width 39 height 35
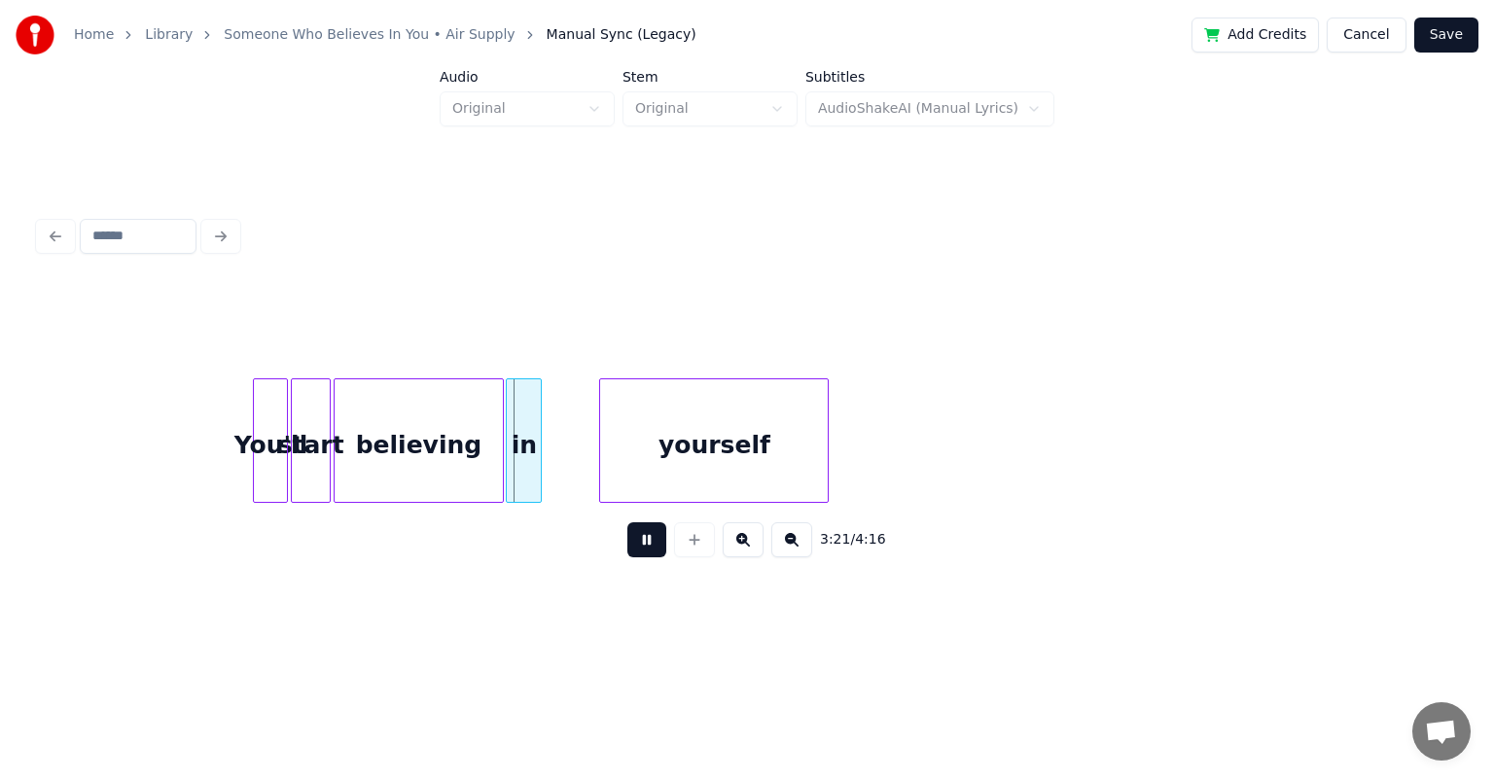
click at [647, 545] on button at bounding box center [646, 539] width 39 height 35
click at [560, 421] on div "in" at bounding box center [559, 445] width 34 height 132
click at [533, 436] on div at bounding box center [535, 440] width 6 height 123
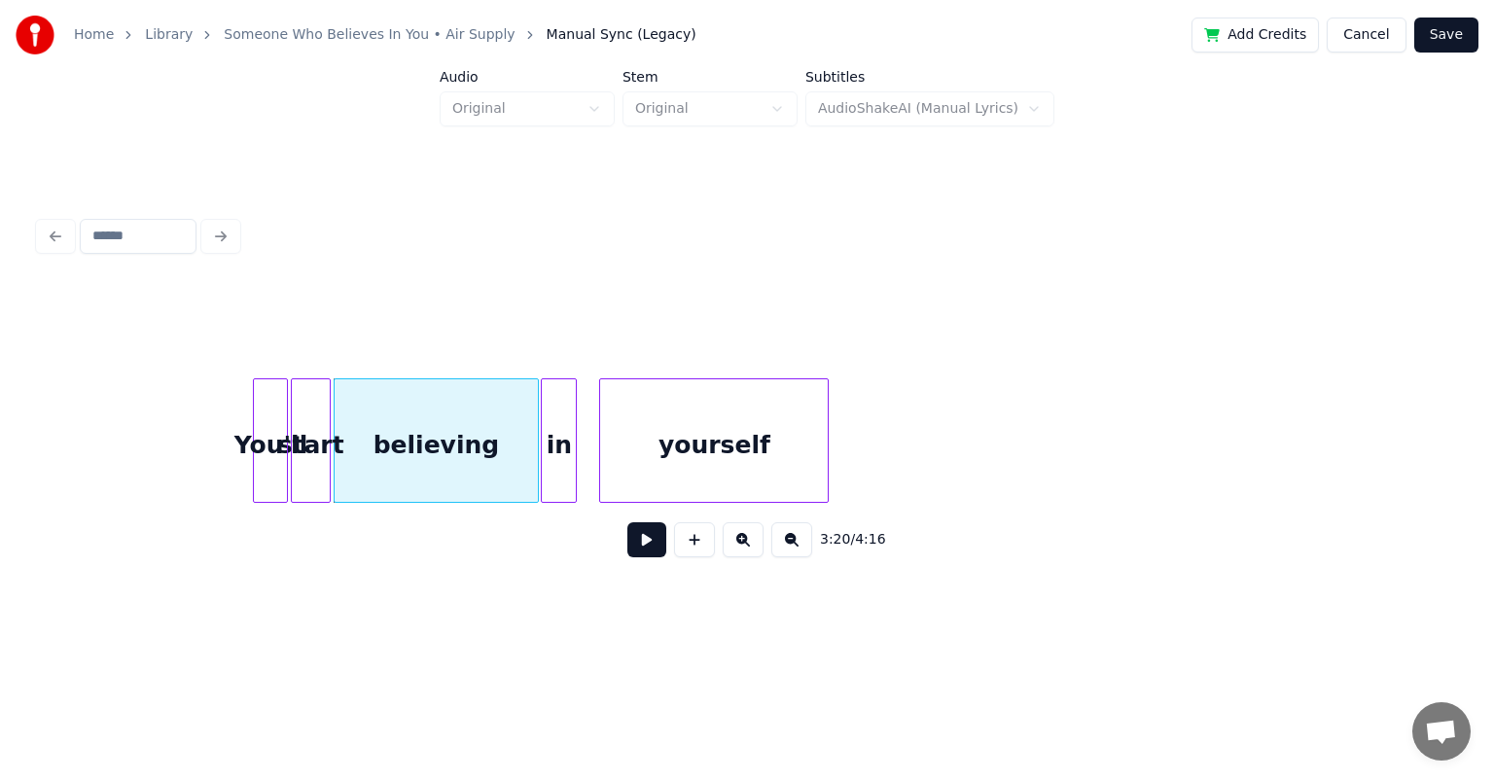
click at [639, 547] on button at bounding box center [646, 539] width 39 height 35
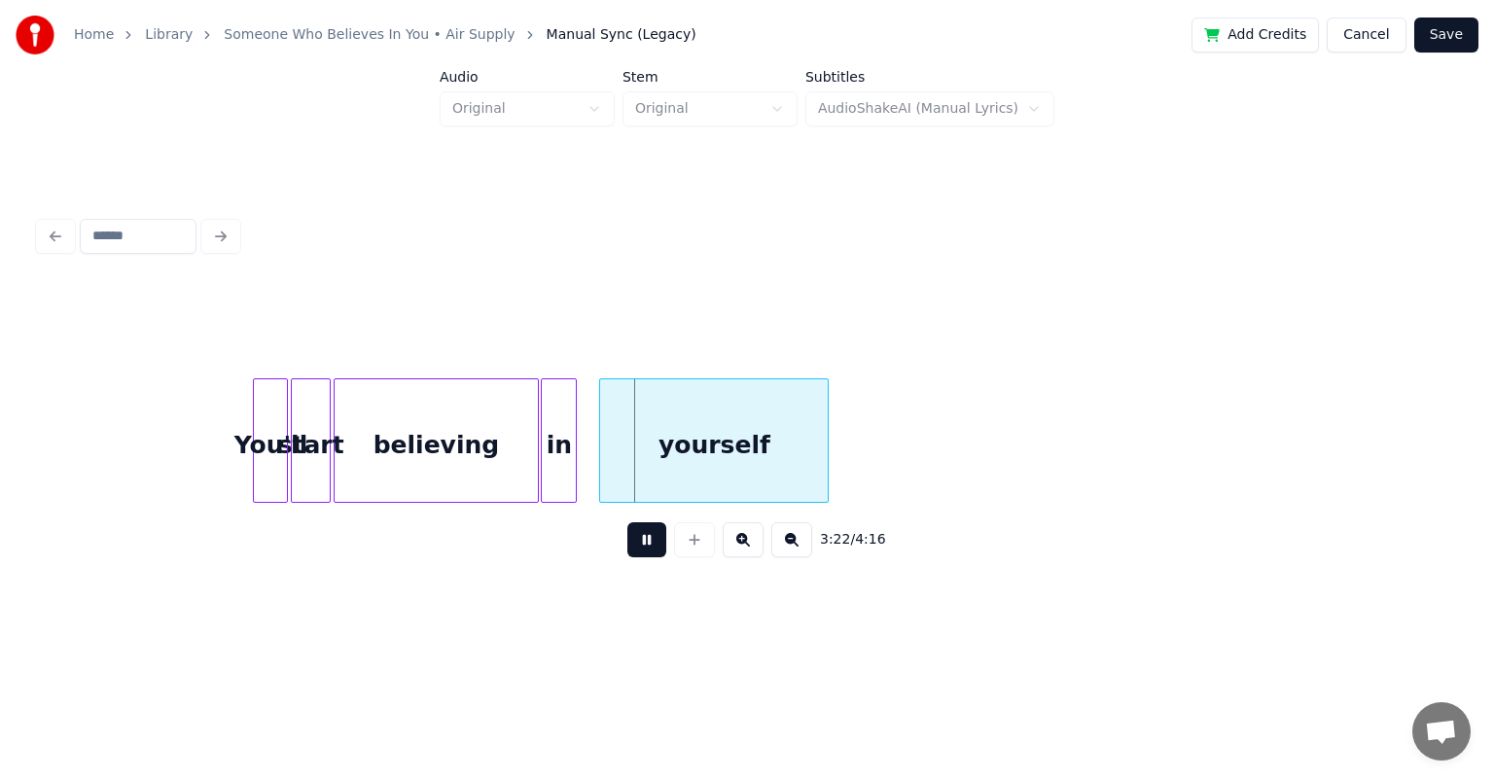
click at [639, 547] on button at bounding box center [646, 539] width 39 height 35
click at [584, 426] on div at bounding box center [587, 440] width 6 height 123
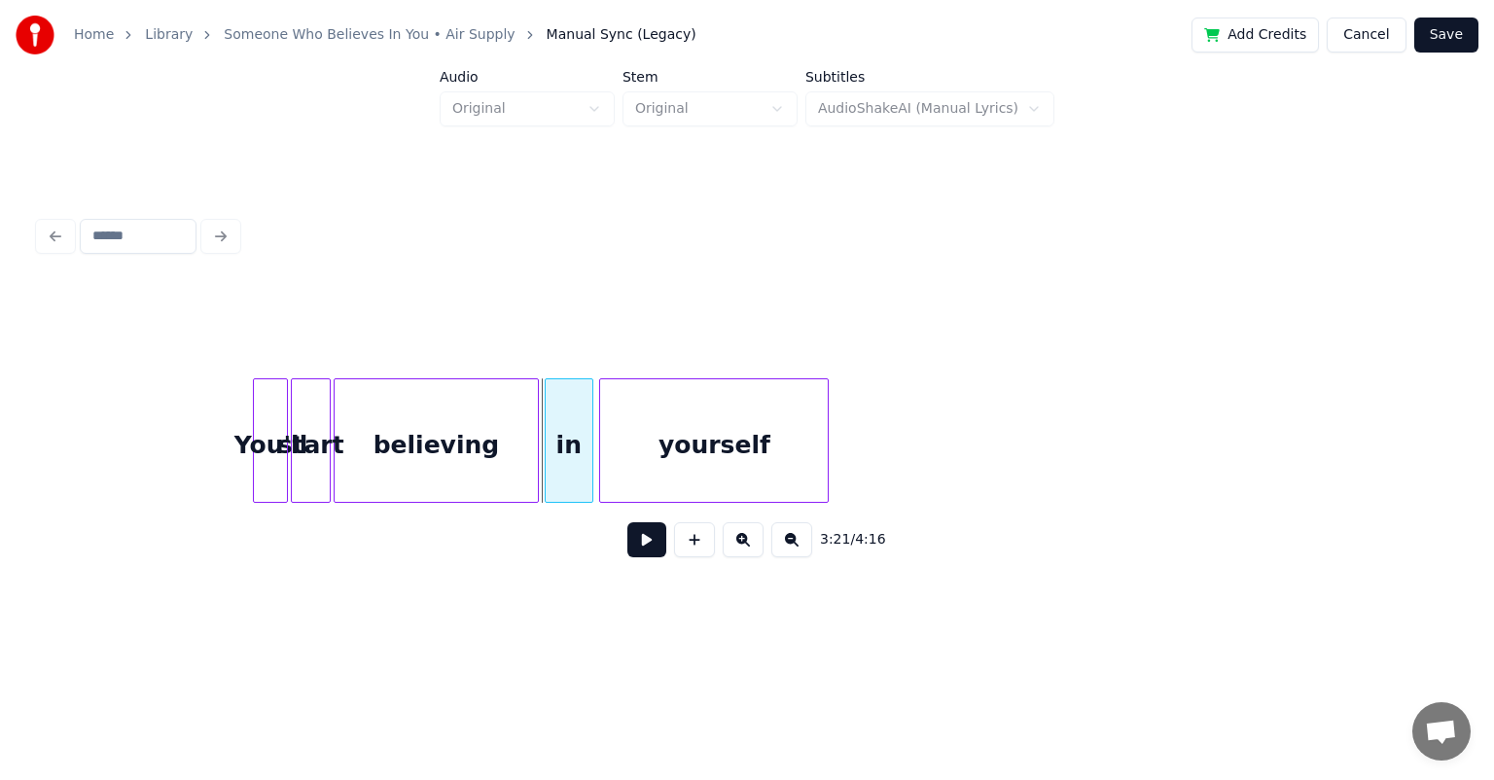
click at [573, 416] on div "in" at bounding box center [569, 445] width 47 height 132
click at [452, 421] on div "believing" at bounding box center [436, 445] width 203 height 132
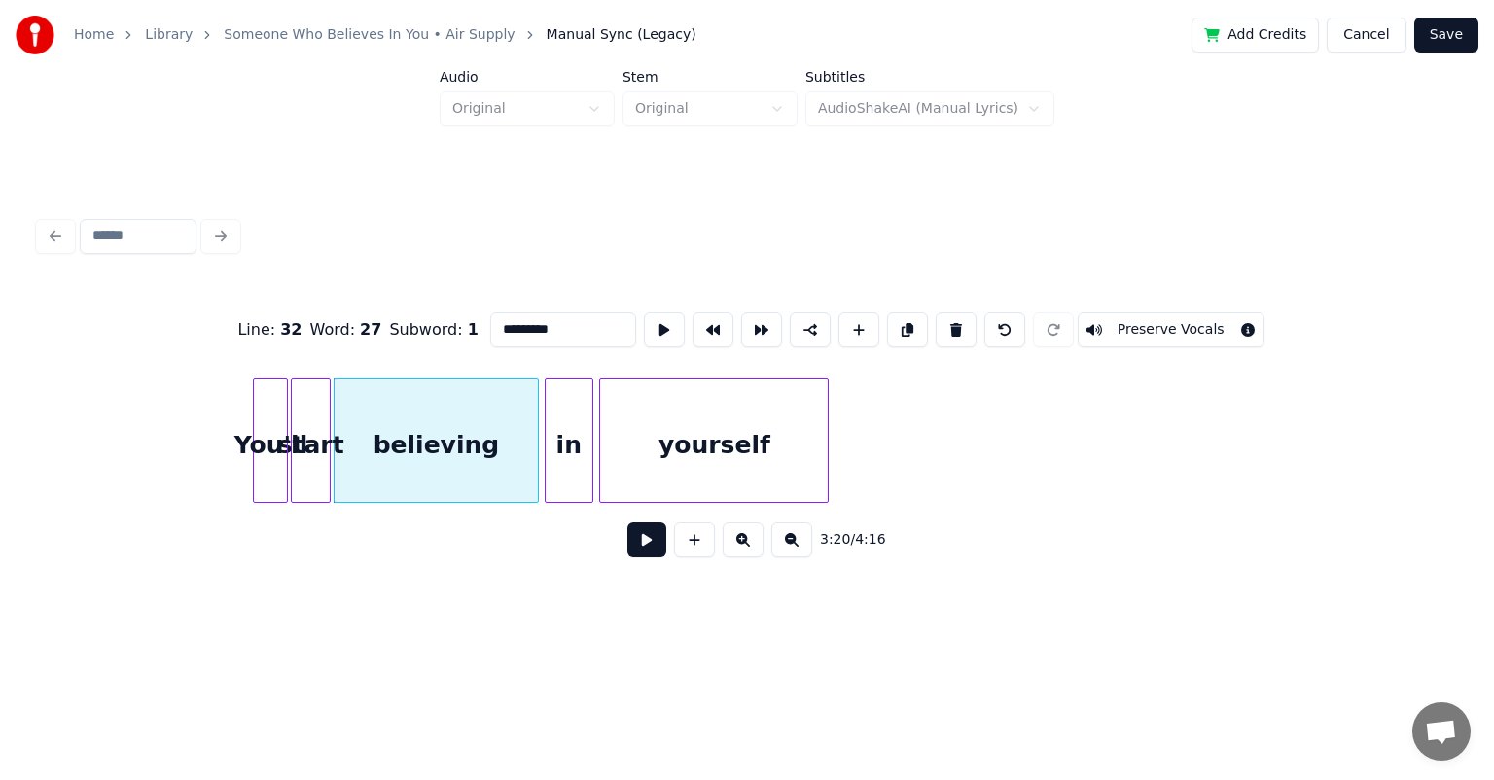
click at [655, 542] on button at bounding box center [646, 539] width 39 height 35
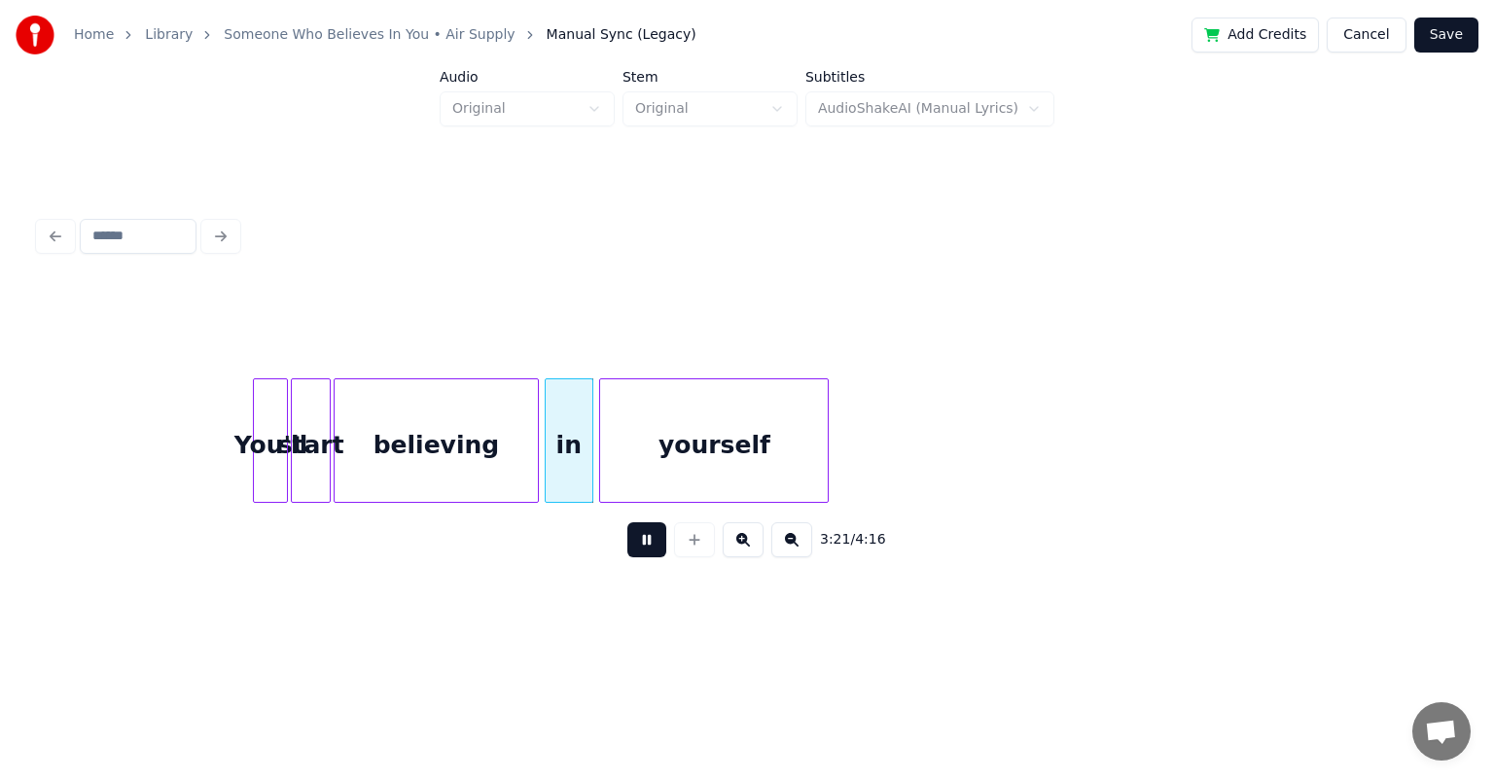
click at [655, 542] on button at bounding box center [646, 539] width 39 height 35
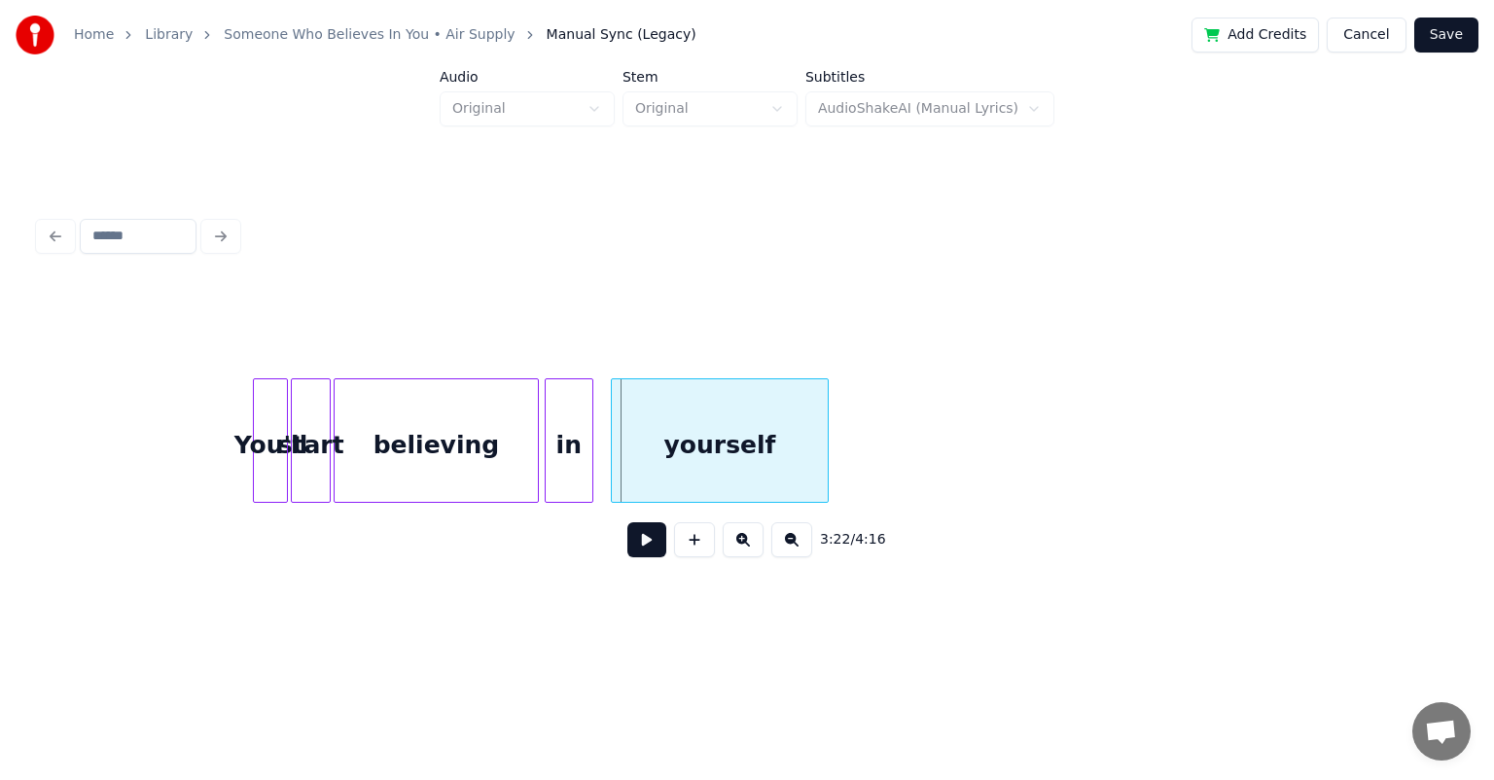
click at [615, 467] on div at bounding box center [615, 440] width 6 height 123
click at [604, 453] on div at bounding box center [603, 440] width 6 height 123
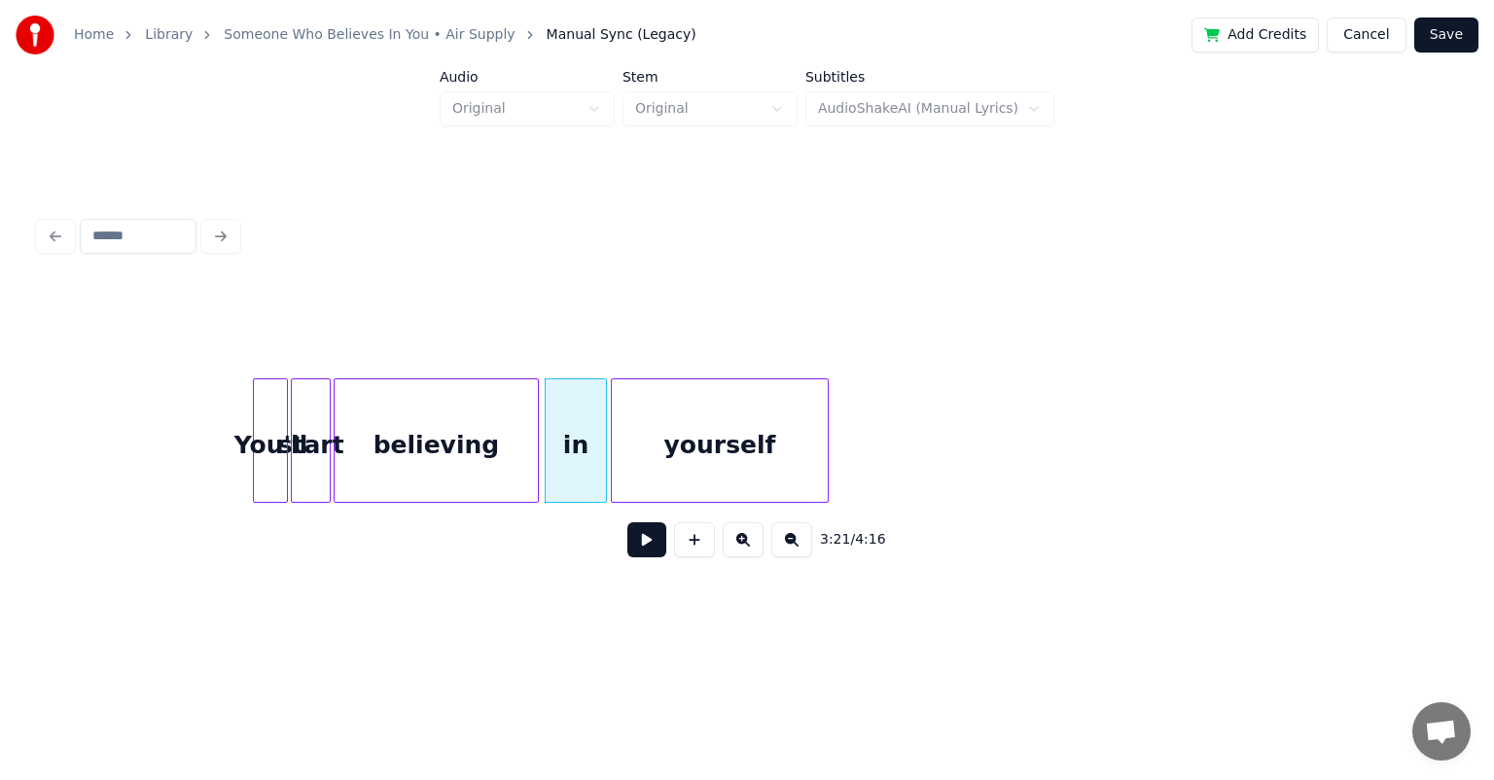
click at [265, 416] on div "You'll" at bounding box center [270, 445] width 33 height 132
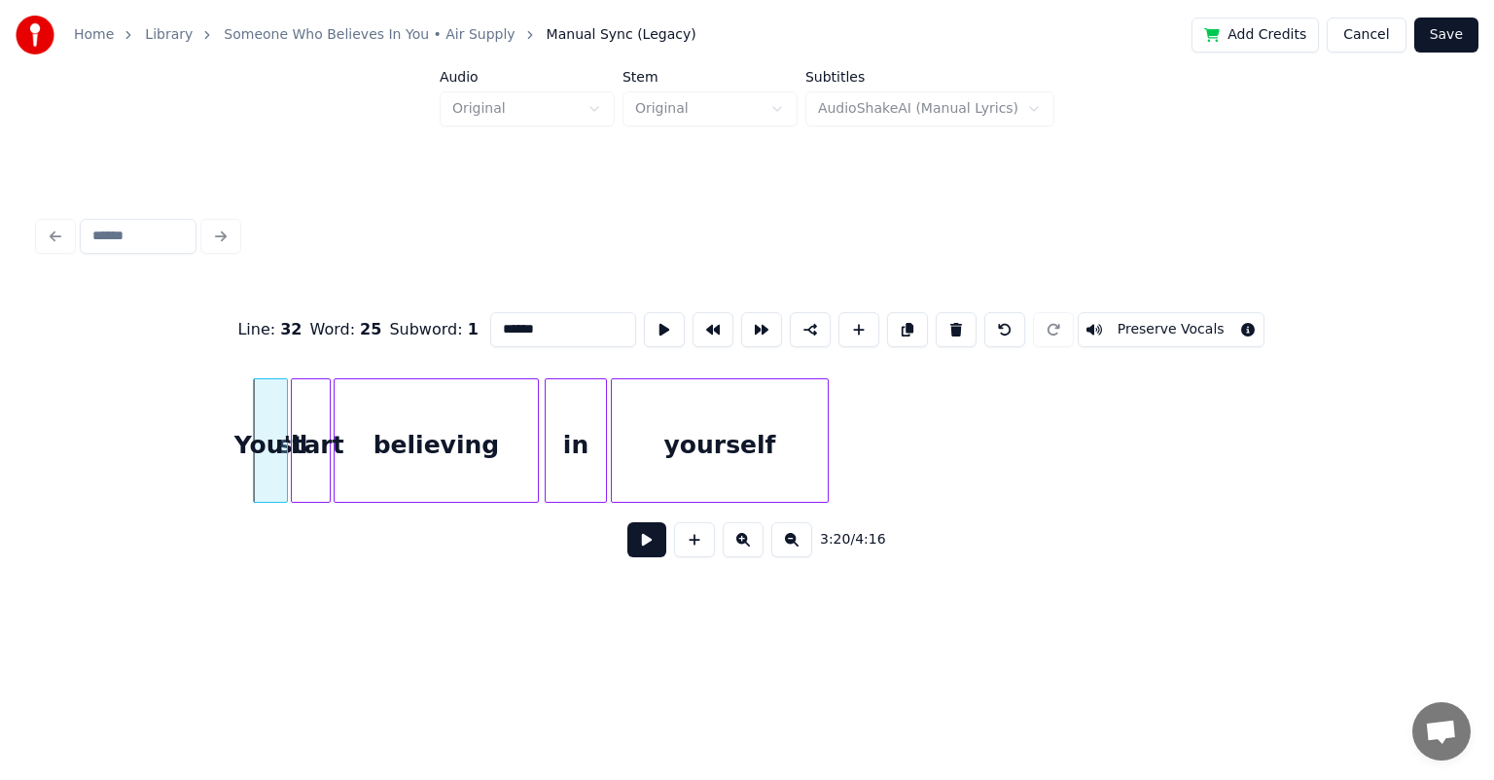
click at [650, 544] on button at bounding box center [646, 539] width 39 height 35
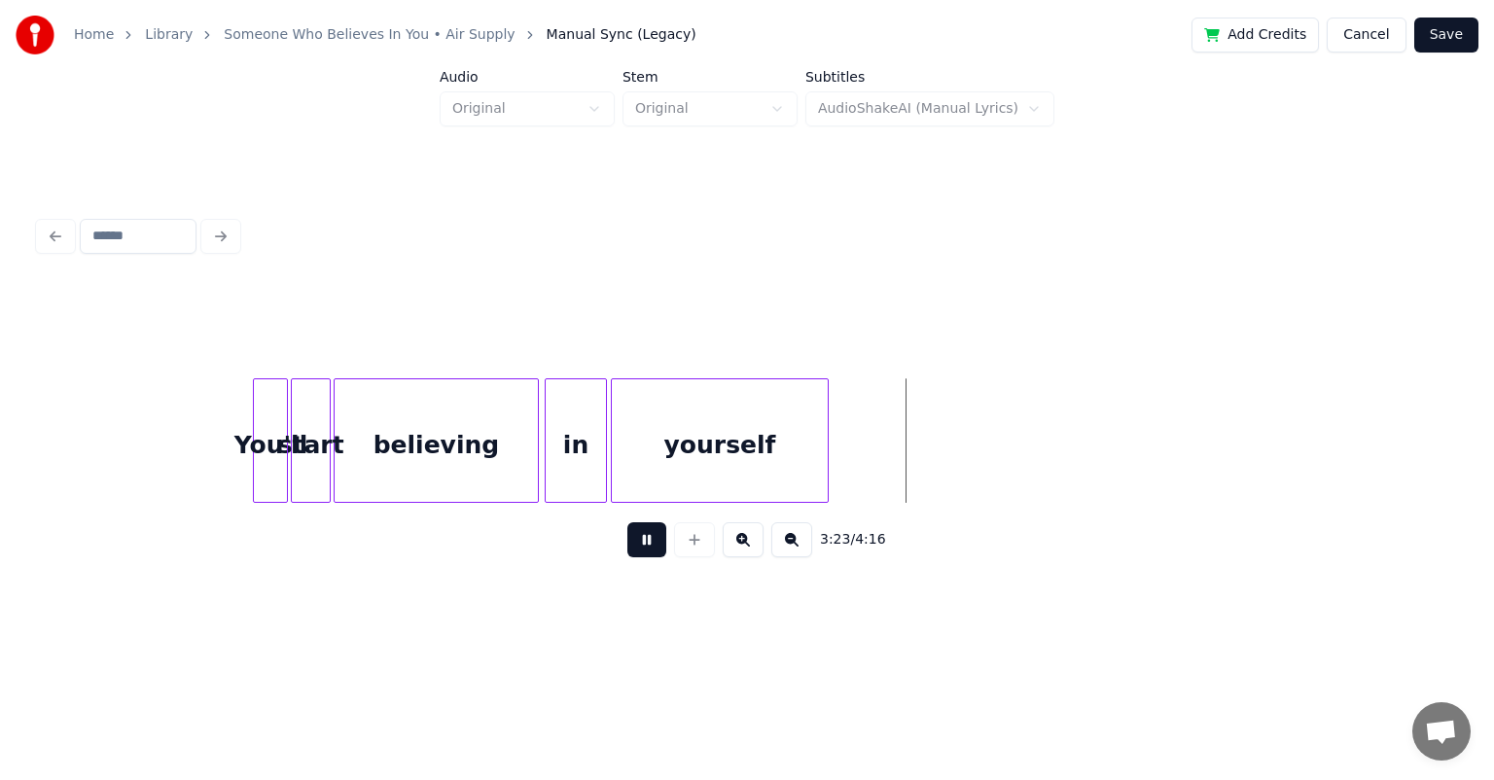
click at [650, 544] on button at bounding box center [646, 539] width 39 height 35
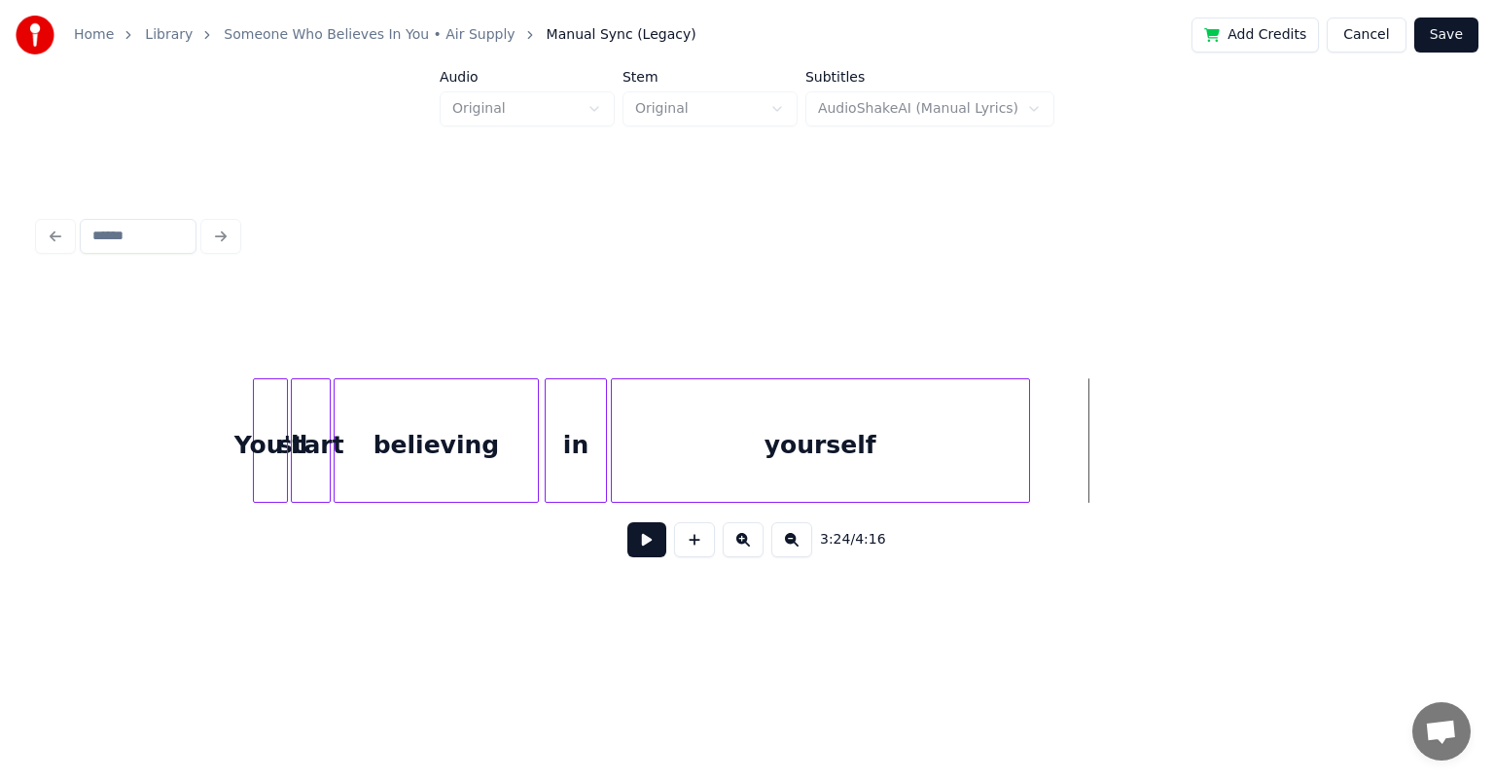
click at [763, 441] on div at bounding box center [1026, 440] width 6 height 123
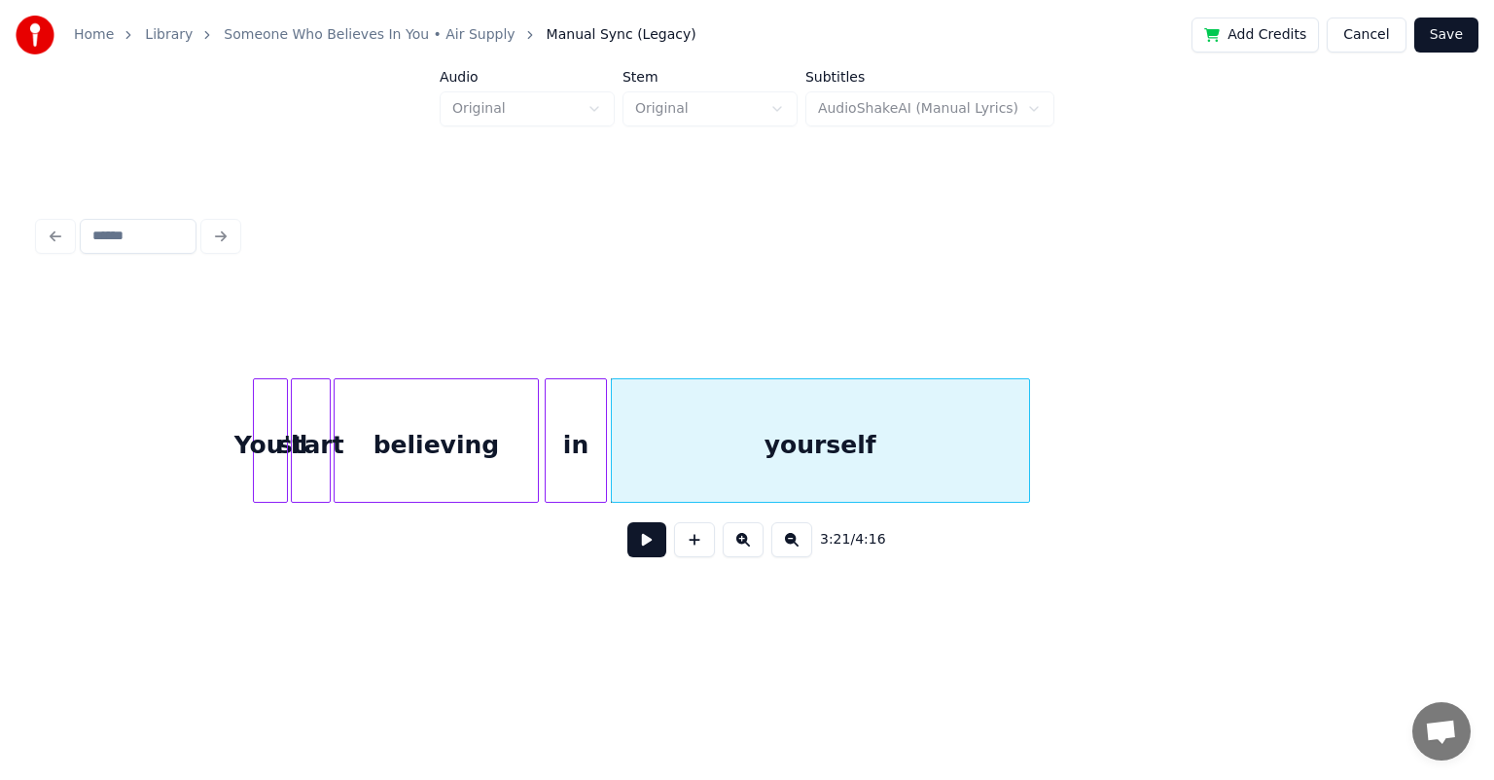
click at [270, 425] on div "You'll" at bounding box center [270, 445] width 33 height 132
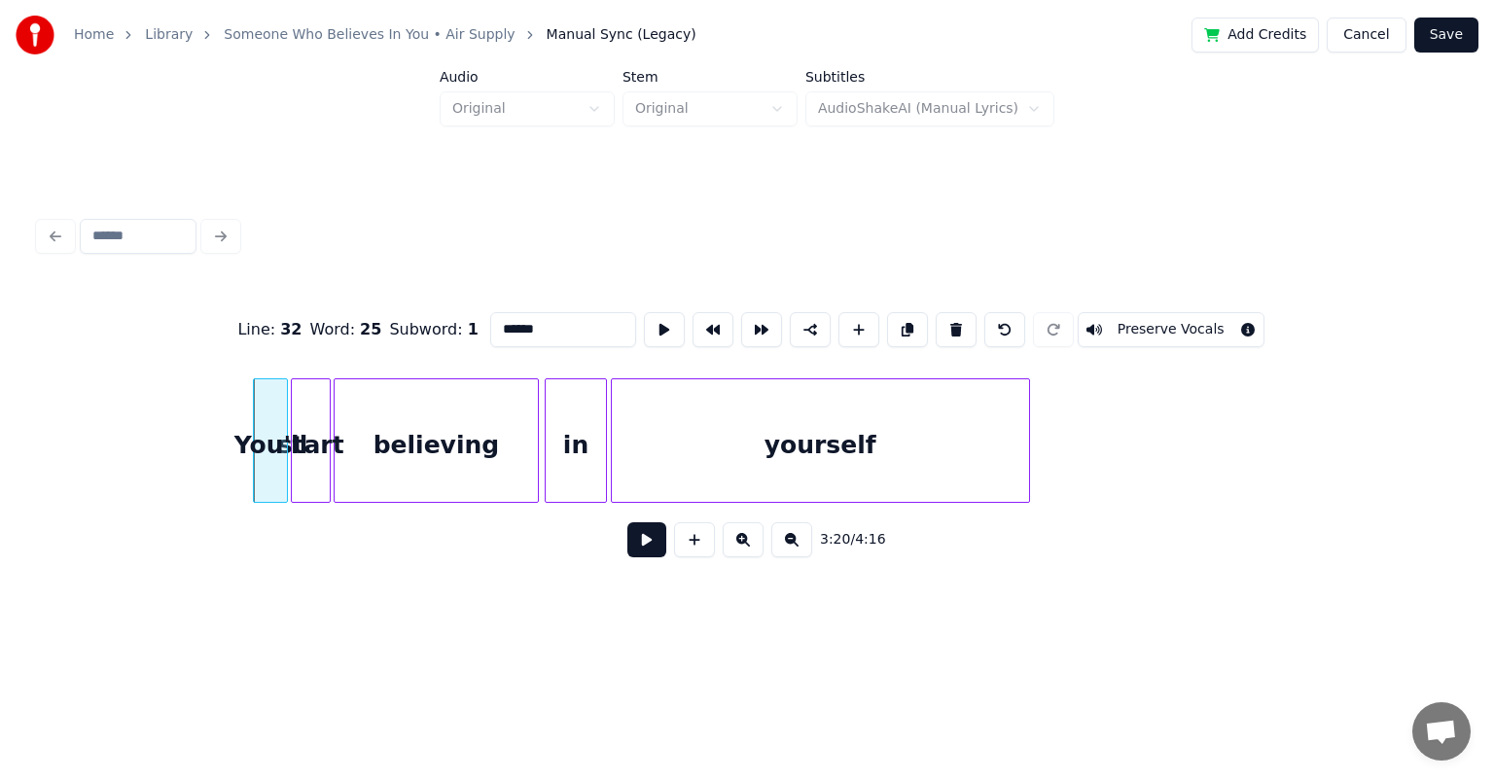
click at [646, 542] on button at bounding box center [646, 539] width 39 height 35
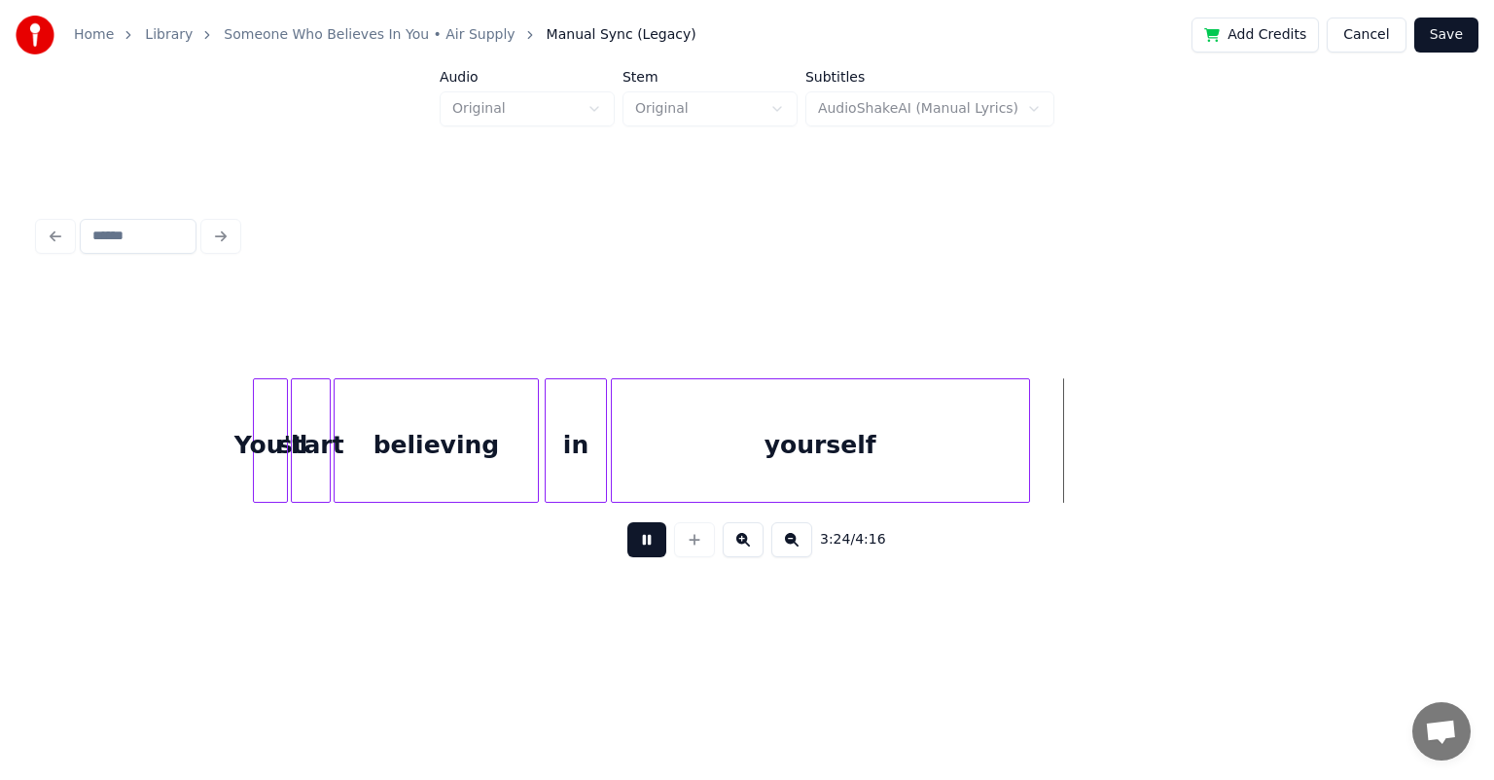
click at [627, 522] on button at bounding box center [646, 539] width 39 height 35
click at [763, 436] on div "yourself" at bounding box center [820, 445] width 417 height 132
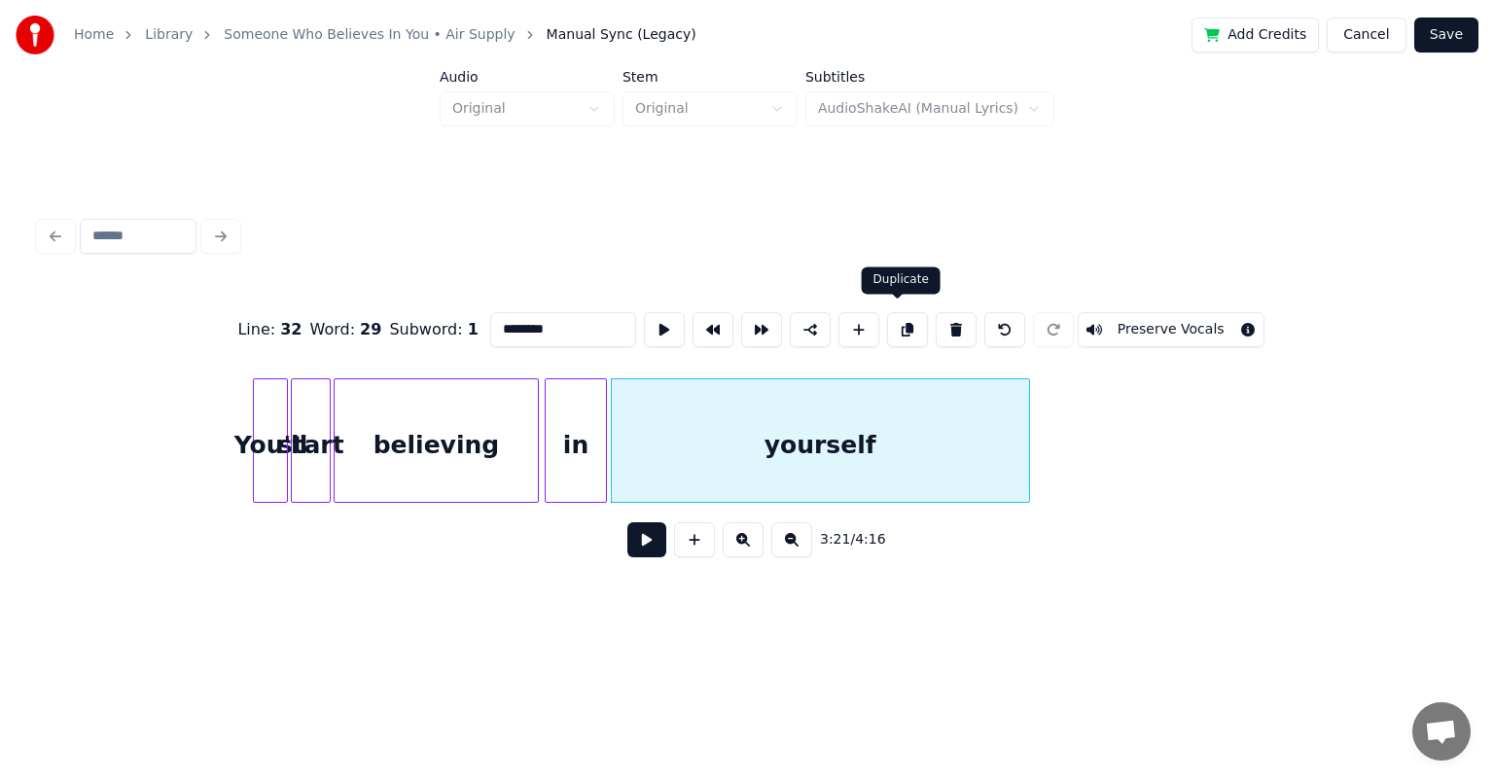
click at [763, 324] on button at bounding box center [907, 329] width 41 height 35
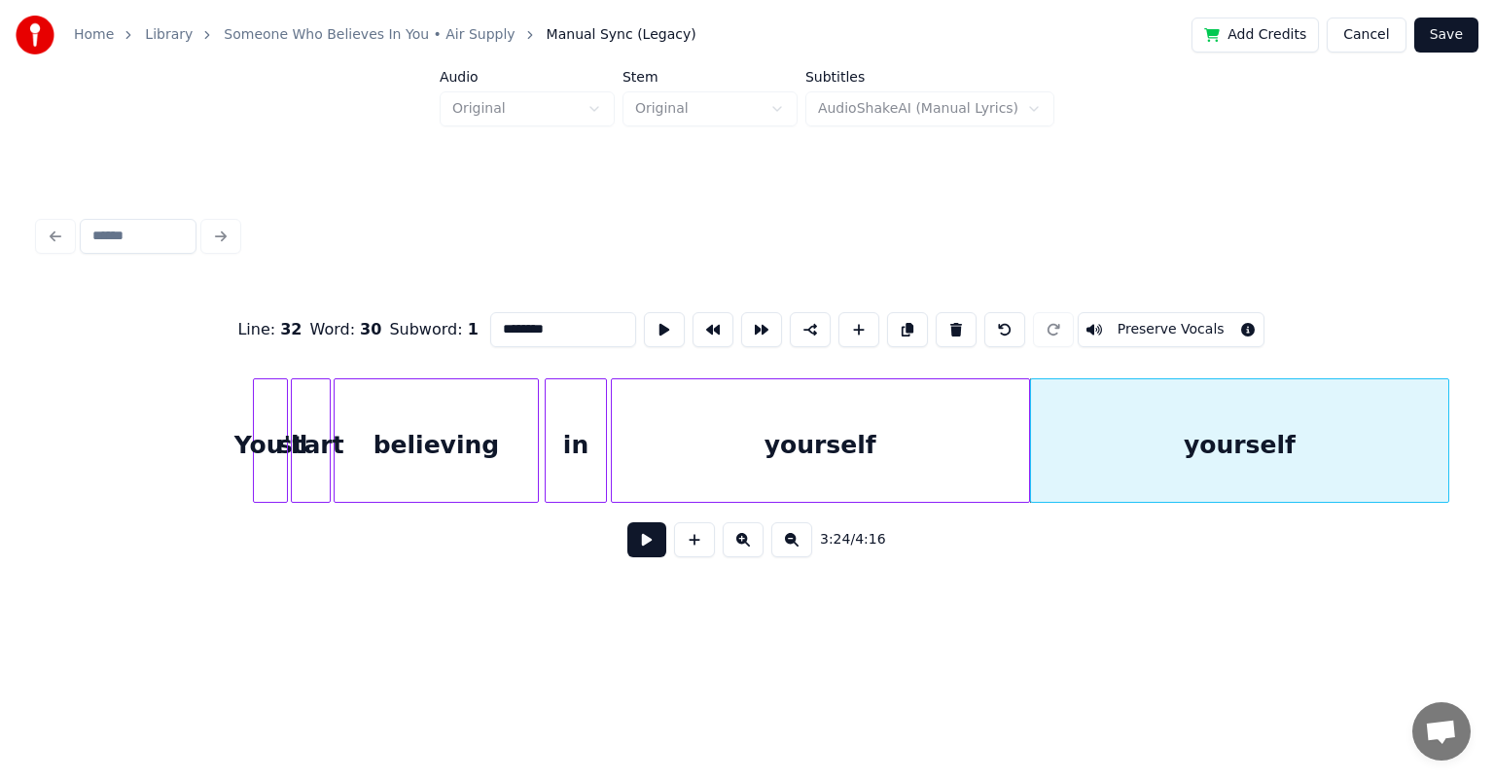
drag, startPoint x: 587, startPoint y: 323, endPoint x: 430, endPoint y: 333, distance: 157.9
click at [432, 334] on div "Line : 32 Word : 30 Subword : 1 ******** Preserve Vocals" at bounding box center [747, 329] width 1416 height 97
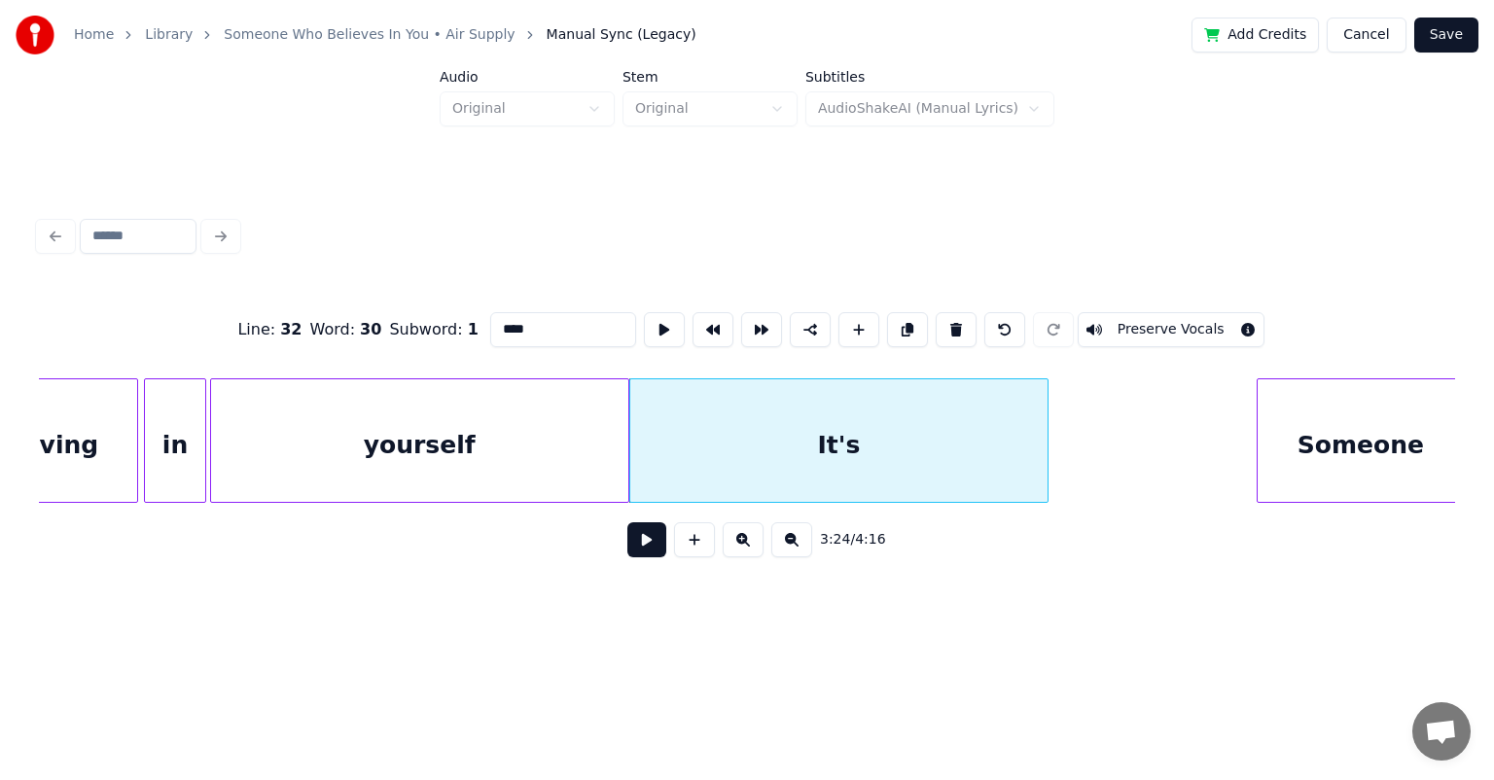
scroll to position [0, 39260]
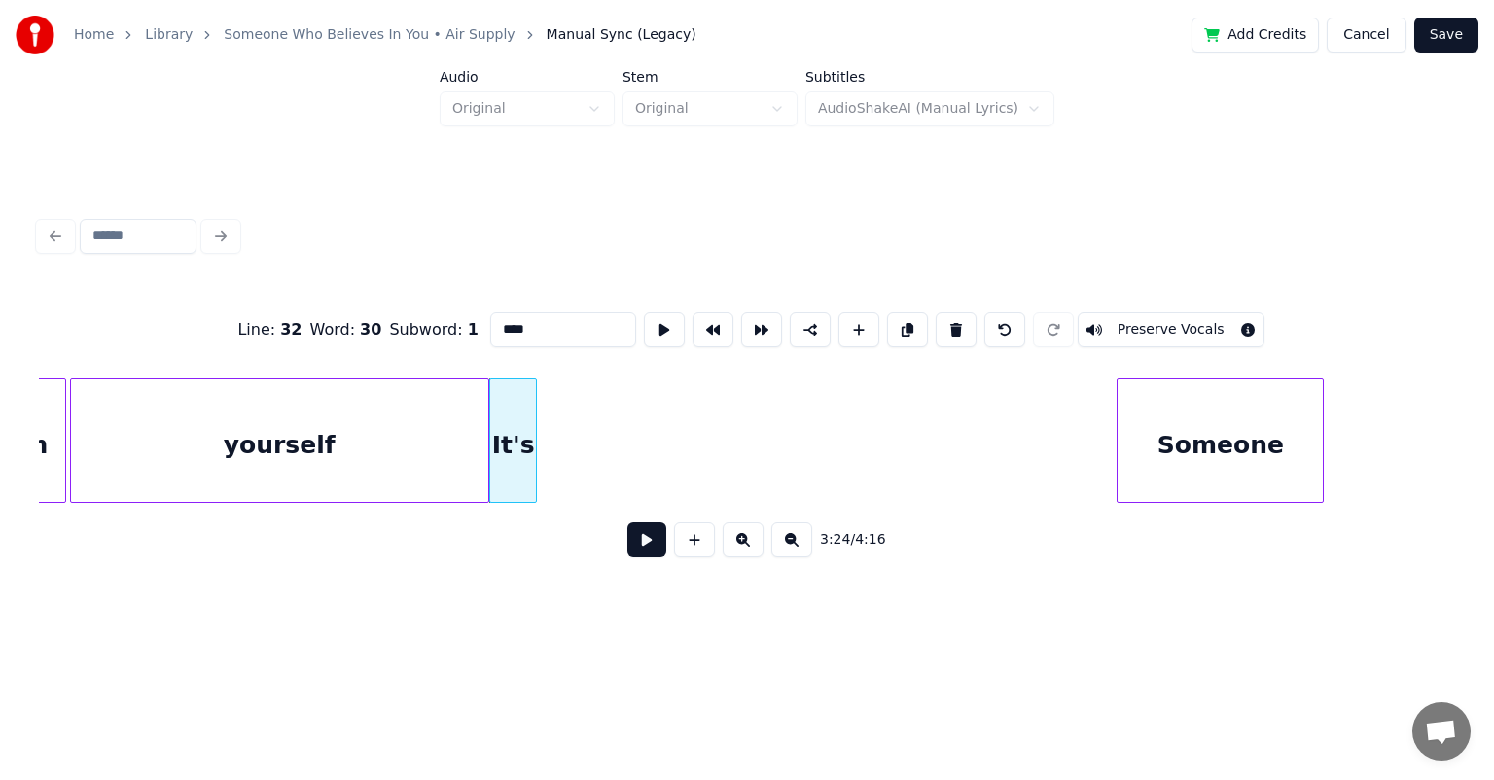
click at [532, 411] on div at bounding box center [533, 440] width 6 height 123
click at [763, 321] on button at bounding box center [907, 329] width 41 height 35
drag, startPoint x: 557, startPoint y: 327, endPoint x: 373, endPoint y: 327, distance: 184.8
click at [373, 327] on div "Line : 32 Word : 31 Subword : 1 **** Preserve Vocals" at bounding box center [747, 329] width 1416 height 97
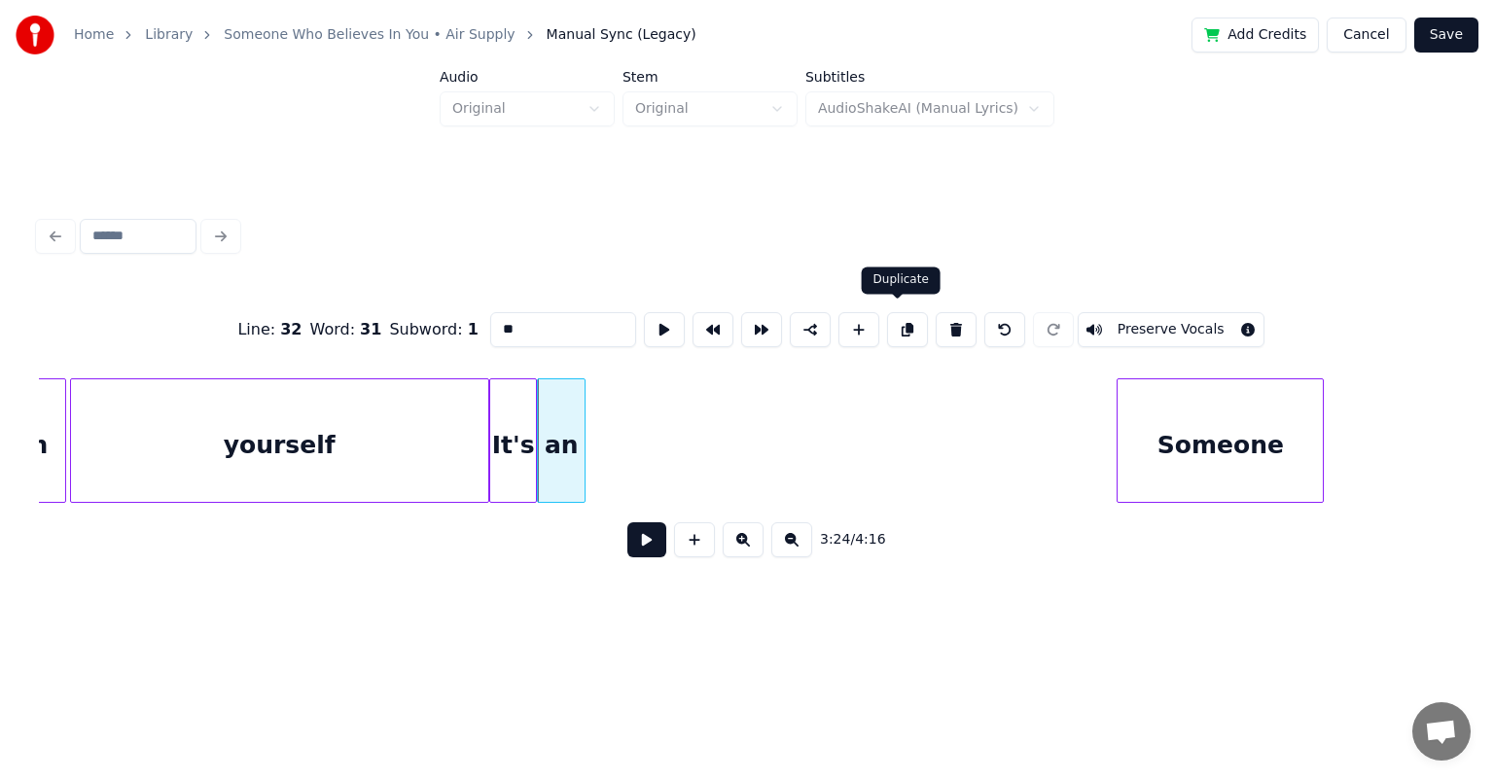
click at [763, 328] on button at bounding box center [907, 329] width 41 height 35
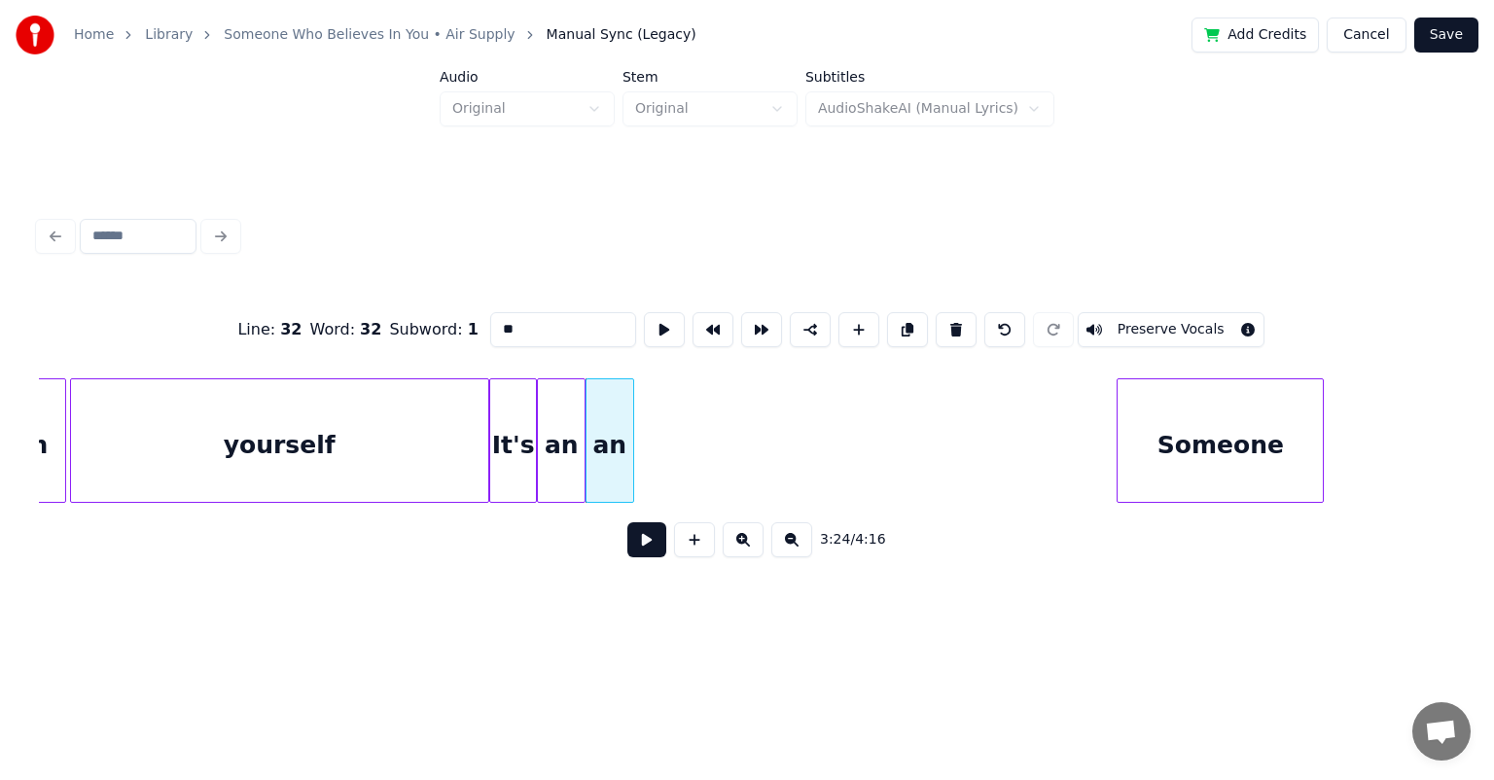
drag, startPoint x: 541, startPoint y: 333, endPoint x: 458, endPoint y: 331, distance: 82.7
click at [458, 331] on div "Line : 32 Word : 32 Subword : 1 ** Preserve Vocals" at bounding box center [747, 329] width 1416 height 97
click at [763, 325] on button at bounding box center [907, 329] width 41 height 35
drag, startPoint x: 568, startPoint y: 331, endPoint x: 467, endPoint y: 322, distance: 101.5
click at [467, 322] on div "Line : 32 Word : 33 Subword : 1 **** Preserve Vocals" at bounding box center [747, 329] width 1416 height 97
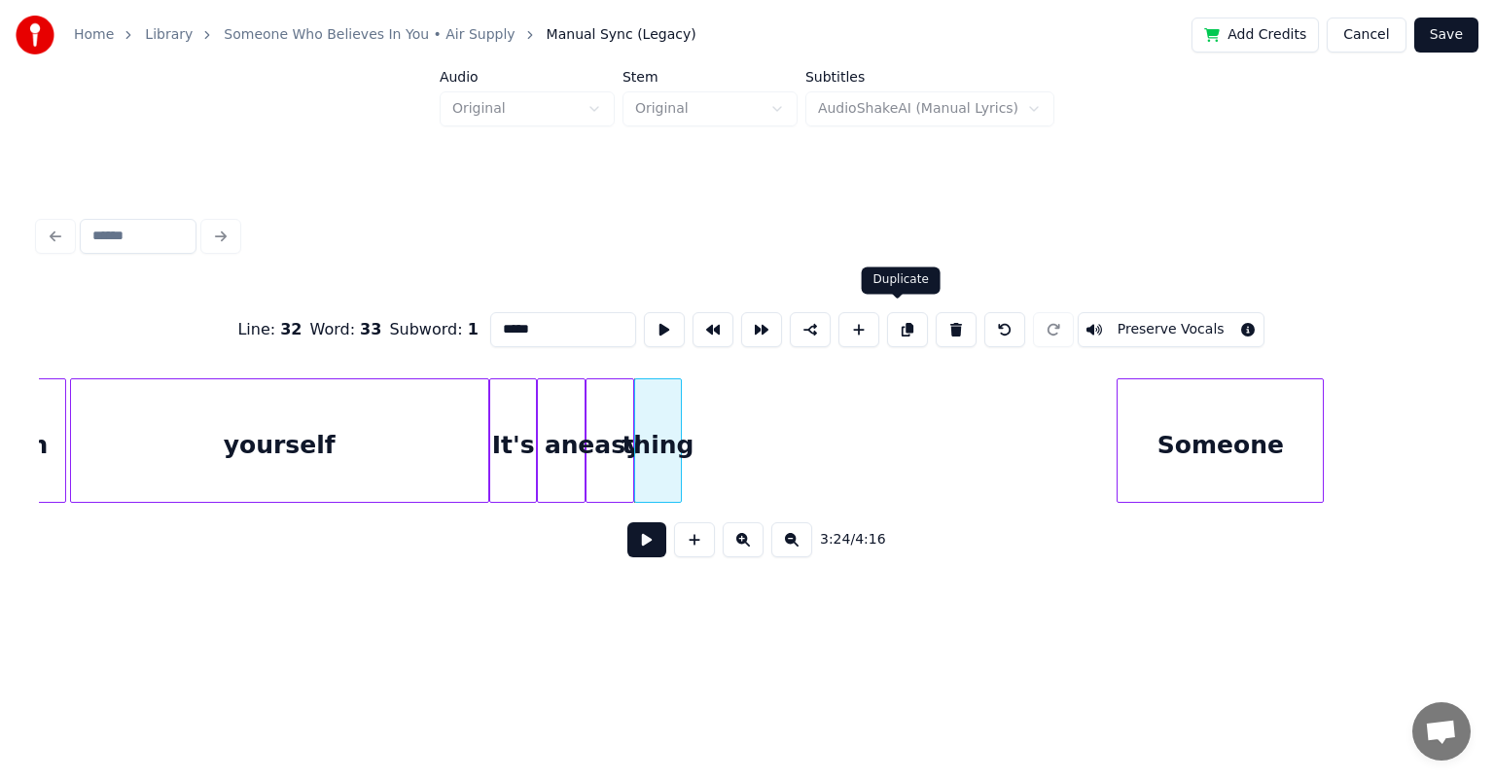
click at [763, 321] on button at bounding box center [907, 329] width 41 height 35
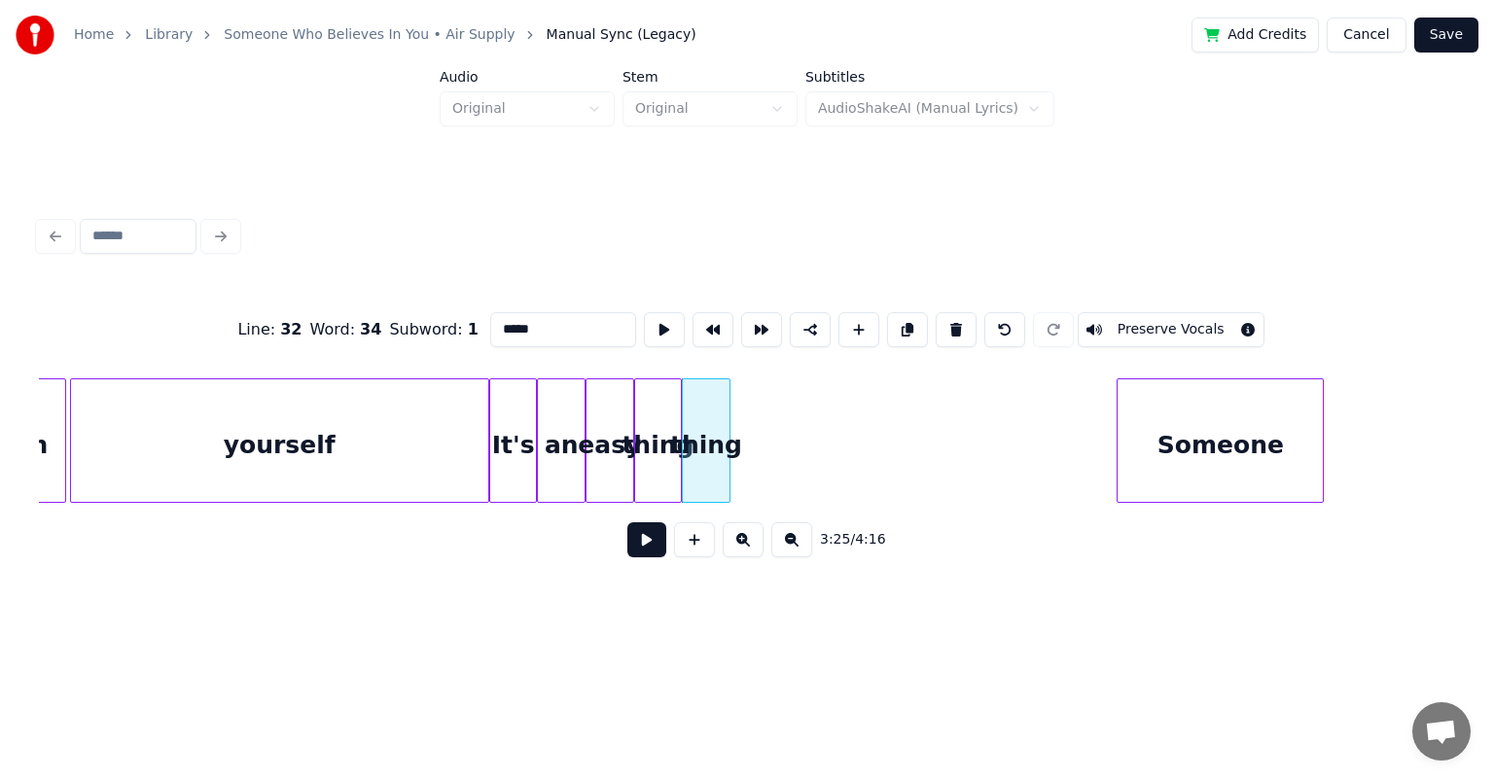
drag, startPoint x: 560, startPoint y: 323, endPoint x: 424, endPoint y: 331, distance: 136.4
click at [424, 331] on div "Line : 32 Word : 34 Subword : 1 ***** Preserve Vocals" at bounding box center [747, 329] width 1416 height 97
click at [763, 324] on button at bounding box center [907, 329] width 41 height 35
drag, startPoint x: 521, startPoint y: 316, endPoint x: 444, endPoint y: 340, distance: 80.6
click at [444, 340] on div "Line : 32 Word : 35 Subword : 1 ** Preserve Vocals" at bounding box center [747, 329] width 1416 height 97
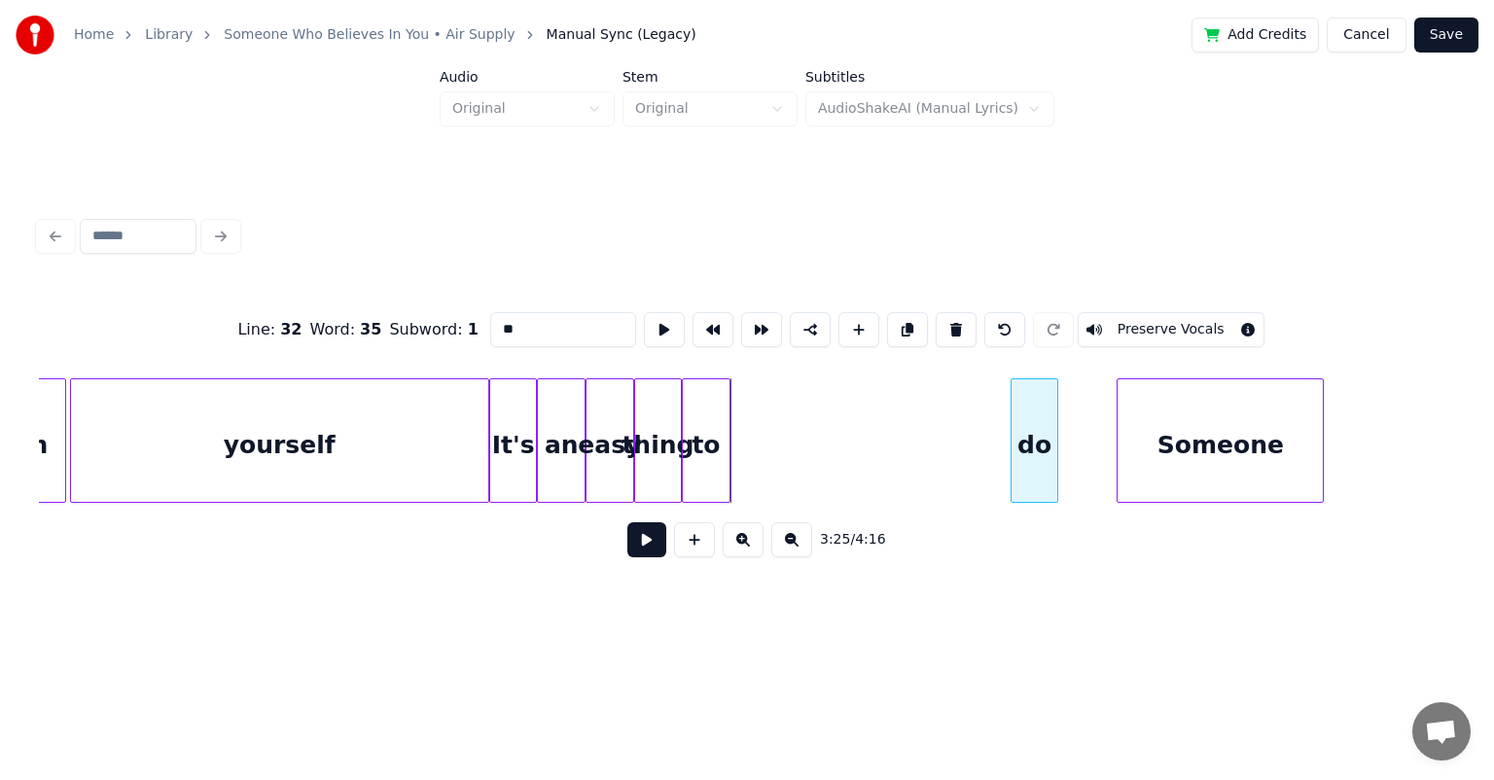
click at [763, 453] on div "do" at bounding box center [1035, 445] width 47 height 132
click at [763, 446] on div "to" at bounding box center [886, 445] width 47 height 132
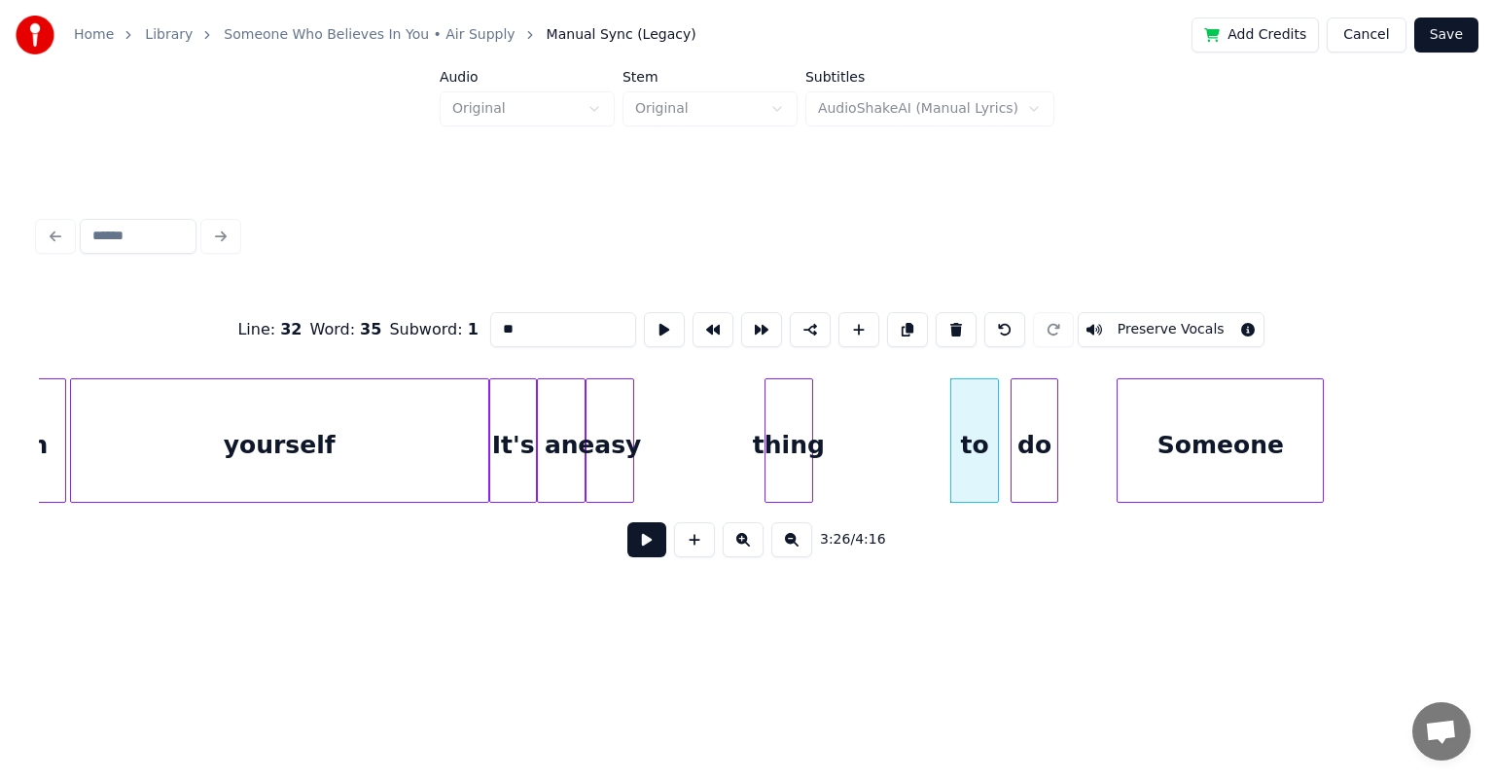
click at [763, 432] on div "thing" at bounding box center [788, 445] width 47 height 132
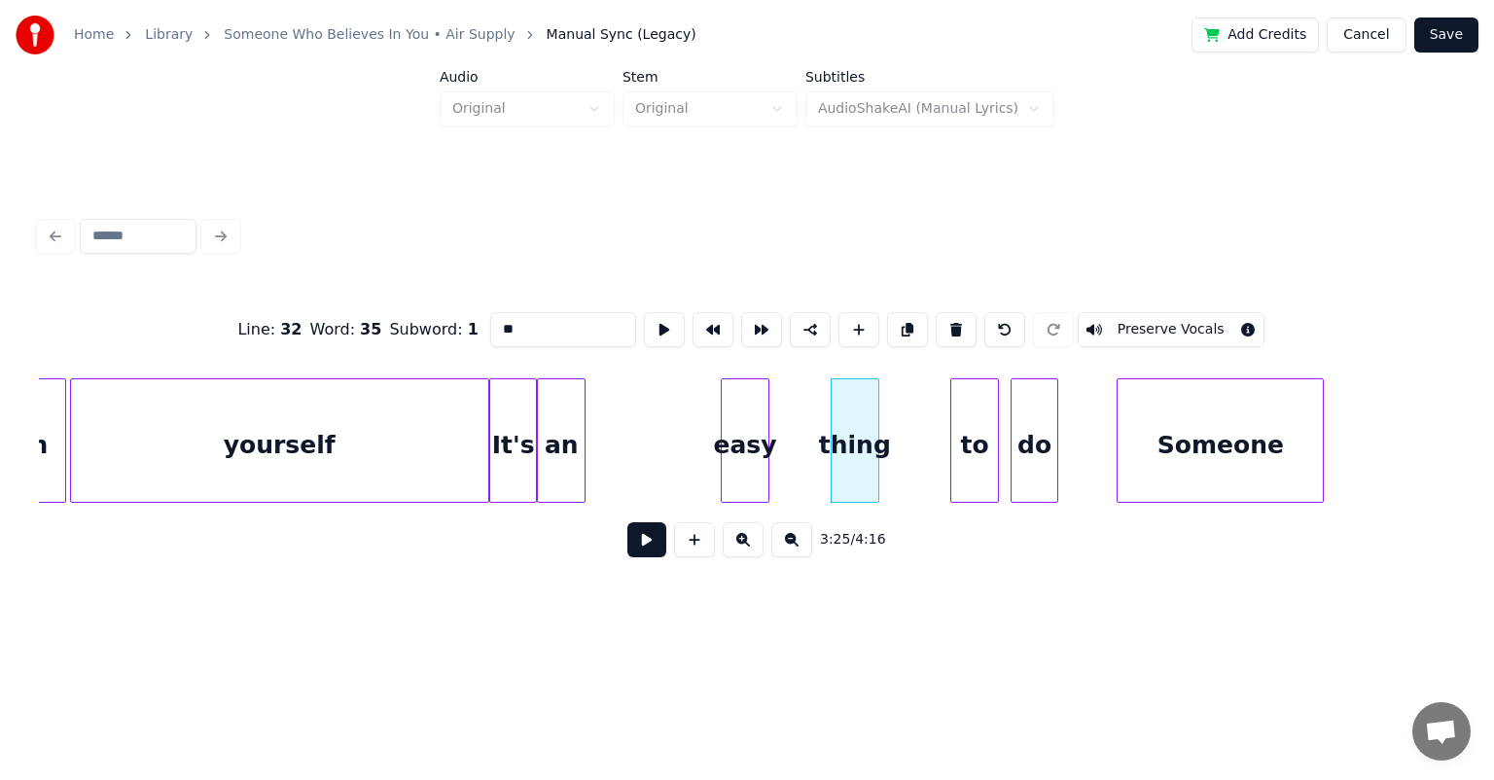
click at [763, 424] on div "easy" at bounding box center [745, 445] width 47 height 132
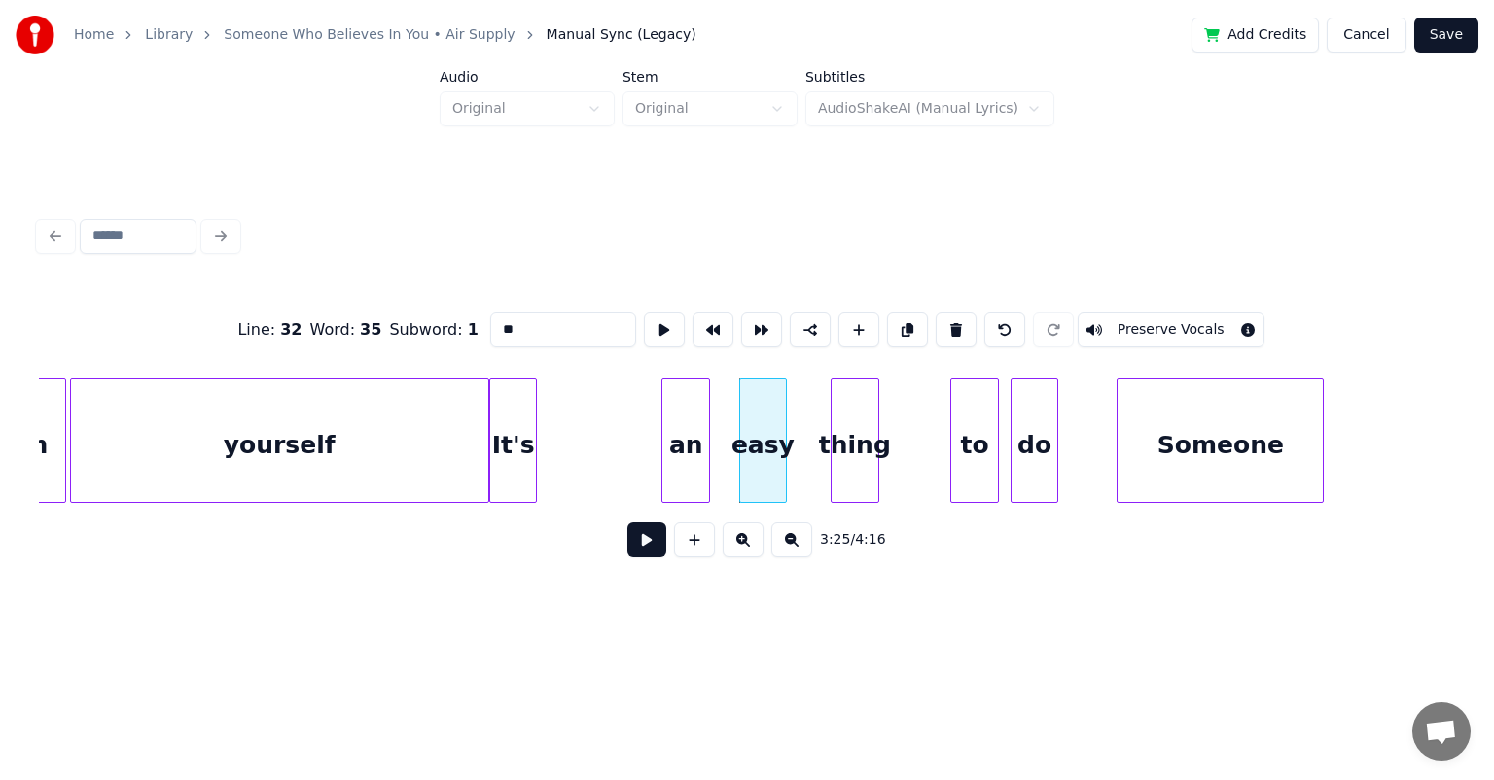
click at [696, 428] on div "an" at bounding box center [685, 445] width 47 height 132
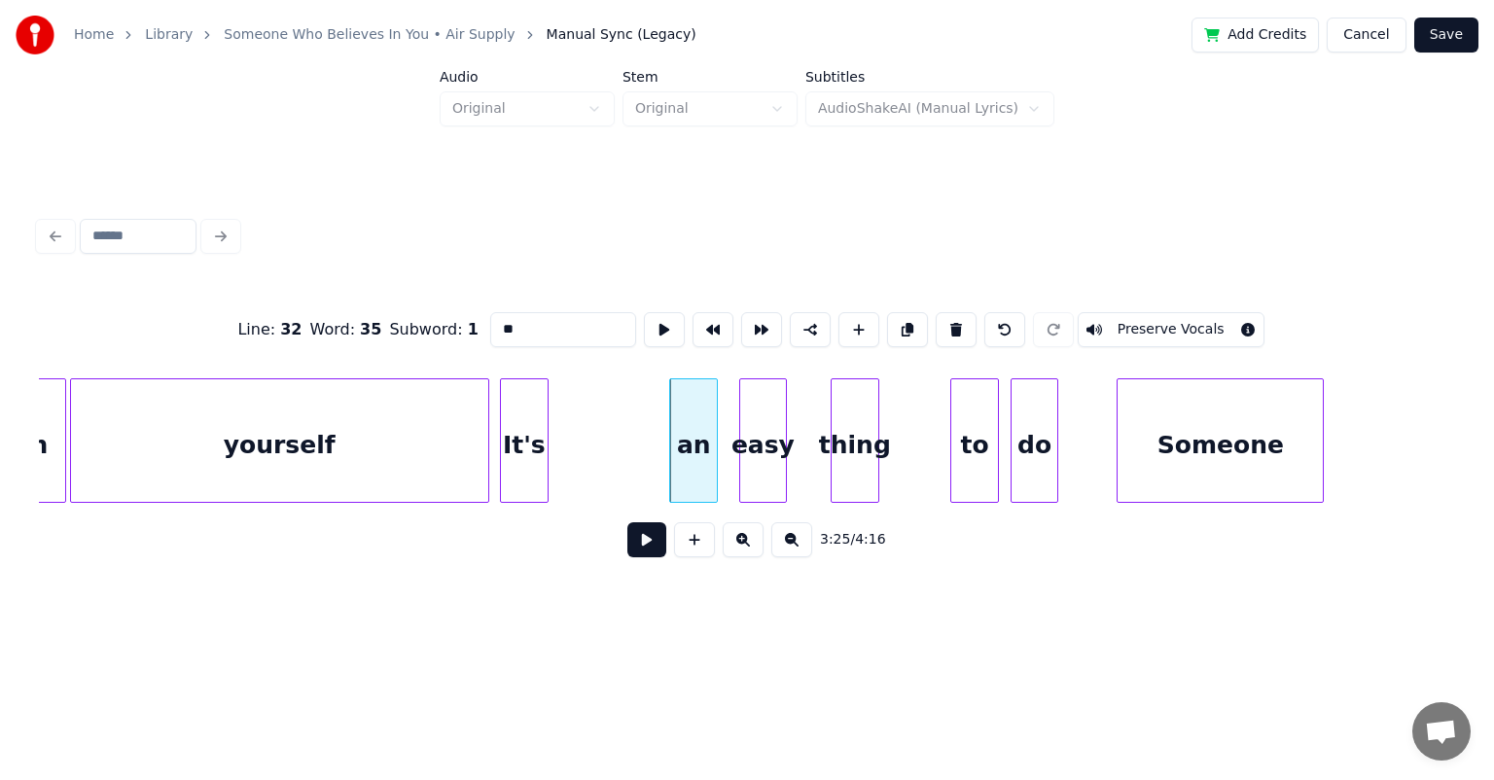
click at [540, 408] on div "It's" at bounding box center [524, 445] width 47 height 132
type input "**"
click at [637, 545] on button at bounding box center [646, 539] width 39 height 35
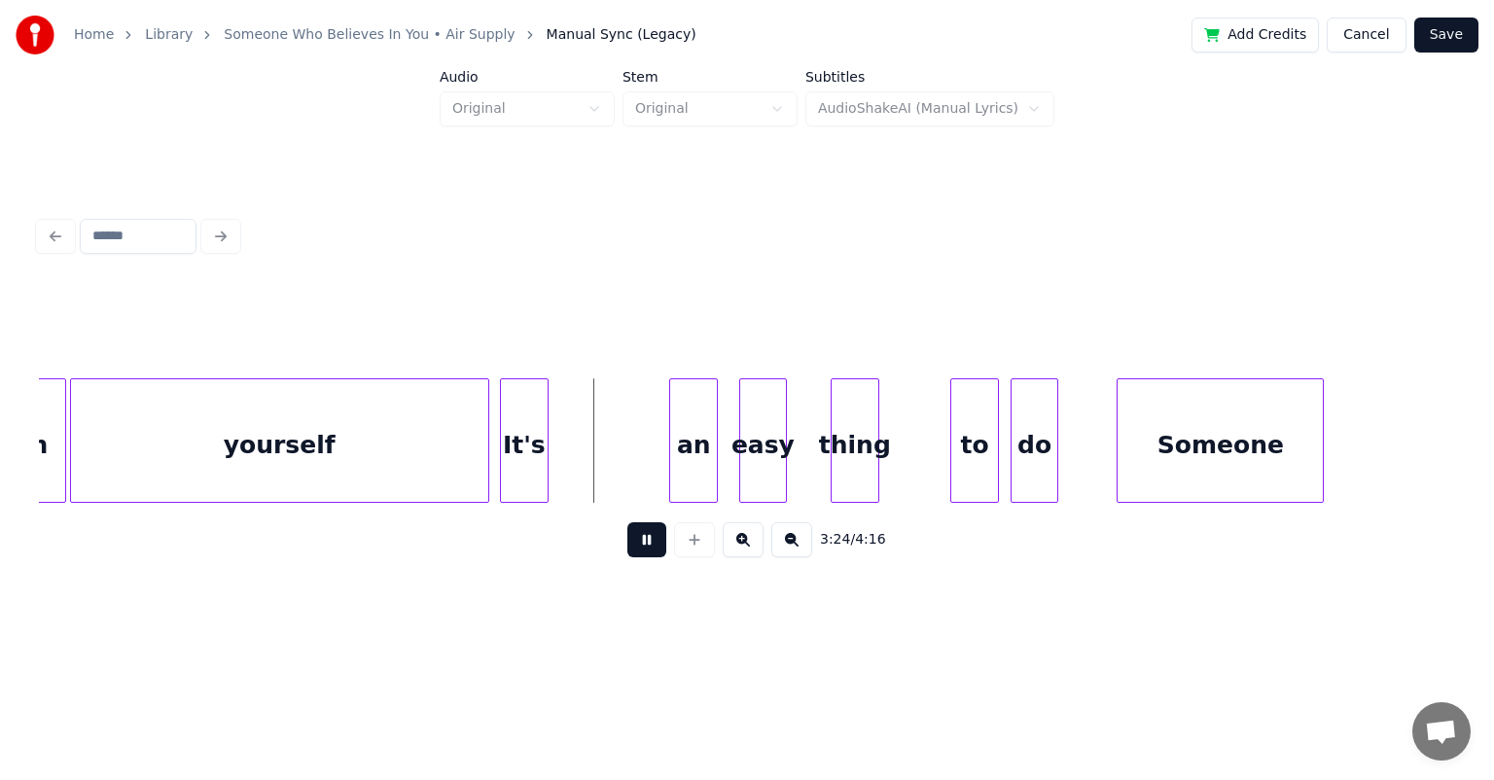
click at [637, 545] on button at bounding box center [646, 539] width 39 height 35
click at [364, 444] on div "yourself" at bounding box center [279, 445] width 417 height 132
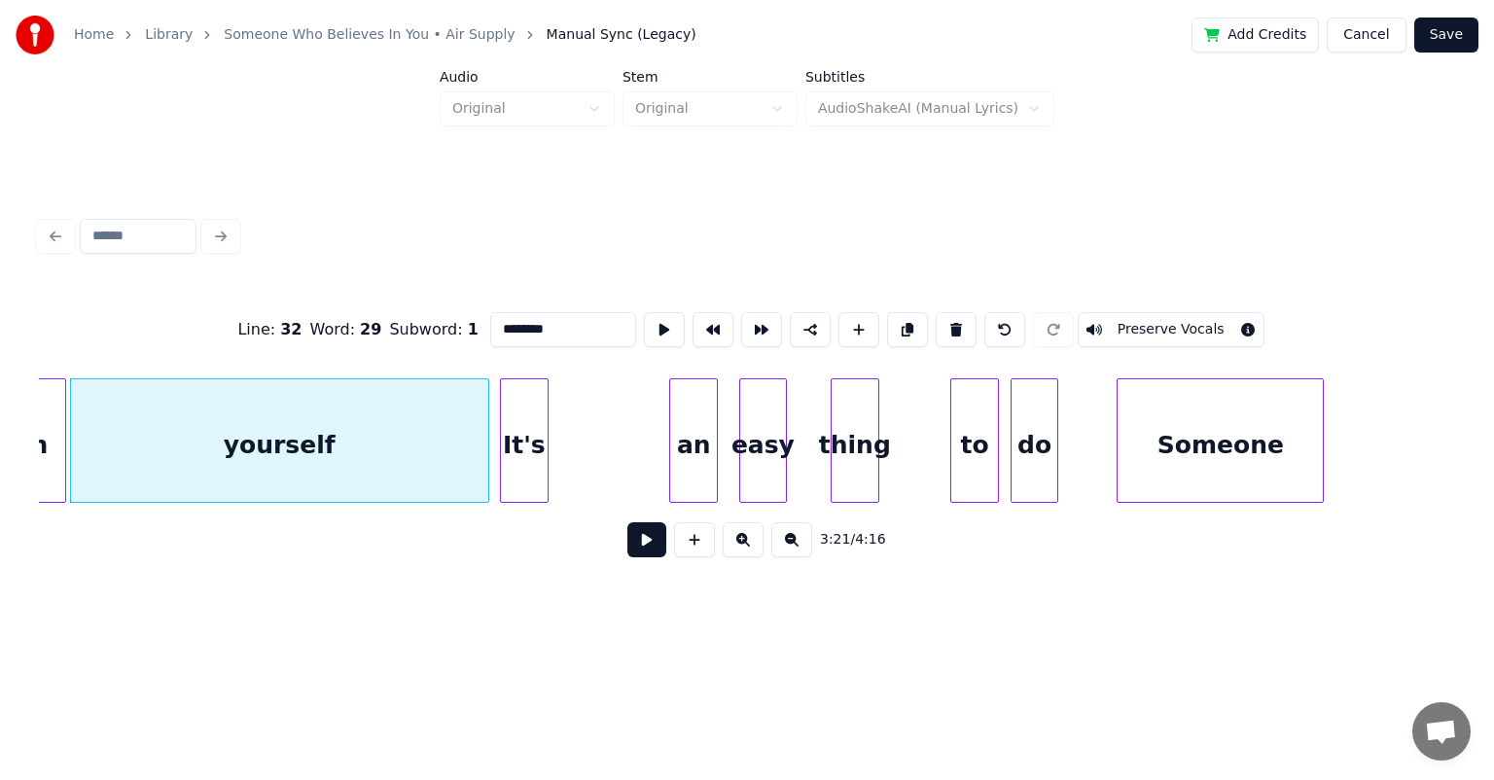
click at [649, 547] on button at bounding box center [646, 539] width 39 height 35
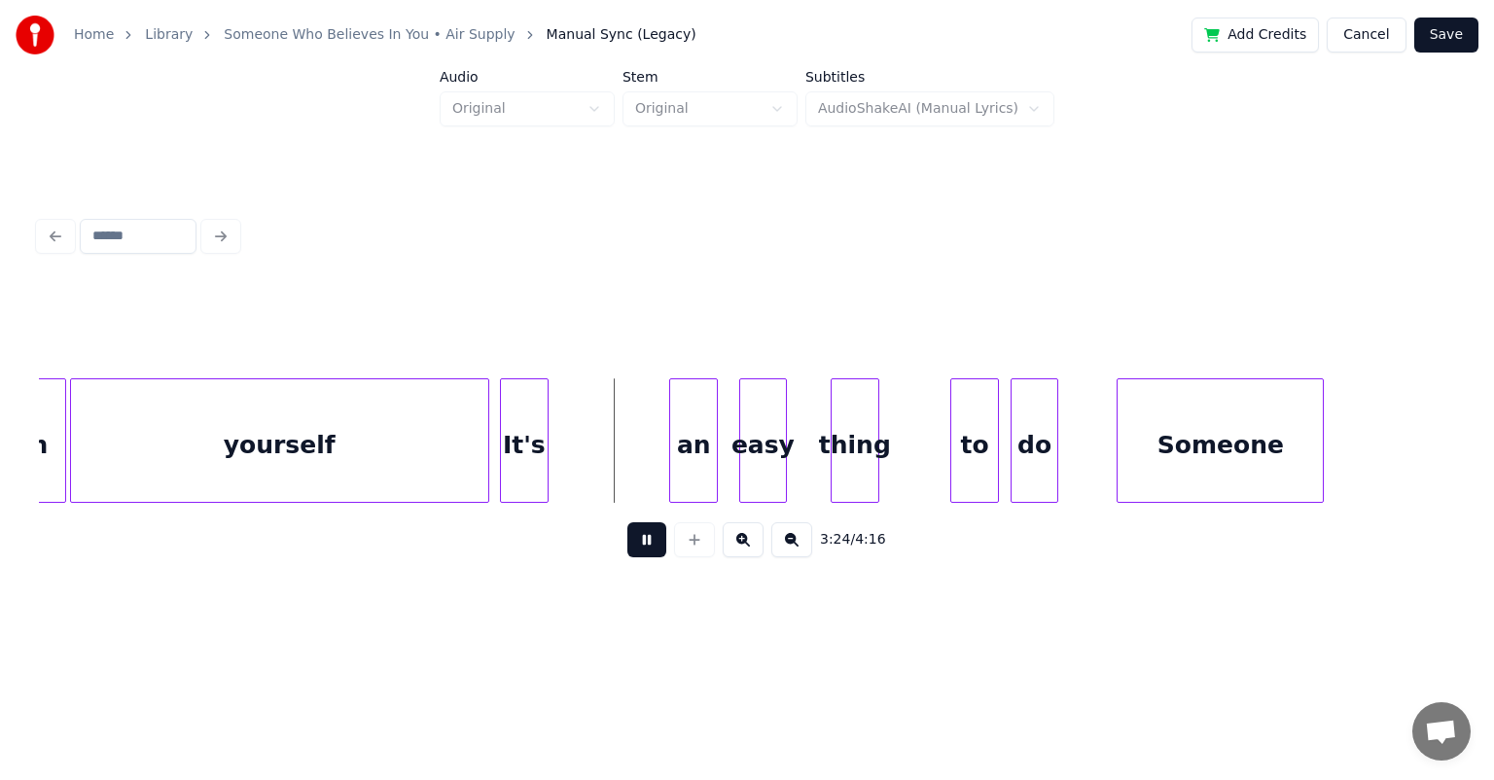
click at [649, 547] on button at bounding box center [646, 539] width 39 height 35
click at [590, 407] on div "an" at bounding box center [588, 445] width 47 height 132
click at [555, 421] on div at bounding box center [556, 440] width 6 height 123
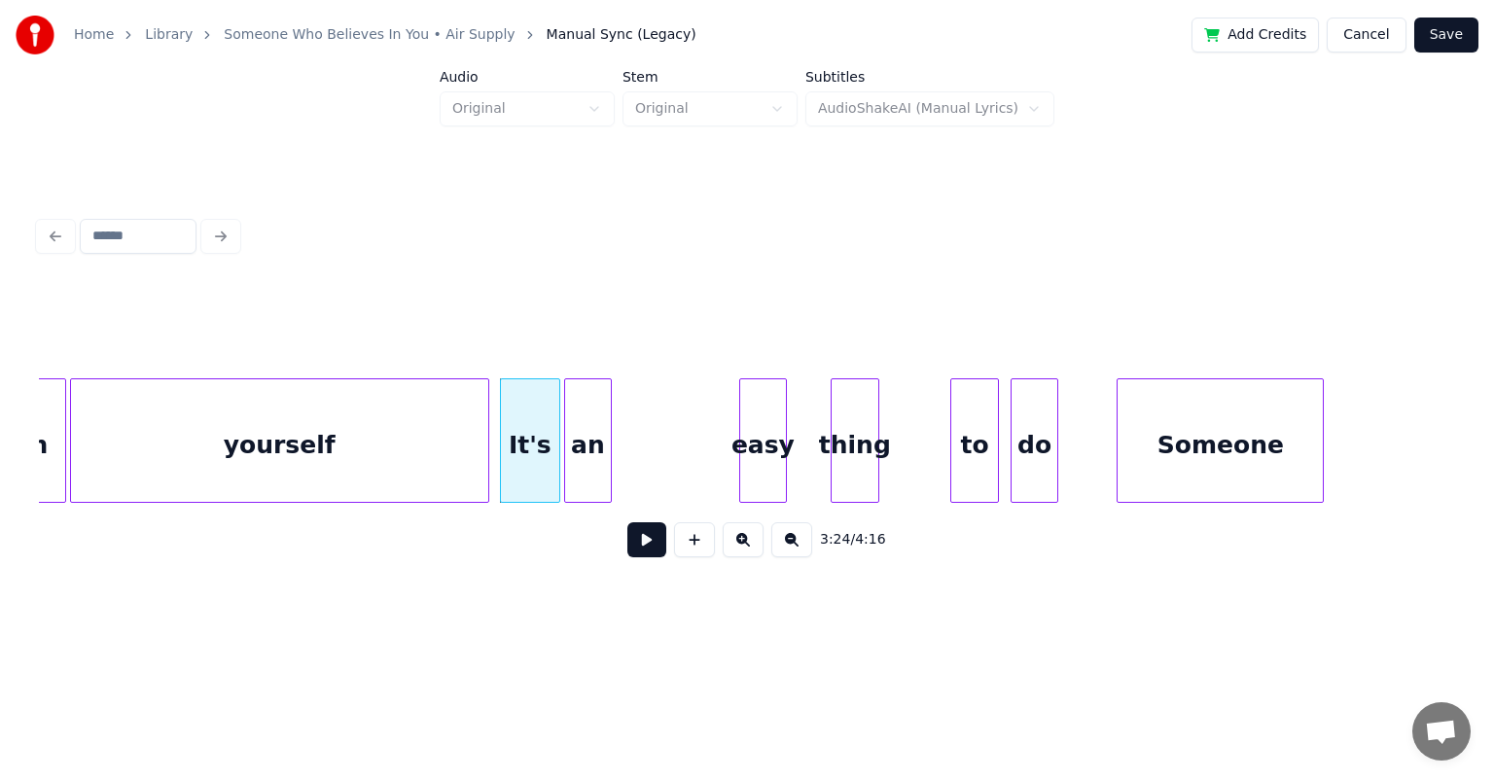
click at [646, 545] on button at bounding box center [646, 539] width 39 height 35
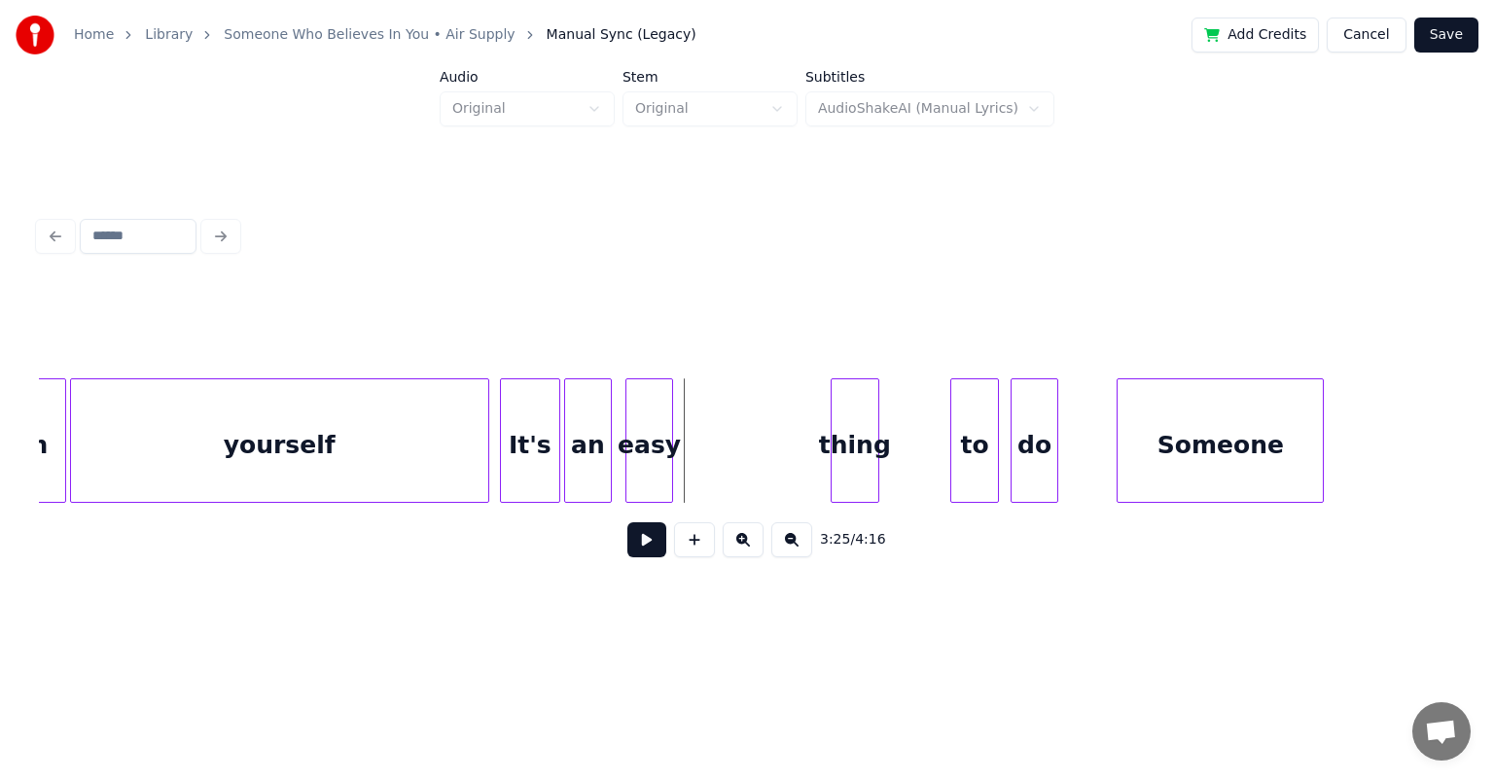
click at [636, 403] on div "easy" at bounding box center [649, 445] width 47 height 132
click at [619, 415] on div at bounding box center [618, 440] width 6 height 123
click at [529, 416] on div "It's" at bounding box center [530, 445] width 58 height 132
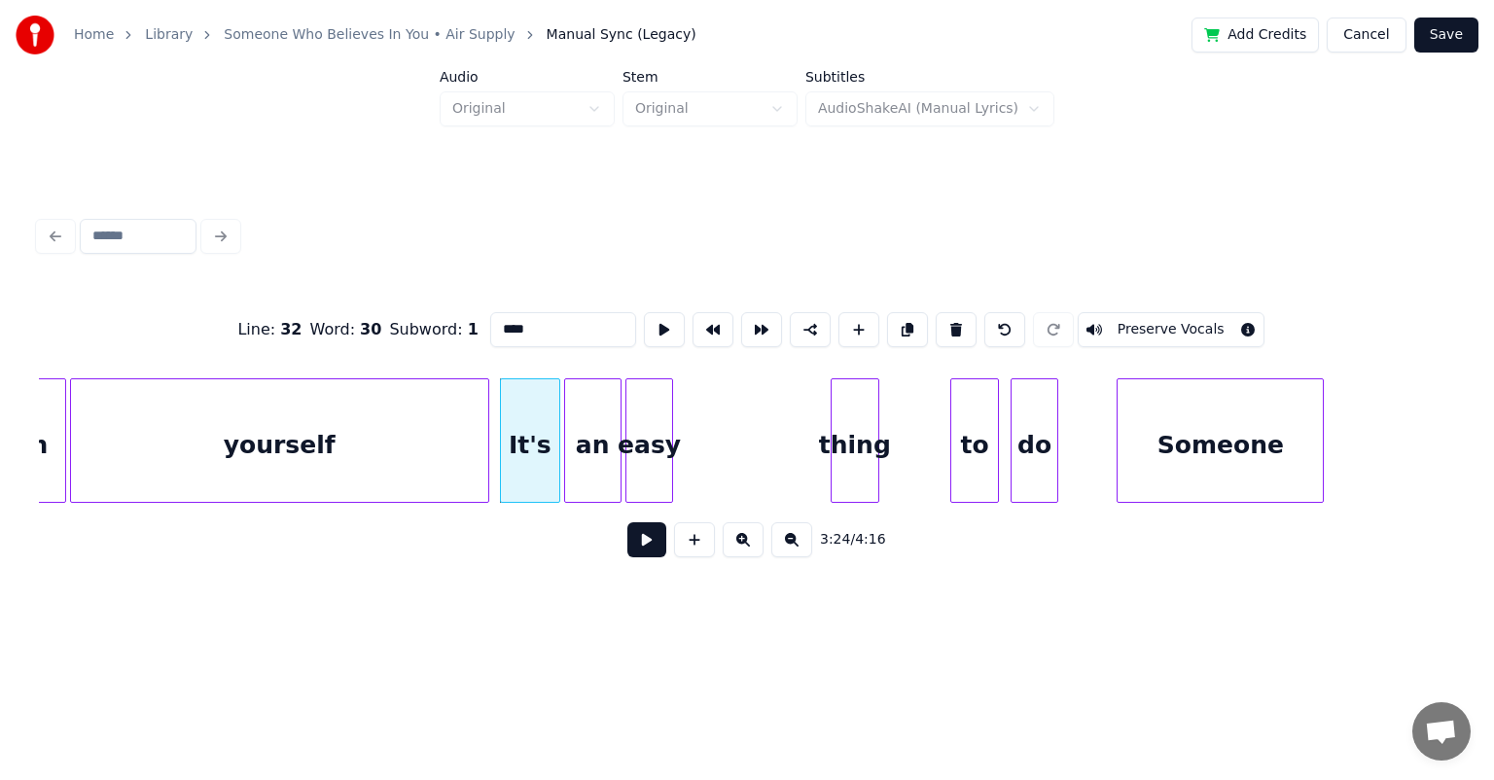
click at [643, 547] on button at bounding box center [646, 539] width 39 height 35
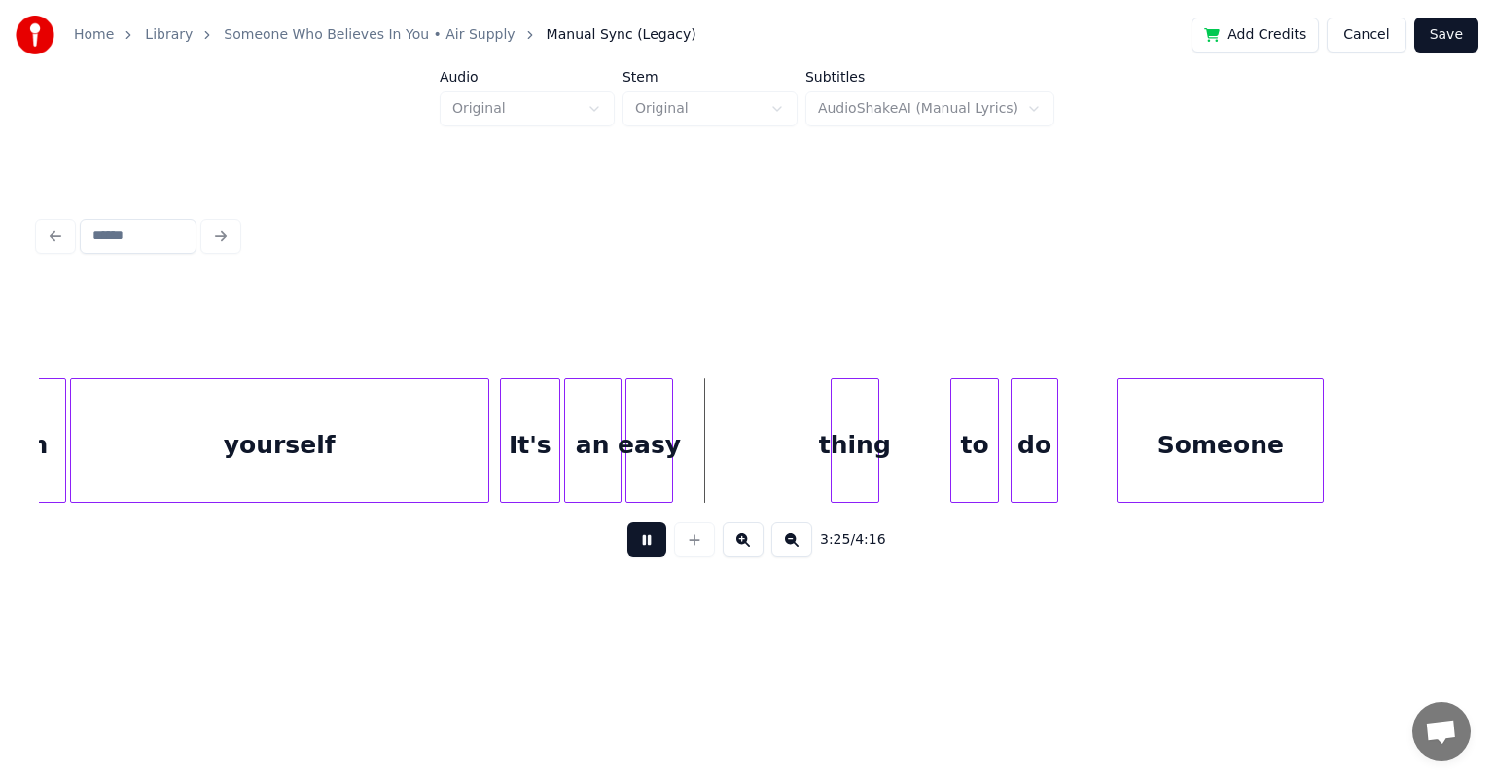
click at [643, 547] on button at bounding box center [646, 539] width 39 height 35
click at [754, 404] on div "thing" at bounding box center [759, 445] width 47 height 132
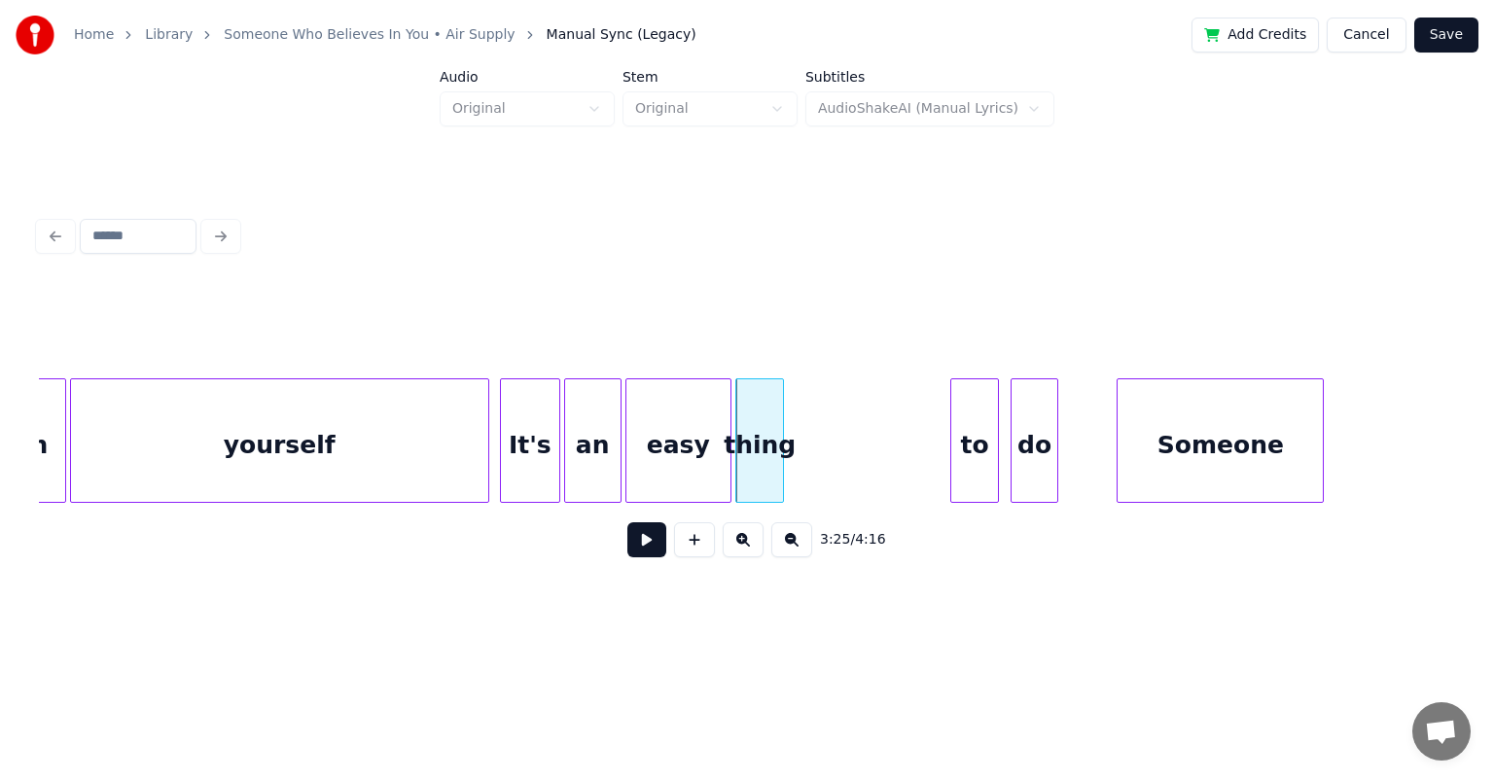
click at [730, 428] on div at bounding box center [728, 440] width 6 height 123
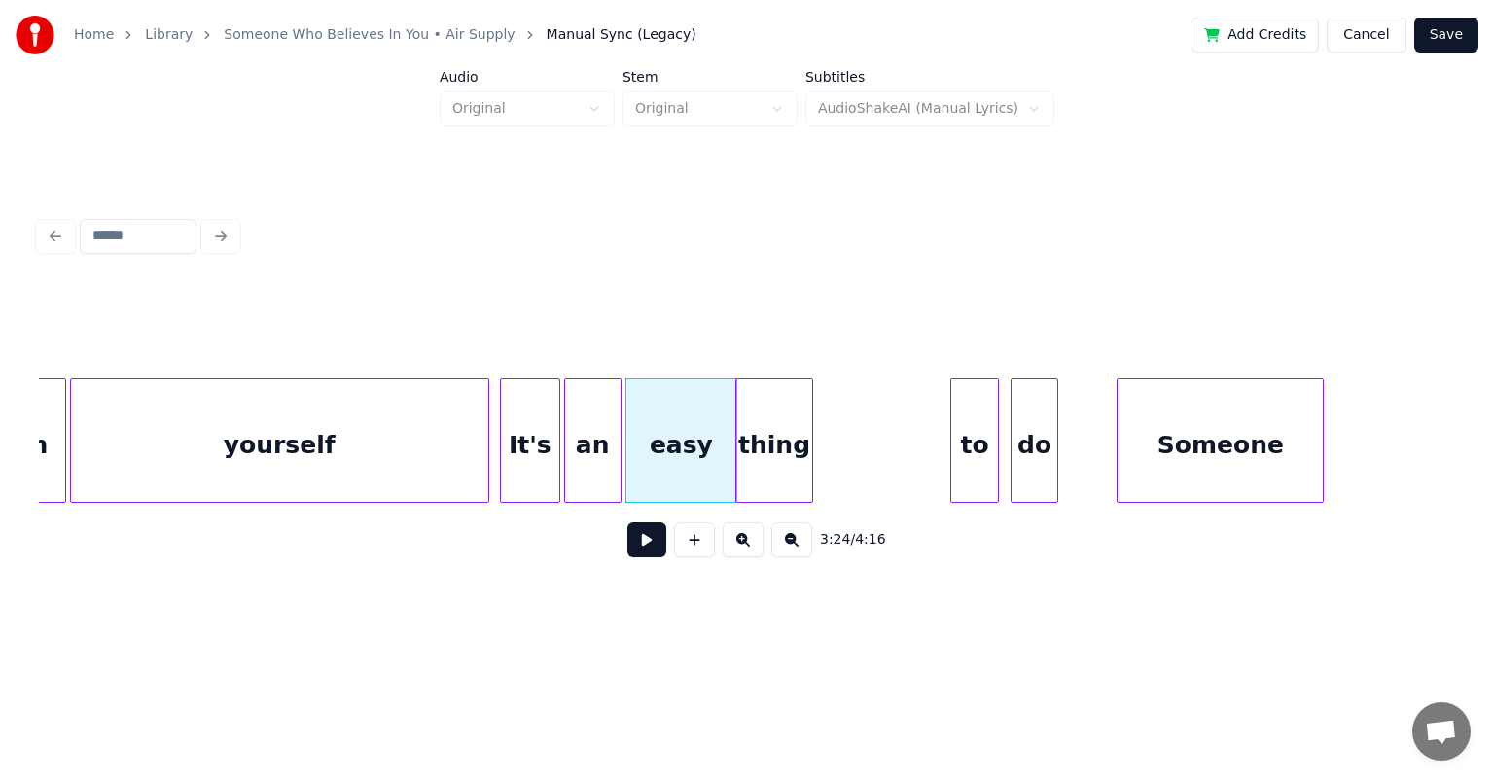
click at [763, 420] on div at bounding box center [809, 440] width 6 height 123
click at [763, 412] on div "thing" at bounding box center [824, 445] width 75 height 132
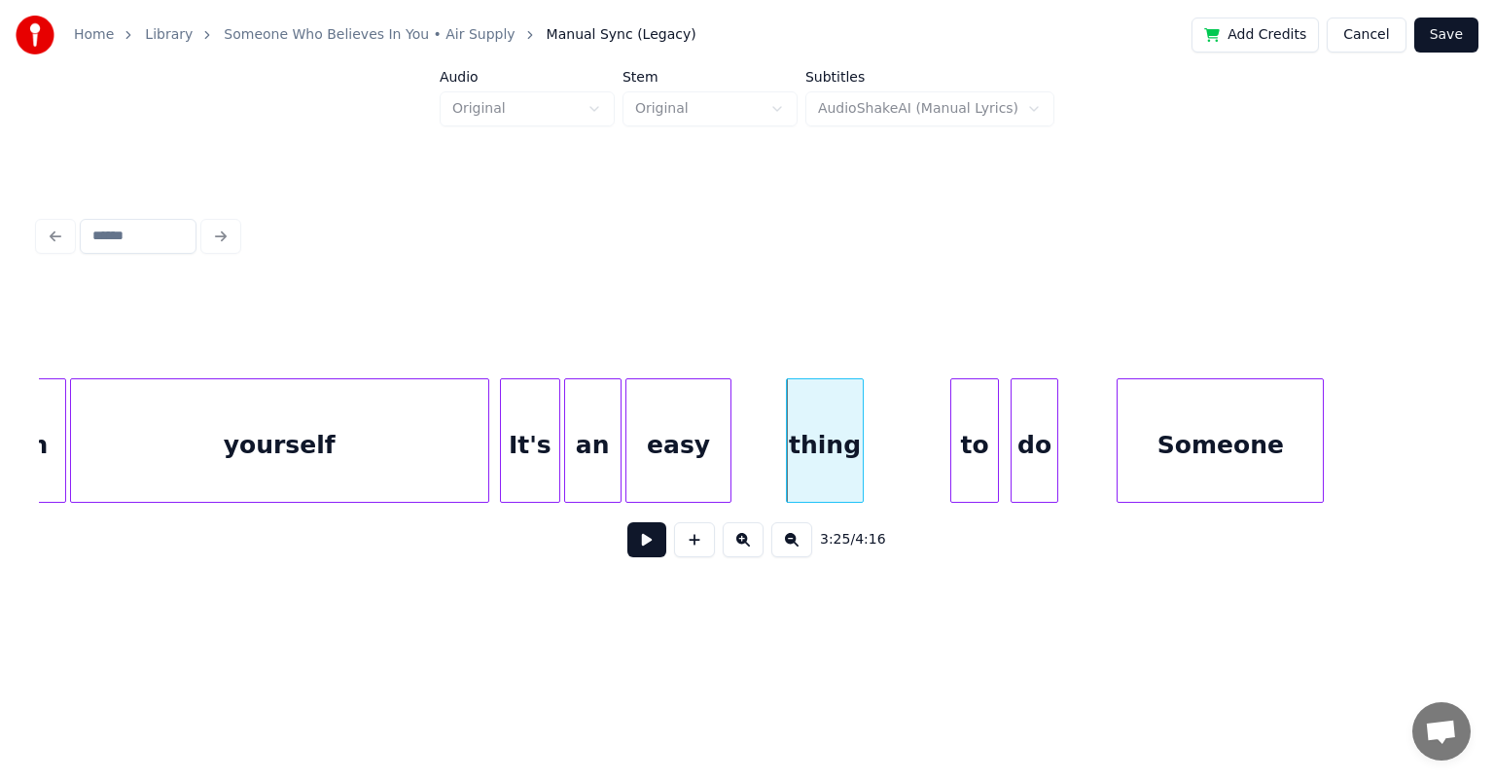
click at [728, 427] on div at bounding box center [728, 440] width 6 height 123
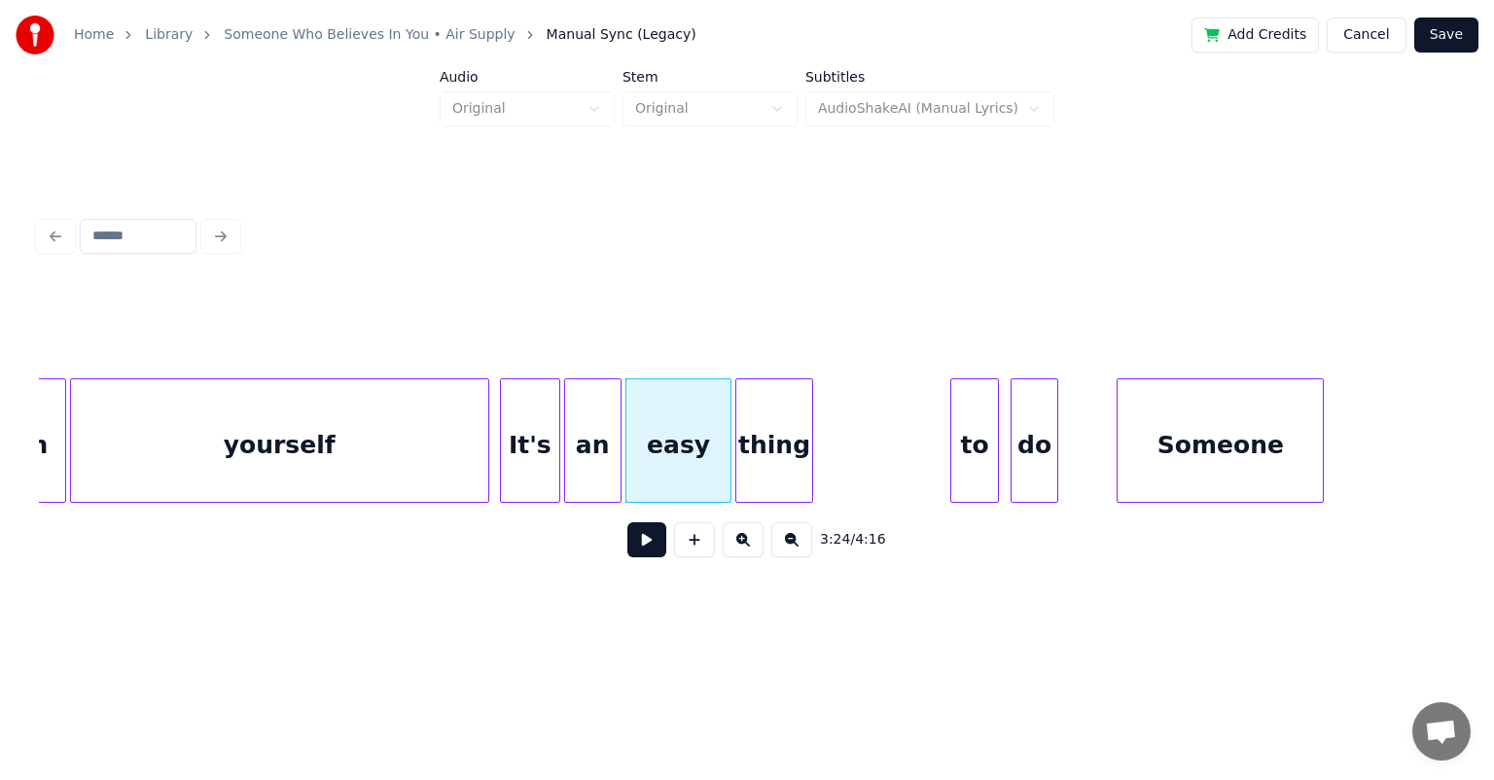
click at [763, 418] on div "thing" at bounding box center [773, 445] width 75 height 132
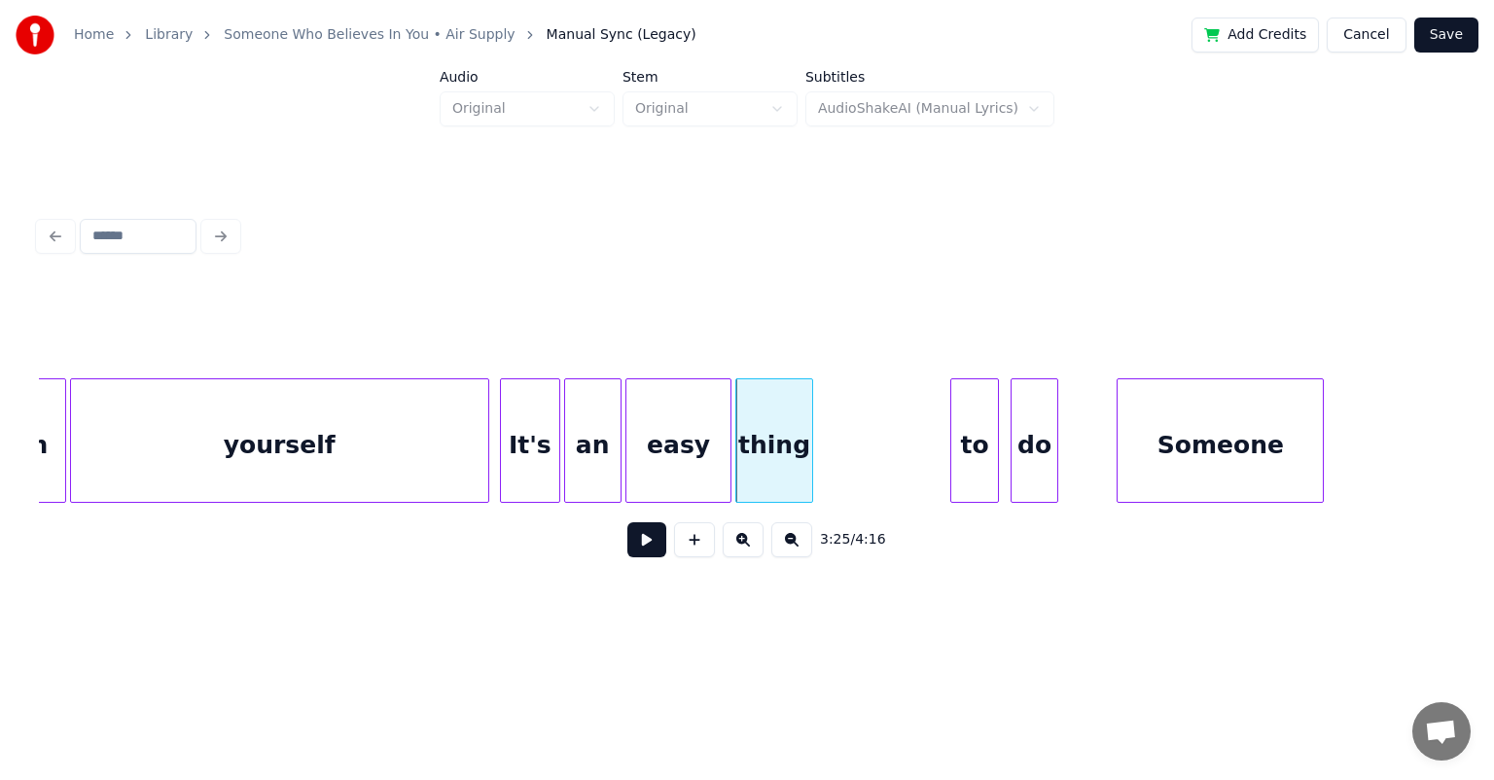
click at [650, 547] on button at bounding box center [646, 539] width 39 height 35
click at [539, 418] on div "It's" at bounding box center [530, 445] width 58 height 132
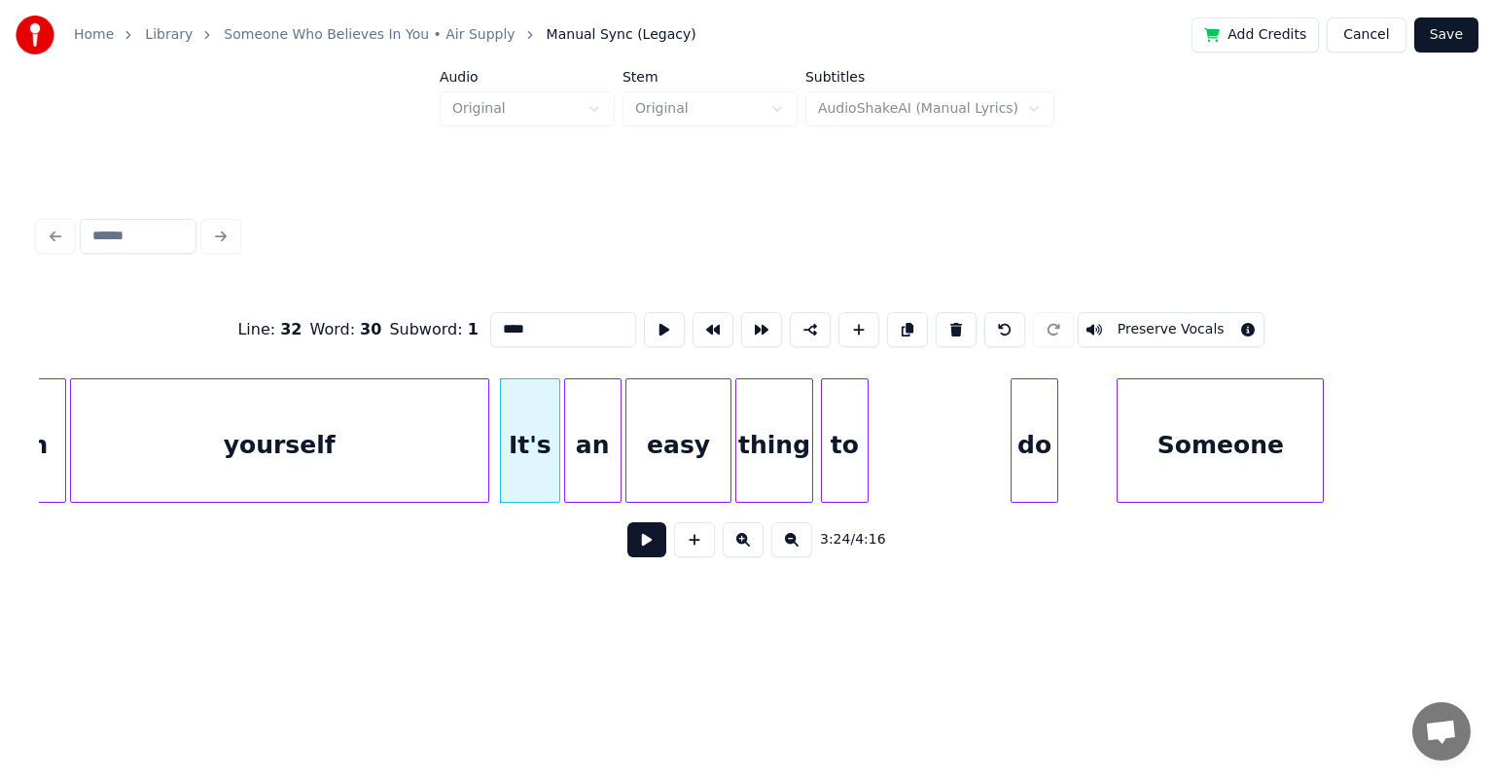
click at [763, 412] on div "to" at bounding box center [845, 445] width 47 height 132
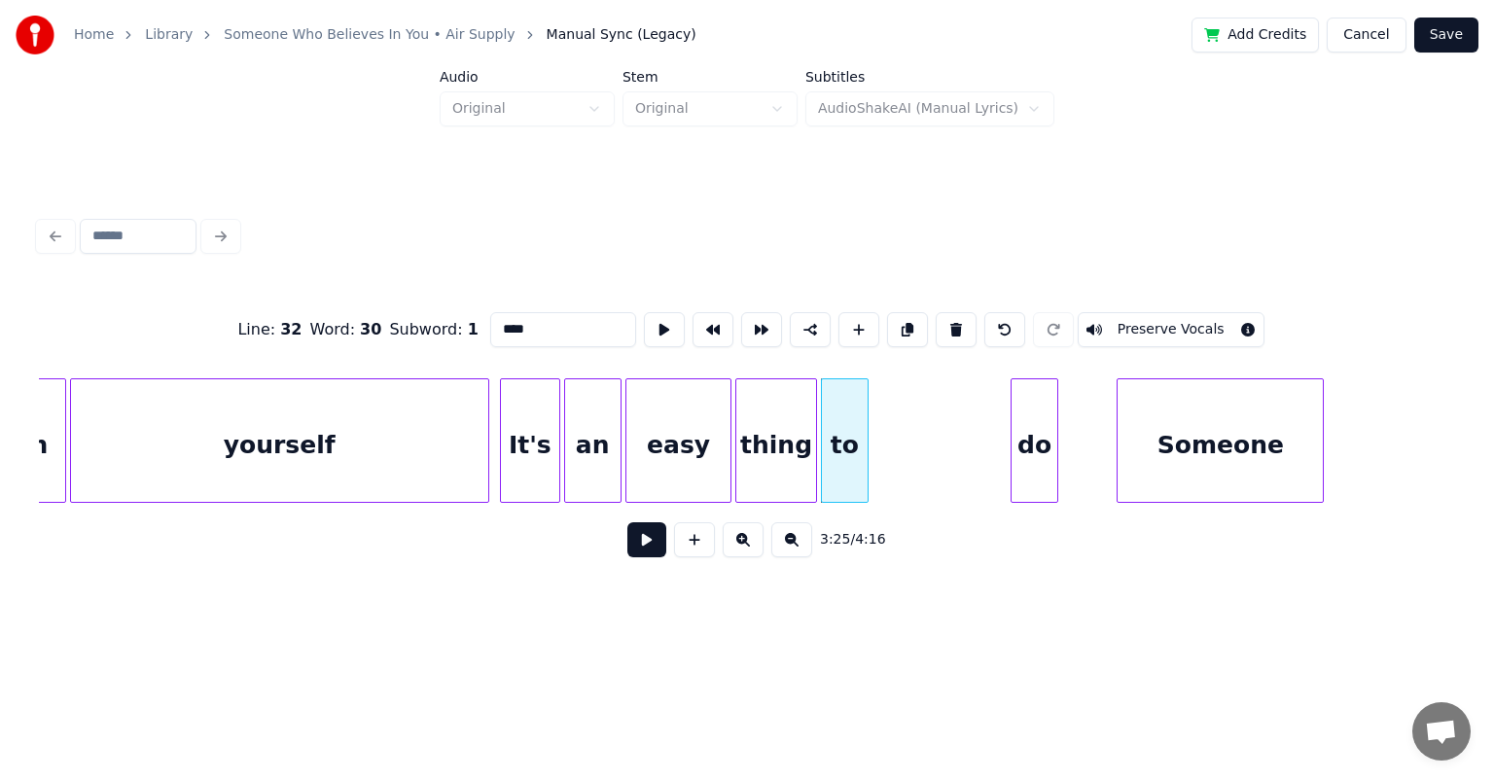
click at [763, 420] on div at bounding box center [813, 440] width 6 height 123
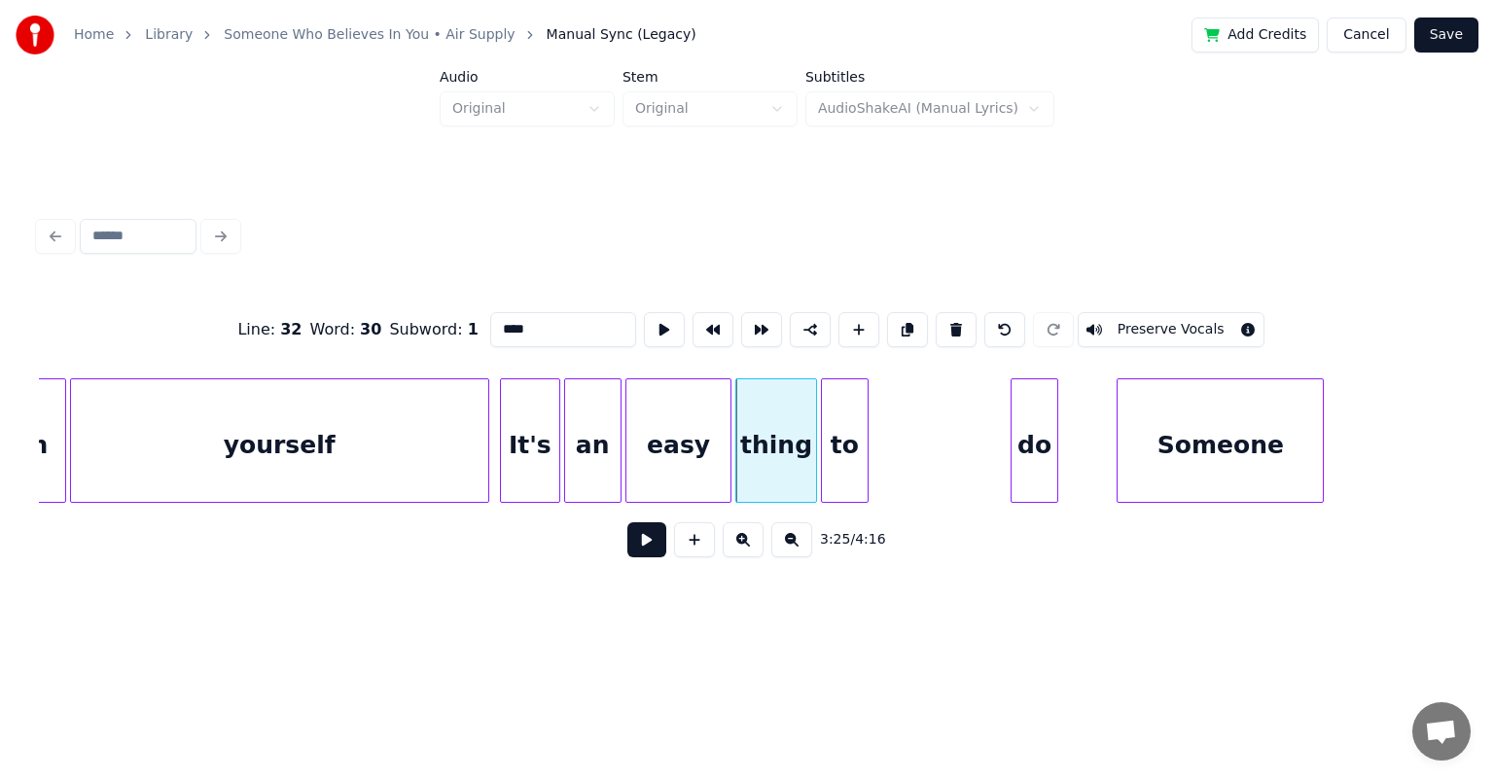
click at [526, 425] on div "It's" at bounding box center [530, 445] width 58 height 132
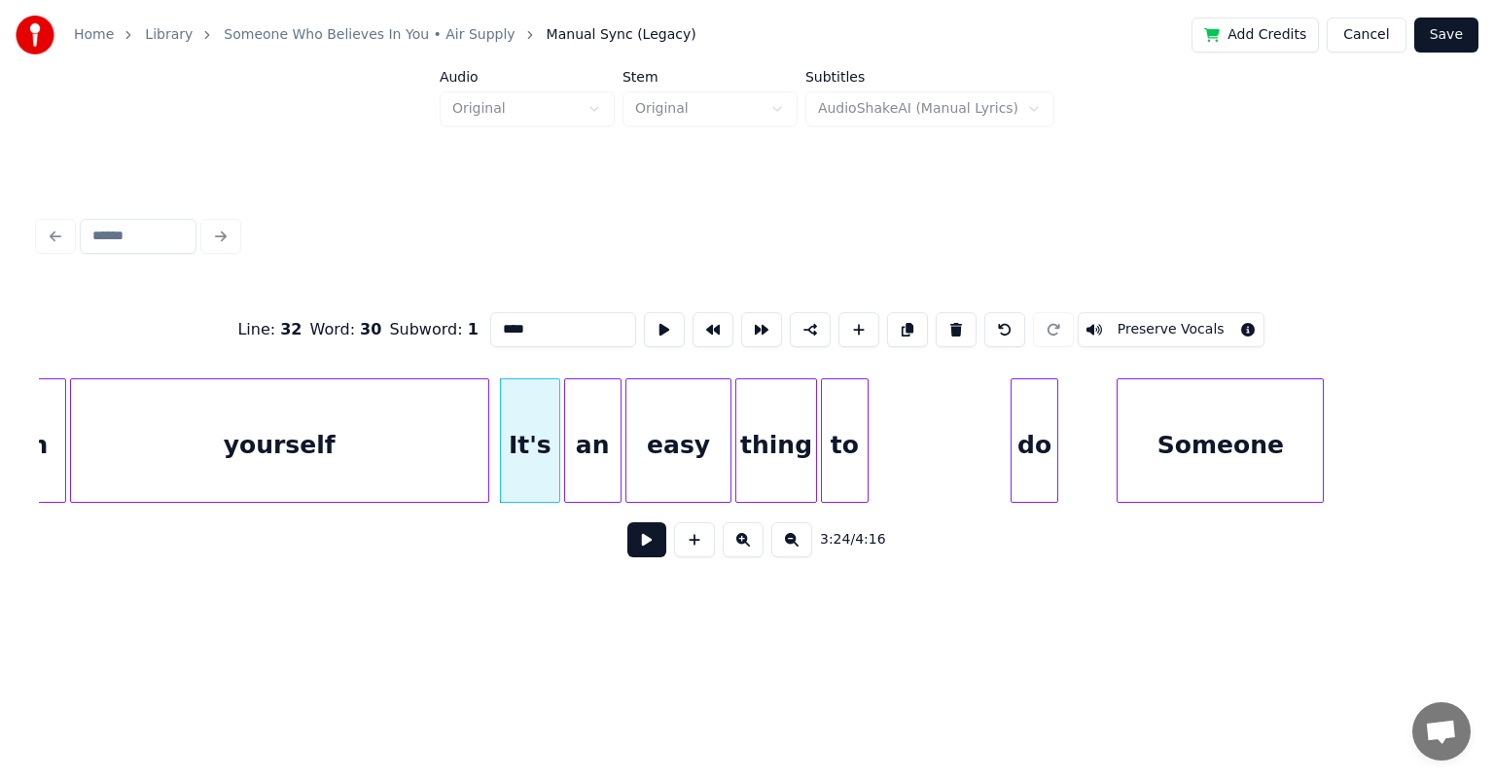
click at [653, 546] on button at bounding box center [646, 539] width 39 height 35
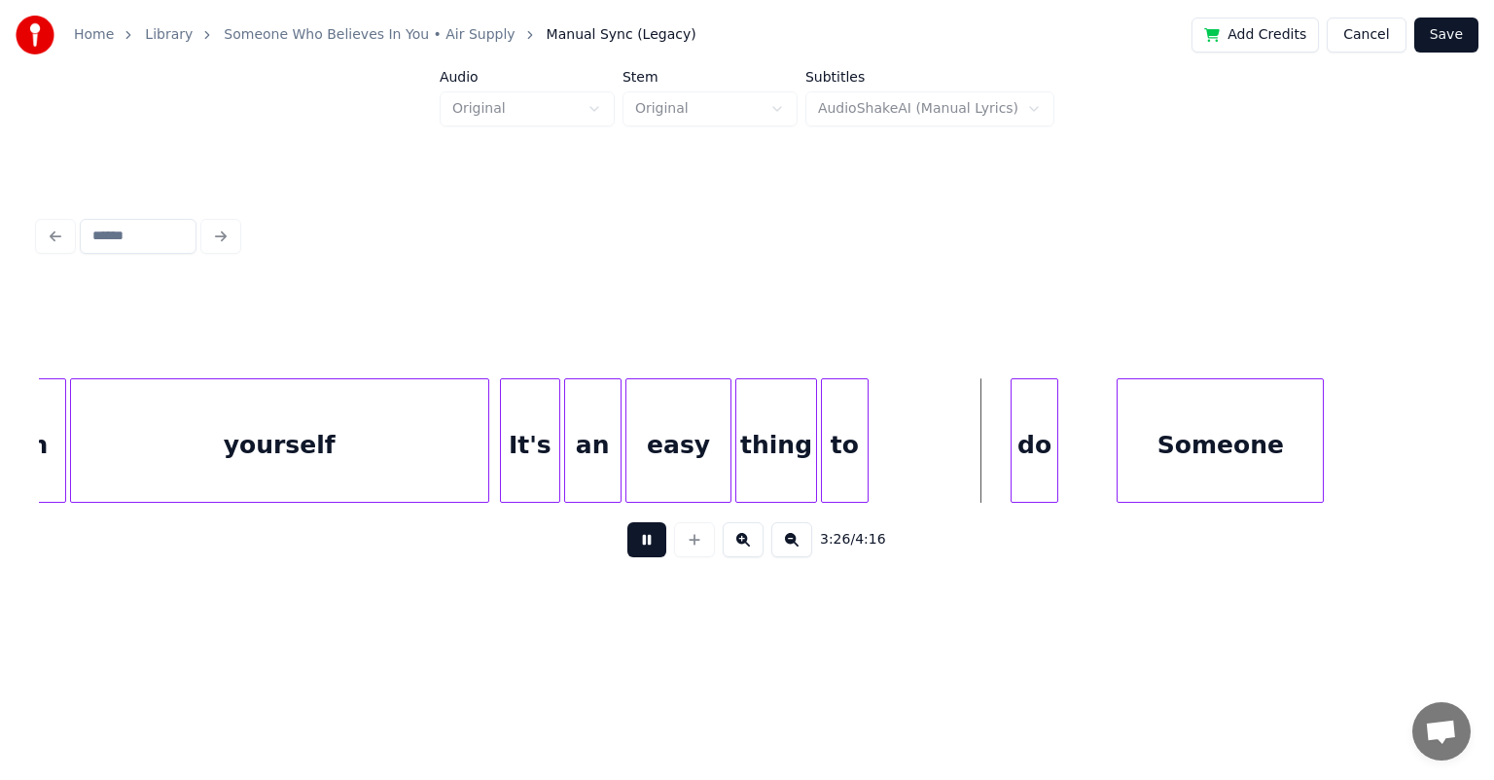
click at [653, 546] on button at bounding box center [646, 539] width 39 height 35
click at [763, 443] on div at bounding box center [919, 440] width 6 height 123
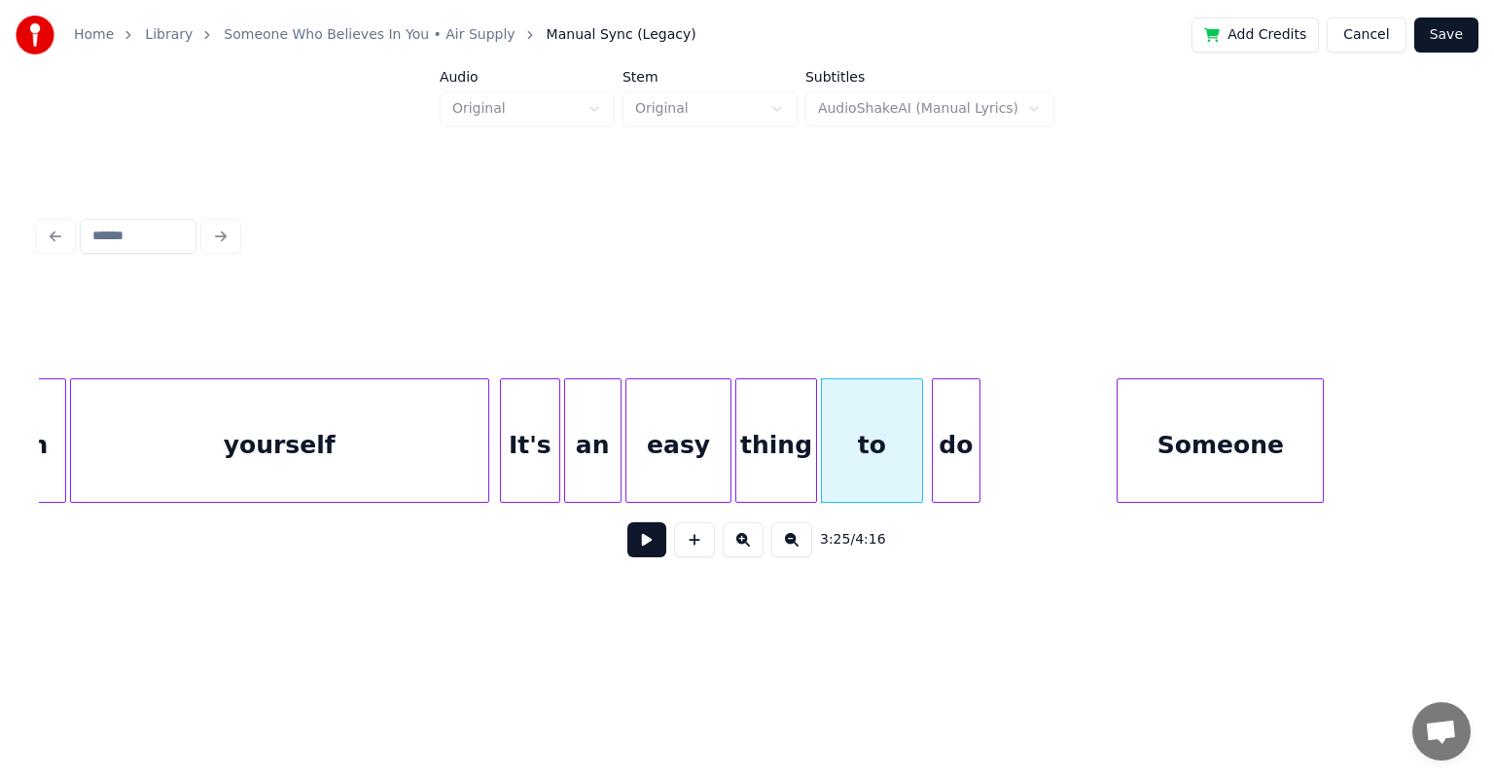
click at [763, 408] on div "do" at bounding box center [956, 445] width 47 height 132
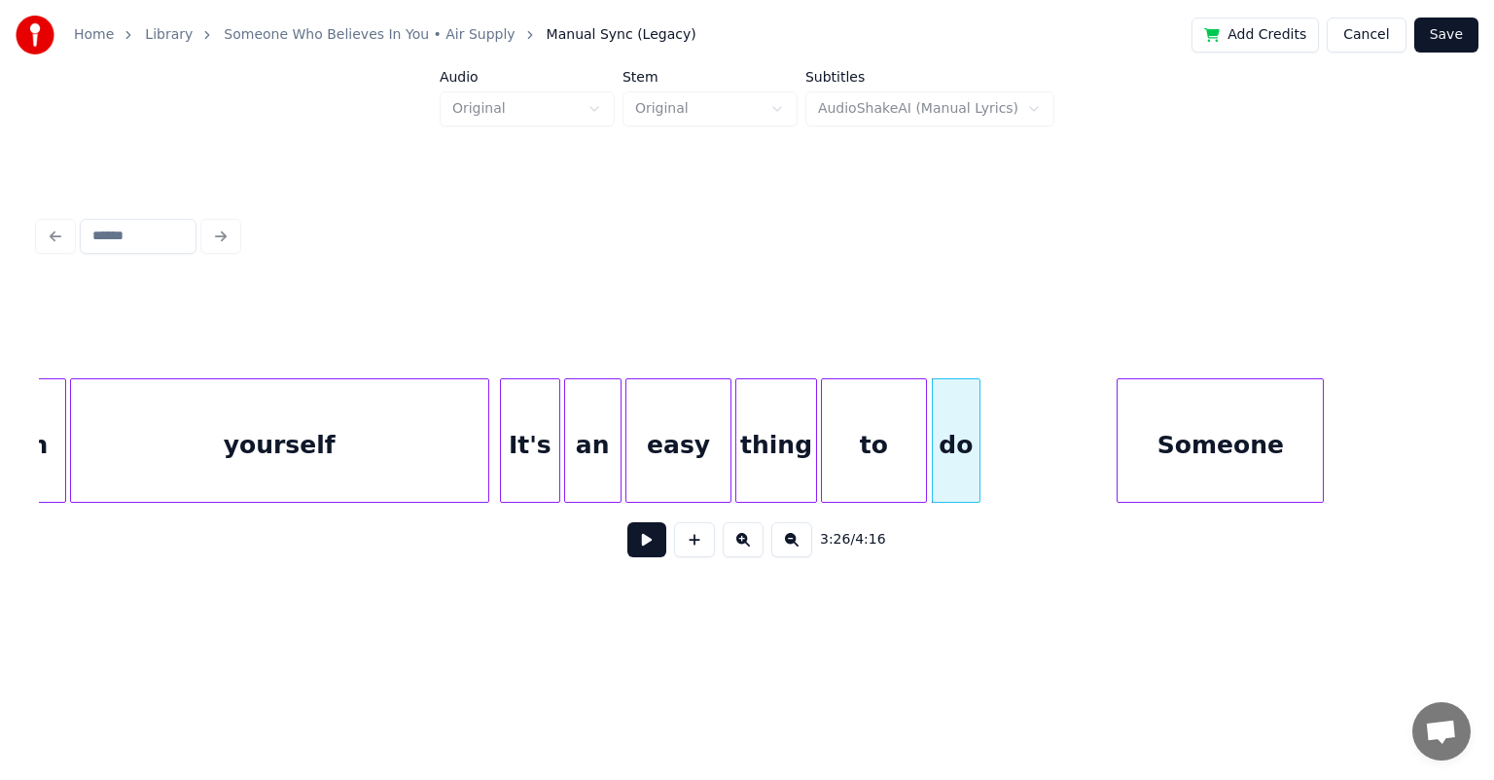
click at [763, 426] on div at bounding box center [923, 440] width 6 height 123
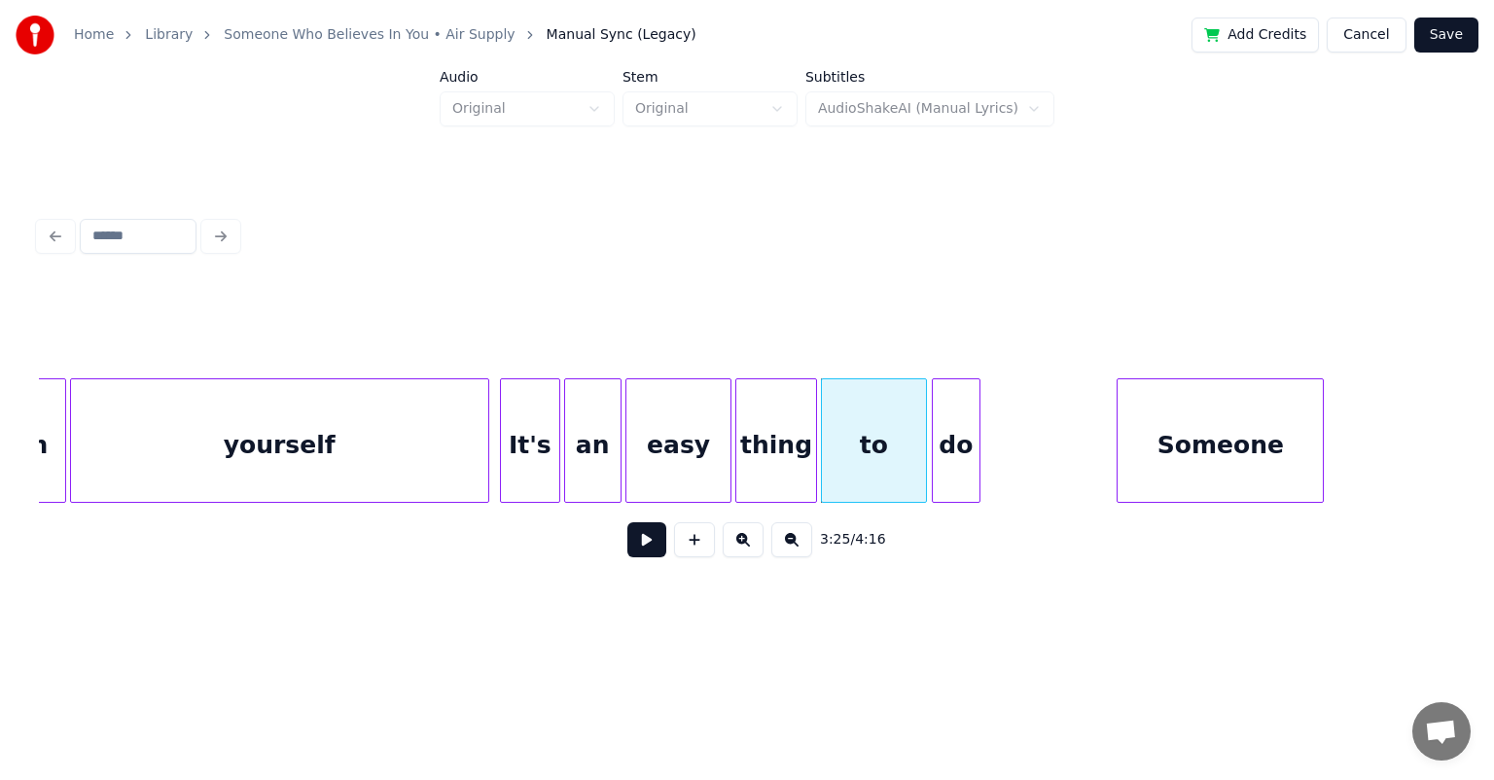
click at [763, 423] on div "do" at bounding box center [956, 440] width 49 height 124
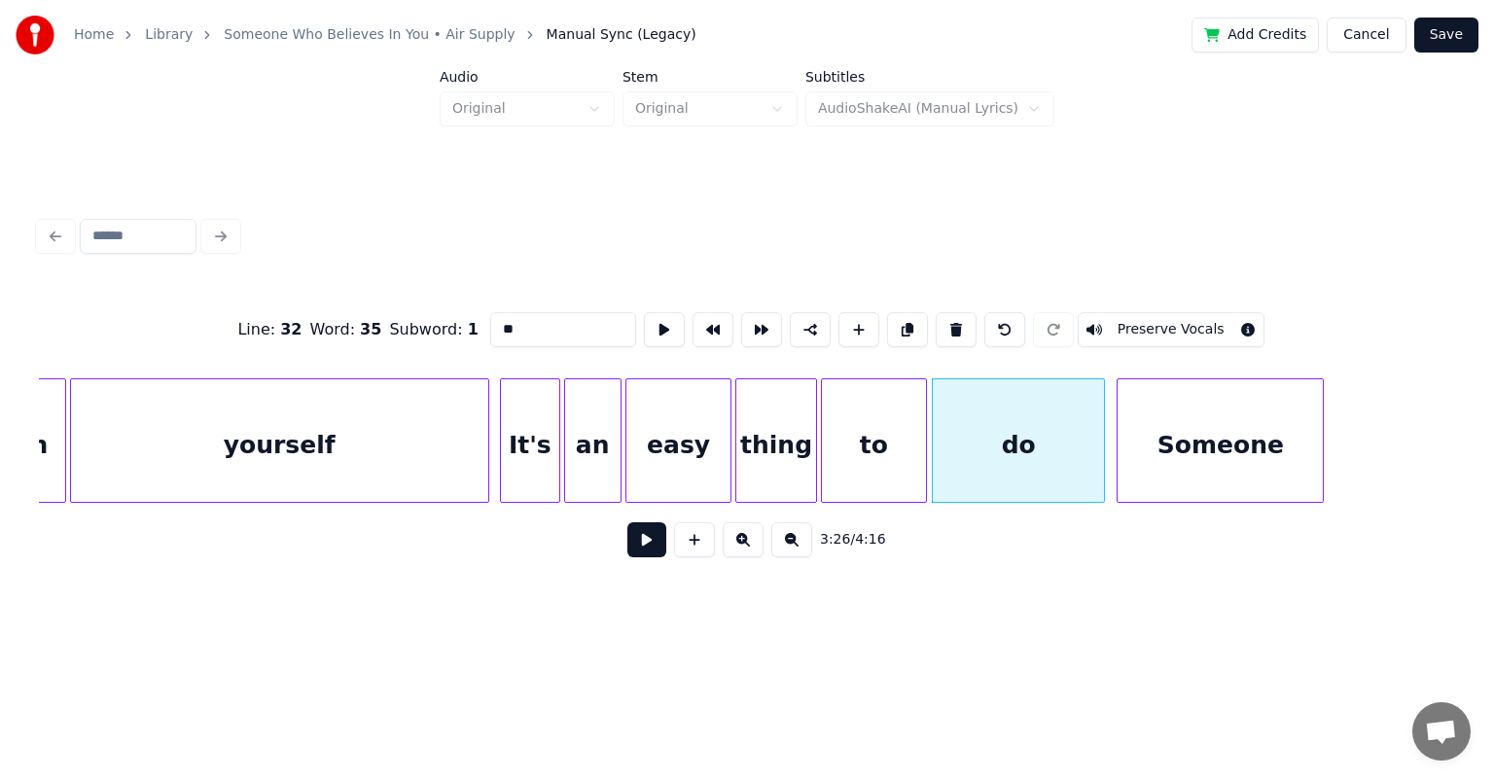
click at [763, 439] on div at bounding box center [1101, 440] width 6 height 123
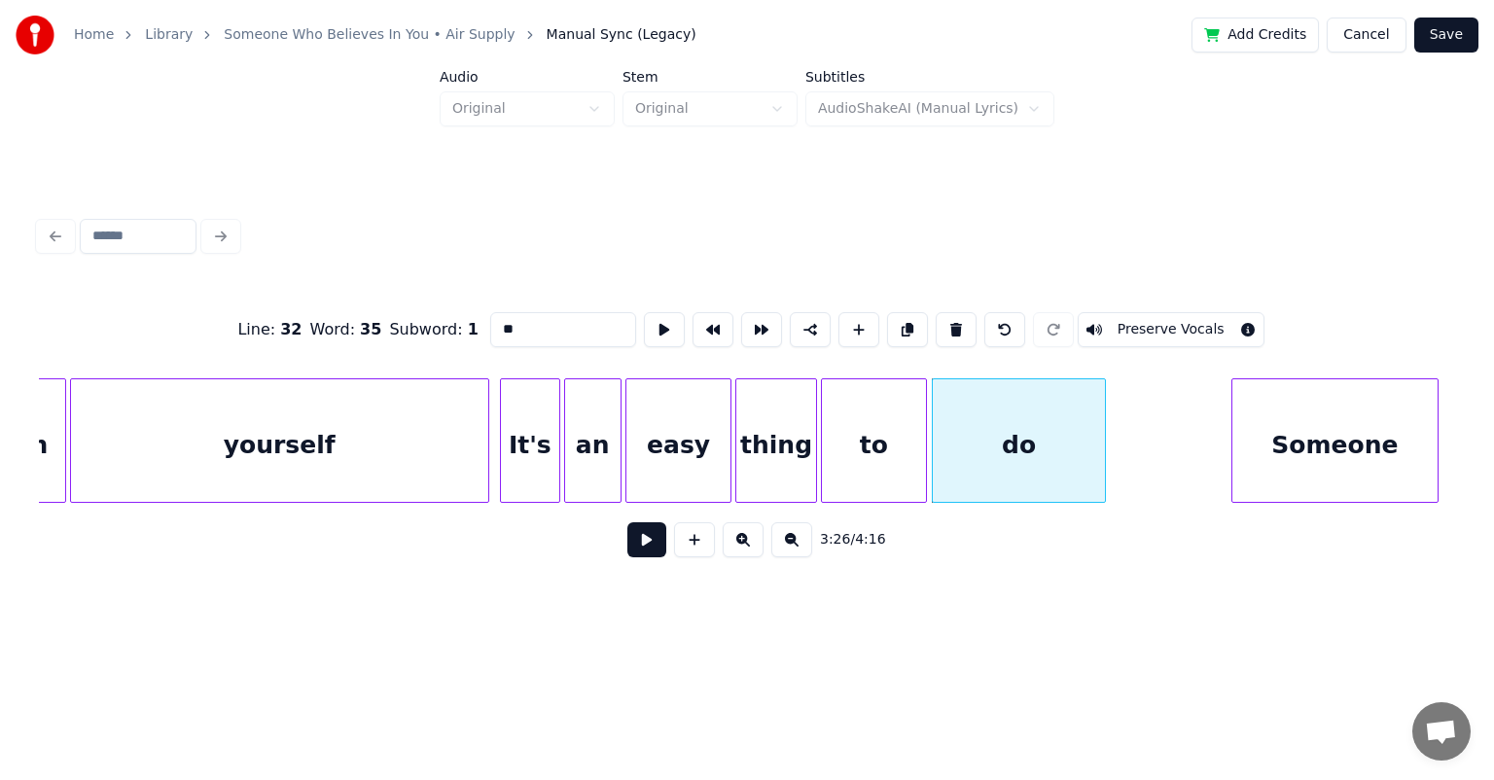
click at [763, 415] on div "Someone" at bounding box center [1334, 445] width 205 height 132
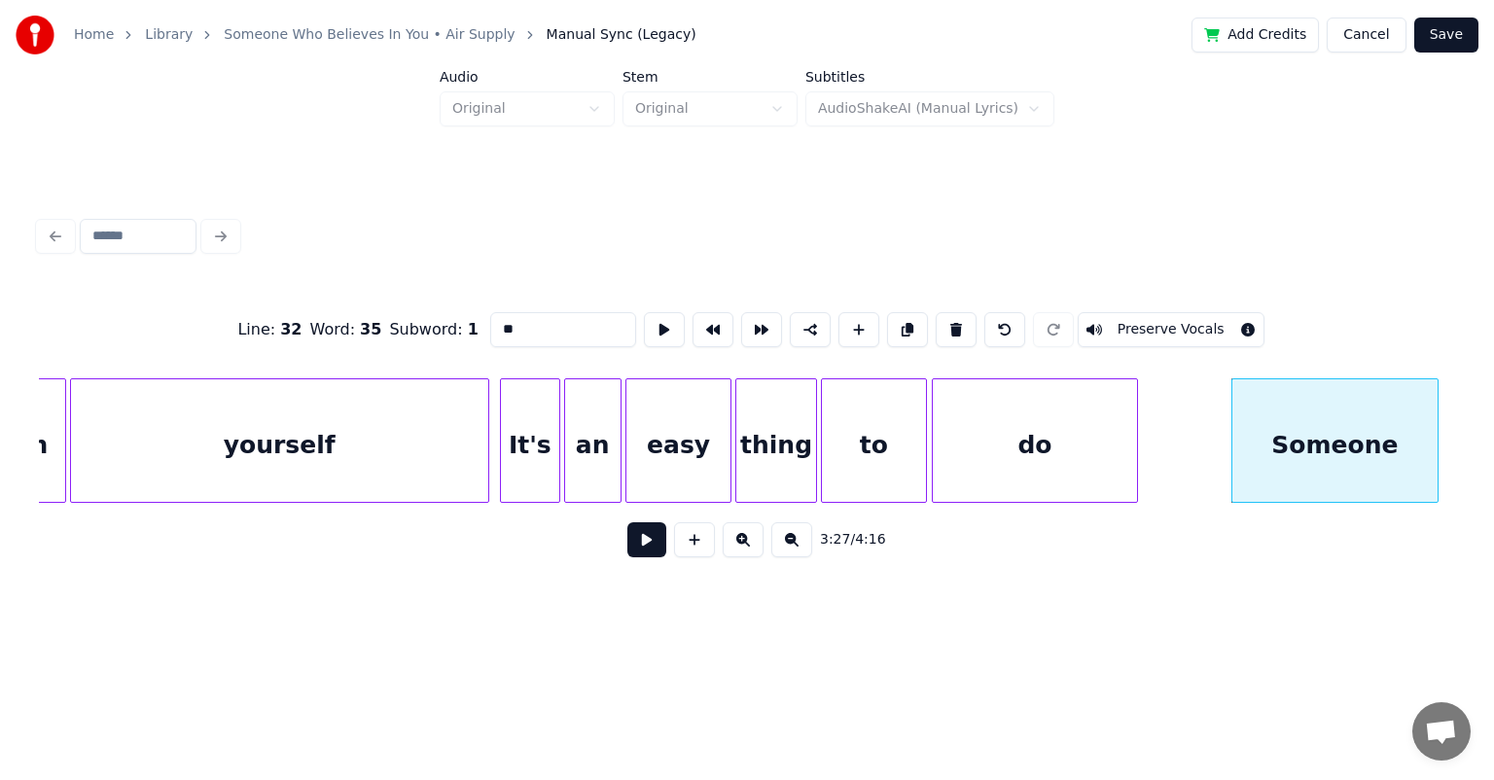
click at [763, 418] on div at bounding box center [1134, 440] width 6 height 123
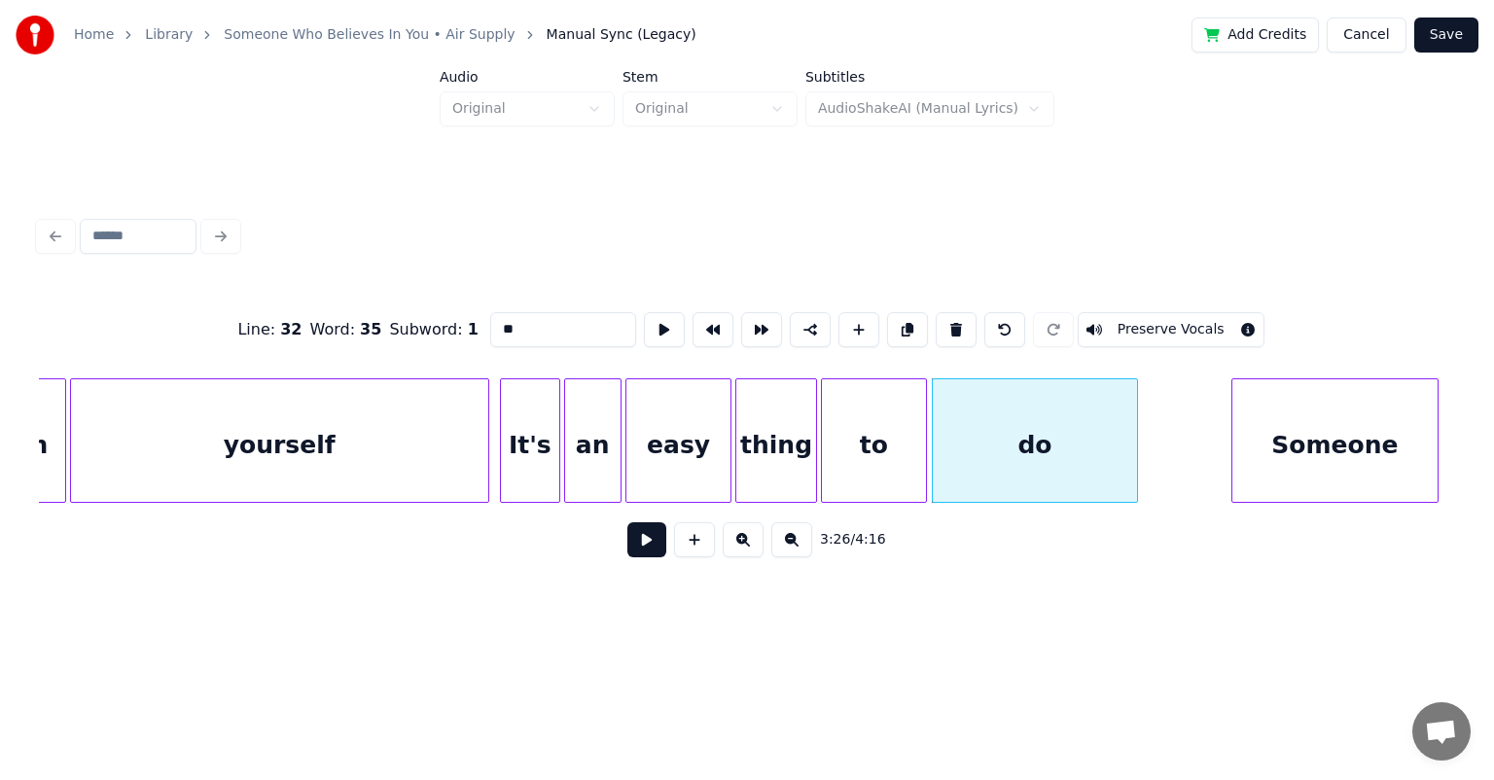
click at [525, 426] on div "It's" at bounding box center [530, 445] width 58 height 132
type input "****"
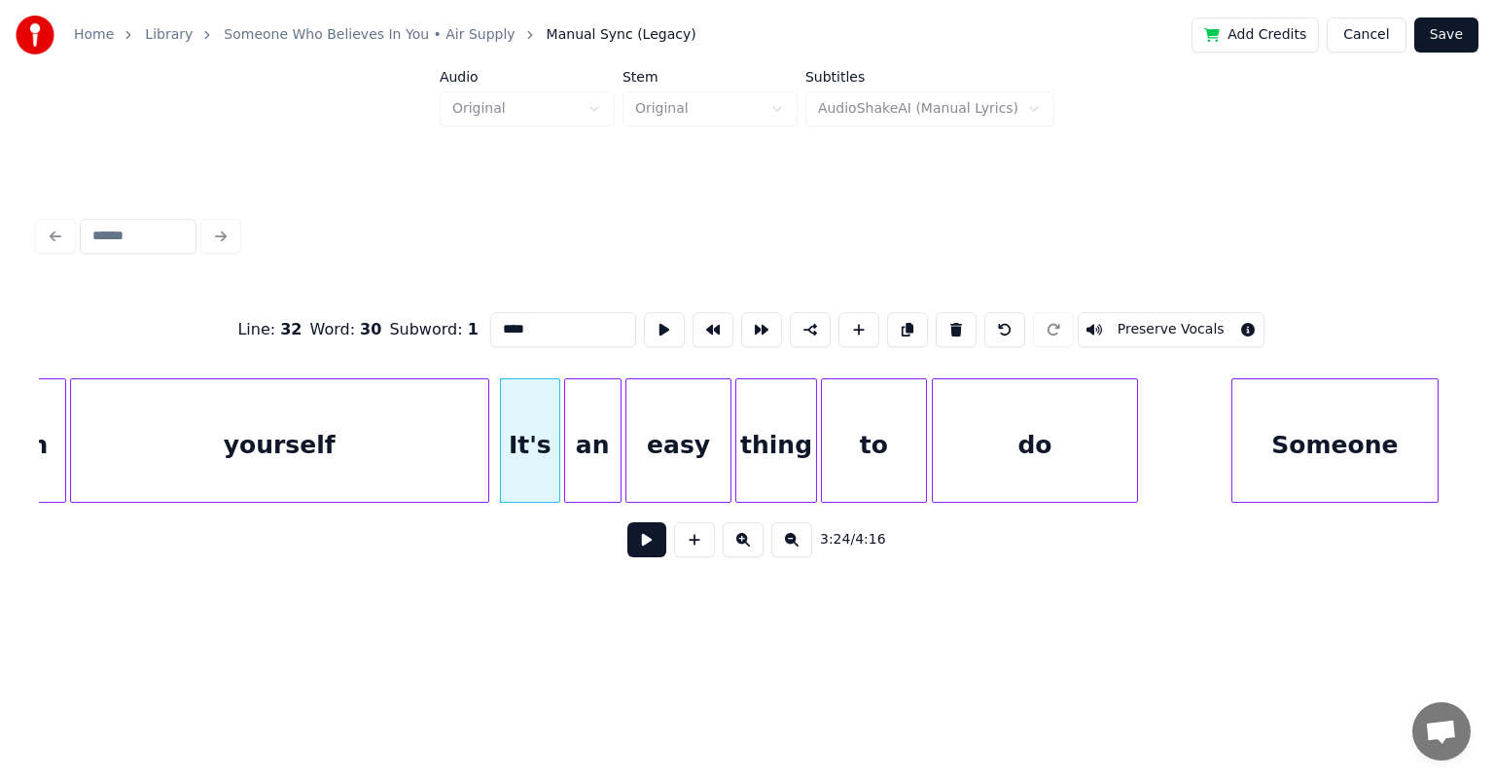
click at [644, 545] on button at bounding box center [646, 539] width 39 height 35
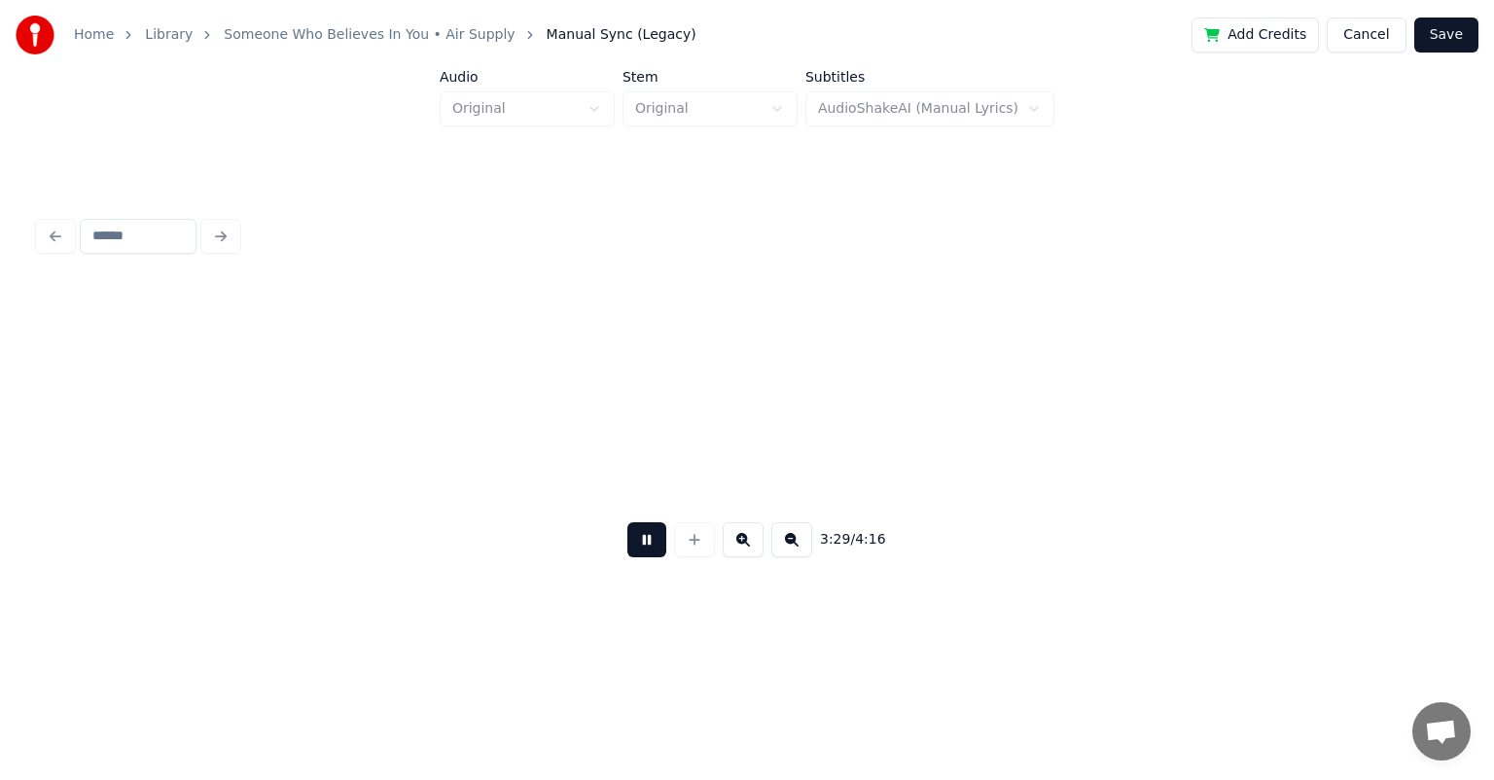
scroll to position [0, 40676]
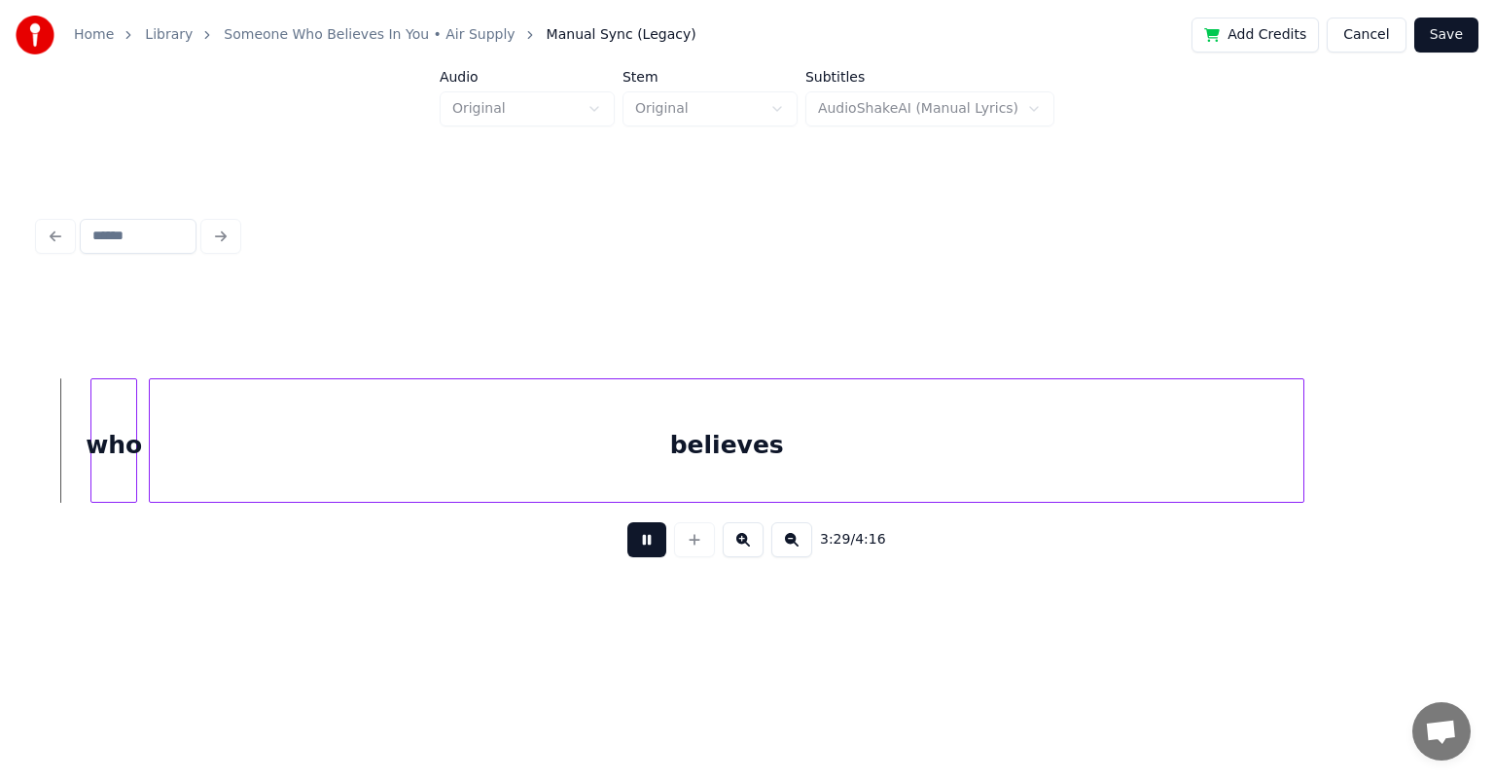
click at [627, 522] on button at bounding box center [646, 539] width 39 height 35
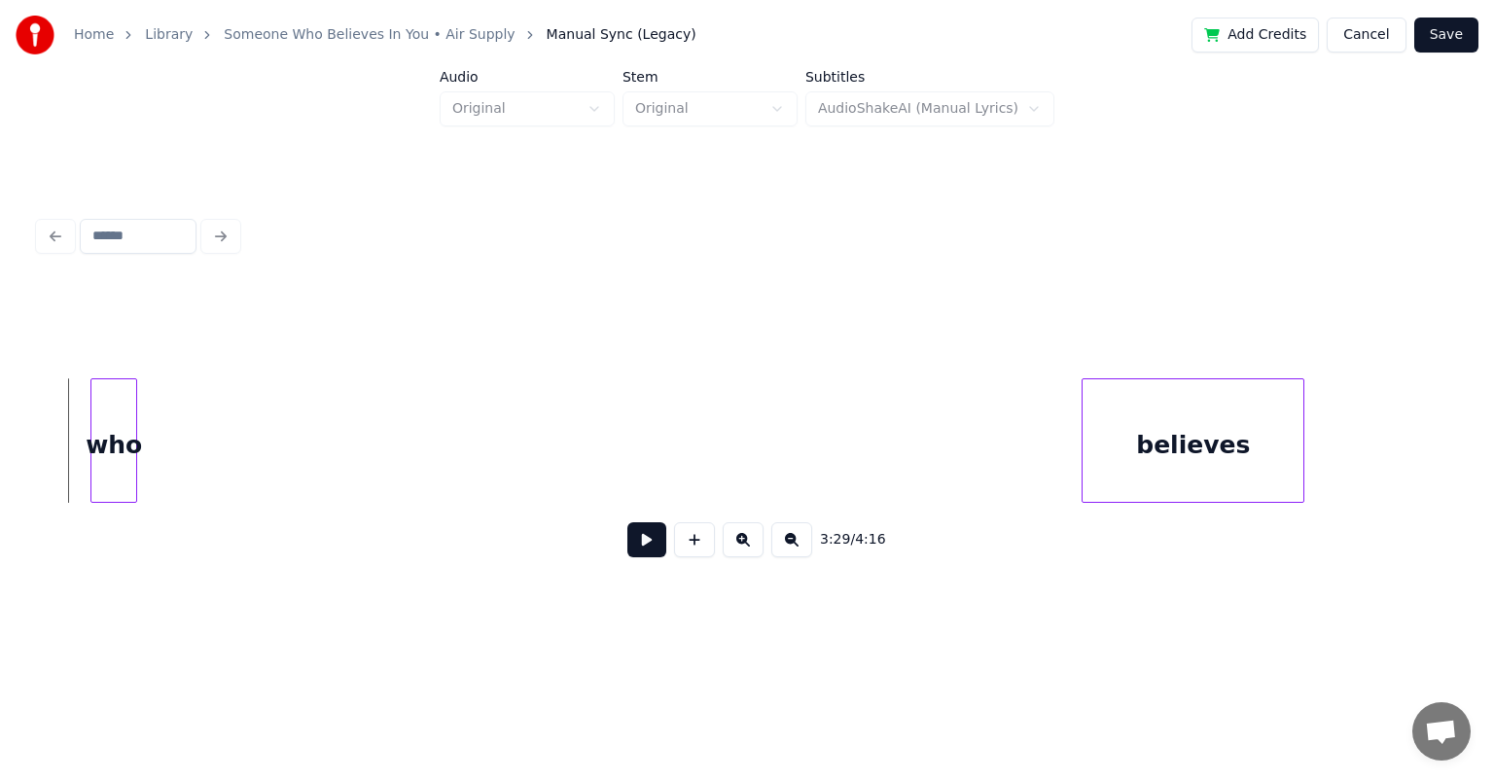
click at [763, 447] on div at bounding box center [1086, 440] width 6 height 123
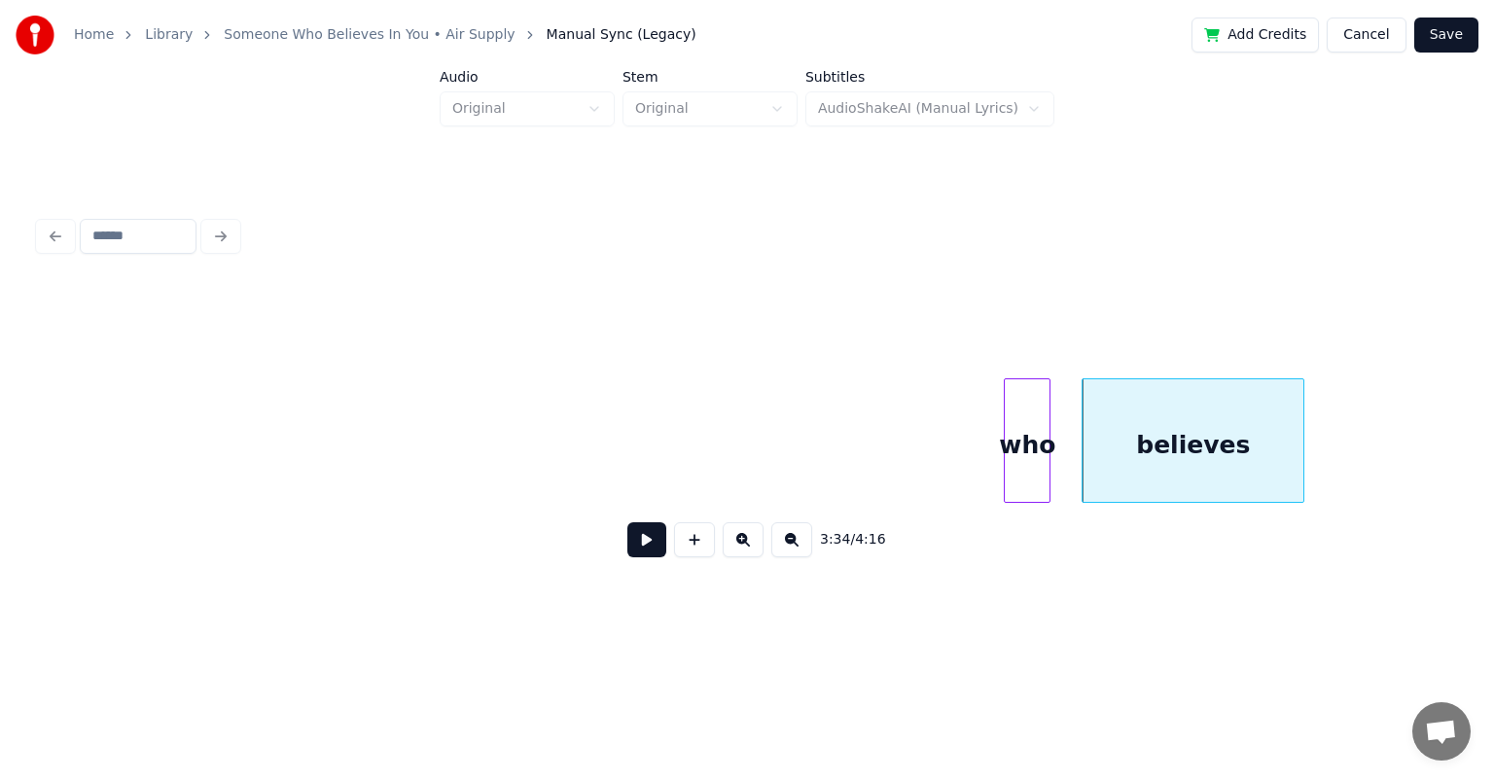
click at [763, 427] on div "who" at bounding box center [1027, 445] width 45 height 132
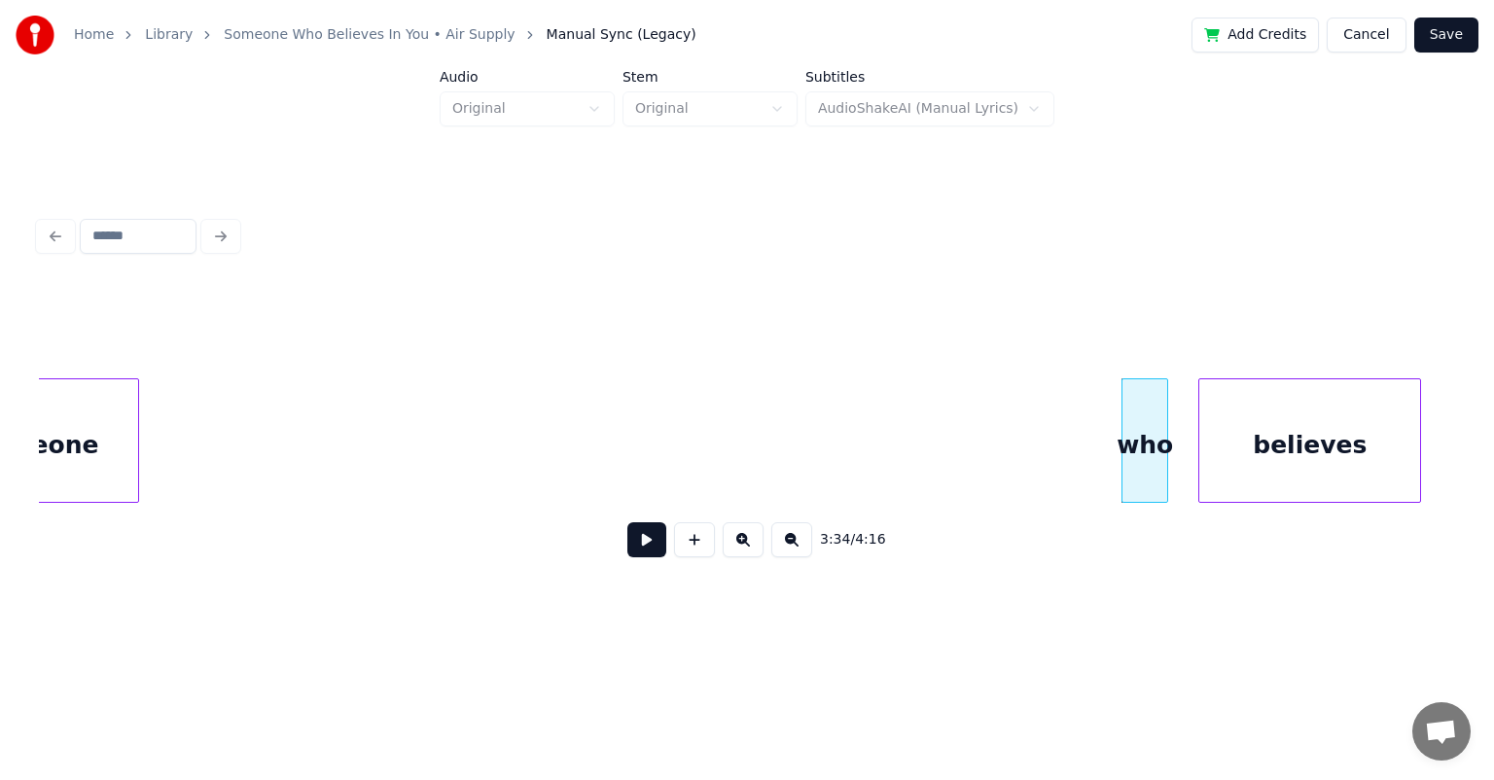
scroll to position [0, 40474]
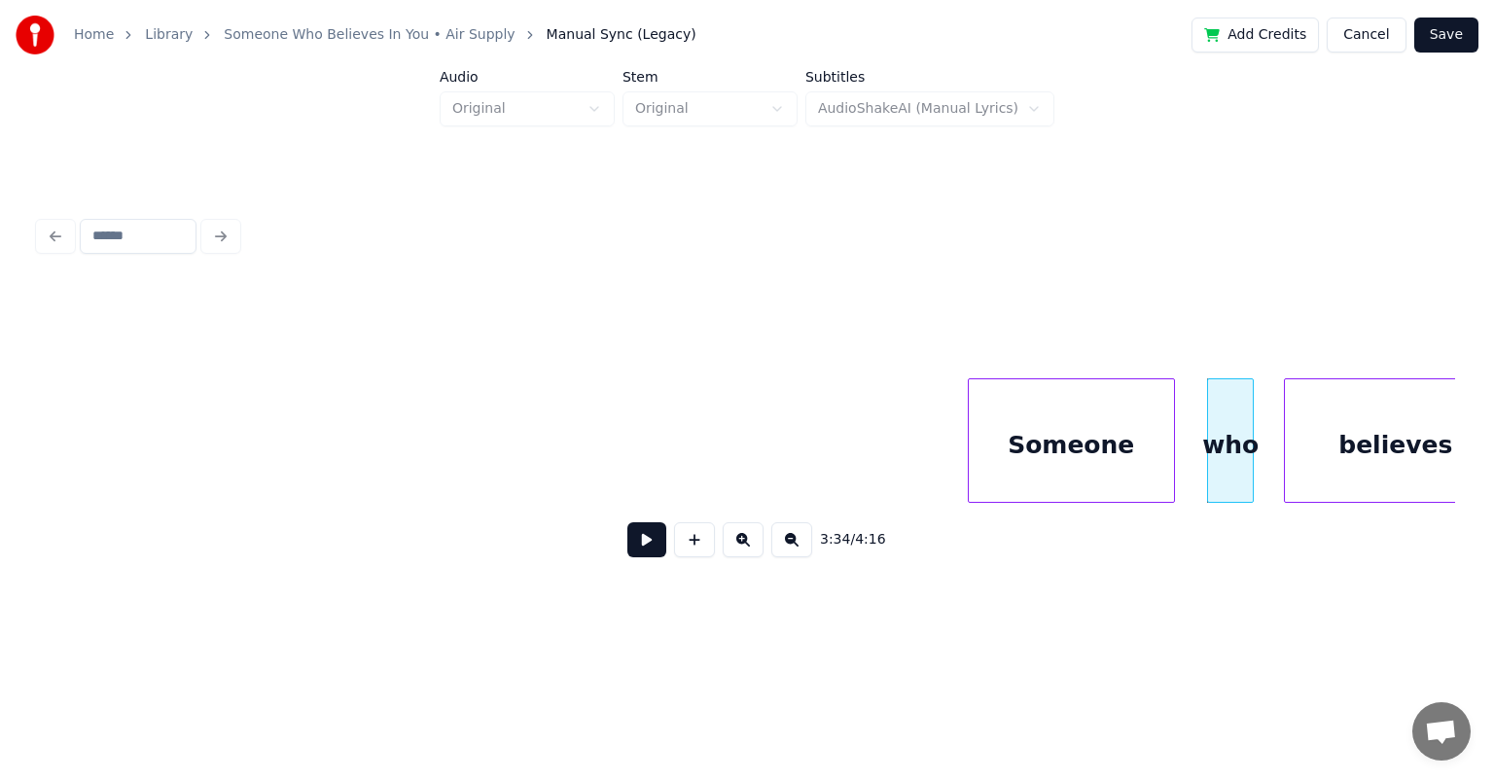
click at [763, 475] on div "Someone" at bounding box center [1071, 445] width 205 height 132
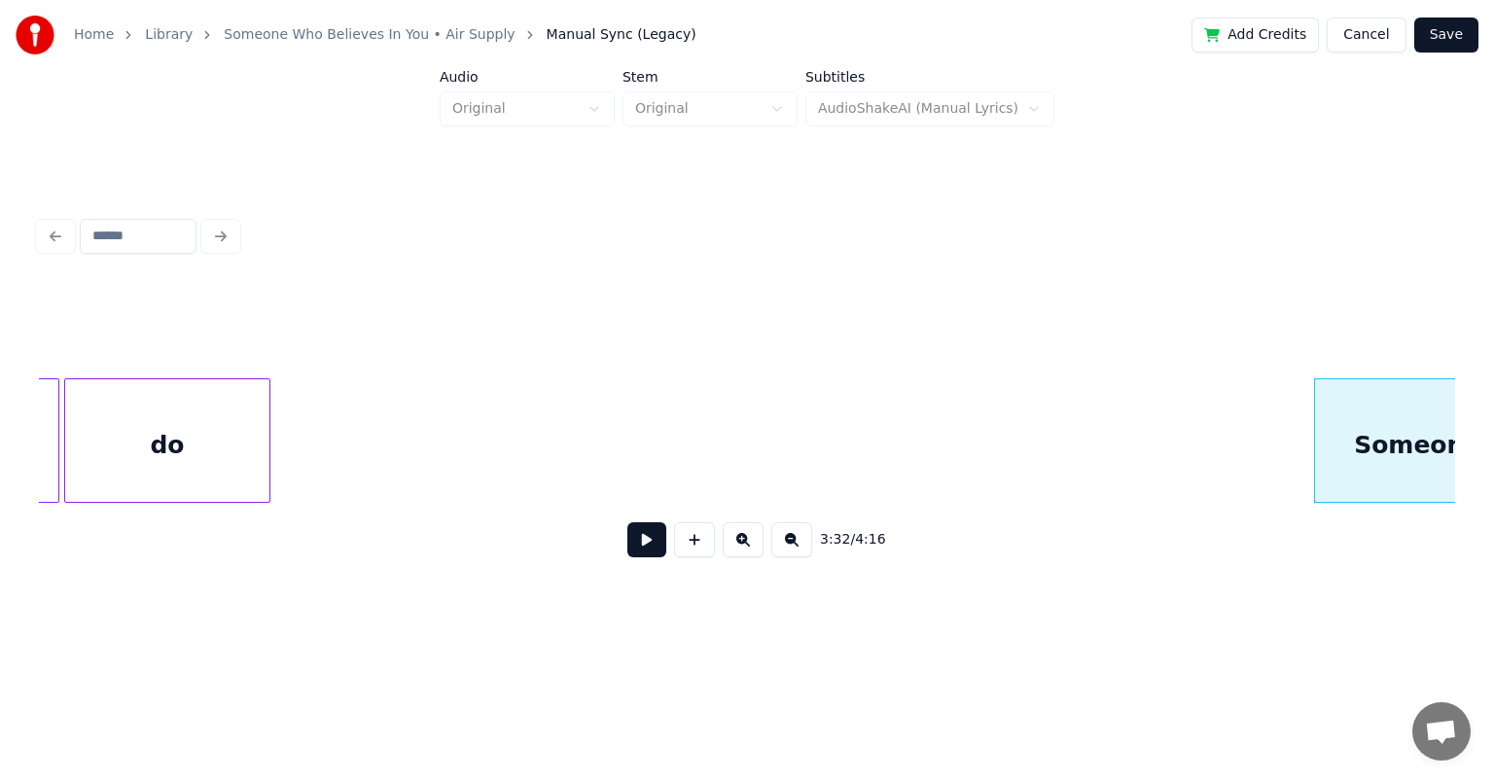
scroll to position [0, 40007]
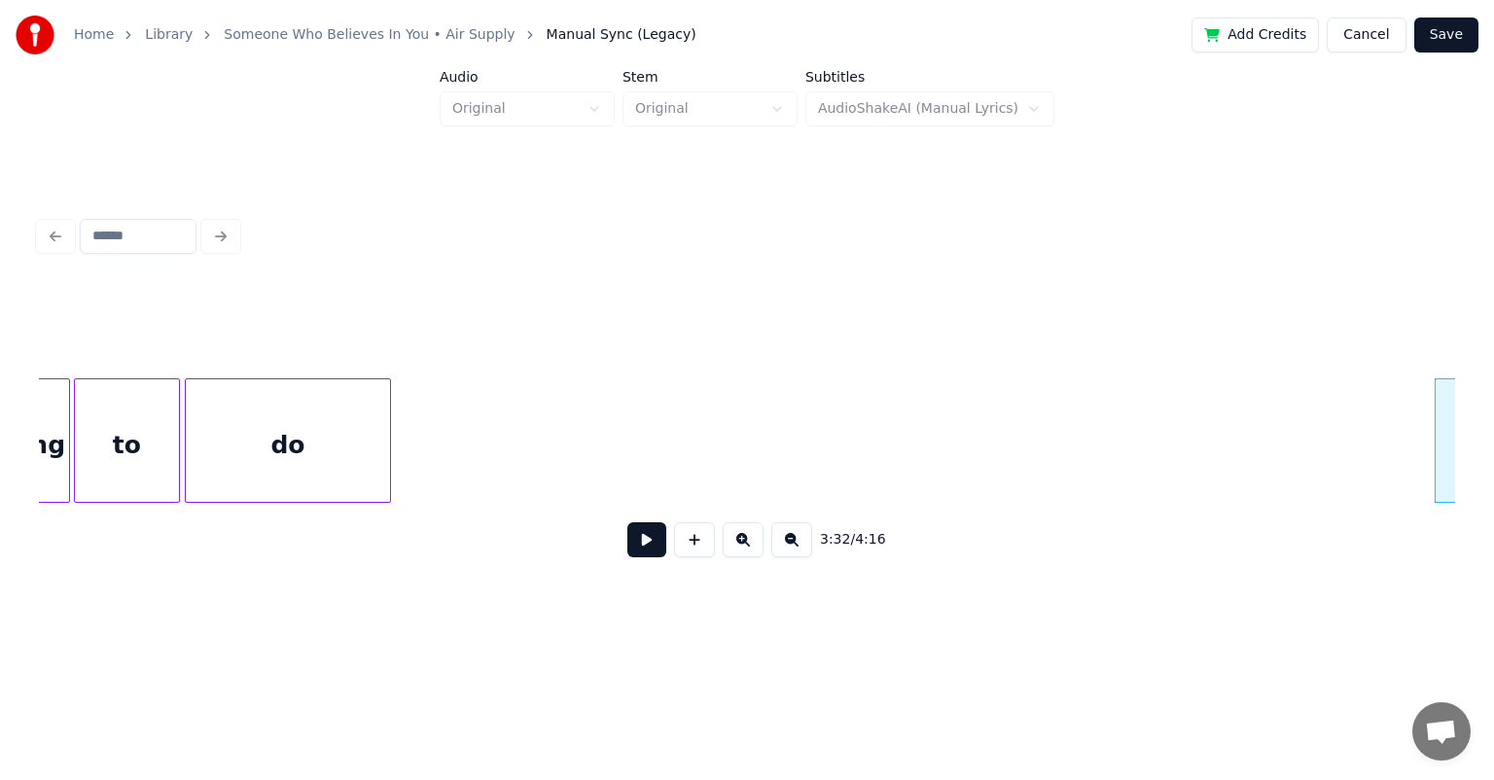
click at [365, 412] on div "do" at bounding box center [288, 445] width 204 height 132
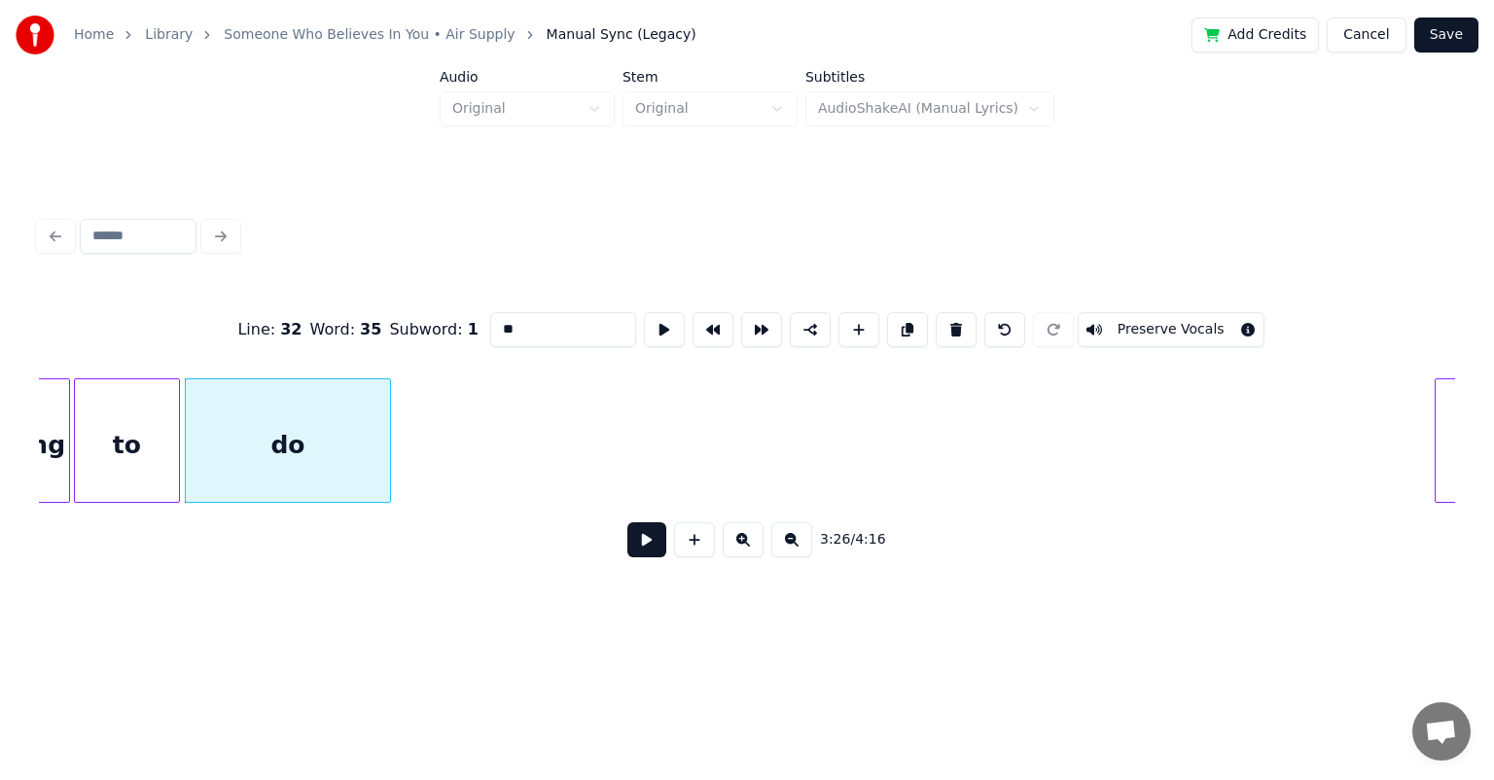
click at [635, 547] on button at bounding box center [646, 539] width 39 height 35
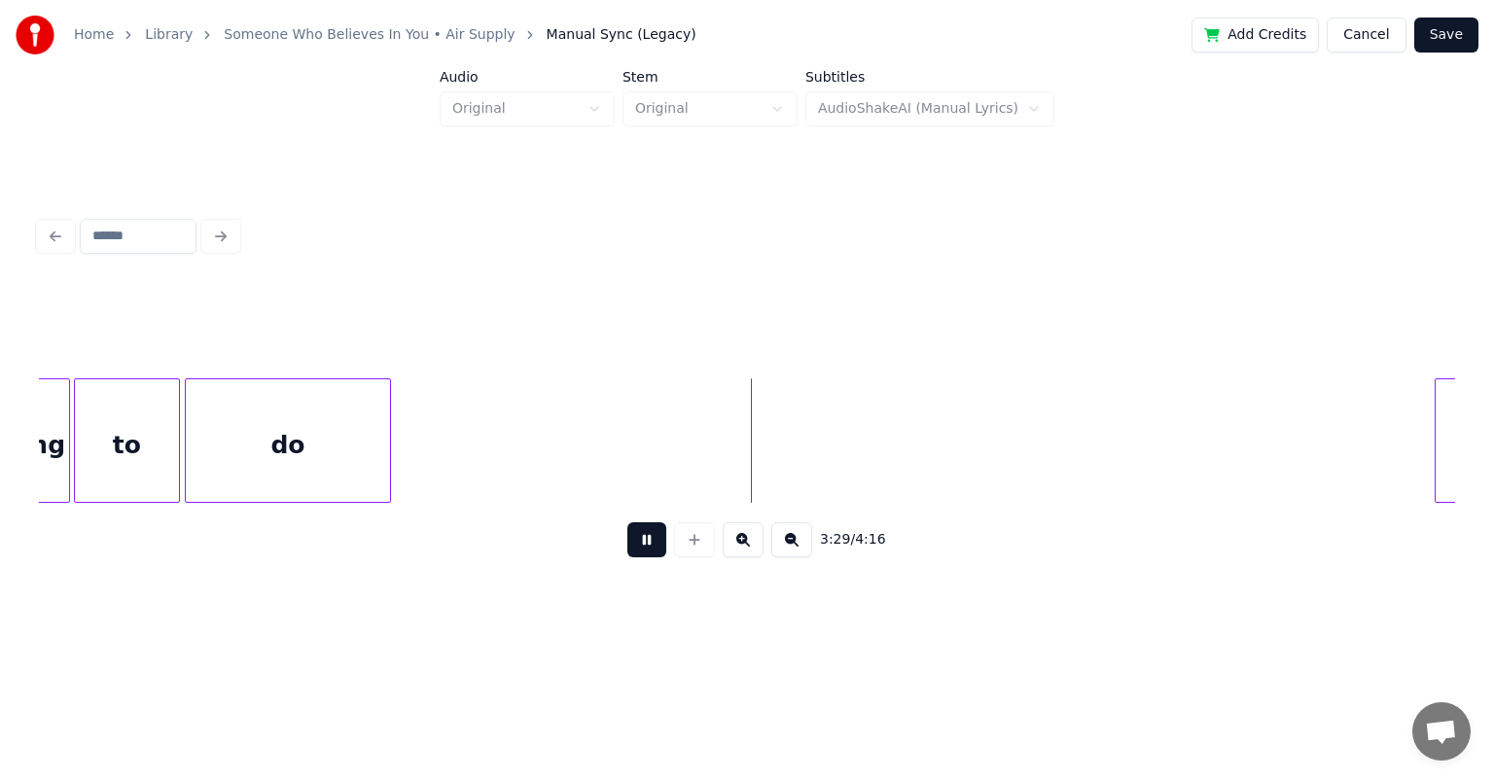
click at [627, 522] on button at bounding box center [646, 539] width 39 height 35
click at [311, 451] on div "do" at bounding box center [288, 445] width 204 height 132
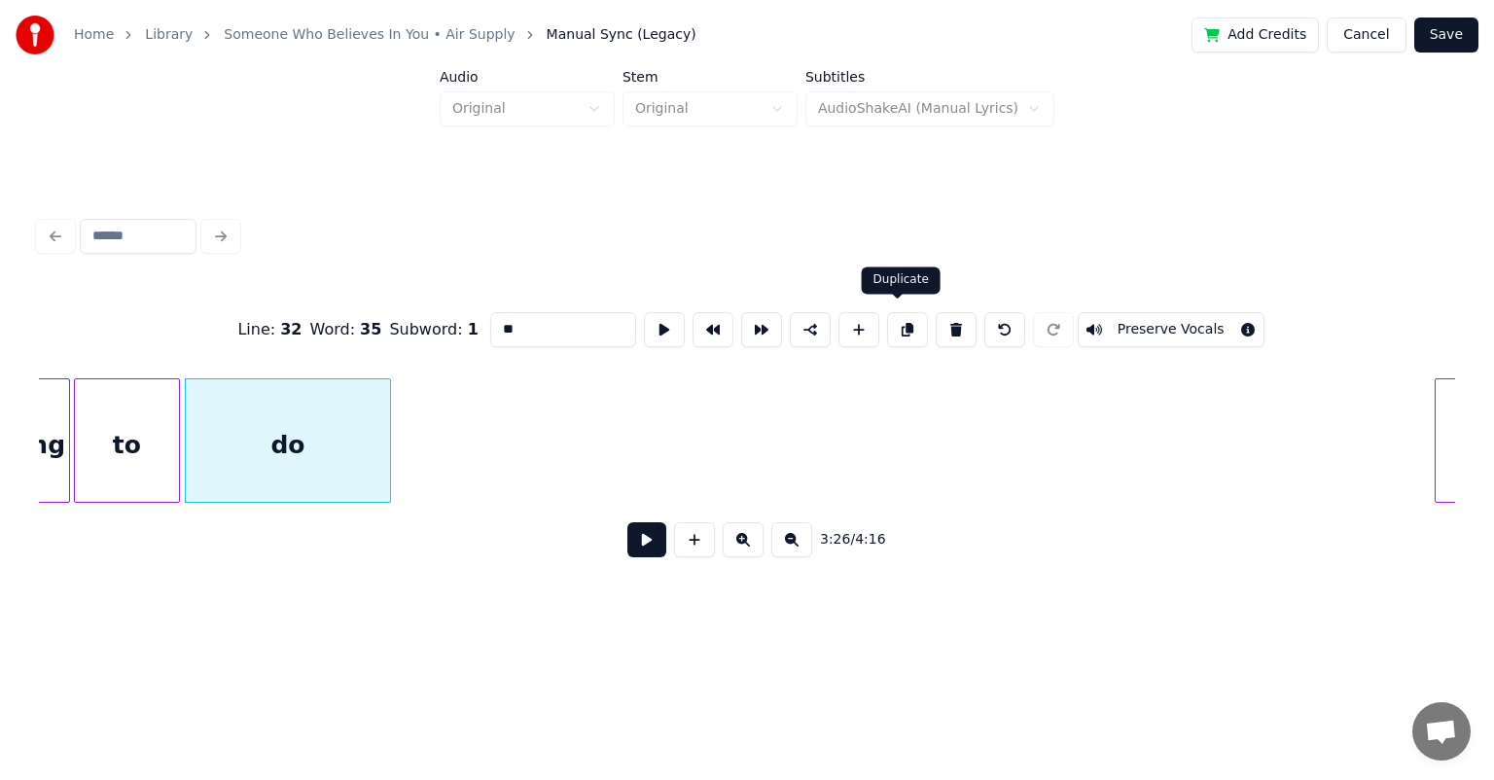
click at [763, 329] on button at bounding box center [907, 329] width 41 height 35
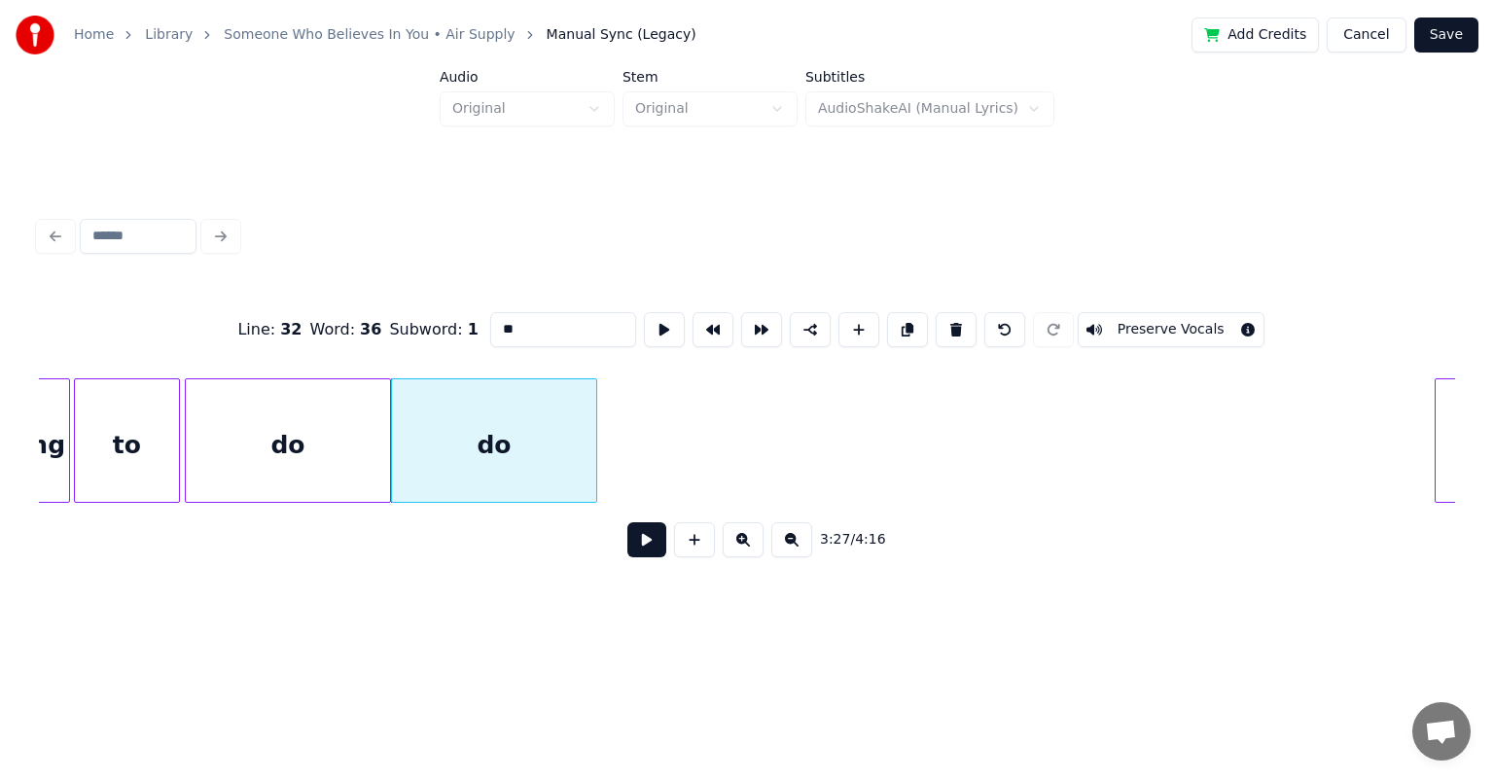
drag, startPoint x: 537, startPoint y: 328, endPoint x: 470, endPoint y: 338, distance: 68.0
click at [470, 338] on div "Line : 32 Word : 36 Subword : 1 ** Preserve Vocals" at bounding box center [747, 329] width 1416 height 97
click at [763, 318] on button at bounding box center [907, 329] width 41 height 35
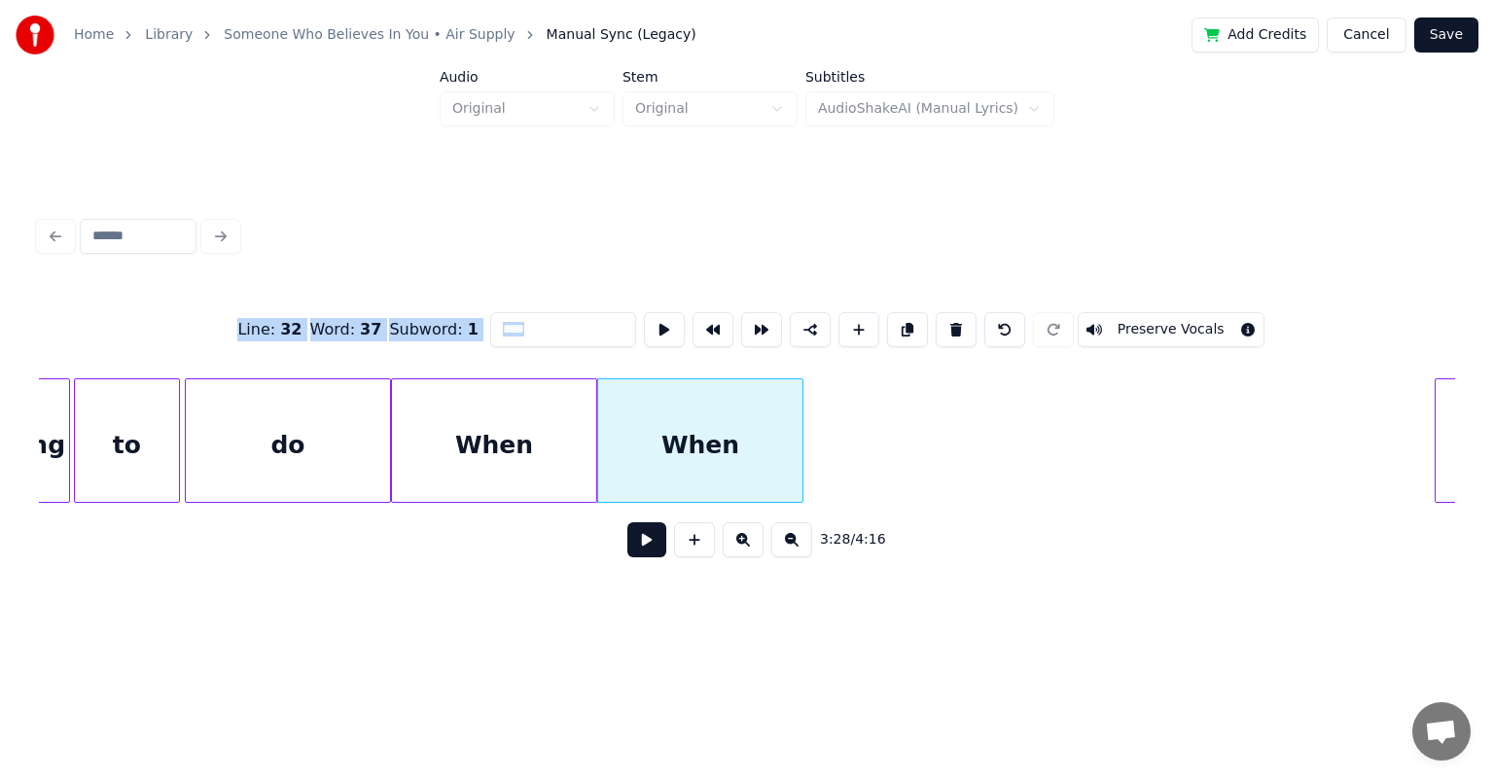
drag, startPoint x: 571, startPoint y: 343, endPoint x: 495, endPoint y: 331, distance: 76.9
click at [492, 330] on div "Line : 32 Word : 37 Subword : 1 **** Preserve Vocals" at bounding box center [747, 329] width 1416 height 97
click at [557, 326] on input "****" at bounding box center [563, 329] width 146 height 35
drag, startPoint x: 557, startPoint y: 326, endPoint x: 472, endPoint y: 326, distance: 85.6
click at [472, 326] on div "Line : 32 Word : 37 Subword : 1 **** Preserve Vocals" at bounding box center [747, 329] width 1416 height 97
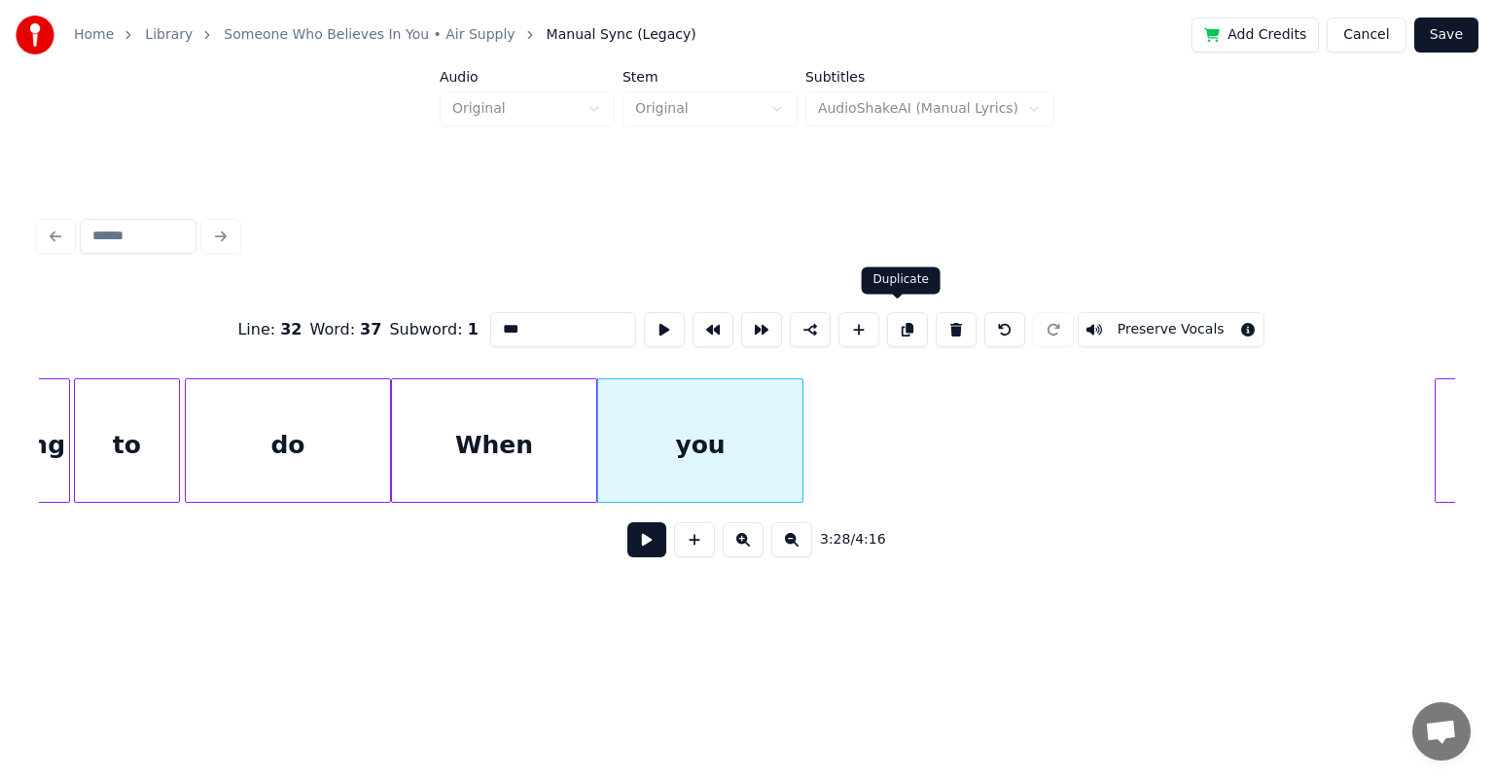
click at [763, 321] on button at bounding box center [907, 329] width 41 height 35
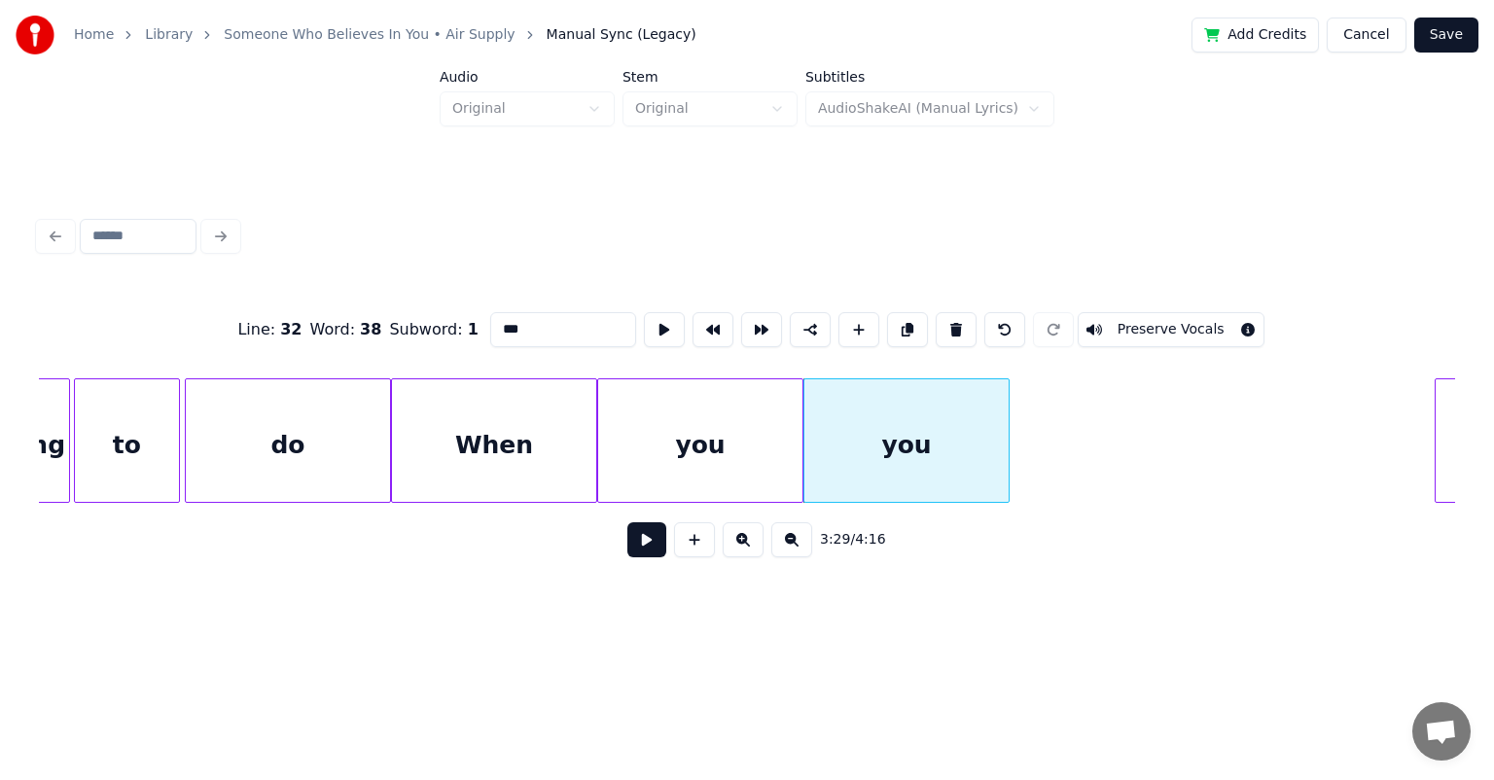
drag, startPoint x: 555, startPoint y: 328, endPoint x: 461, endPoint y: 328, distance: 94.3
click at [461, 328] on div "Line : 32 Word : 38 Subword : 1 *** Preserve Vocals" at bounding box center [747, 329] width 1416 height 97
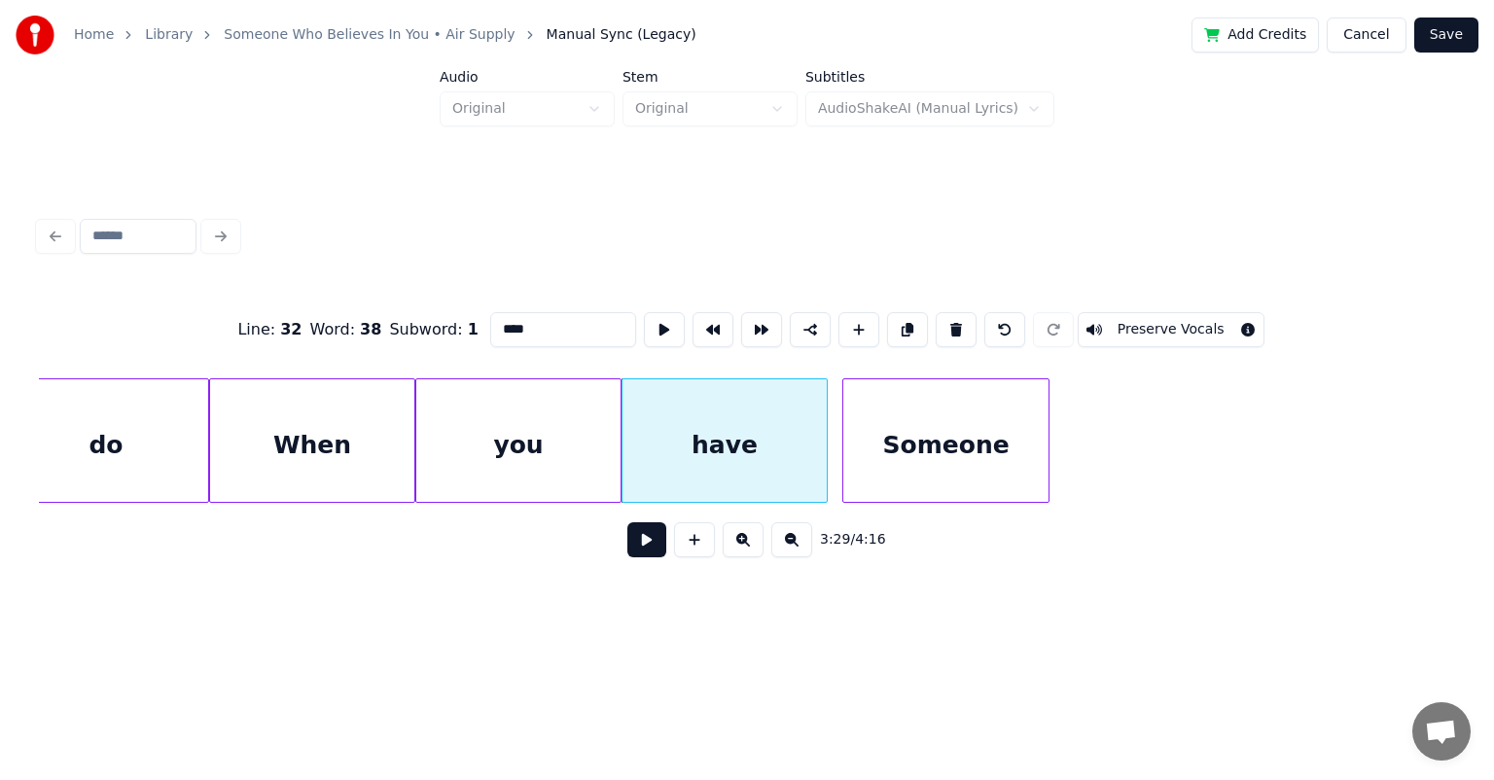
click at [763, 416] on div "Someone" at bounding box center [945, 445] width 205 height 132
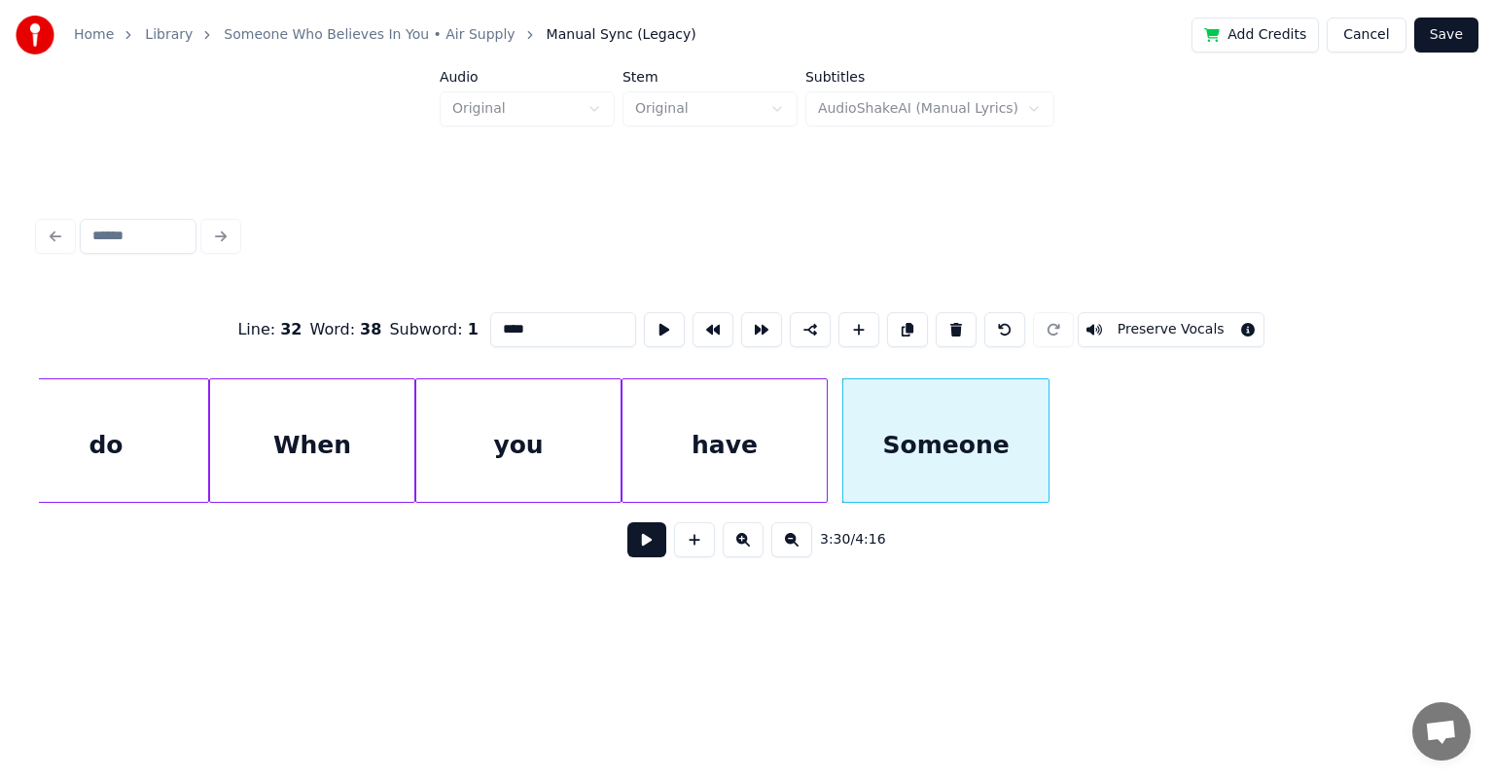
click at [763, 425] on div "Someone" at bounding box center [945, 445] width 205 height 132
click at [763, 324] on button at bounding box center [901, 329] width 41 height 35
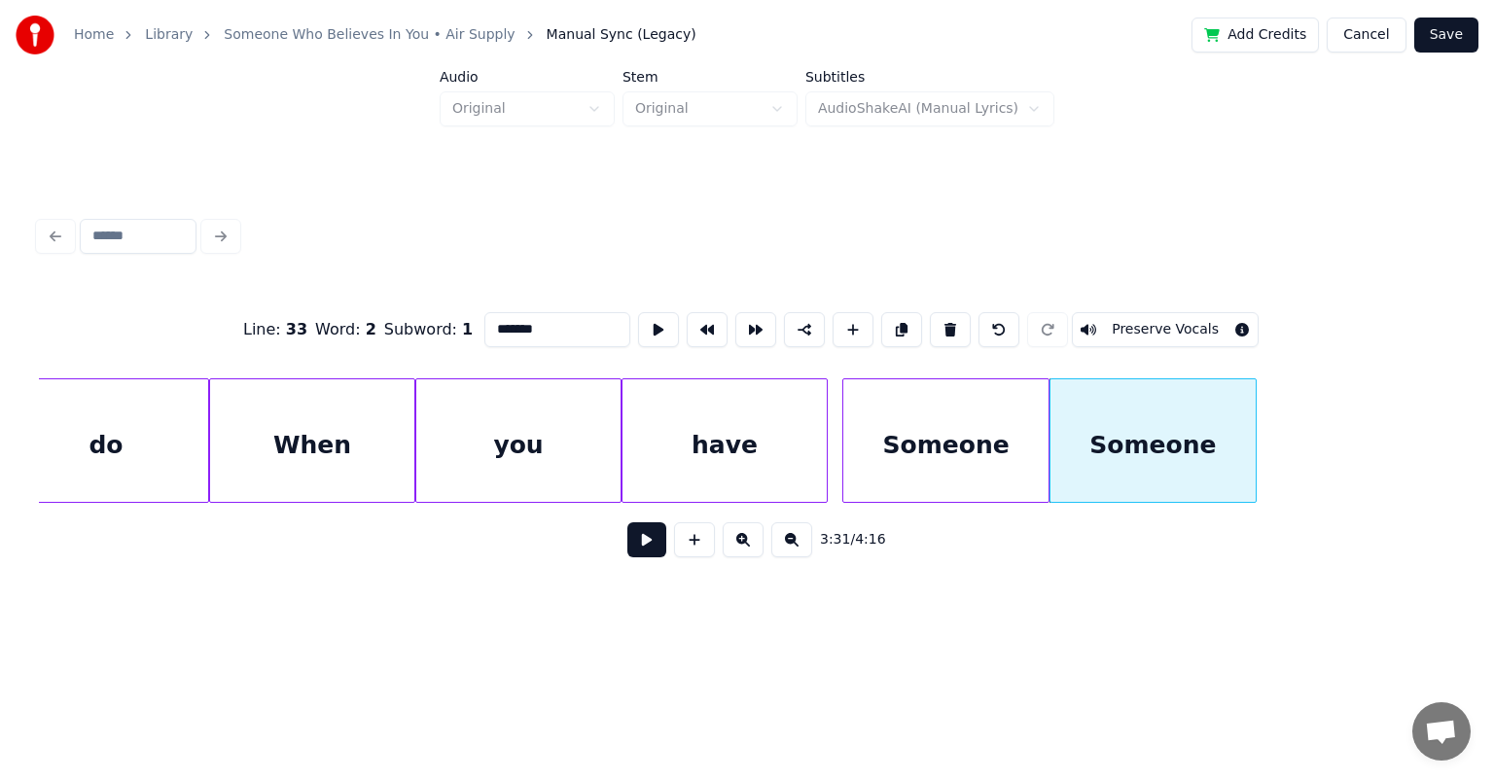
drag, startPoint x: 496, startPoint y: 321, endPoint x: 434, endPoint y: 344, distance: 66.5
click at [434, 344] on div "Line : 33 Word : 2 Subword : 1 ******* Preserve Vocals" at bounding box center [747, 329] width 1416 height 97
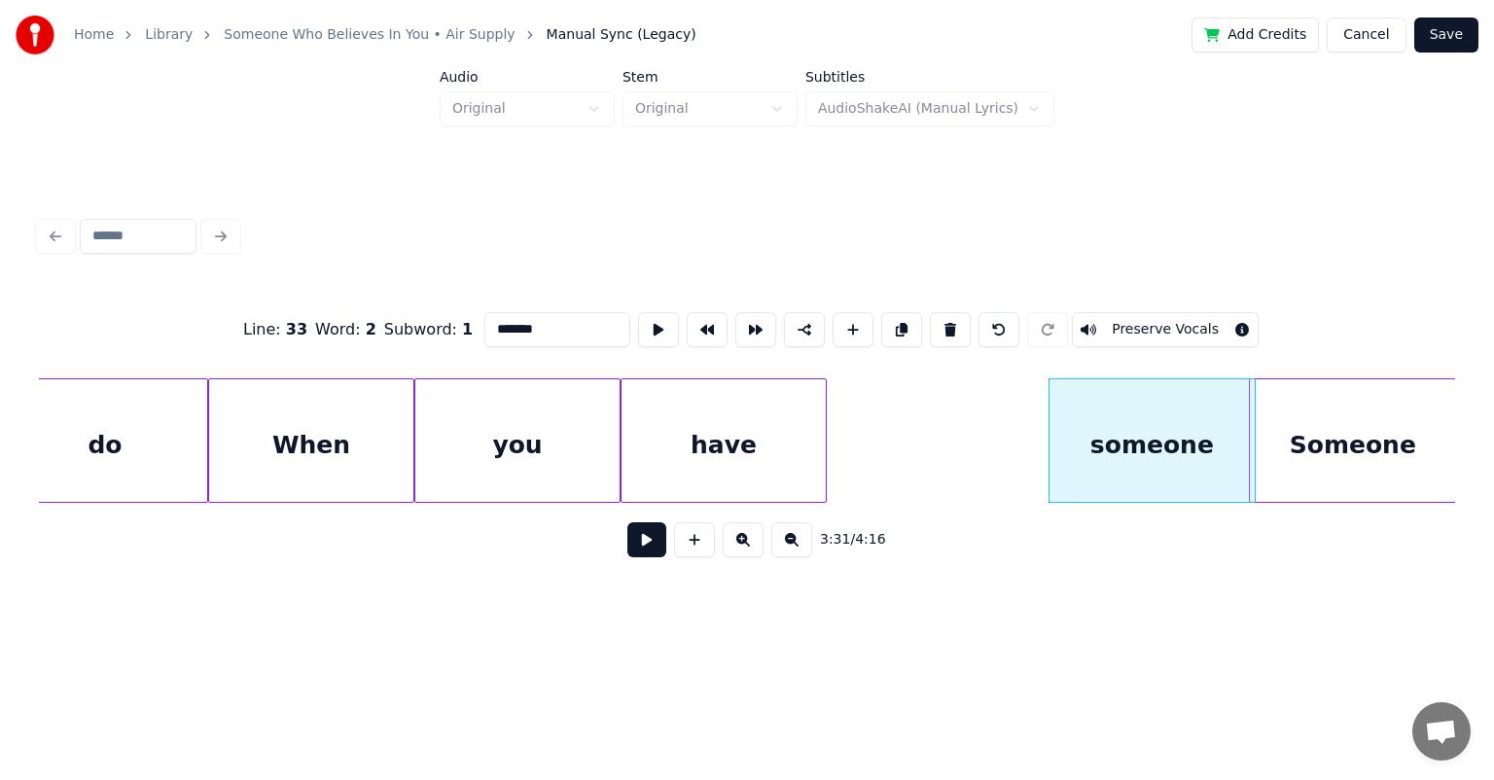
scroll to position [0, 40235]
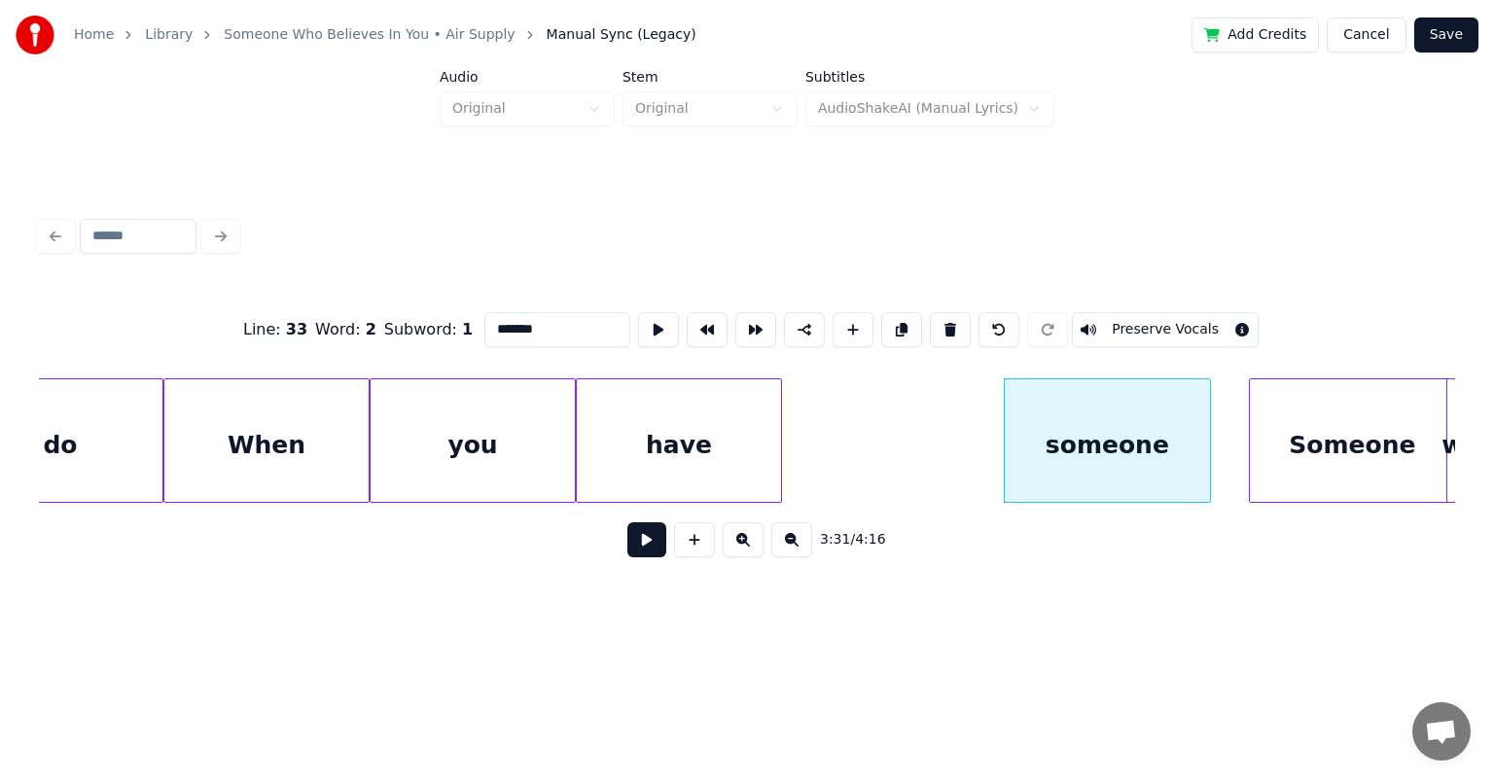
click at [763, 399] on div "Someone" at bounding box center [1352, 445] width 205 height 132
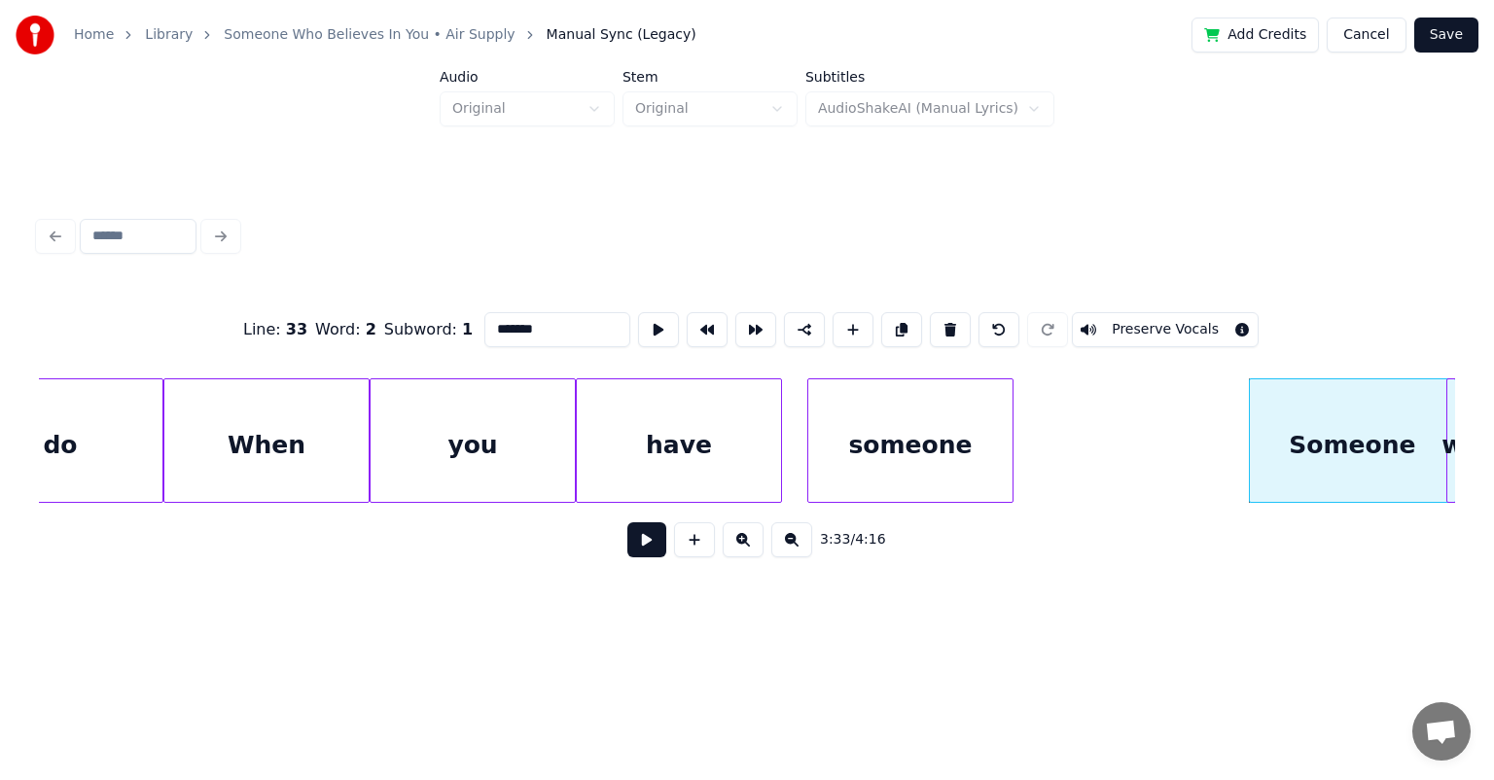
click at [763, 416] on div "someone" at bounding box center [910, 445] width 205 height 132
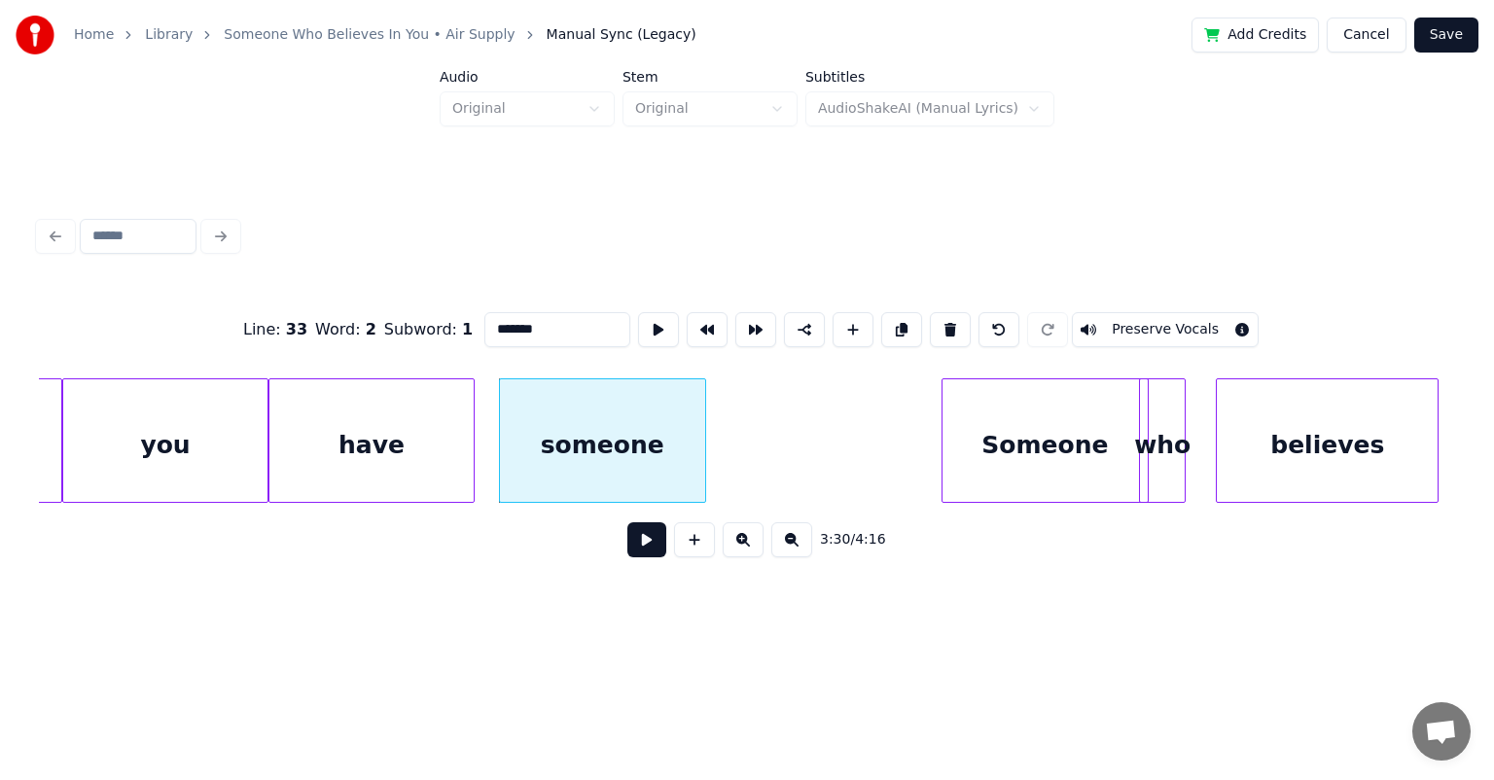
scroll to position [0, 40546]
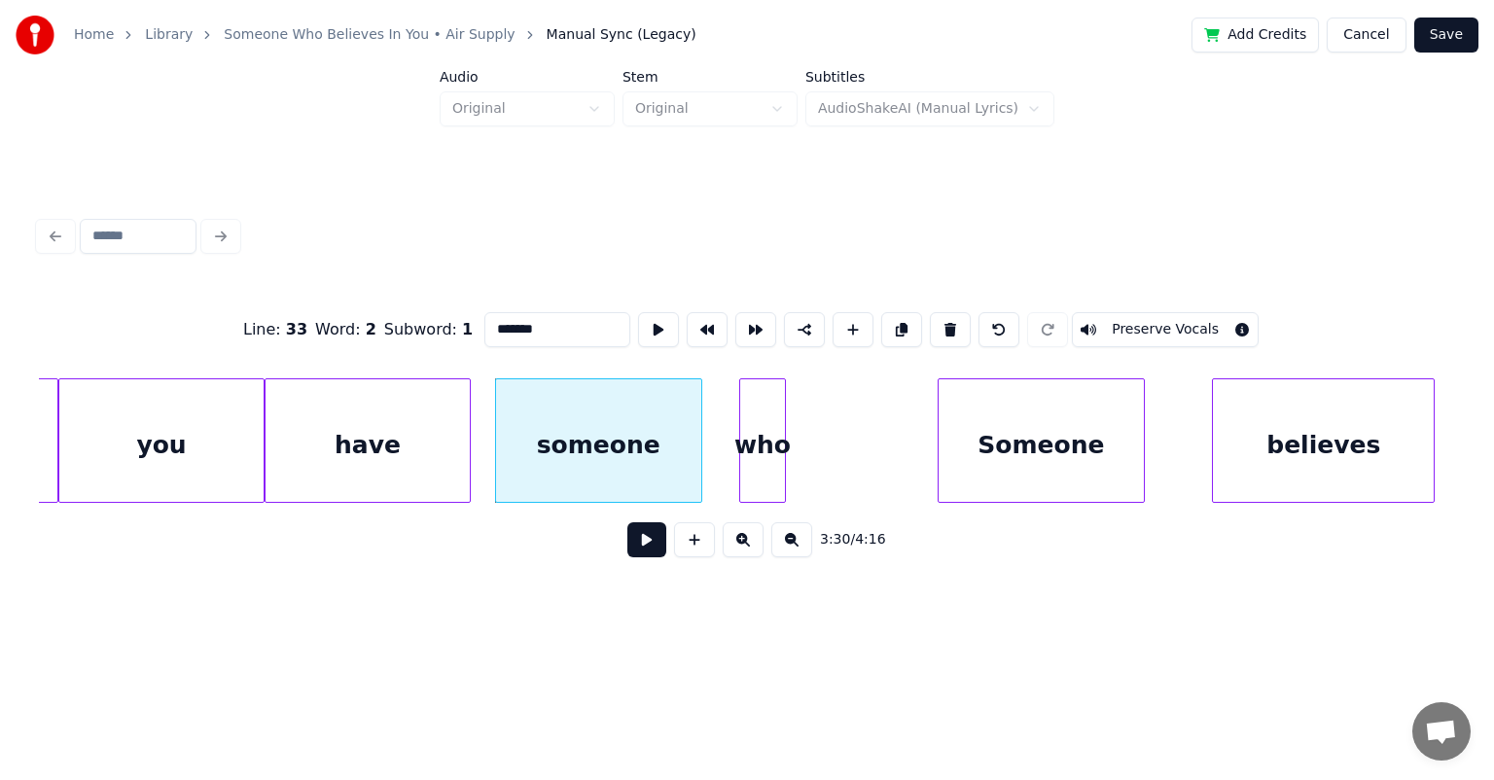
click at [763, 430] on div "who" at bounding box center [762, 445] width 45 height 132
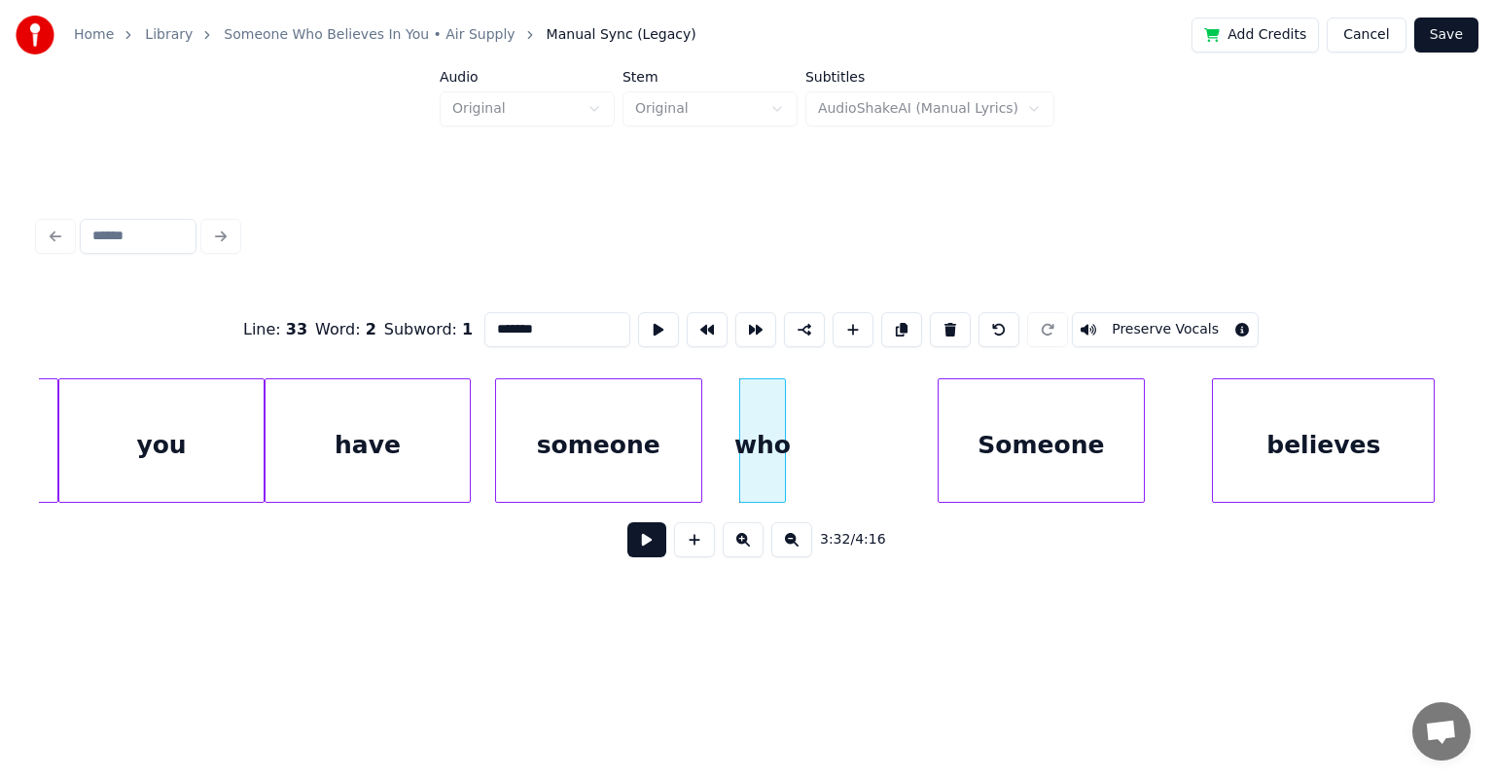
click at [755, 404] on div "who" at bounding box center [762, 445] width 45 height 132
click at [763, 324] on button at bounding box center [901, 329] width 41 height 35
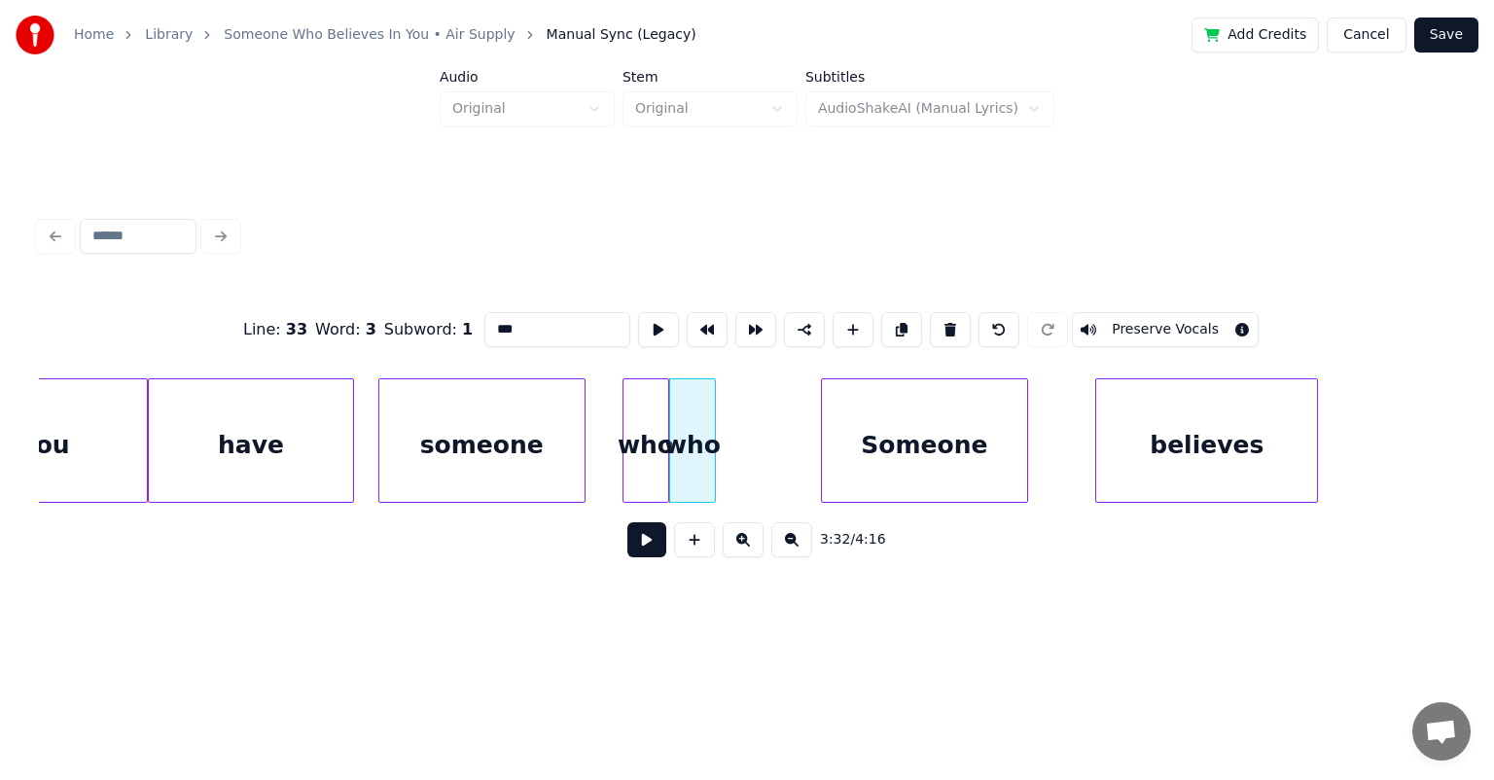
scroll to position [0, 40663]
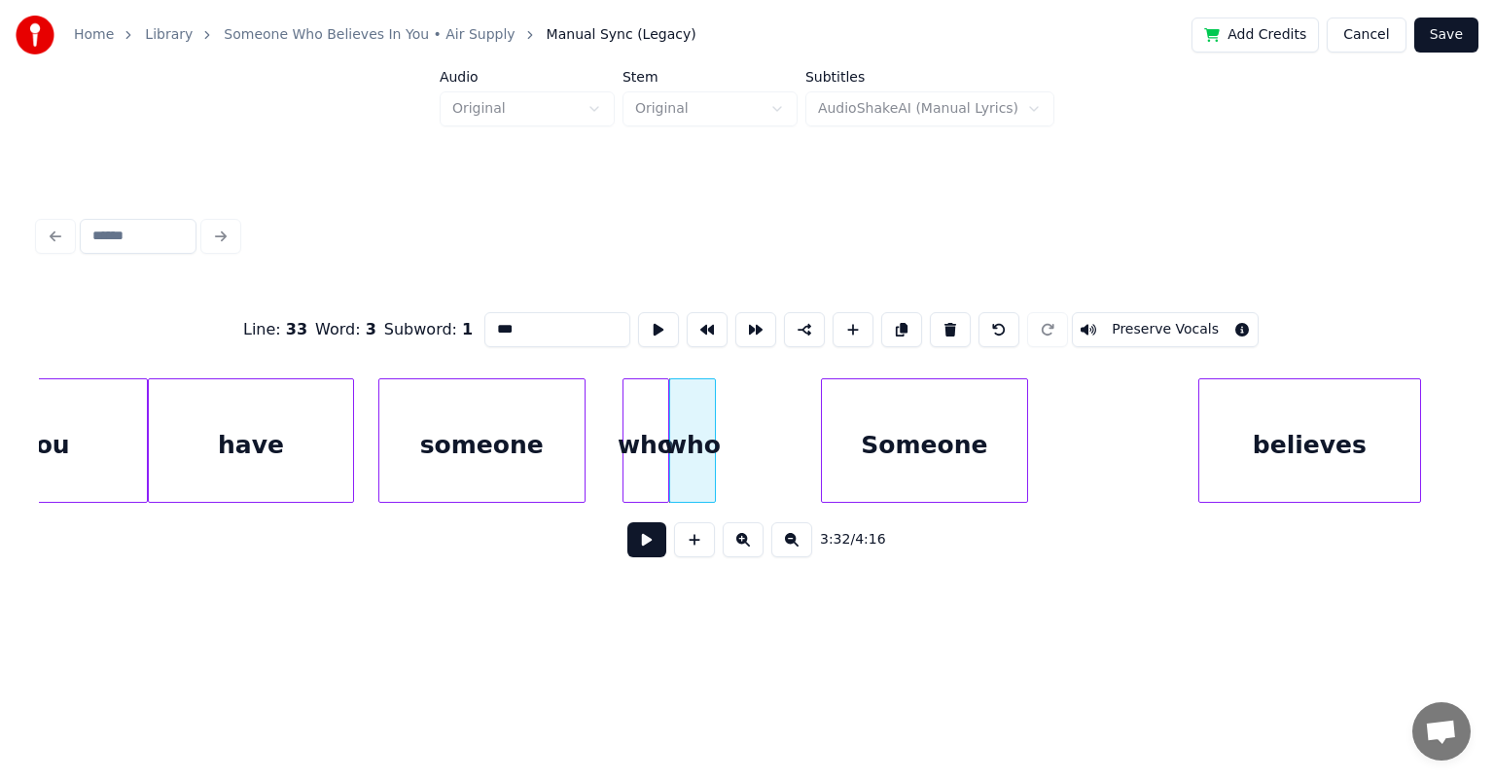
click at [763, 407] on div "believes" at bounding box center [1309, 445] width 221 height 132
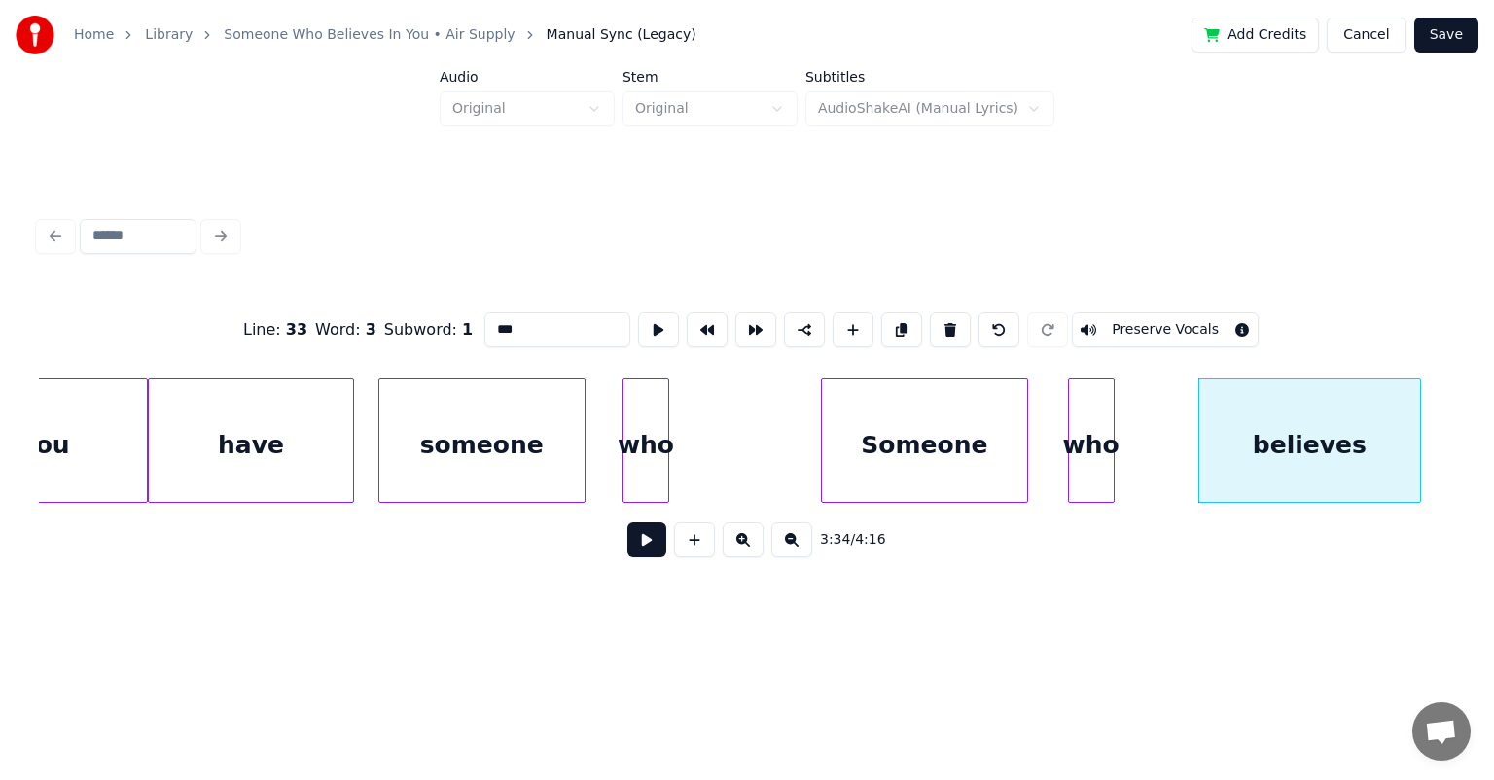
click at [763, 407] on div "who" at bounding box center [1091, 445] width 45 height 132
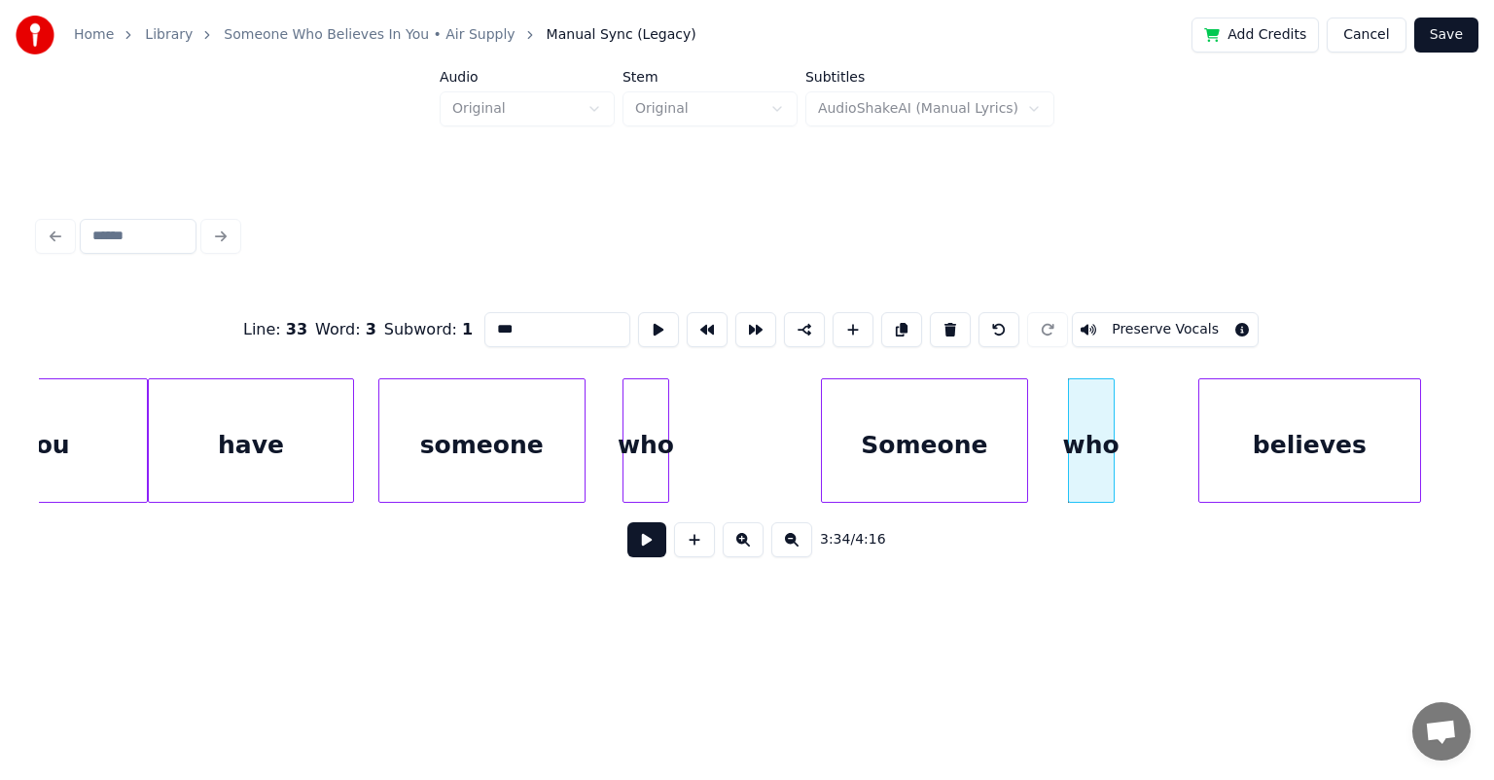
click at [763, 424] on div "believes" at bounding box center [1309, 445] width 221 height 132
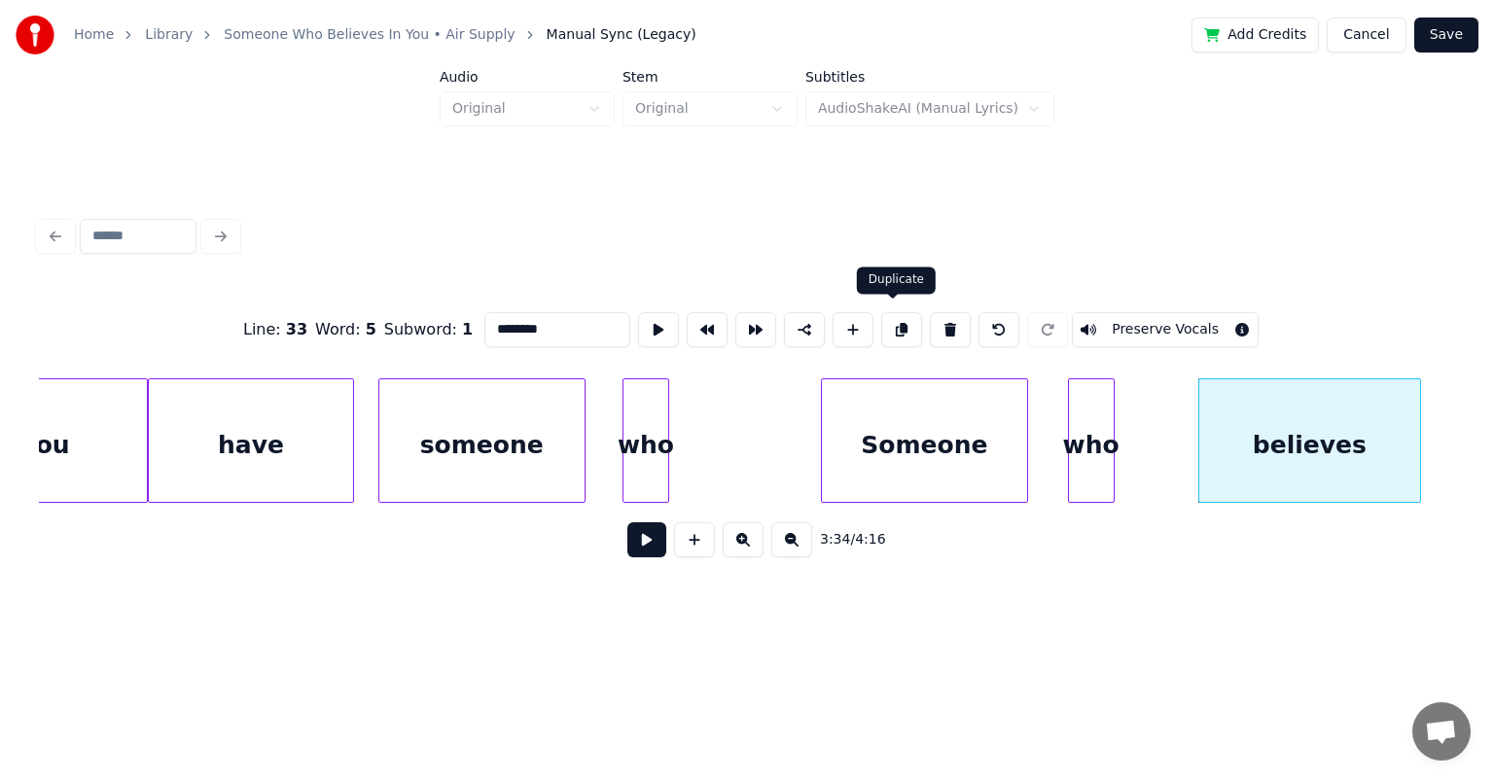
click at [763, 323] on button at bounding box center [901, 329] width 41 height 35
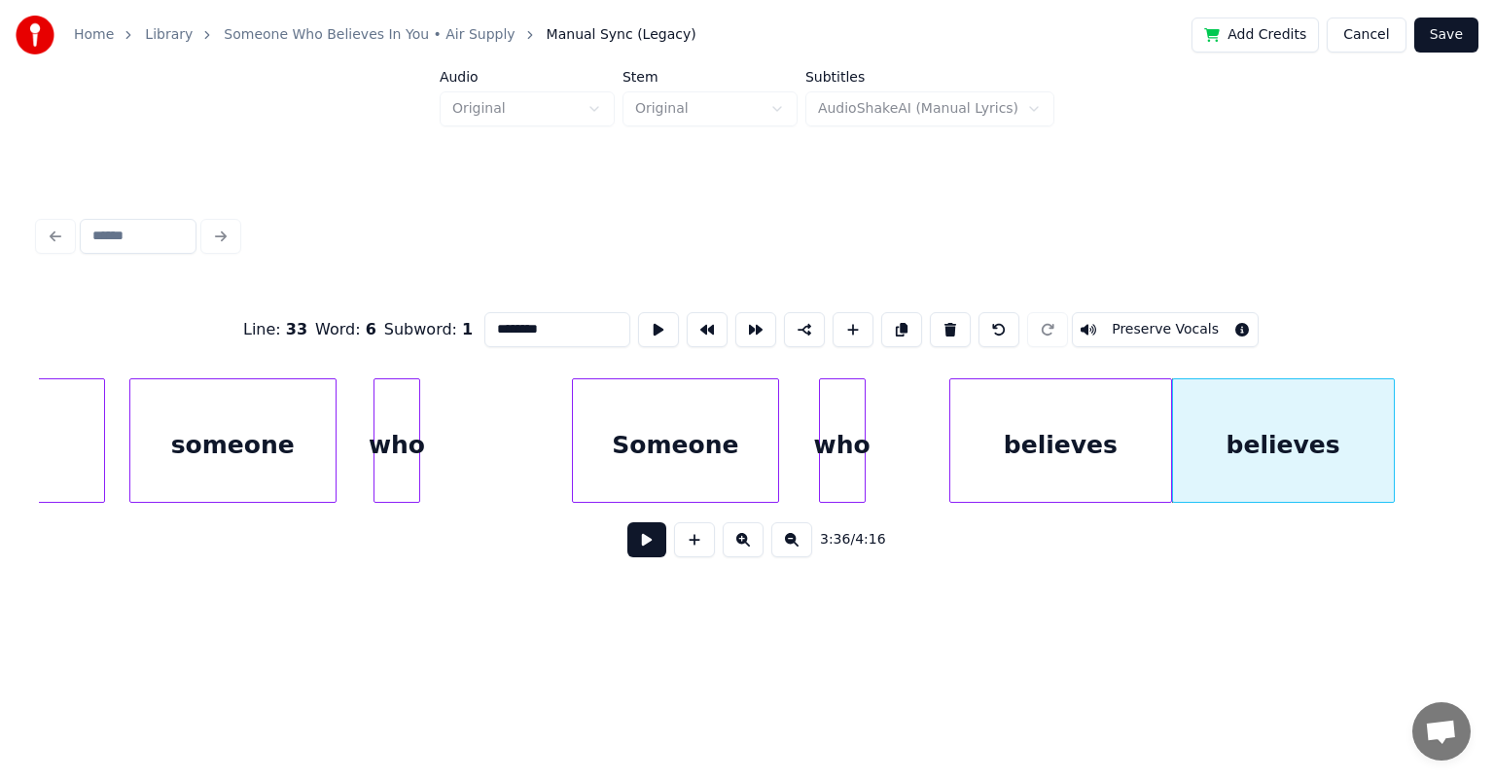
scroll to position [0, 40935]
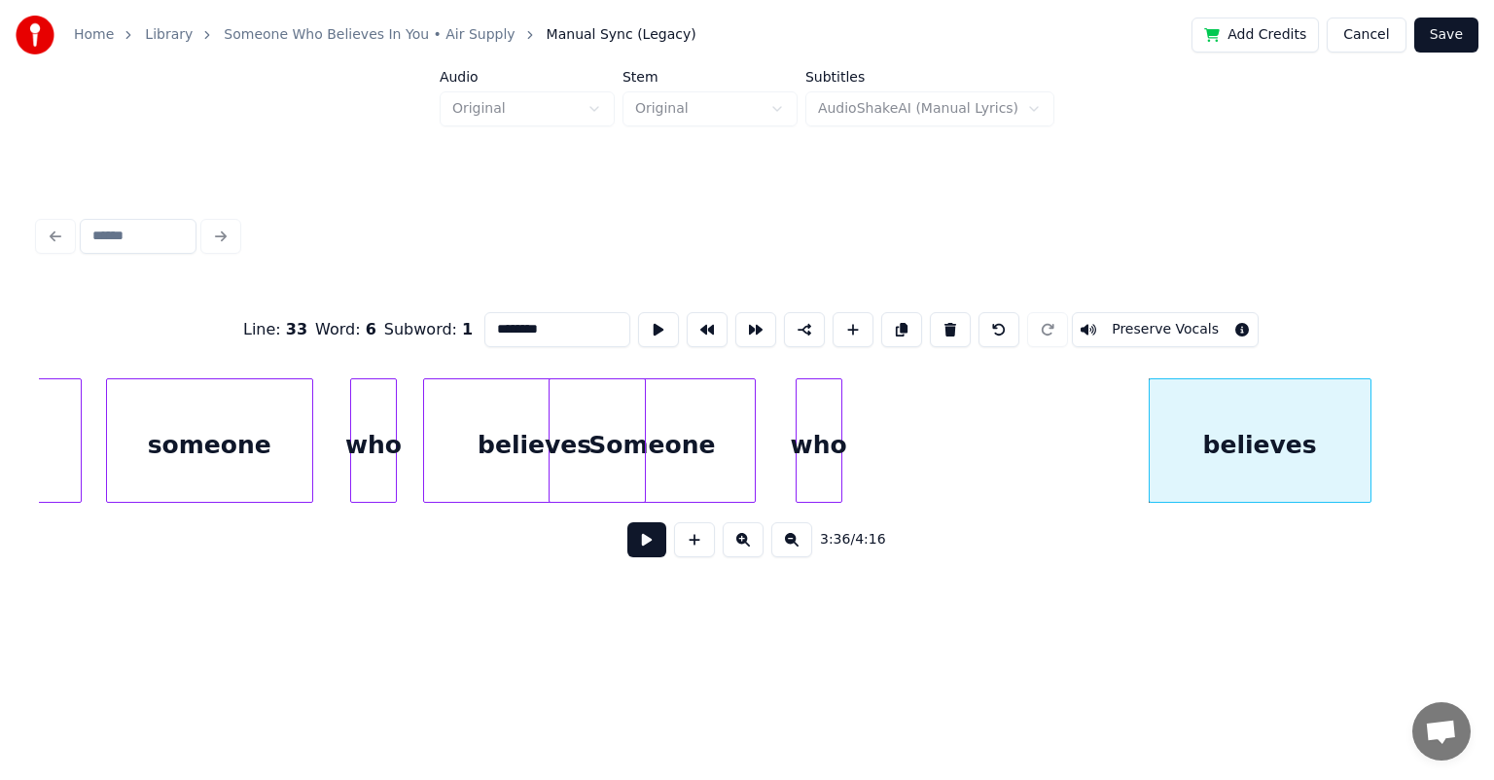
click at [582, 408] on div "believes" at bounding box center [534, 445] width 221 height 132
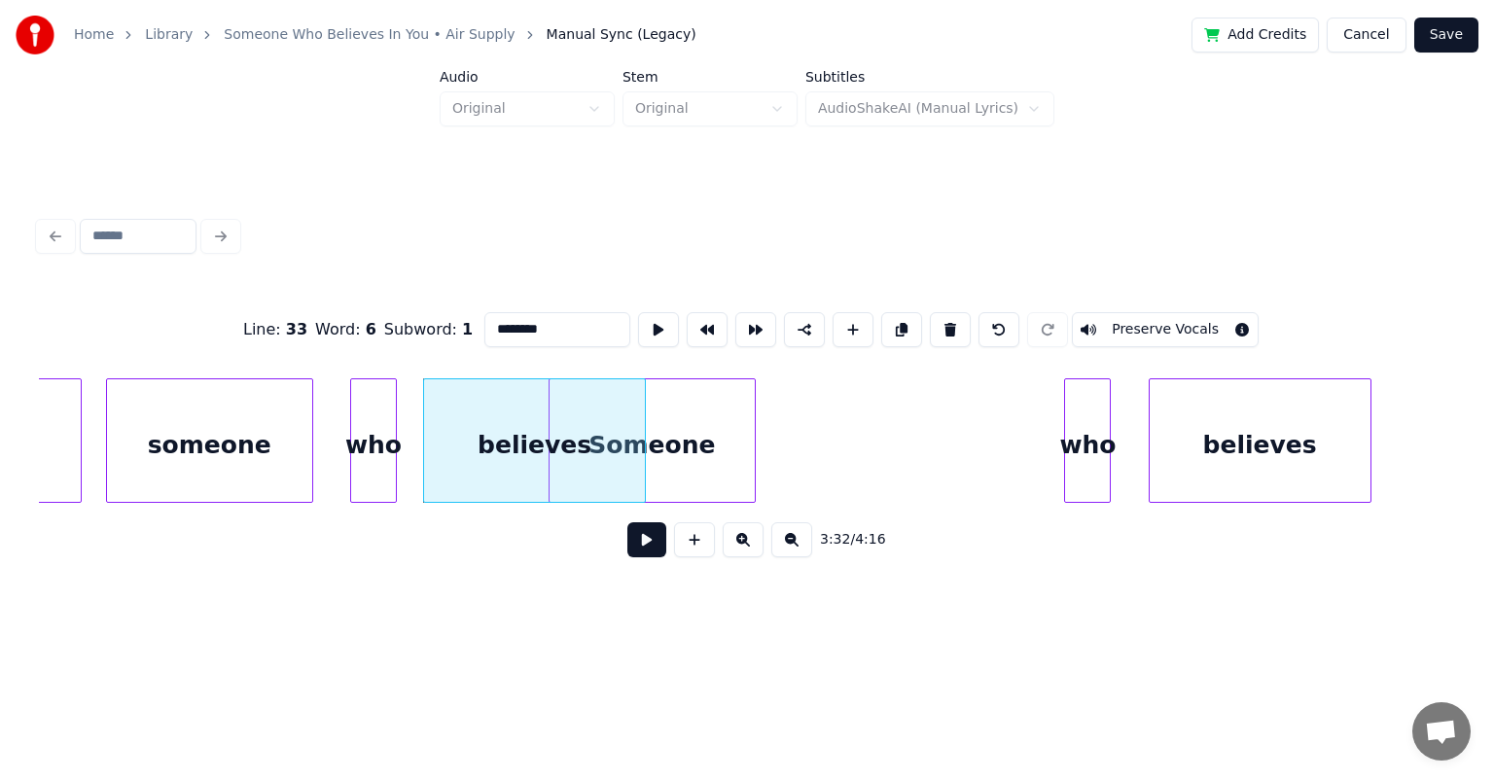
click at [763, 408] on div "who" at bounding box center [1087, 445] width 45 height 132
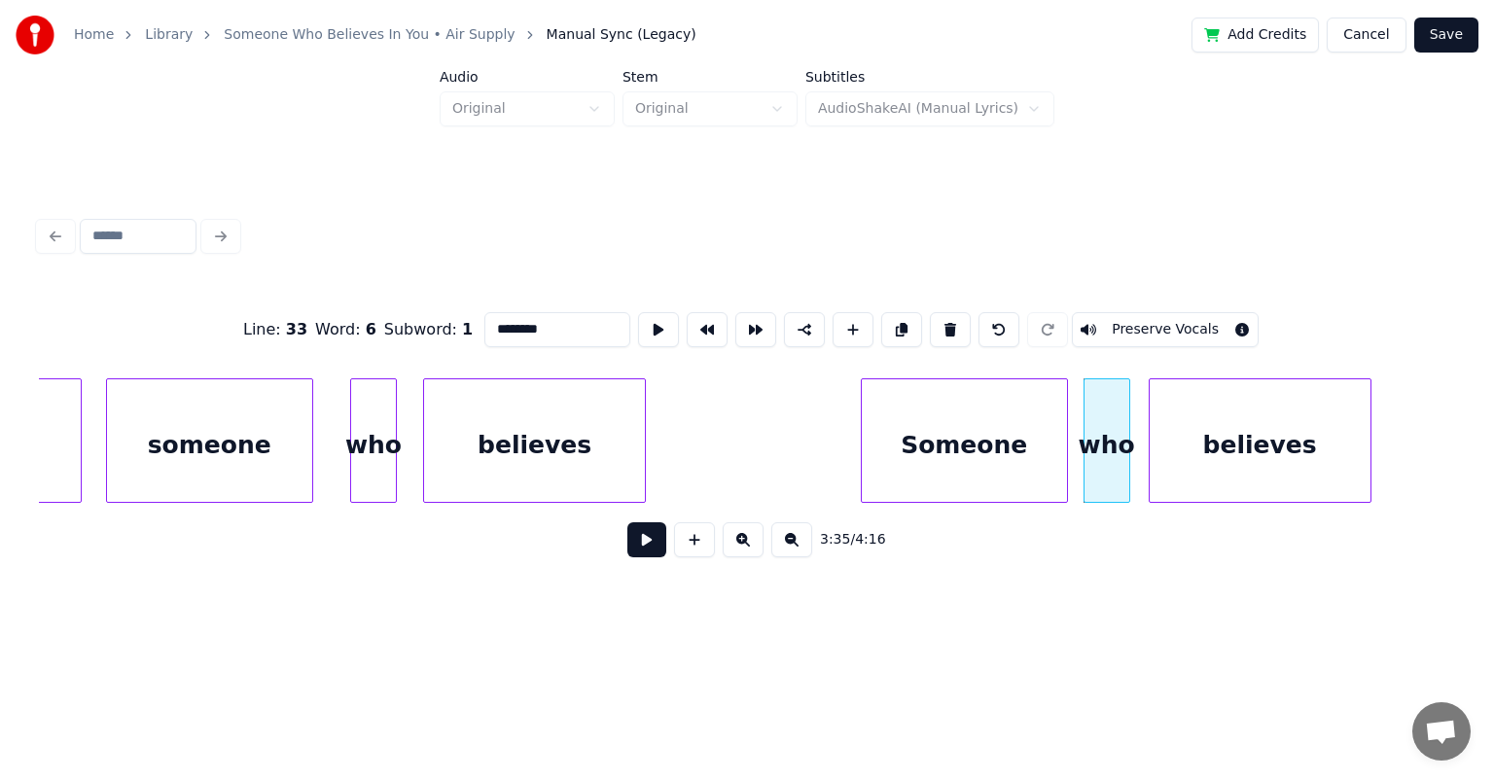
click at [763, 408] on div "Someone" at bounding box center [964, 445] width 205 height 132
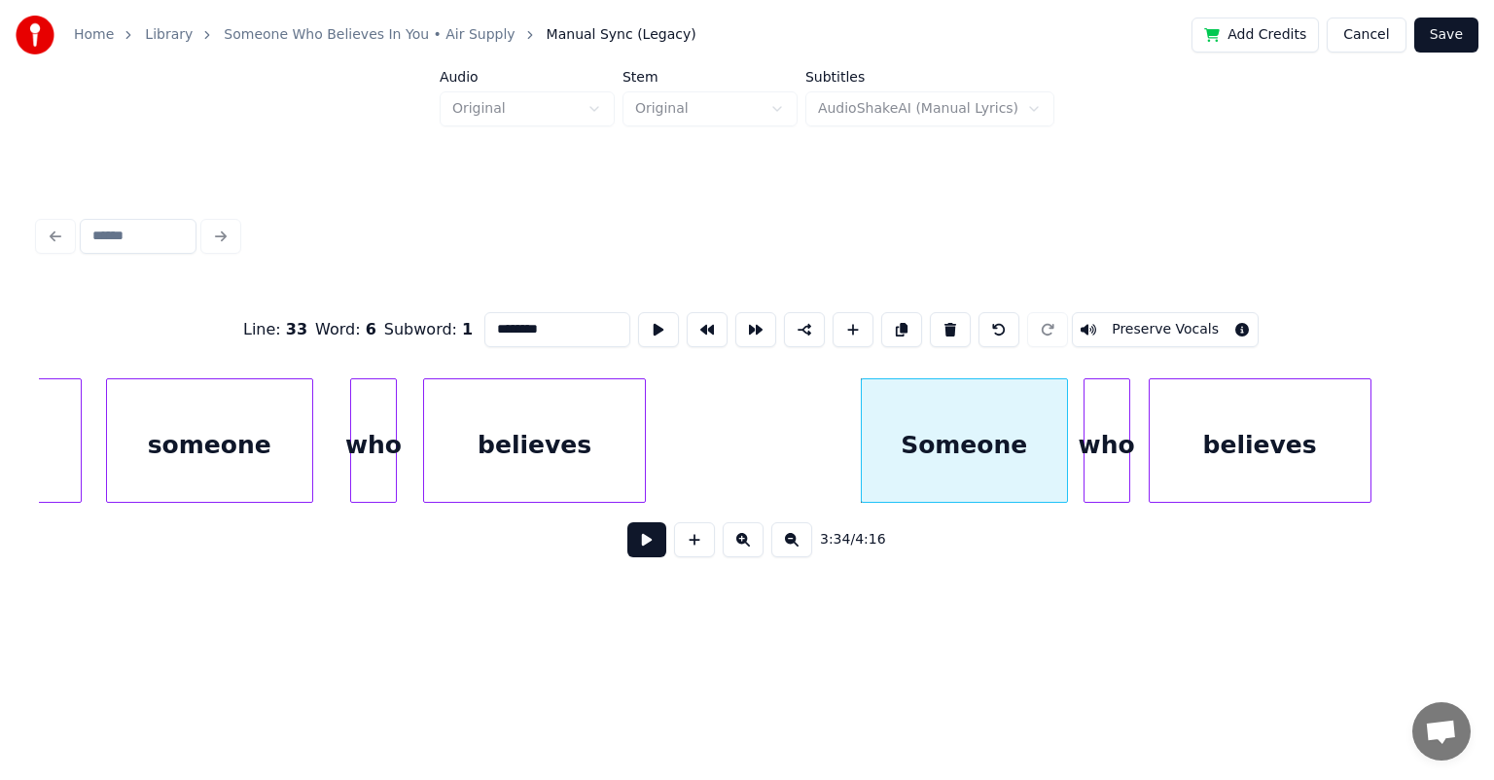
click at [572, 409] on div "believes" at bounding box center [534, 445] width 221 height 132
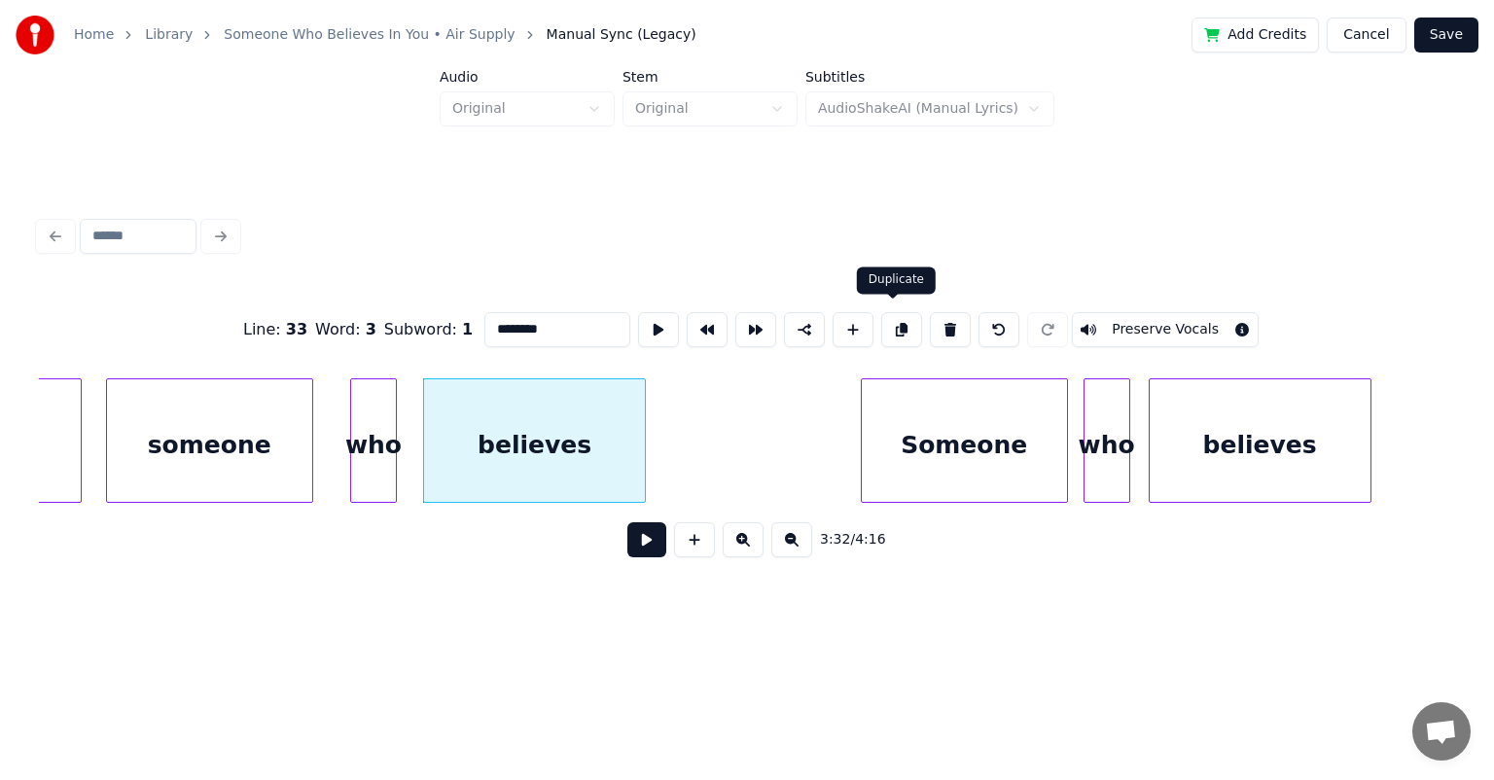
click at [763, 319] on button at bounding box center [901, 329] width 41 height 35
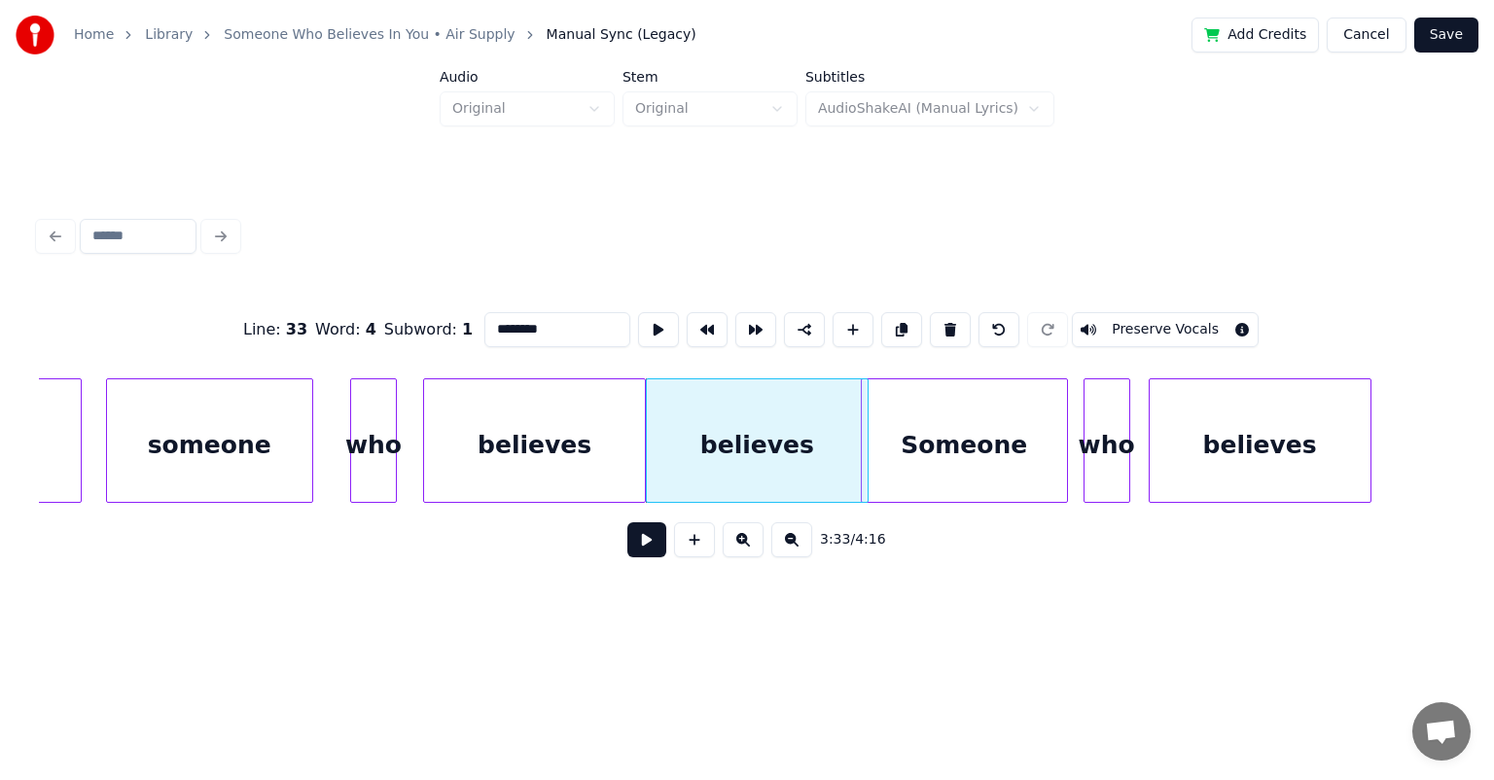
drag, startPoint x: 544, startPoint y: 323, endPoint x: 409, endPoint y: 349, distance: 136.8
click at [409, 349] on div "Line : 33 Word : 4 Subword : 1 ******** Preserve Vocals" at bounding box center [747, 329] width 1416 height 97
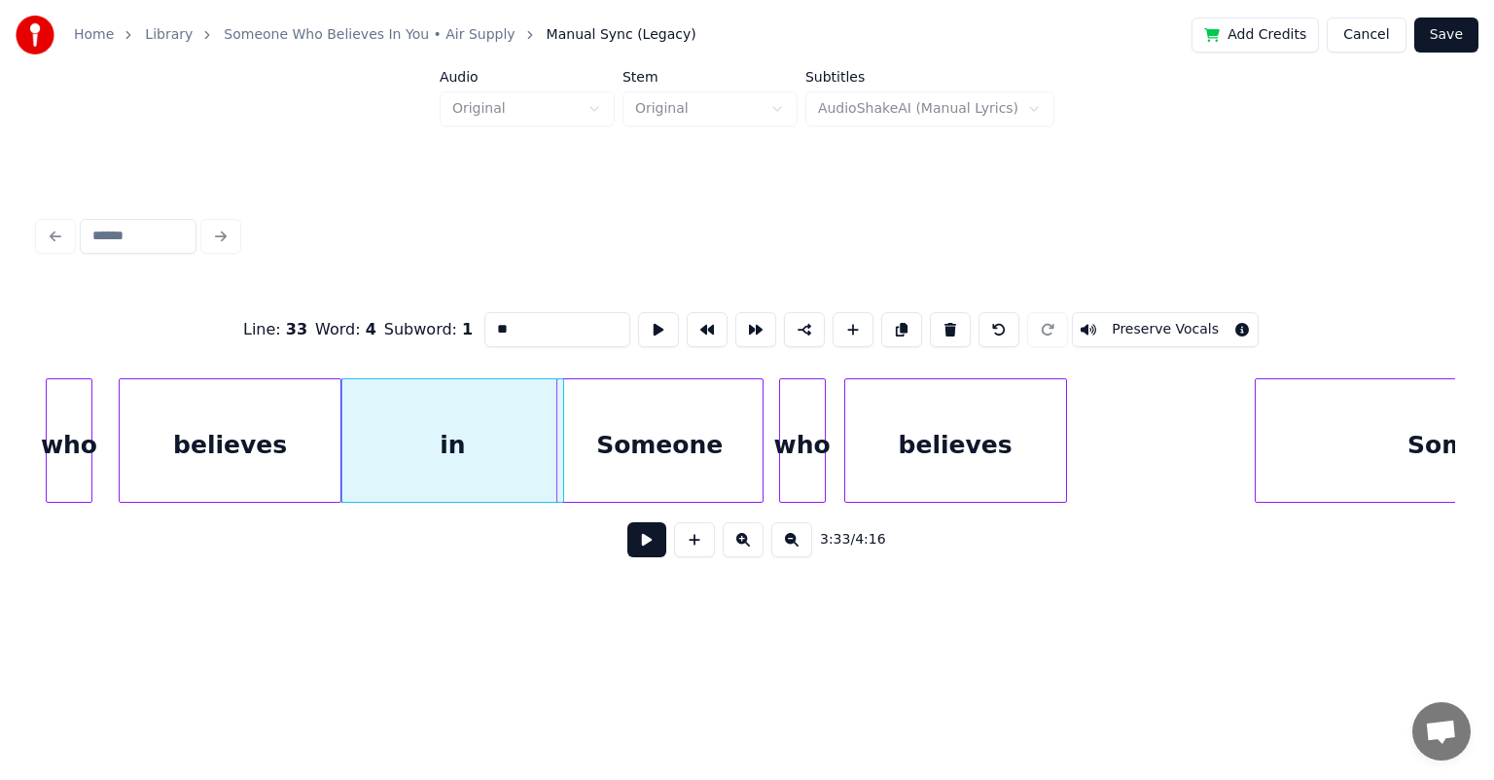
scroll to position [0, 41246]
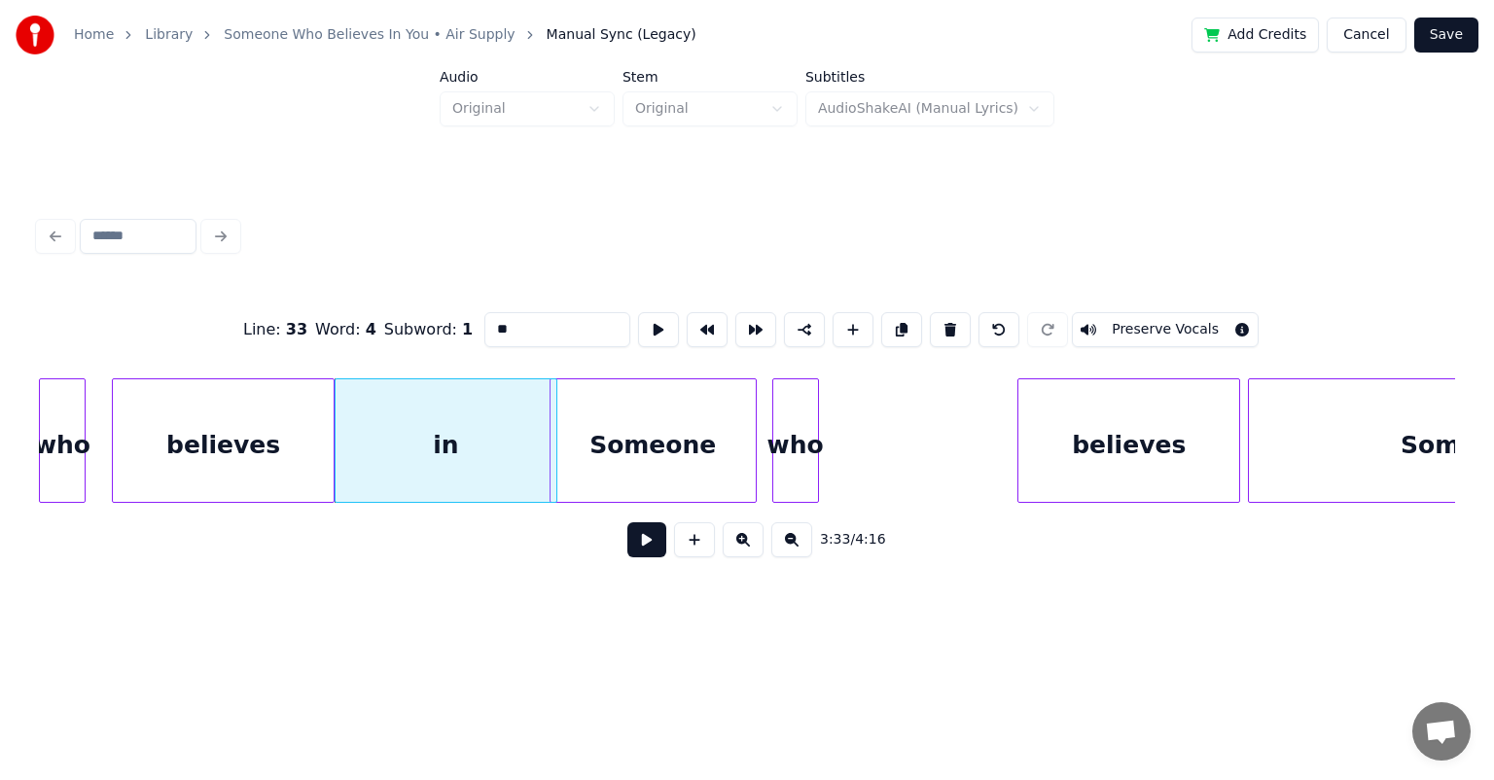
click at [763, 411] on div "believes" at bounding box center [1128, 445] width 221 height 132
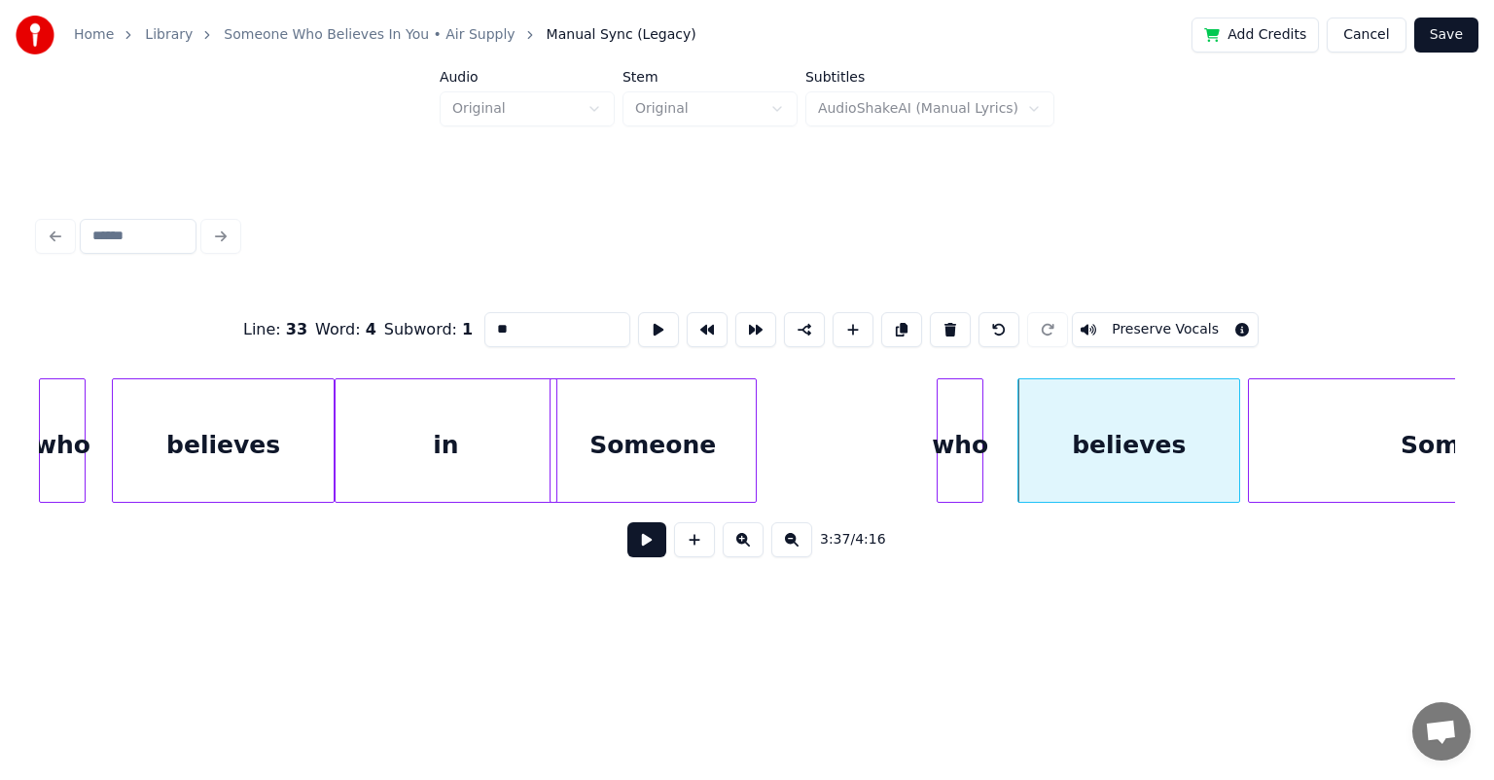
click at [763, 408] on div "who" at bounding box center [960, 445] width 45 height 132
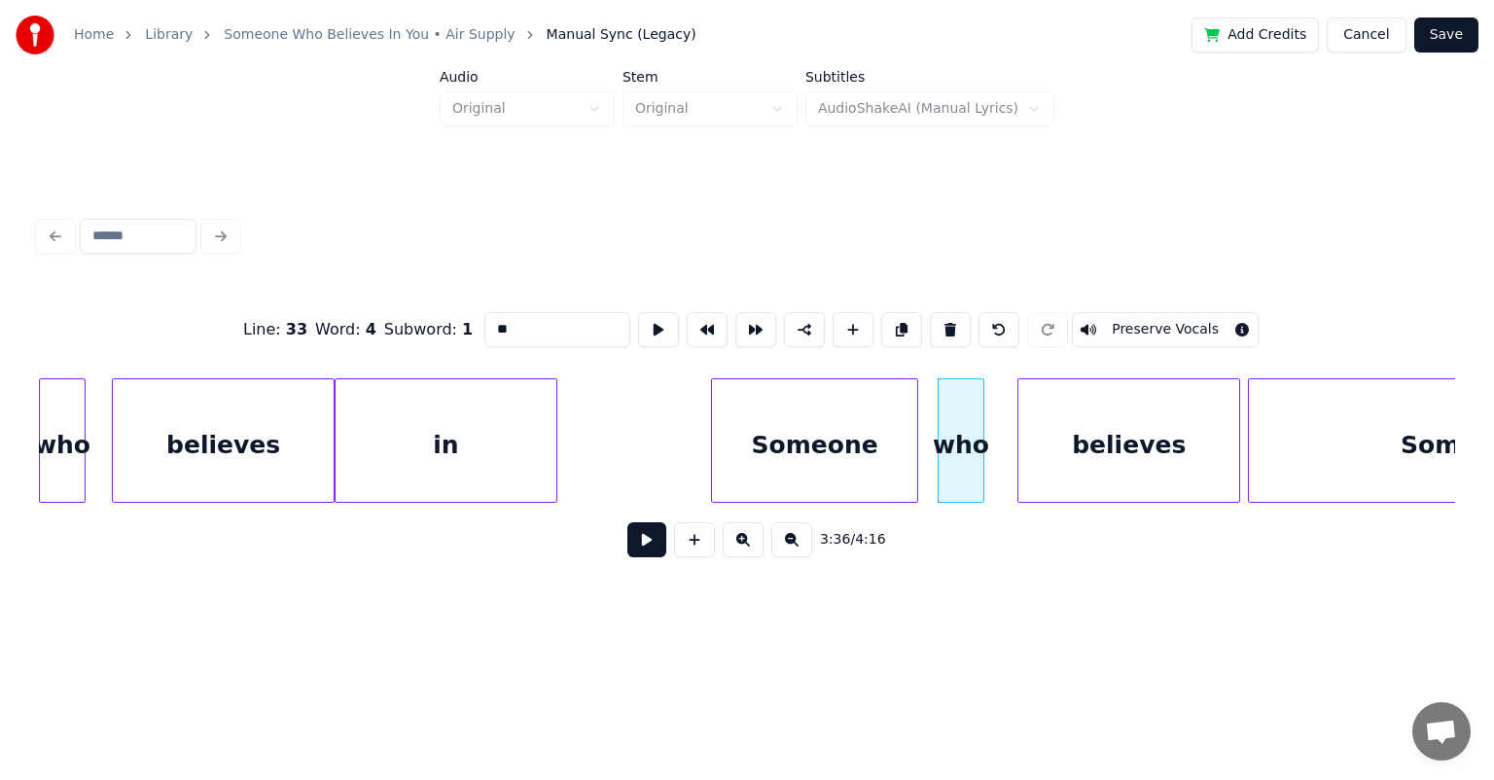
click at [763, 404] on div "Someone" at bounding box center [814, 445] width 205 height 132
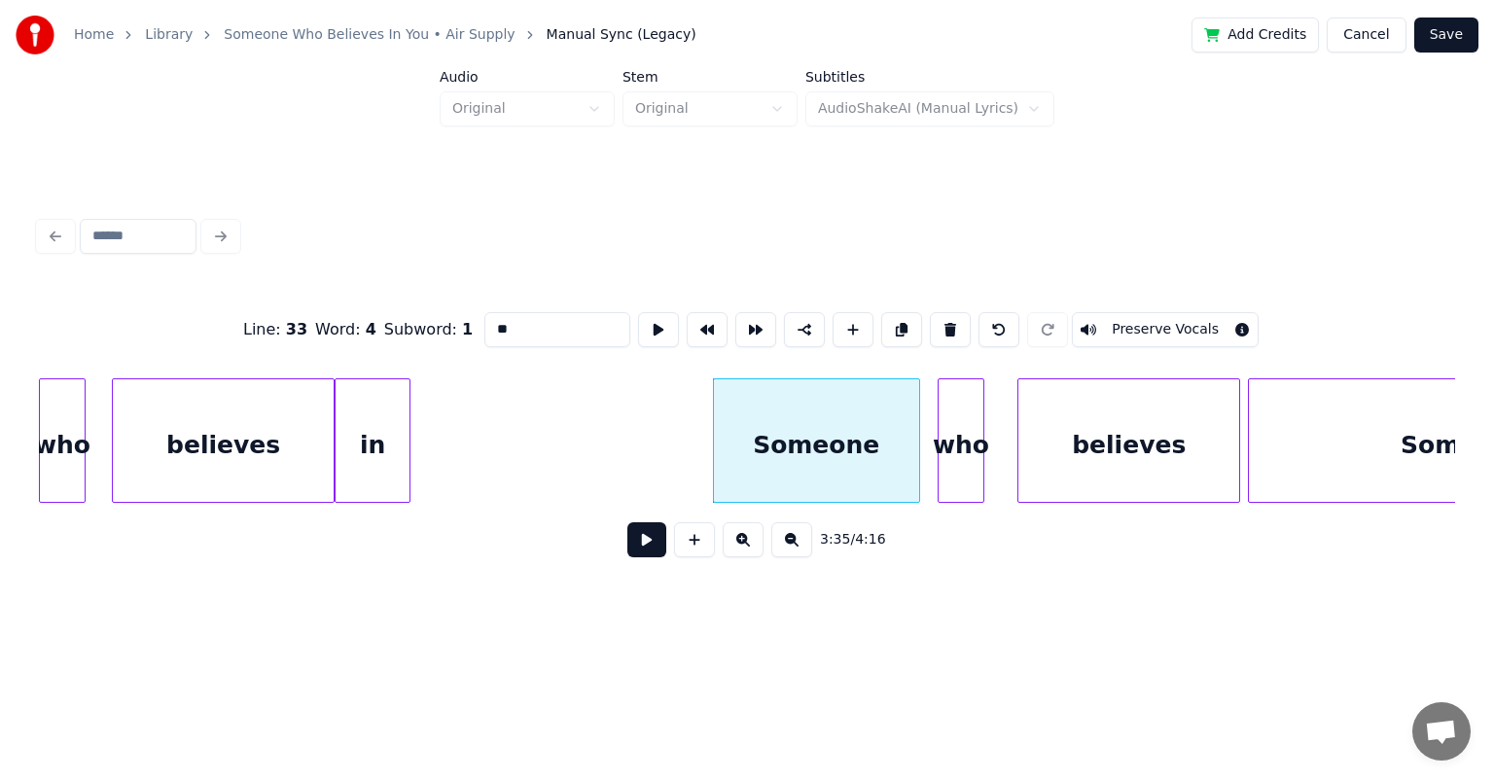
click at [404, 418] on div at bounding box center [407, 440] width 6 height 123
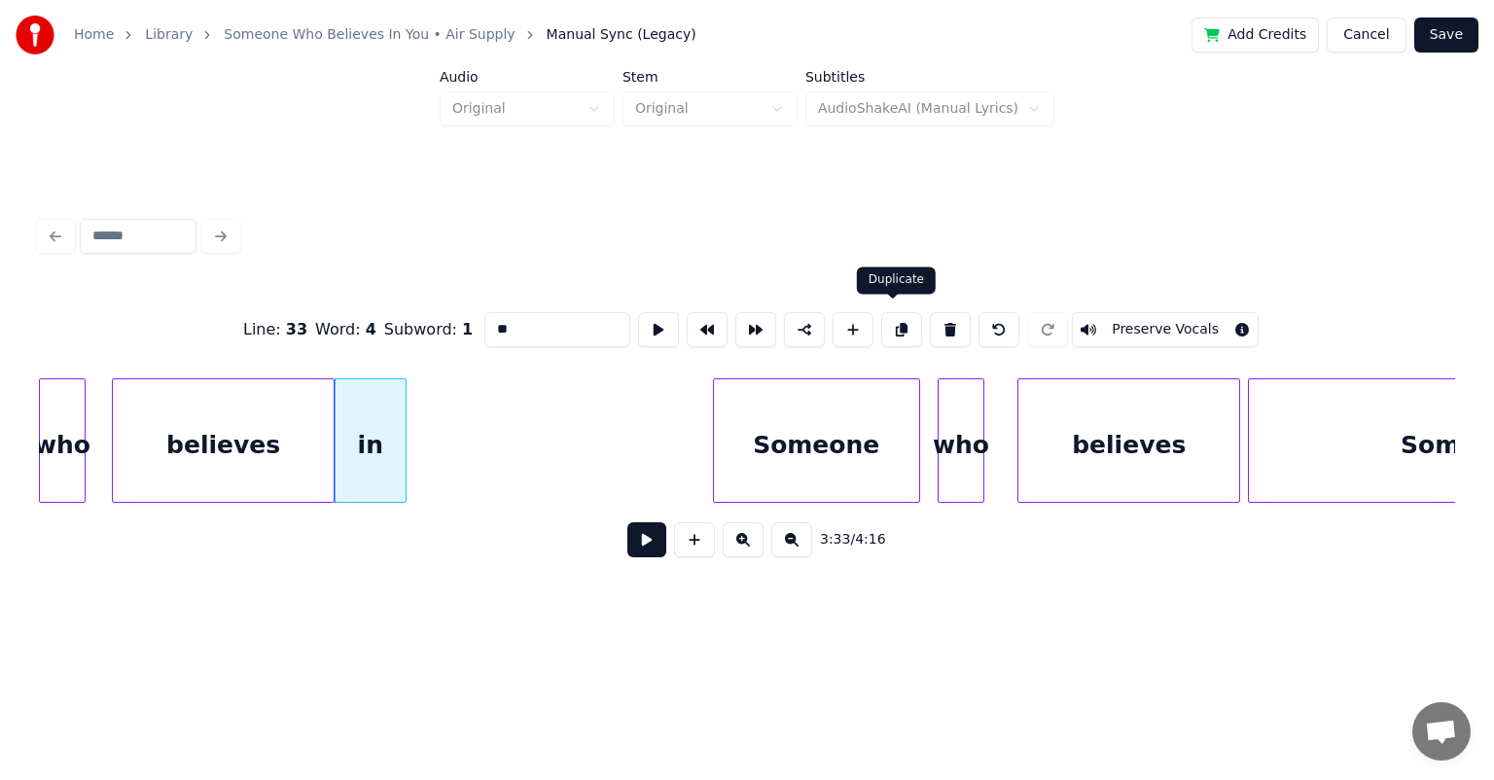
click at [763, 319] on button at bounding box center [901, 329] width 41 height 35
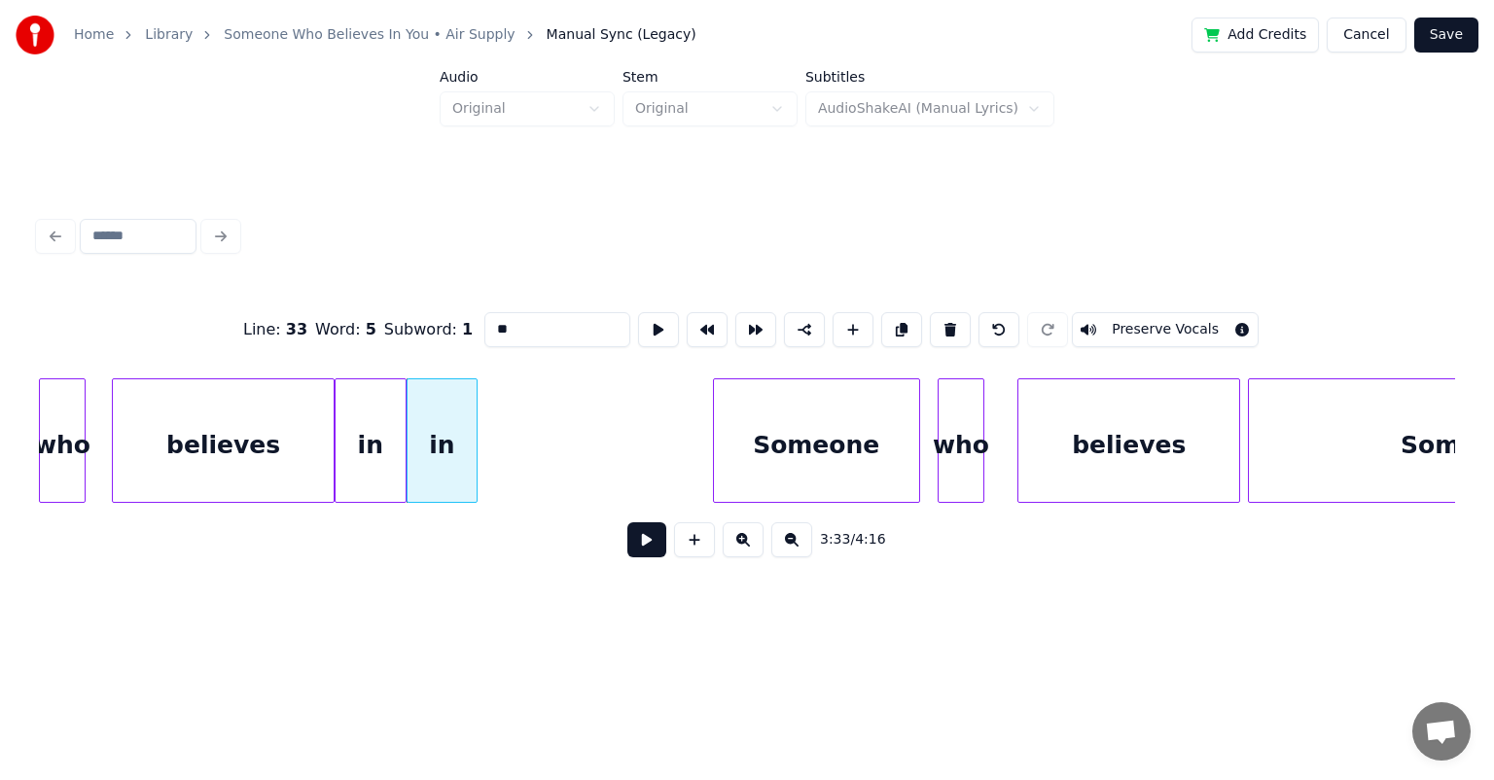
drag, startPoint x: 479, startPoint y: 335, endPoint x: 381, endPoint y: 362, distance: 101.9
click at [381, 363] on div "Line : 33 Word : 5 Subword : 1 ** Preserve Vocals" at bounding box center [747, 329] width 1416 height 97
click at [523, 423] on div "you" at bounding box center [488, 445] width 70 height 132
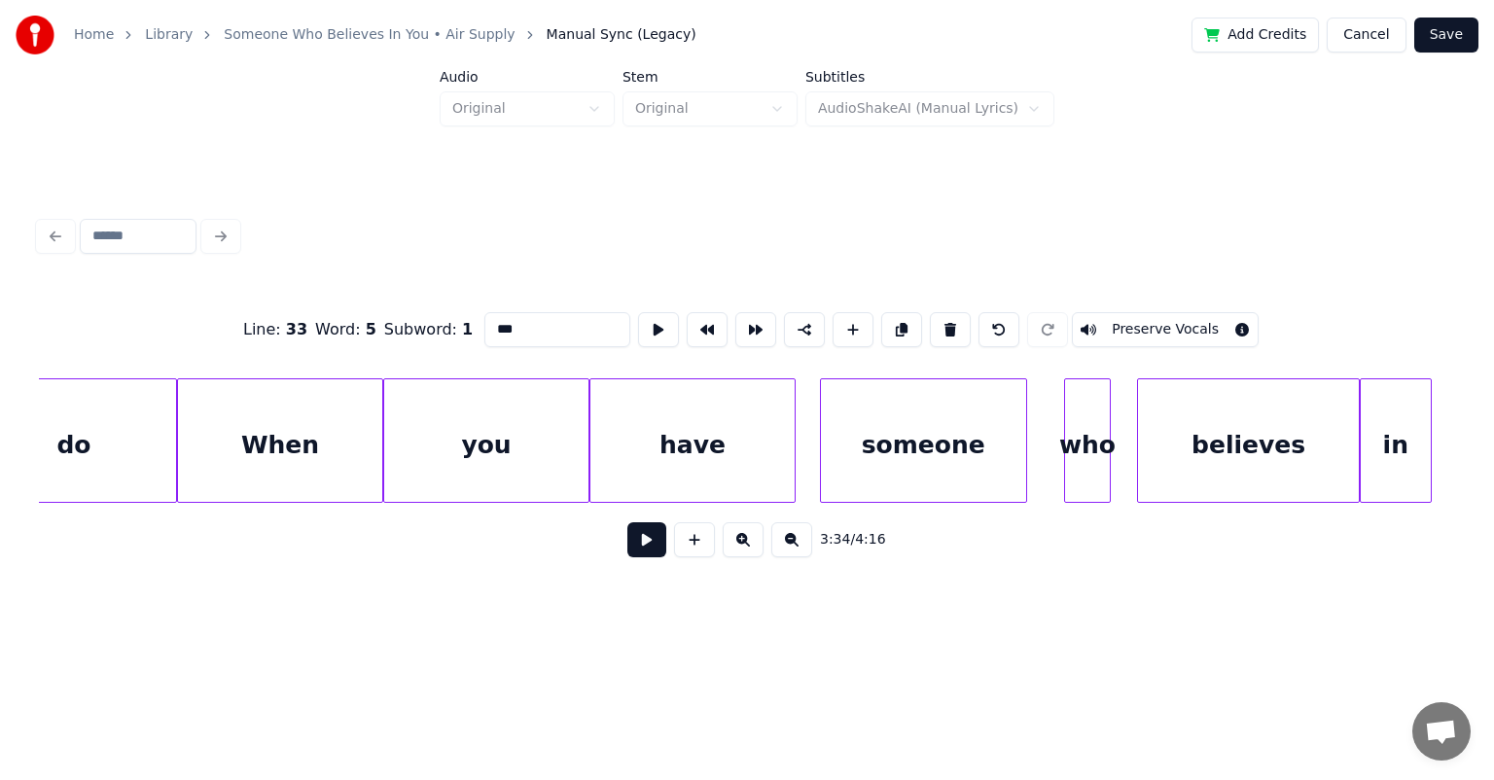
scroll to position [0, 40222]
click at [346, 422] on div "When" at bounding box center [305, 445] width 204 height 132
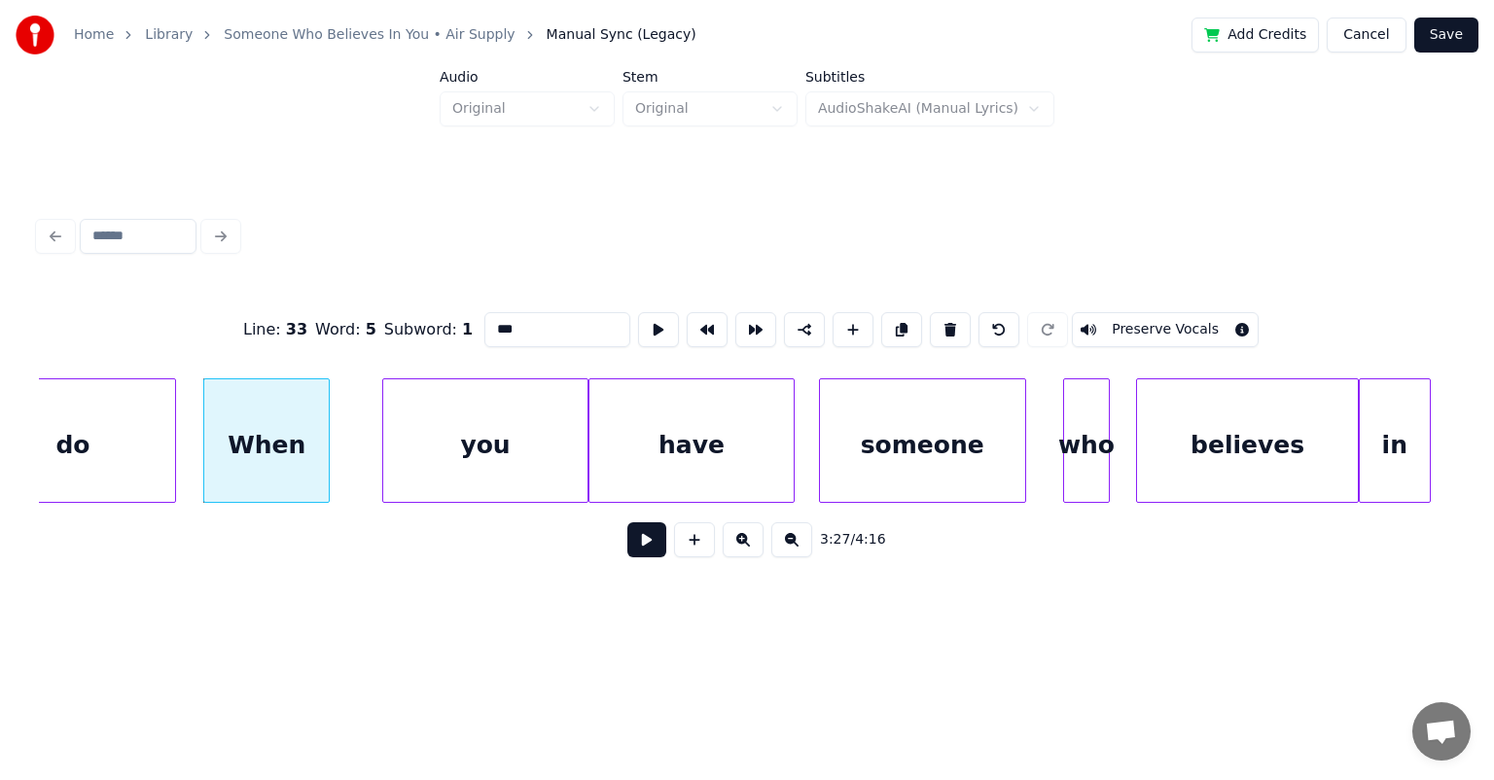
click at [328, 426] on div at bounding box center [326, 440] width 6 height 123
click at [110, 412] on div "do" at bounding box center [73, 445] width 204 height 132
type input "**"
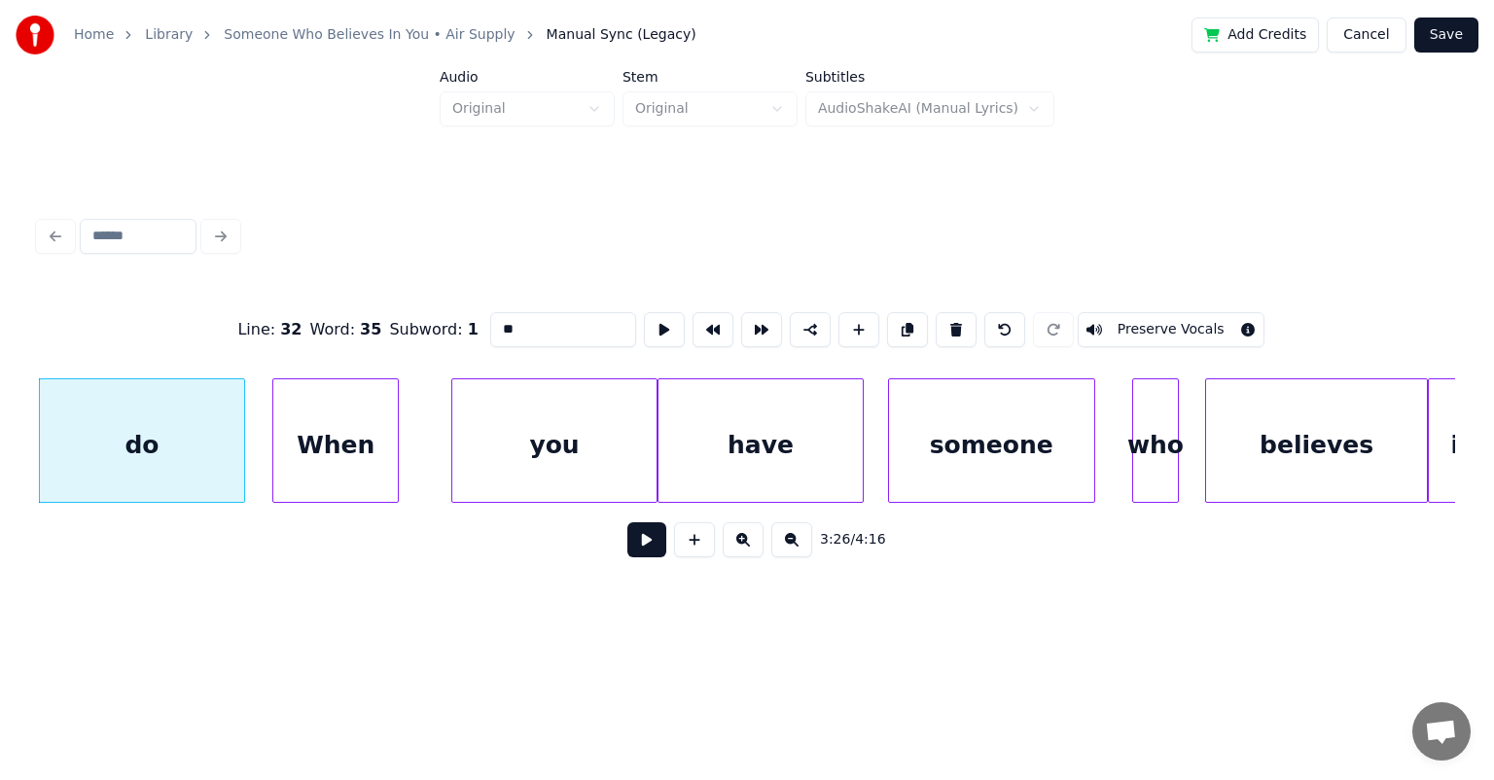
click at [643, 546] on button at bounding box center [646, 539] width 39 height 35
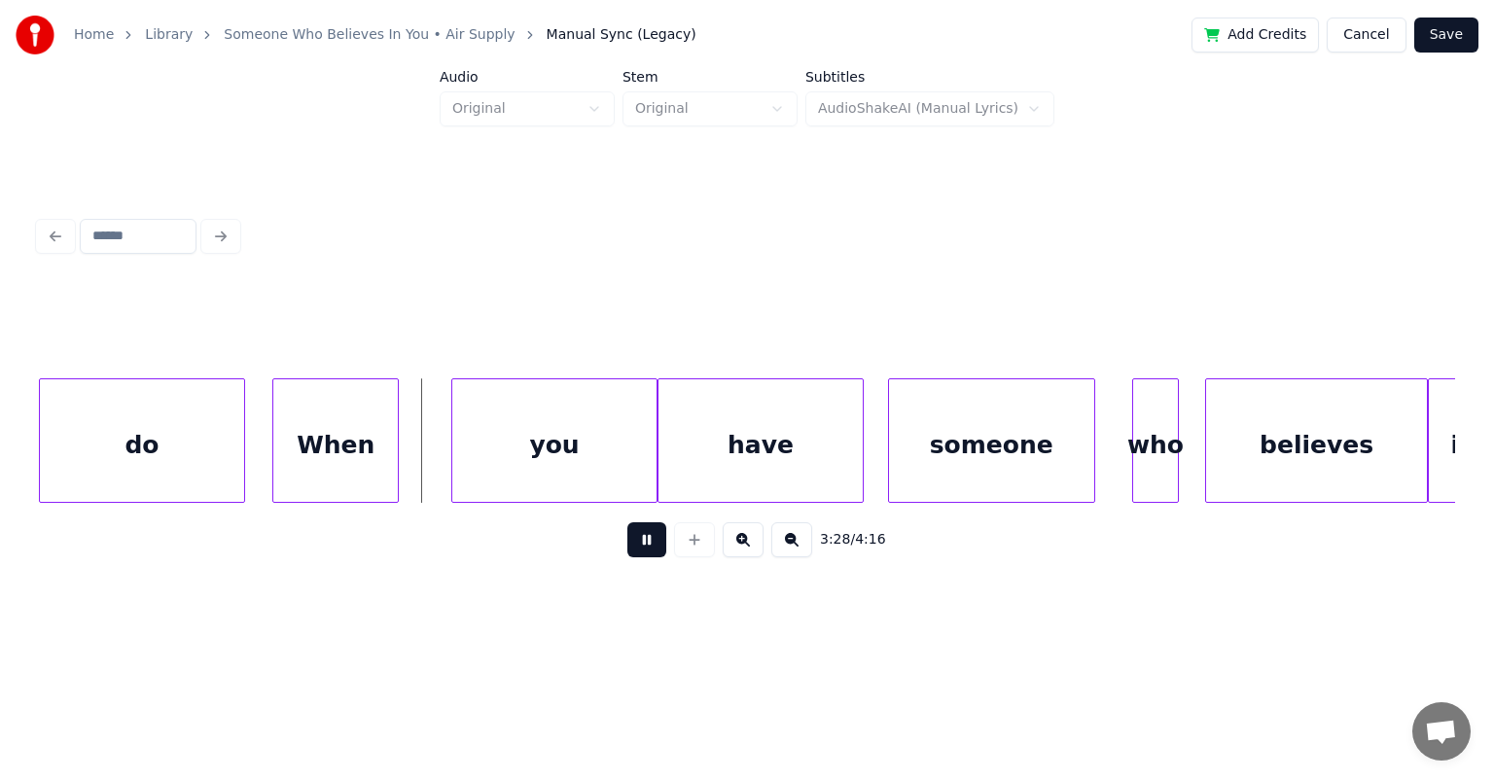
click at [627, 522] on button at bounding box center [646, 539] width 39 height 35
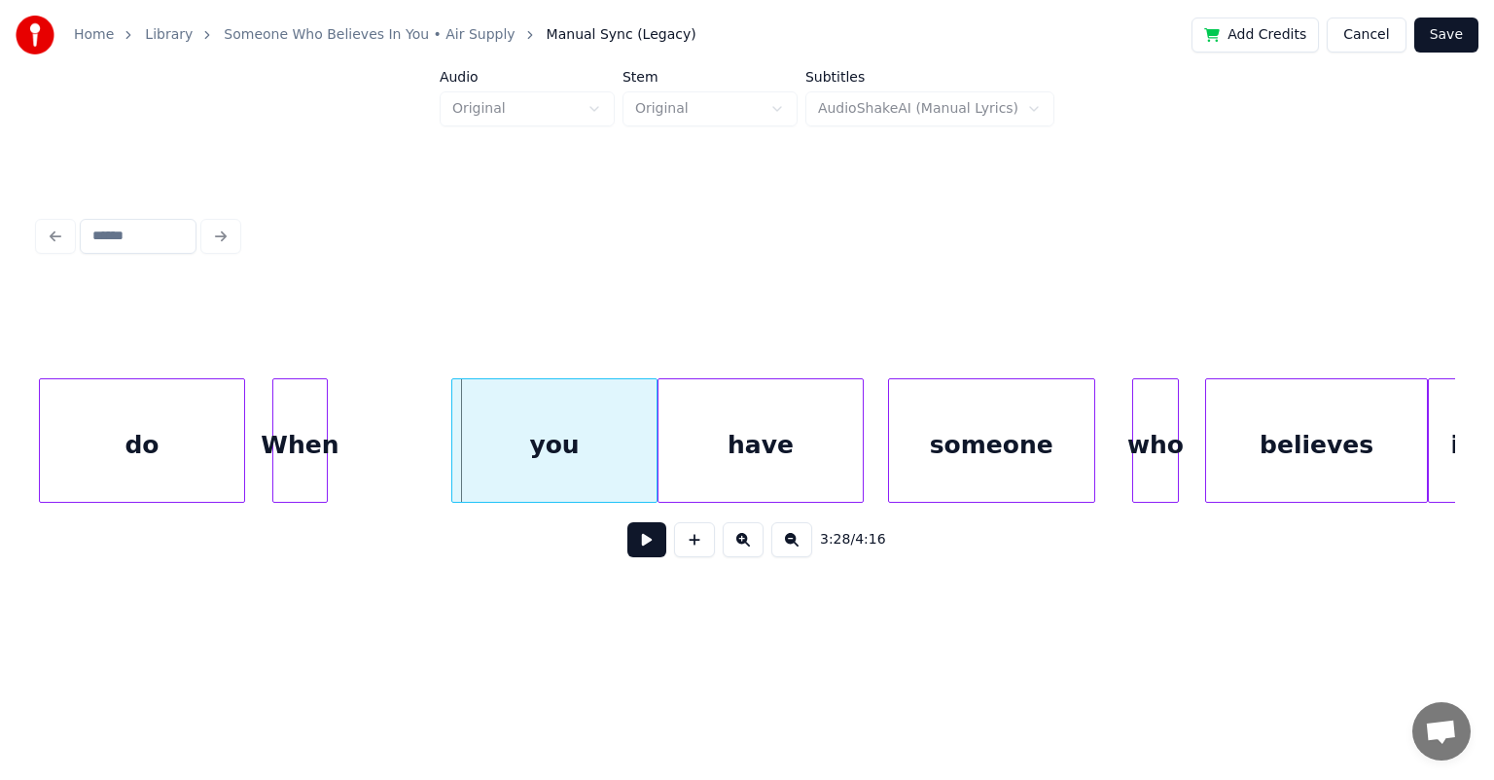
click at [325, 425] on div at bounding box center [324, 440] width 6 height 123
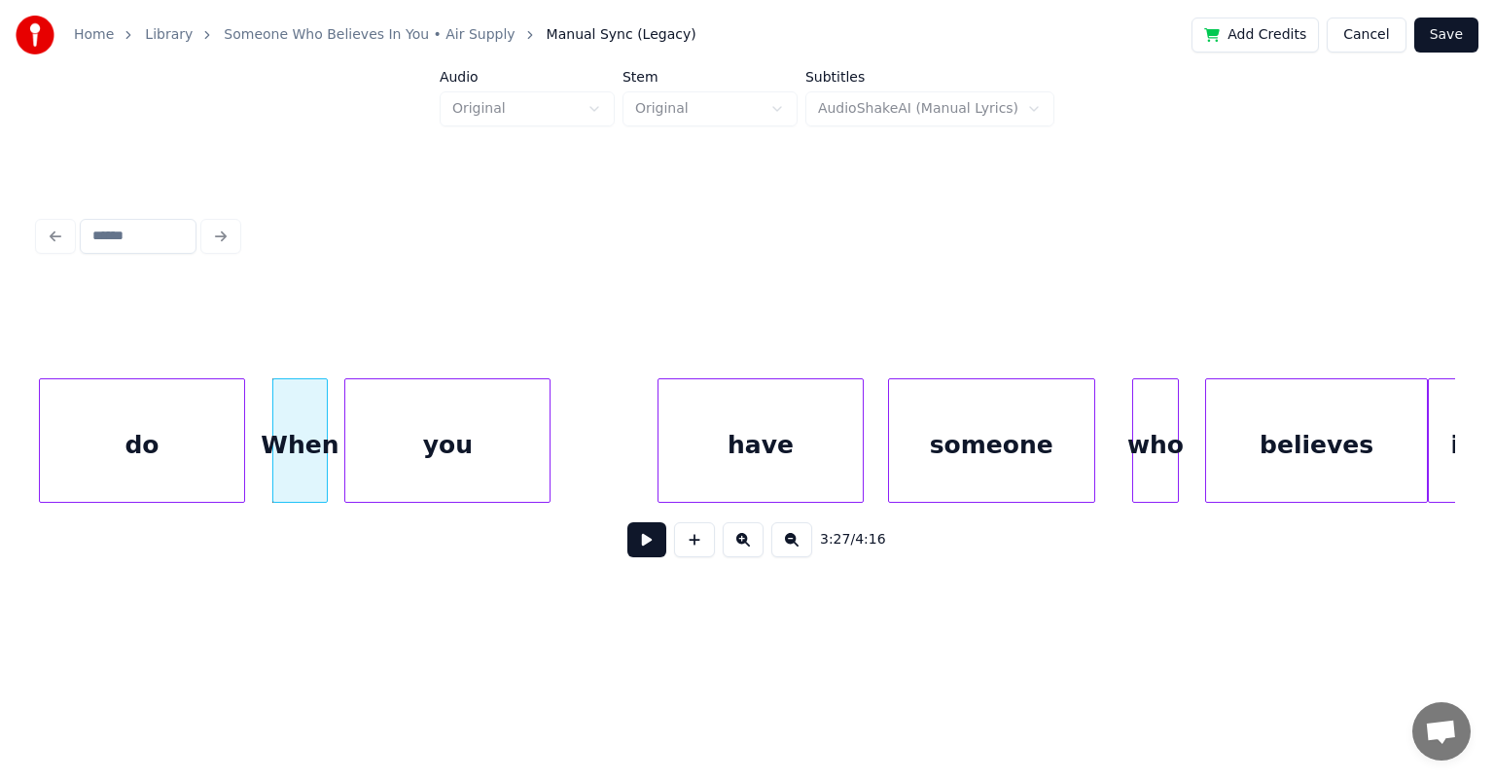
click at [422, 420] on div "you" at bounding box center [447, 445] width 204 height 132
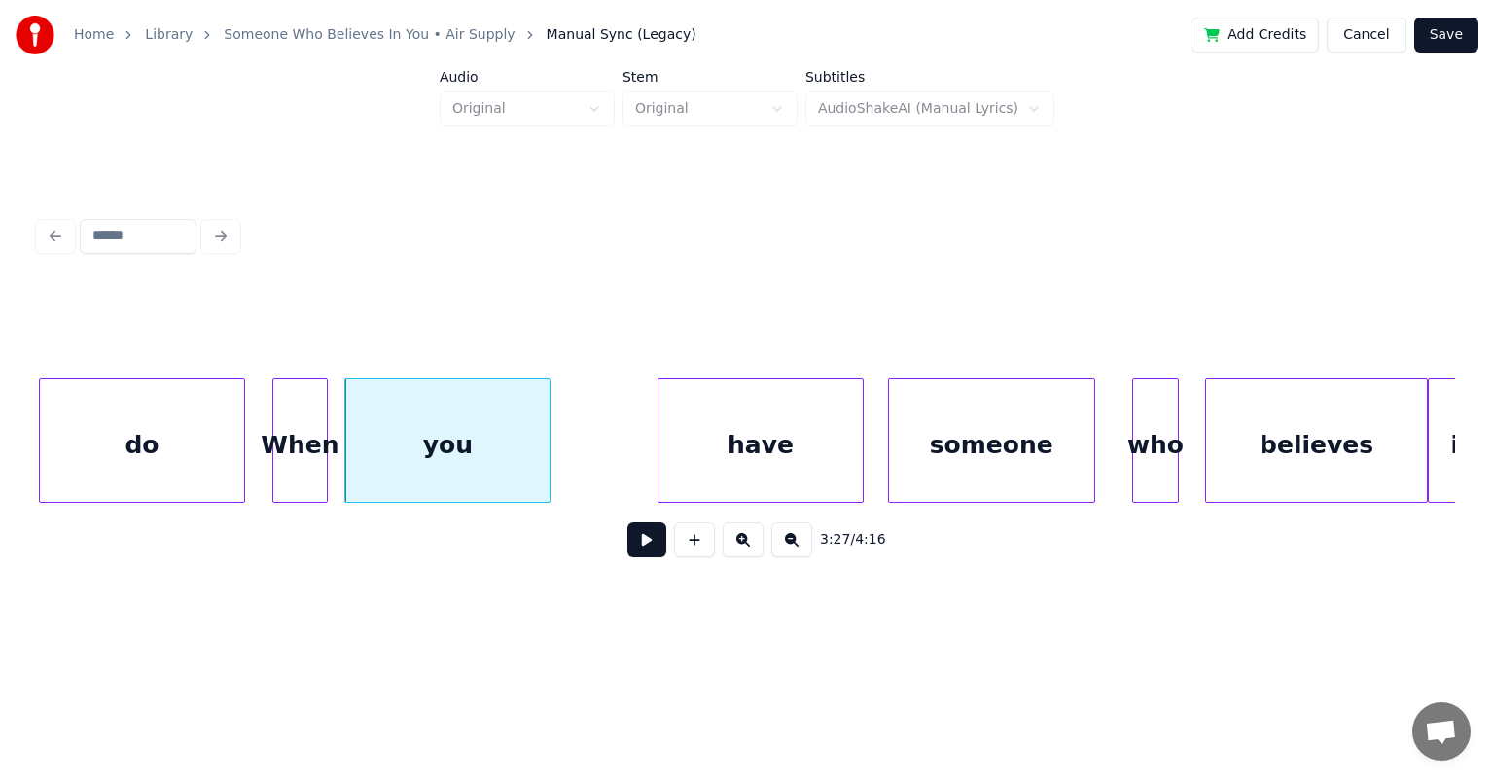
click at [284, 412] on div "When" at bounding box center [299, 445] width 53 height 132
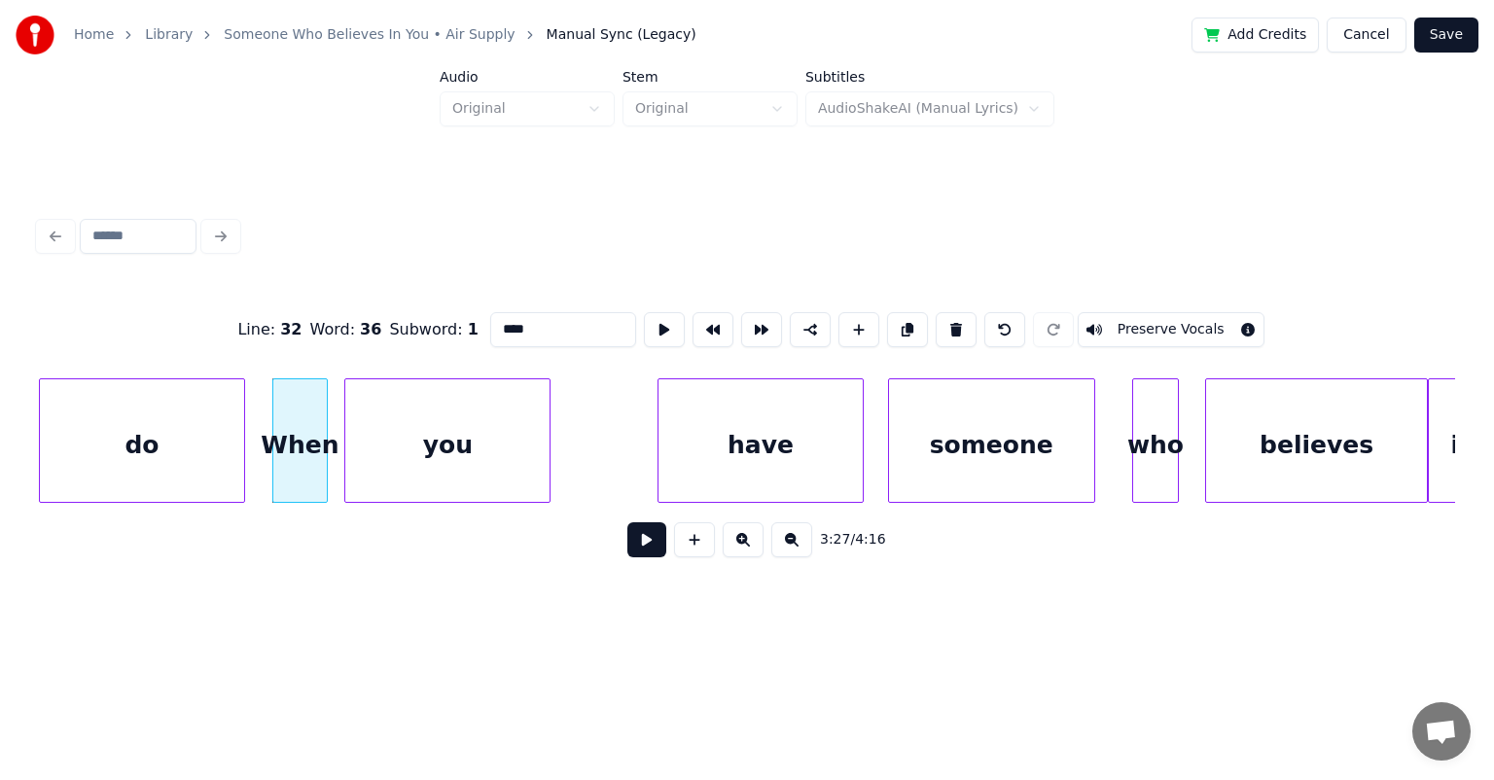
click at [627, 522] on button at bounding box center [646, 539] width 39 height 35
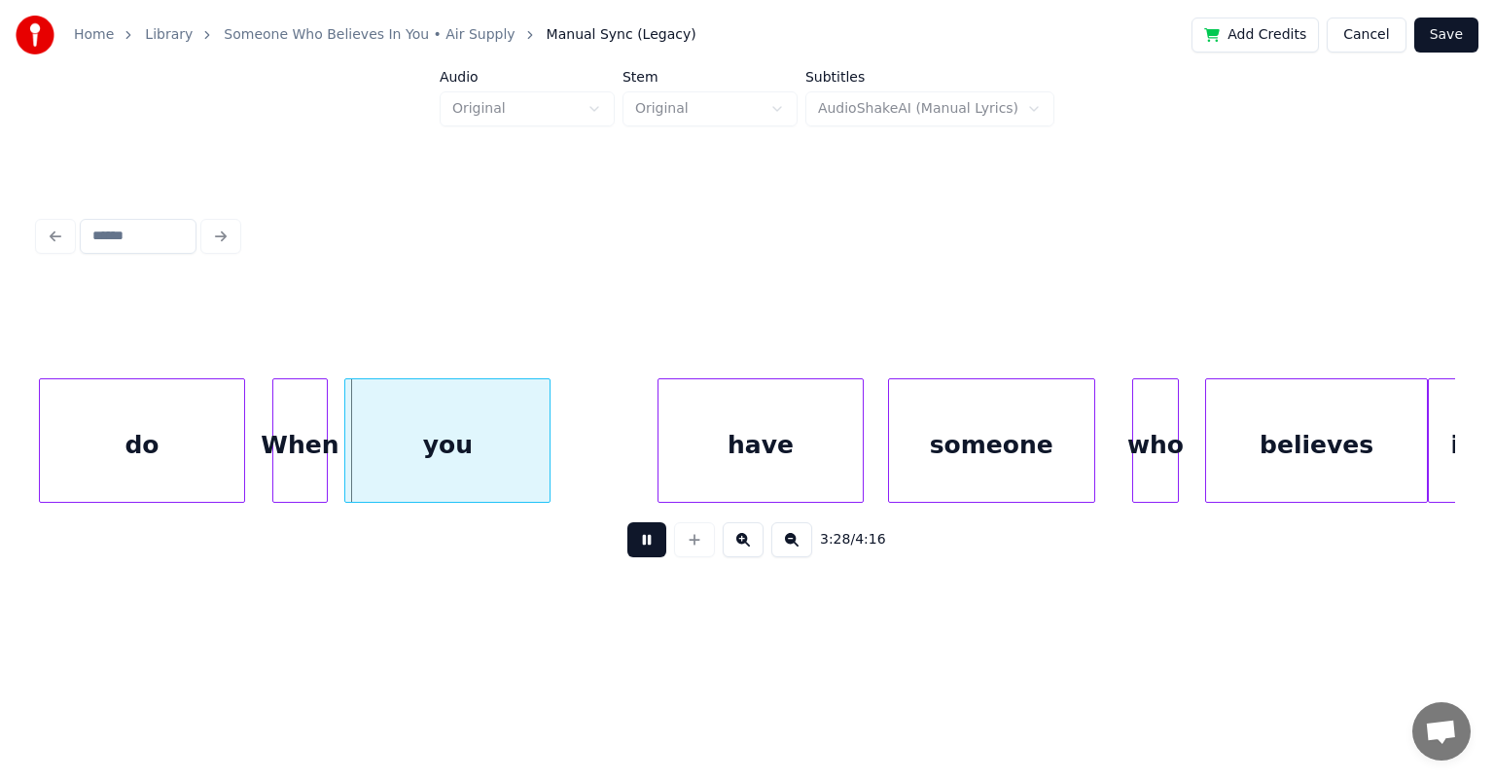
click at [627, 522] on button at bounding box center [646, 539] width 39 height 35
click at [300, 414] on div "When" at bounding box center [299, 445] width 53 height 132
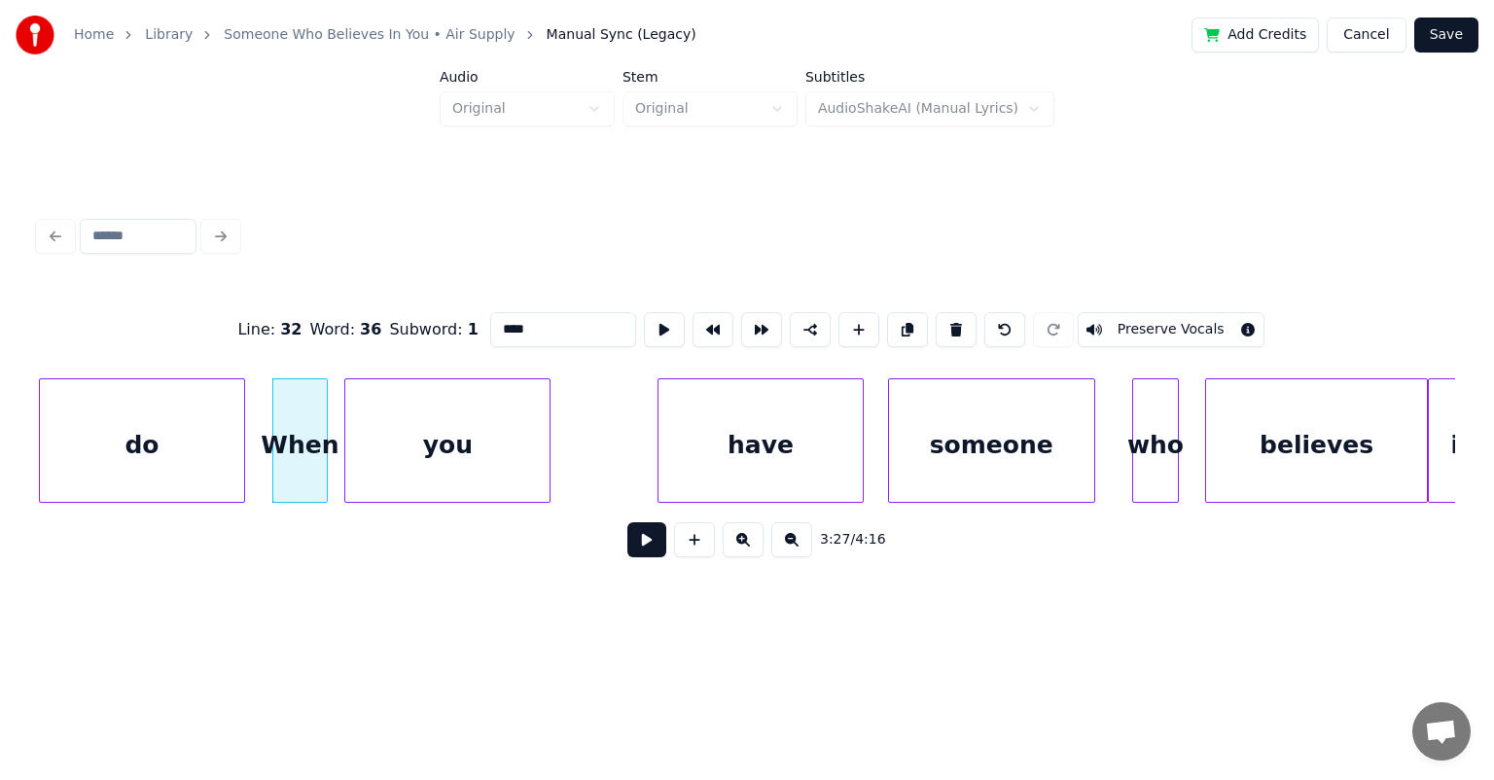
click at [627, 522] on button at bounding box center [646, 539] width 39 height 35
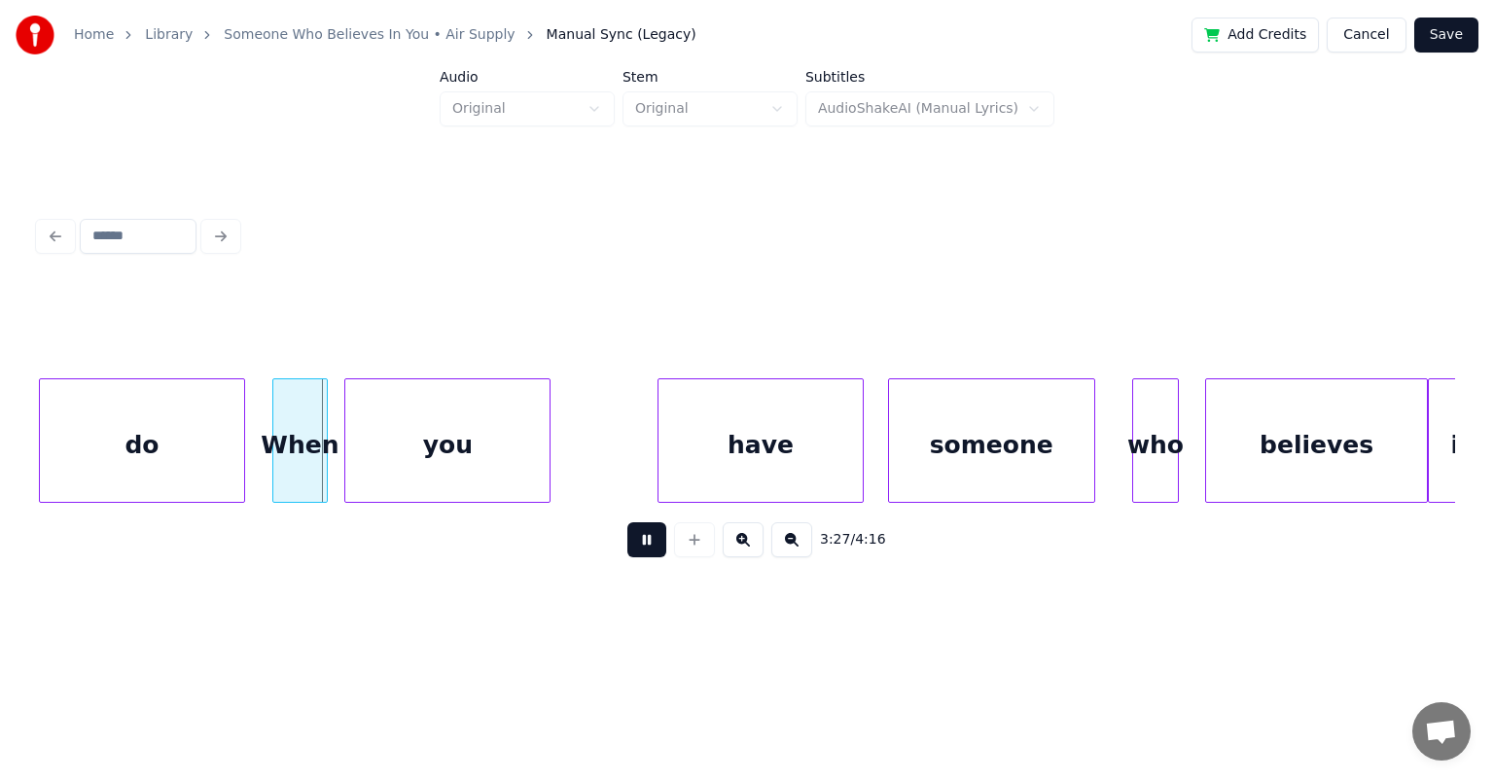
click at [627, 522] on button at bounding box center [646, 539] width 39 height 35
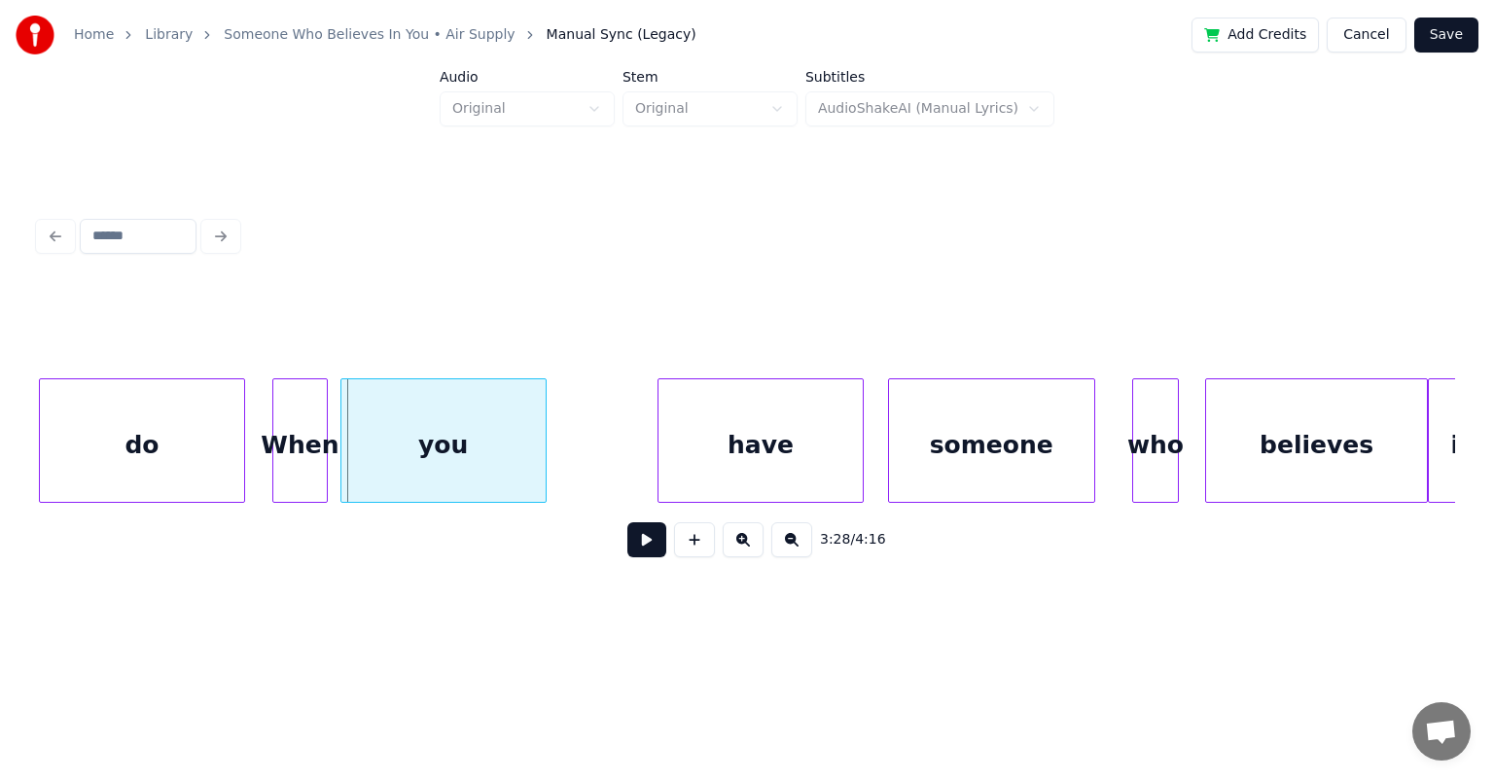
click at [390, 408] on div "you" at bounding box center [443, 445] width 204 height 132
click at [545, 426] on div at bounding box center [542, 440] width 6 height 123
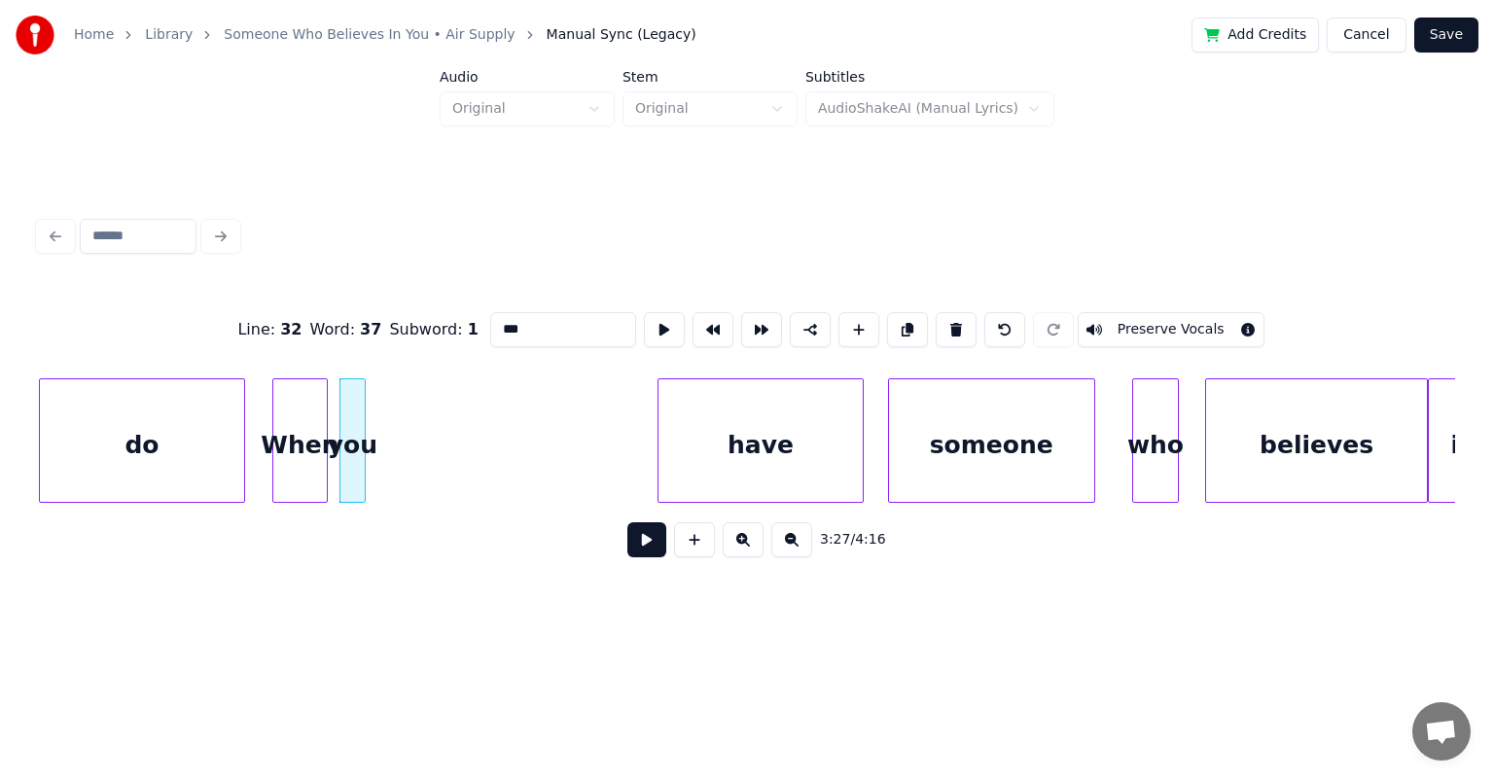
click at [365, 427] on div at bounding box center [362, 440] width 6 height 123
click at [627, 522] on button at bounding box center [646, 539] width 39 height 35
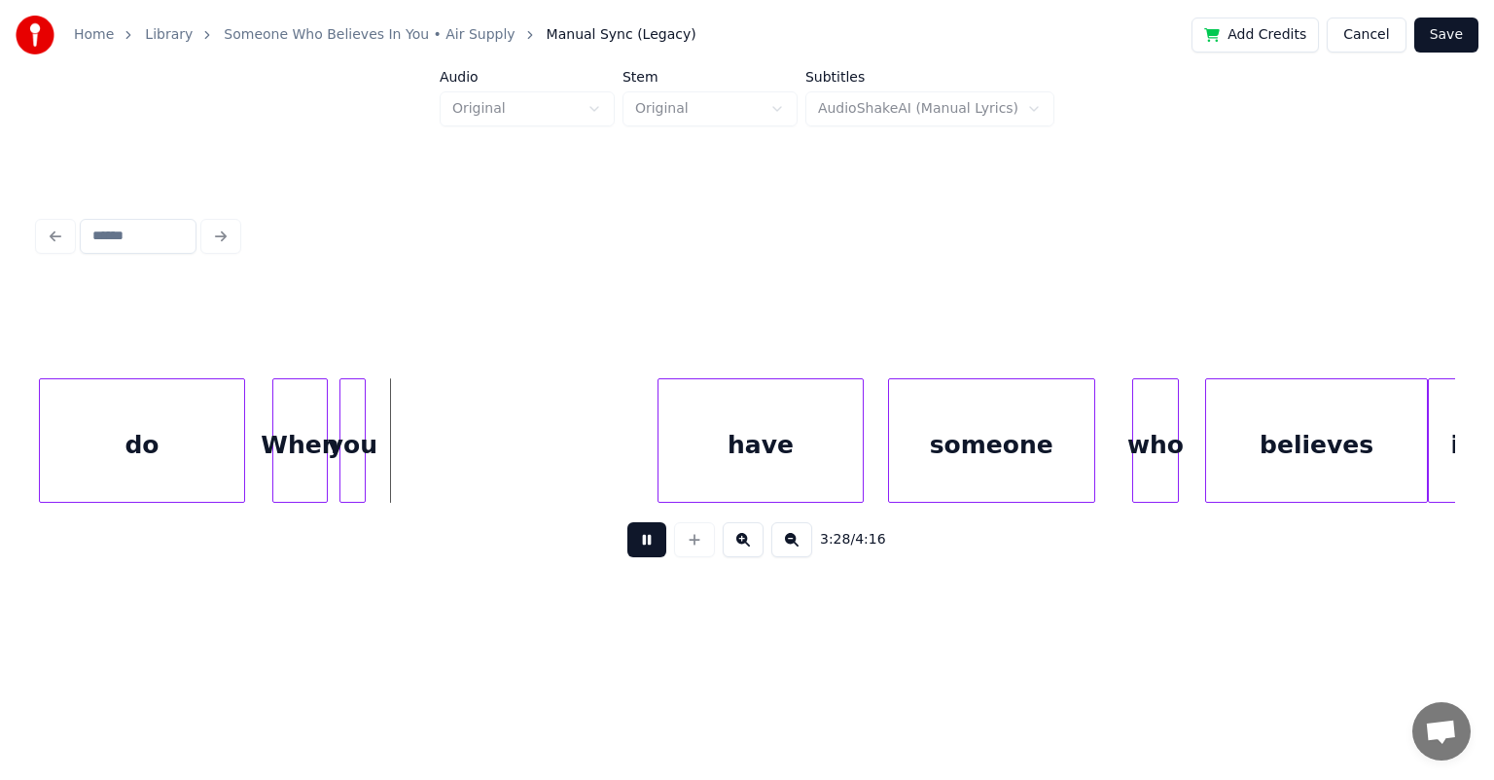
click at [627, 522] on button at bounding box center [646, 539] width 39 height 35
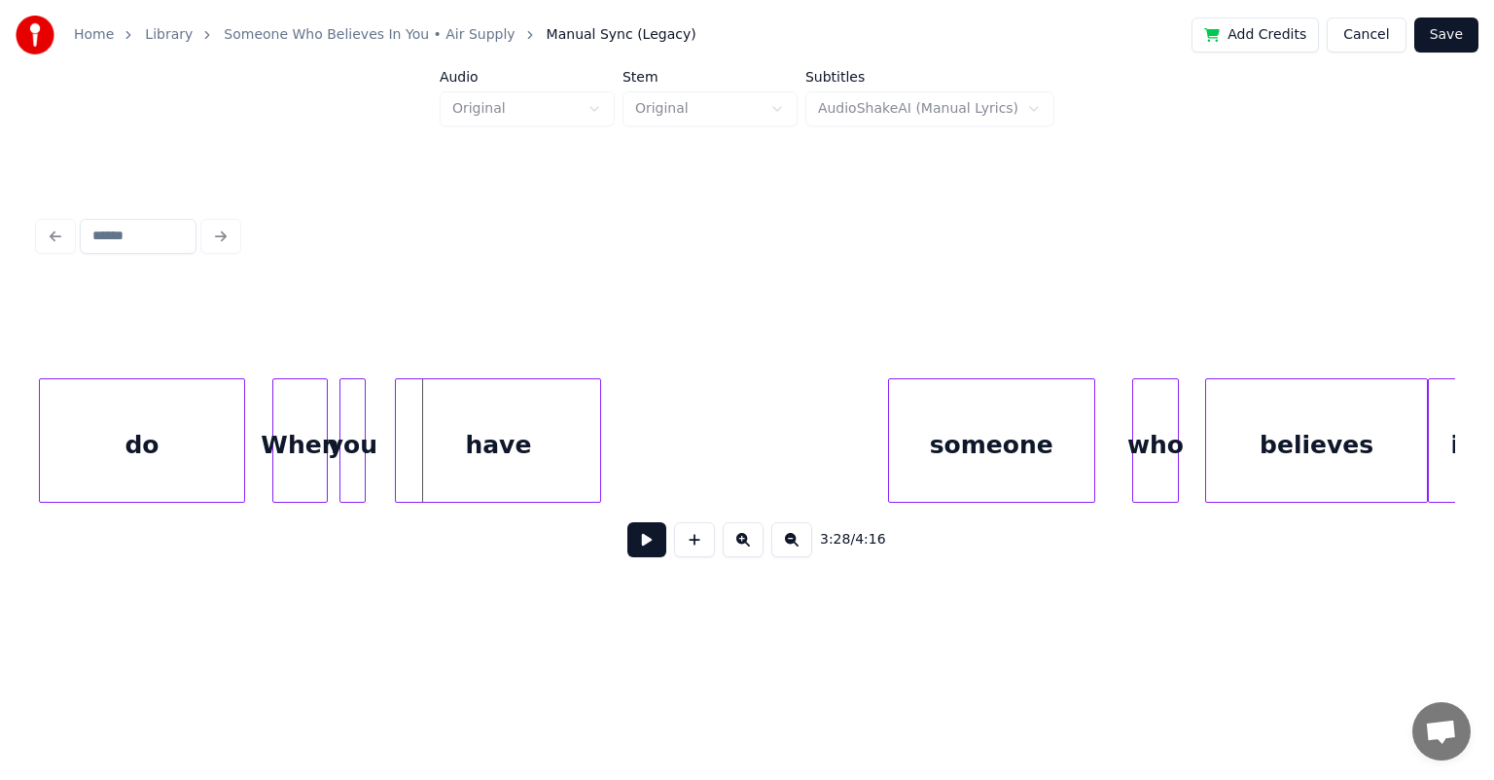
click at [424, 411] on div "have" at bounding box center [498, 445] width 204 height 132
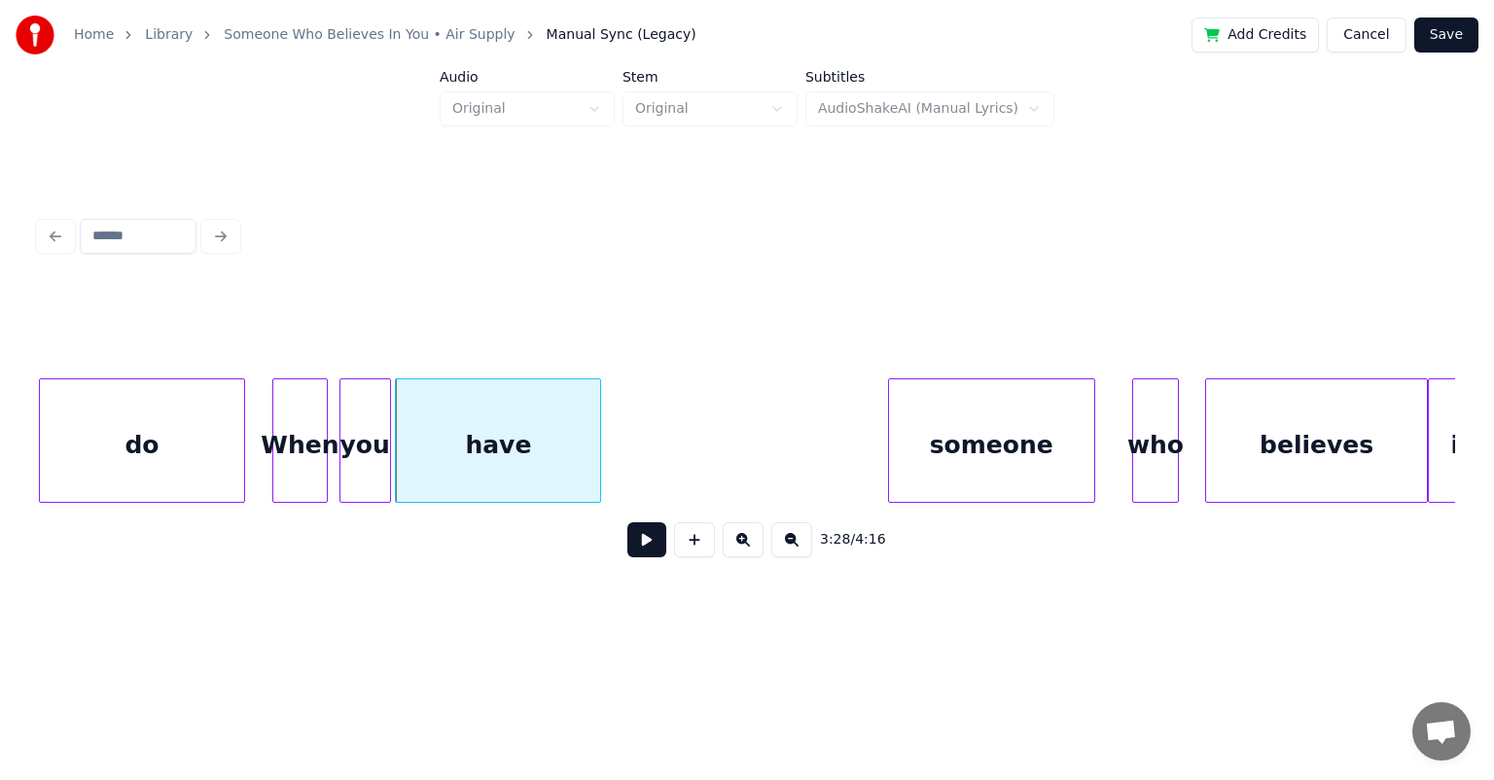
click at [386, 414] on div at bounding box center [387, 440] width 6 height 123
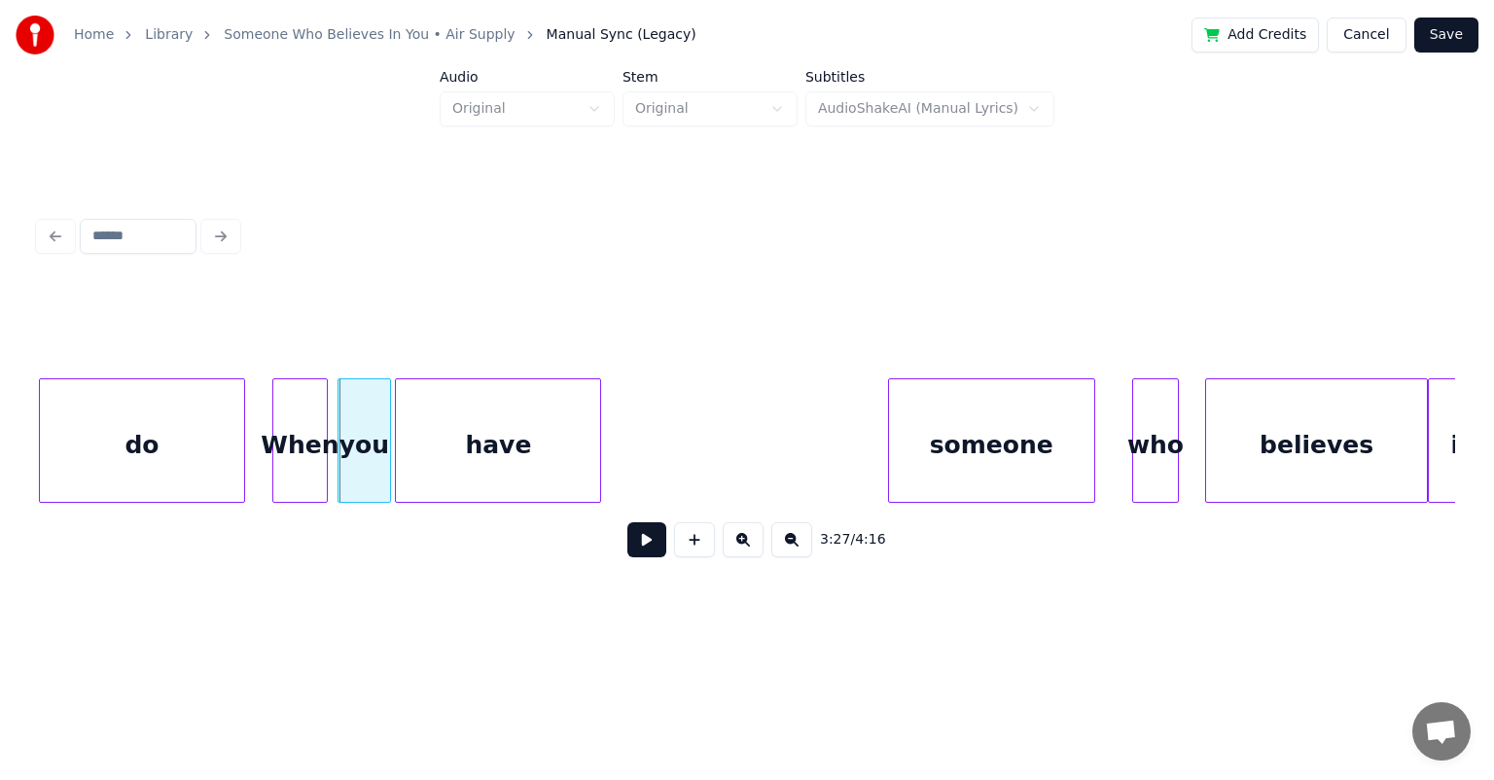
click at [338, 419] on div at bounding box center [341, 440] width 6 height 123
click at [331, 414] on div at bounding box center [329, 440] width 6 height 123
click at [315, 414] on div "When" at bounding box center [302, 445] width 58 height 132
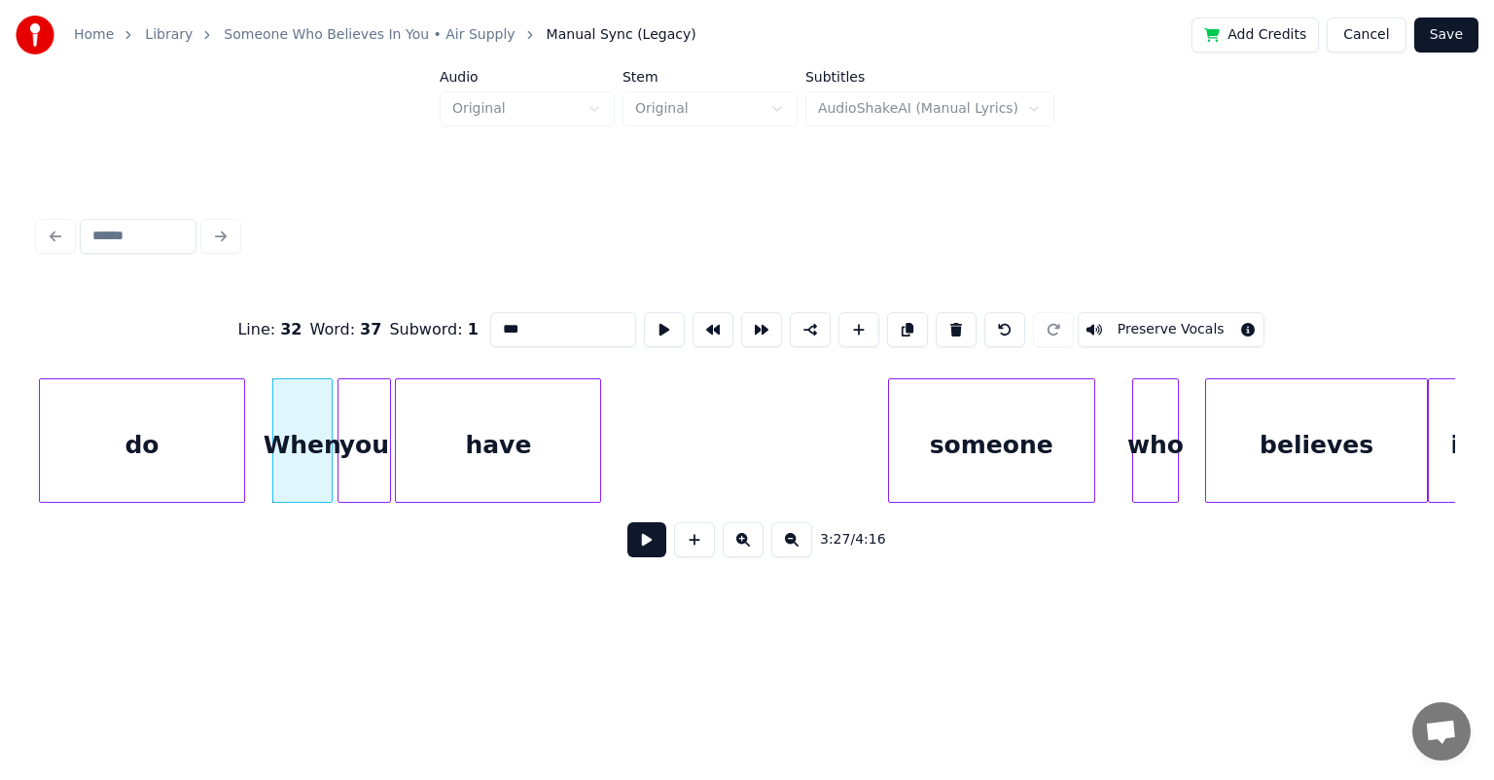
type input "****"
click at [627, 522] on button at bounding box center [646, 539] width 39 height 35
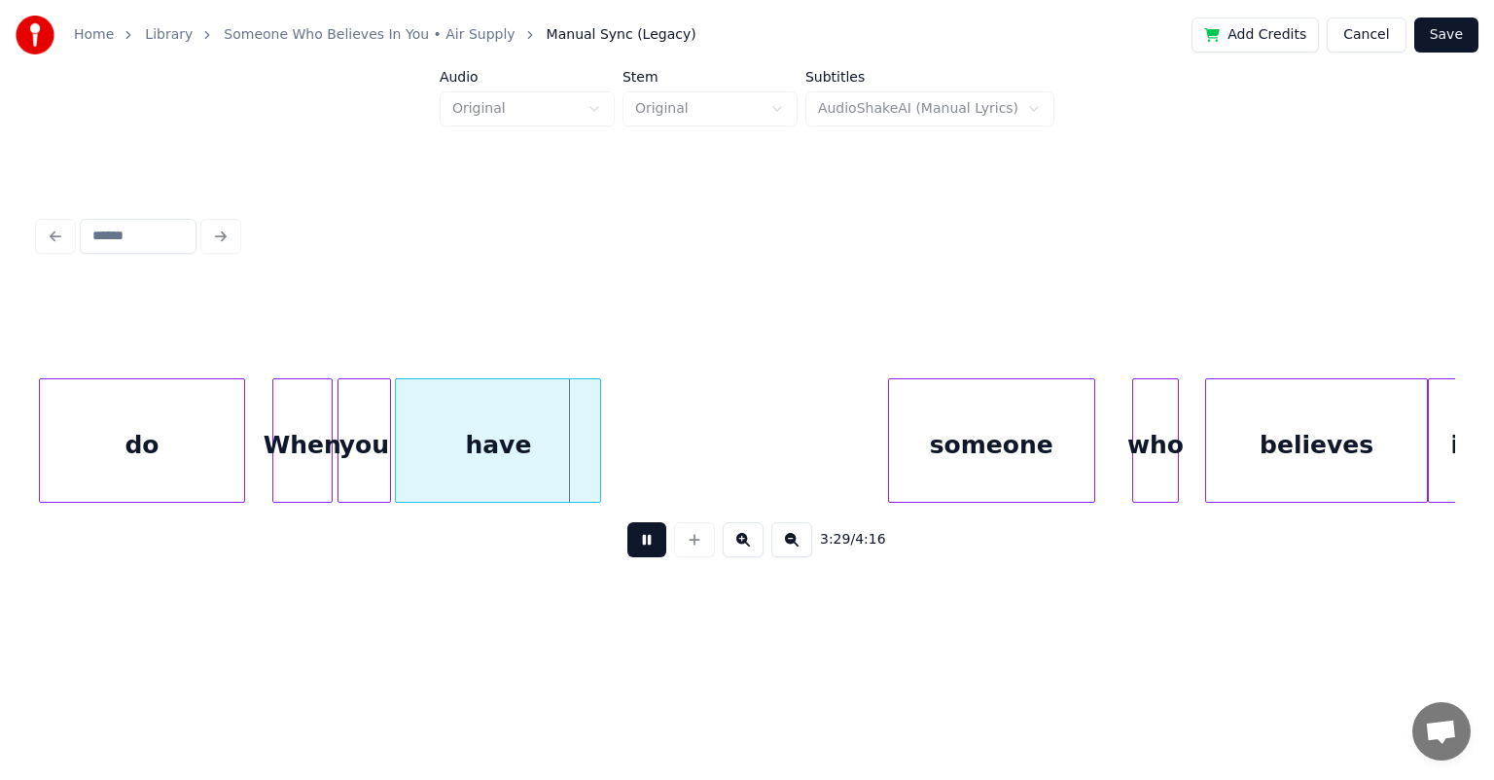
click at [627, 522] on button at bounding box center [646, 539] width 39 height 35
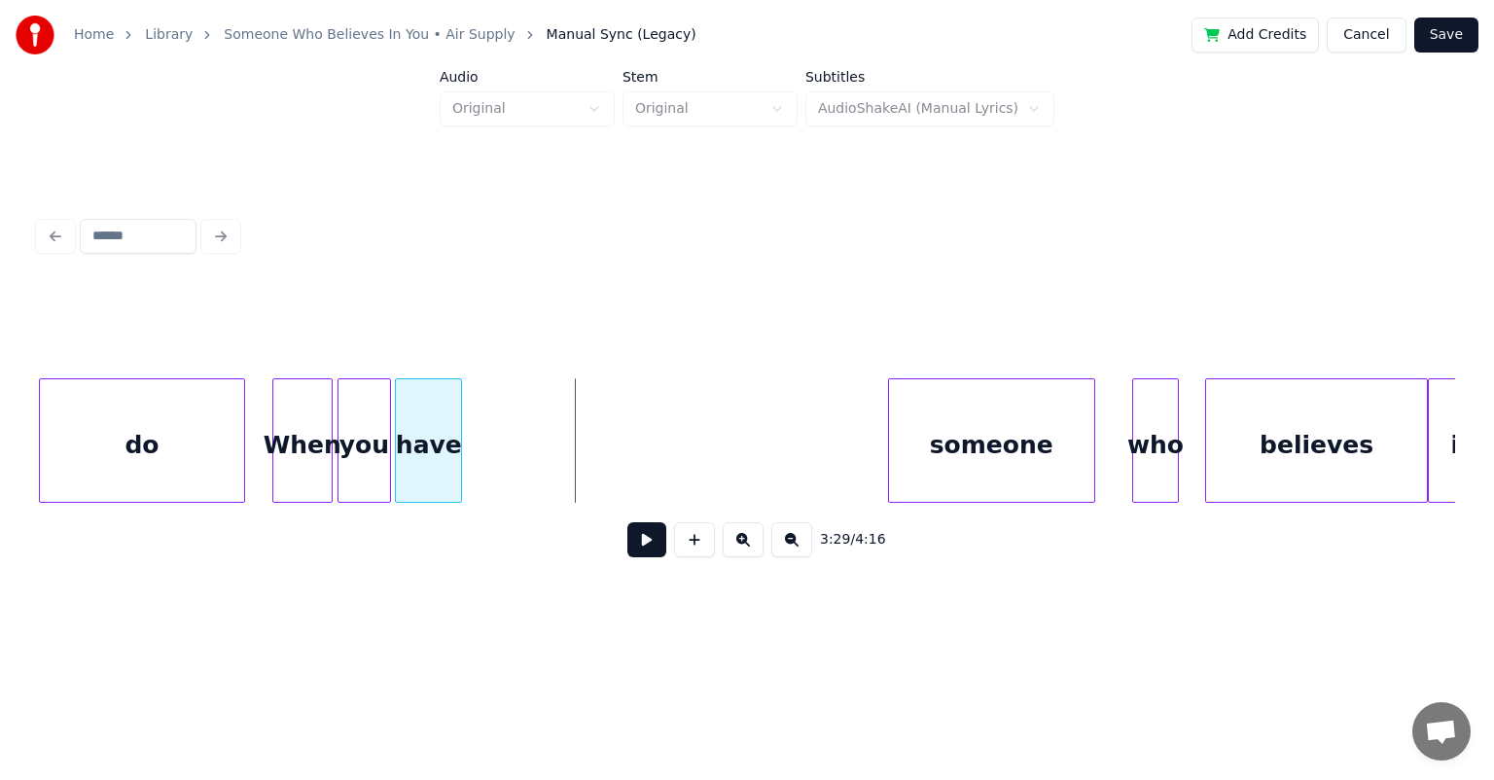
click at [455, 430] on div at bounding box center [458, 440] width 6 height 123
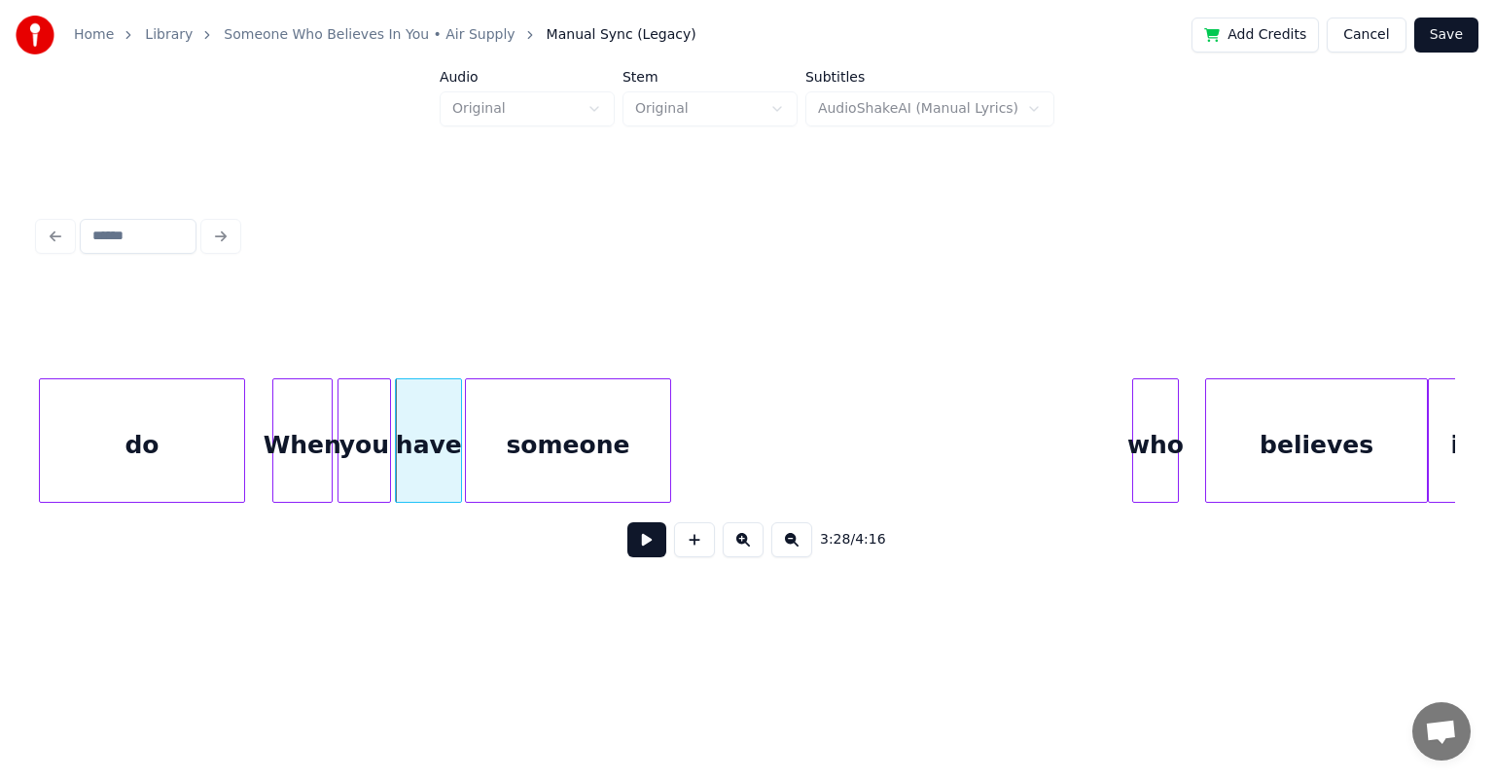
click at [544, 384] on div "someone" at bounding box center [568, 445] width 205 height 132
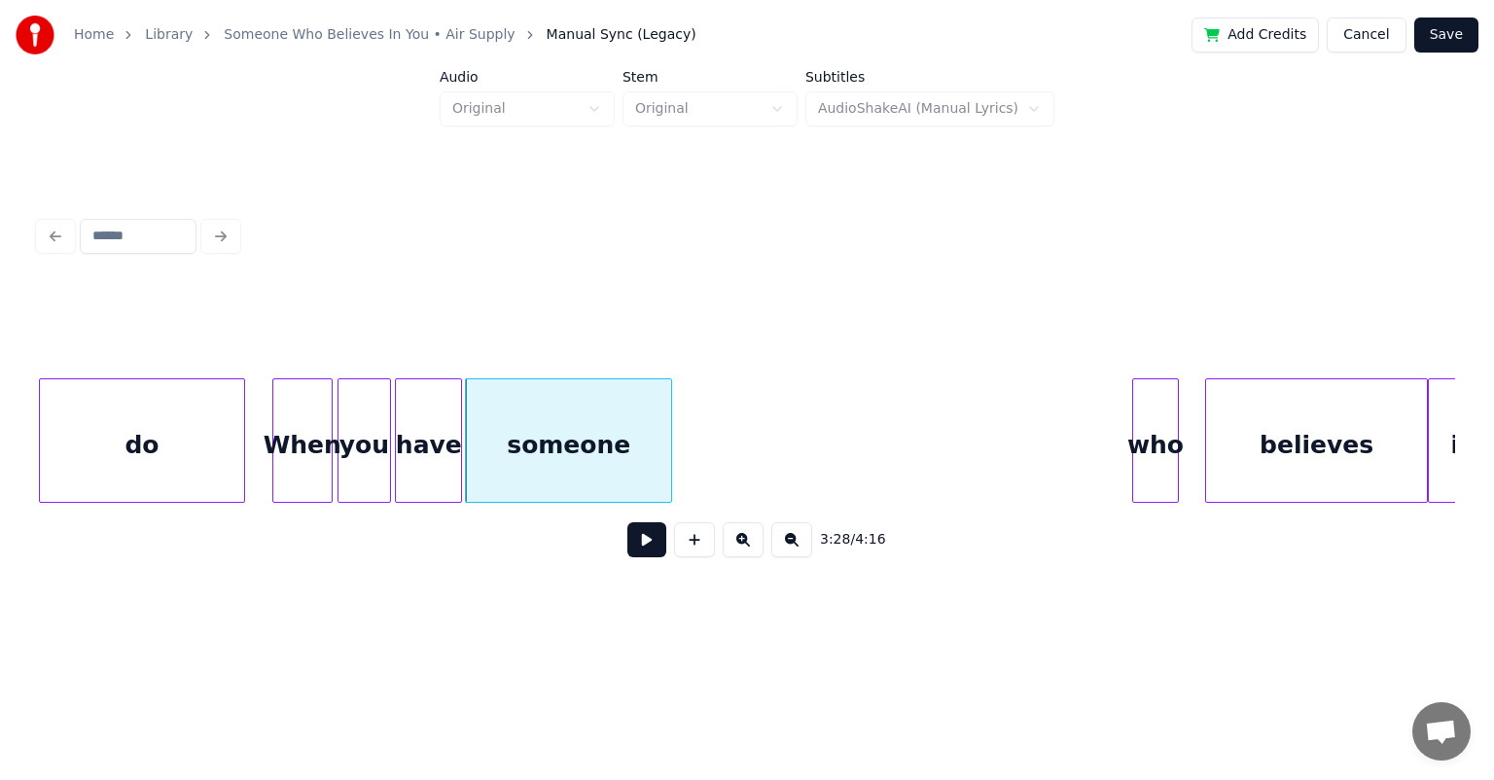
click at [292, 414] on div "When" at bounding box center [302, 445] width 58 height 132
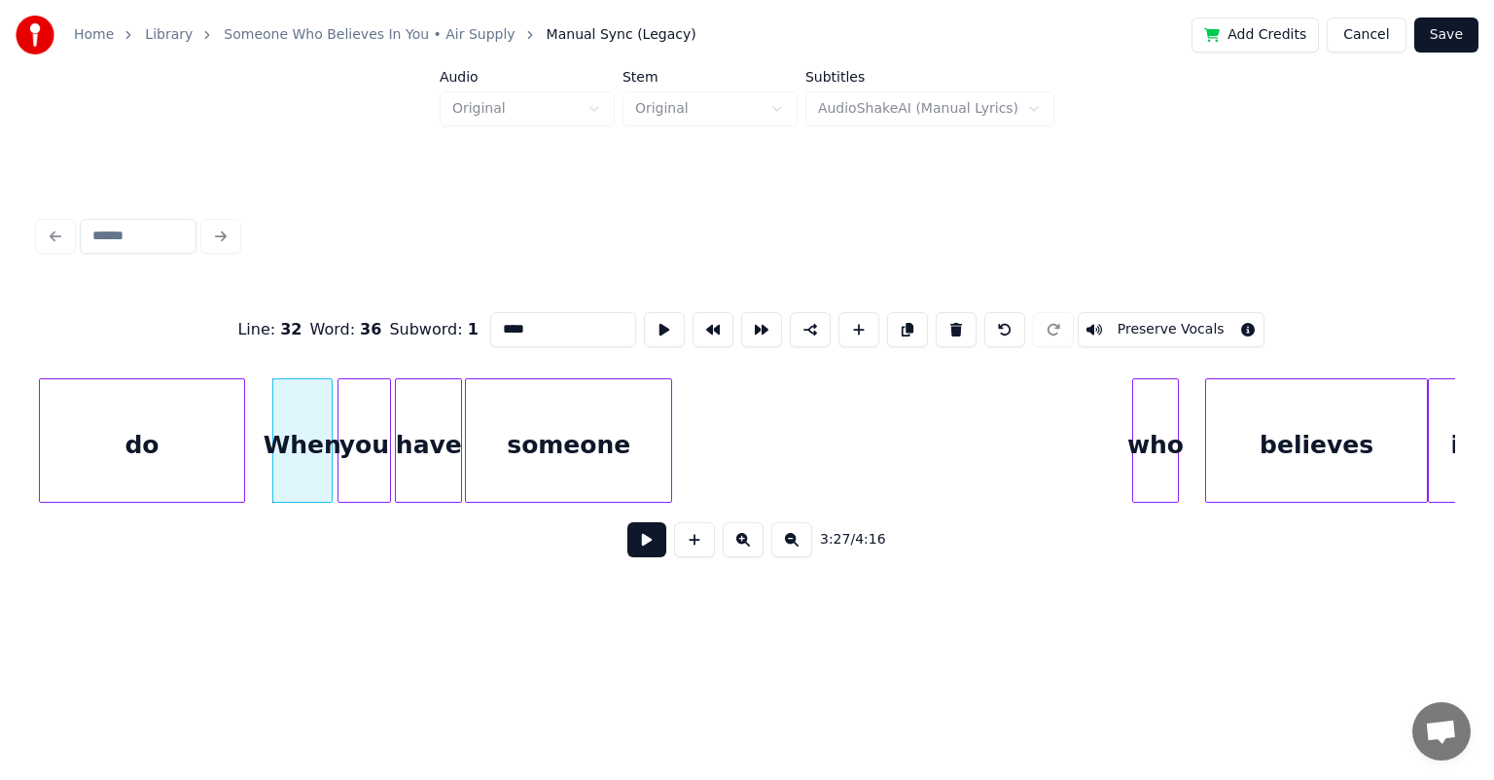
click at [627, 522] on button at bounding box center [646, 539] width 39 height 35
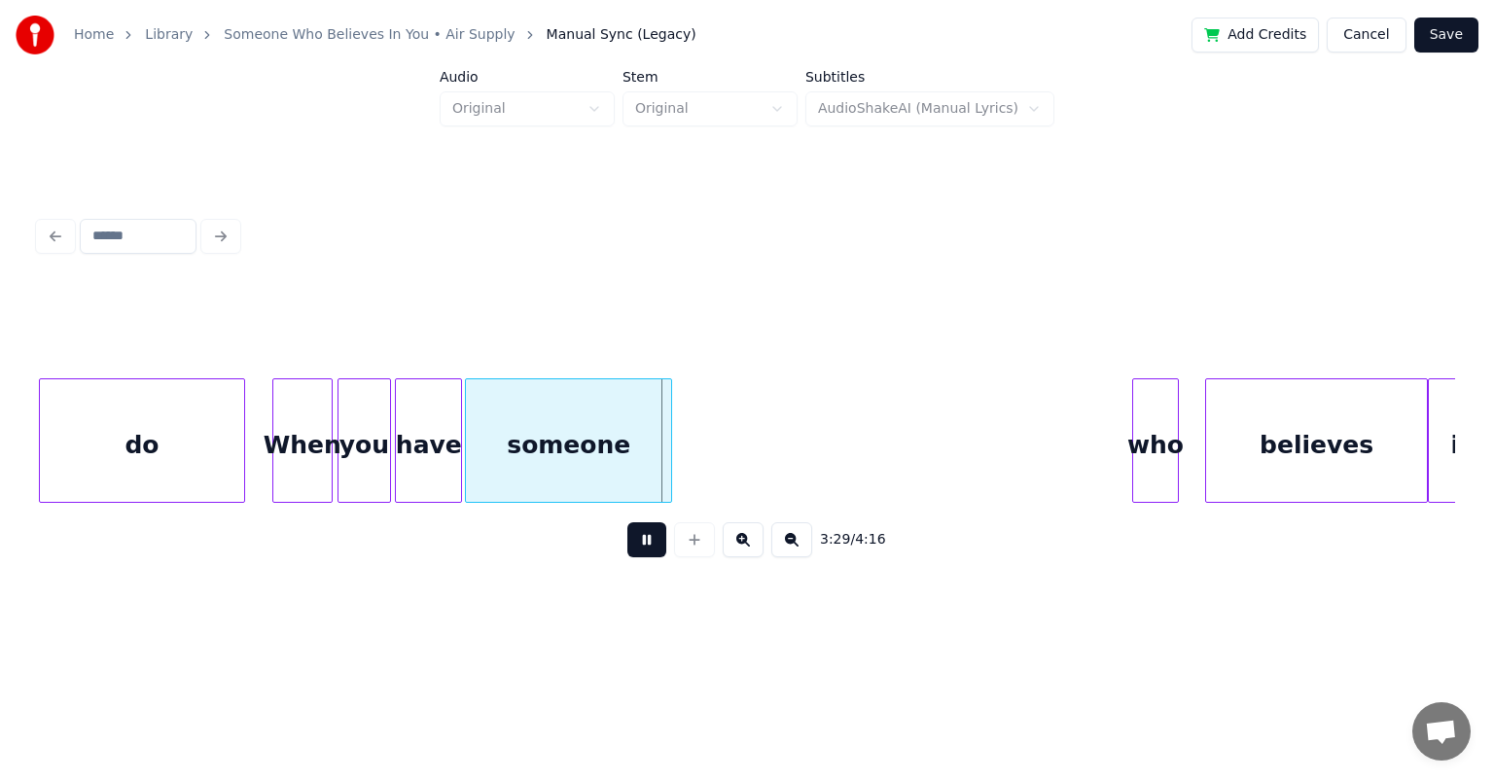
click at [627, 522] on button at bounding box center [646, 539] width 39 height 35
click at [479, 416] on div "someone" at bounding box center [568, 445] width 205 height 132
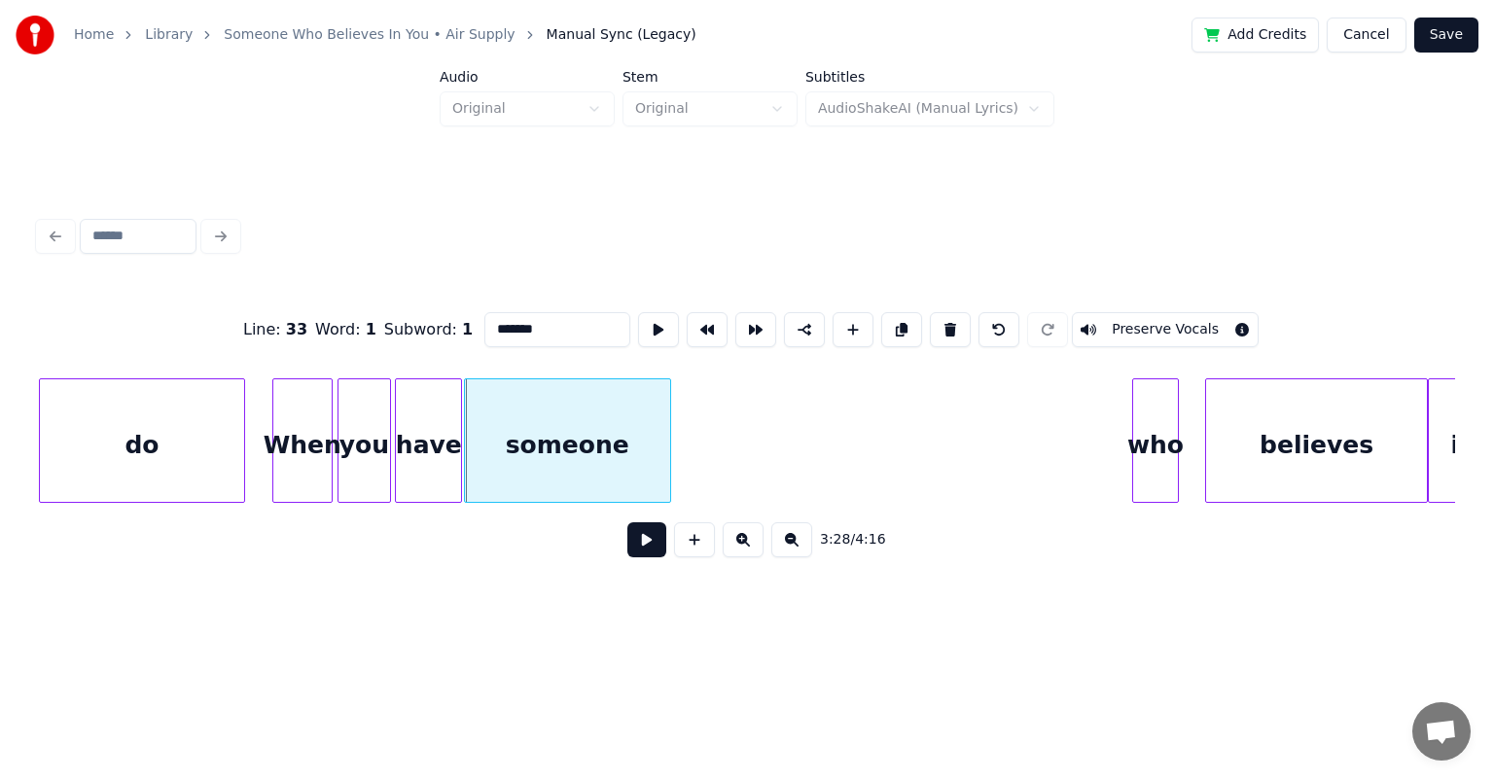
click at [593, 413] on div "someone" at bounding box center [567, 445] width 205 height 132
click at [317, 419] on div "When" at bounding box center [302, 445] width 58 height 132
type input "****"
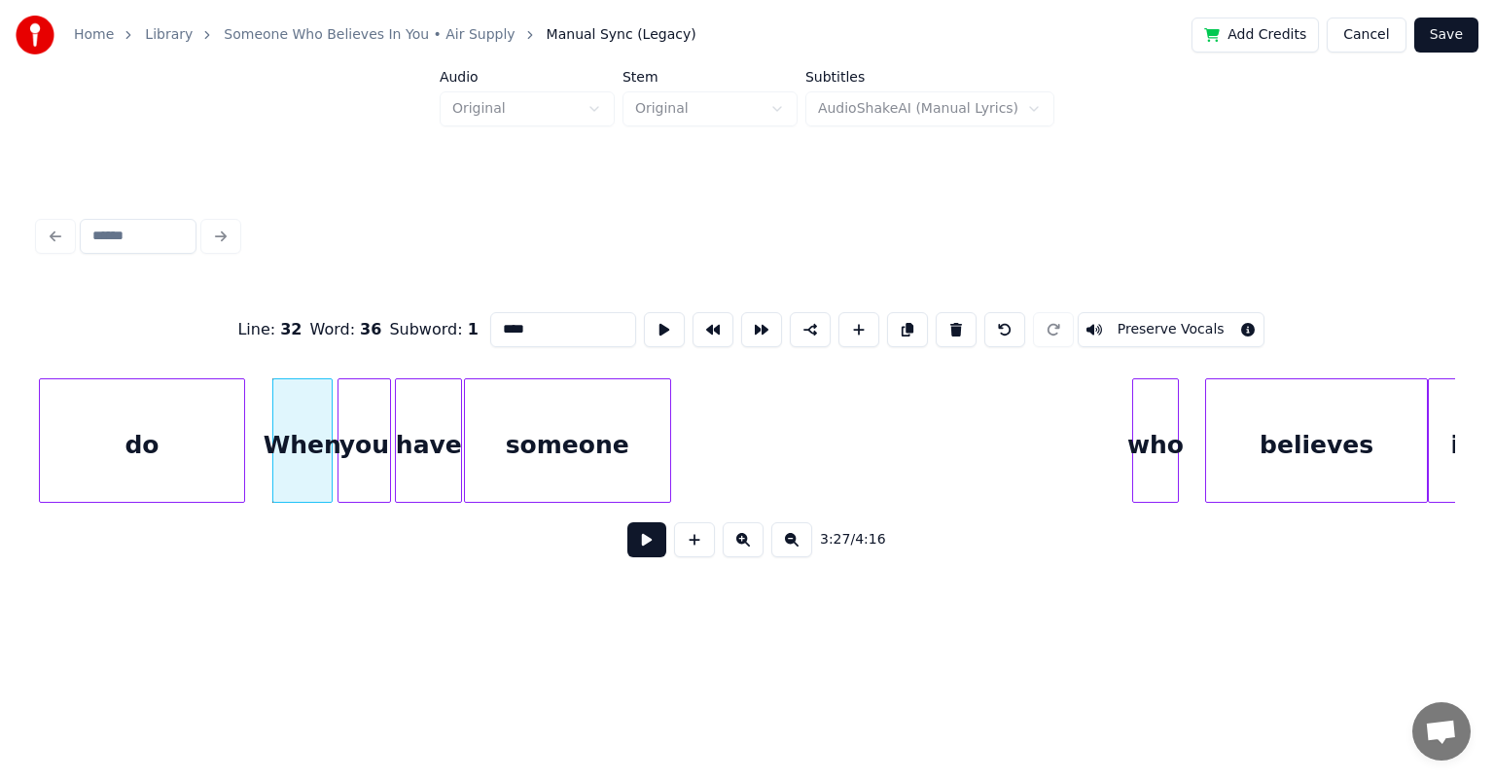
click at [636, 547] on button at bounding box center [646, 539] width 39 height 35
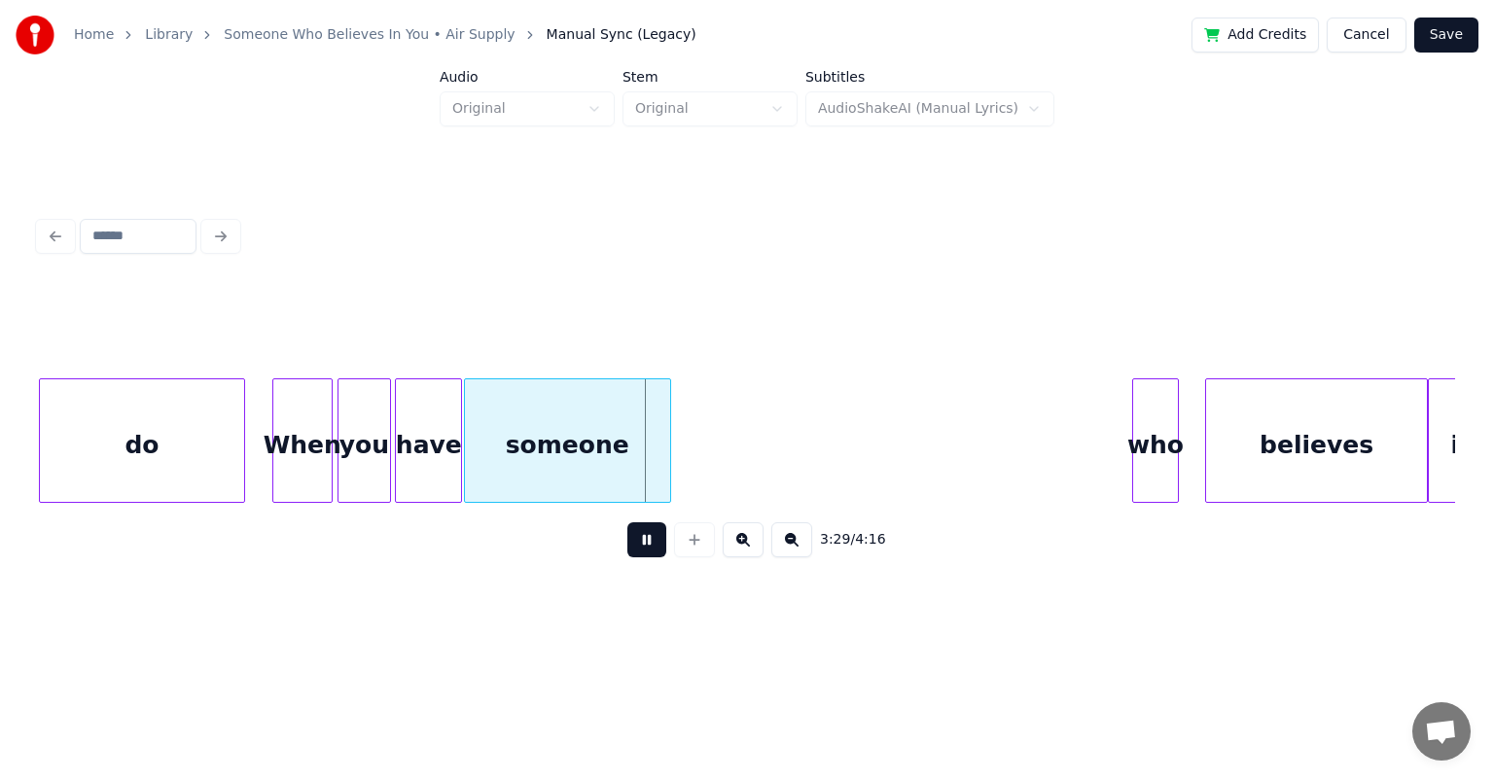
click at [627, 522] on button at bounding box center [646, 539] width 39 height 35
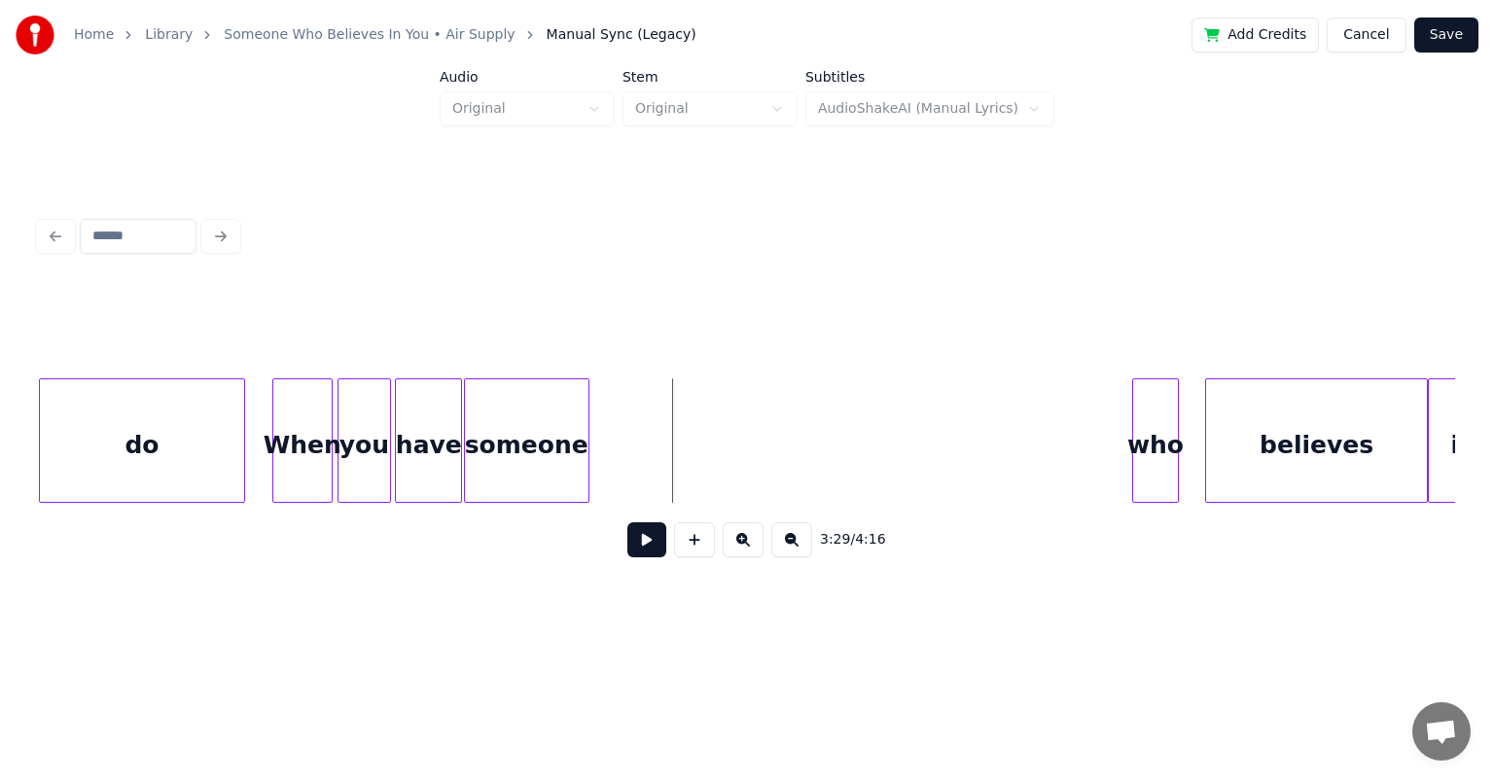
click at [586, 411] on div at bounding box center [586, 440] width 6 height 123
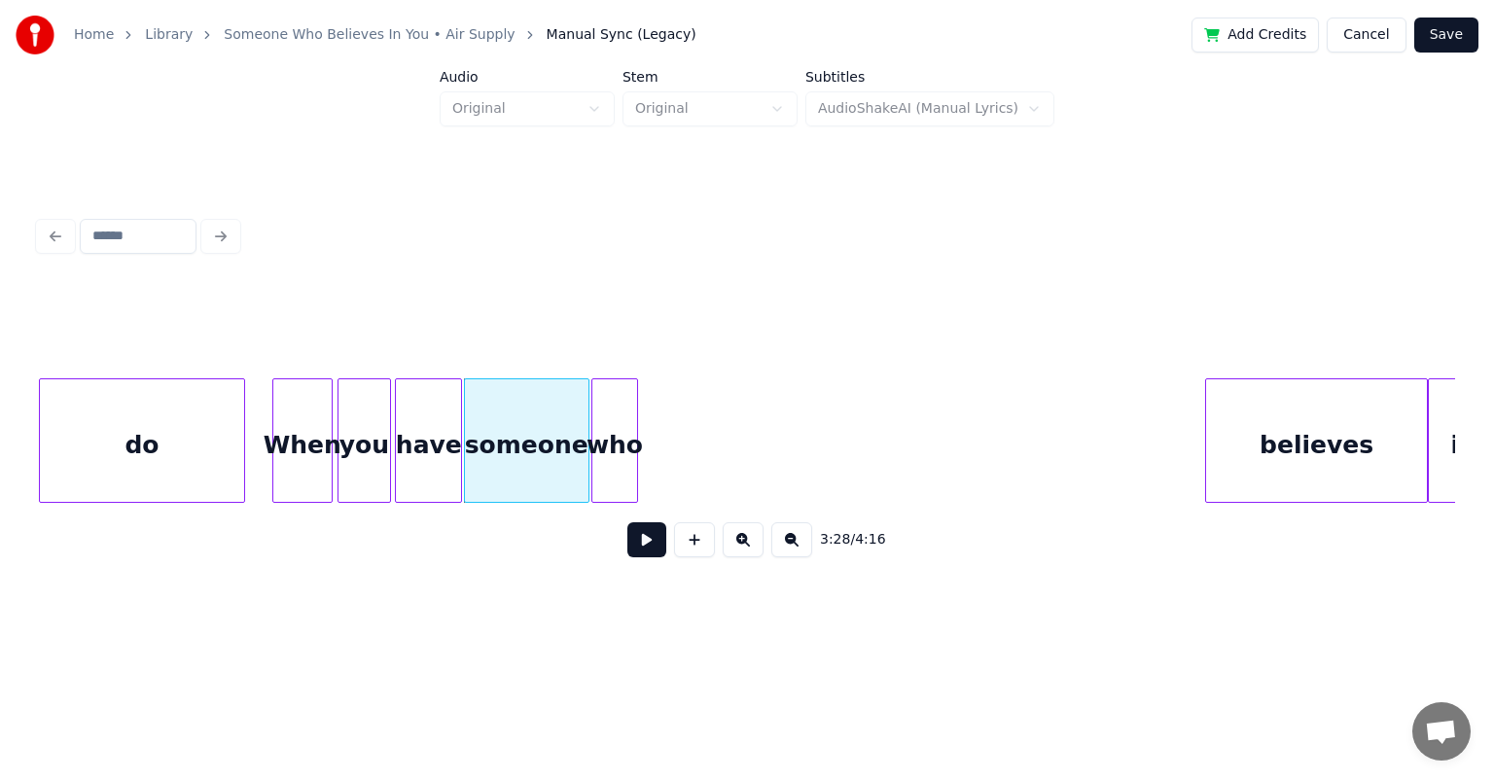
click at [617, 391] on div "who" at bounding box center [614, 445] width 45 height 132
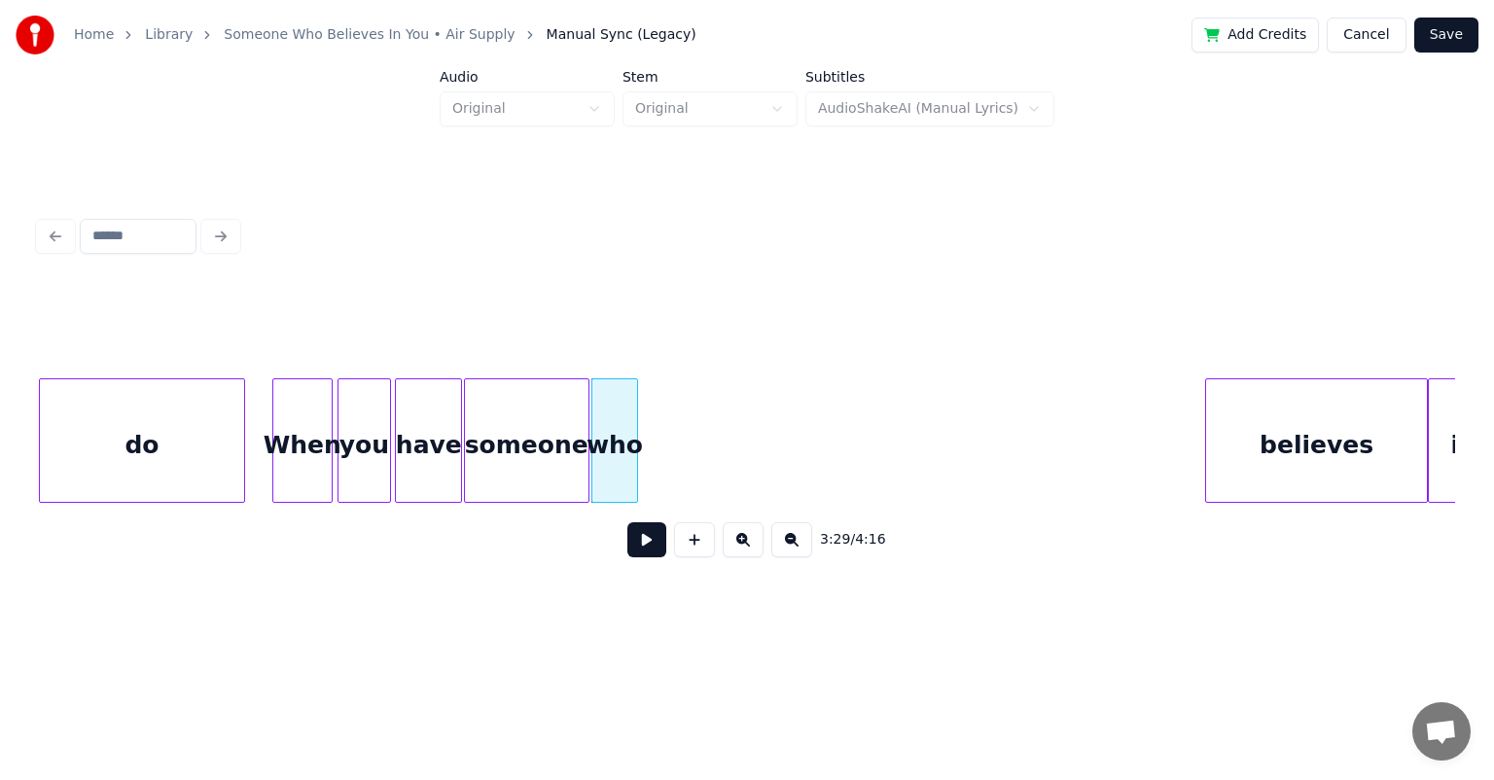
click at [616, 391] on div "who" at bounding box center [614, 445] width 45 height 132
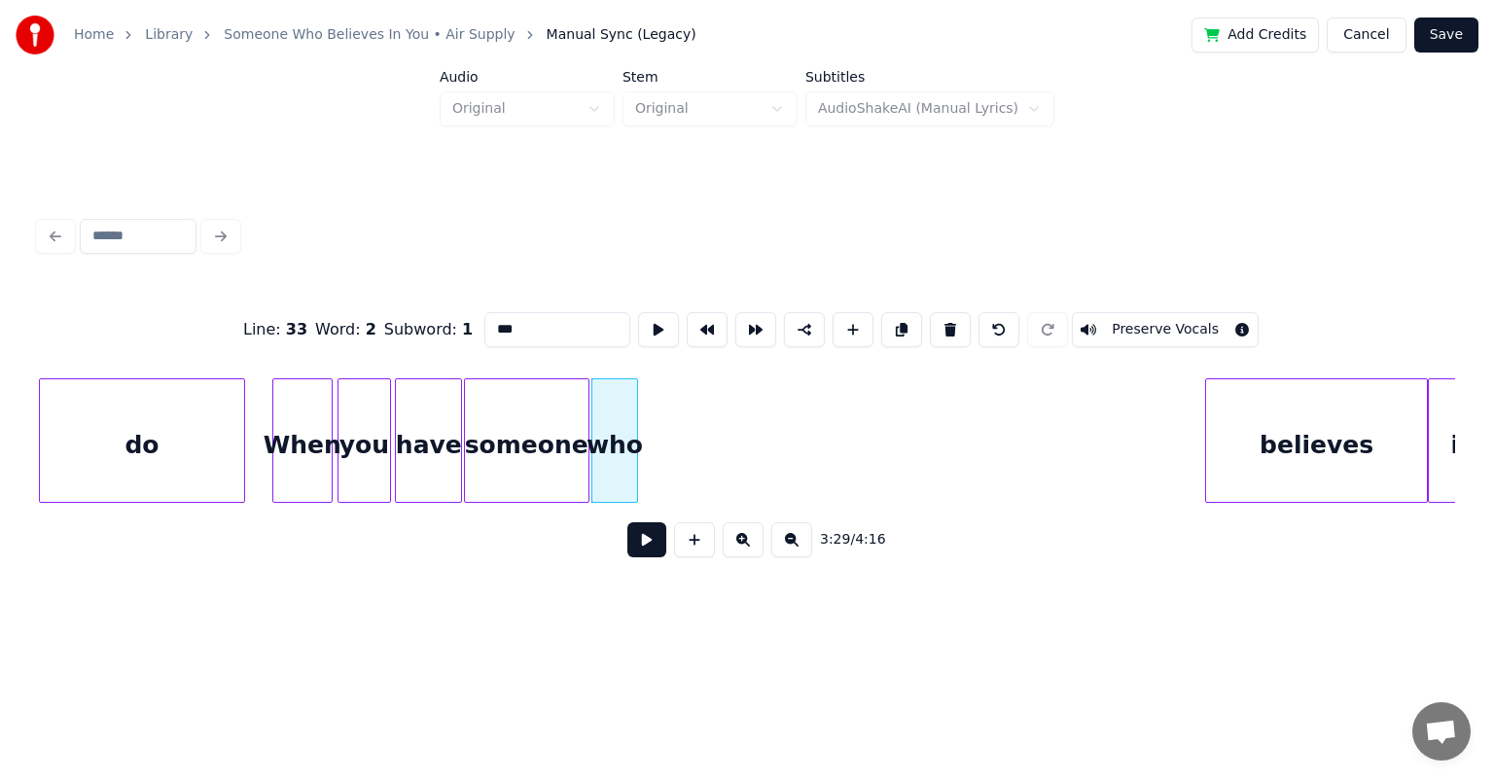
click at [650, 547] on button at bounding box center [646, 539] width 39 height 35
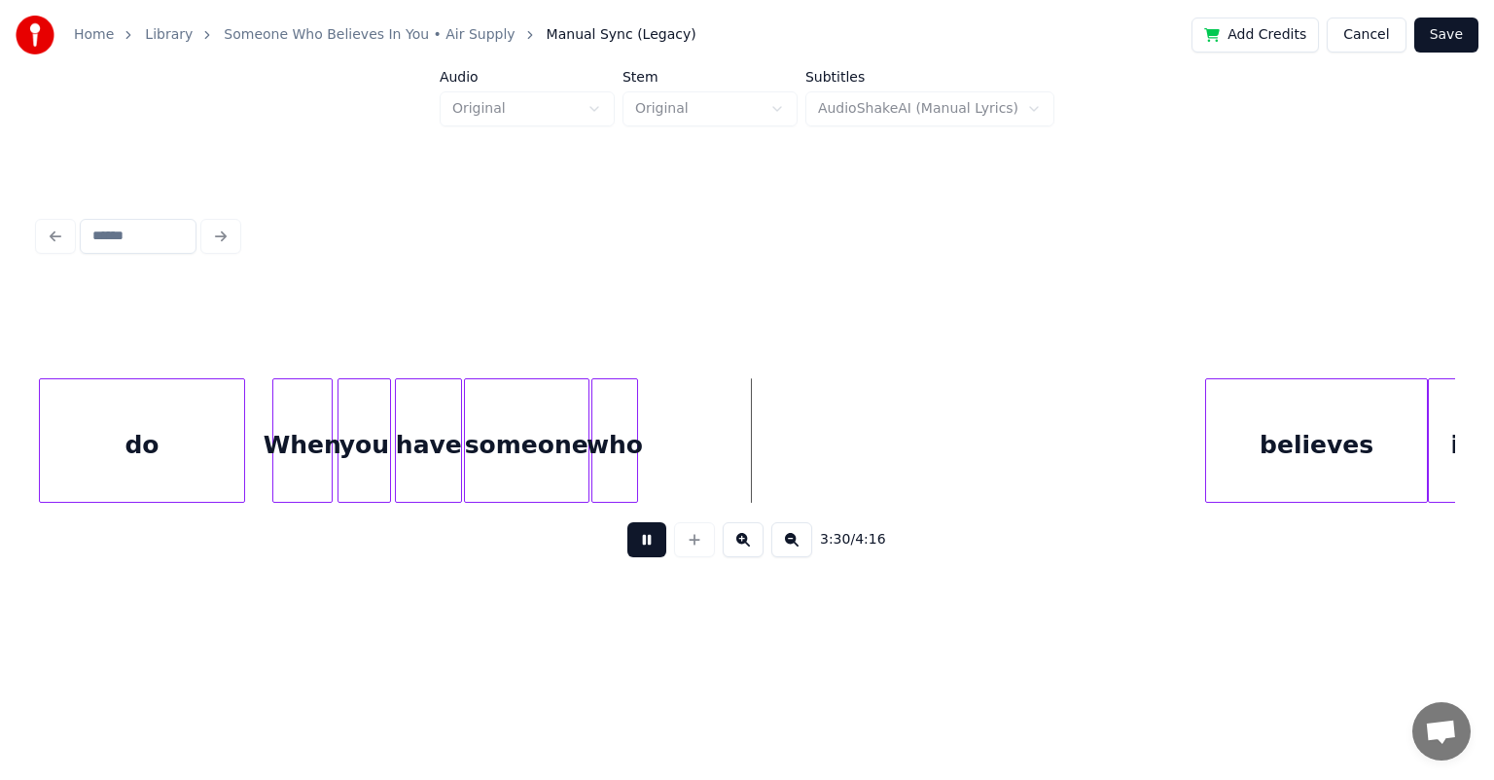
click at [627, 522] on button at bounding box center [646, 539] width 39 height 35
click at [479, 418] on div "someone" at bounding box center [527, 445] width 124 height 132
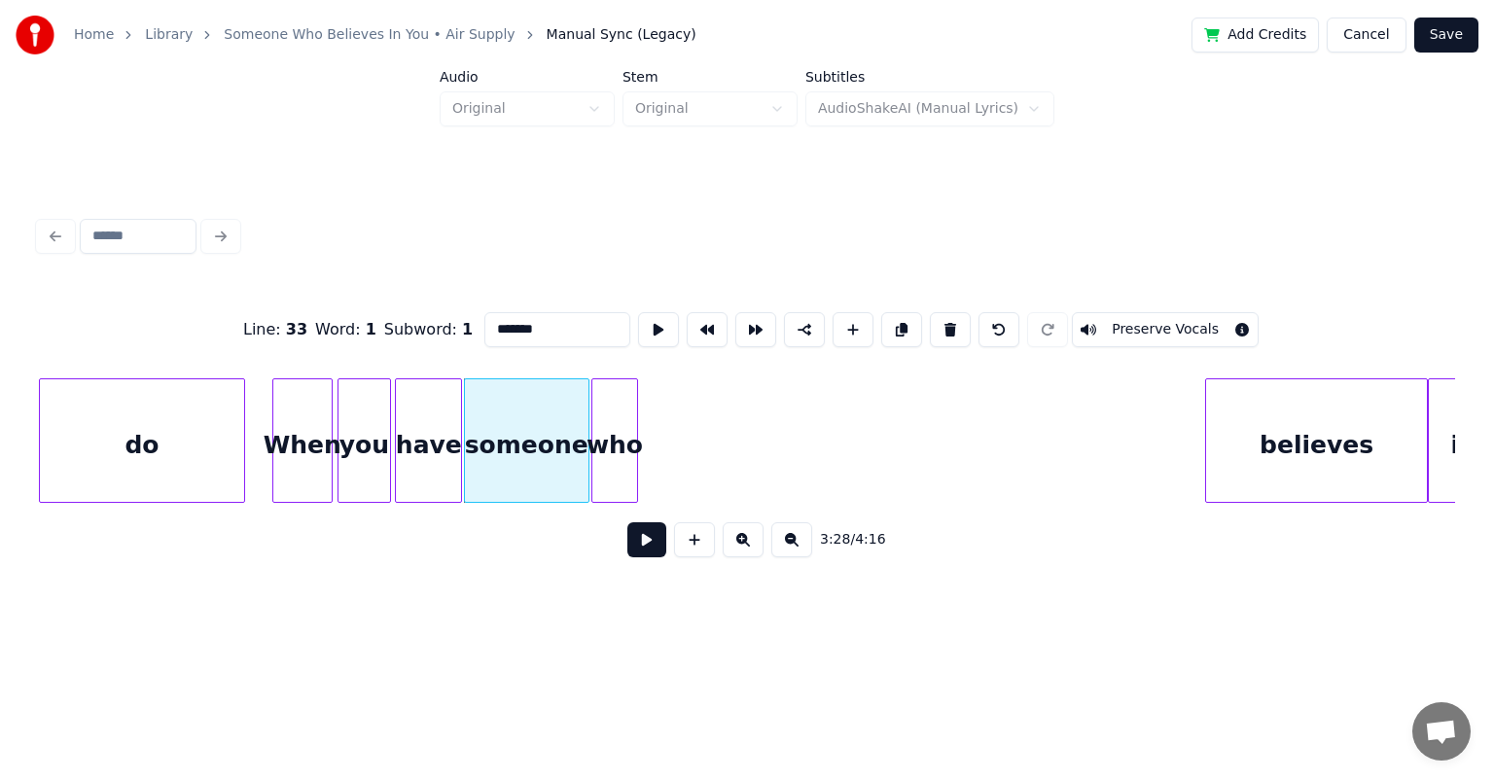
click at [643, 547] on button at bounding box center [646, 539] width 39 height 35
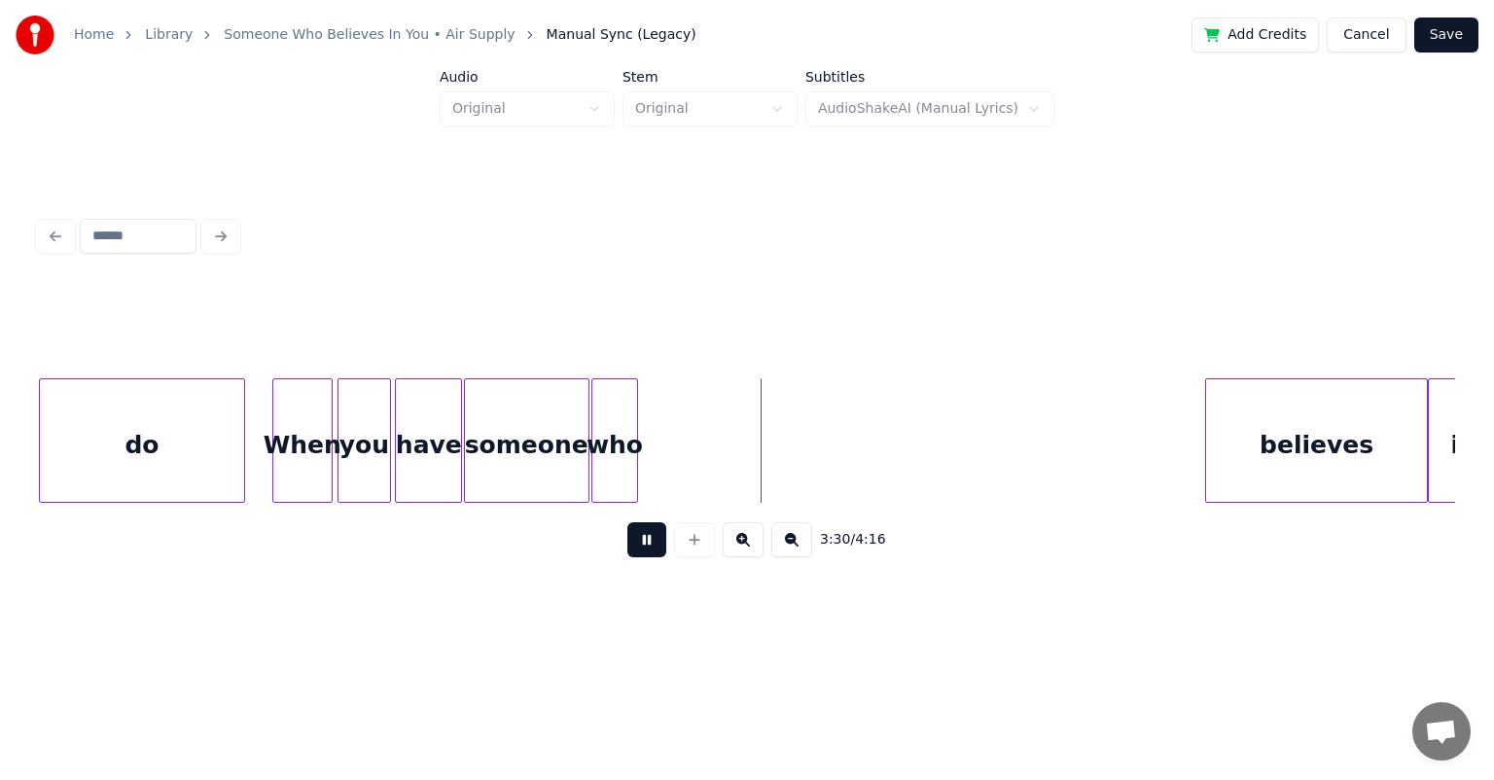
click at [627, 522] on button at bounding box center [646, 539] width 39 height 35
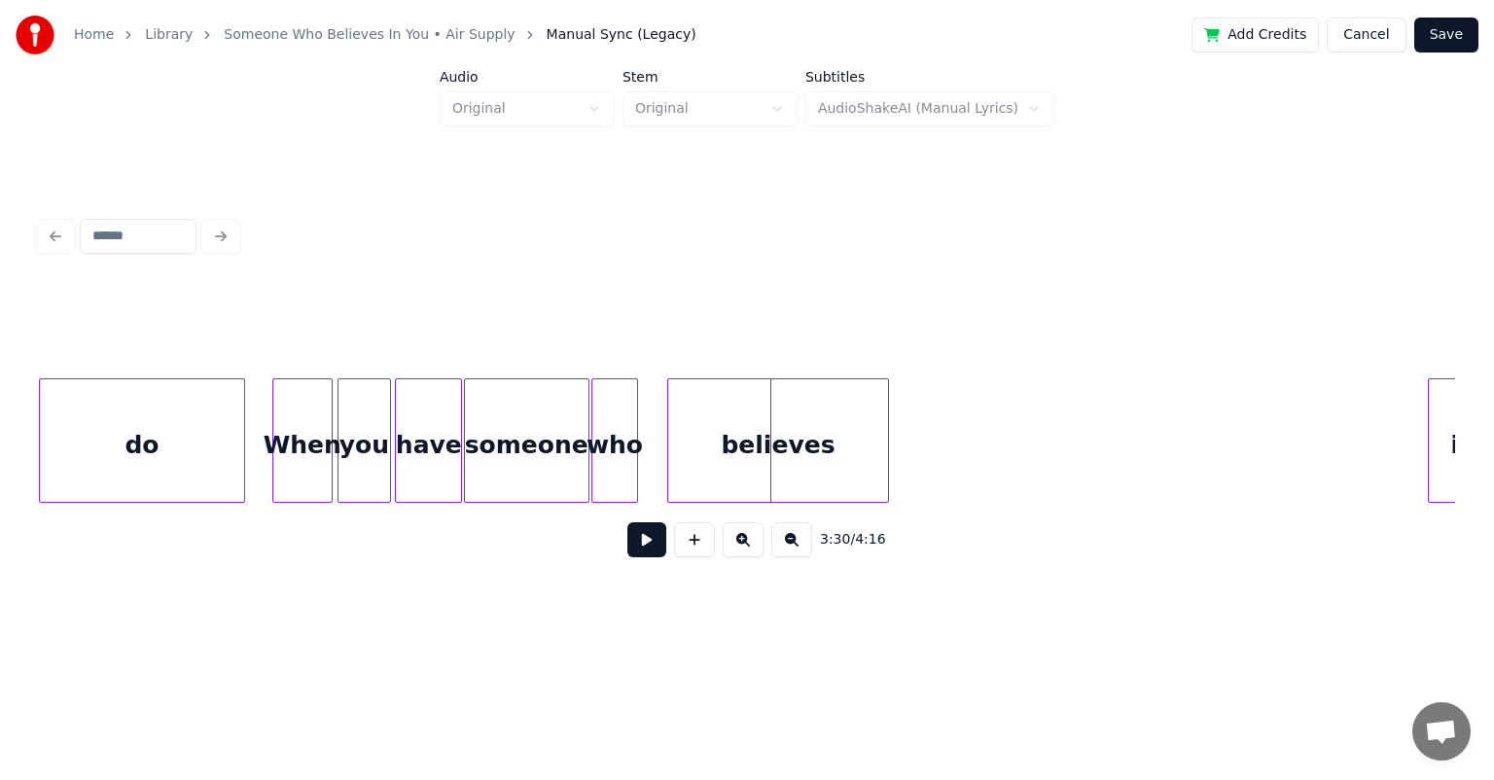
click at [709, 441] on div "believes" at bounding box center [778, 445] width 221 height 132
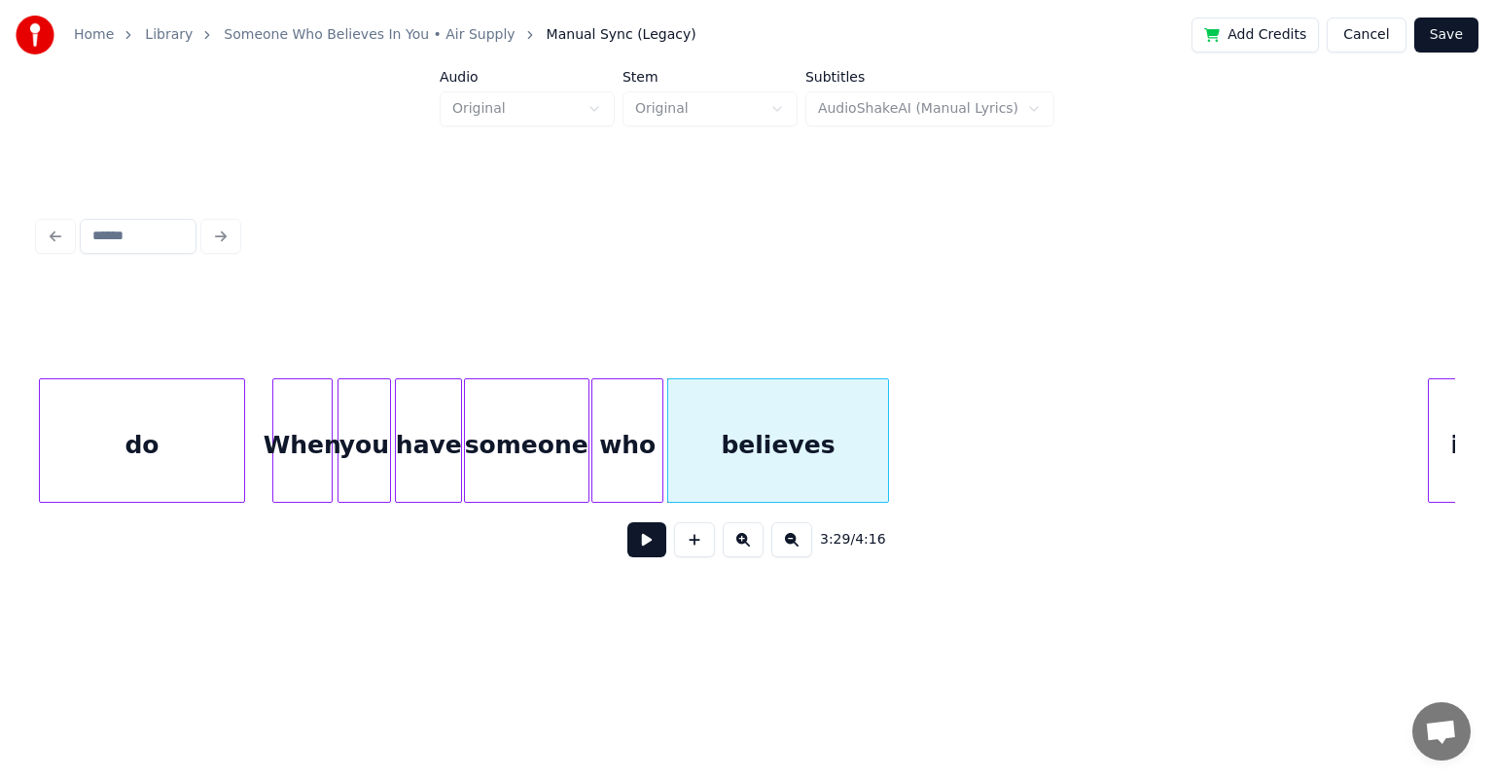
click at [661, 437] on div at bounding box center [660, 440] width 6 height 123
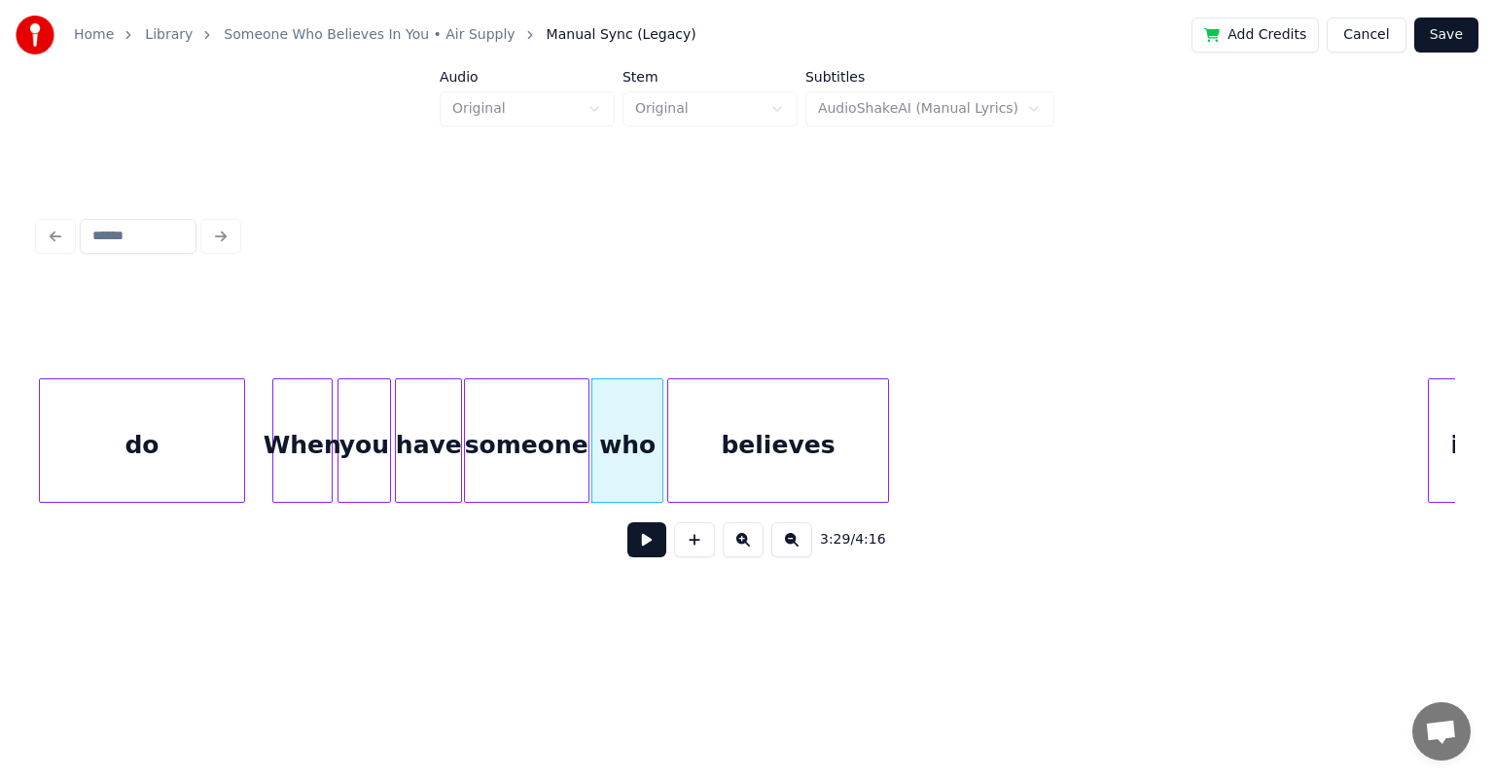
click at [302, 432] on div "When" at bounding box center [302, 445] width 58 height 132
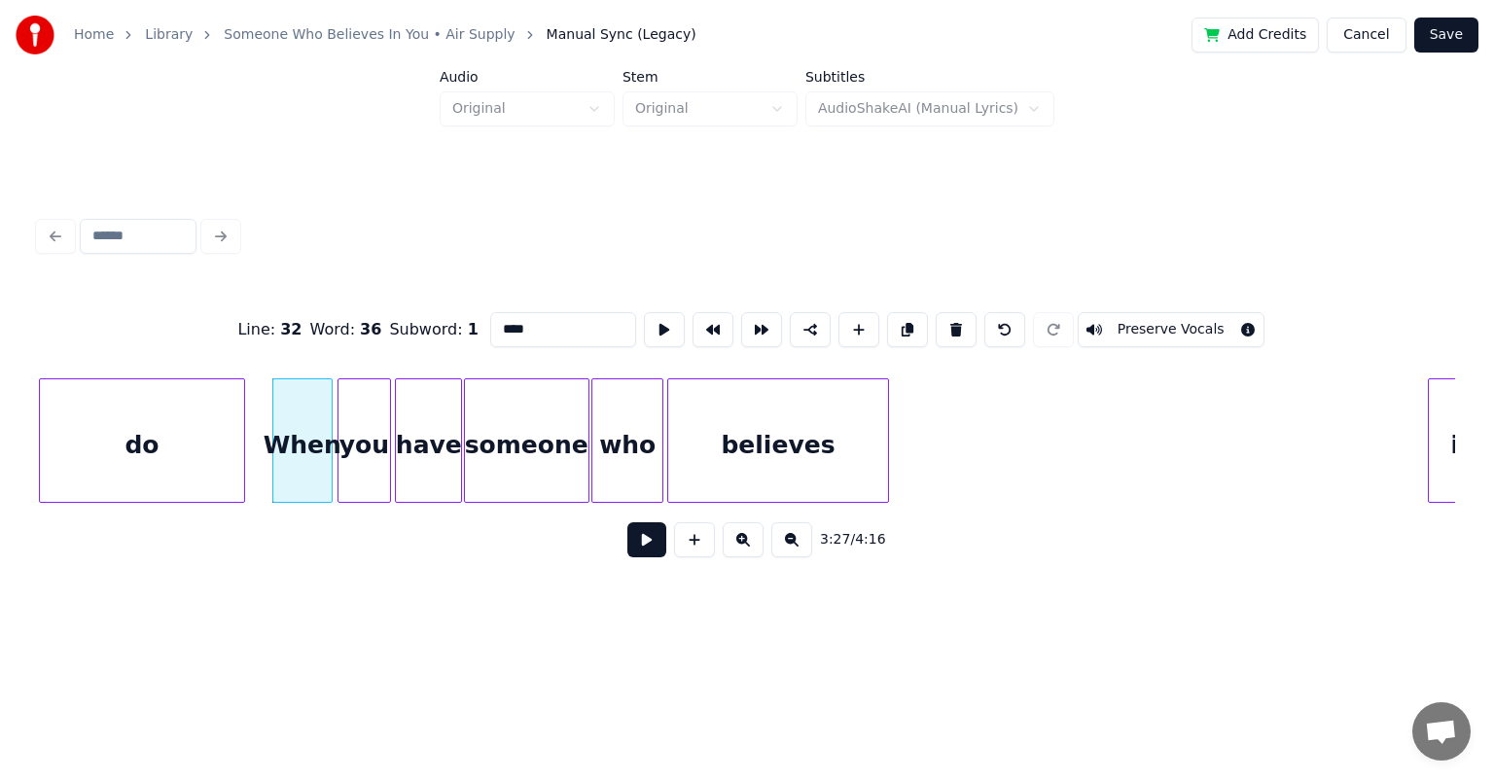
click at [627, 522] on button at bounding box center [646, 539] width 39 height 35
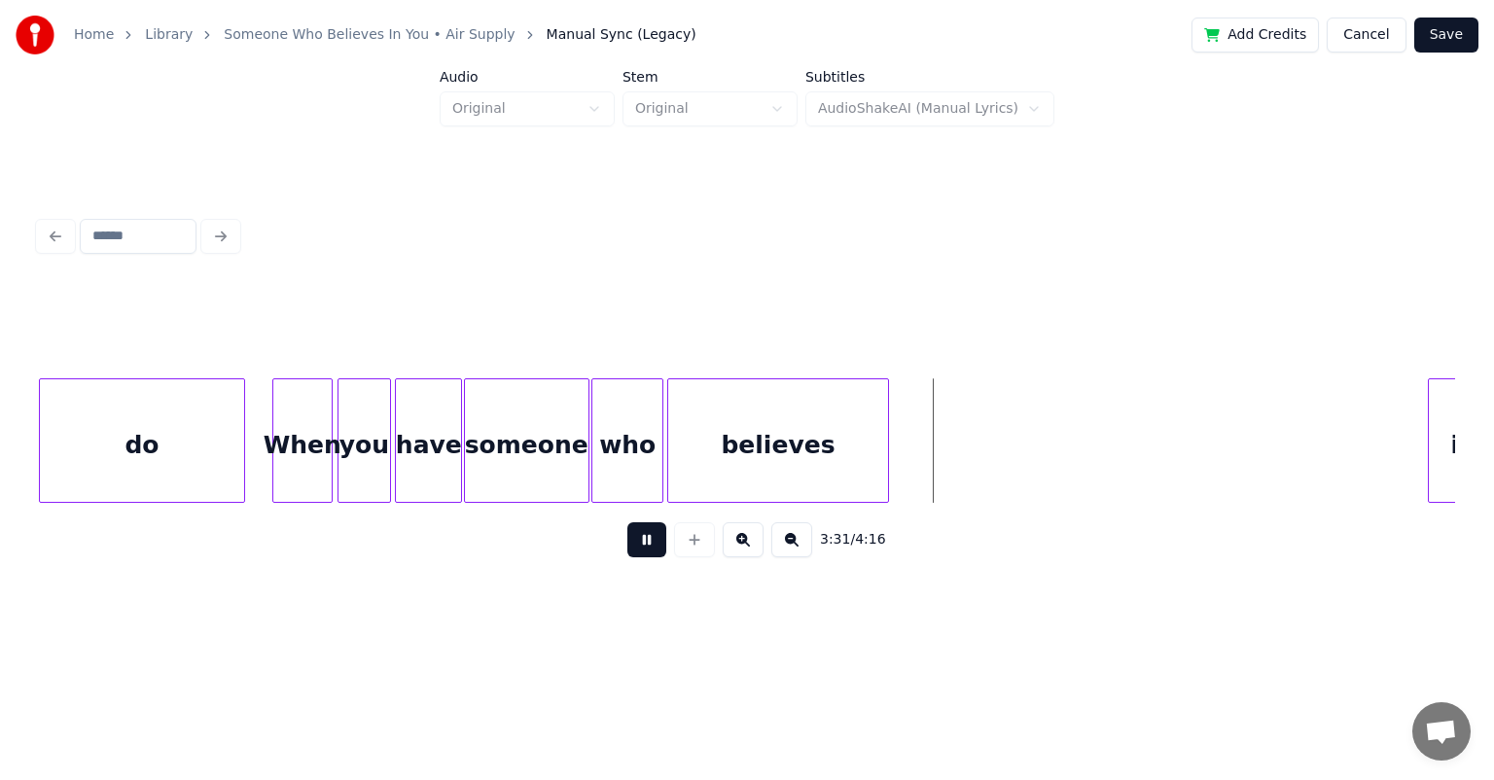
click at [627, 522] on button at bounding box center [646, 539] width 39 height 35
click at [763, 421] on div at bounding box center [842, 440] width 6 height 123
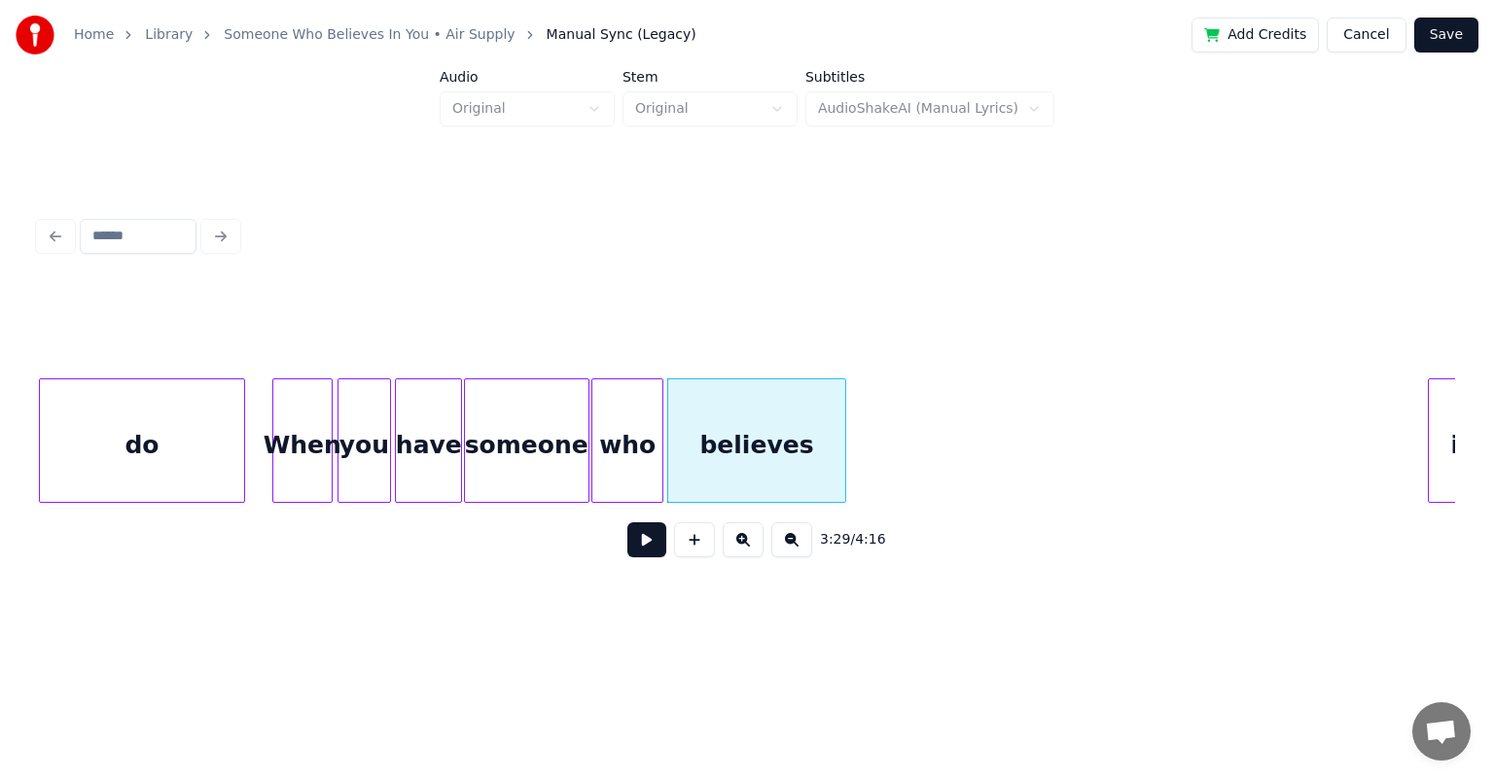
scroll to position [0, 40193]
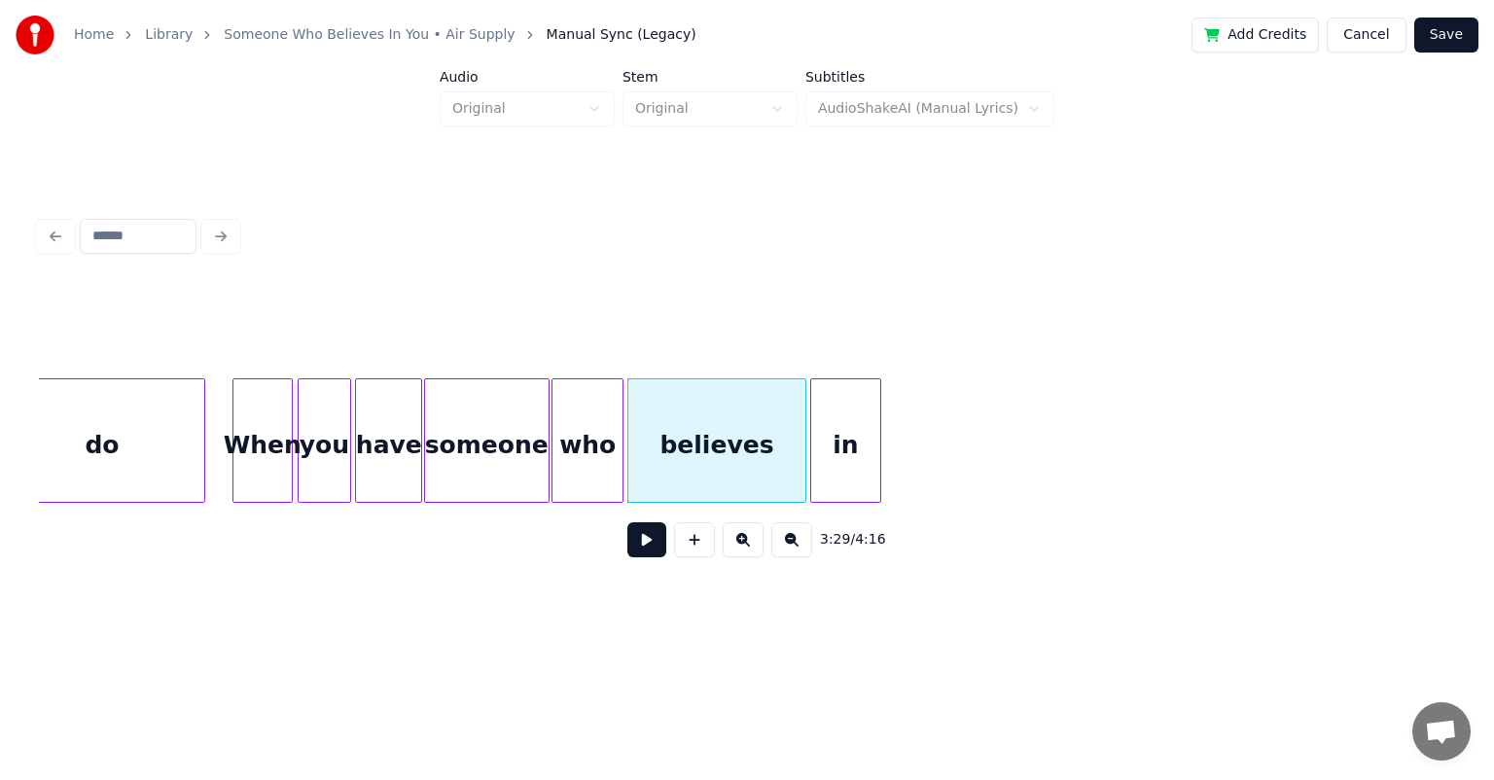
click at [763, 385] on div "in" at bounding box center [846, 445] width 70 height 132
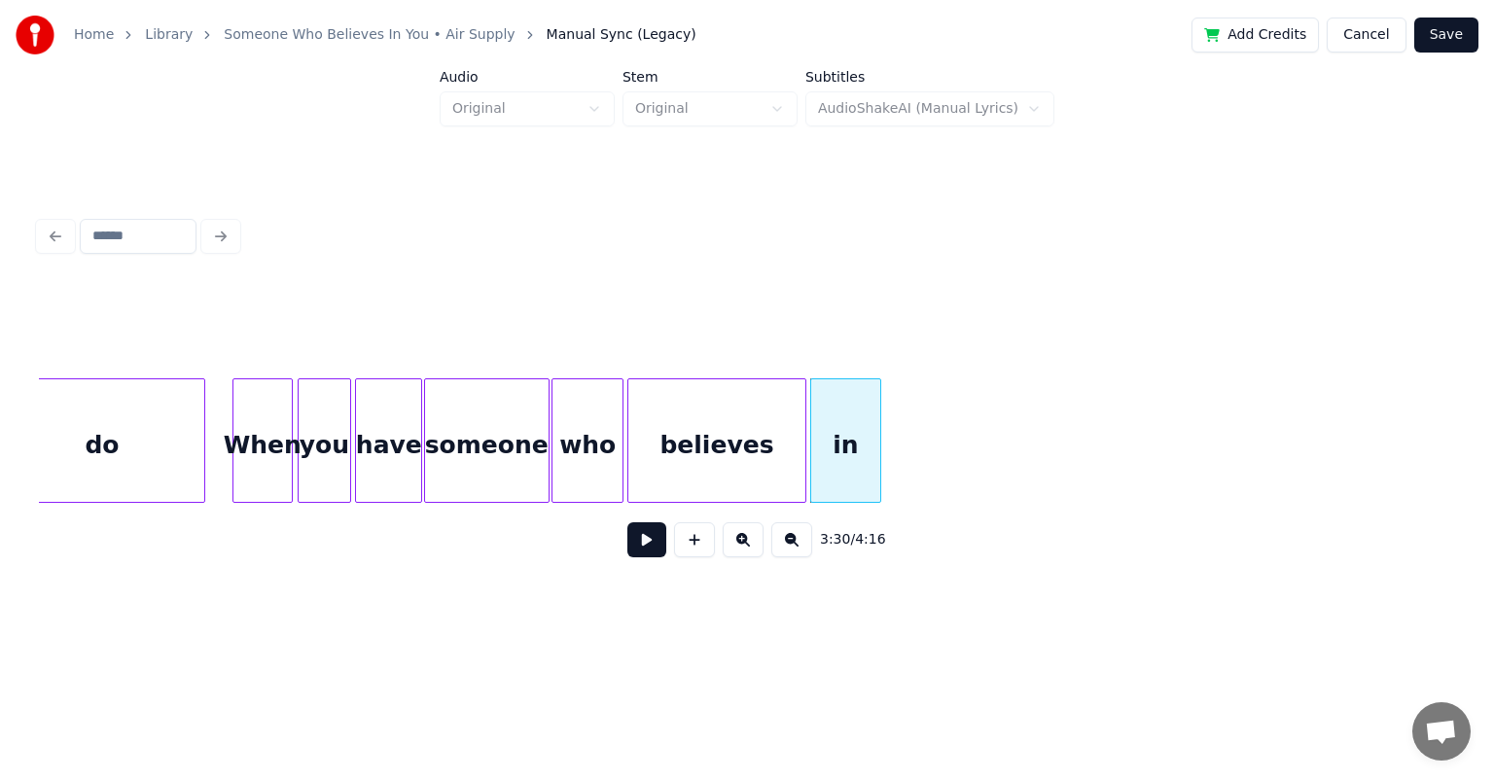
click at [640, 410] on div "believes" at bounding box center [717, 445] width 178 height 132
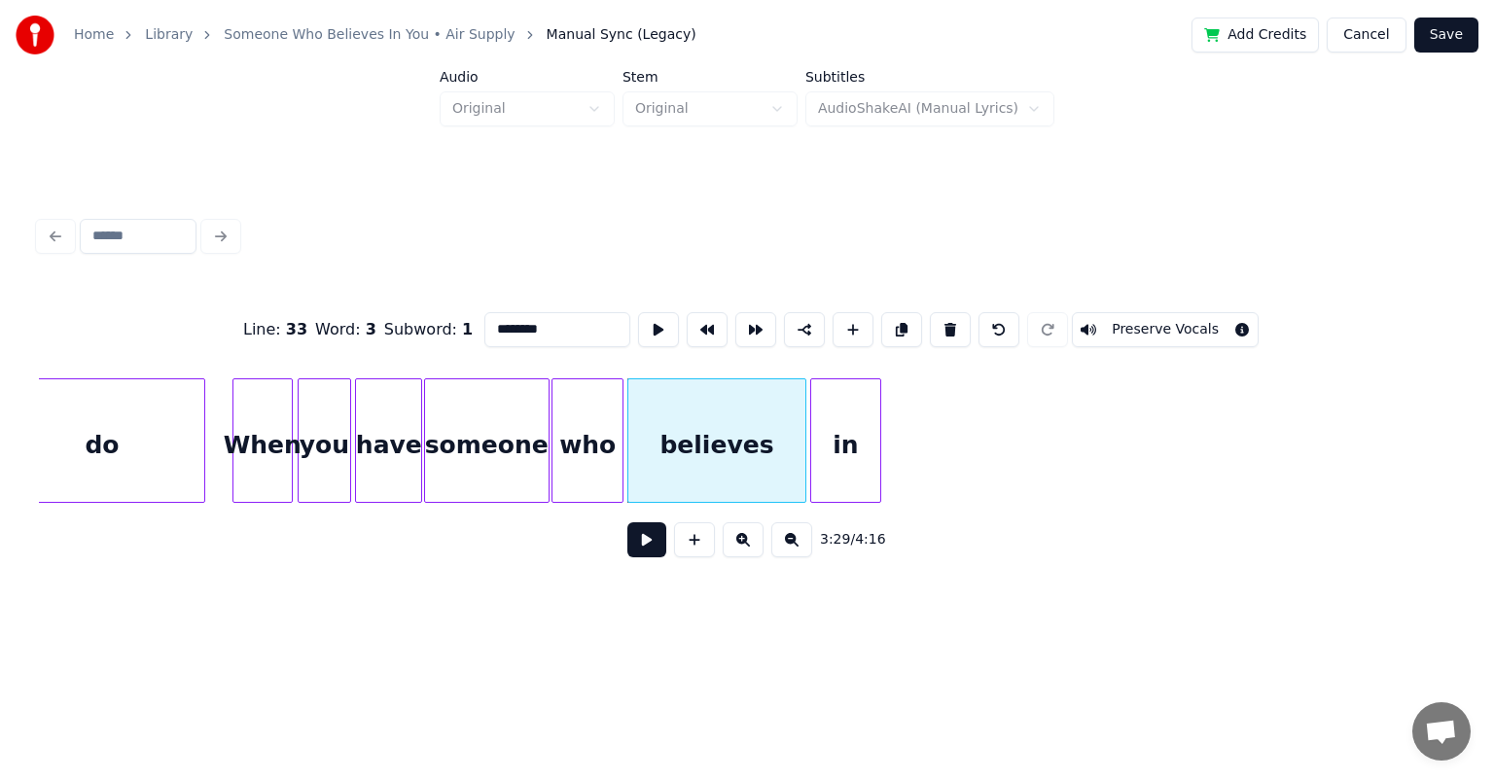
click at [627, 522] on button at bounding box center [646, 539] width 39 height 35
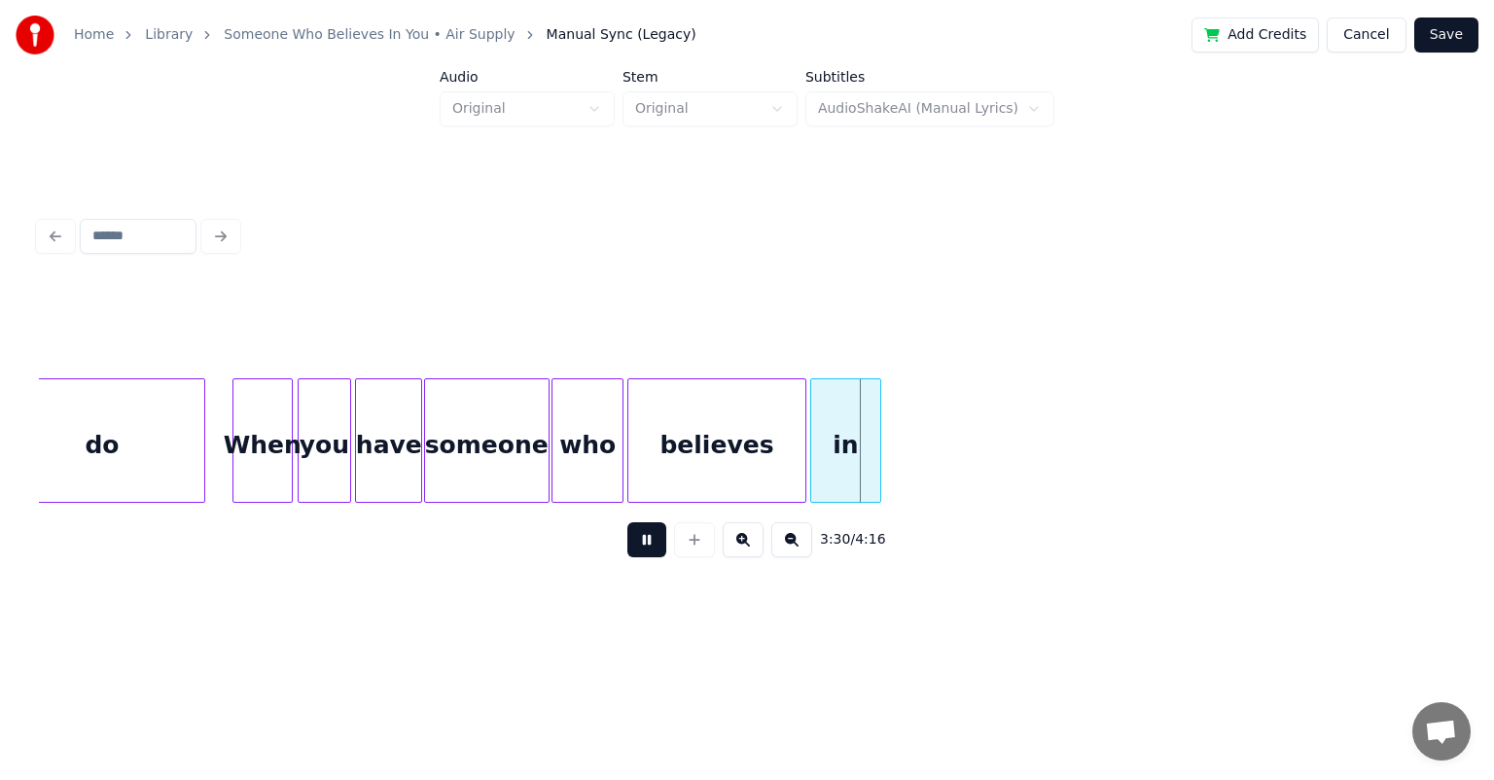
click at [627, 522] on button at bounding box center [646, 539] width 39 height 35
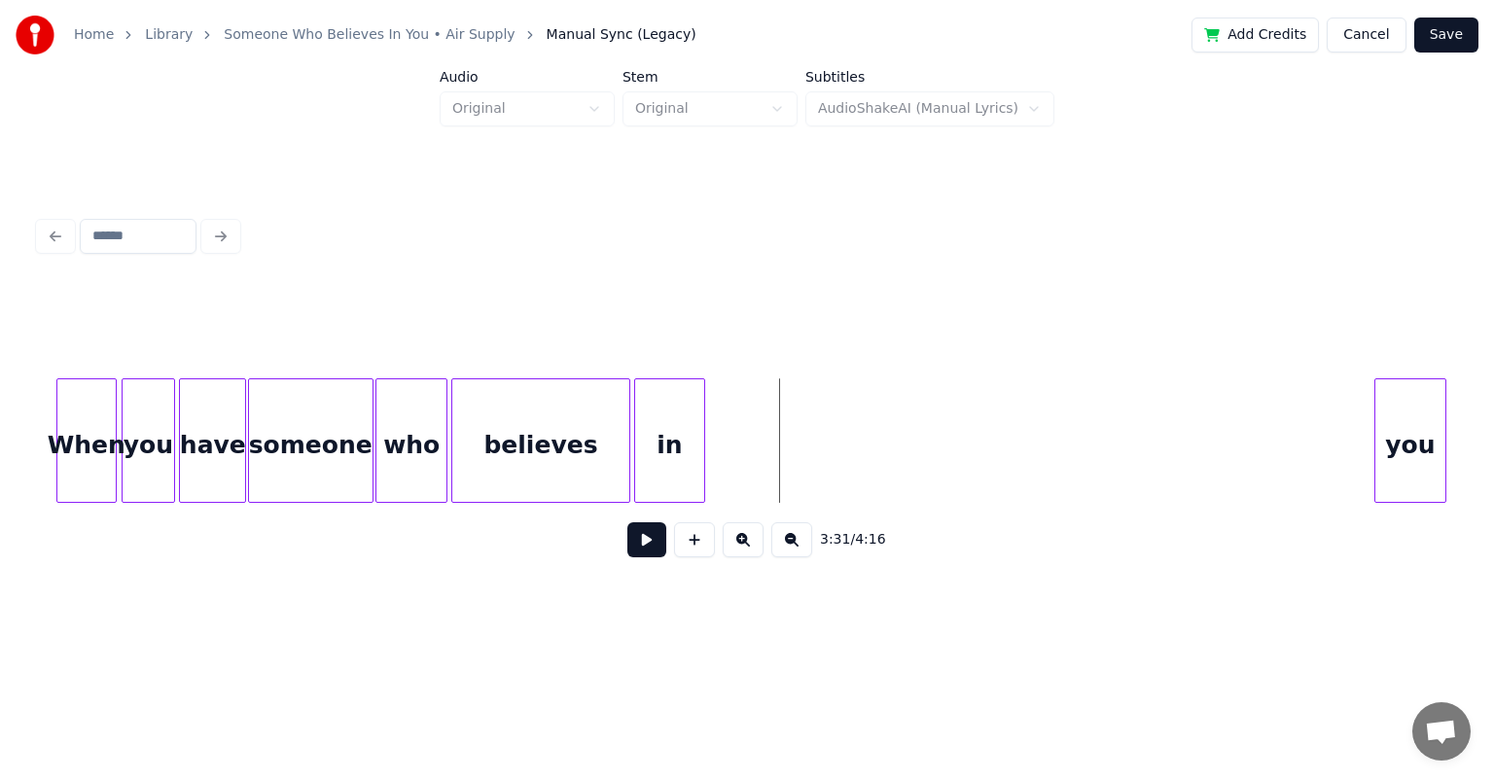
scroll to position [0, 40387]
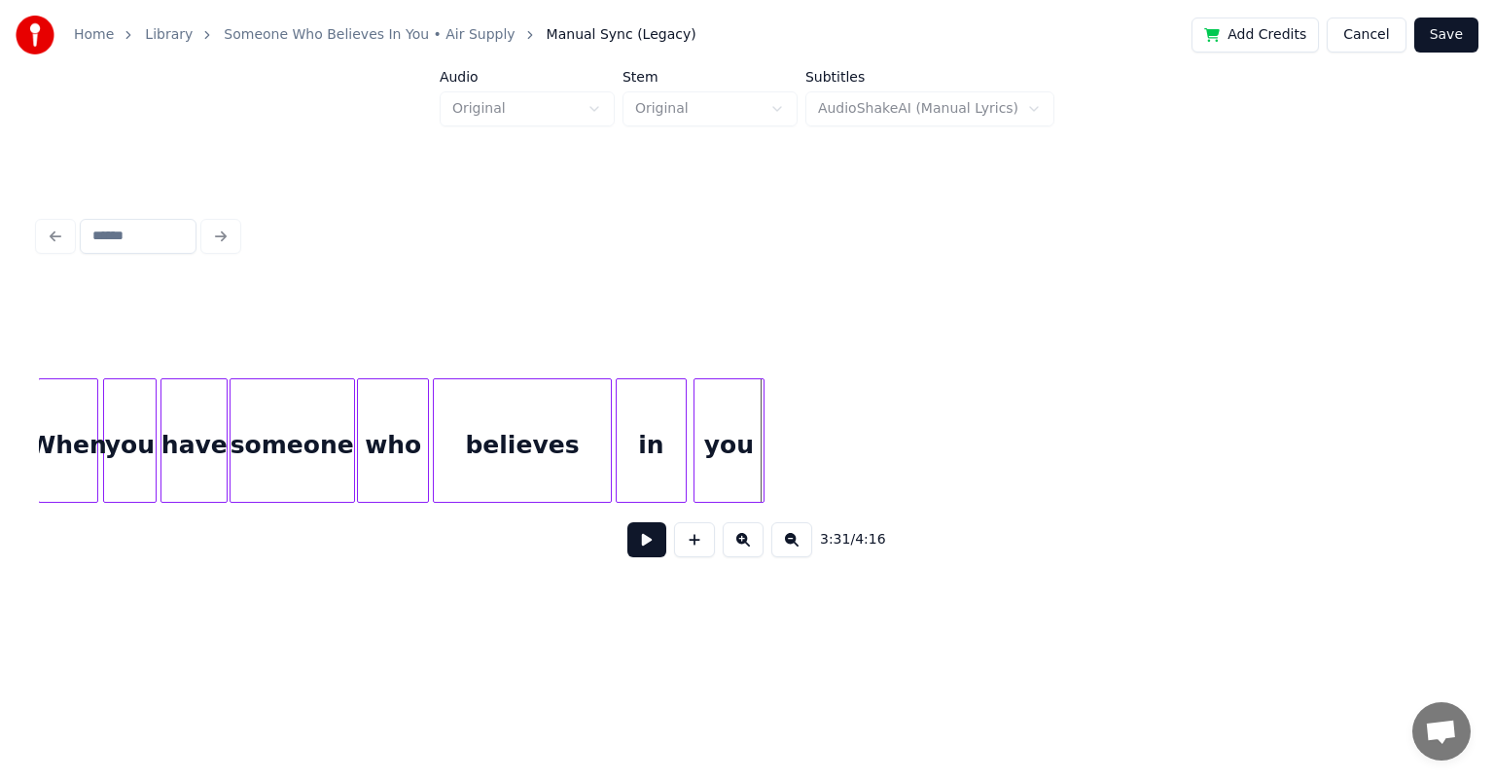
click at [738, 416] on div "you" at bounding box center [729, 445] width 70 height 132
click at [506, 409] on div "believes" at bounding box center [523, 445] width 178 height 132
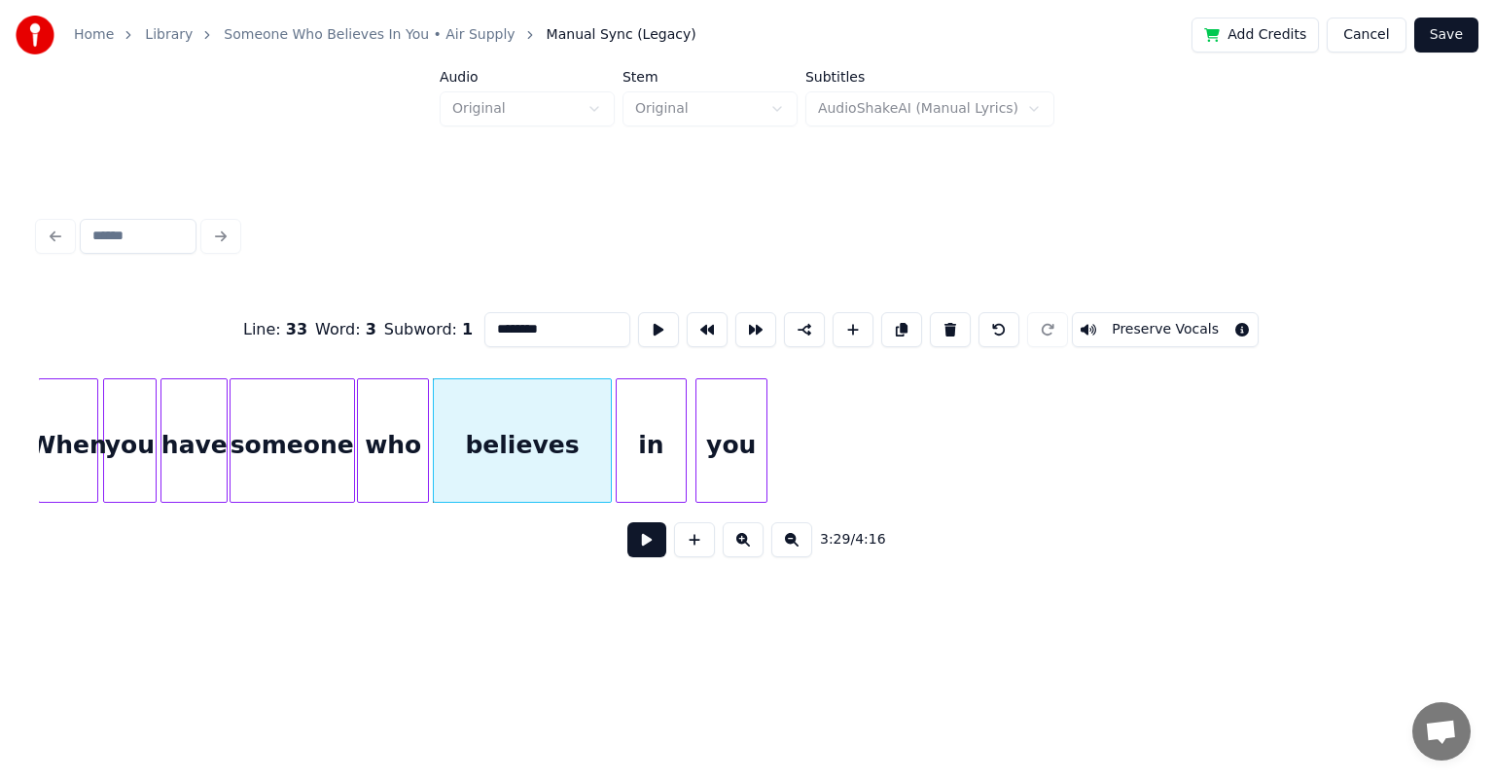
click at [627, 522] on button at bounding box center [646, 539] width 39 height 35
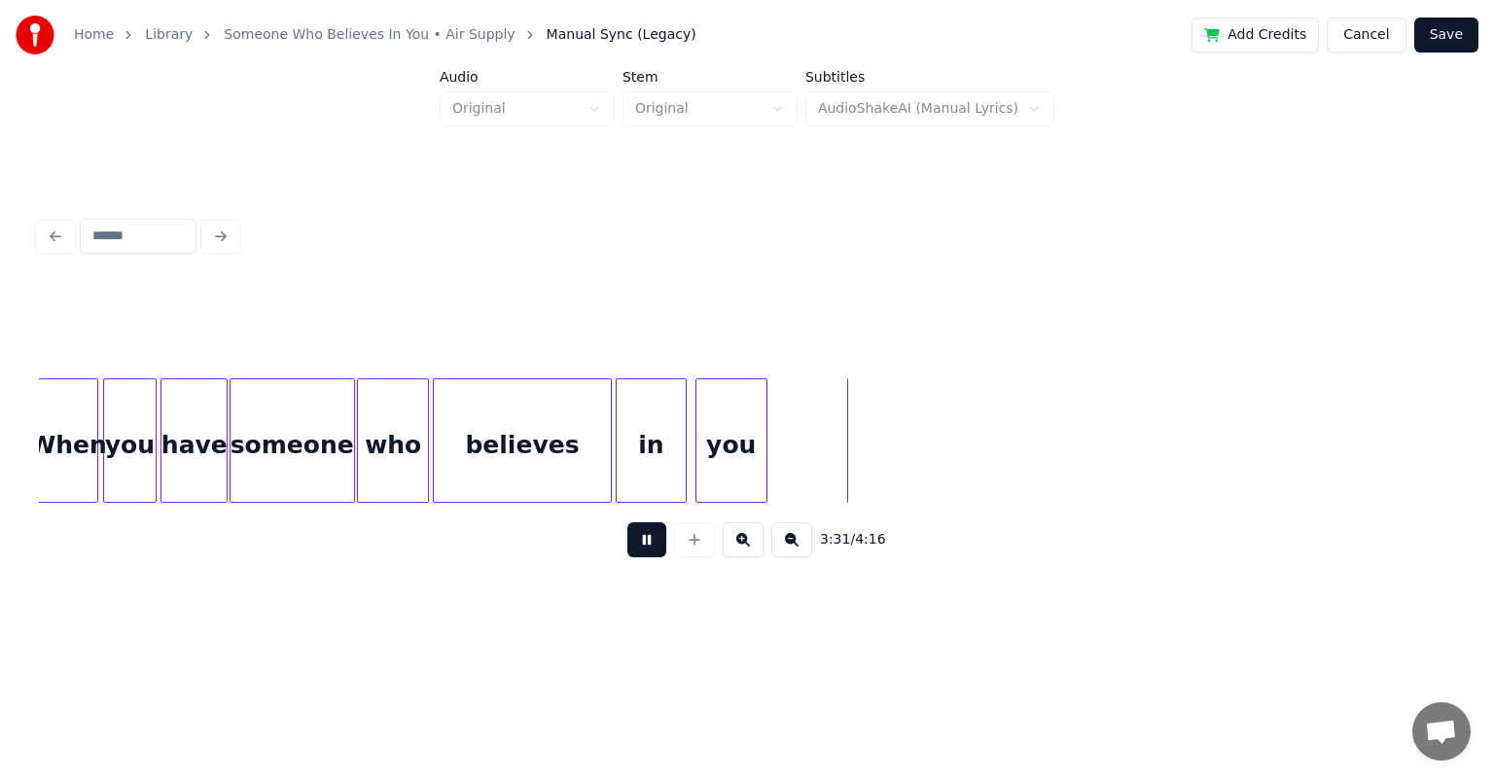
click at [627, 522] on button at bounding box center [646, 539] width 39 height 35
click at [736, 409] on div "you" at bounding box center [746, 445] width 70 height 132
click at [698, 424] on div at bounding box center [697, 440] width 6 height 123
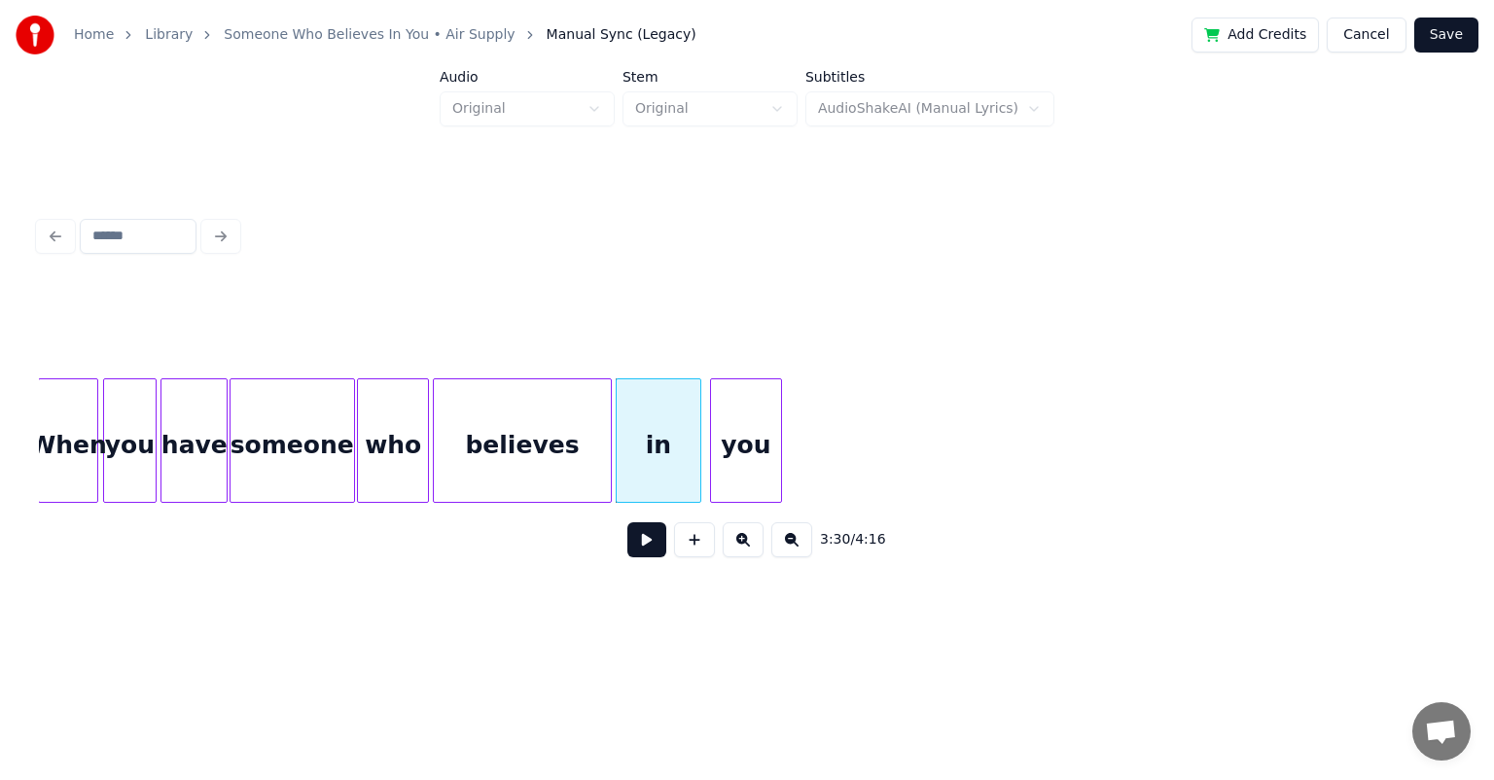
click at [556, 408] on div "believes" at bounding box center [523, 445] width 178 height 132
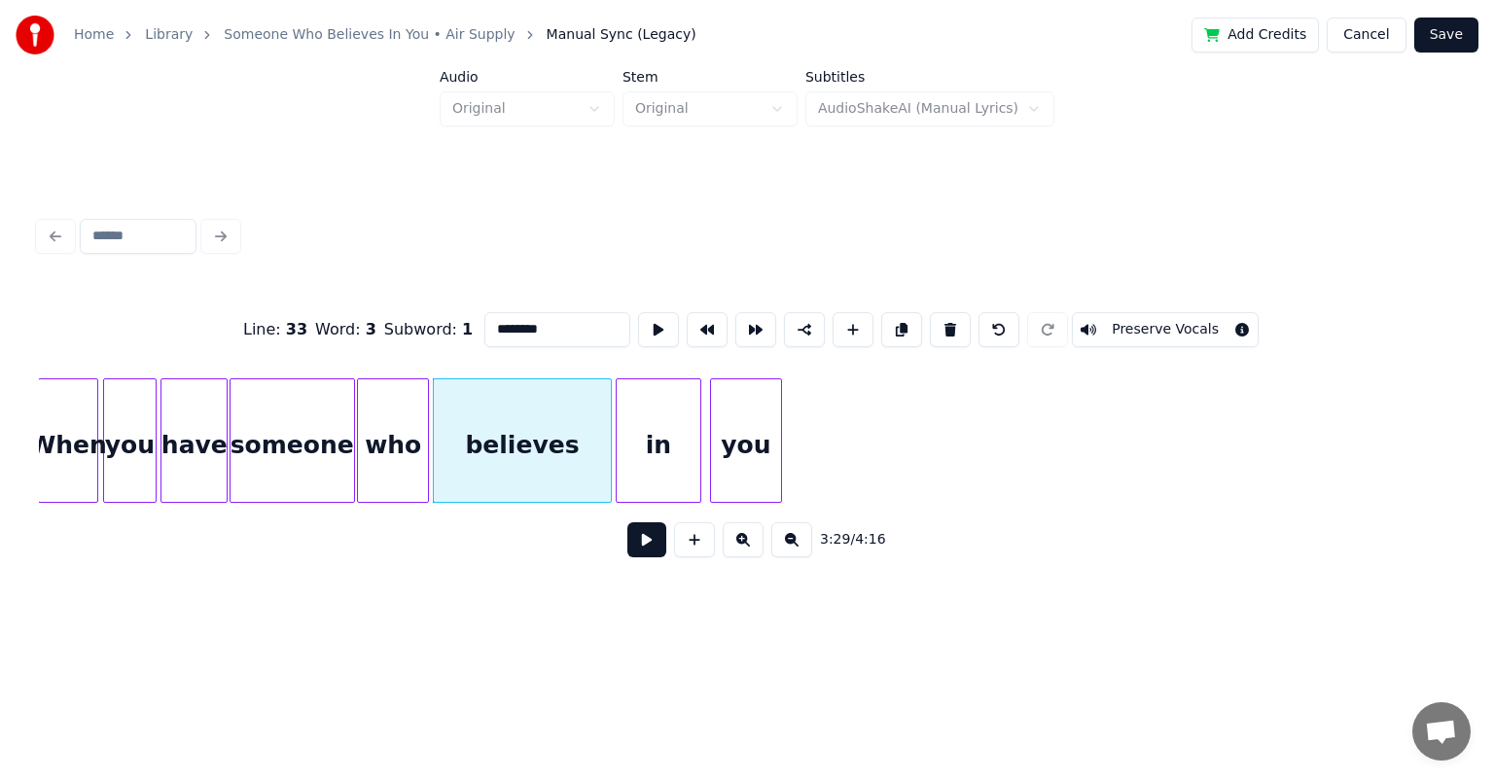
click at [627, 522] on button at bounding box center [646, 539] width 39 height 35
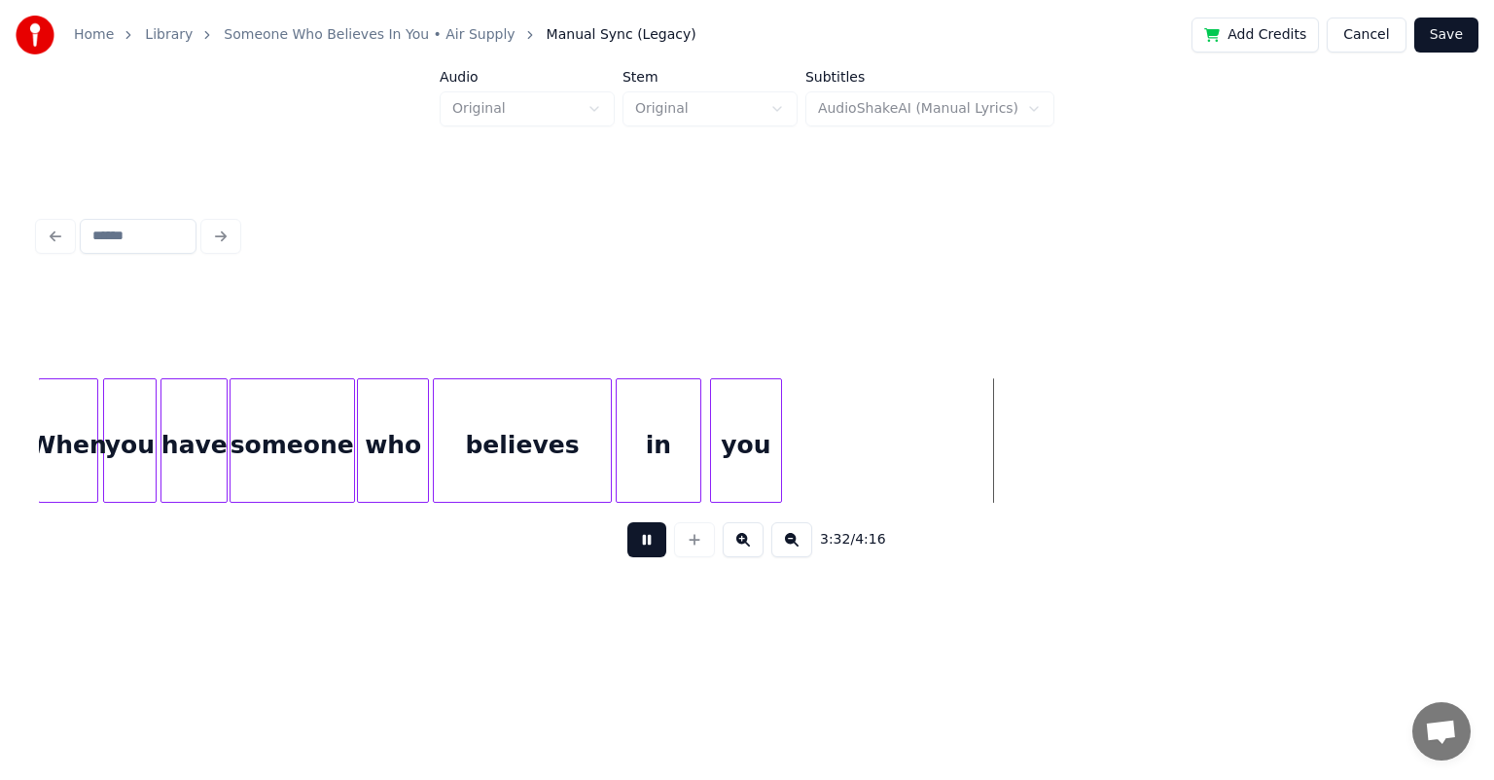
click at [627, 522] on button at bounding box center [646, 539] width 39 height 35
click at [702, 427] on div at bounding box center [701, 440] width 6 height 123
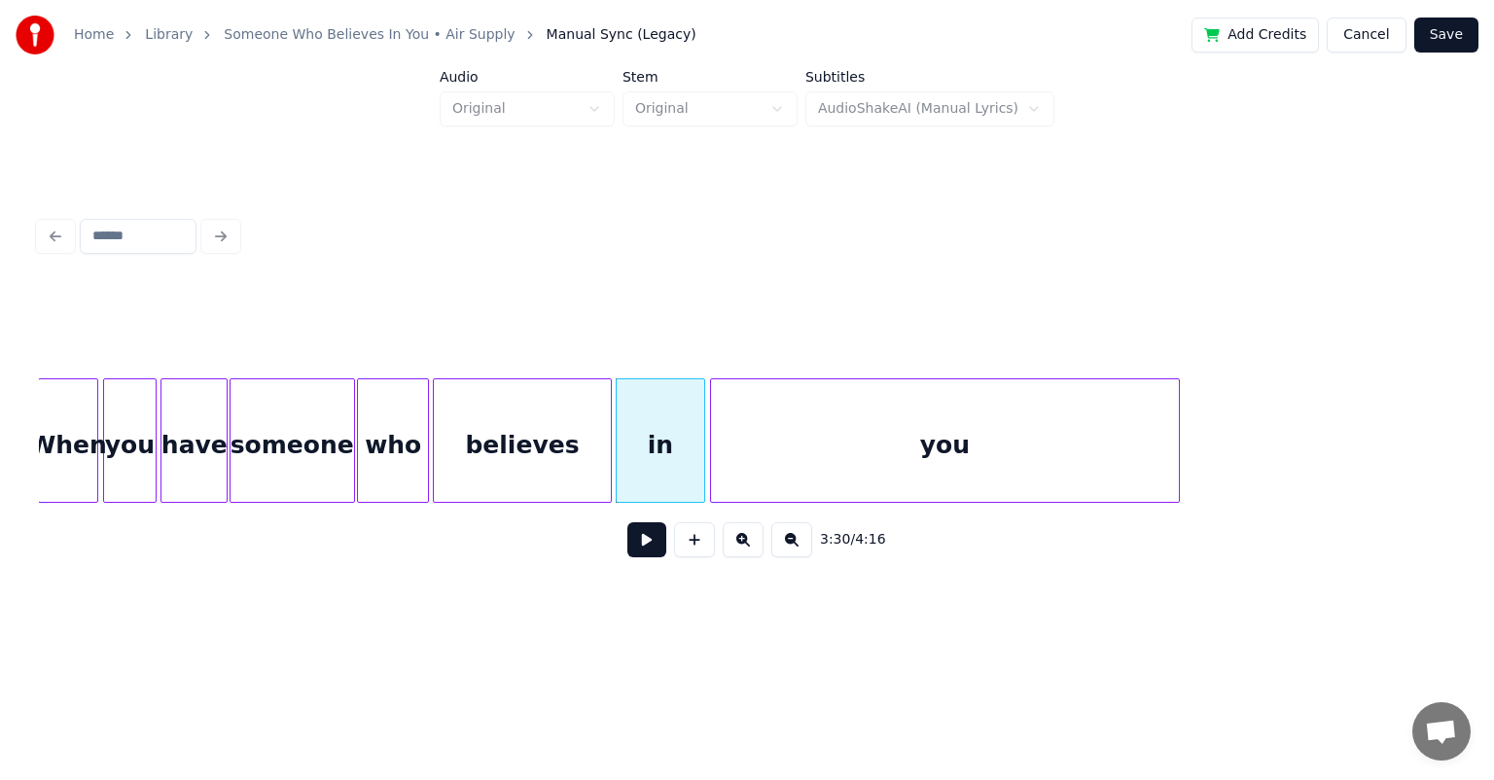
click at [763, 420] on div at bounding box center [1176, 440] width 6 height 123
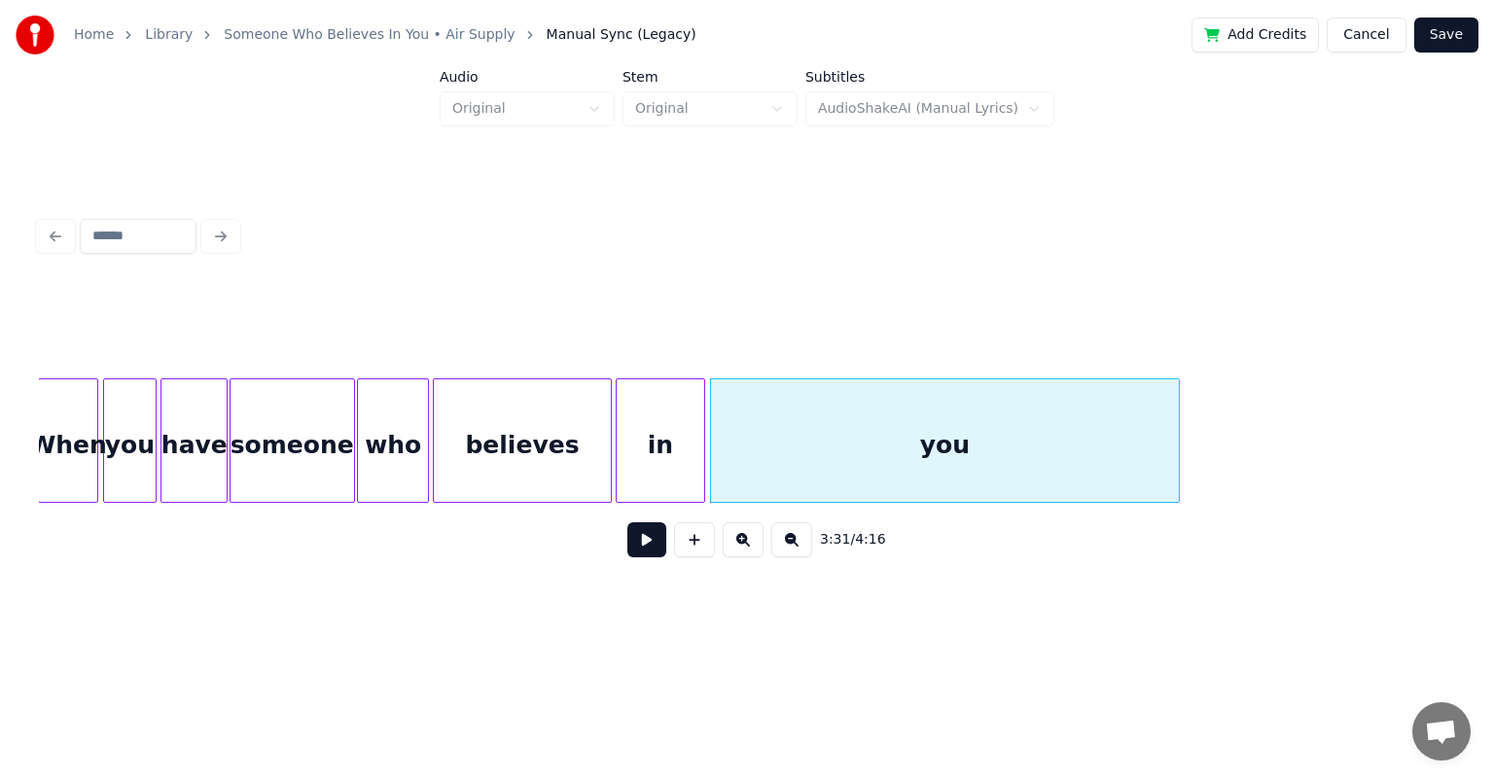
click at [494, 427] on div "believes" at bounding box center [523, 445] width 178 height 132
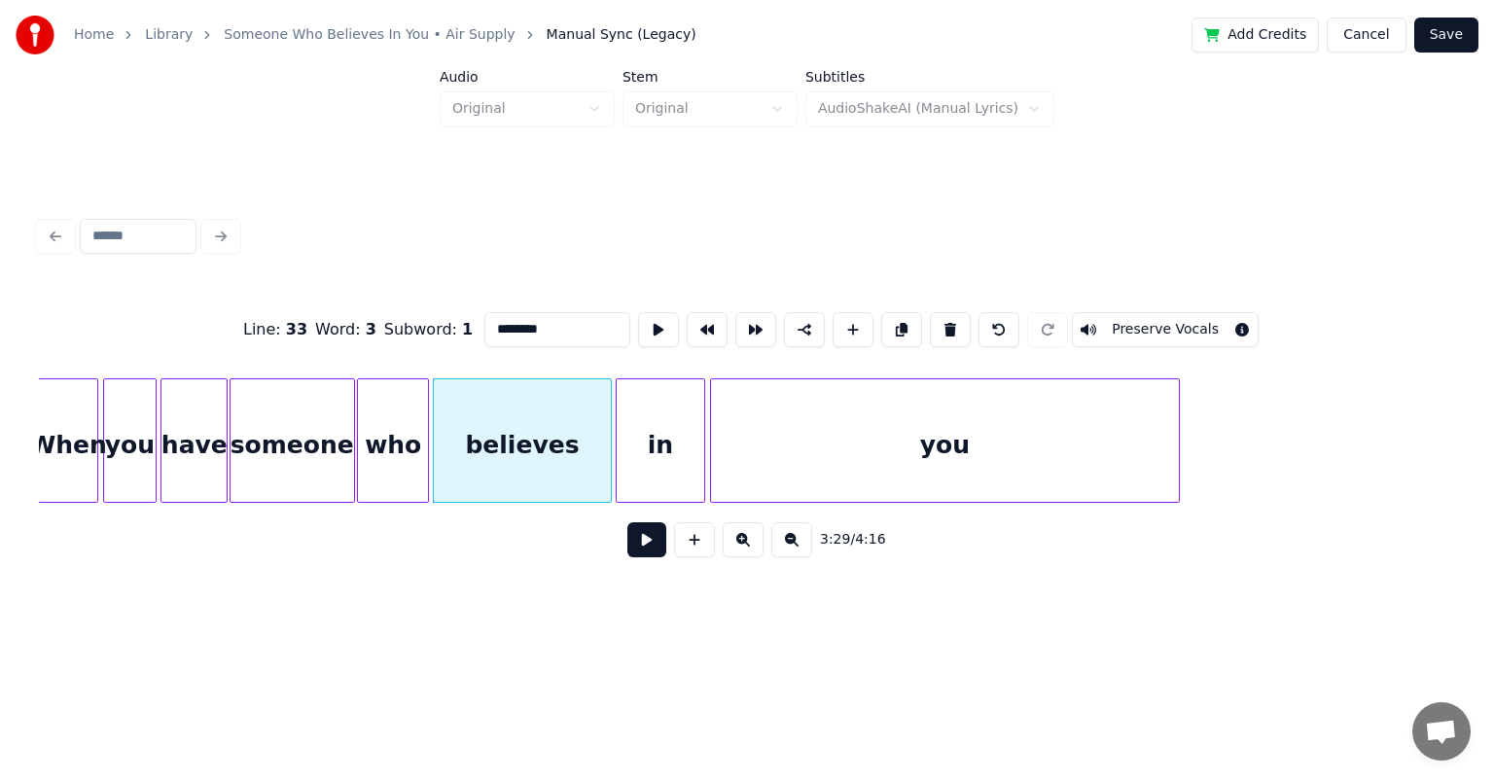
click at [627, 522] on button at bounding box center [646, 539] width 39 height 35
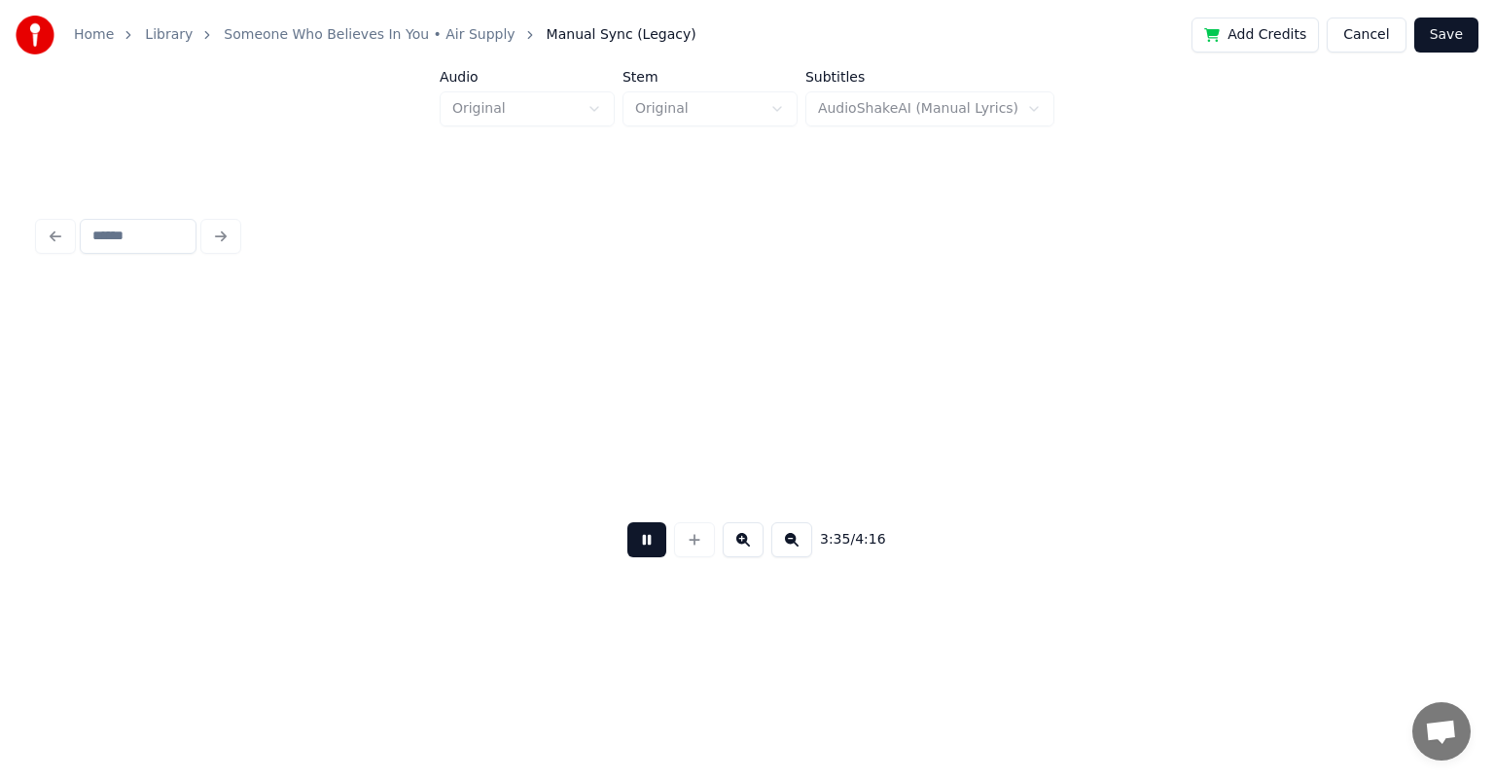
scroll to position [0, 41806]
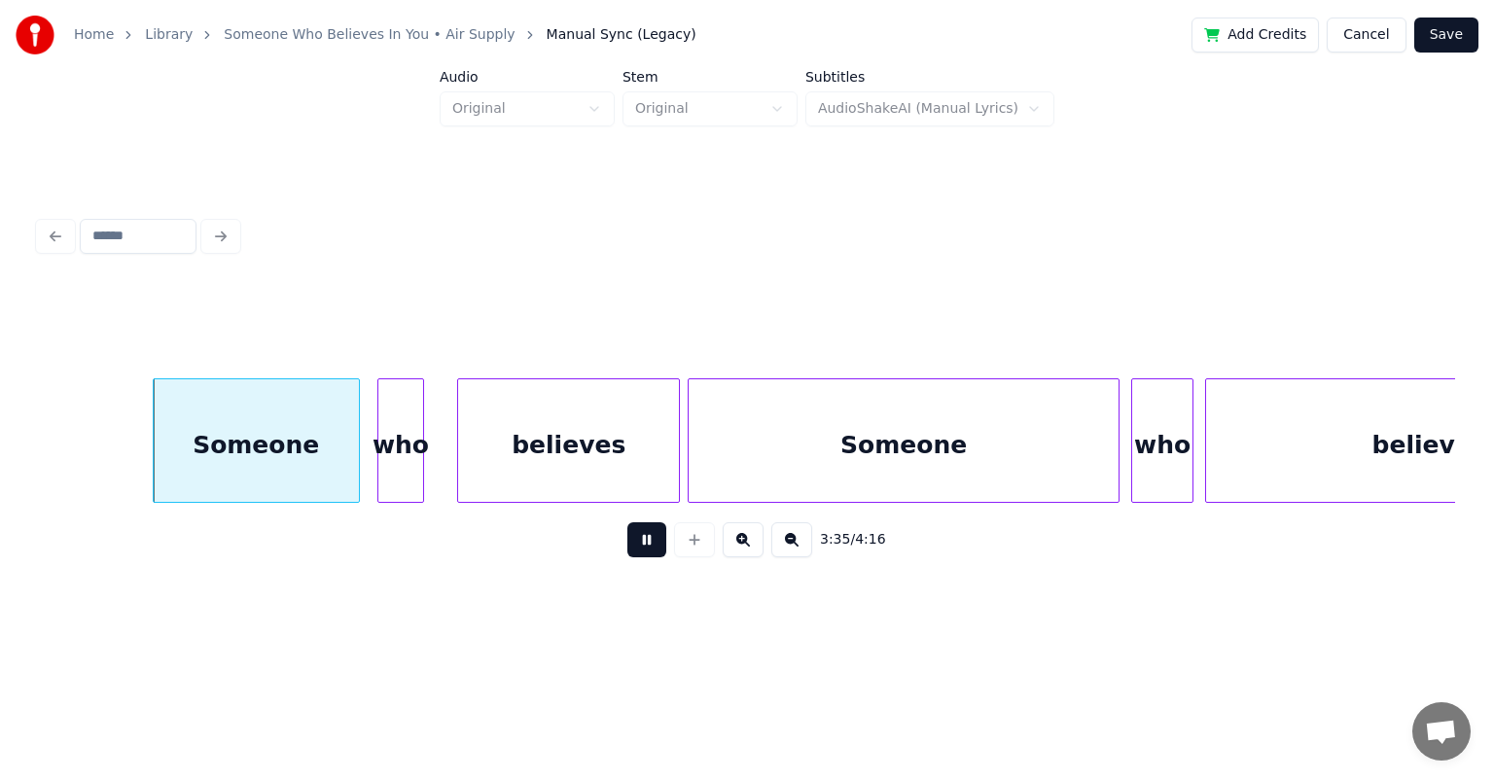
click at [627, 522] on button at bounding box center [646, 539] width 39 height 35
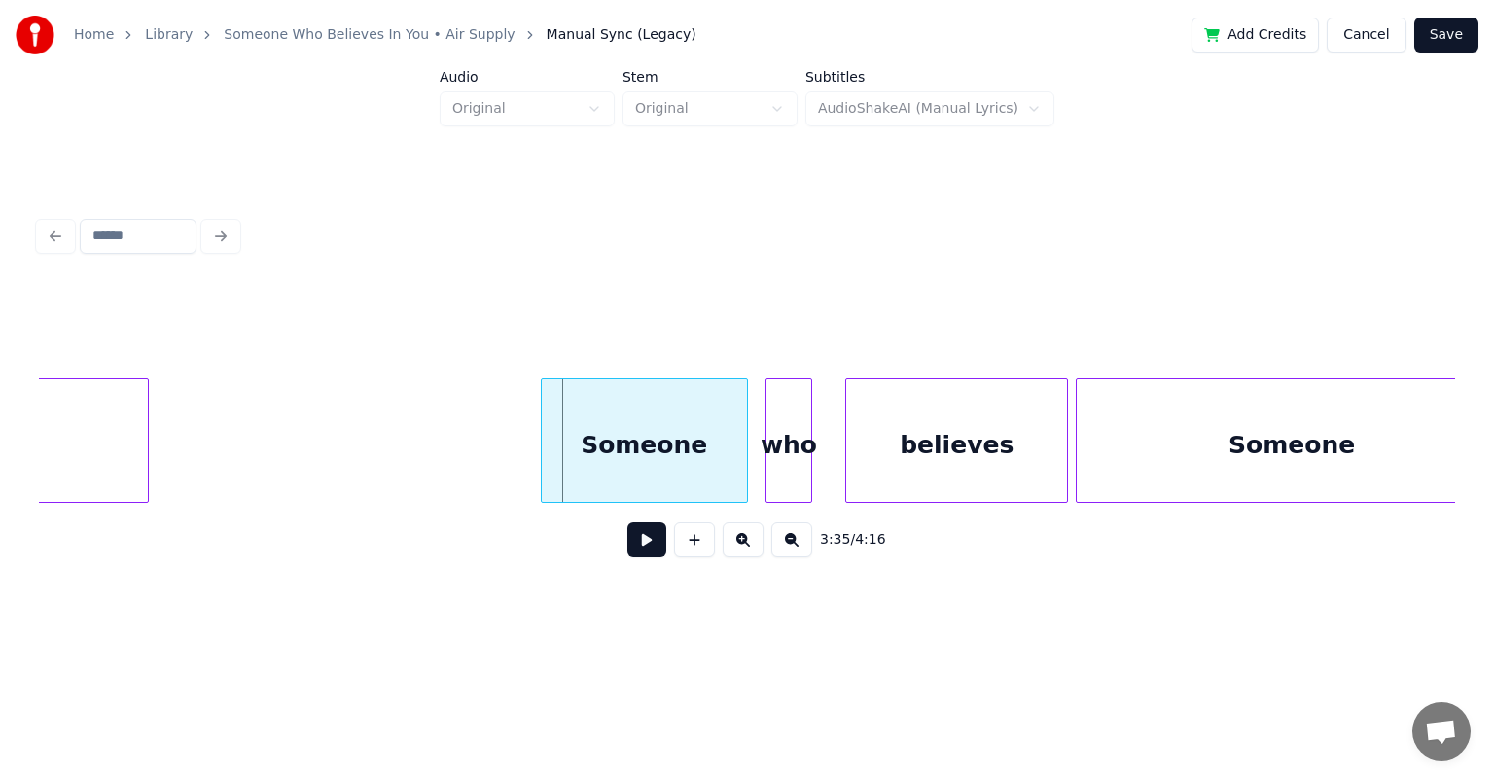
scroll to position [0, 41417]
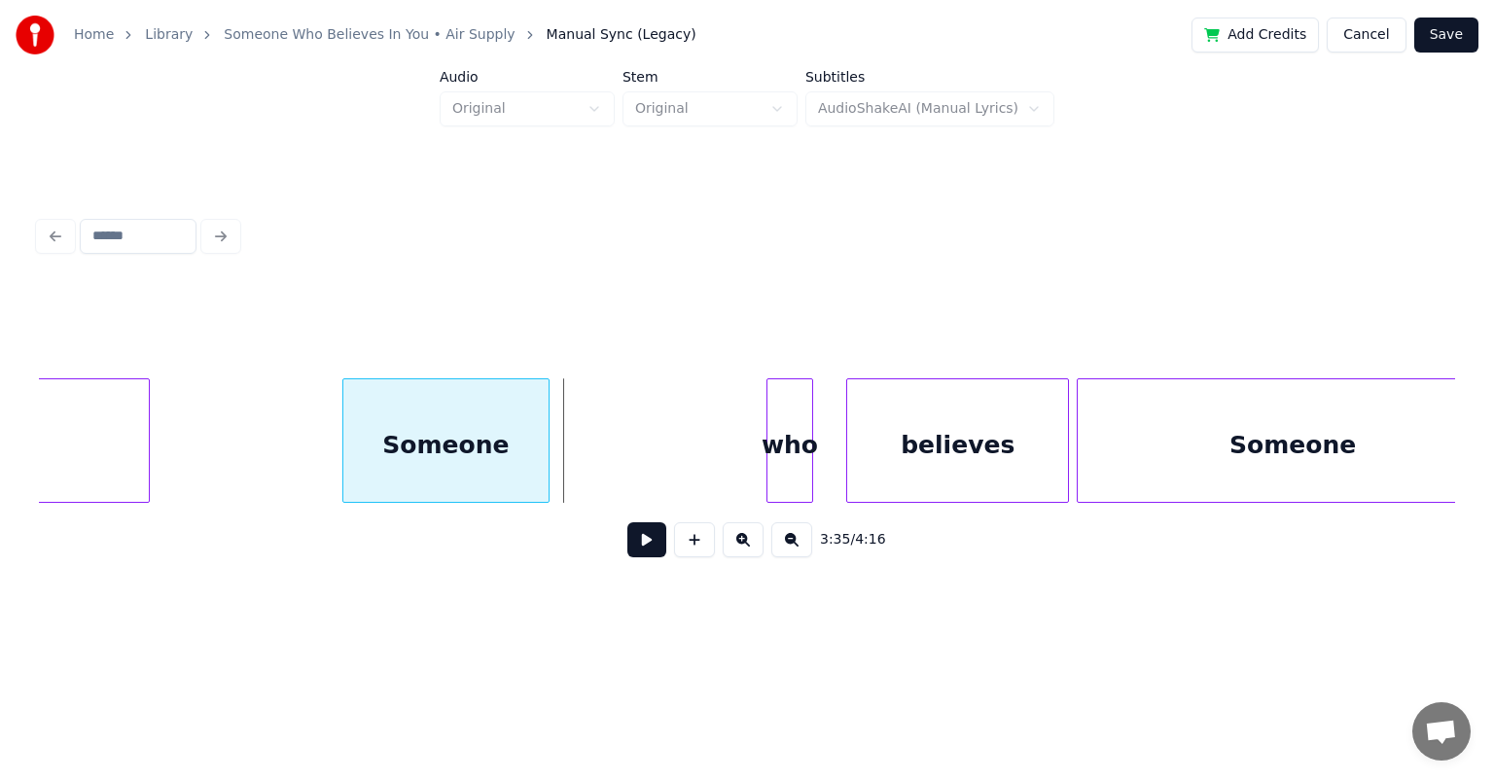
click at [408, 401] on div "Someone" at bounding box center [445, 445] width 205 height 132
click at [627, 522] on button at bounding box center [646, 539] width 39 height 35
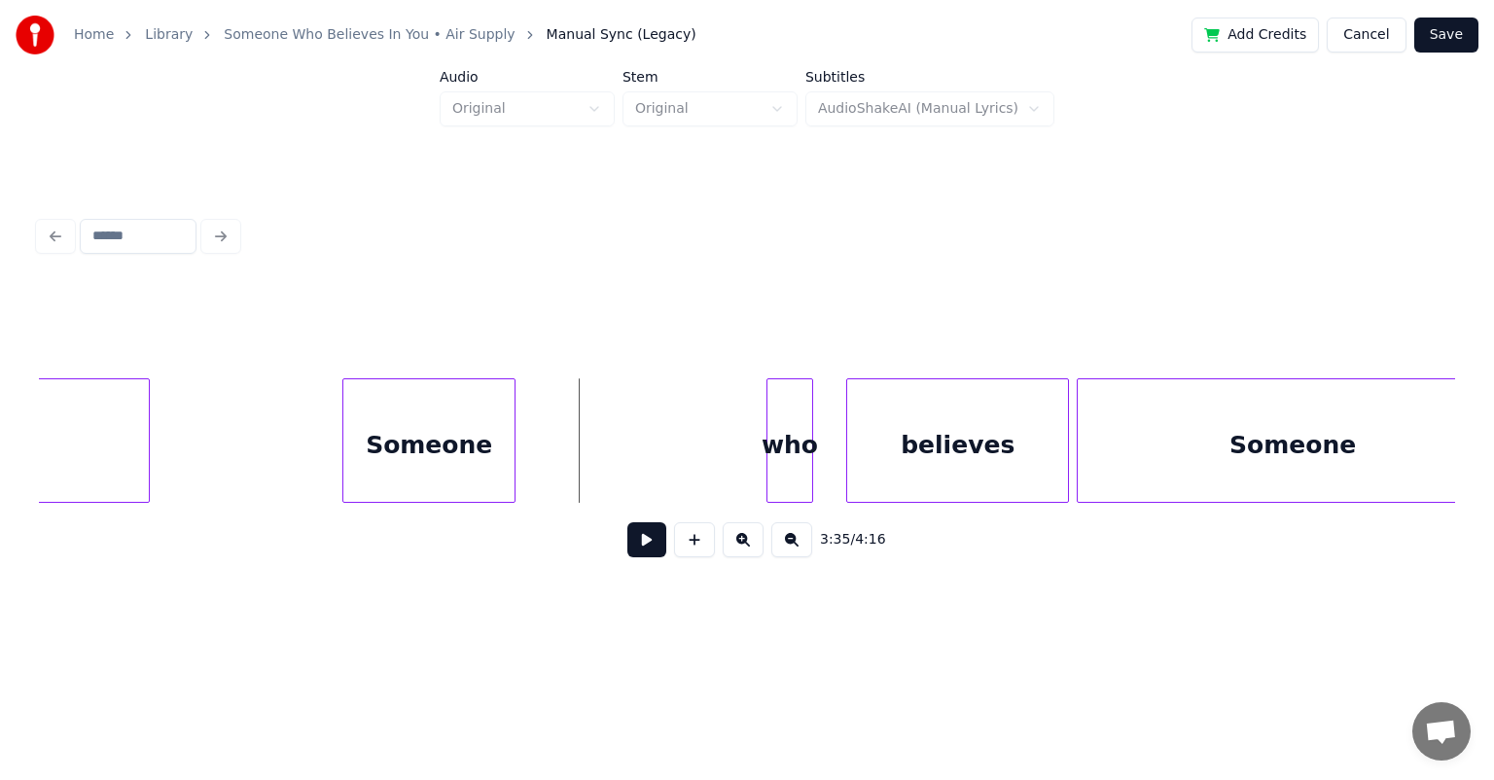
click at [513, 429] on div at bounding box center [512, 440] width 6 height 123
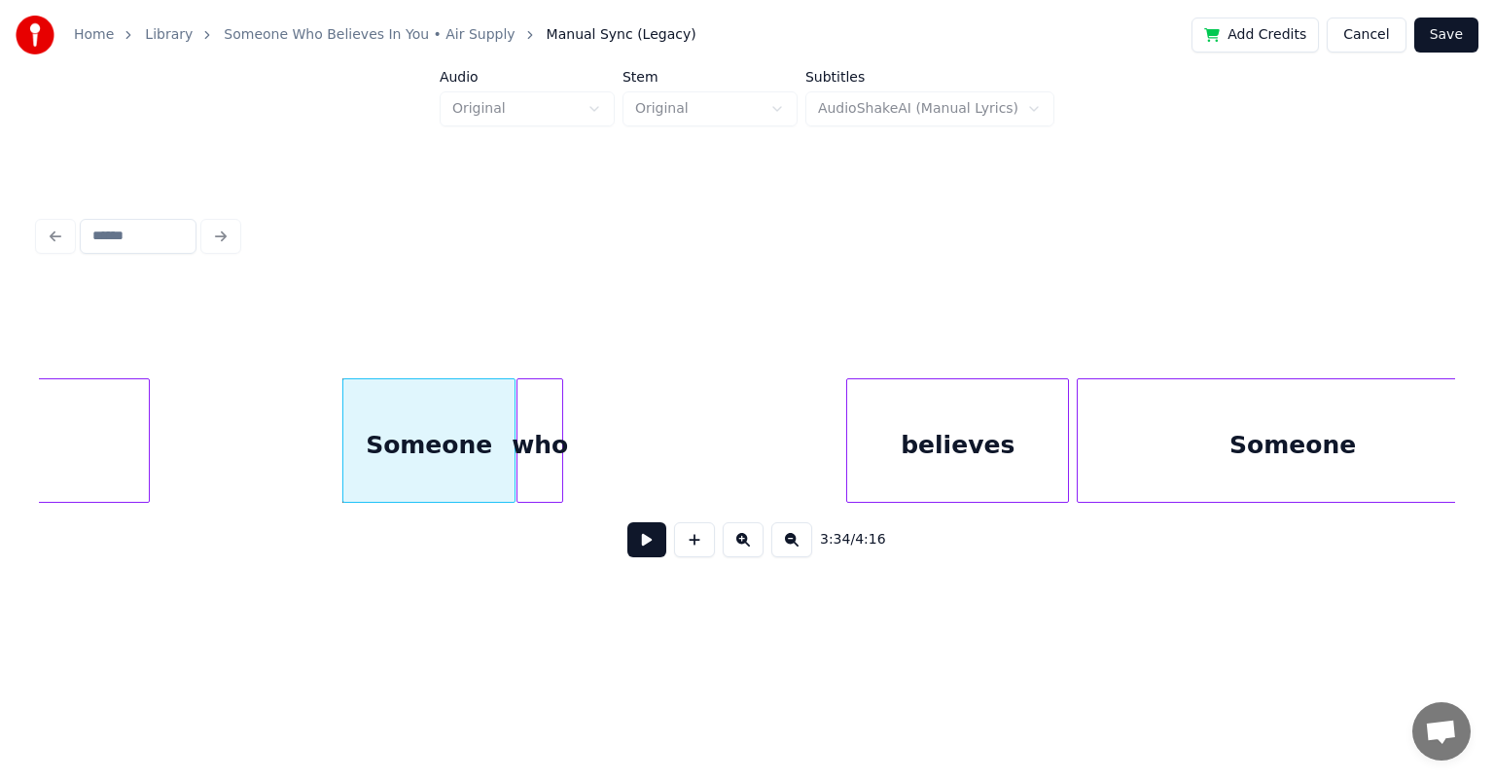
click at [527, 419] on div "who" at bounding box center [539, 445] width 45 height 132
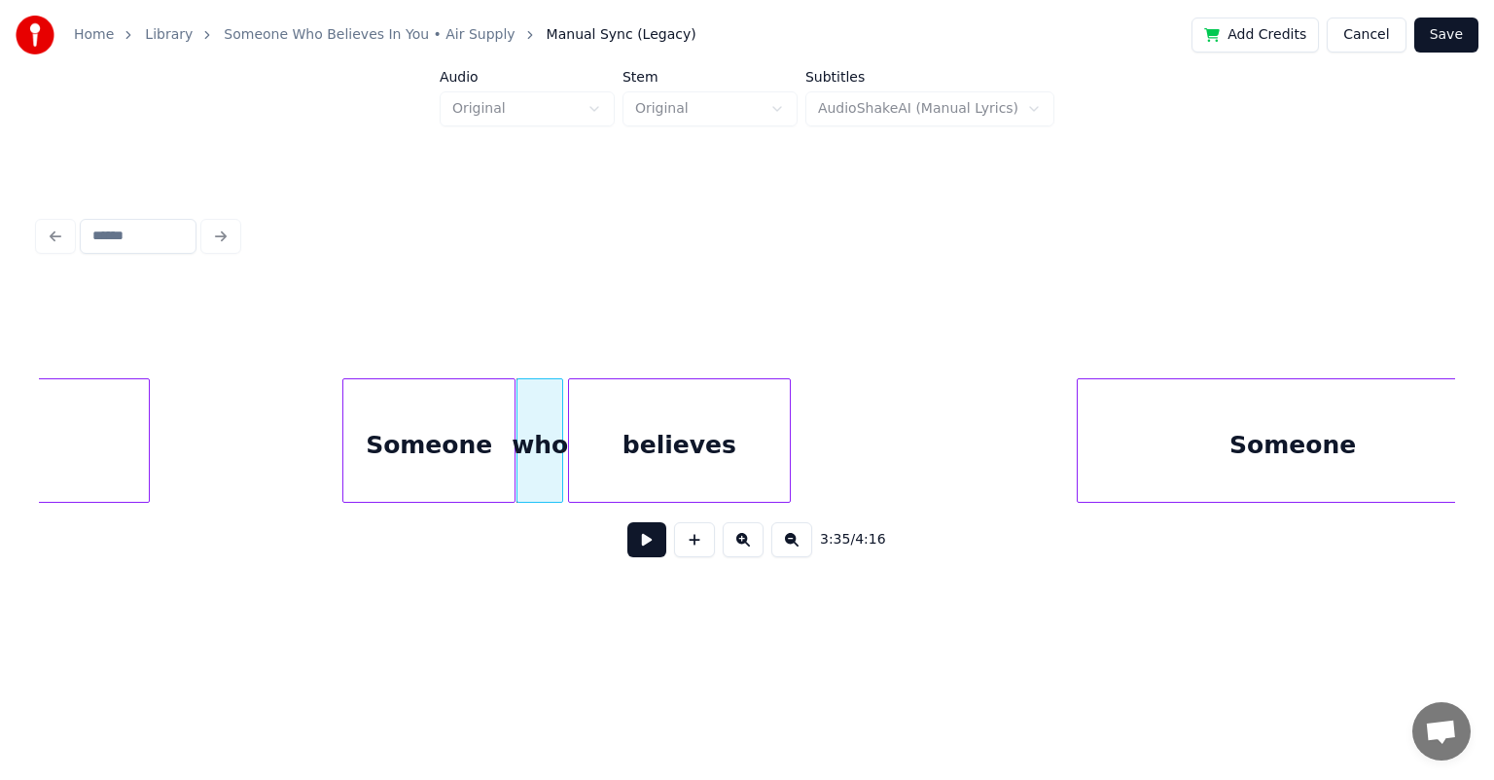
click at [603, 432] on div "believes" at bounding box center [679, 445] width 221 height 132
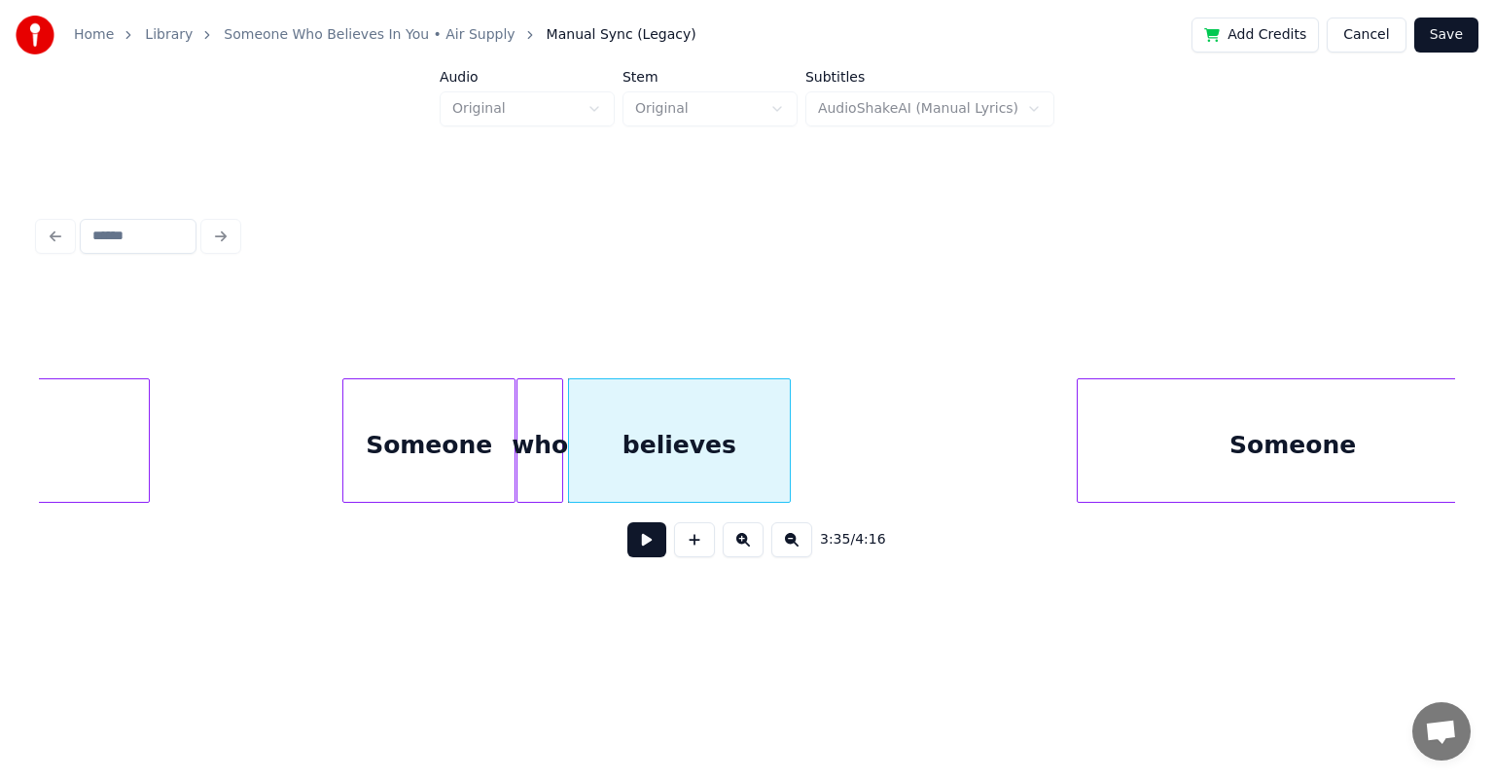
click at [385, 420] on div "Someone" at bounding box center [428, 445] width 171 height 132
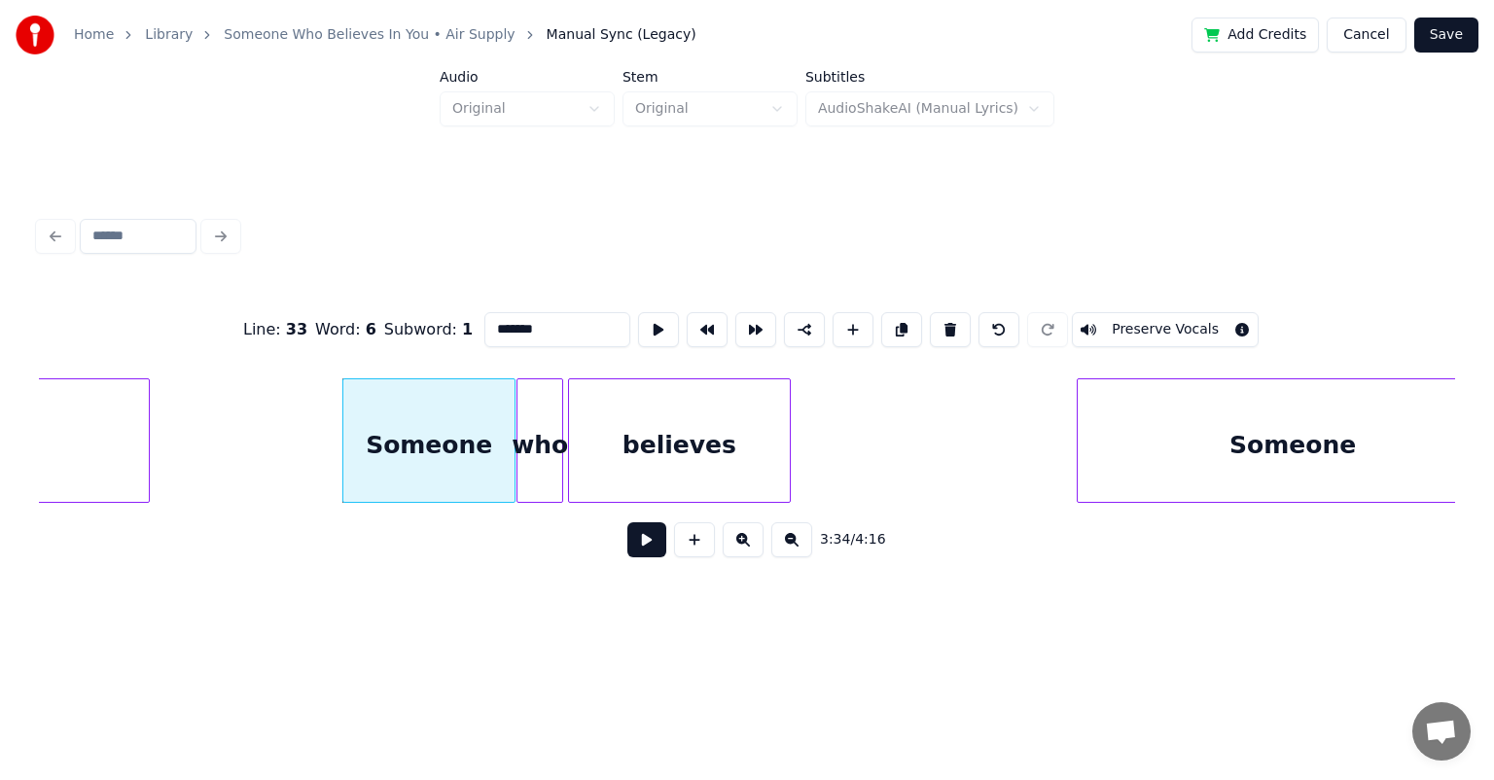
click at [627, 522] on button at bounding box center [646, 539] width 39 height 35
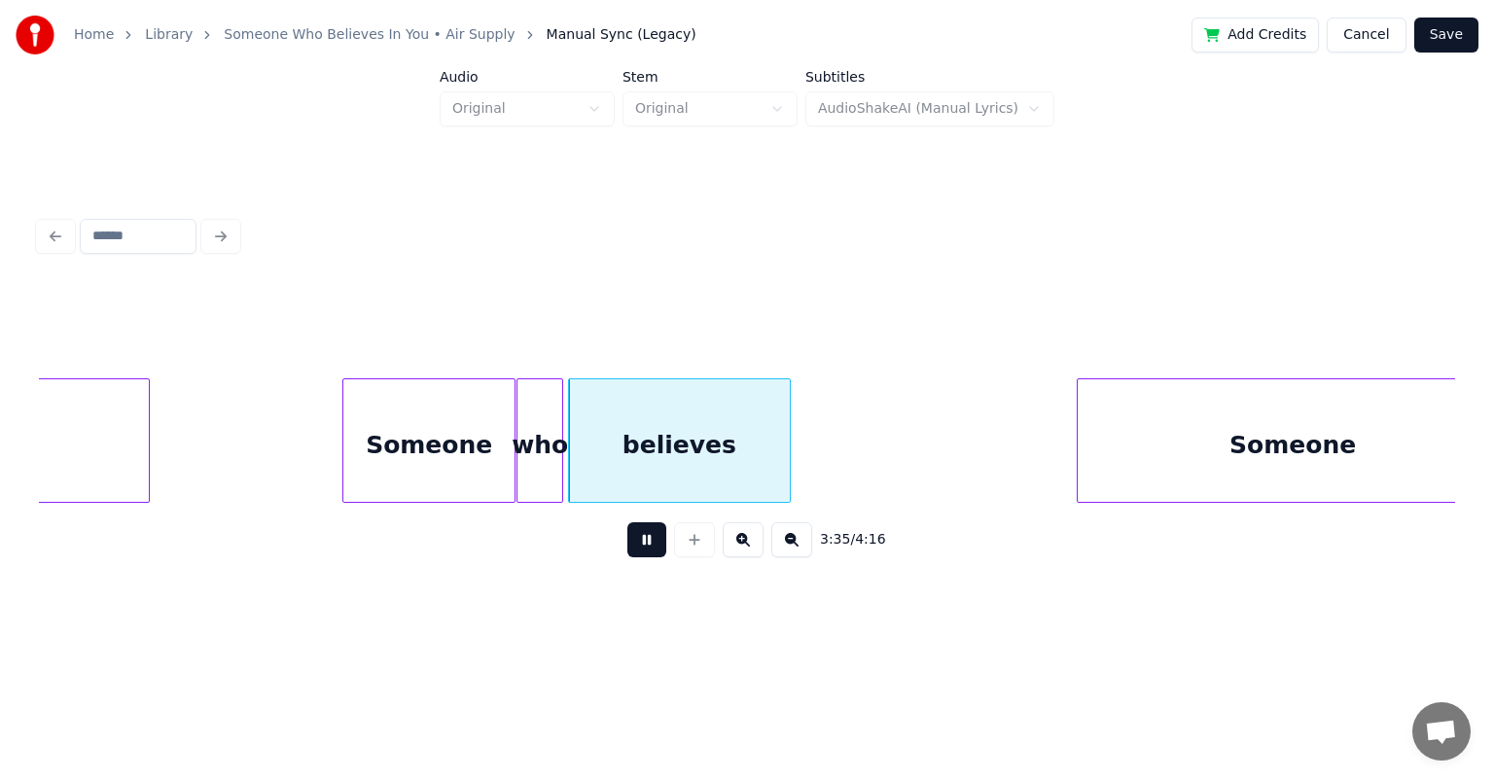
click at [627, 522] on button at bounding box center [646, 539] width 39 height 35
click at [511, 420] on div at bounding box center [512, 440] width 6 height 123
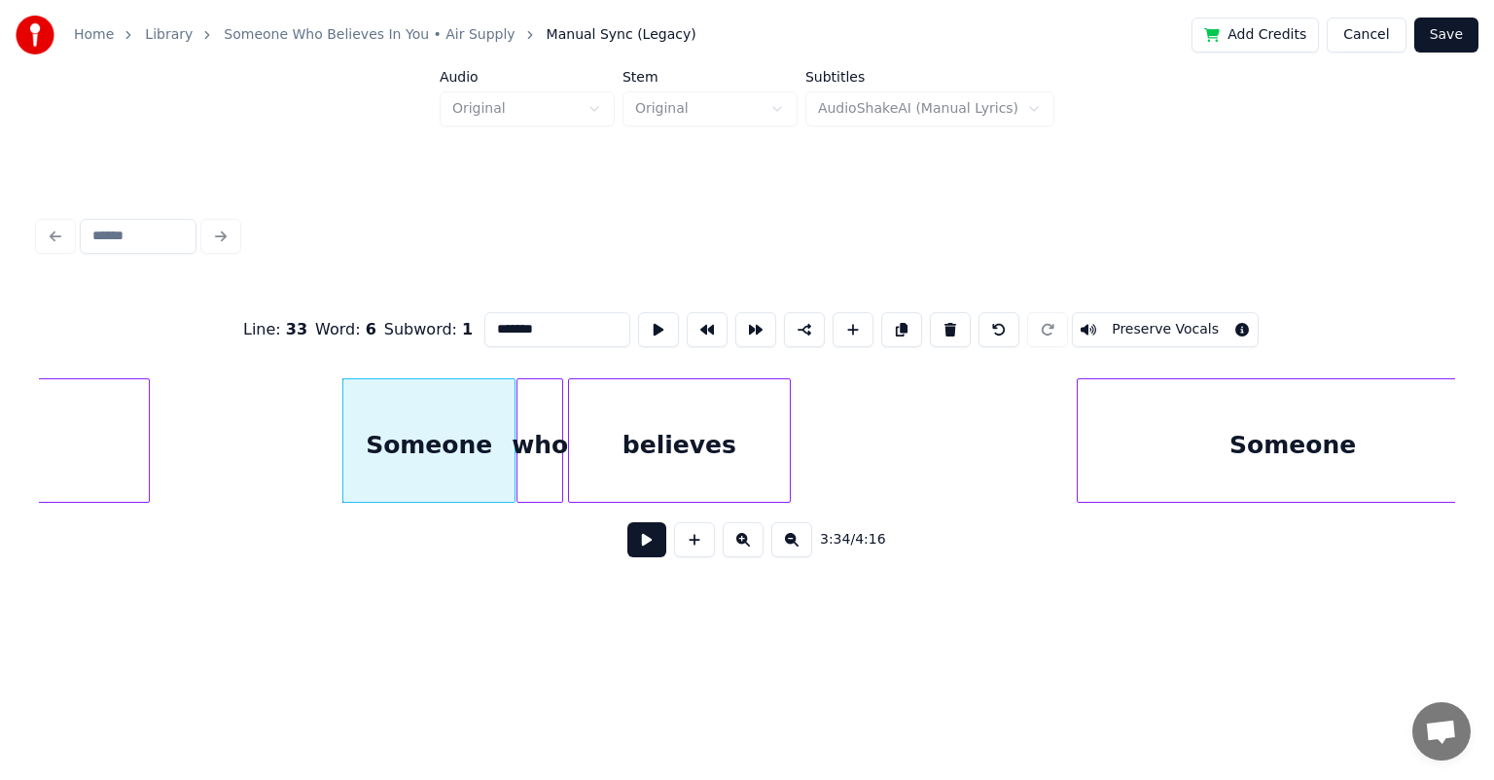
click at [471, 420] on div "Someone" at bounding box center [428, 445] width 171 height 132
click at [509, 420] on div at bounding box center [508, 440] width 6 height 123
click at [533, 418] on div "who" at bounding box center [539, 445] width 45 height 132
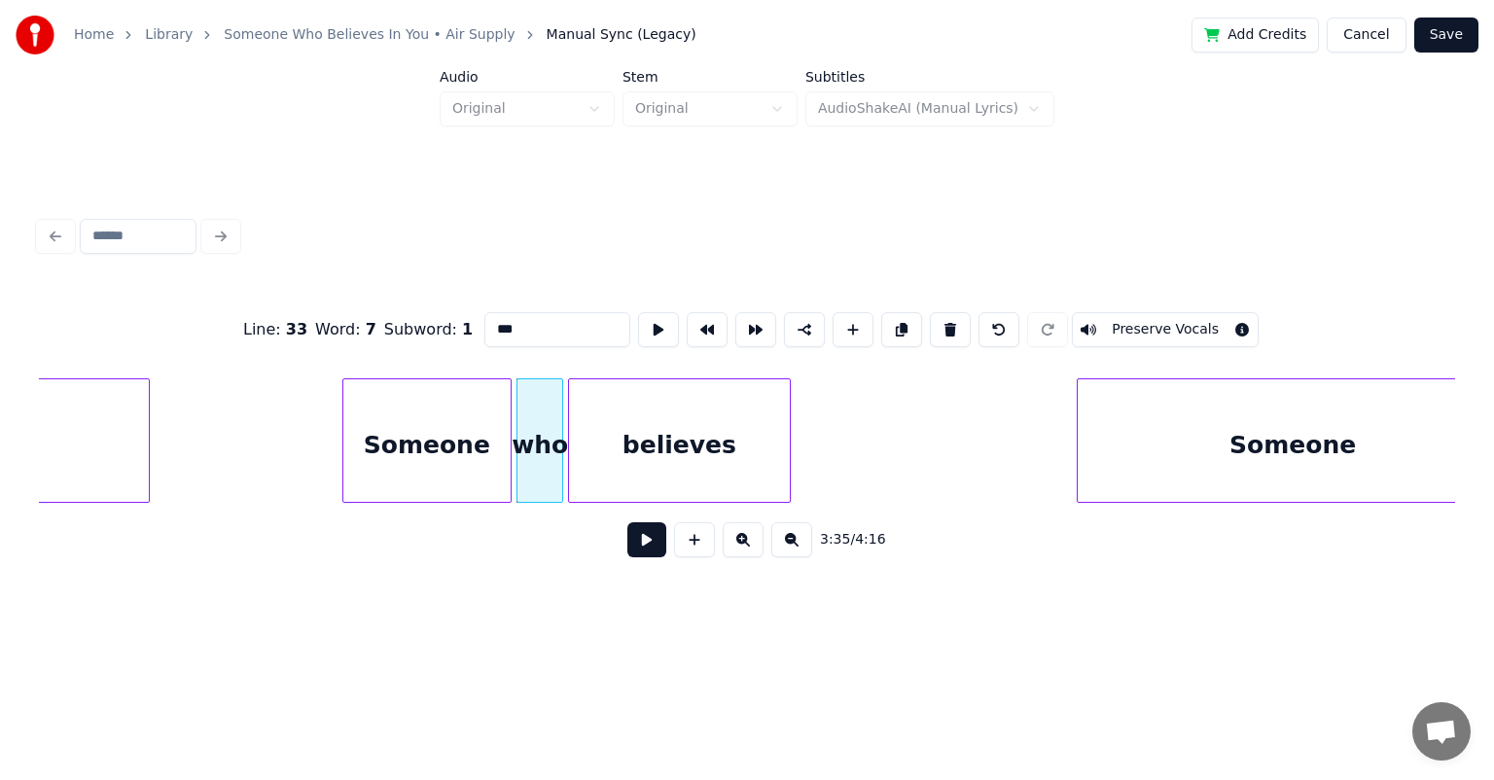
click at [394, 421] on div "Someone" at bounding box center [426, 445] width 167 height 132
type input "*******"
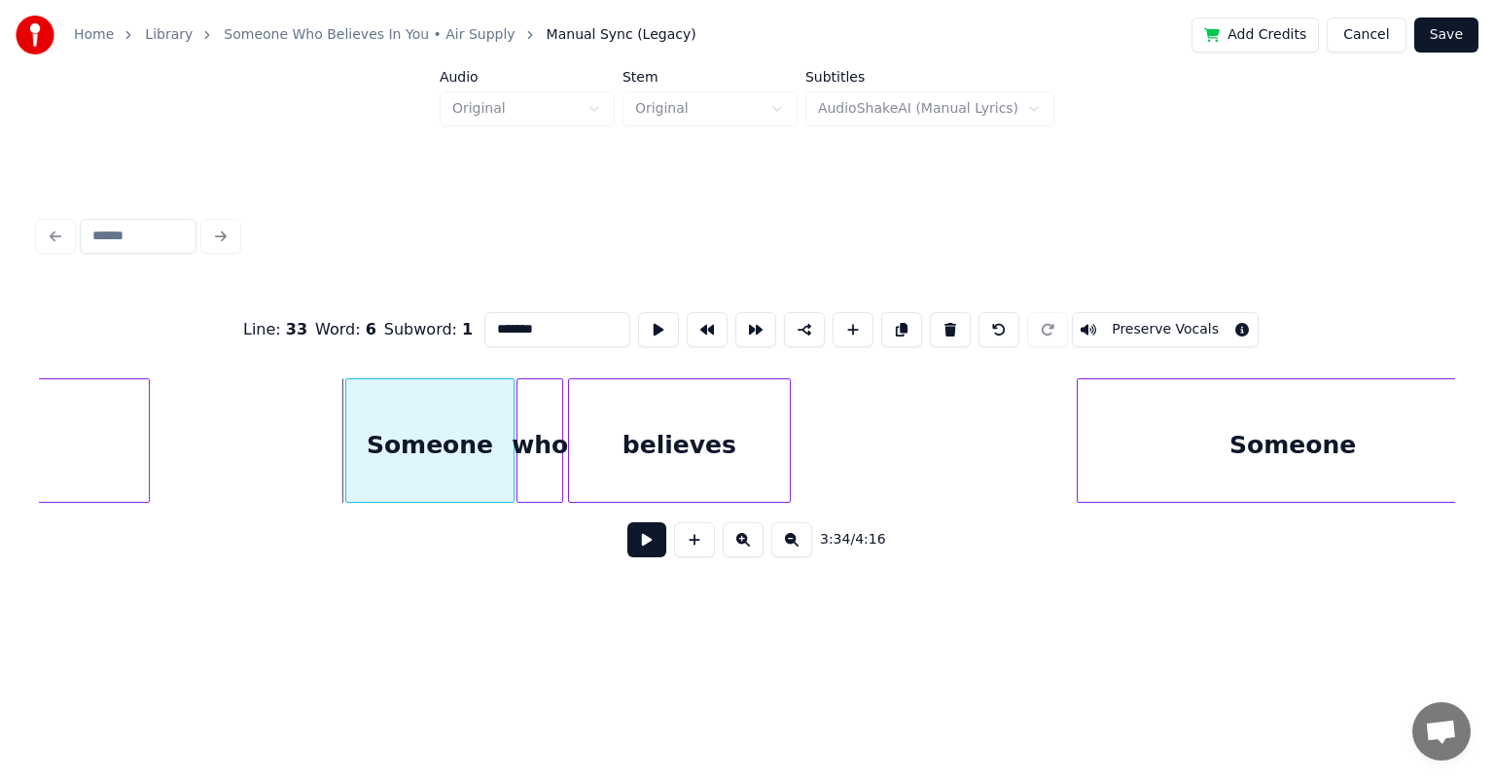
click at [400, 418] on div "Someone" at bounding box center [429, 445] width 167 height 132
click at [627, 522] on button at bounding box center [646, 539] width 39 height 35
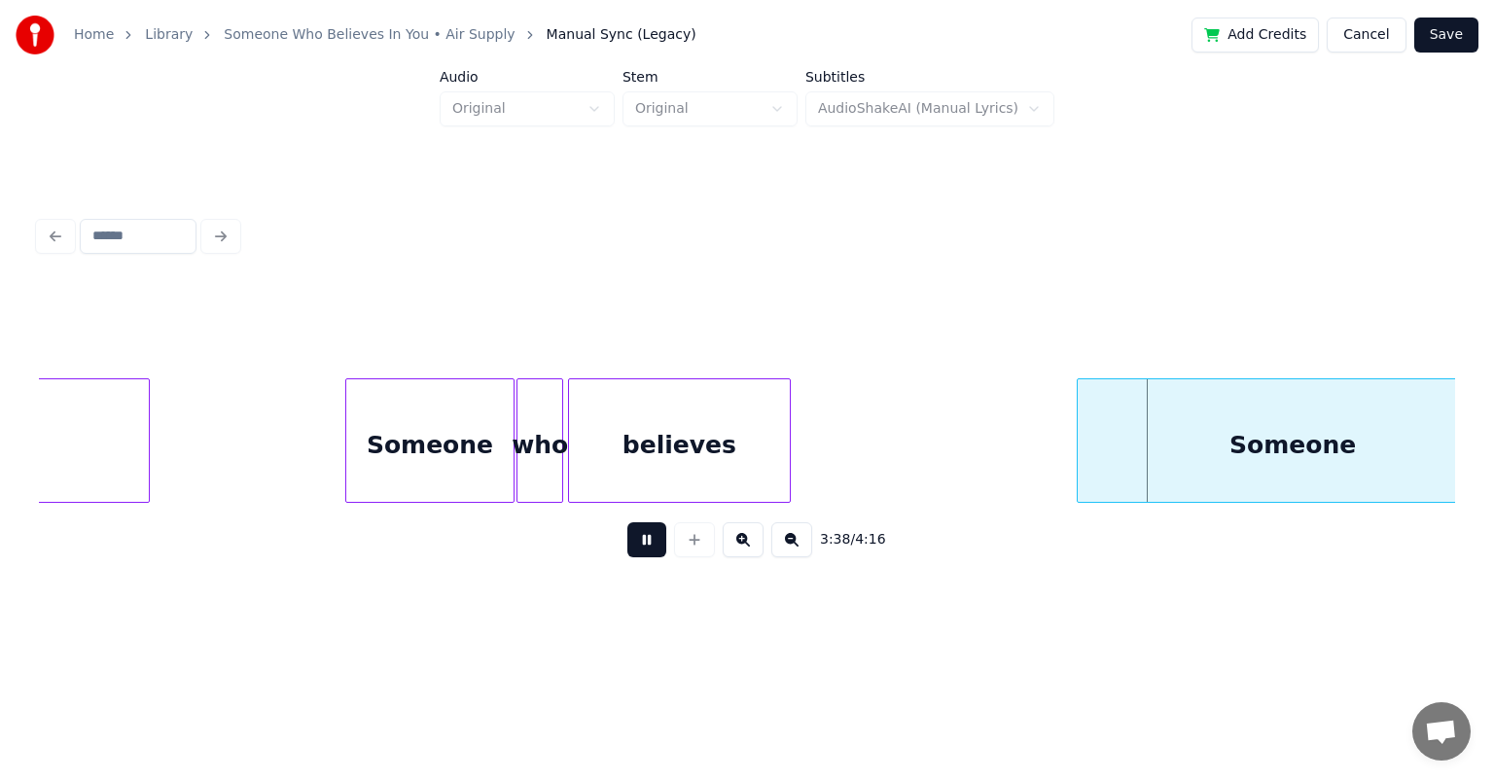
click at [627, 522] on button at bounding box center [646, 539] width 39 height 35
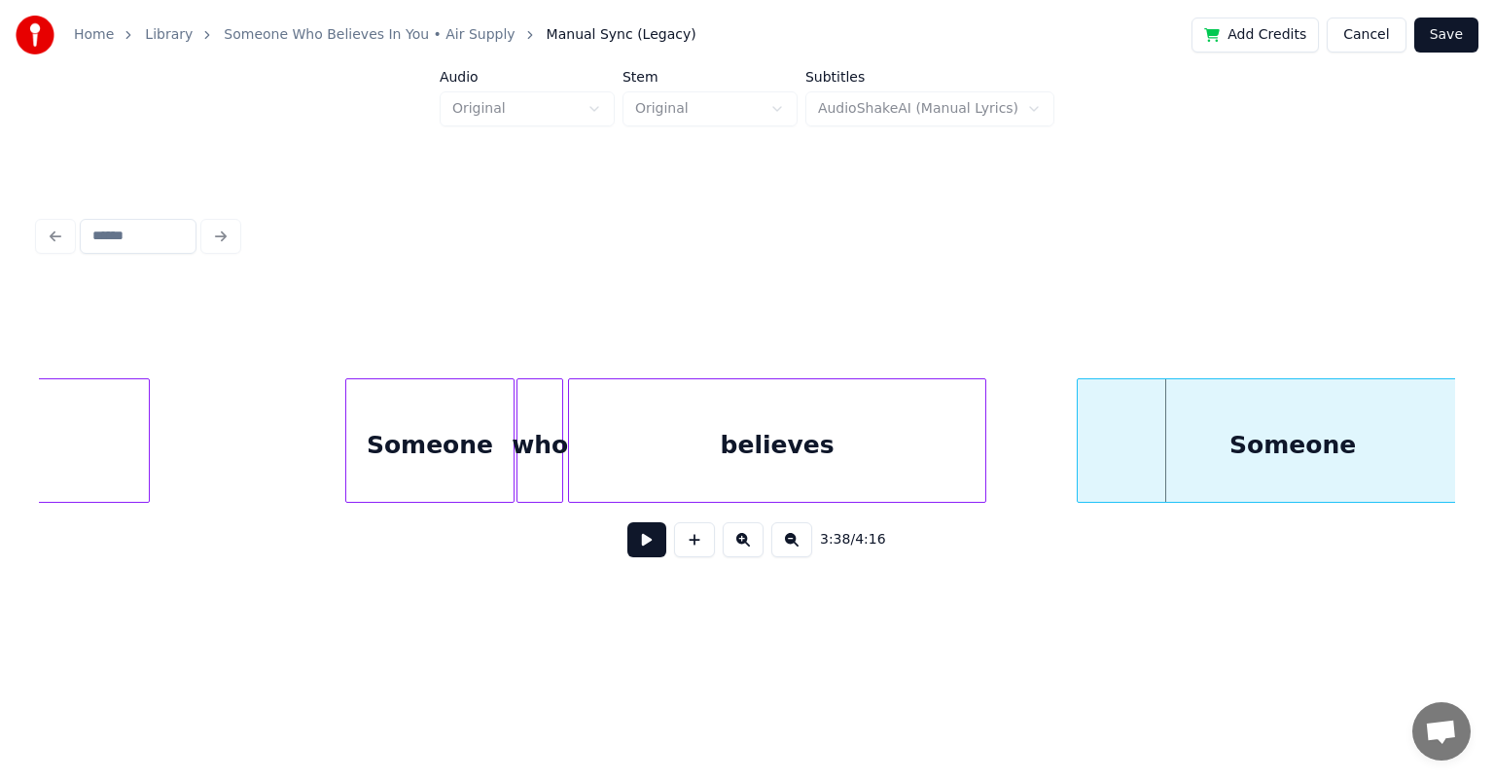
click at [763, 442] on div at bounding box center [982, 440] width 6 height 123
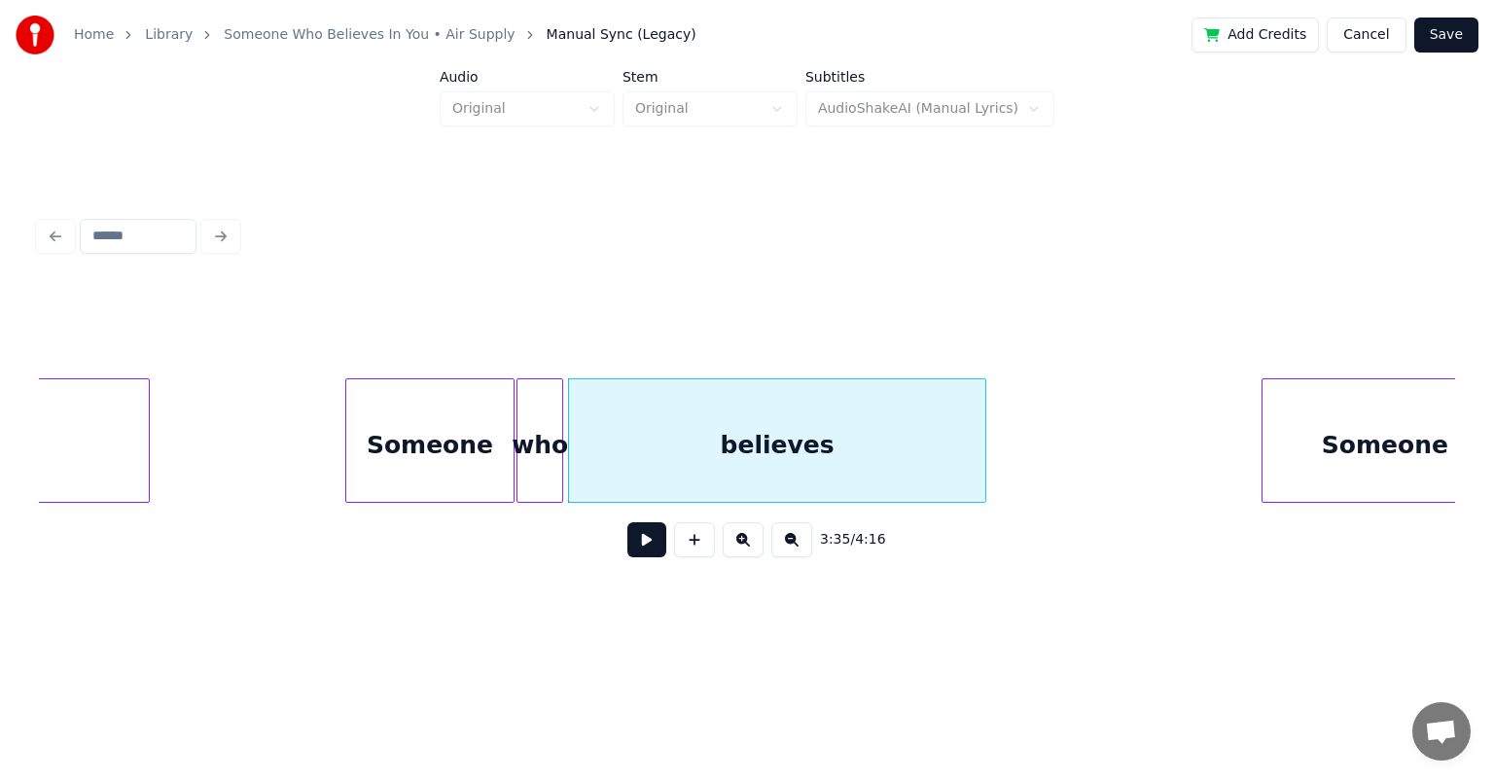
click at [763, 436] on div at bounding box center [1265, 440] width 6 height 123
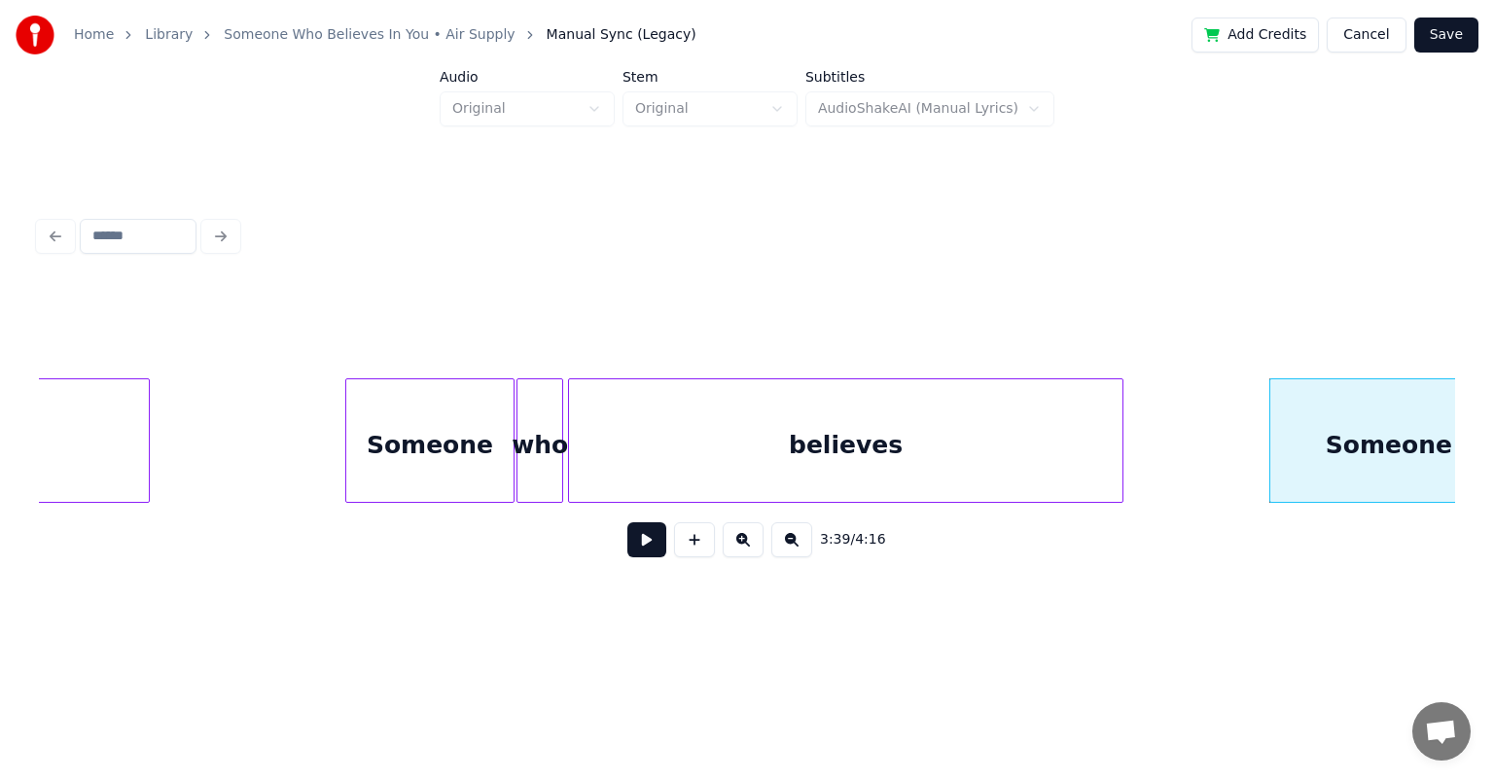
click at [763, 424] on div at bounding box center [1120, 440] width 6 height 123
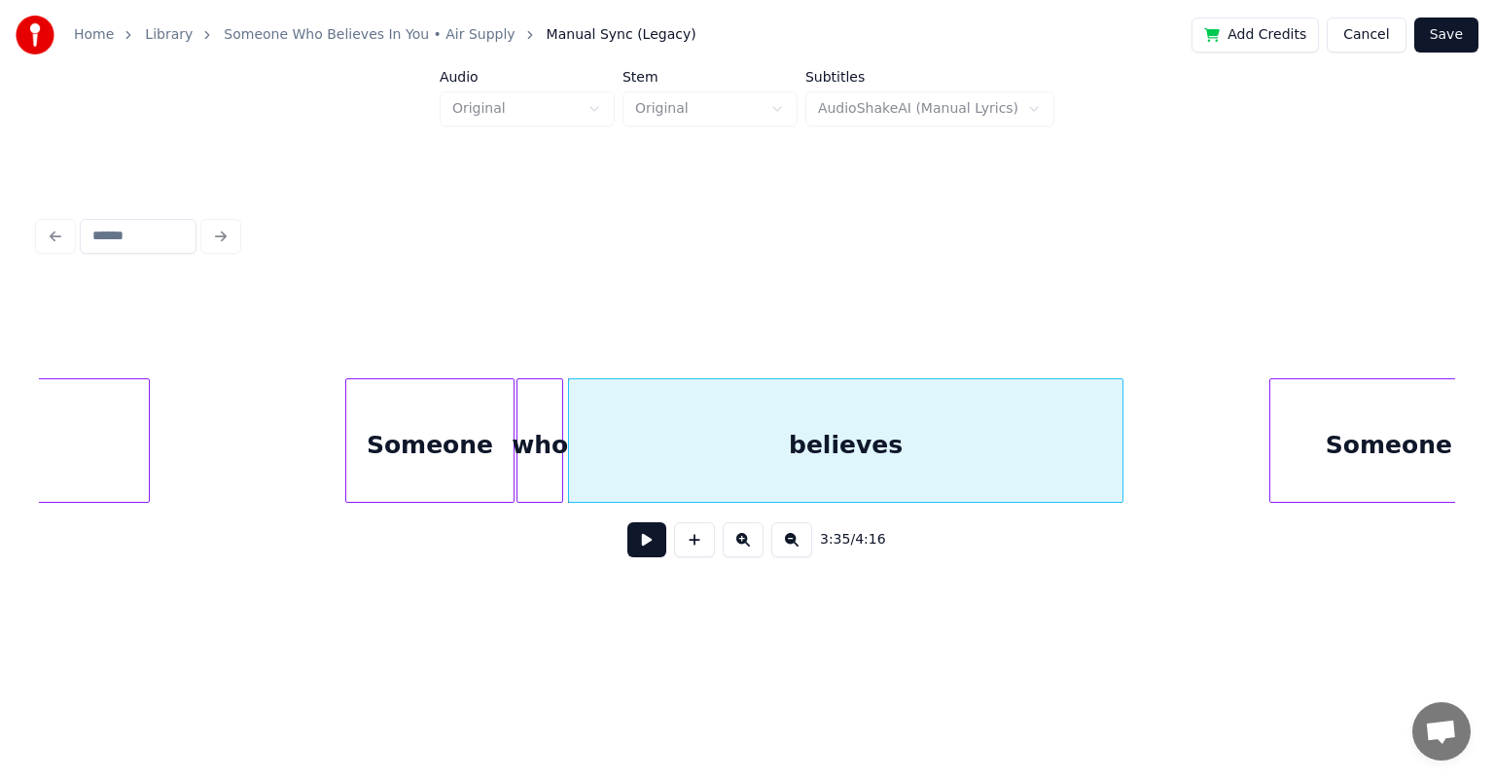
click at [627, 522] on button at bounding box center [646, 539] width 39 height 35
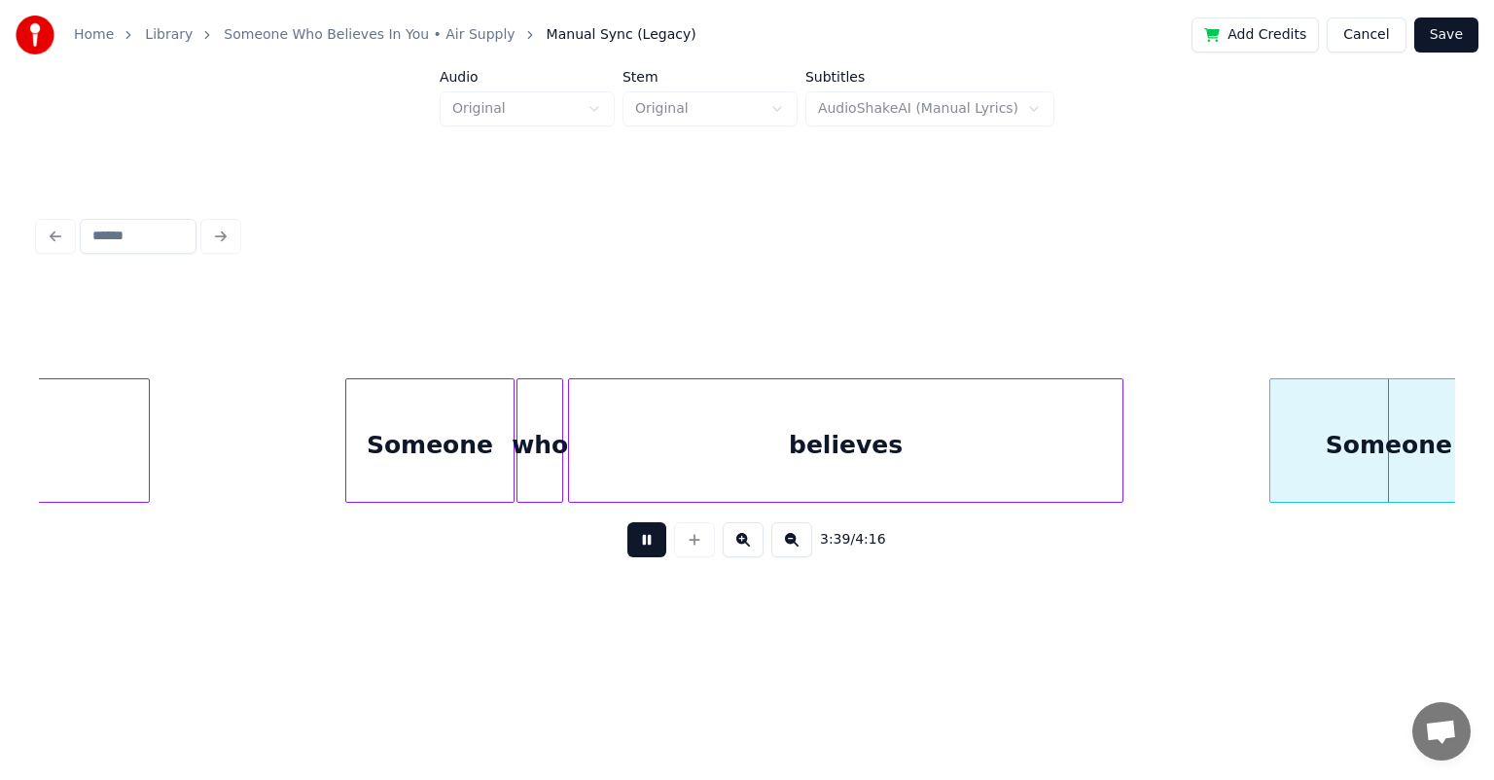
click at [627, 522] on button at bounding box center [646, 539] width 39 height 35
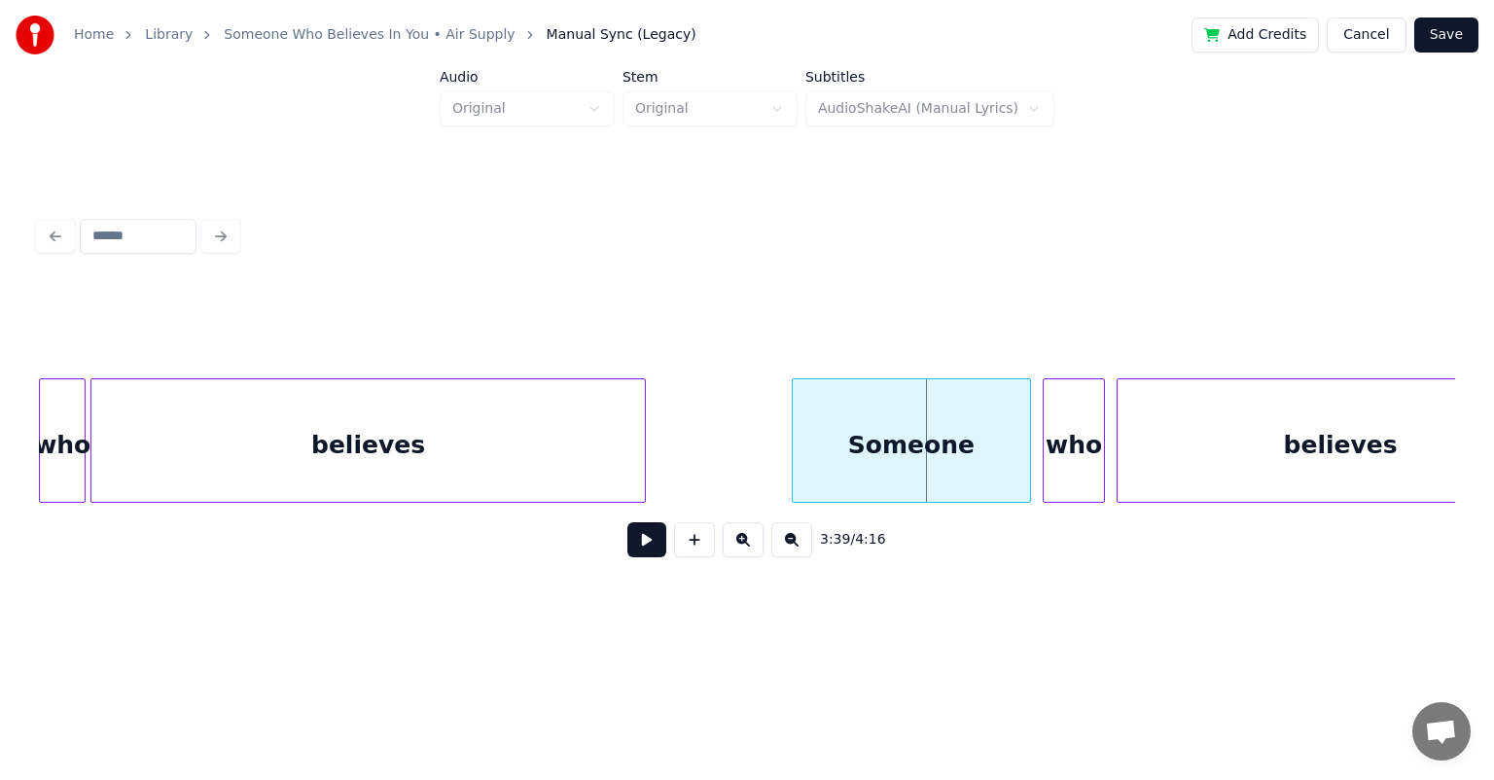
scroll to position [0, 41923]
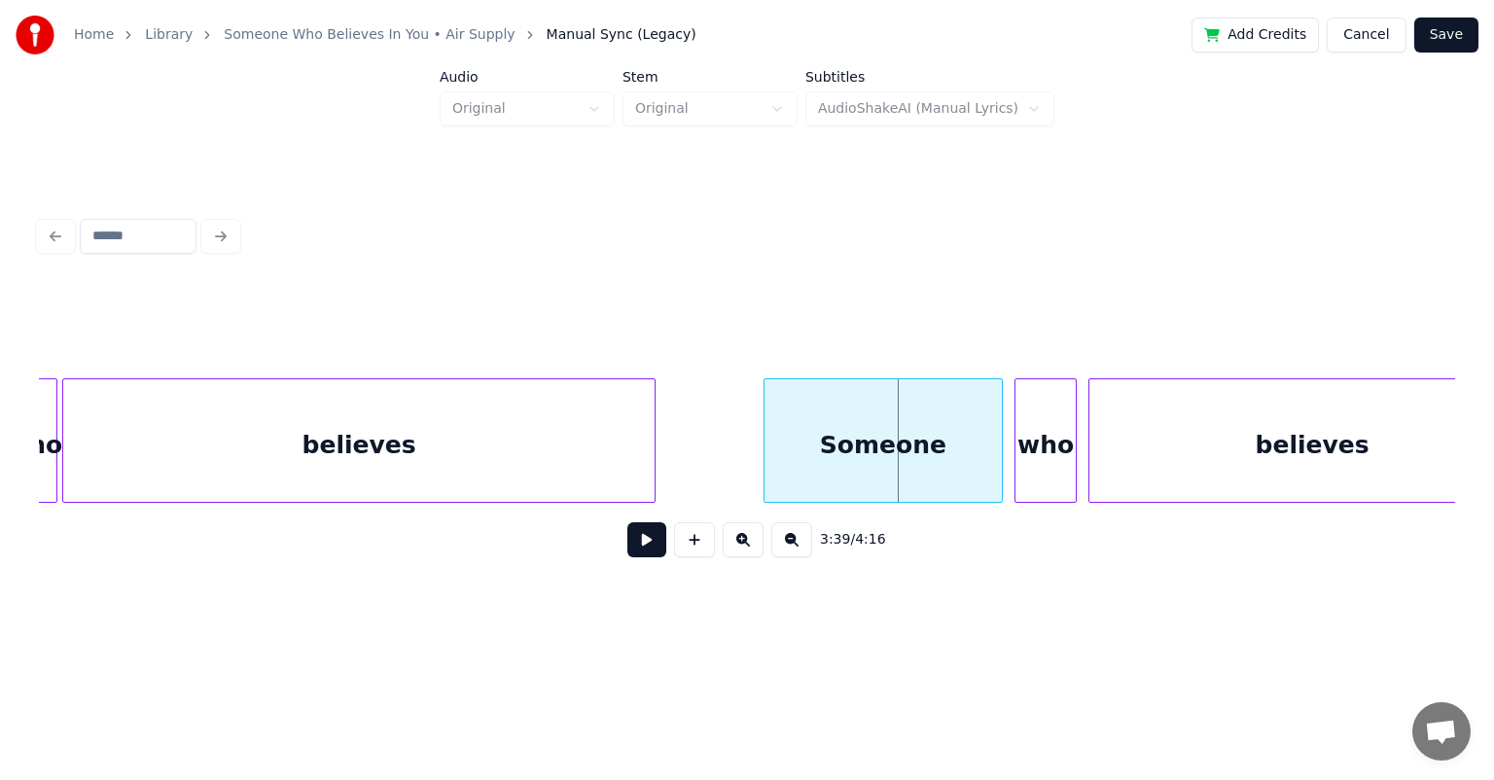
click at [650, 437] on div at bounding box center [652, 440] width 6 height 123
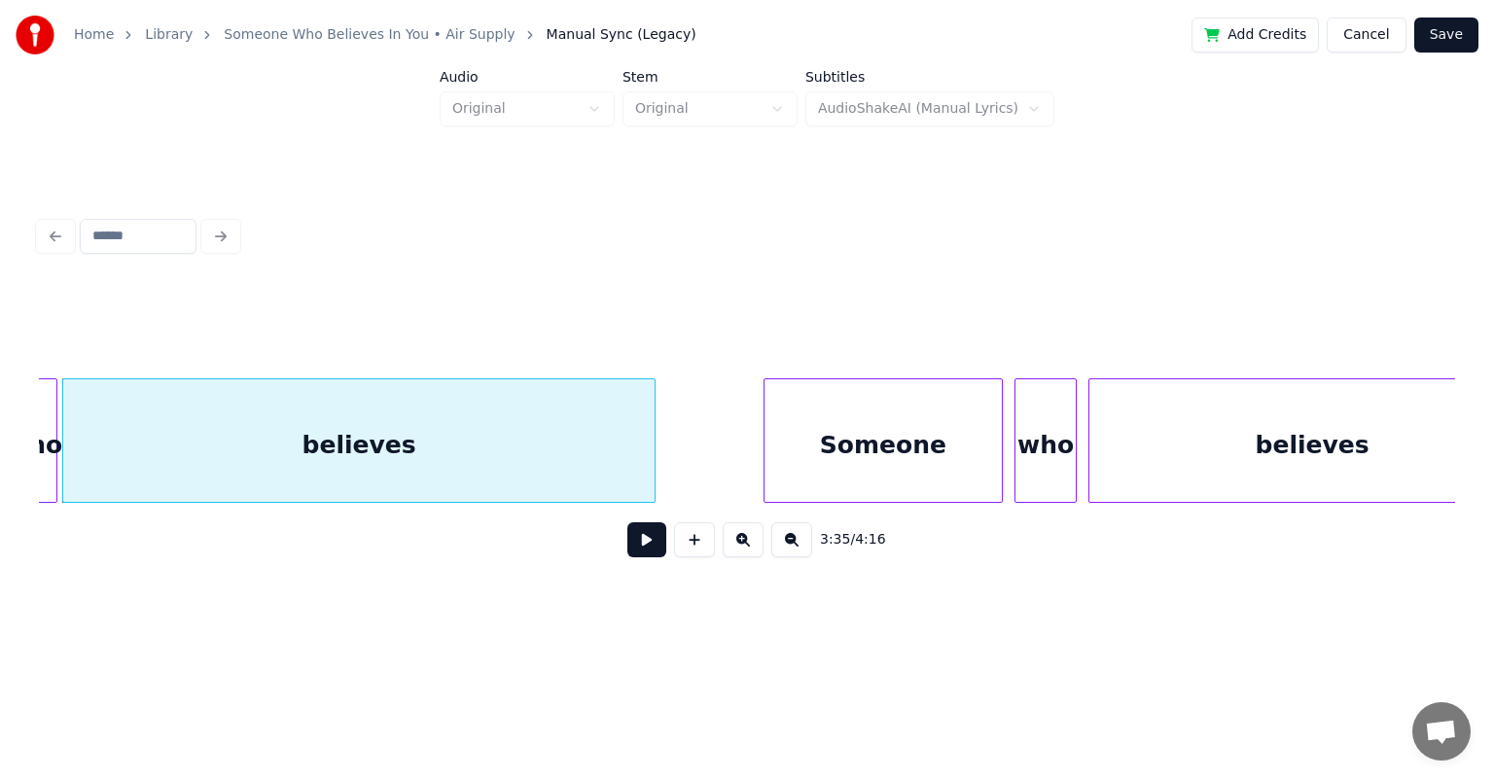
click at [627, 522] on button at bounding box center [646, 539] width 39 height 35
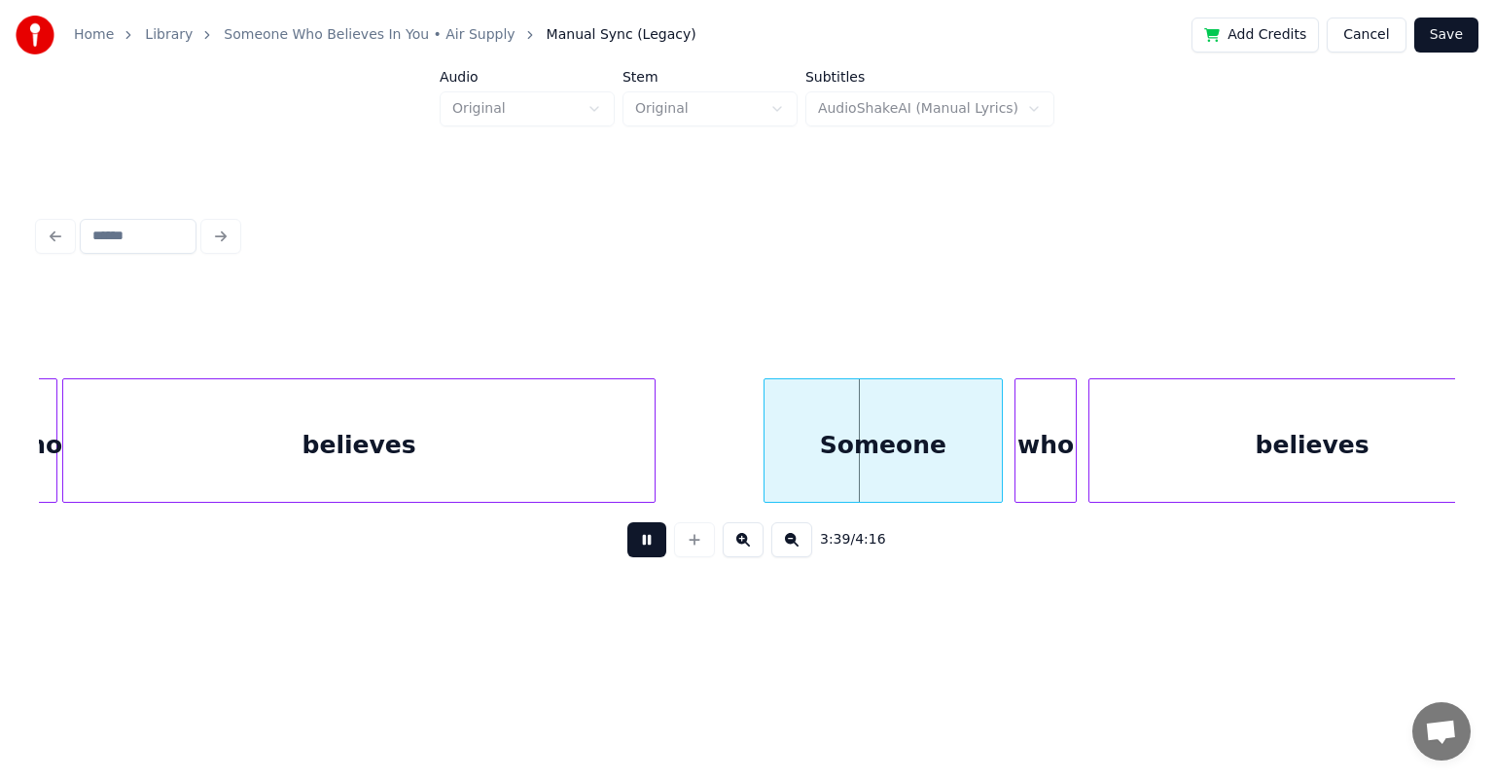
click at [627, 522] on button at bounding box center [646, 539] width 39 height 35
click at [763, 439] on div at bounding box center [846, 440] width 6 height 123
click at [627, 522] on button at bounding box center [646, 539] width 39 height 35
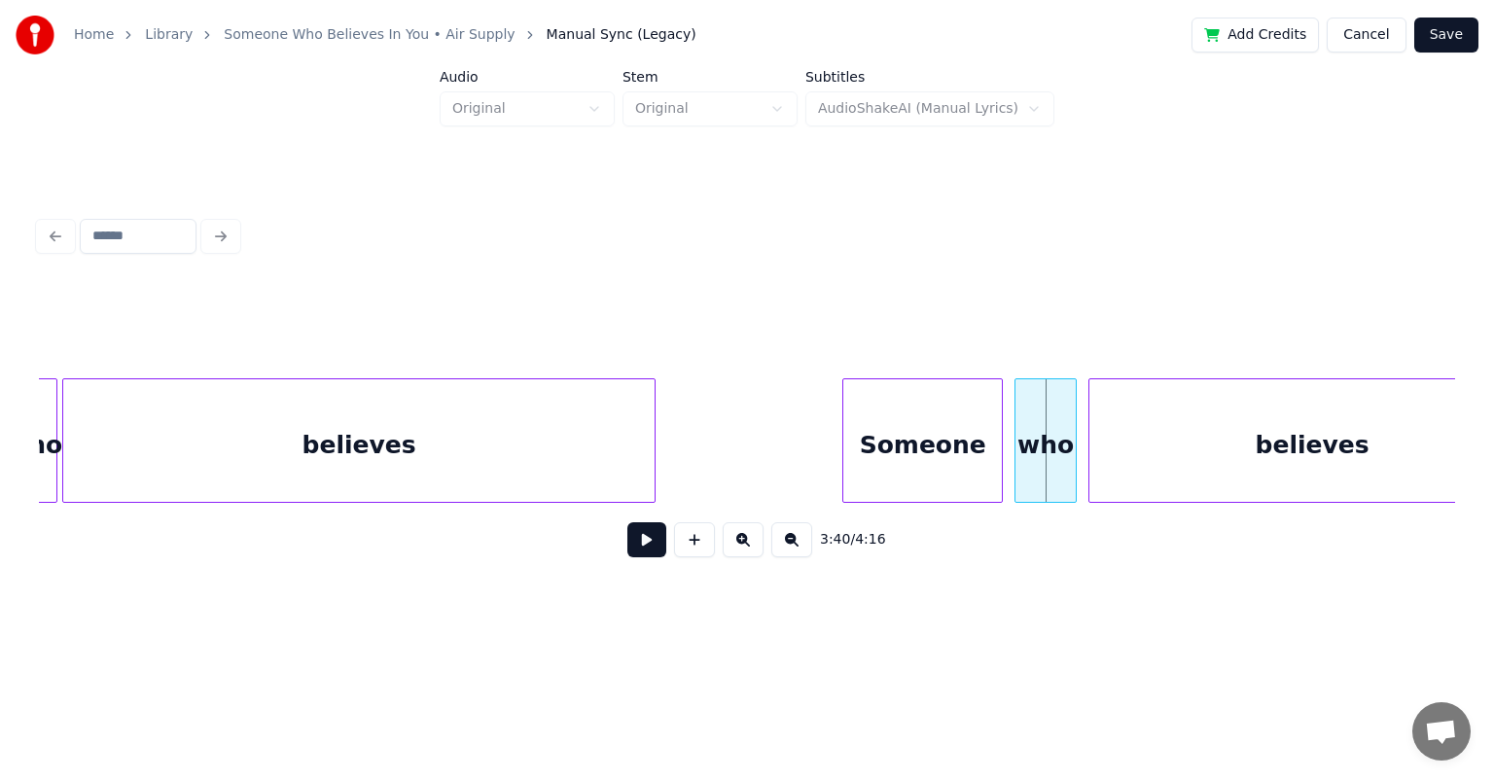
click at [627, 522] on button at bounding box center [646, 539] width 39 height 35
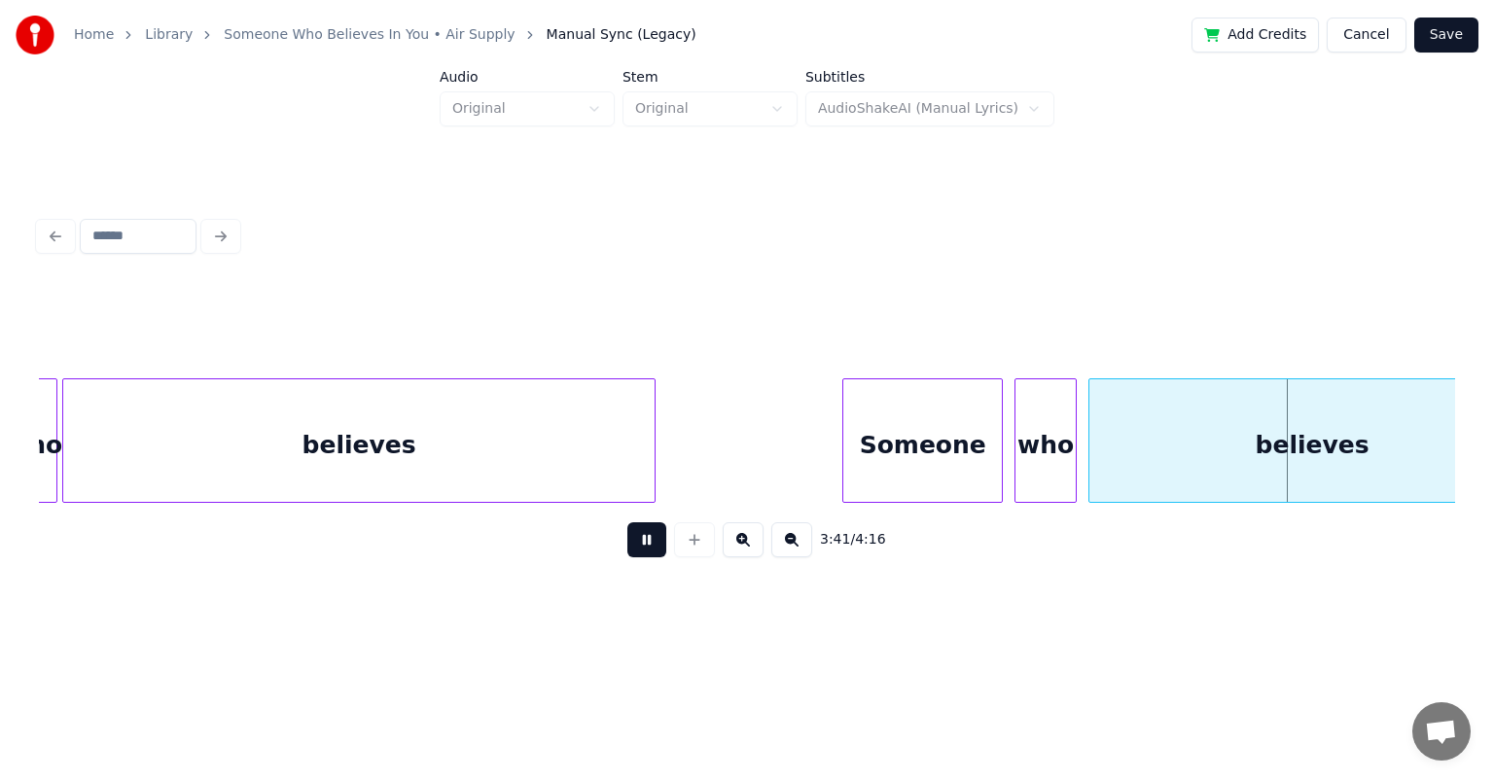
click at [627, 522] on button at bounding box center [646, 539] width 39 height 35
click at [763, 425] on div "Someone" at bounding box center [922, 445] width 159 height 132
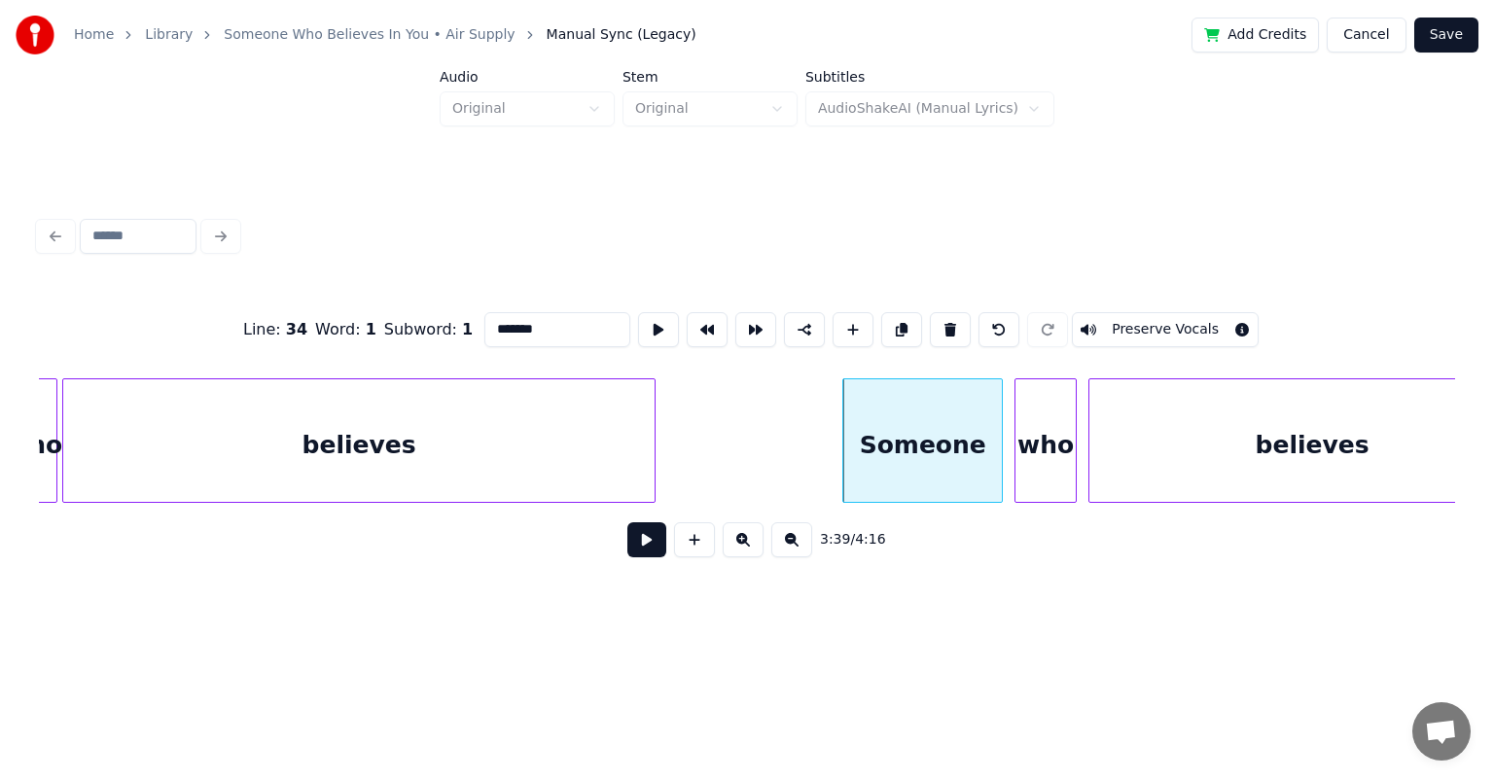
click at [627, 522] on button at bounding box center [646, 539] width 39 height 35
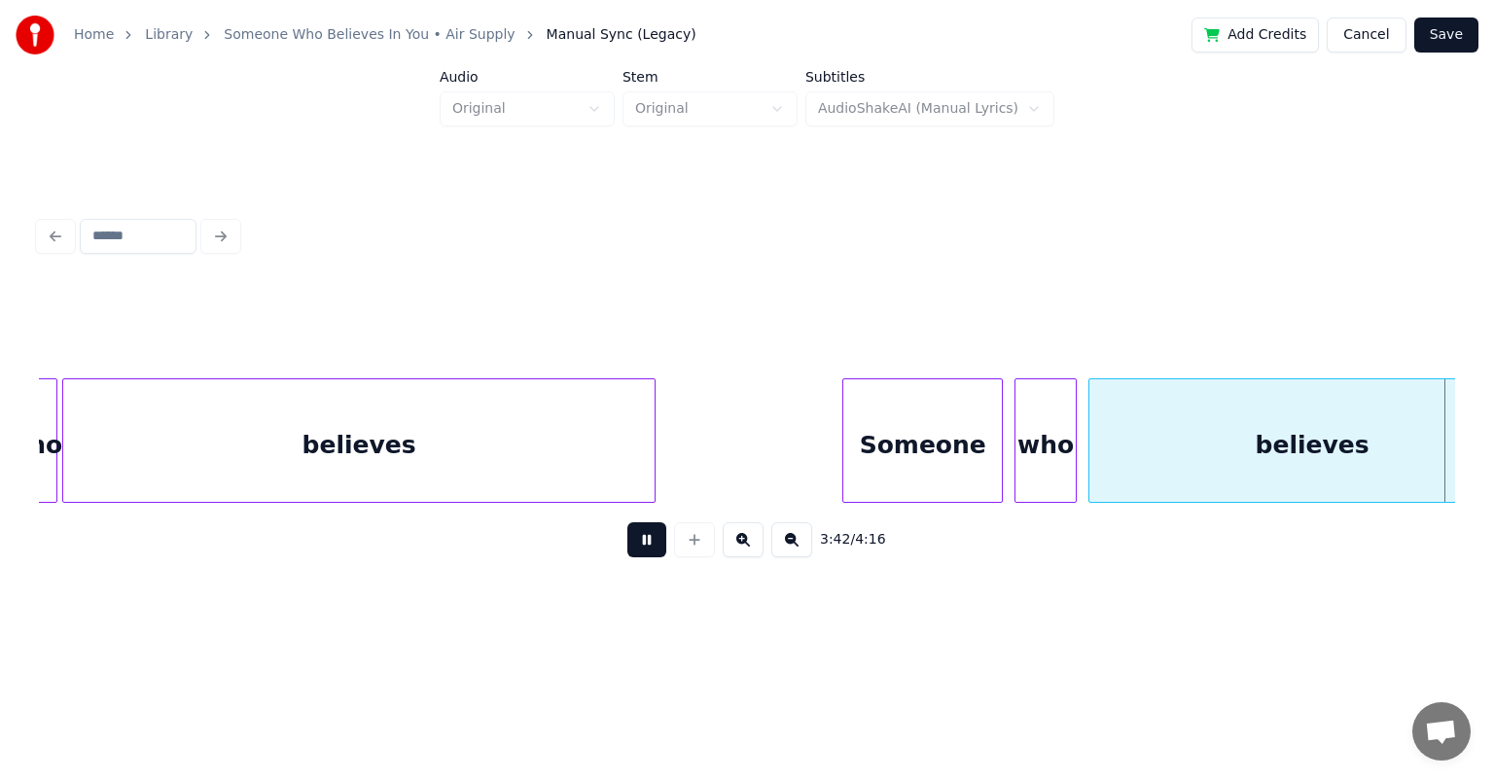
scroll to position [0, 43340]
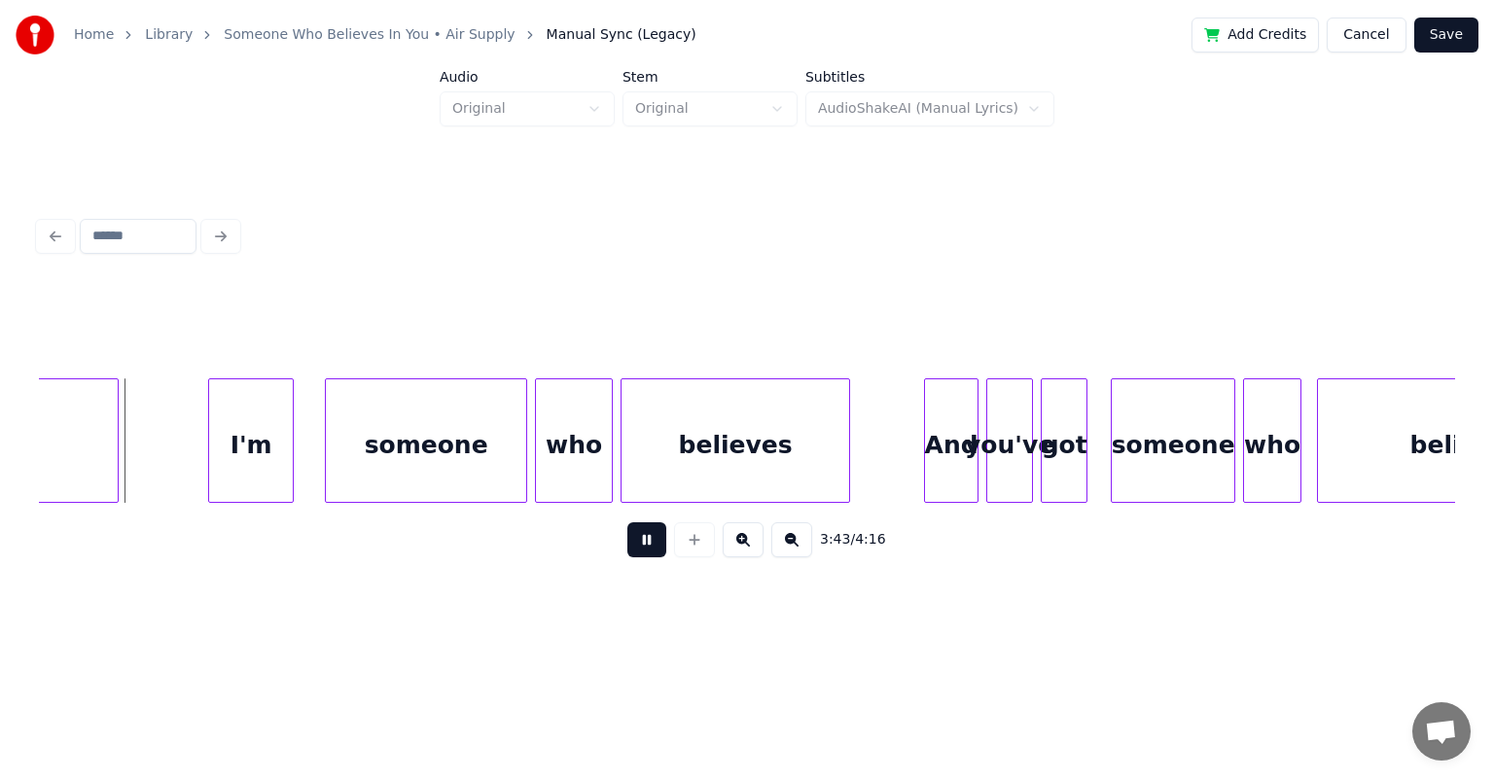
click at [627, 522] on button at bounding box center [646, 539] width 39 height 35
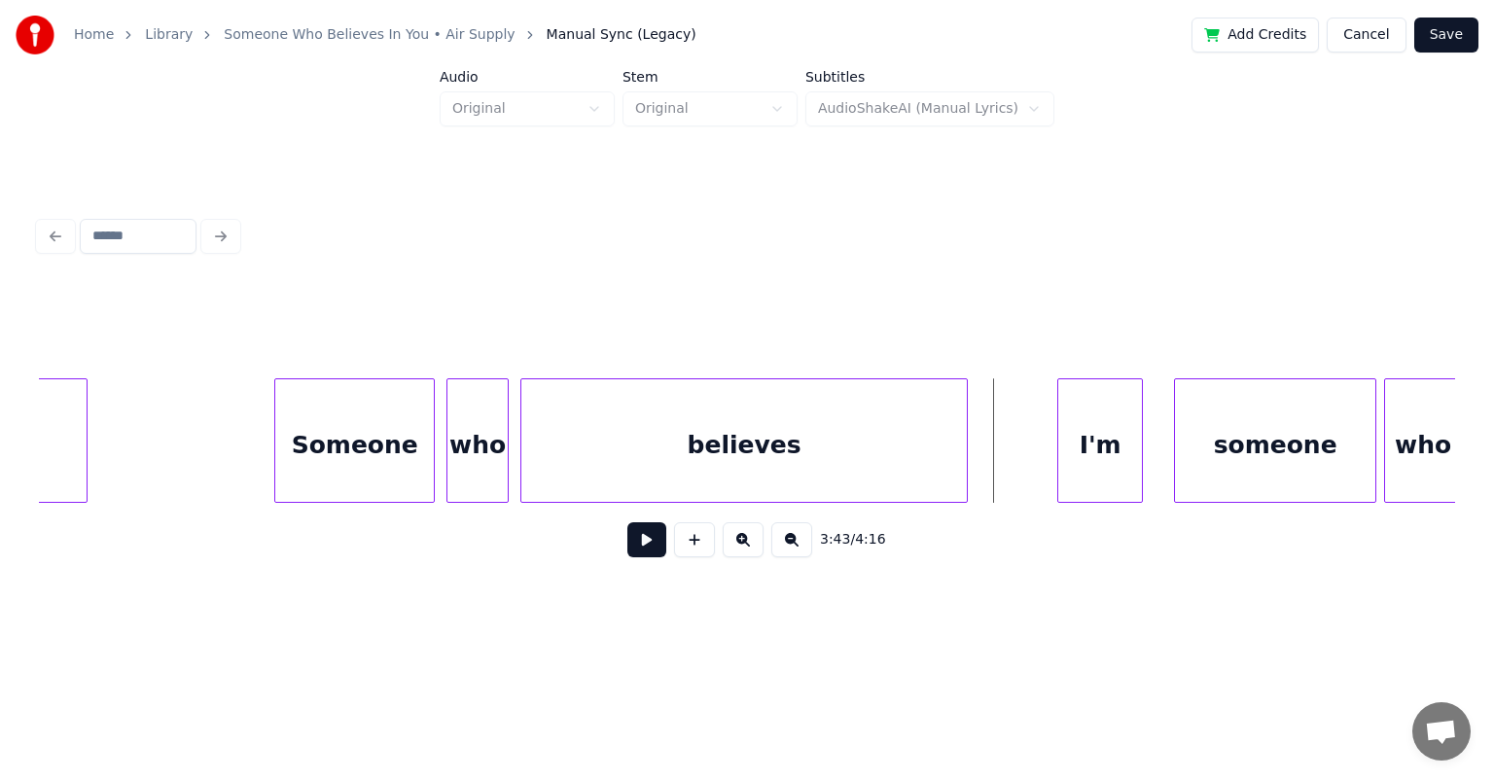
scroll to position [0, 42368]
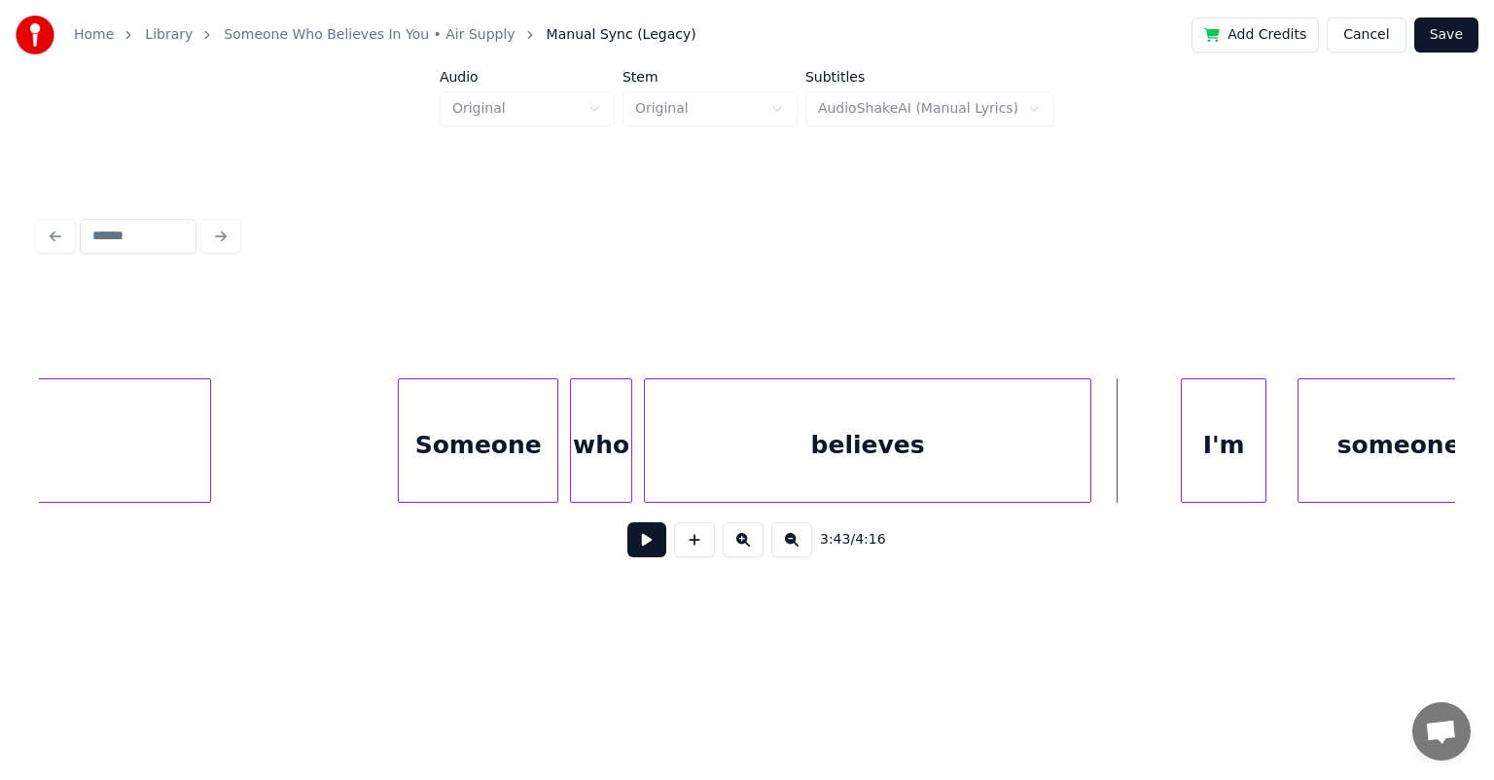
click at [431, 411] on div "Someone" at bounding box center [478, 445] width 159 height 132
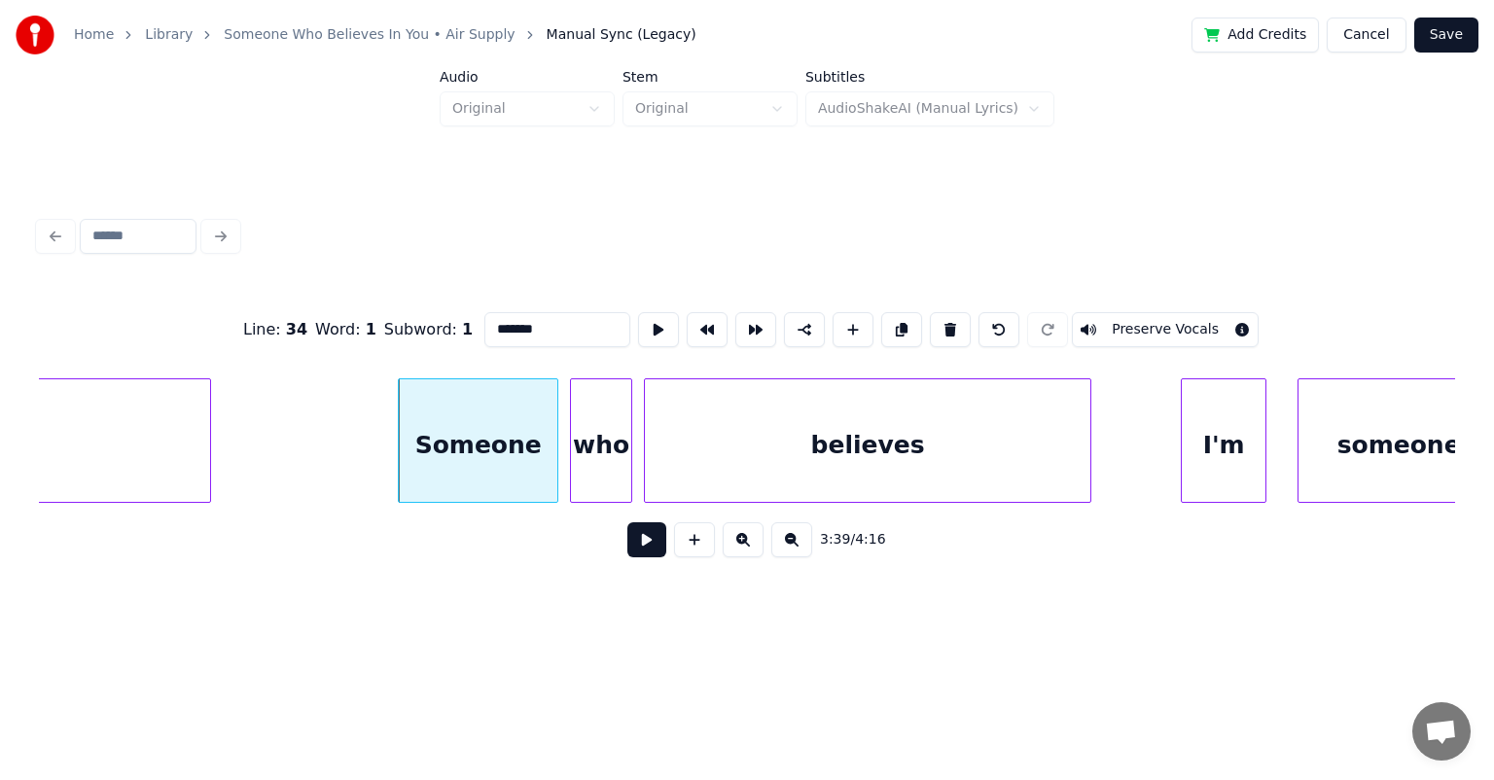
click at [627, 522] on button at bounding box center [646, 539] width 39 height 35
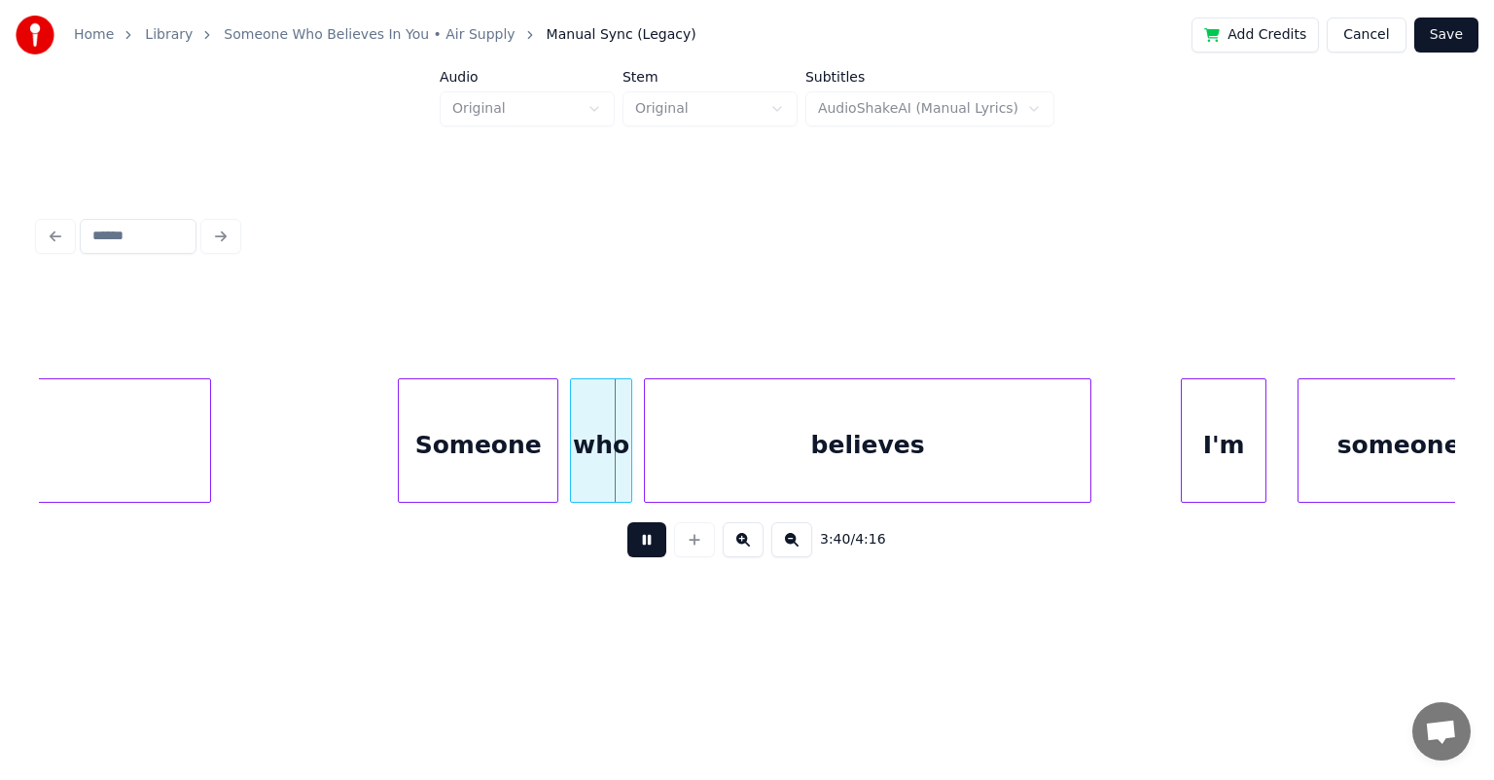
click at [627, 522] on button at bounding box center [646, 539] width 39 height 35
click at [643, 444] on div at bounding box center [646, 440] width 6 height 123
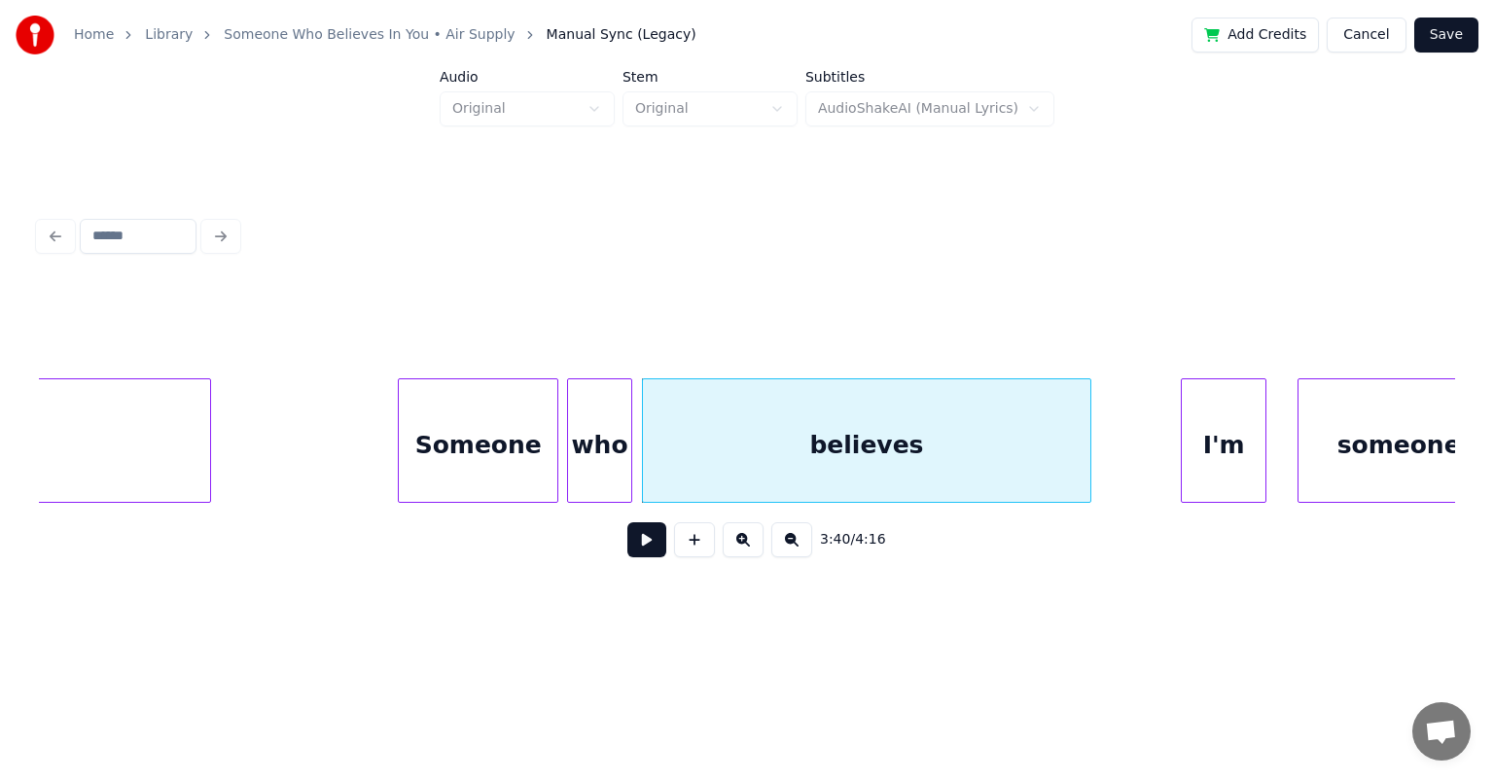
click at [568, 428] on div at bounding box center [571, 440] width 6 height 123
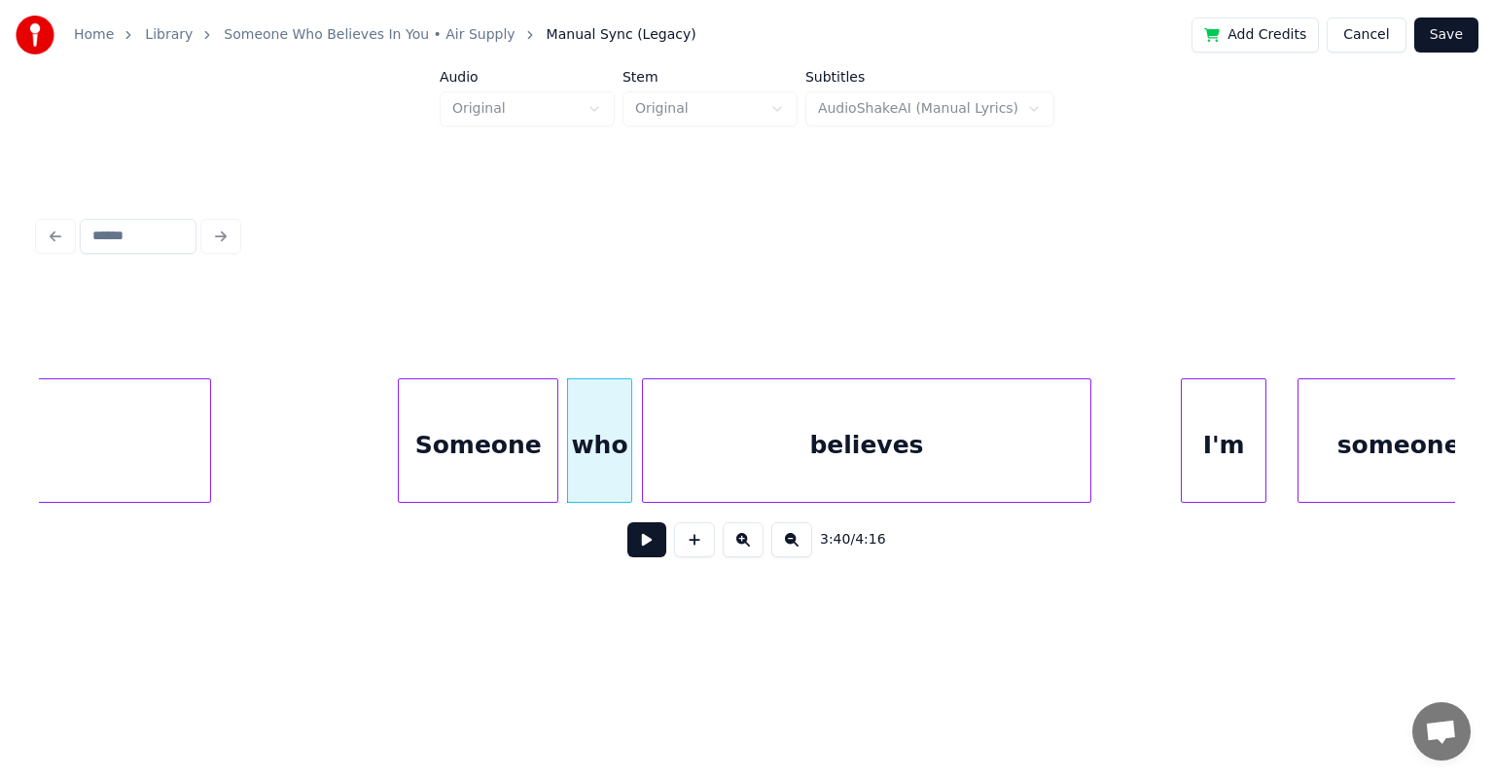
click at [495, 428] on div "Someone" at bounding box center [478, 445] width 159 height 132
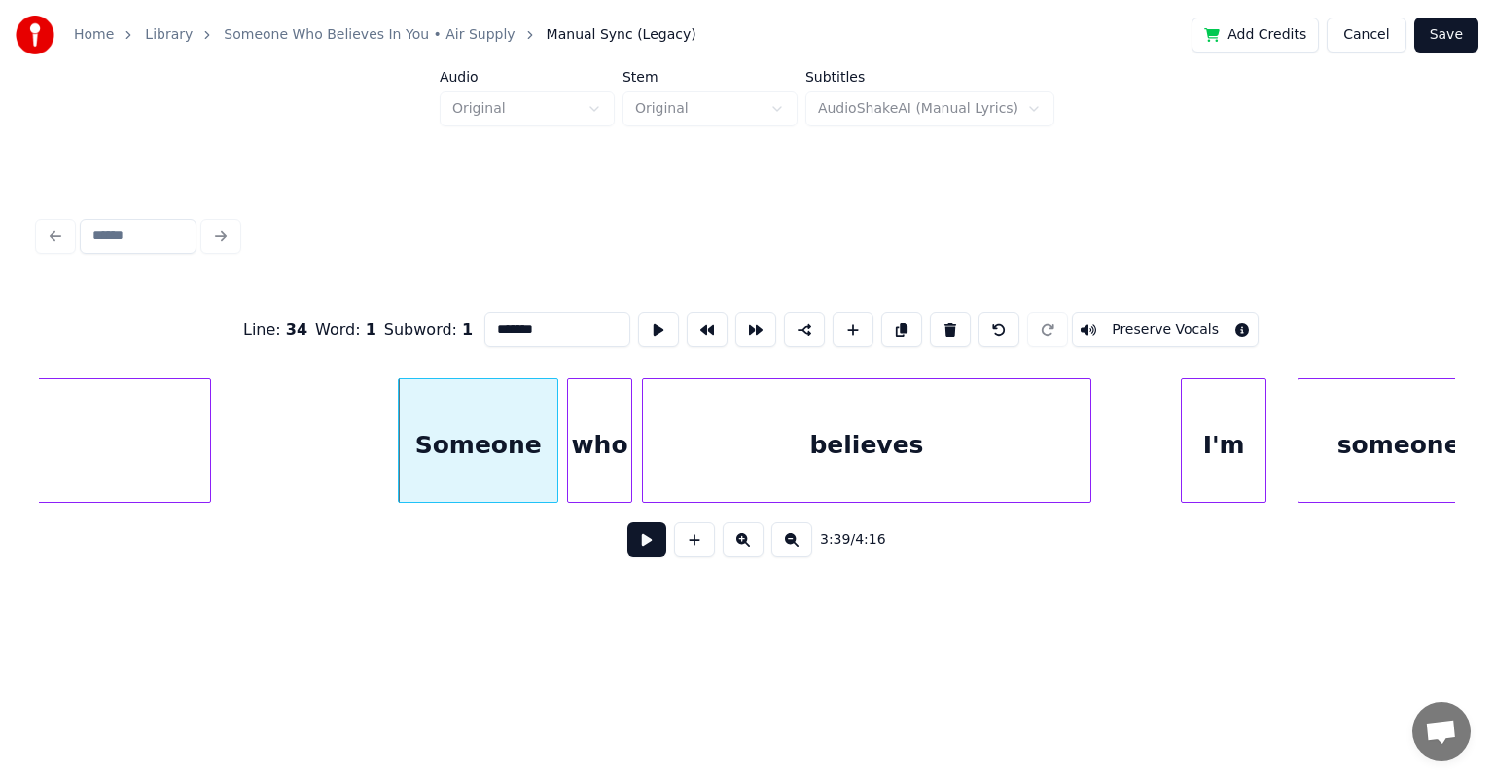
click at [627, 522] on button at bounding box center [646, 539] width 39 height 35
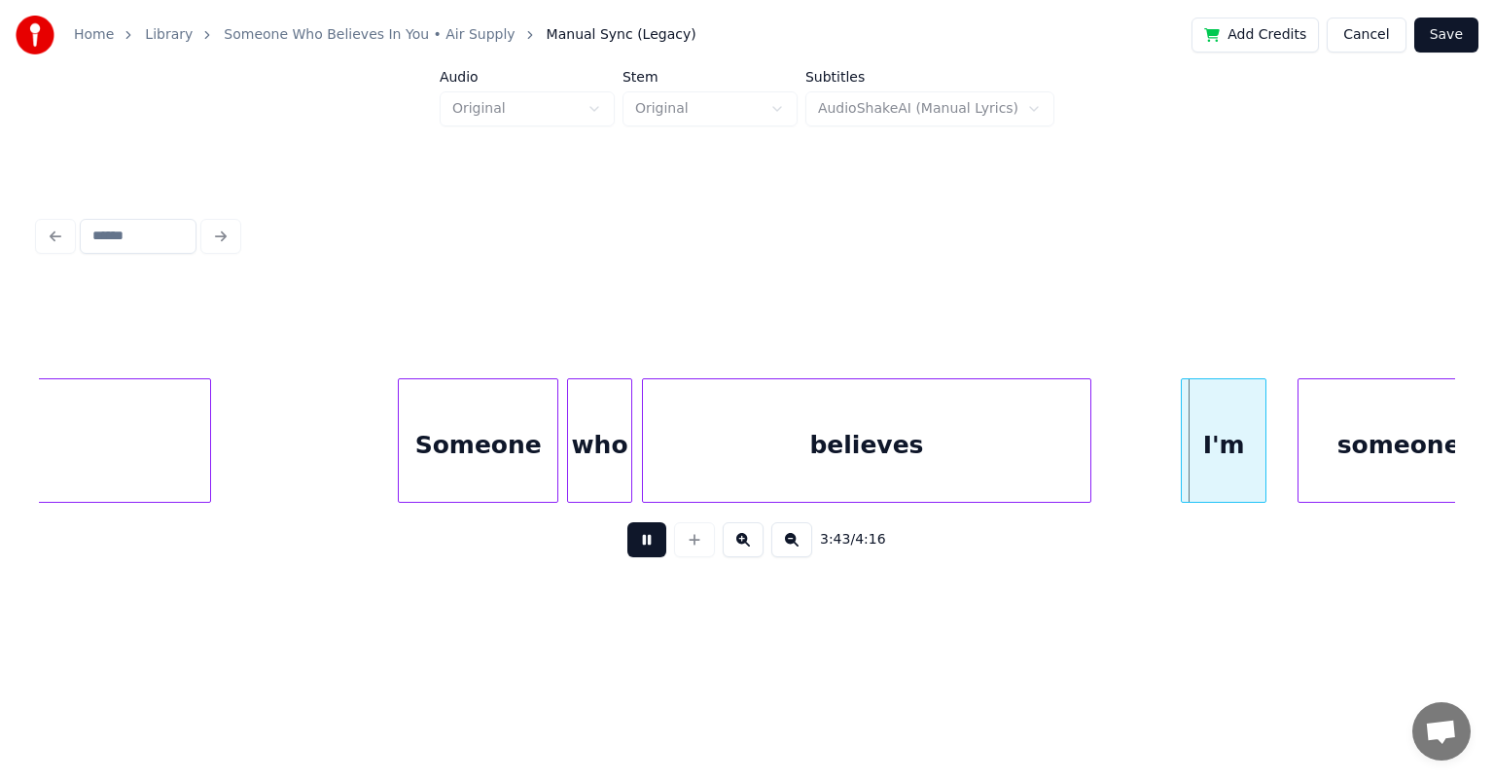
click at [627, 522] on button at bounding box center [646, 539] width 39 height 35
click at [763, 443] on div at bounding box center [1110, 440] width 6 height 123
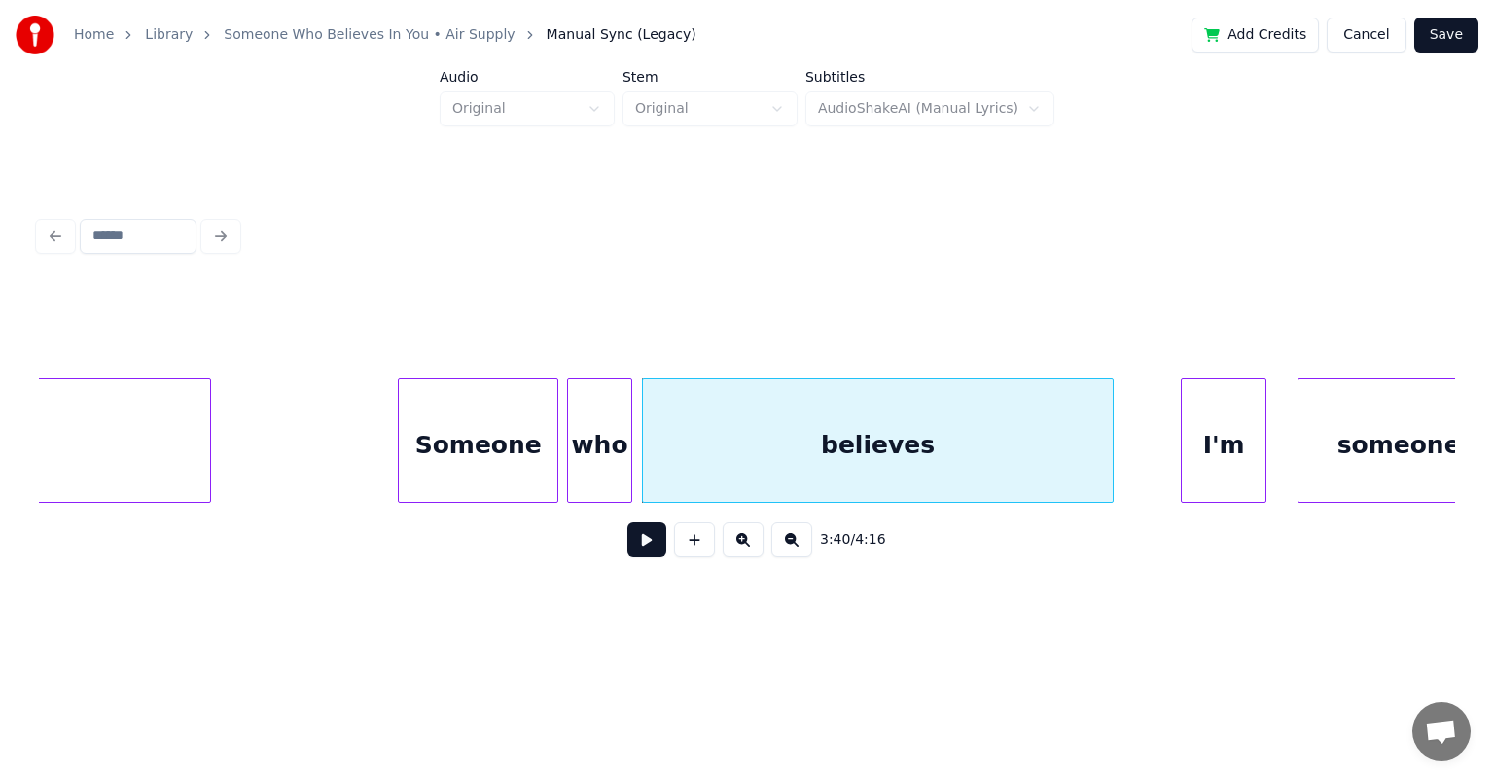
click at [627, 522] on button at bounding box center [646, 539] width 39 height 35
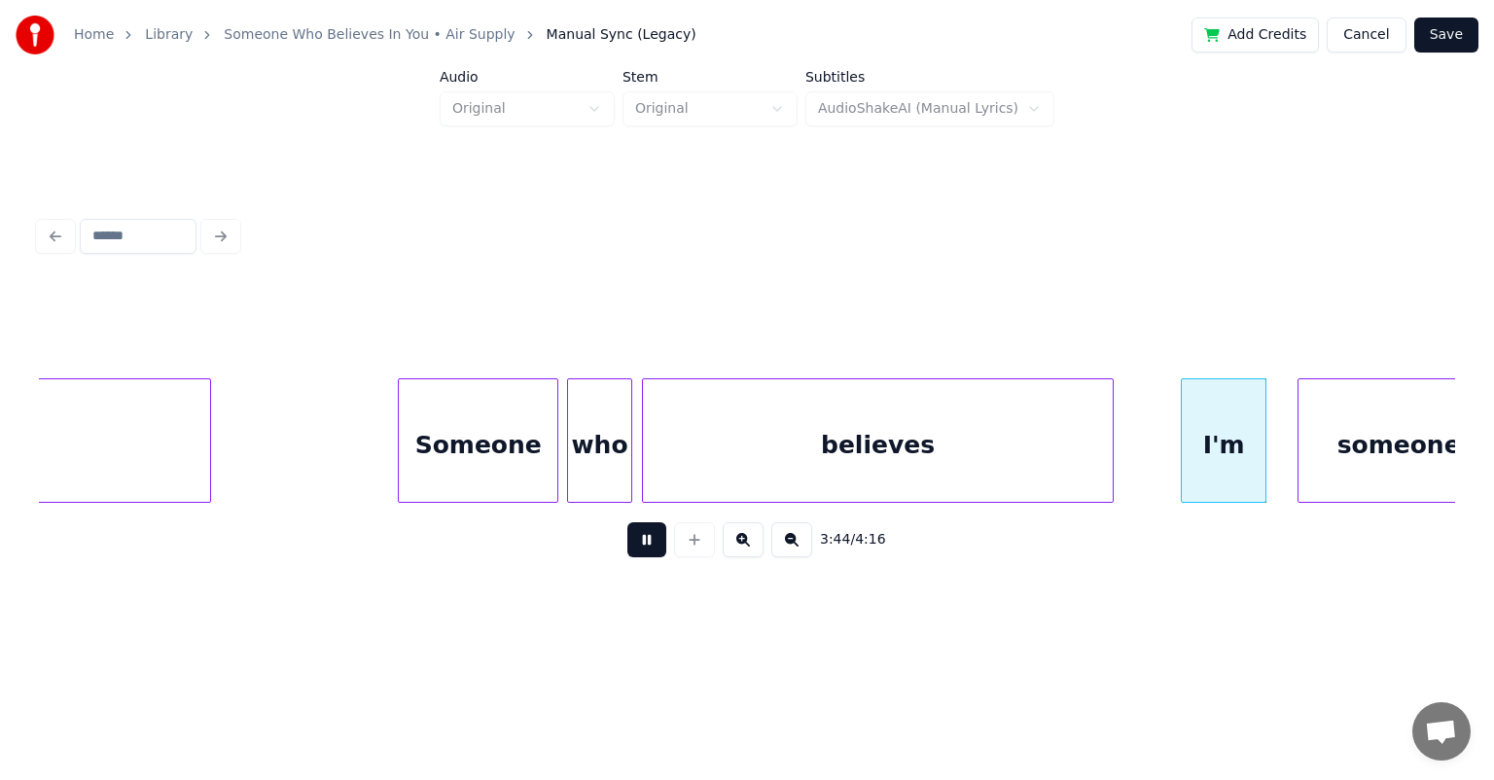
click at [627, 522] on button at bounding box center [646, 539] width 39 height 35
click at [763, 440] on div at bounding box center [1180, 440] width 6 height 123
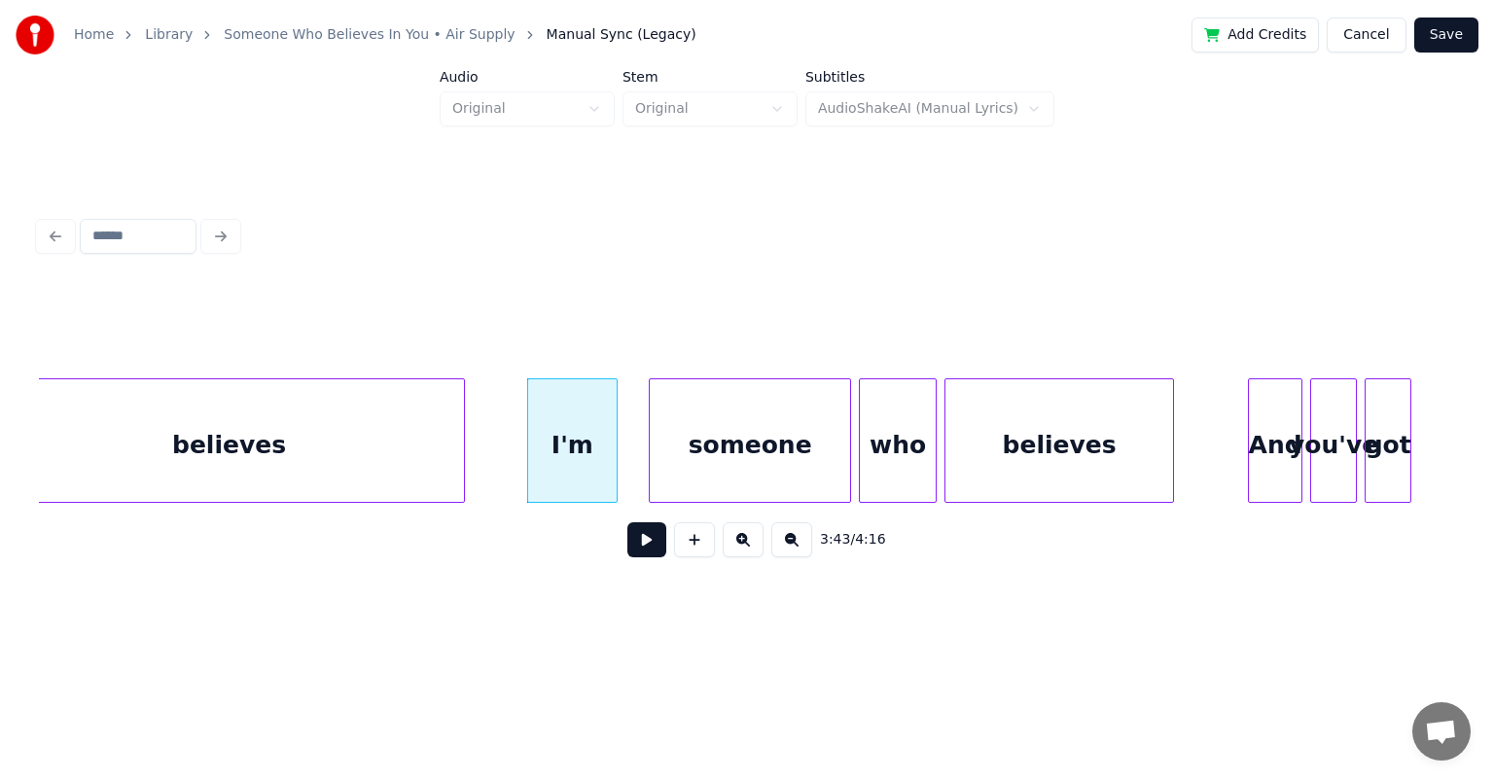
scroll to position [0, 43029]
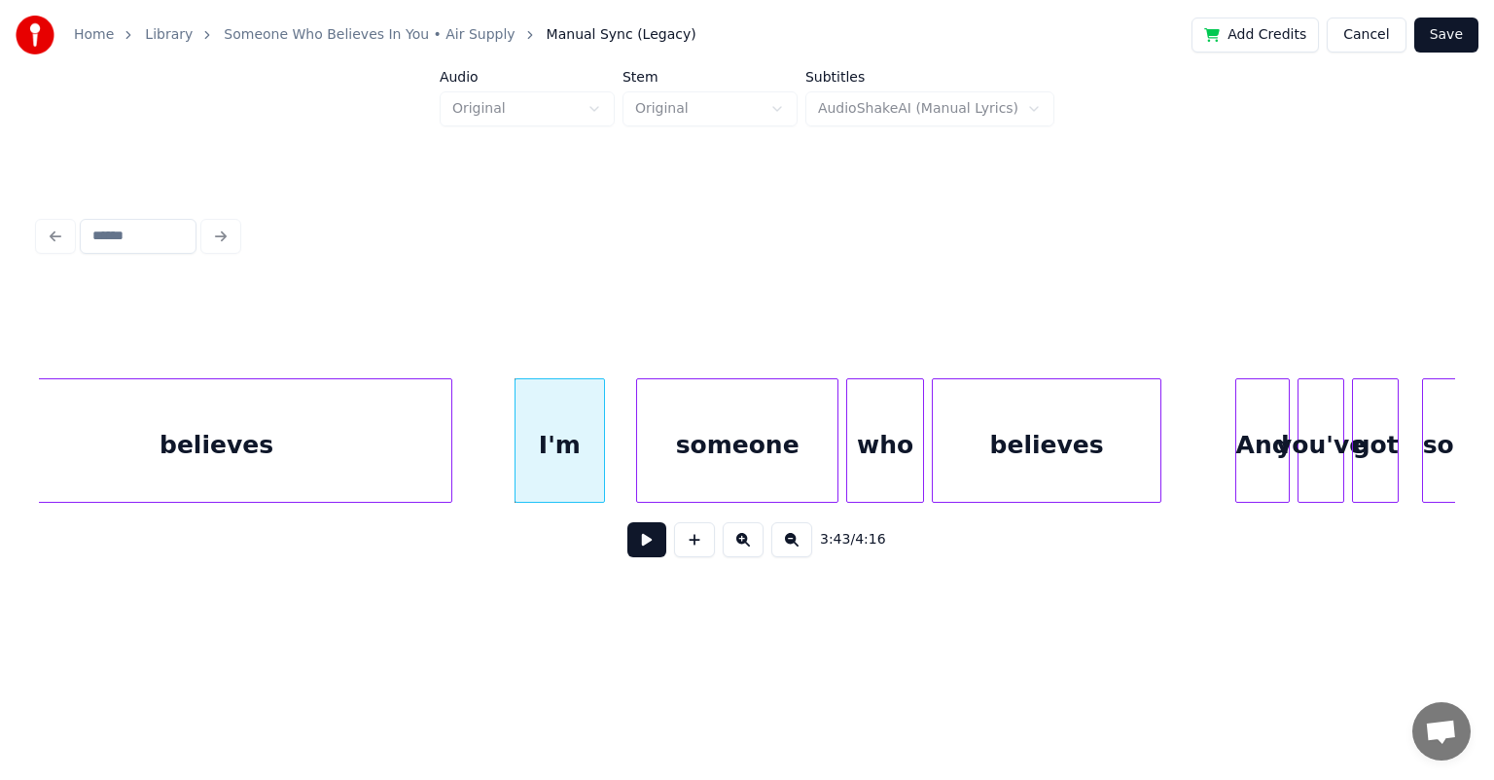
click at [627, 522] on button at bounding box center [646, 539] width 39 height 35
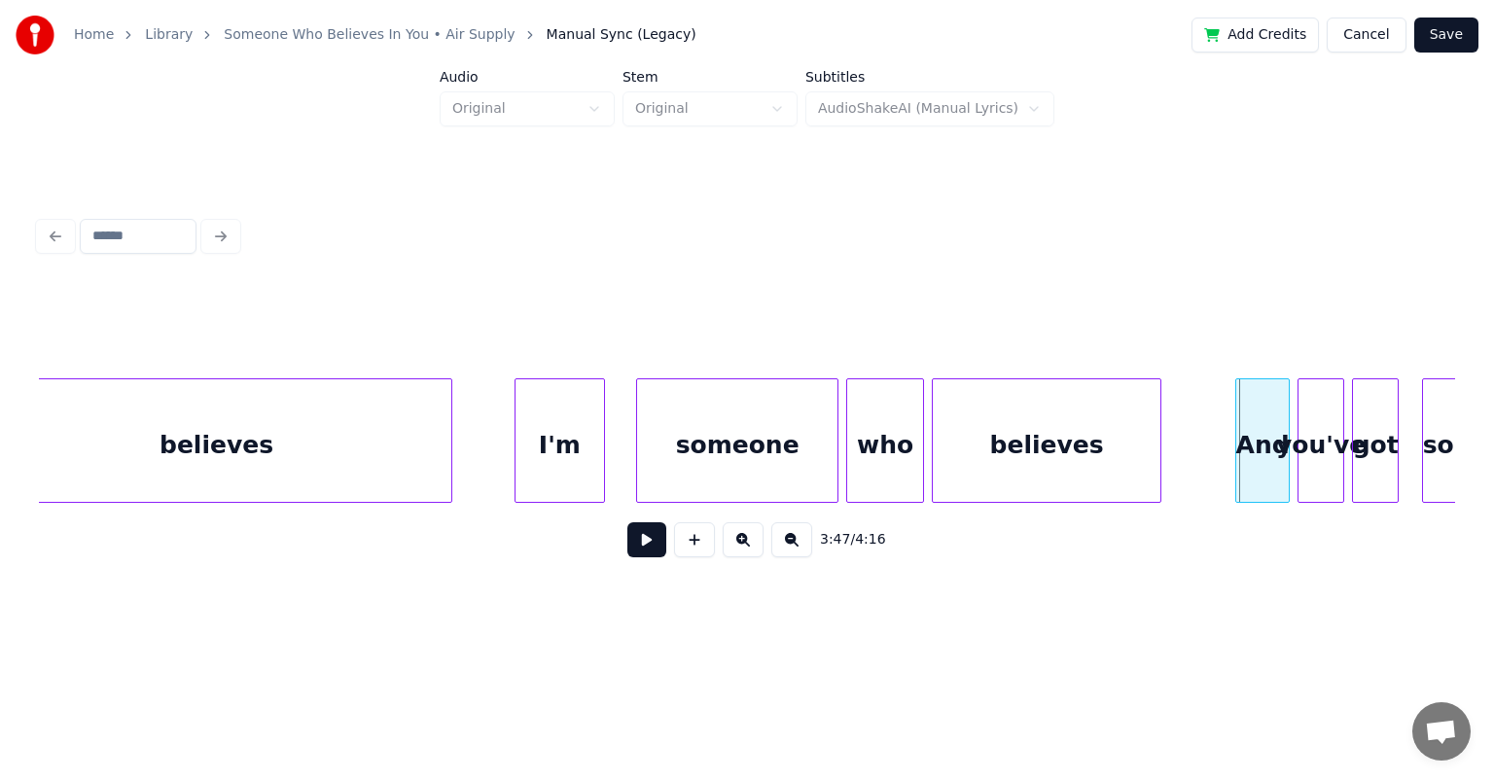
click at [568, 446] on div "I'm" at bounding box center [559, 445] width 89 height 132
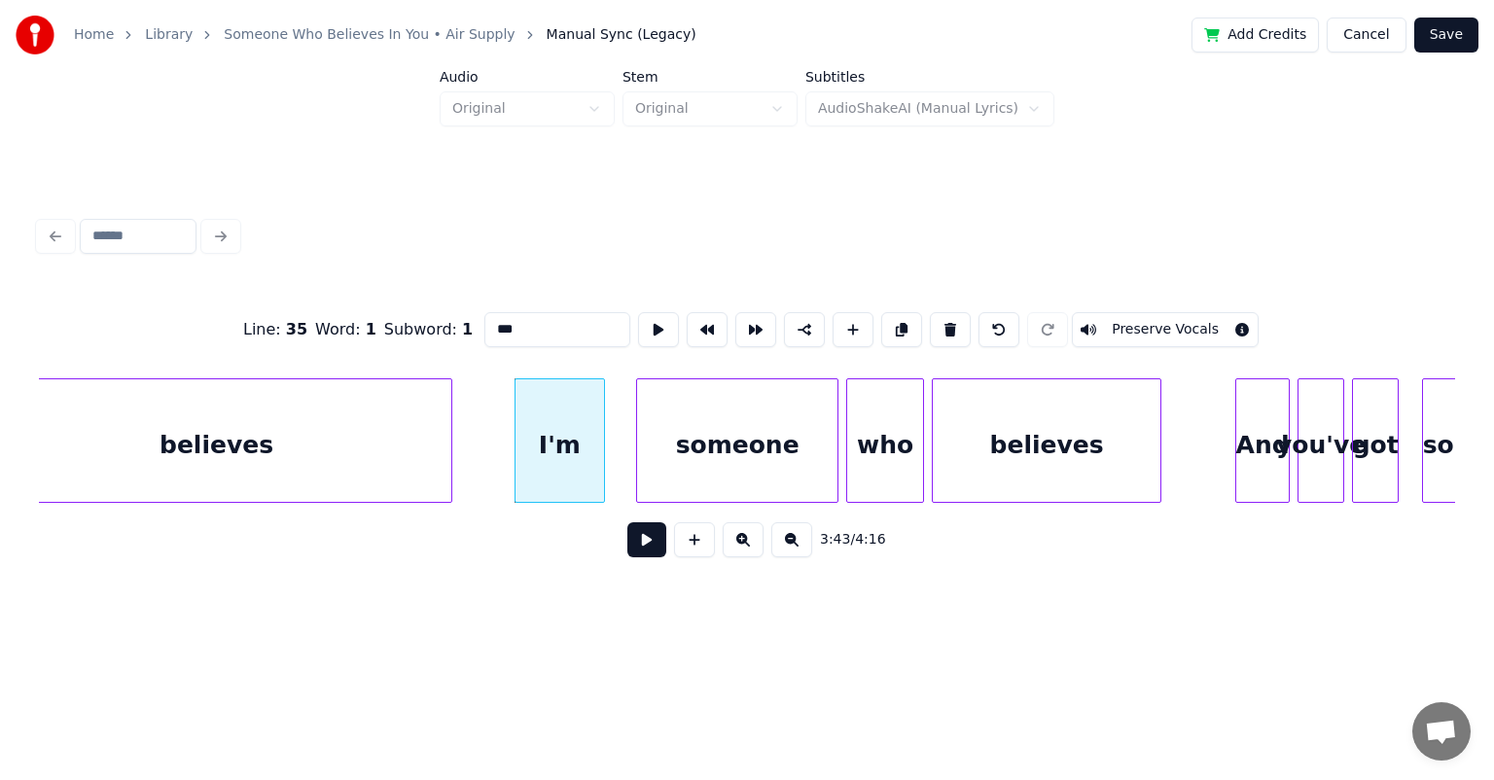
click at [627, 522] on button at bounding box center [646, 539] width 39 height 35
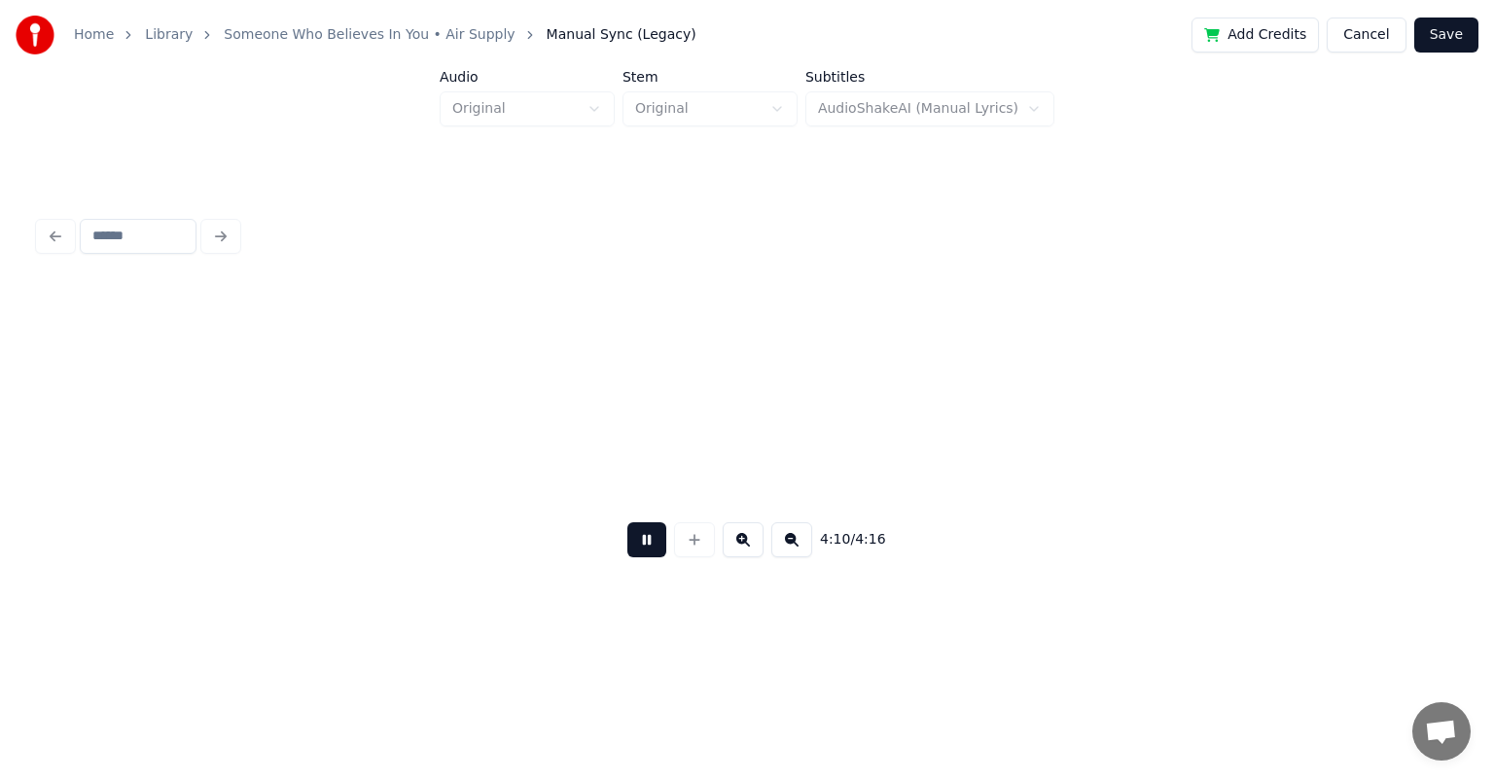
scroll to position [0, 48458]
click at [763, 39] on button "Save" at bounding box center [1446, 35] width 64 height 35
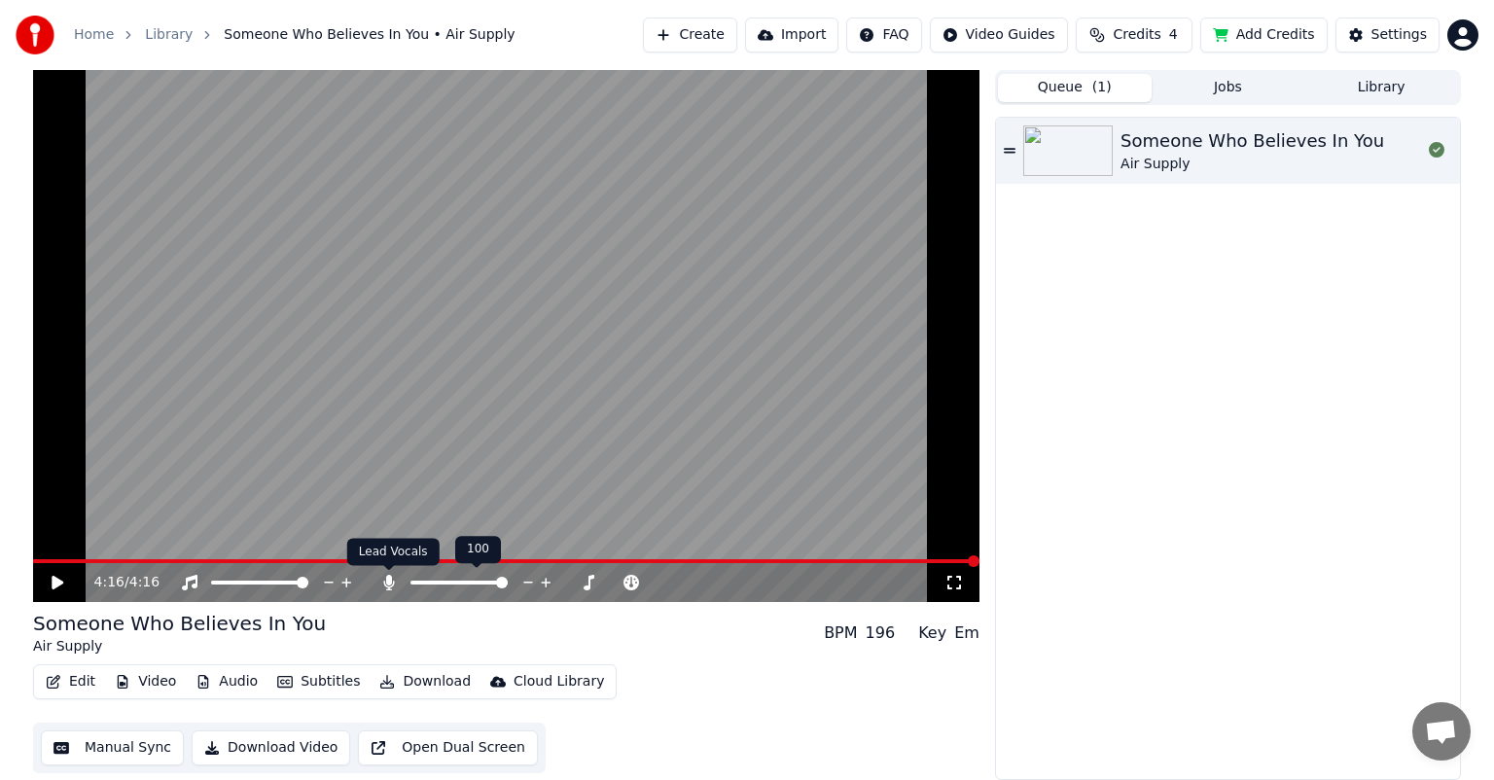
click at [381, 547] on icon at bounding box center [388, 583] width 19 height 16
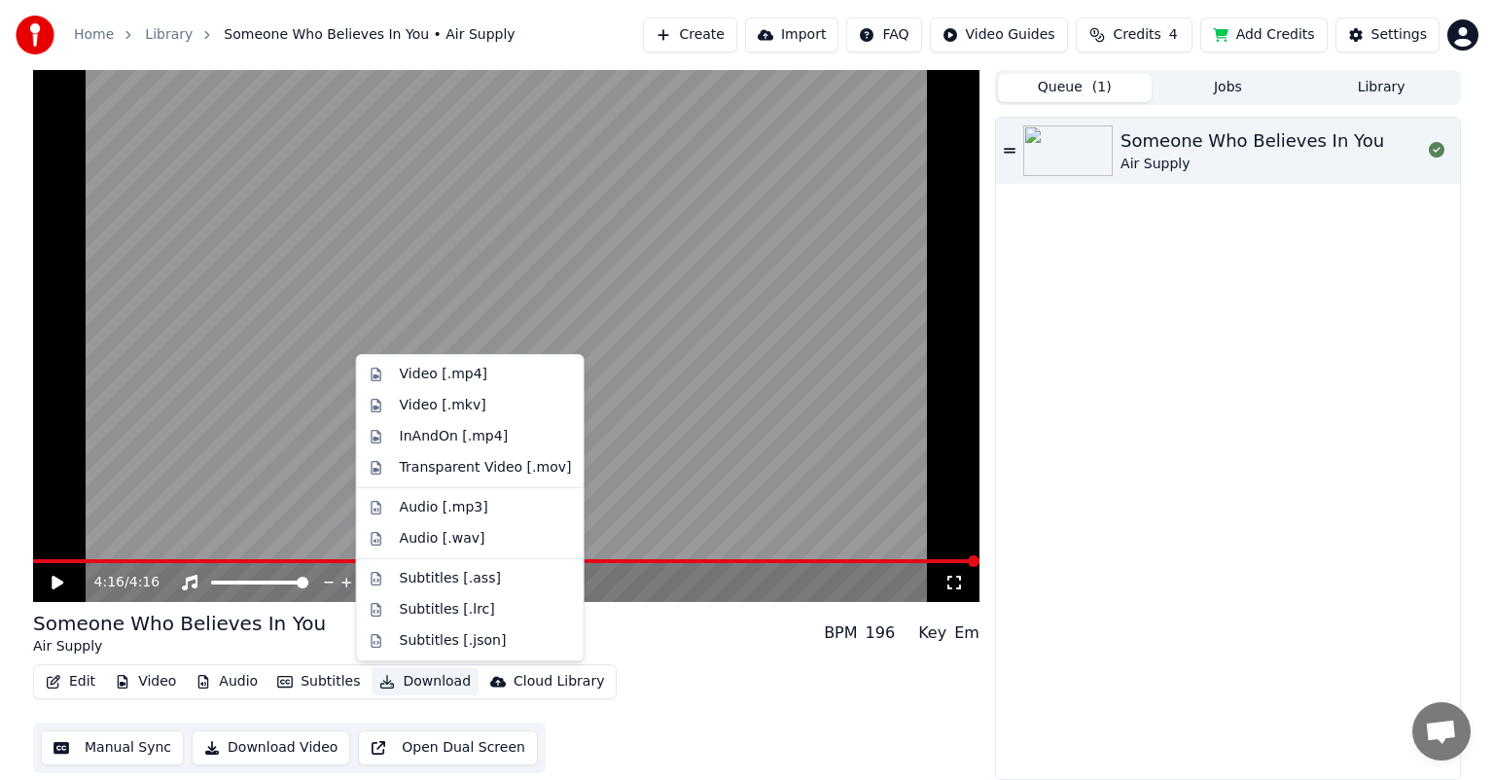
click at [407, 547] on button "Download" at bounding box center [425, 681] width 107 height 27
click at [490, 372] on div "Video [.mp4]" at bounding box center [486, 374] width 172 height 19
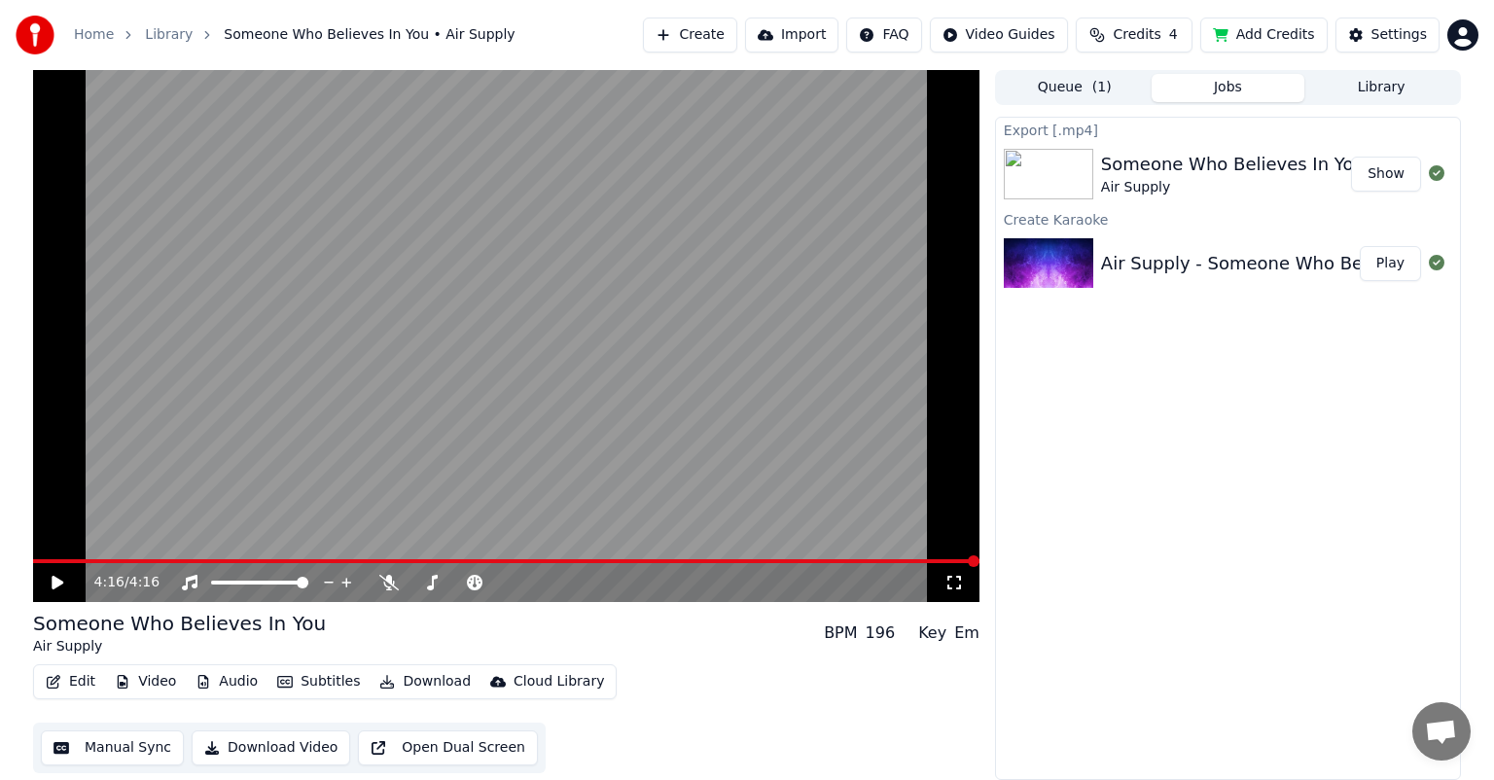
click at [763, 93] on button "Queue ( 1 )" at bounding box center [1075, 88] width 154 height 28
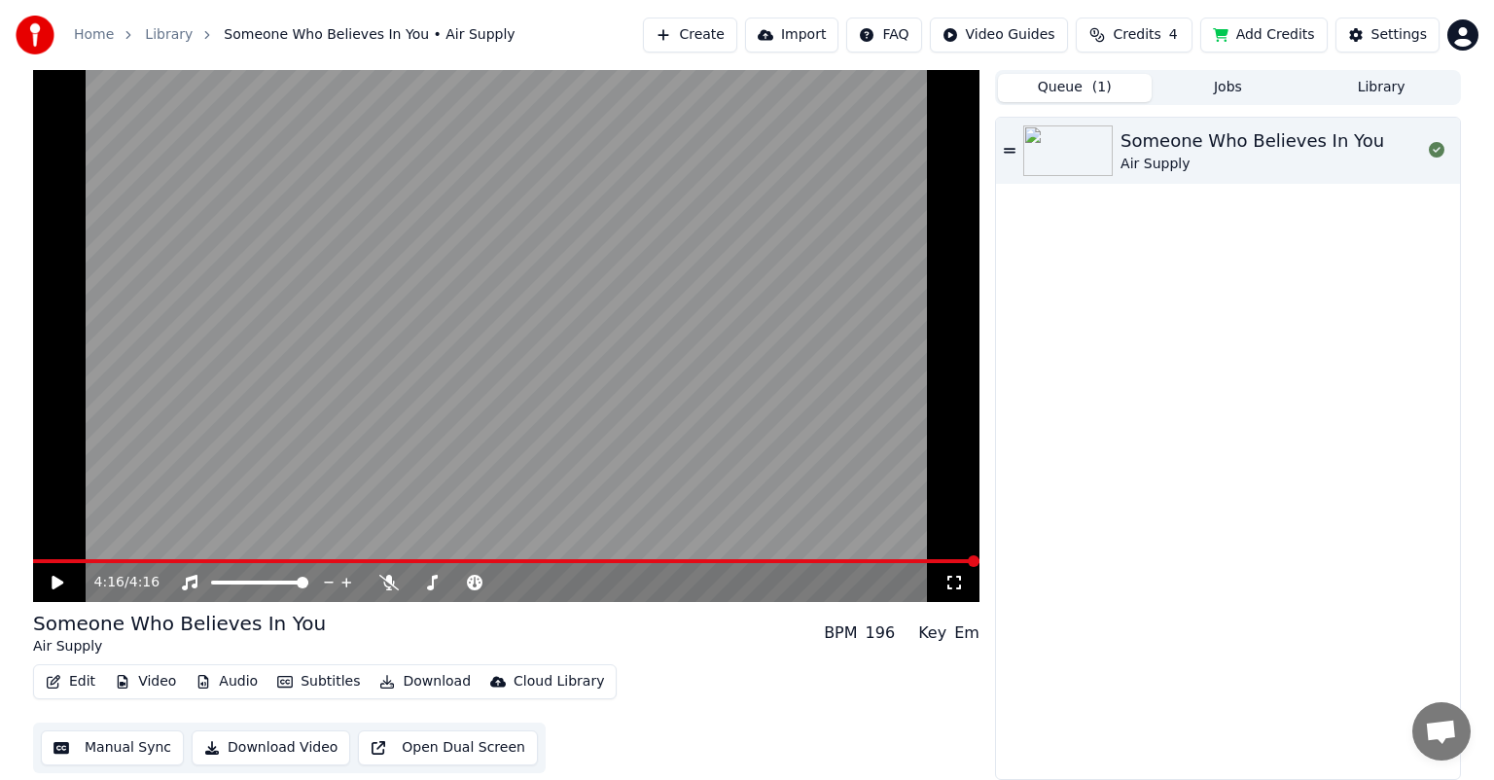
click at [763, 87] on button "Jobs" at bounding box center [1229, 88] width 154 height 28
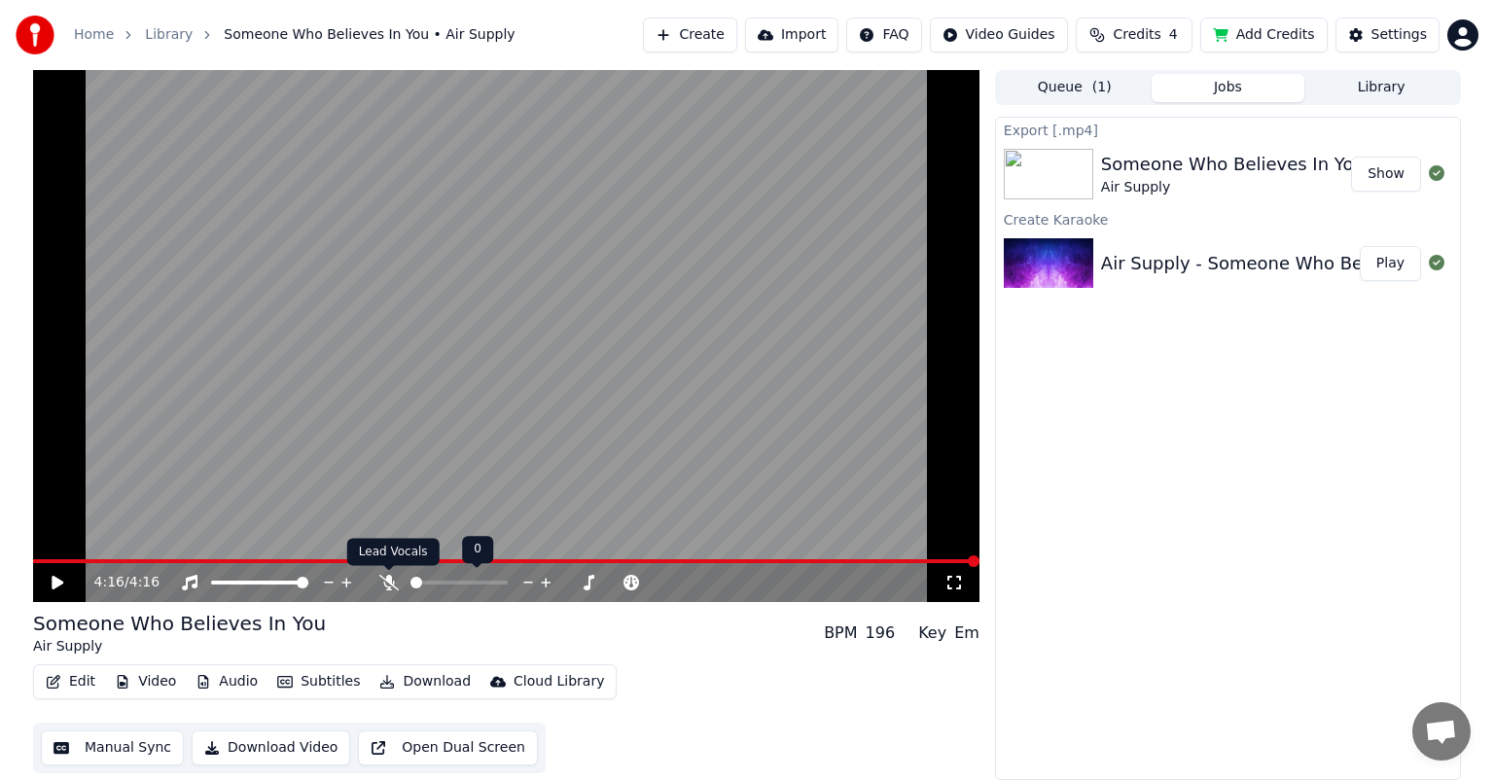
click at [393, 547] on icon at bounding box center [388, 583] width 19 height 16
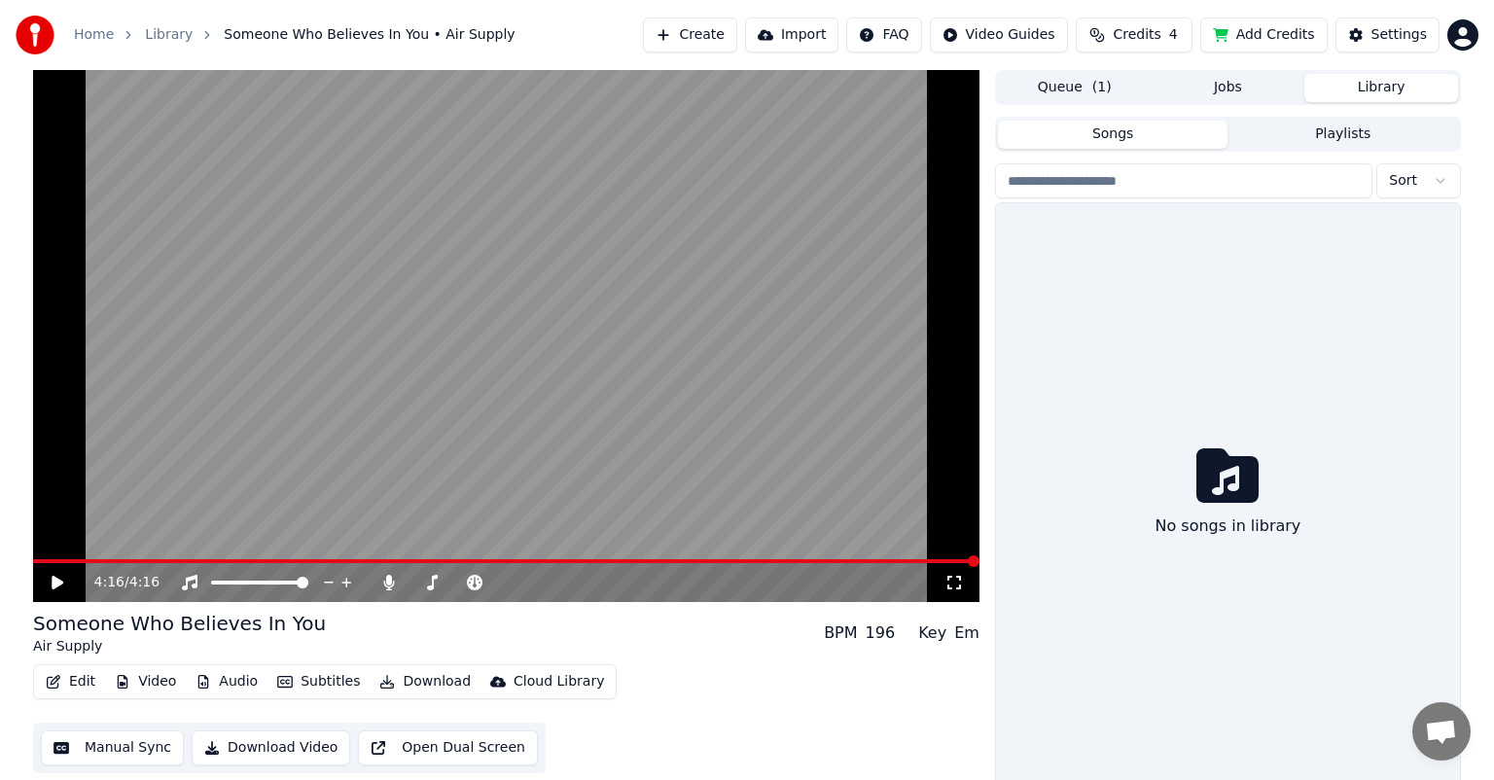
click at [763, 86] on button "Library" at bounding box center [1381, 88] width 154 height 28
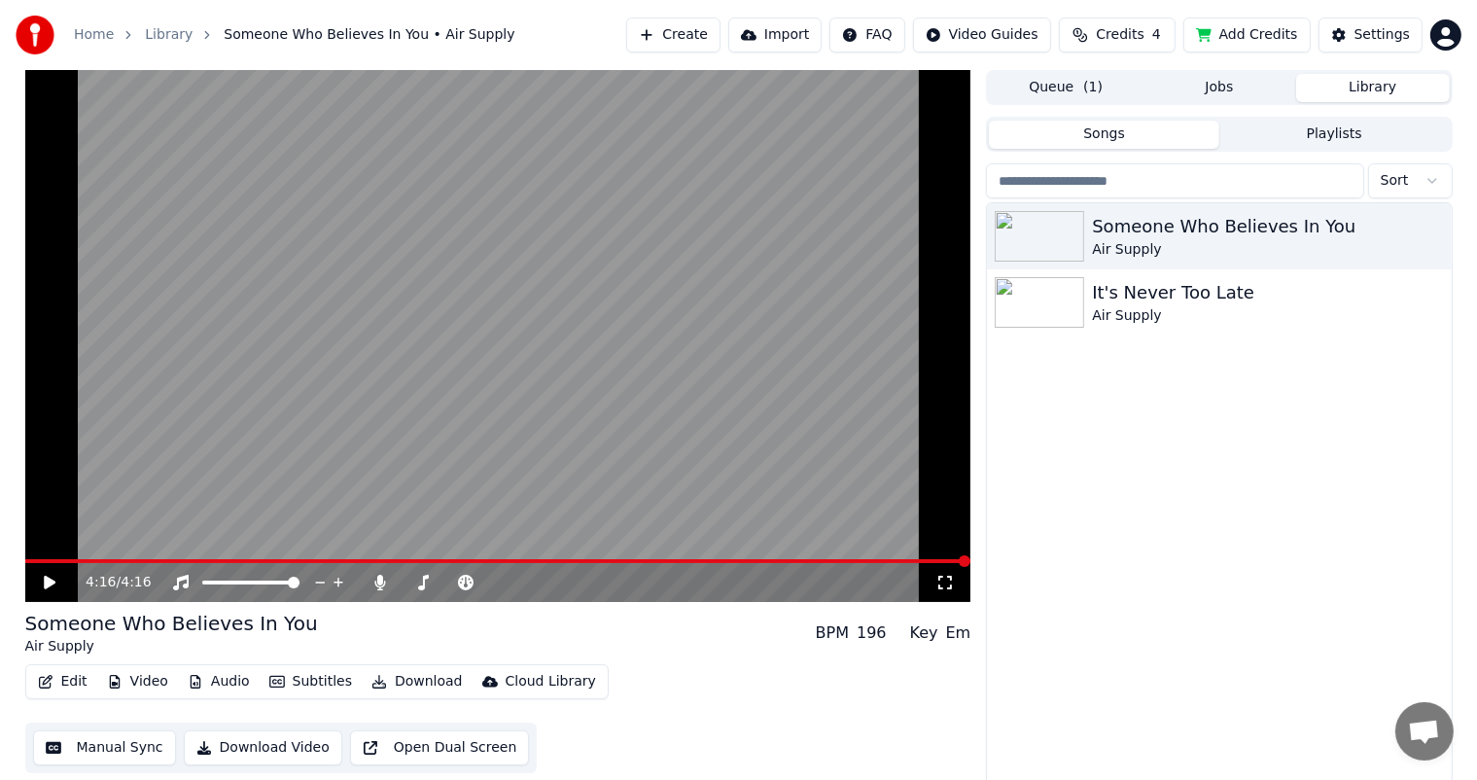
click at [408, 547] on button "Download" at bounding box center [417, 681] width 107 height 27
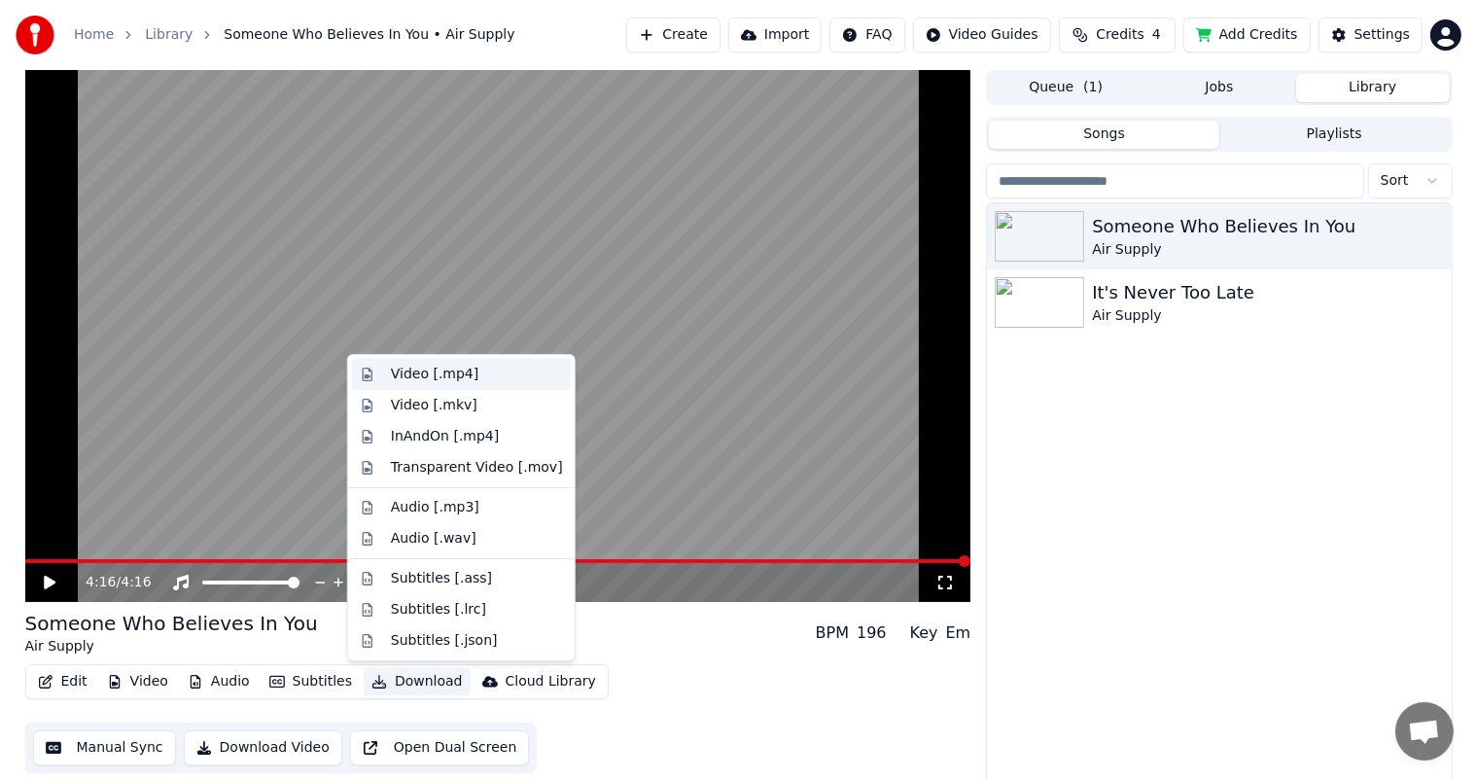
click at [447, 373] on div "Video [.mp4]" at bounding box center [435, 374] width 88 height 19
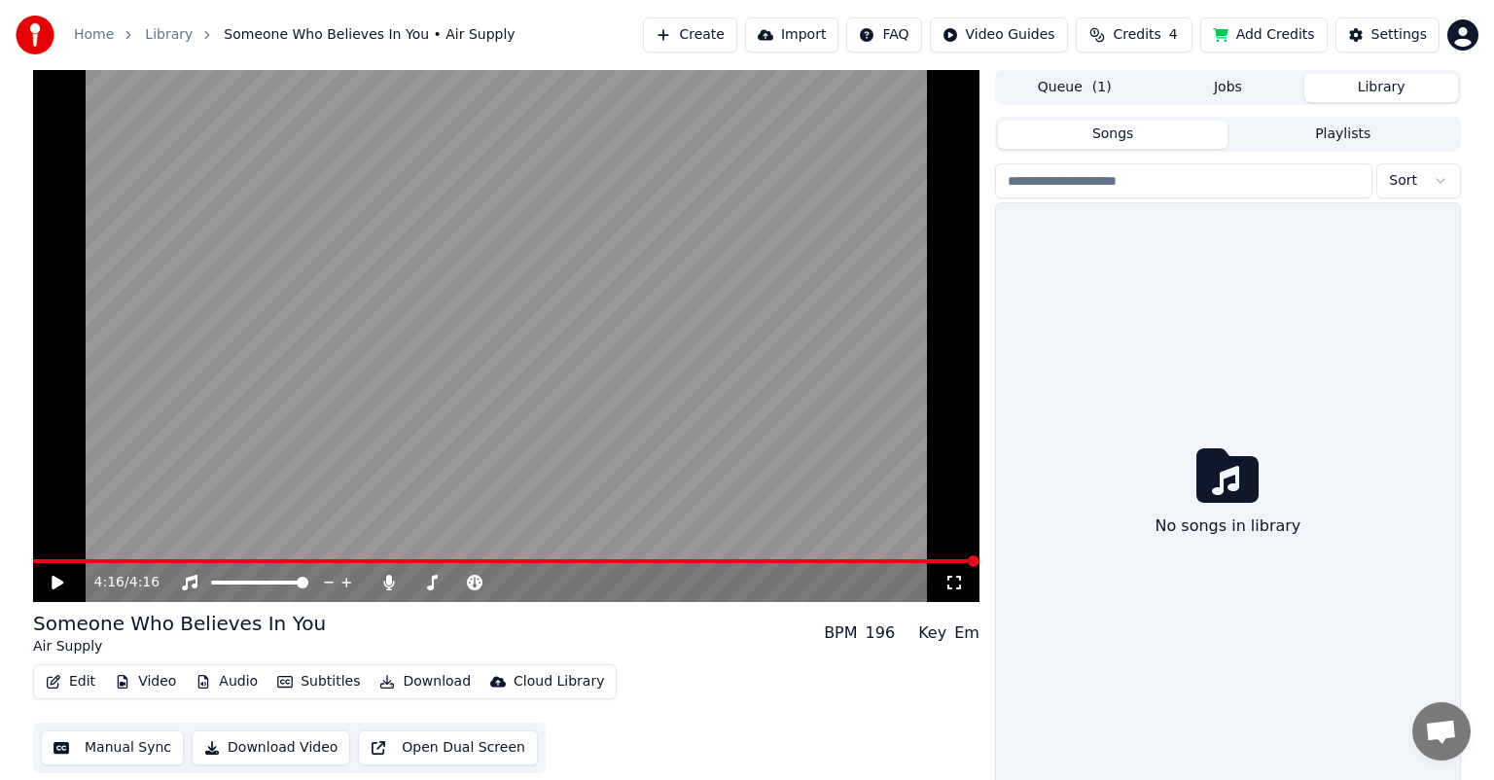
click at [763, 89] on button "Library" at bounding box center [1381, 88] width 154 height 28
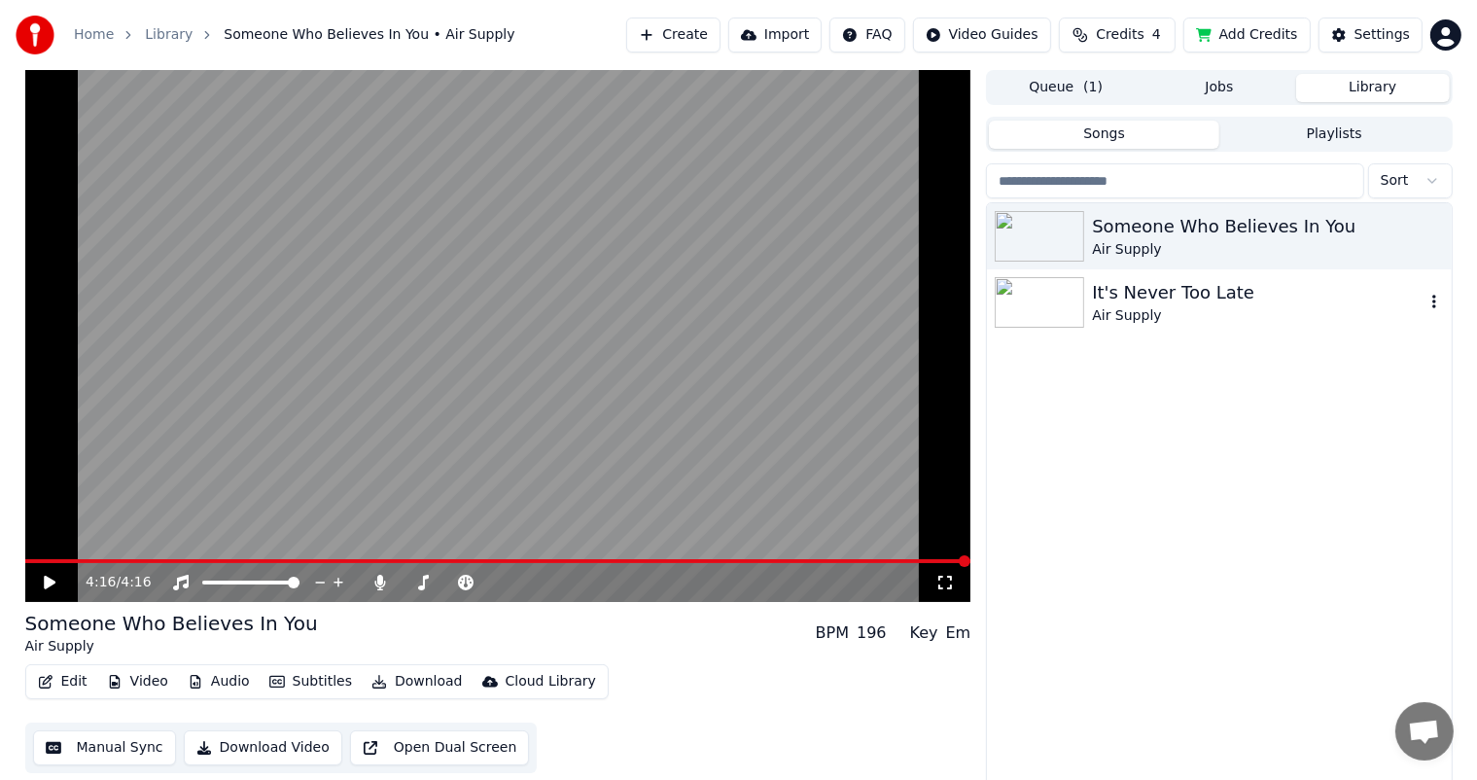
click at [763, 321] on div "Air Supply" at bounding box center [1258, 315] width 332 height 19
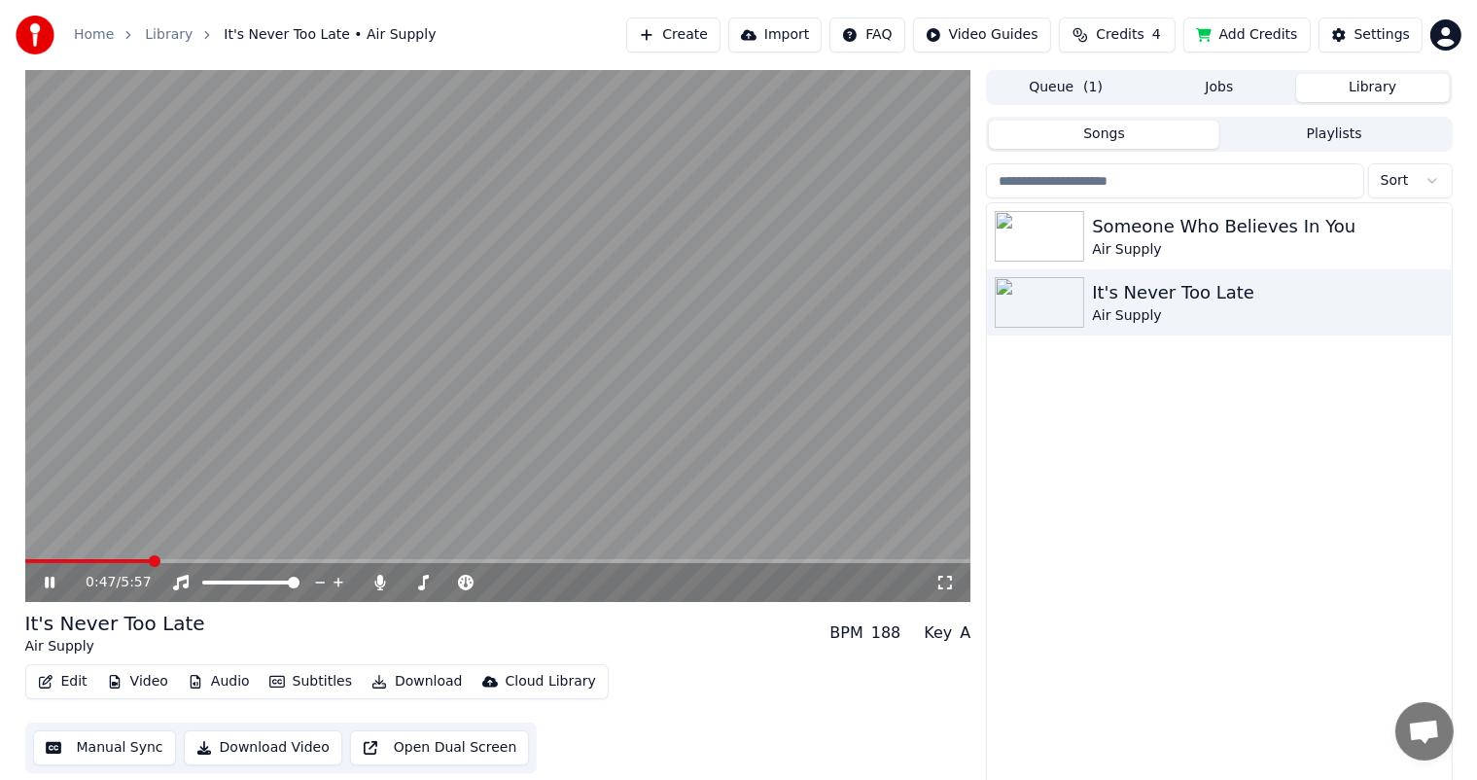
click at [421, 547] on button "Download" at bounding box center [417, 681] width 107 height 27
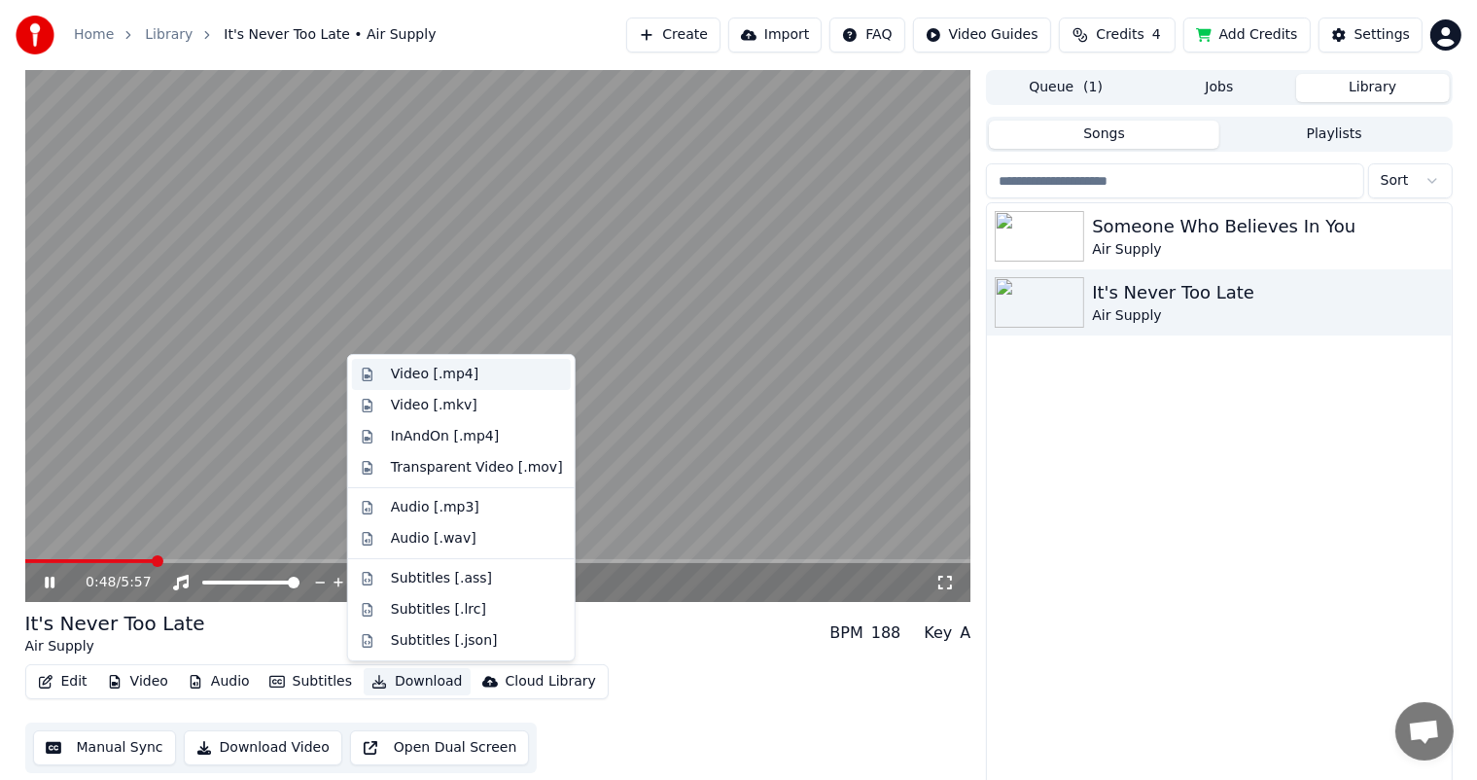
click at [455, 373] on div "Video [.mp4]" at bounding box center [435, 374] width 88 height 19
